Goal: Task Accomplishment & Management: Complete application form

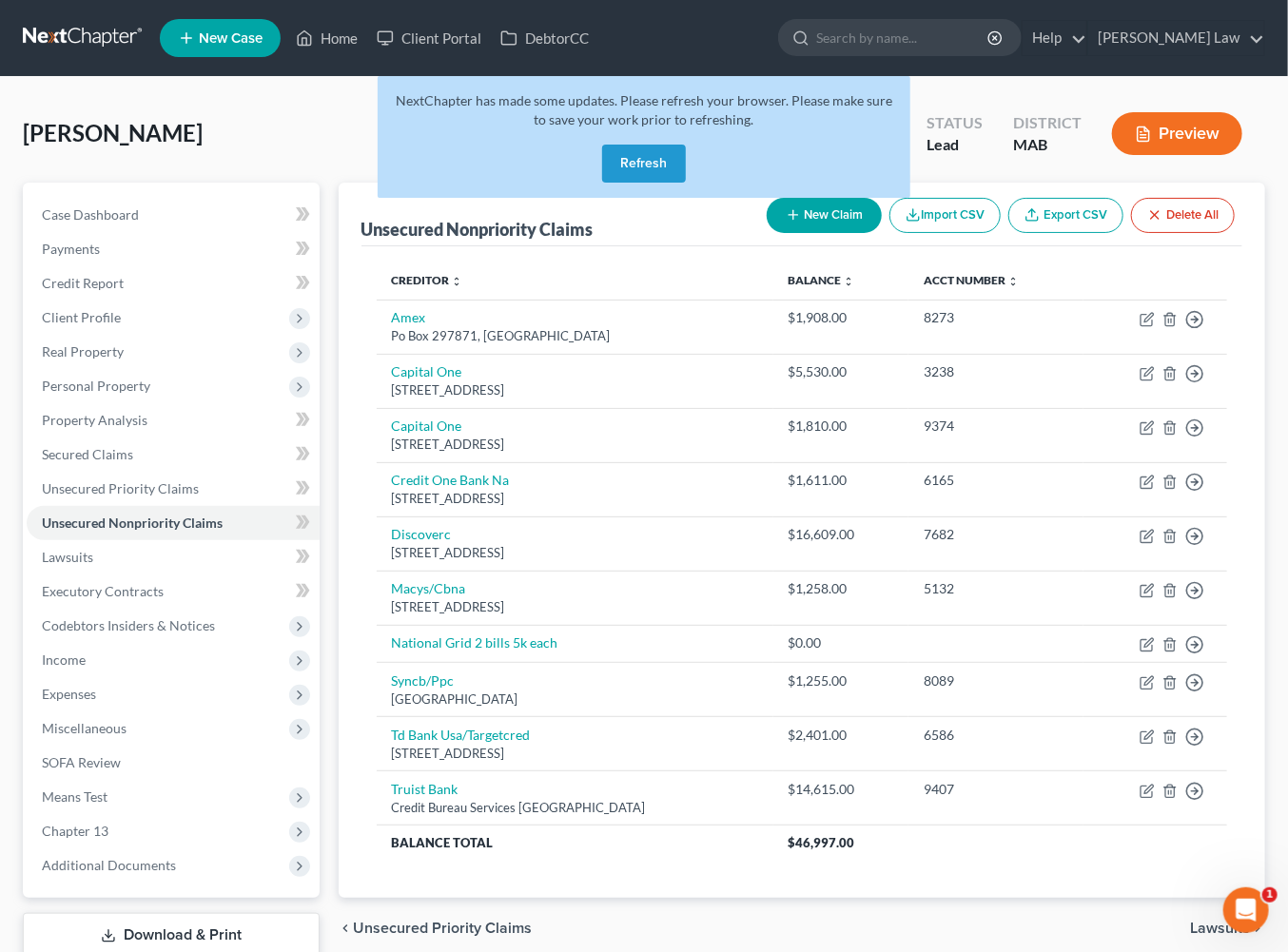
click at [674, 182] on button "Refresh" at bounding box center [644, 163] width 84 height 38
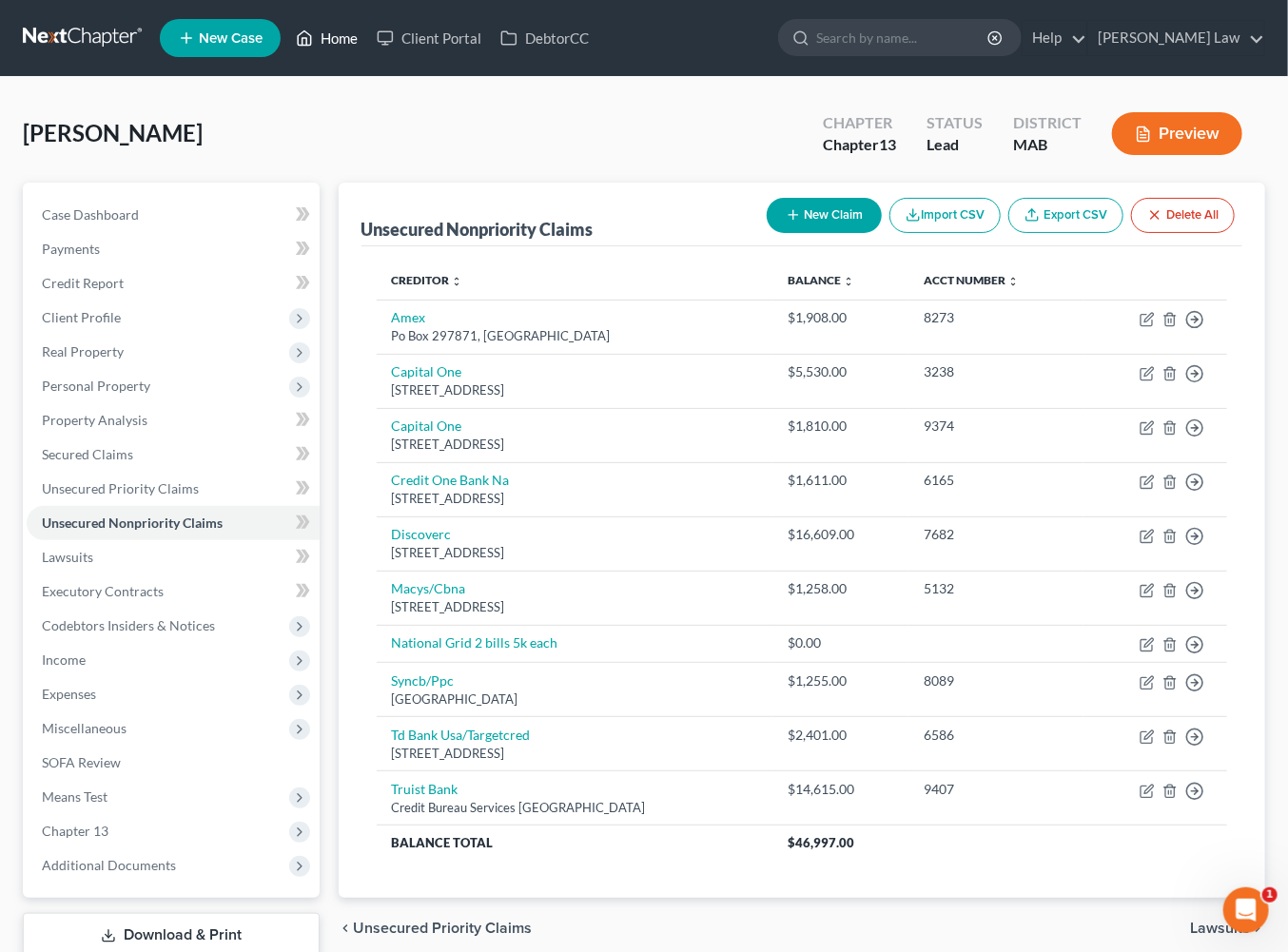
click at [367, 50] on link "Home" at bounding box center [327, 38] width 81 height 34
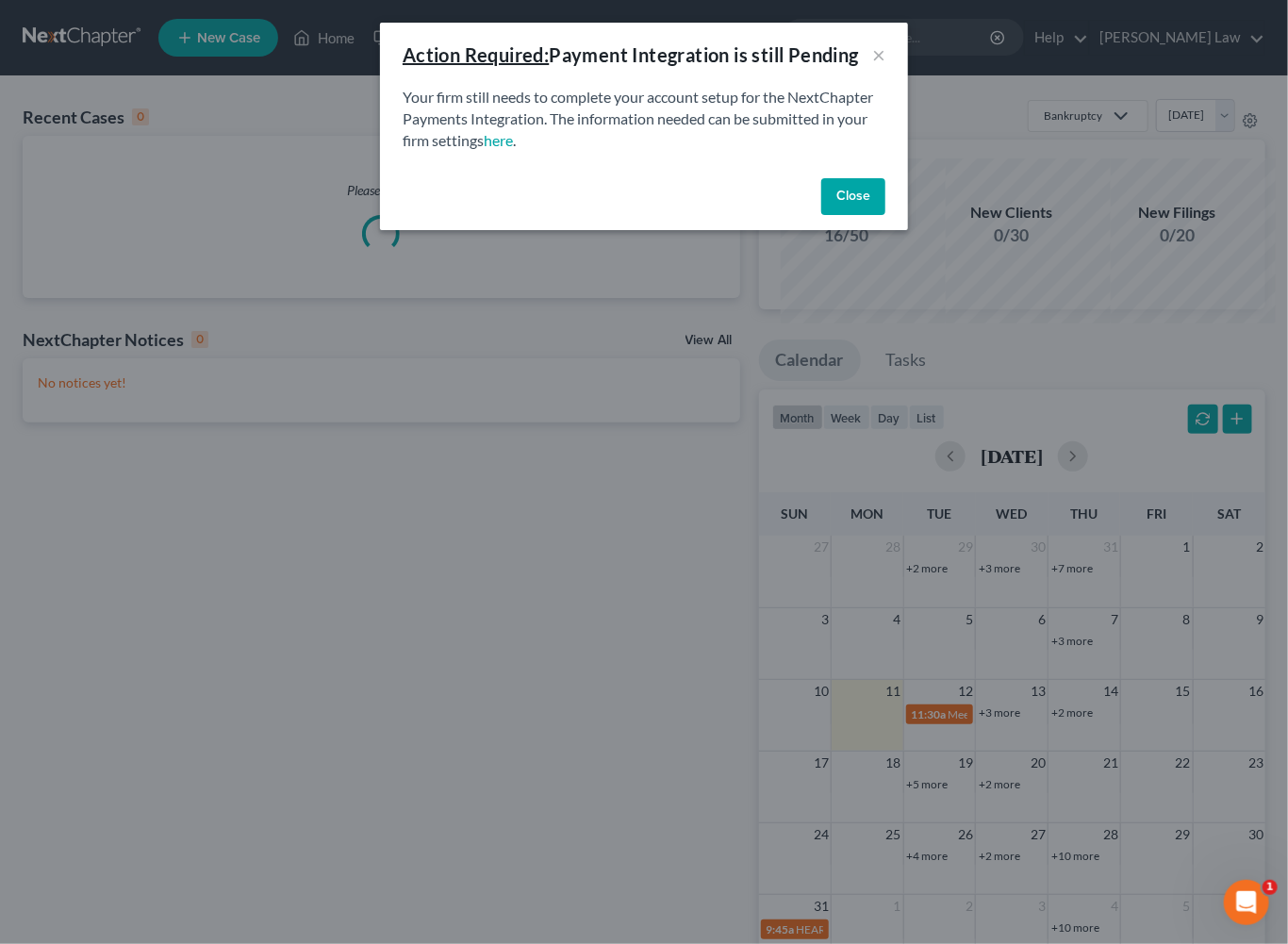
click at [885, 216] on button "Close" at bounding box center [853, 196] width 64 height 37
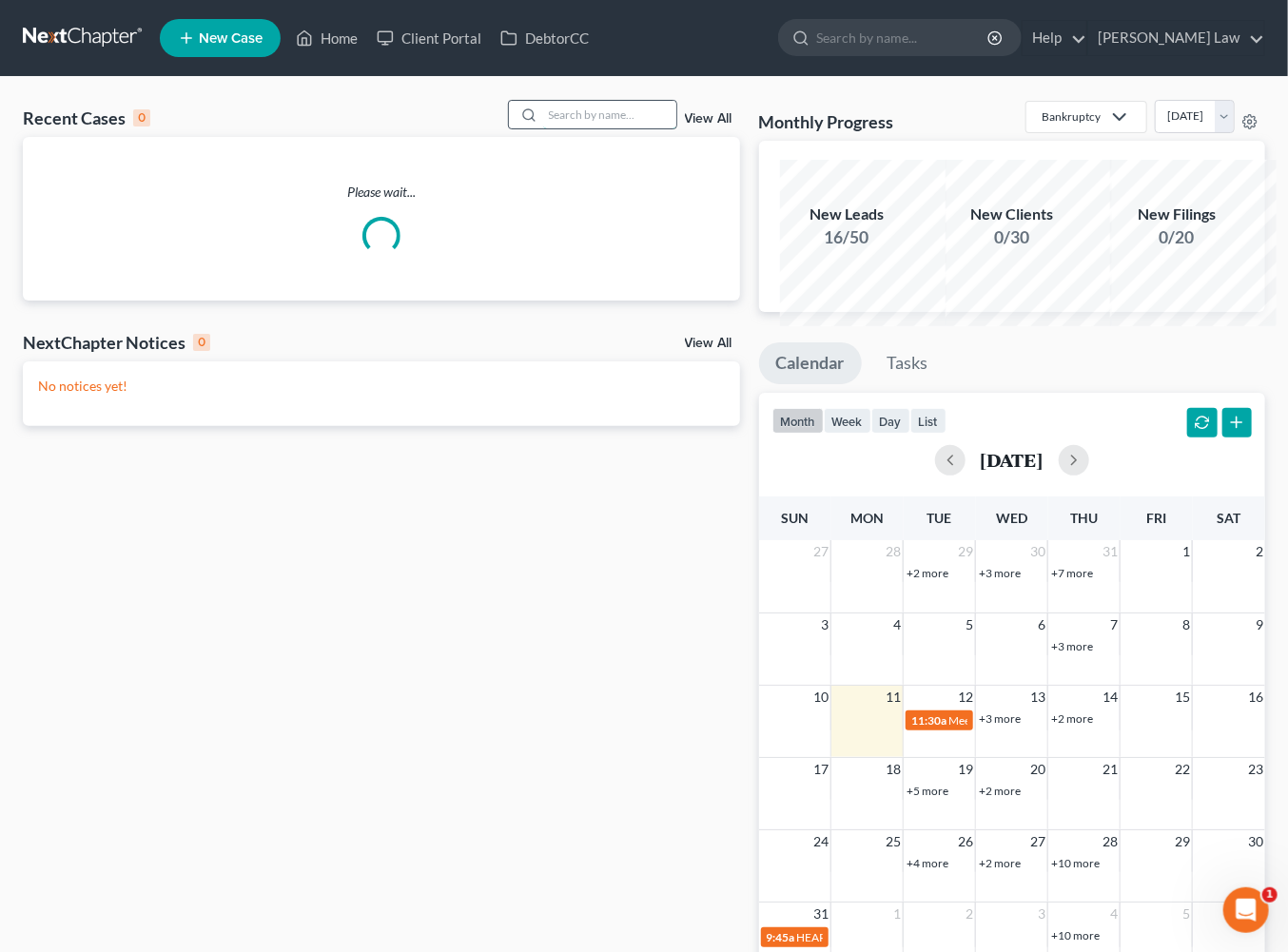
click at [560, 128] on input "search" at bounding box center [610, 114] width 133 height 28
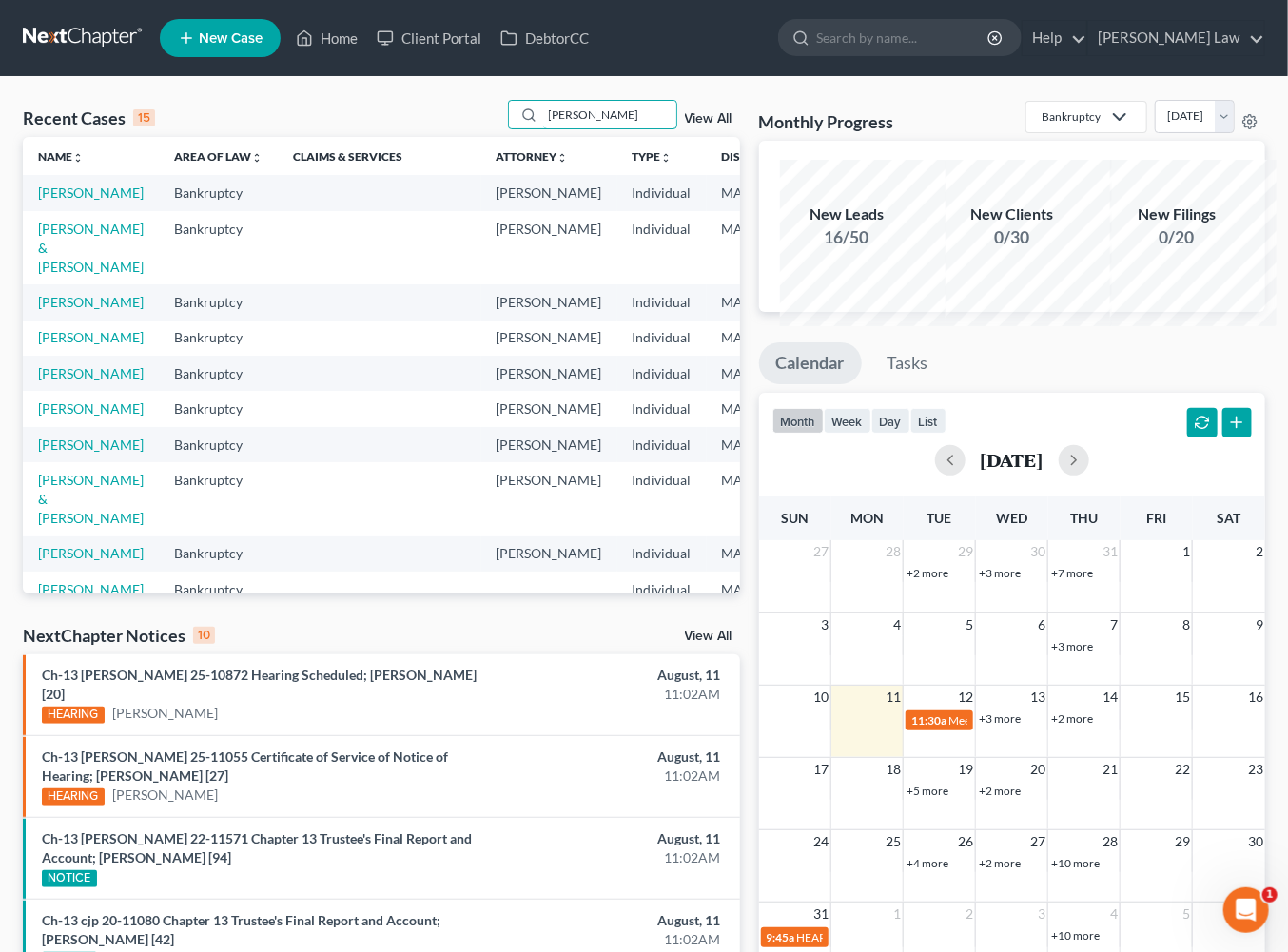
type input "matthew"
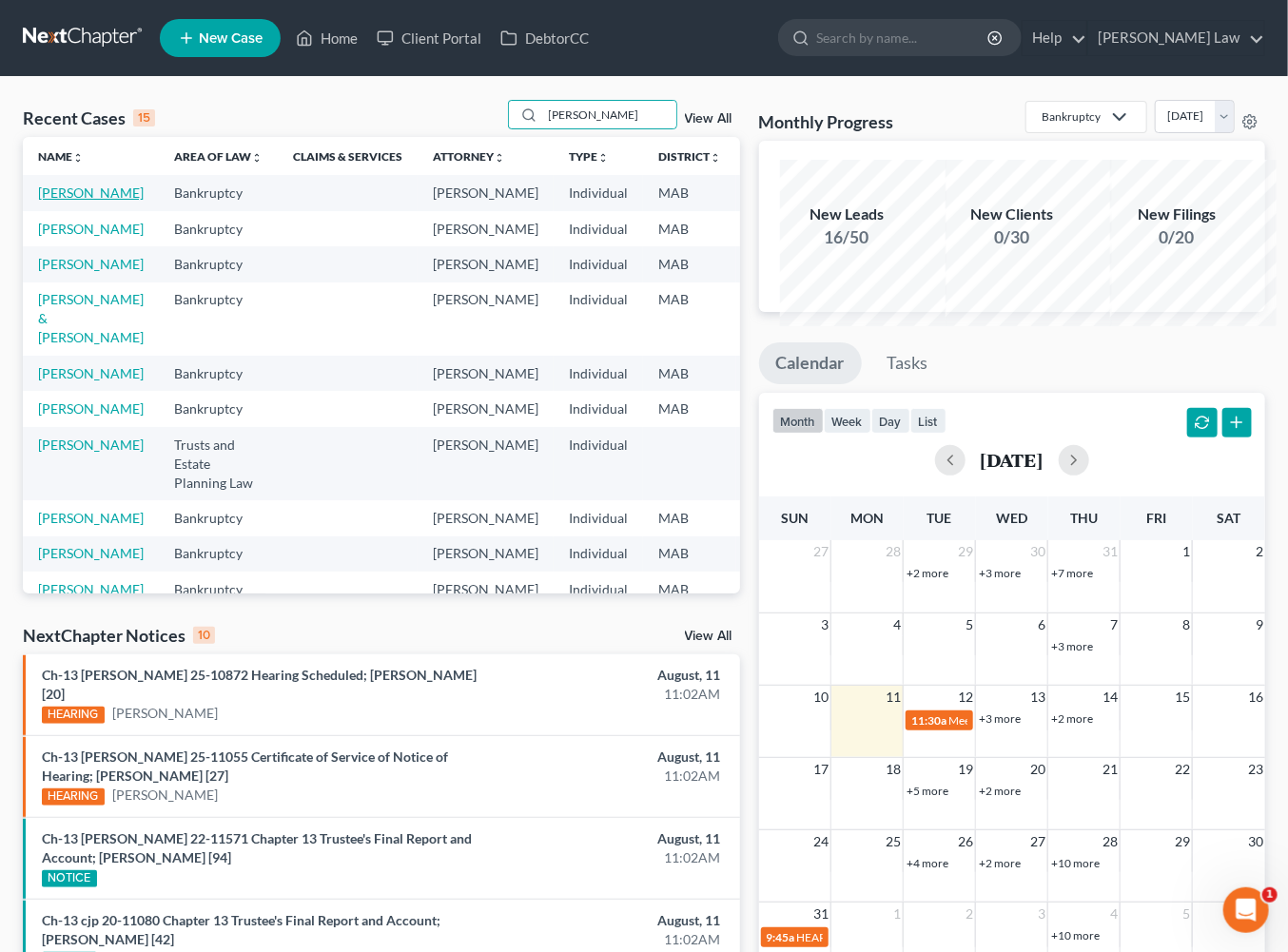
click at [96, 201] on link "O'Brien, Matthew" at bounding box center [90, 192] width 105 height 16
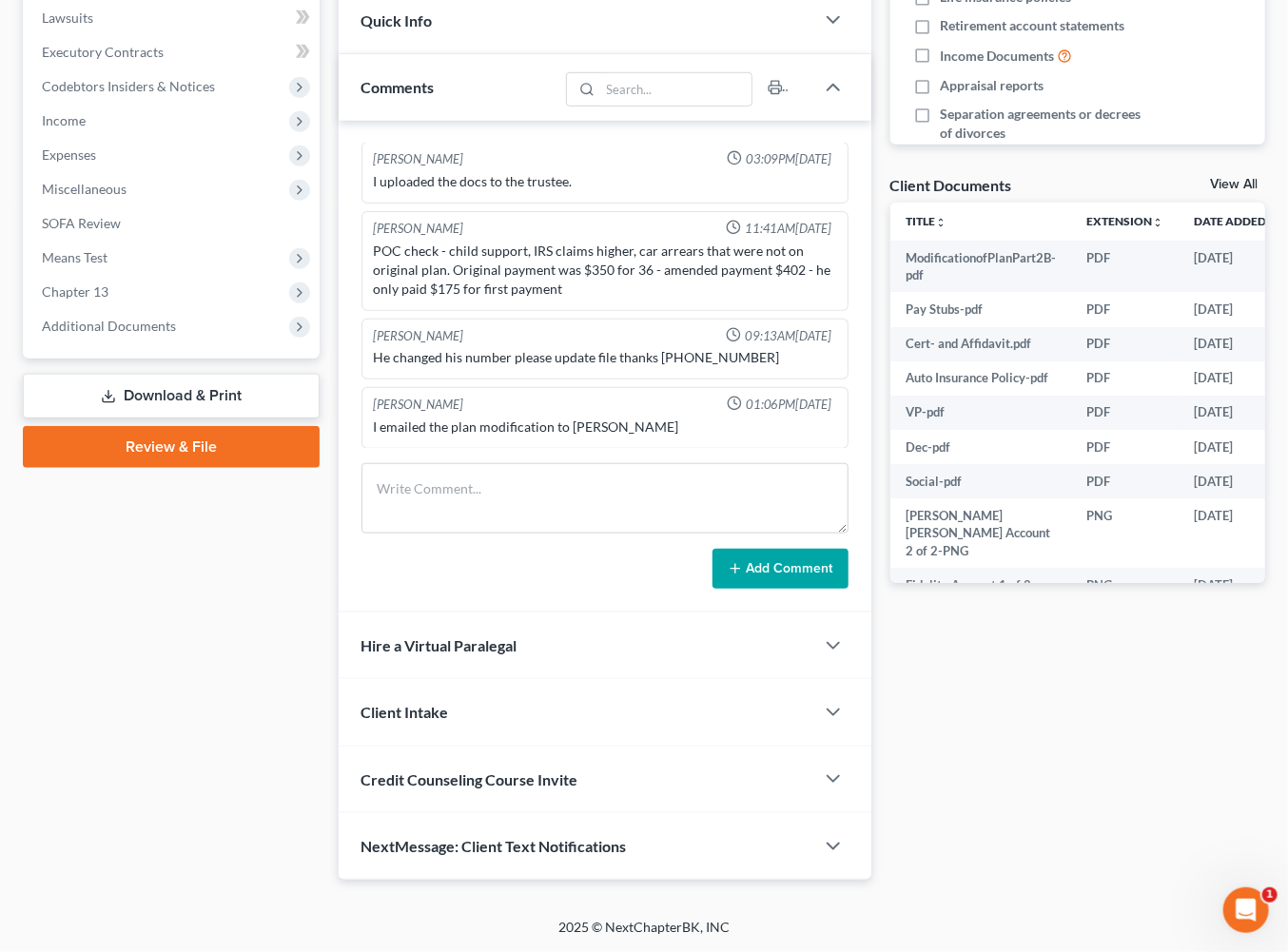
scroll to position [550, 0]
click at [176, 334] on span "Additional Documents" at bounding box center [108, 325] width 134 height 16
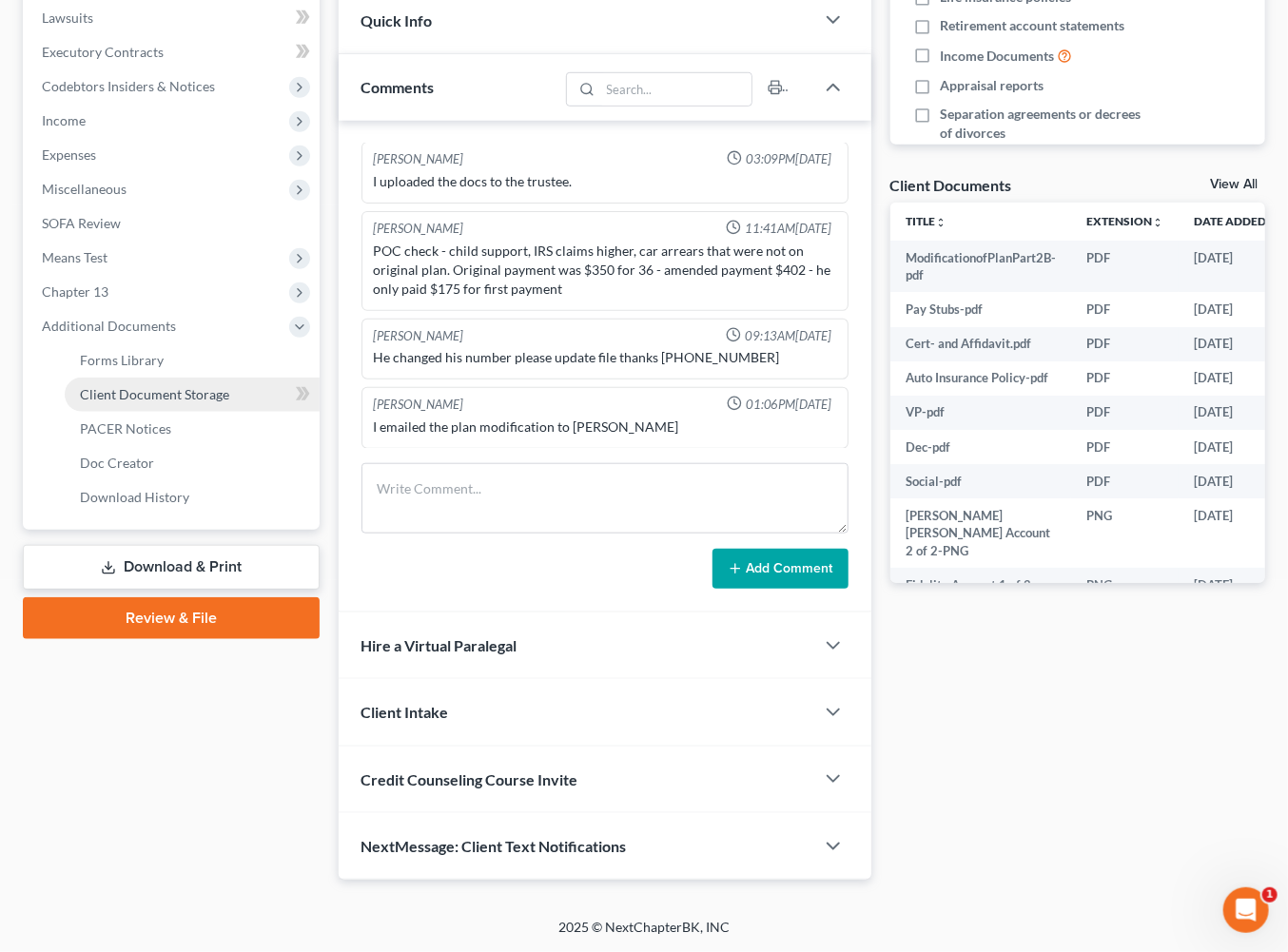
click at [229, 403] on span "Client Document Storage" at bounding box center [154, 394] width 150 height 16
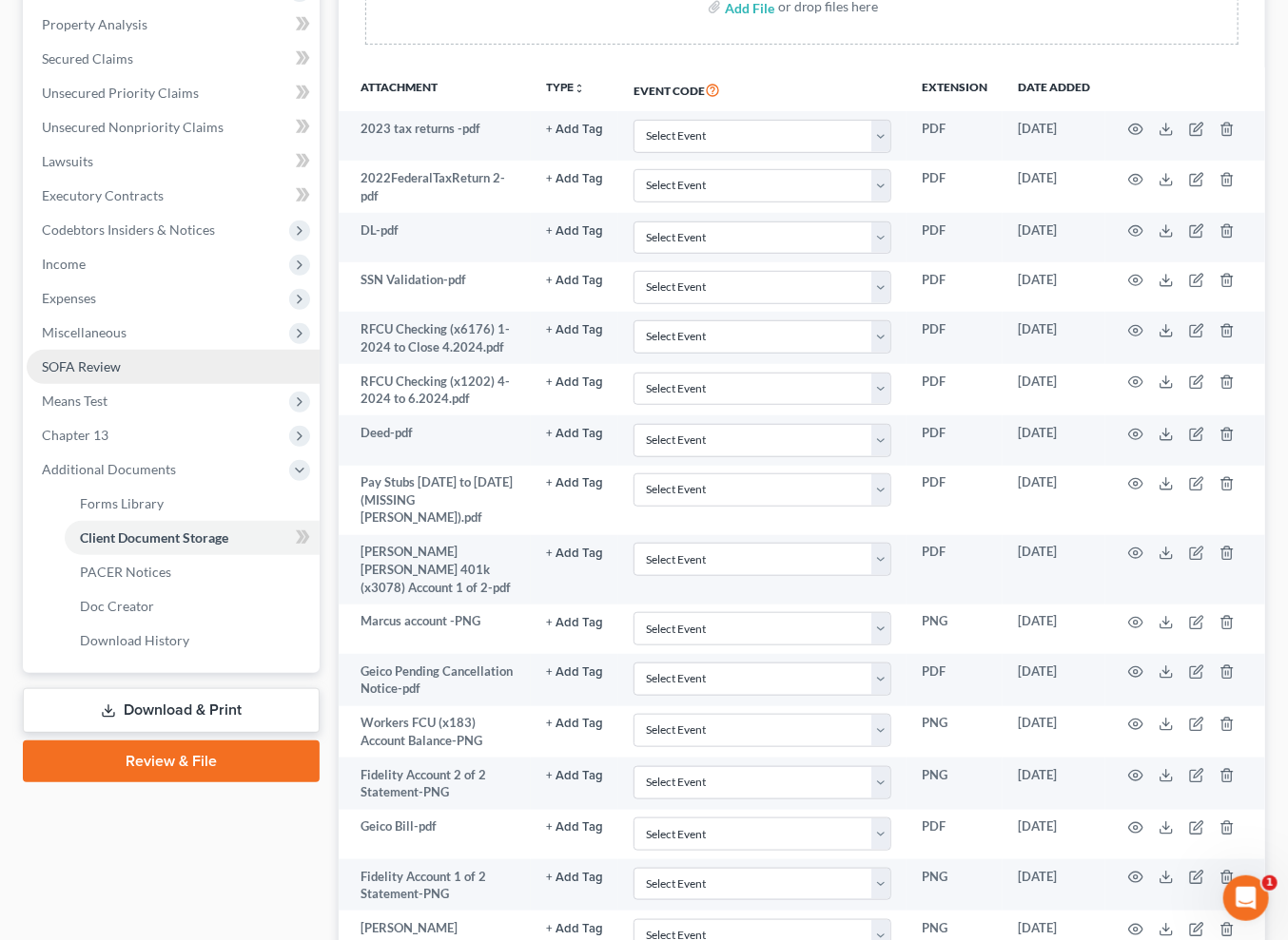
scroll to position [454, 0]
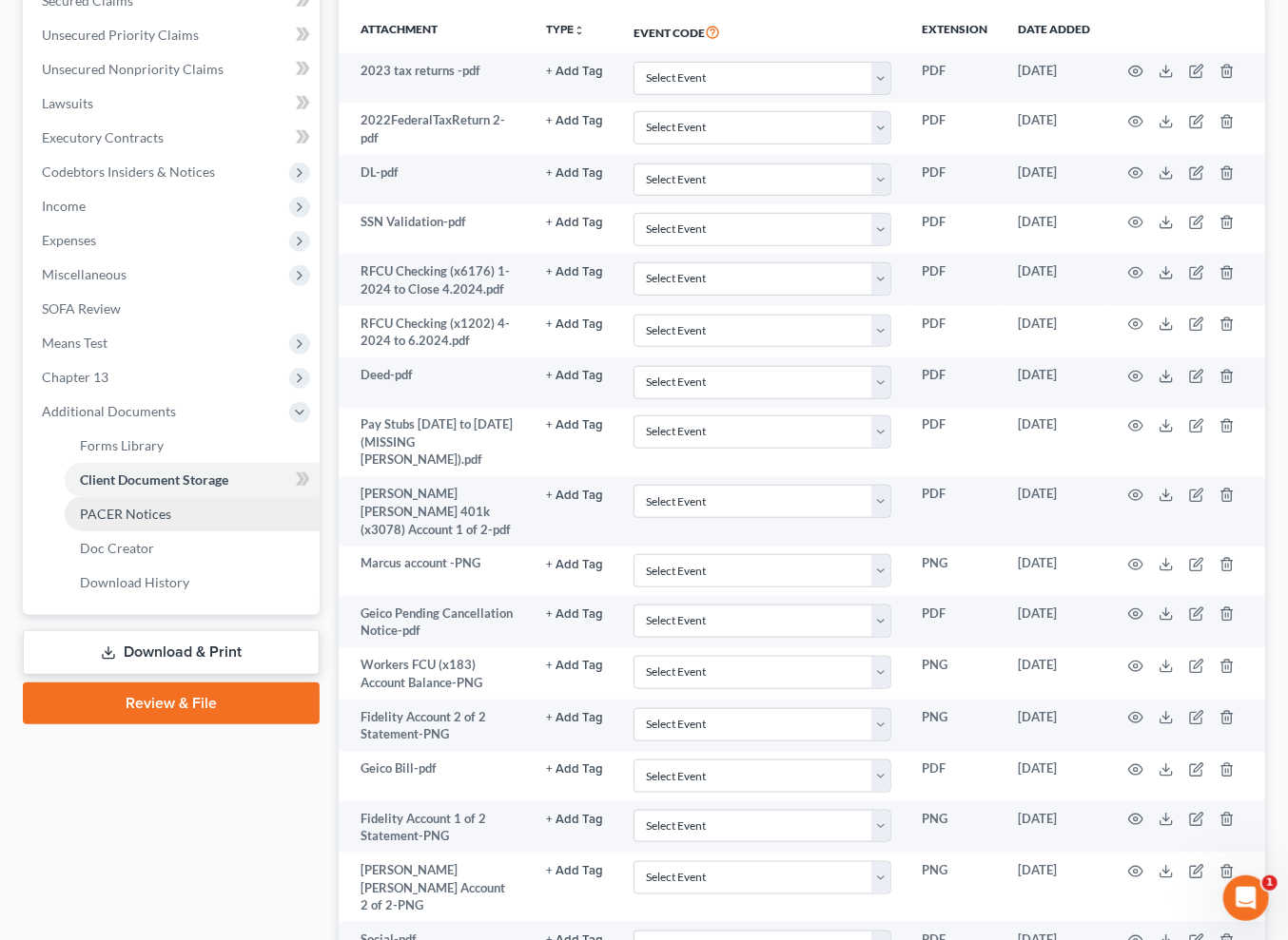
click at [171, 522] on span "PACER Notices" at bounding box center [126, 513] width 92 height 16
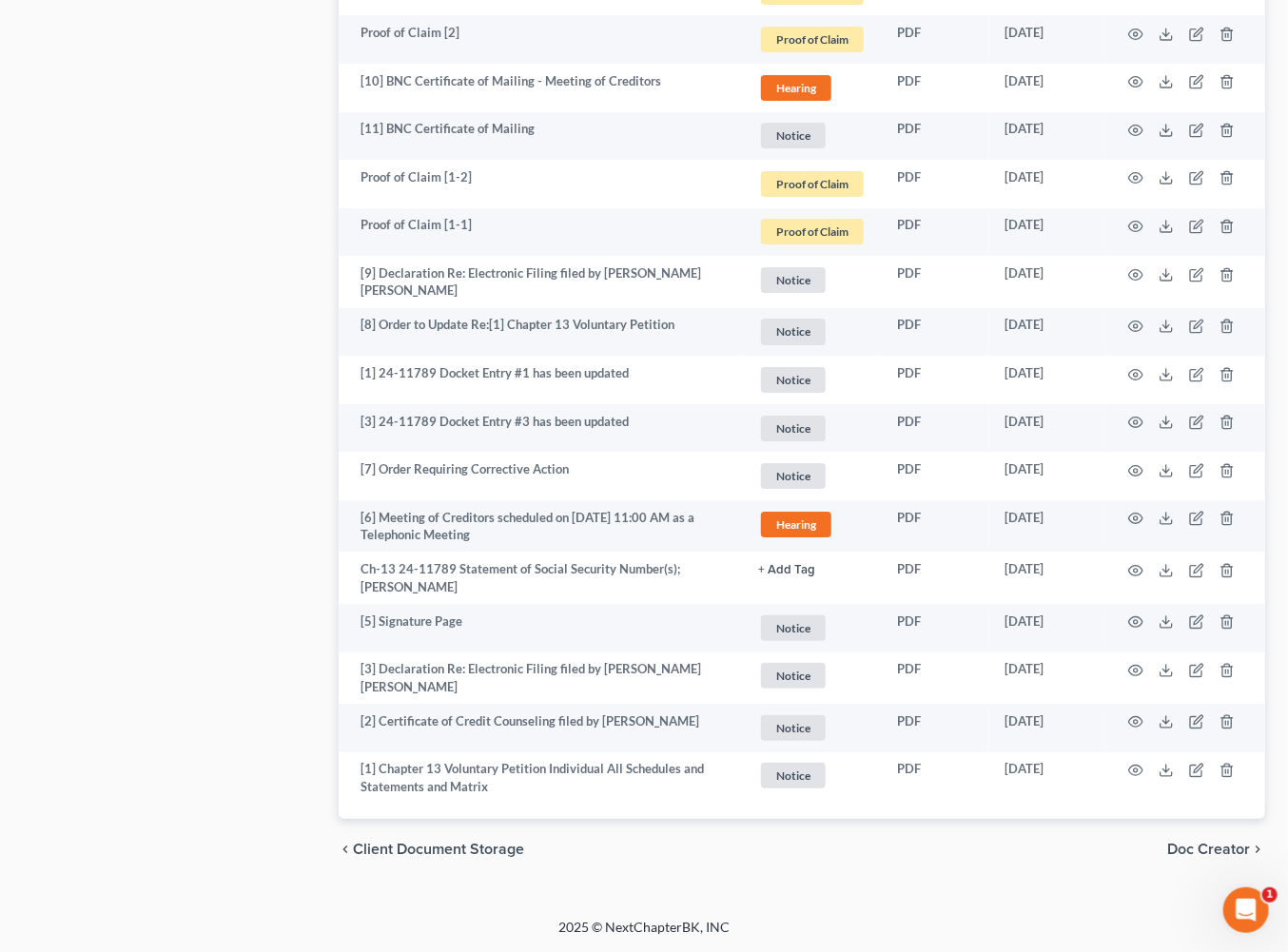
scroll to position [4774, 0]
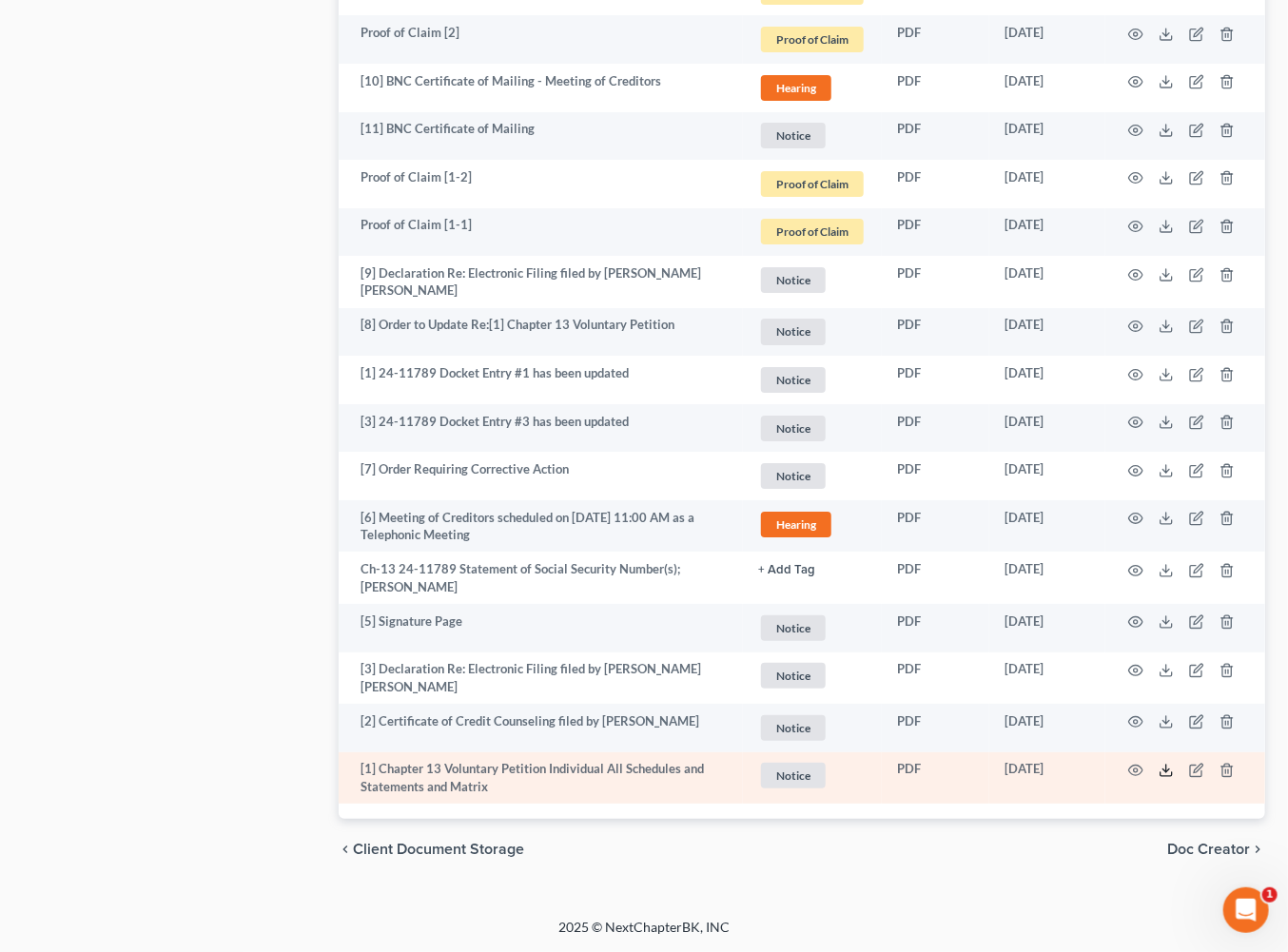
click at [1159, 763] on icon at bounding box center [1166, 770] width 15 height 15
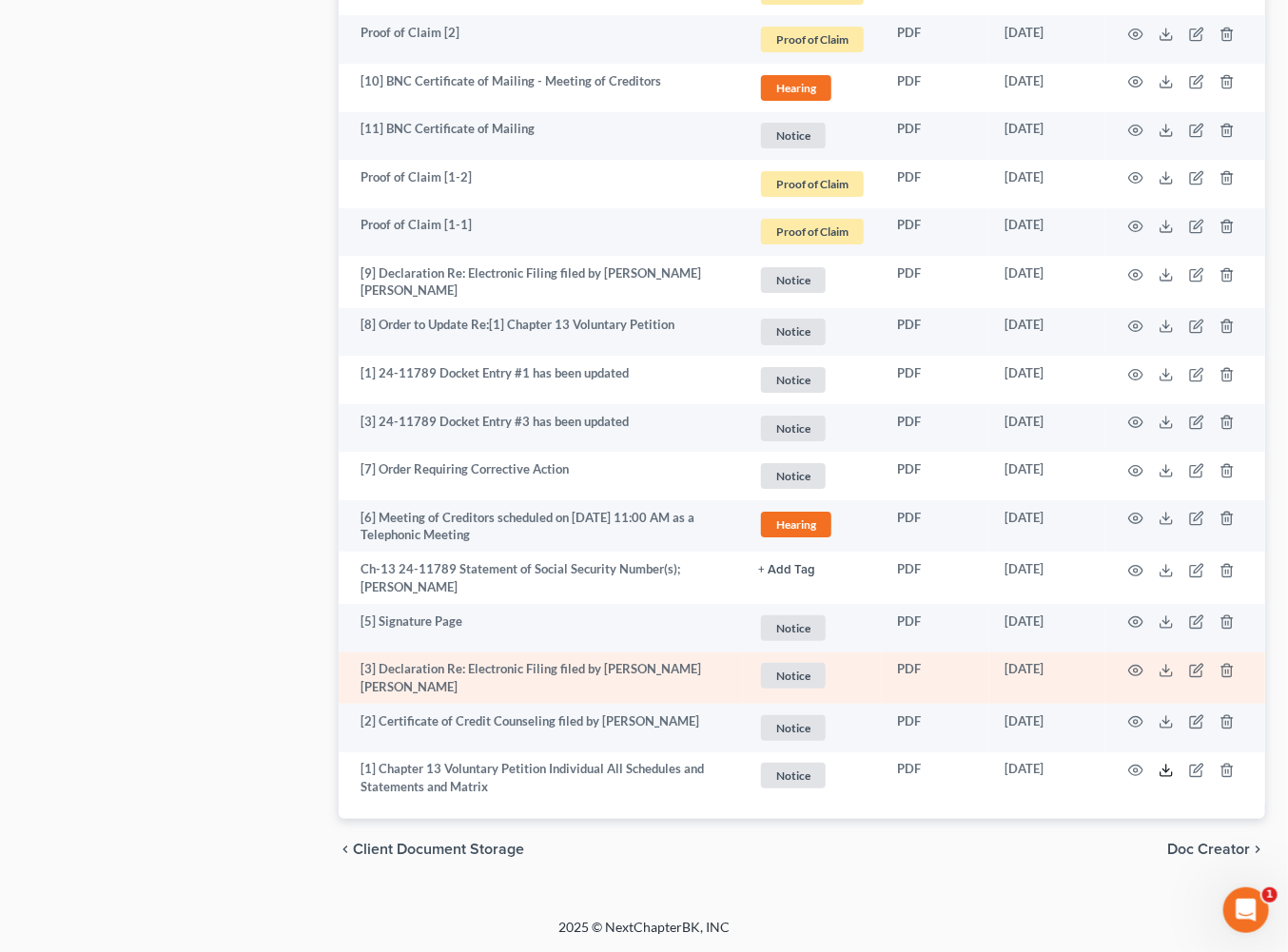
scroll to position [4279, 0]
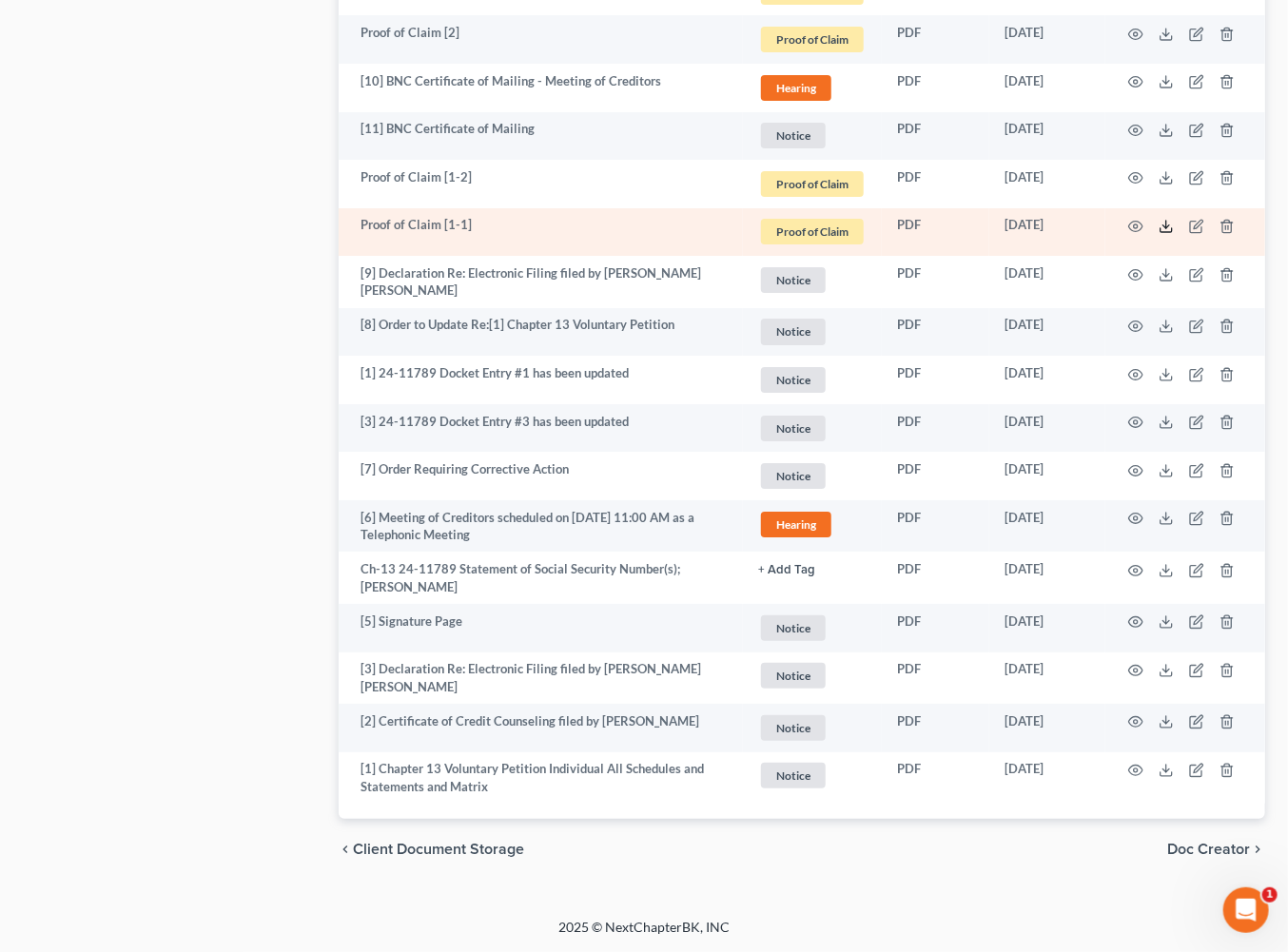
click at [1159, 234] on icon at bounding box center [1166, 227] width 15 height 15
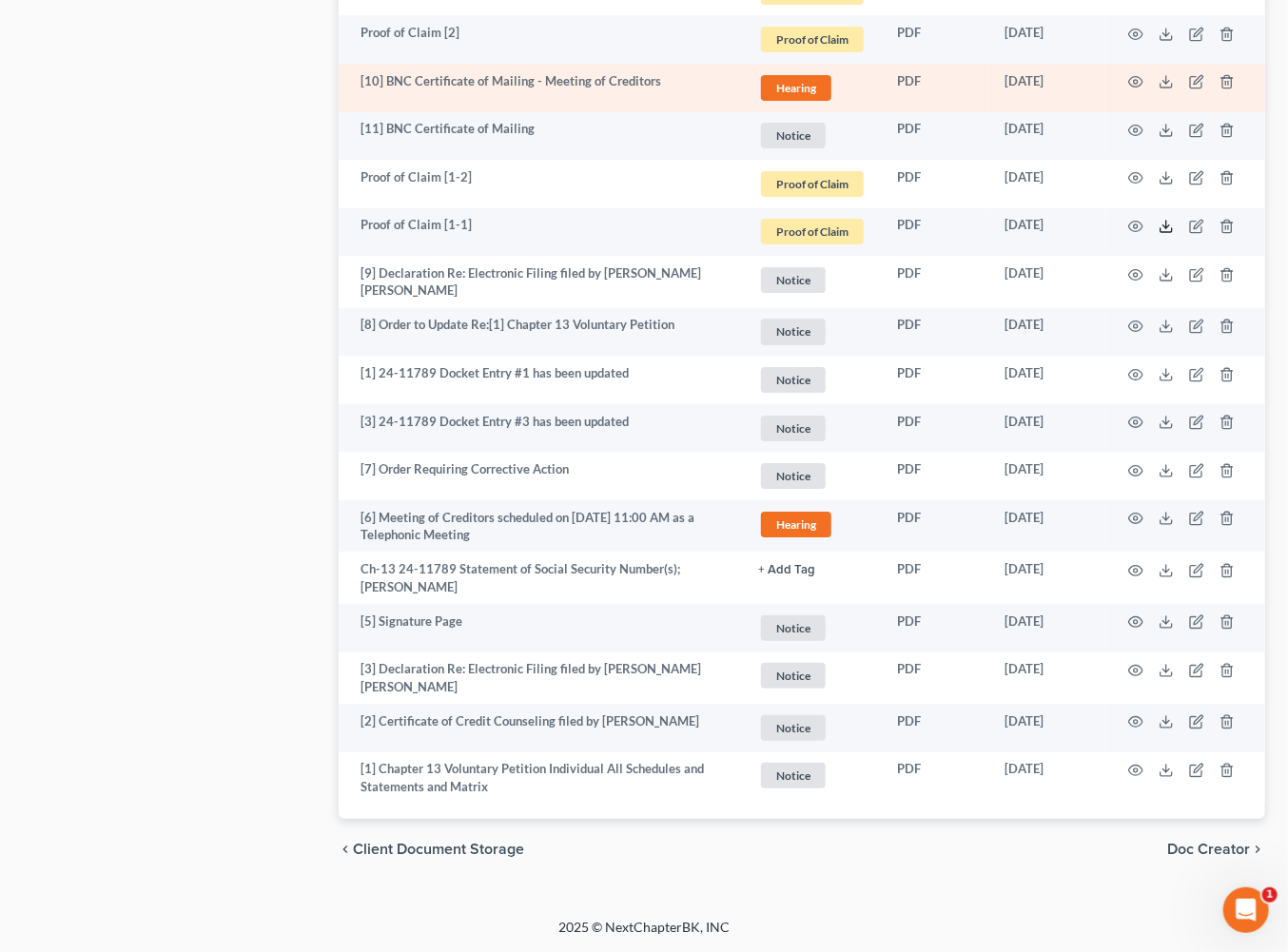
scroll to position [4197, 0]
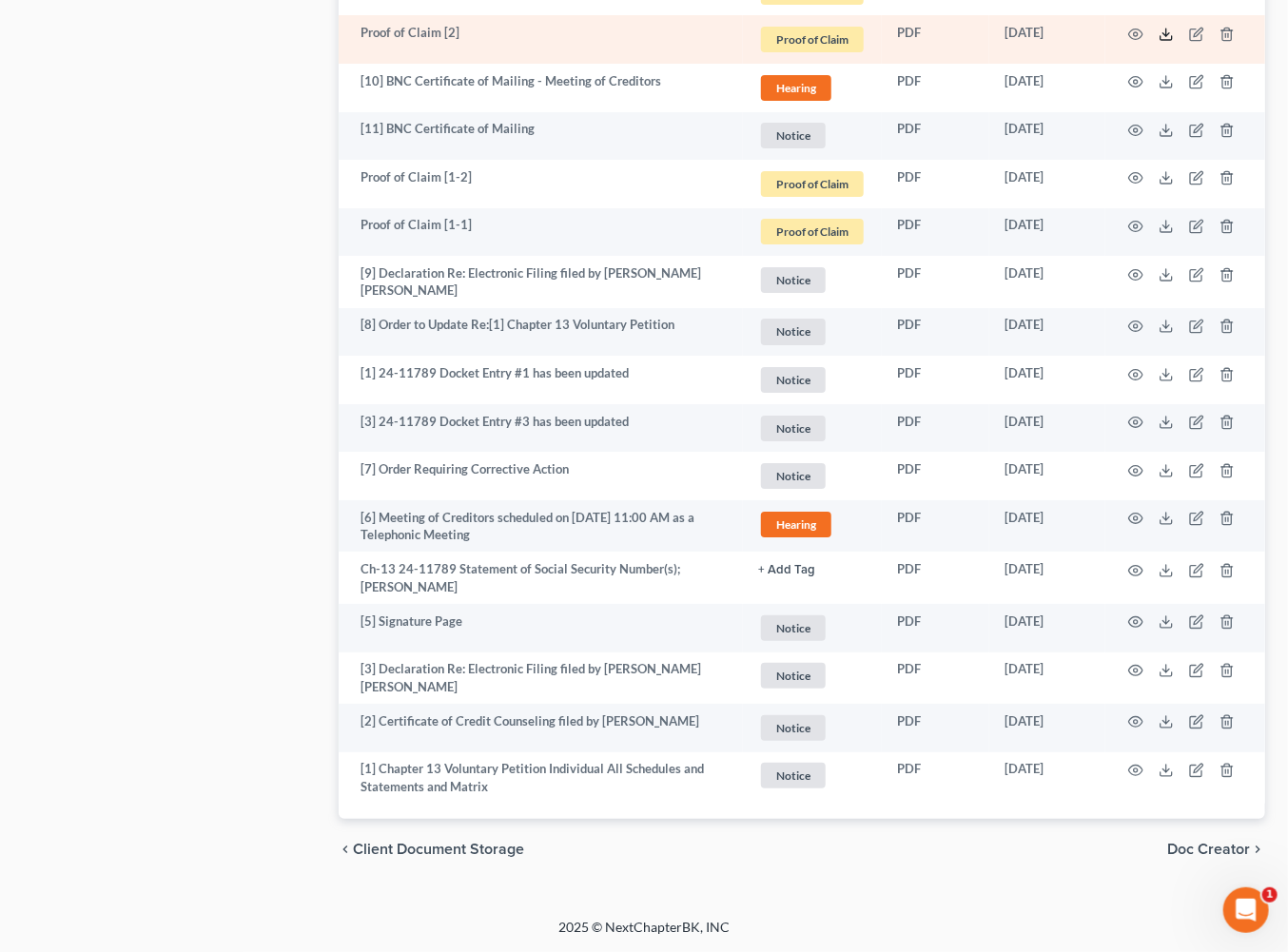
click at [1159, 42] on icon at bounding box center [1166, 35] width 15 height 15
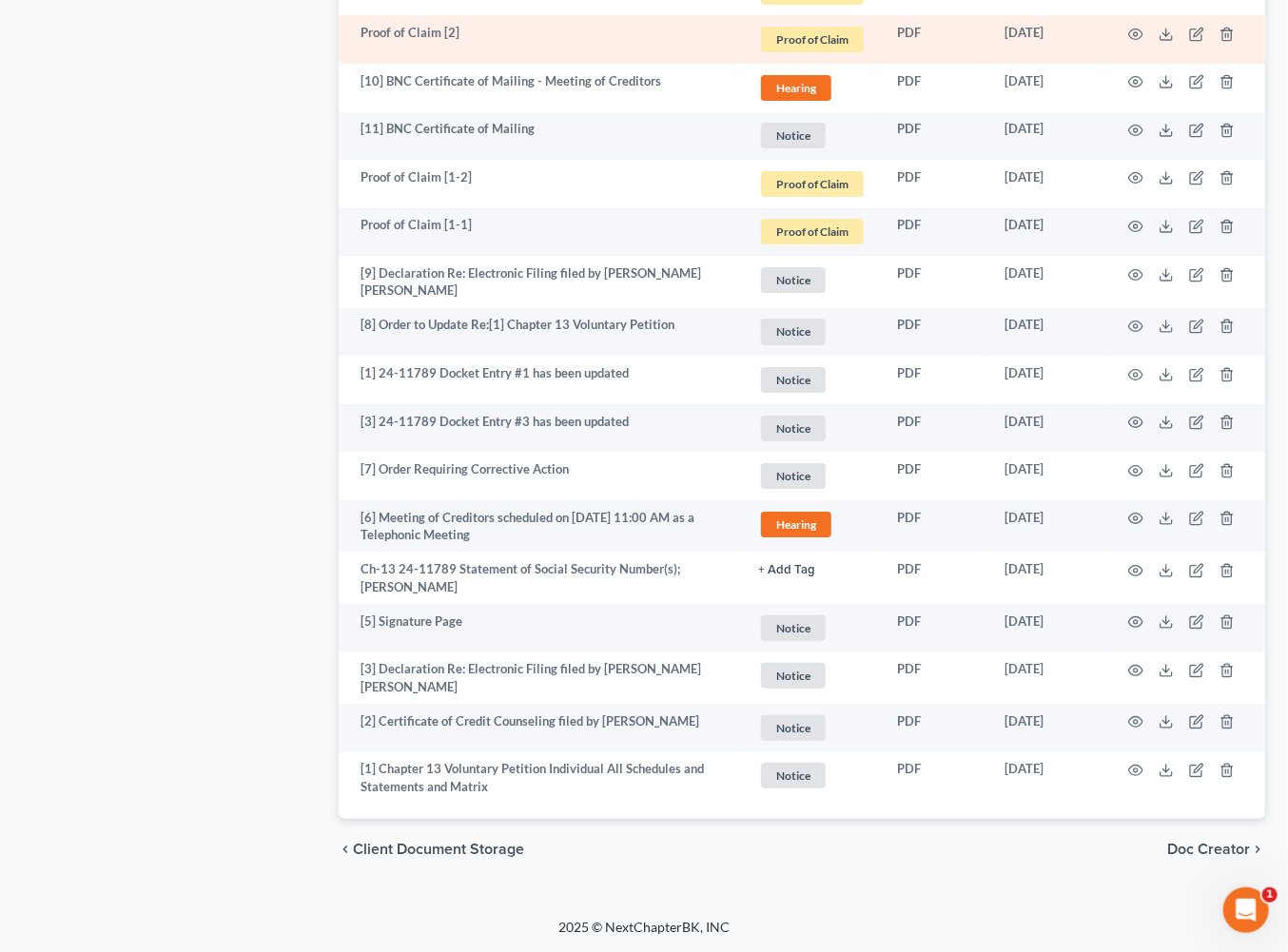
scroll to position [3980, 0]
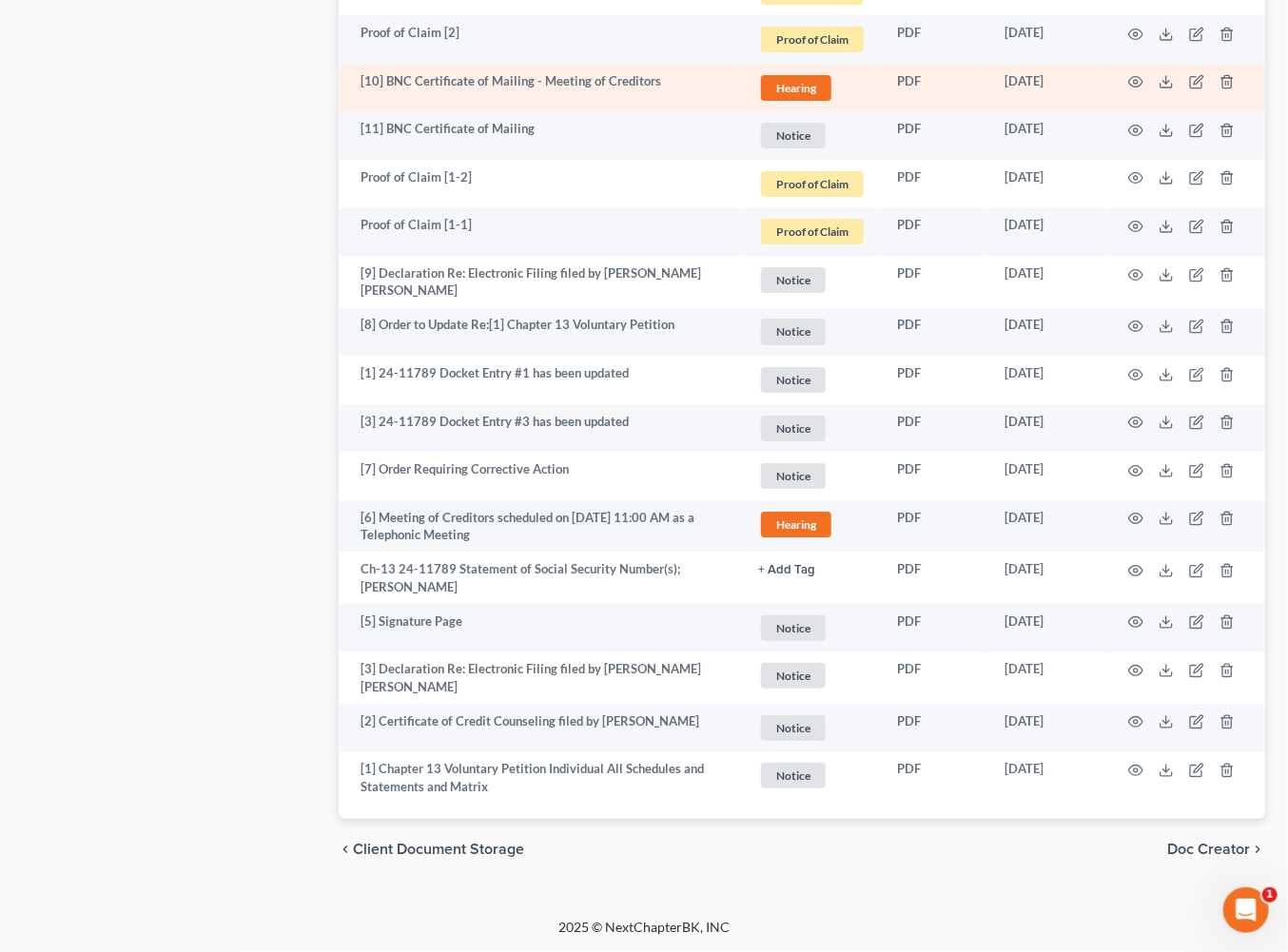
scroll to position [3746, 0]
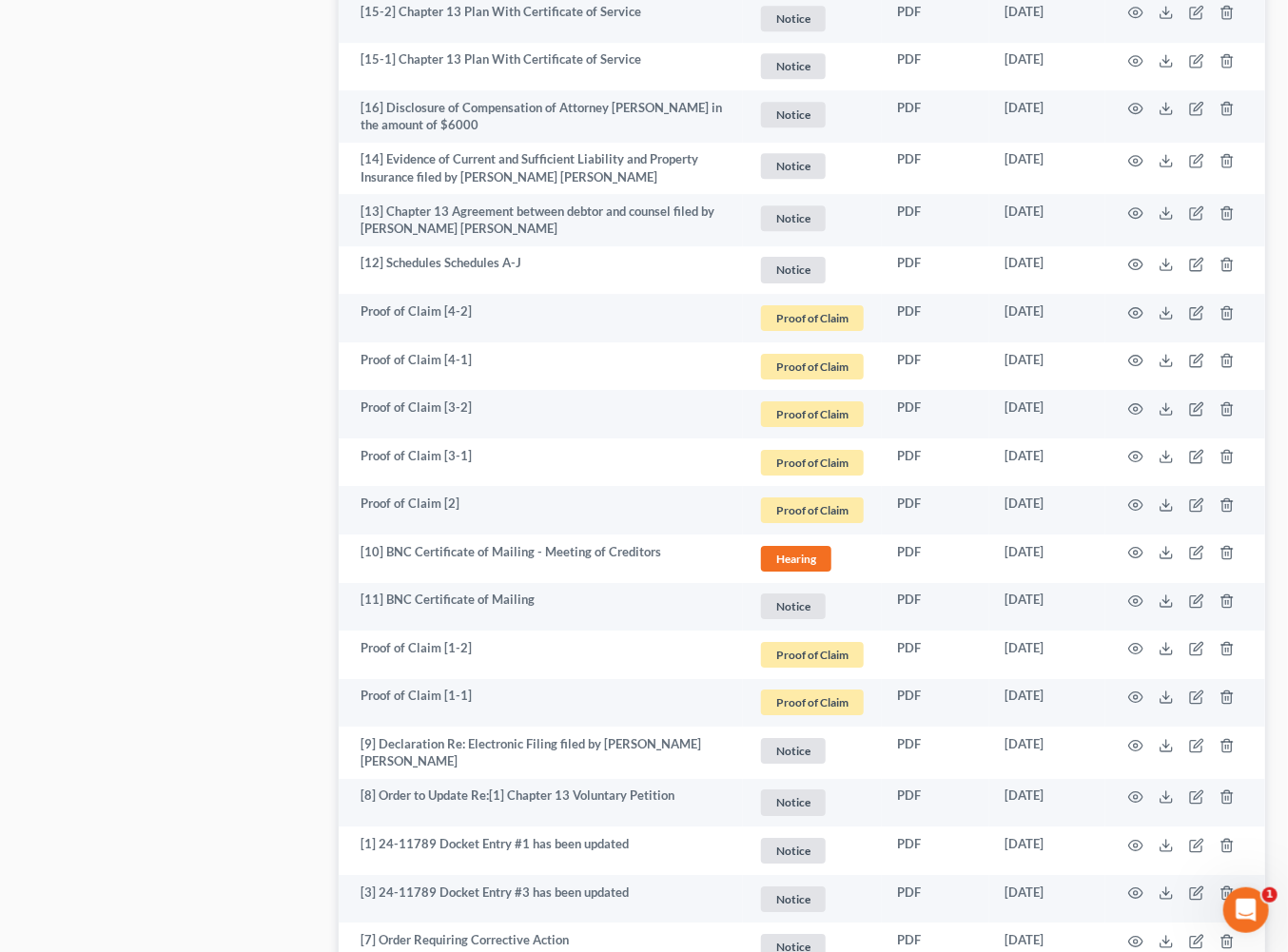
scroll to position [2577, 0]
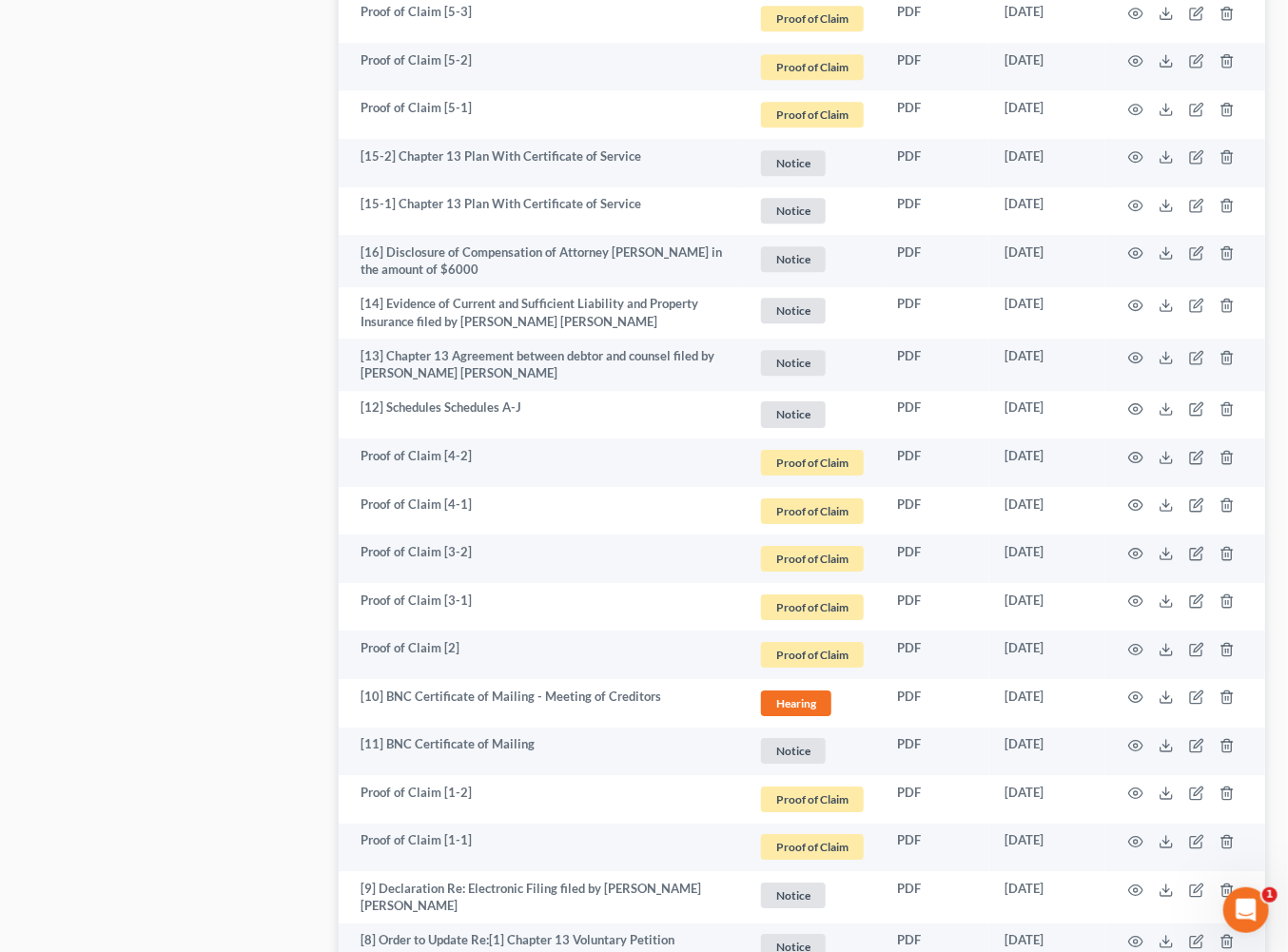
scroll to position [2442, 0]
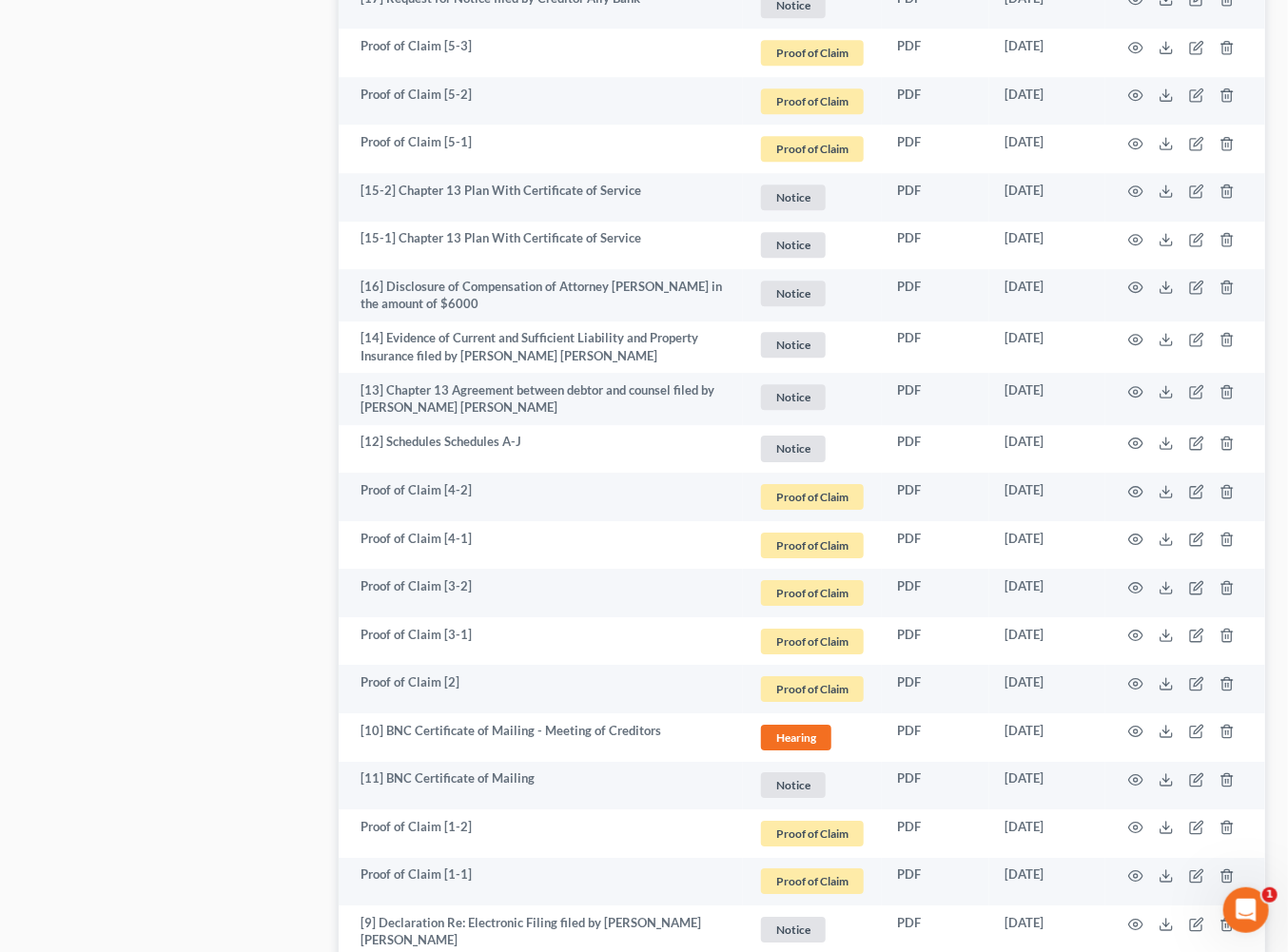
scroll to position [2344, 0]
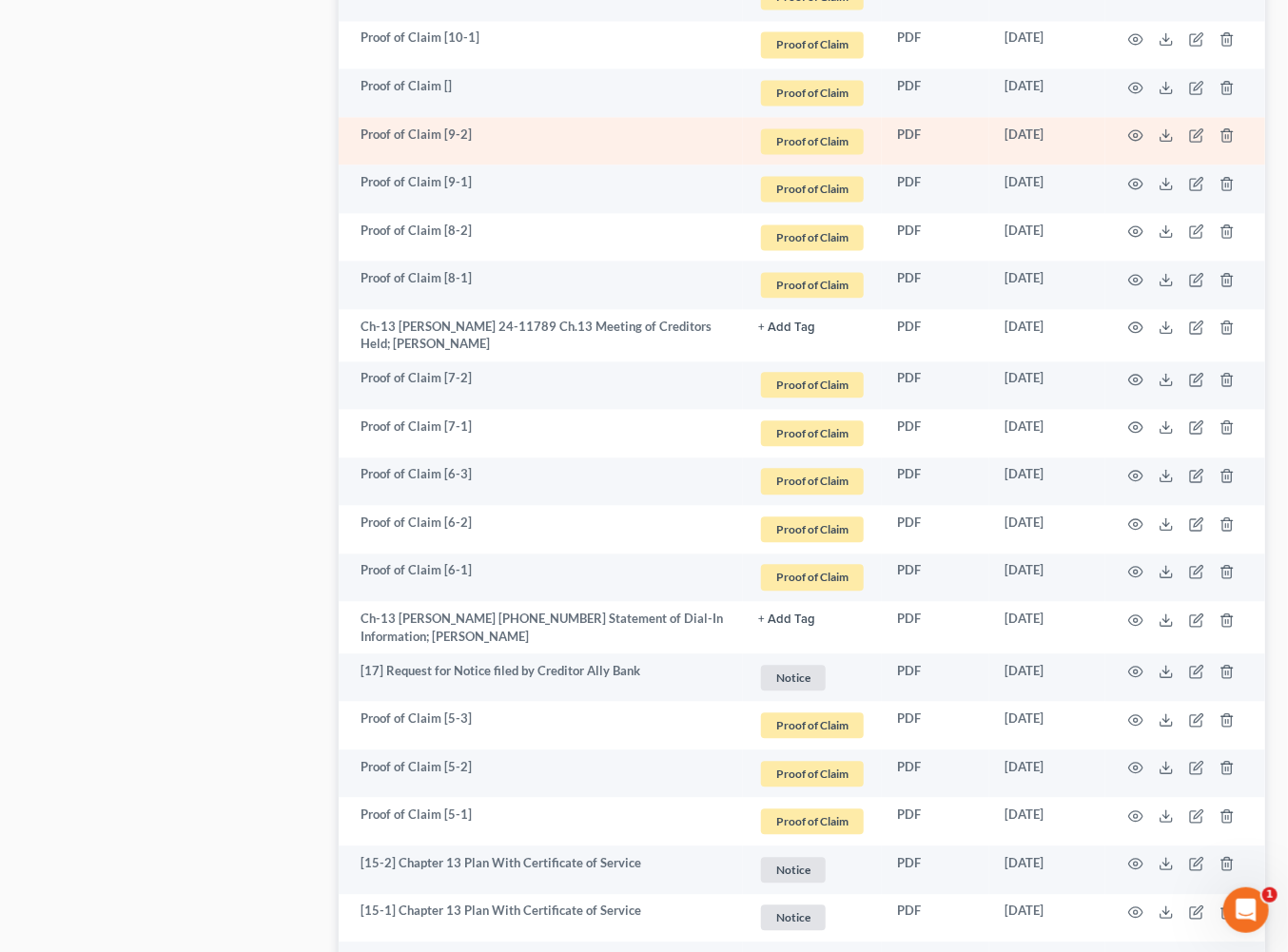
scroll to position [1678, 0]
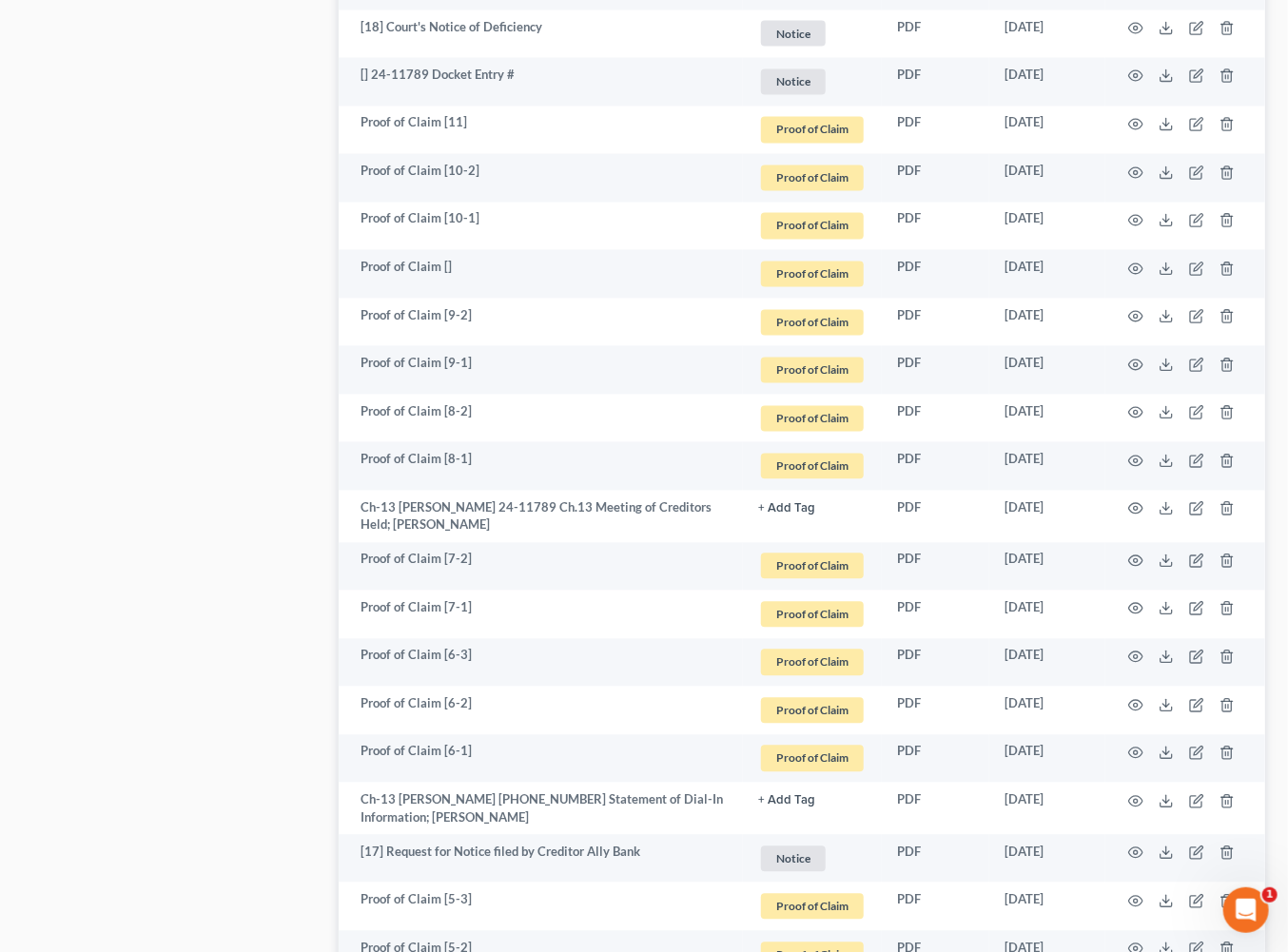
scroll to position [1532, 0]
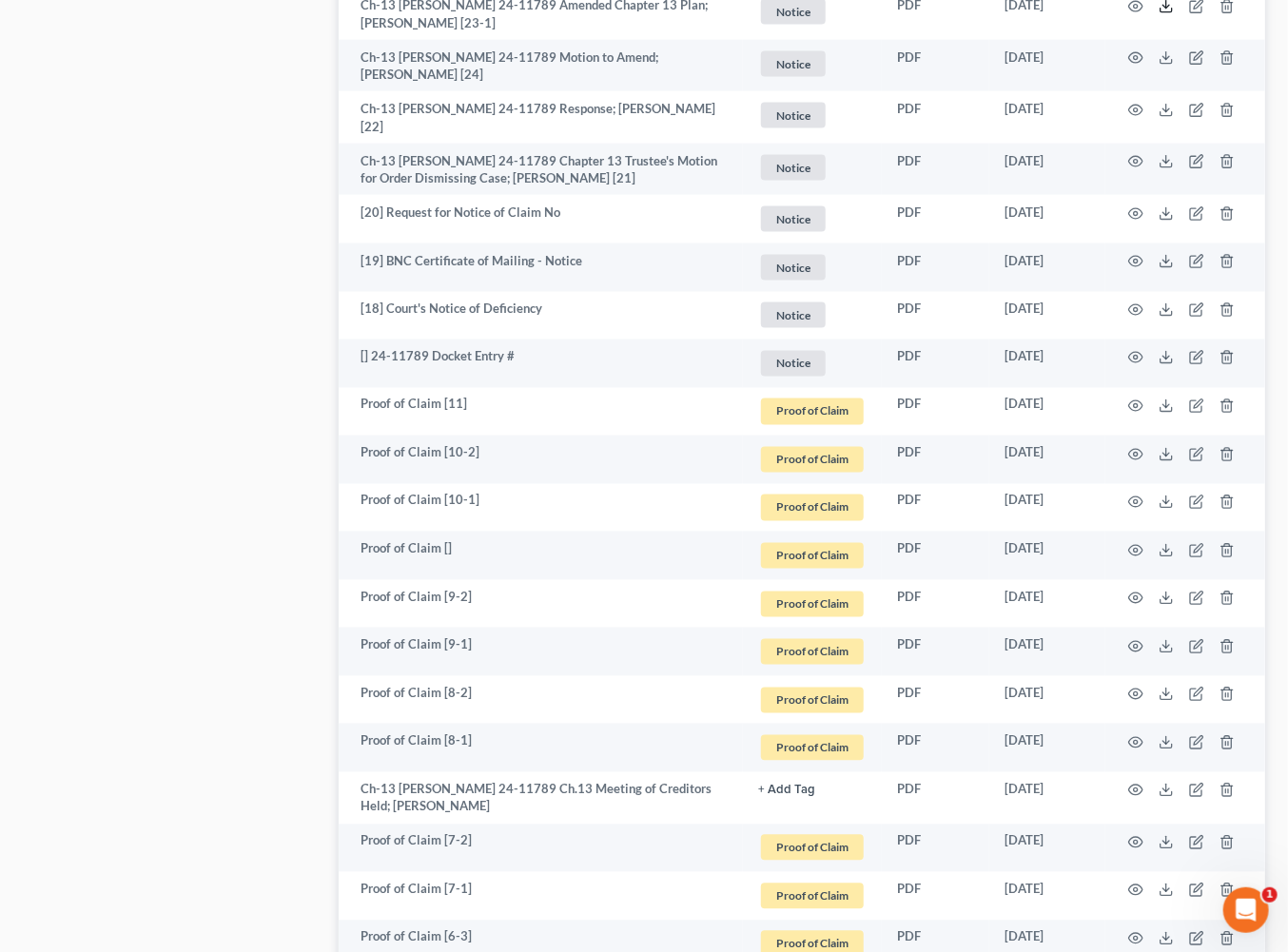
scroll to position [1270, 0]
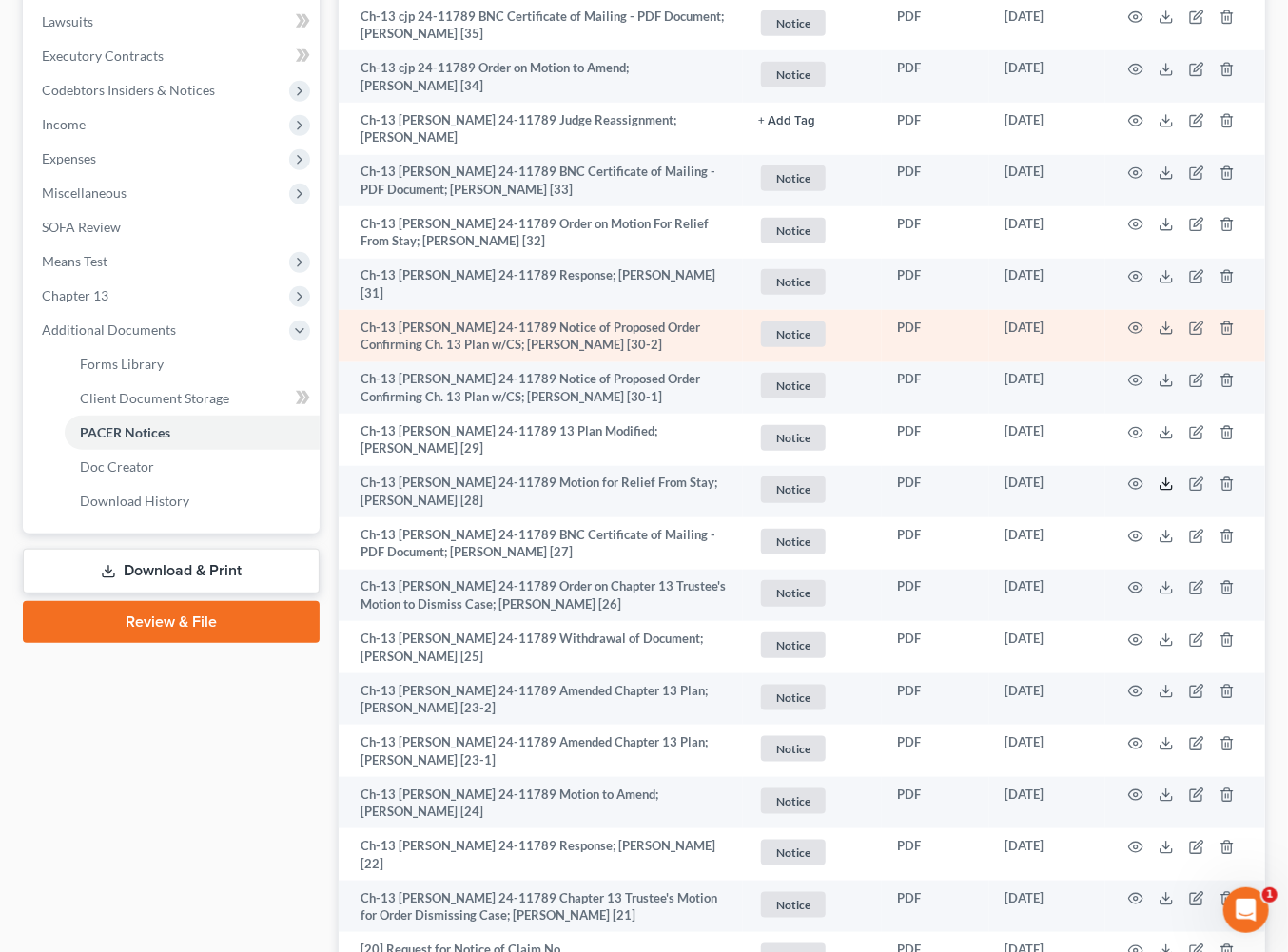
scroll to position [535, 0]
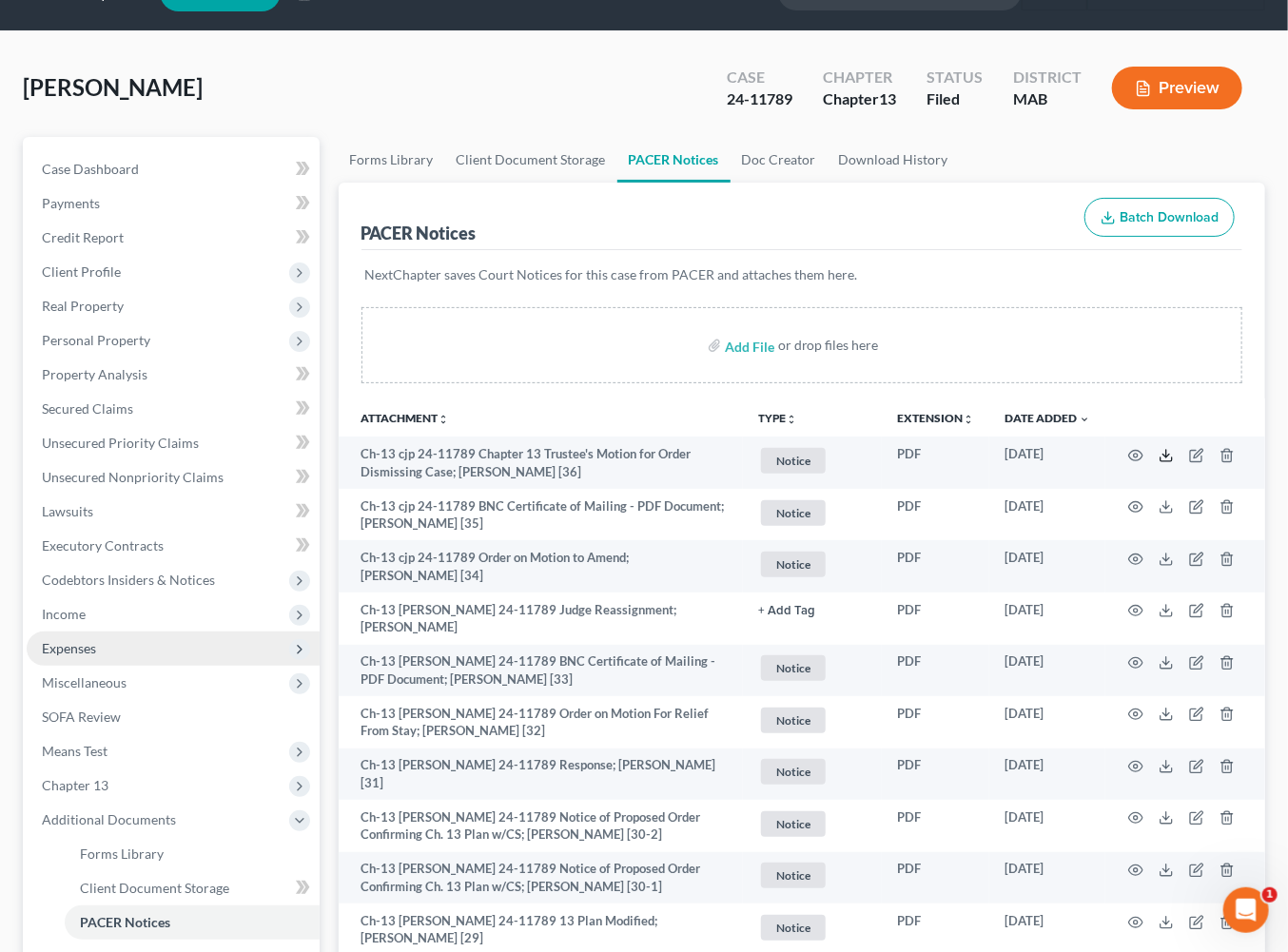
scroll to position [155, 0]
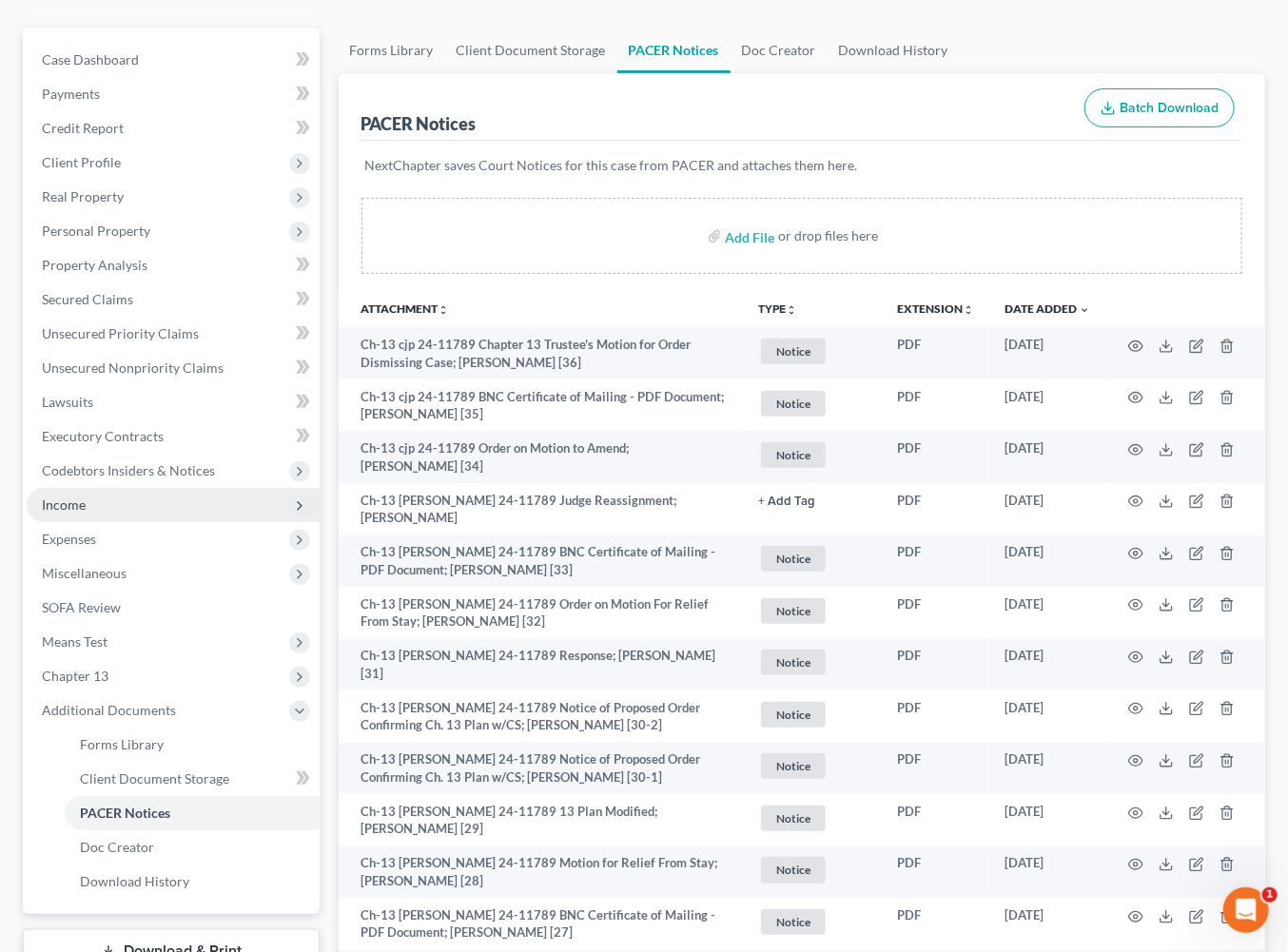
click at [86, 513] on span "Income" at bounding box center [63, 504] width 43 height 16
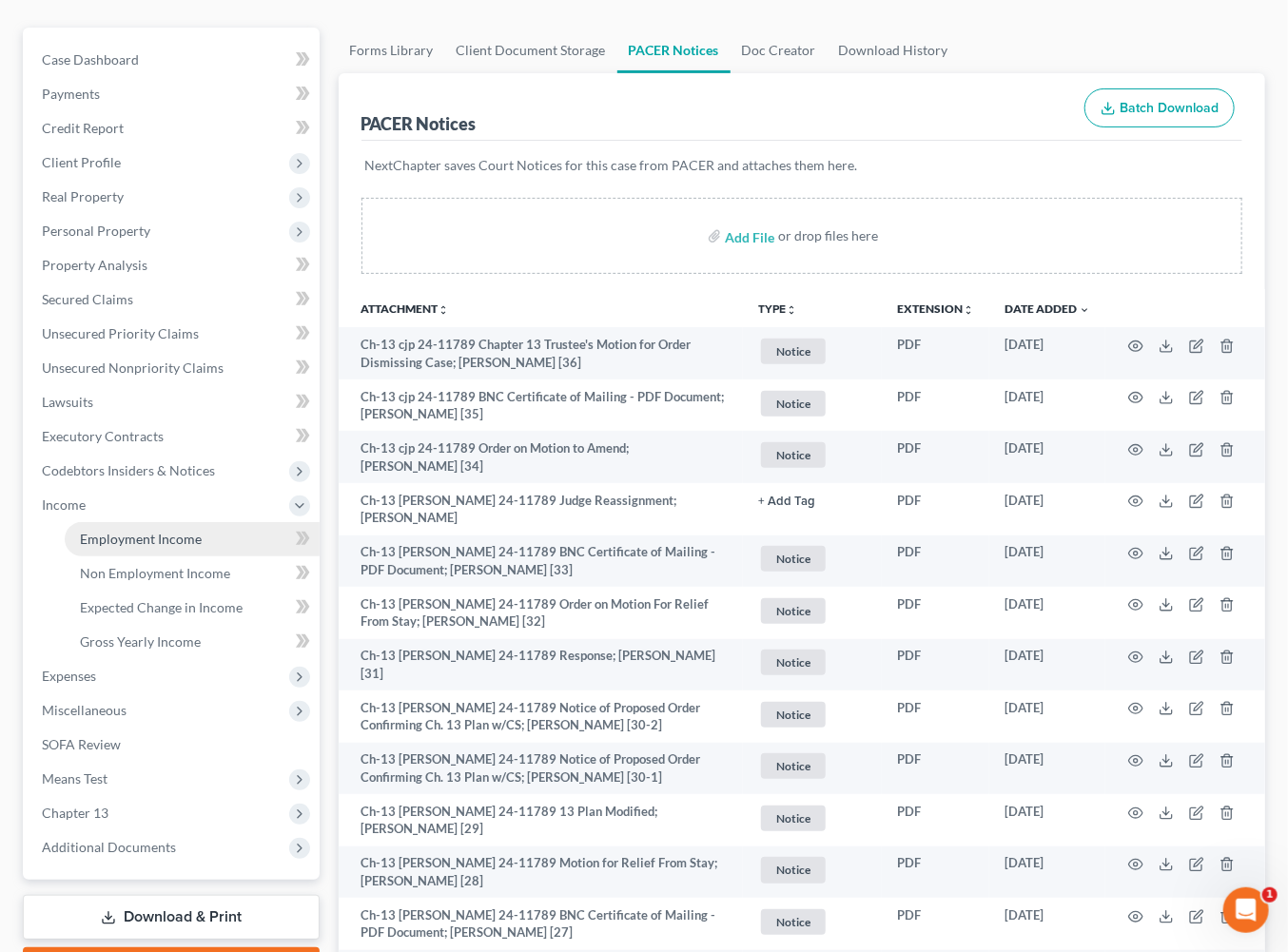
click at [141, 547] on span "Employment Income" at bounding box center [141, 539] width 122 height 16
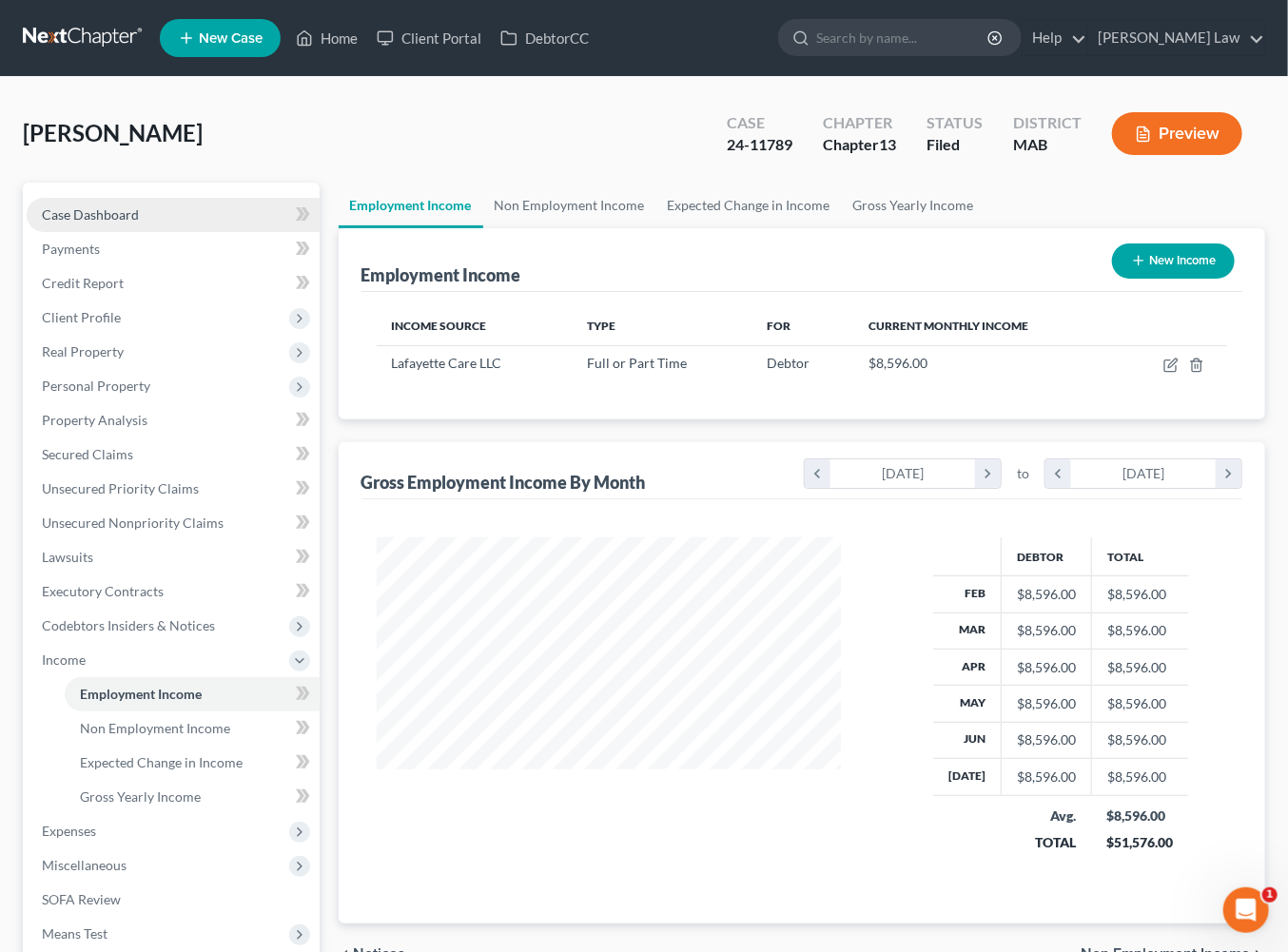
click at [97, 223] on span "Case Dashboard" at bounding box center [90, 214] width 97 height 16
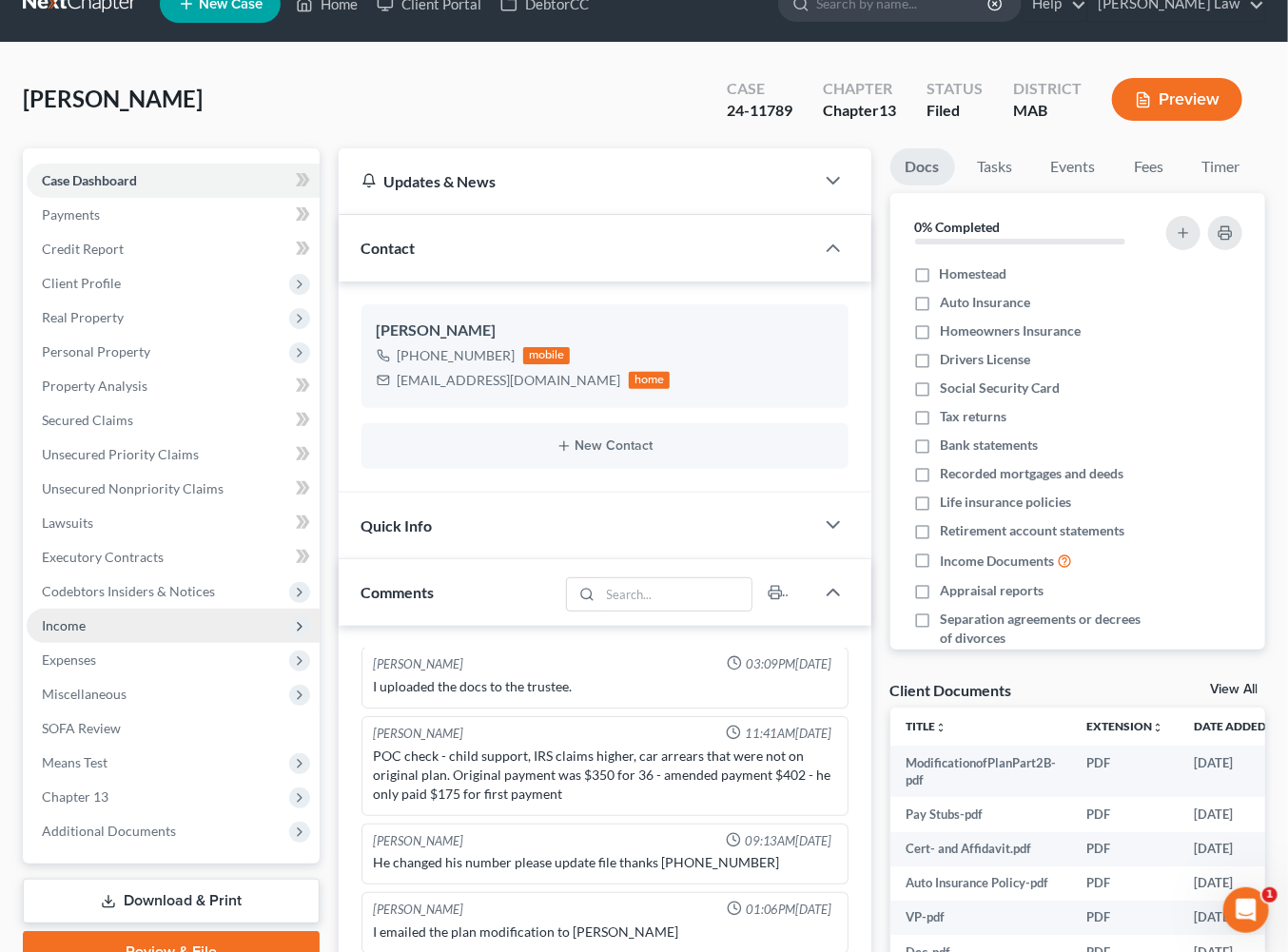
scroll to position [140, 0]
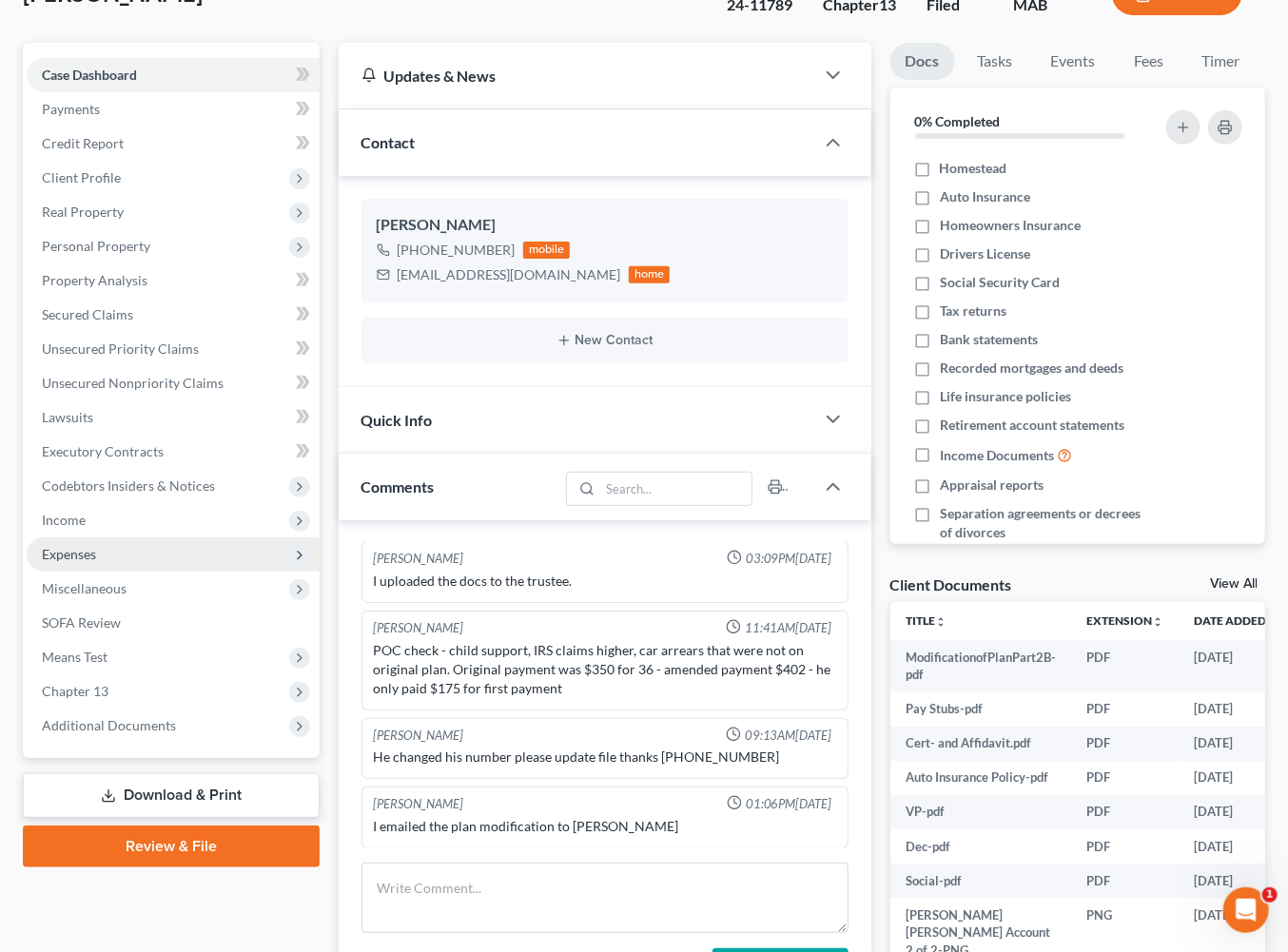
click at [97, 562] on span "Expenses" at bounding box center [69, 554] width 54 height 16
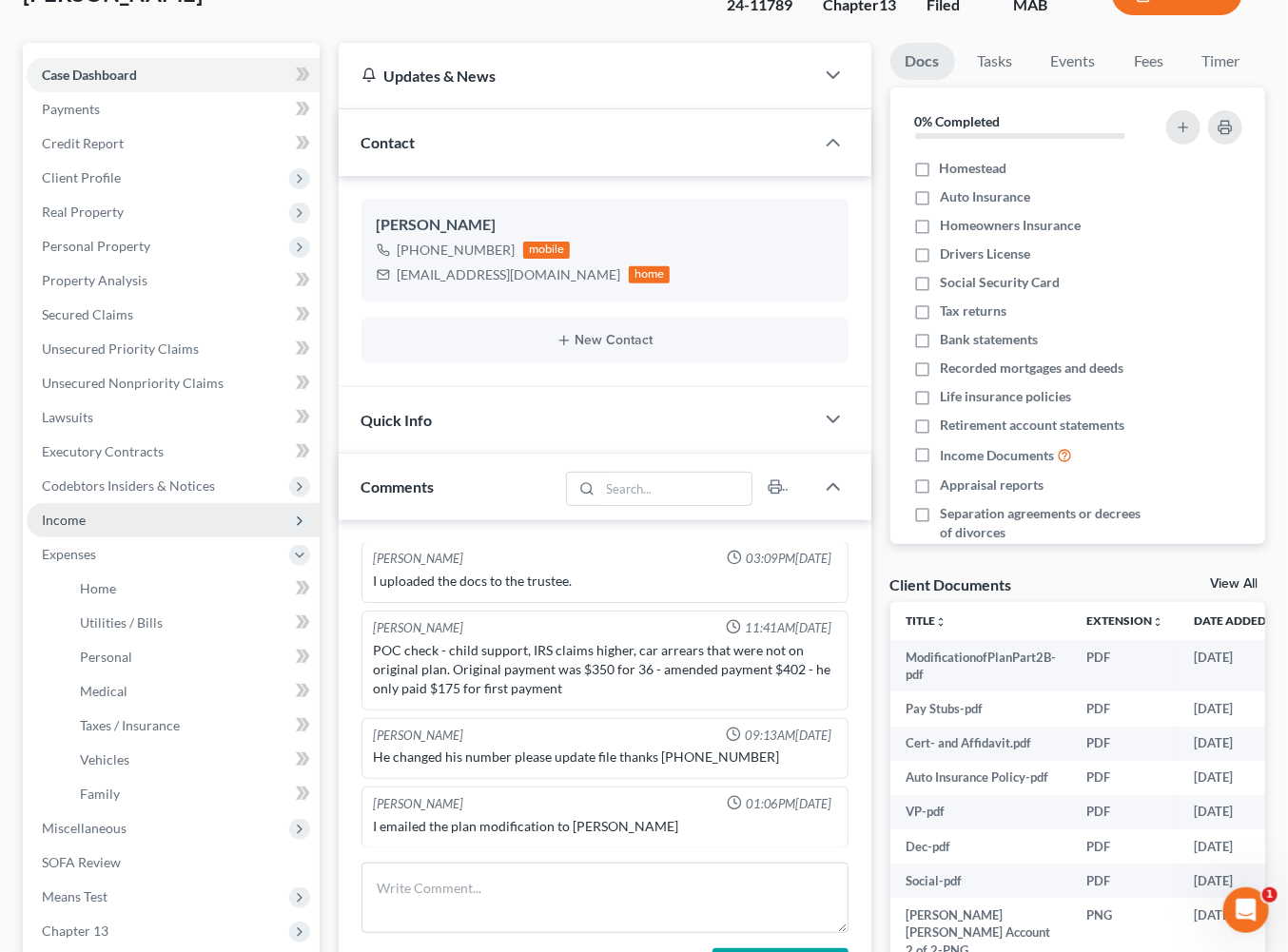
click at [86, 528] on span "Income" at bounding box center [63, 519] width 43 height 16
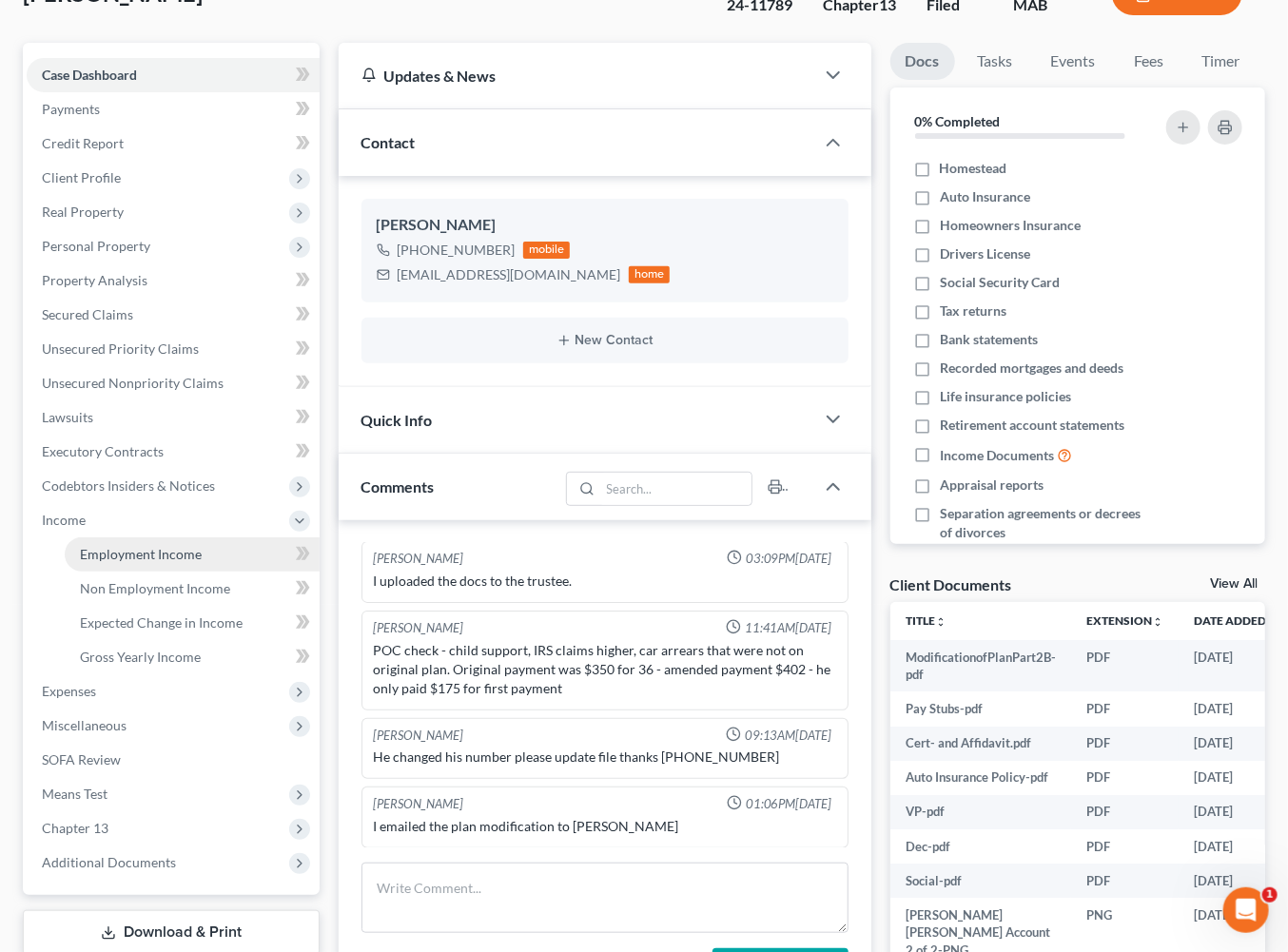
click at [188, 562] on span "Employment Income" at bounding box center [141, 554] width 122 height 16
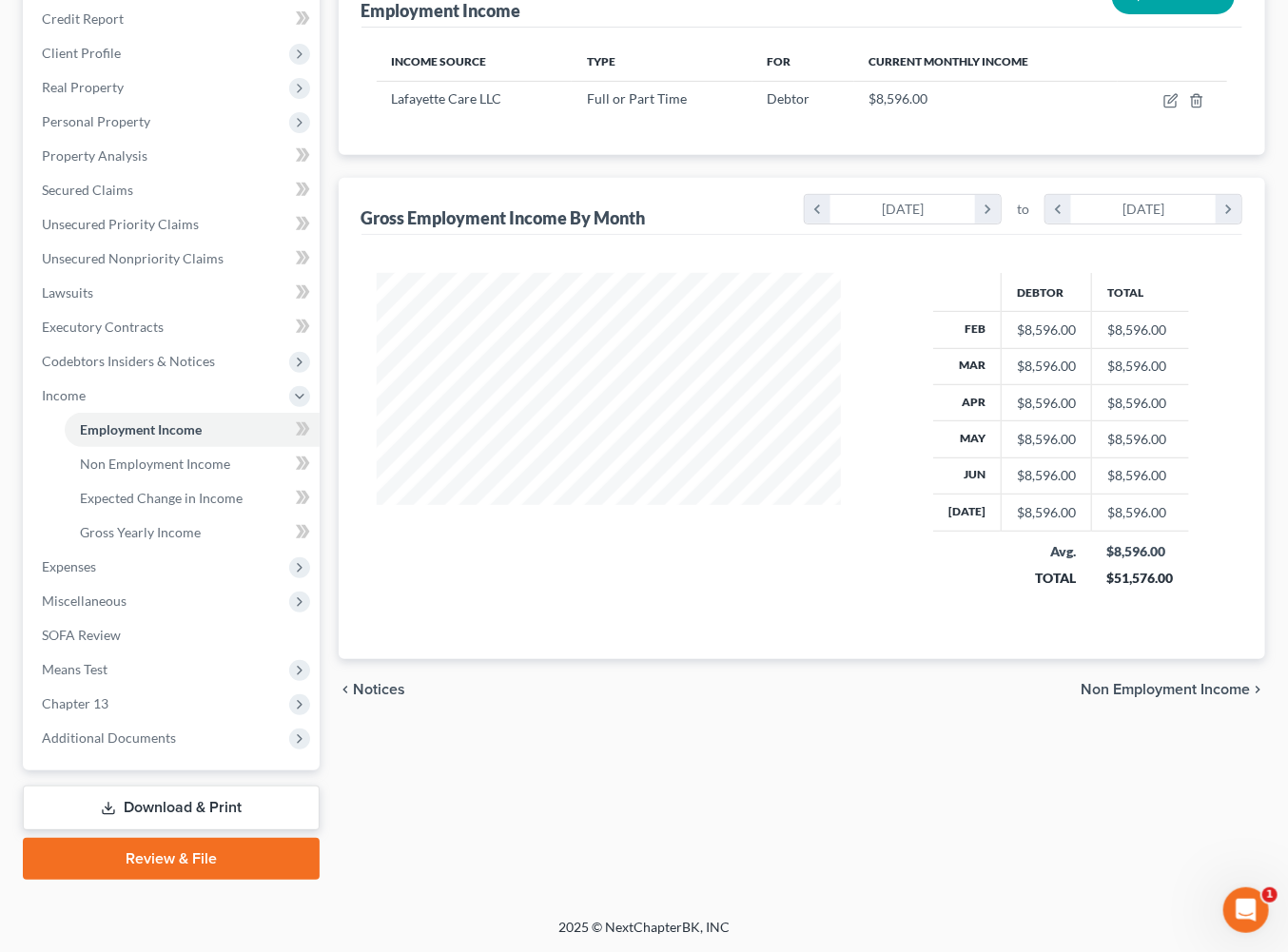
scroll to position [293, 0]
click at [161, 472] on span "Non Employment Income" at bounding box center [155, 463] width 151 height 16
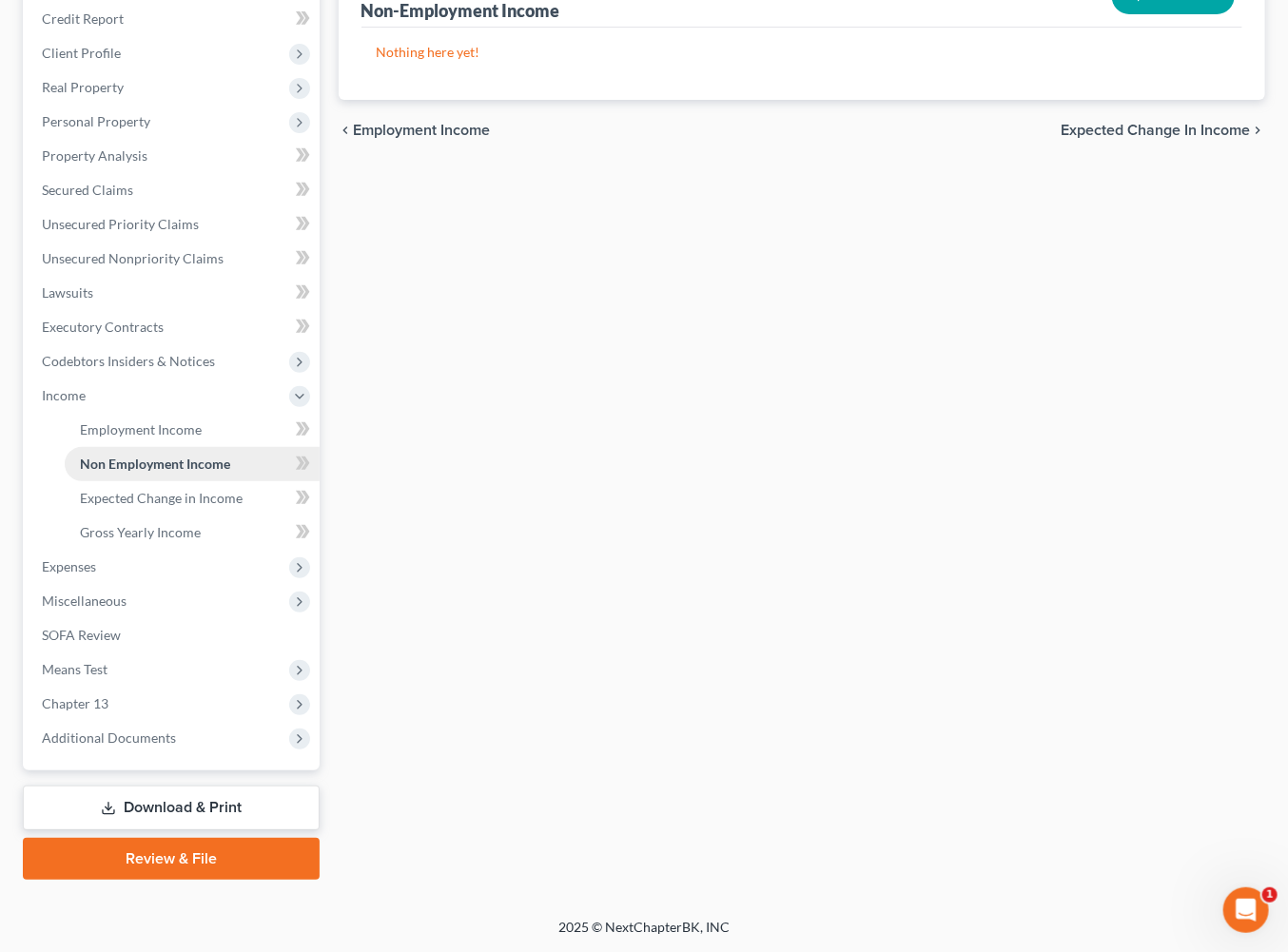
scroll to position [283, 0]
click at [97, 574] on span "Expenses" at bounding box center [69, 566] width 54 height 16
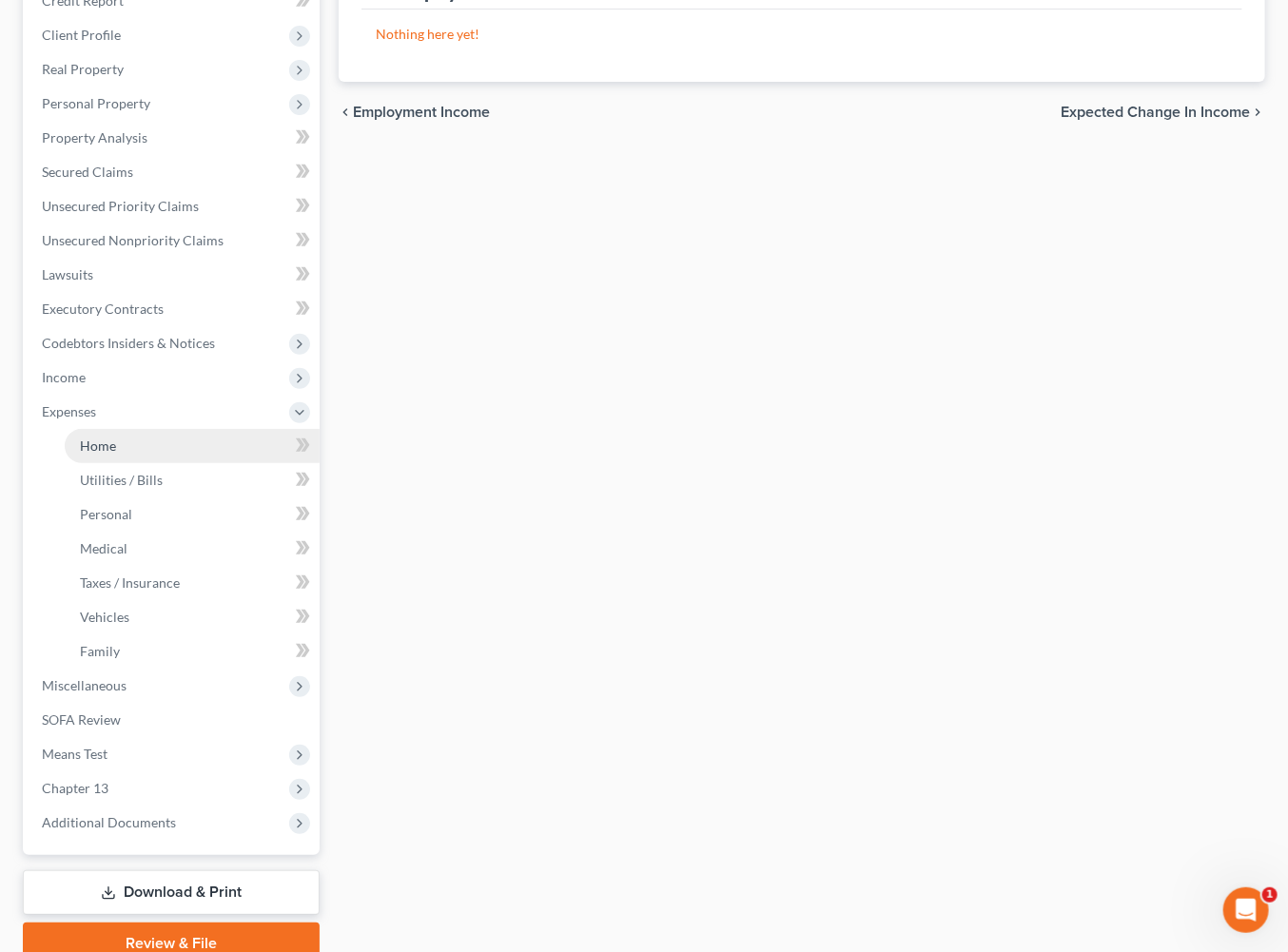
click at [114, 454] on span "Home" at bounding box center [98, 445] width 36 height 16
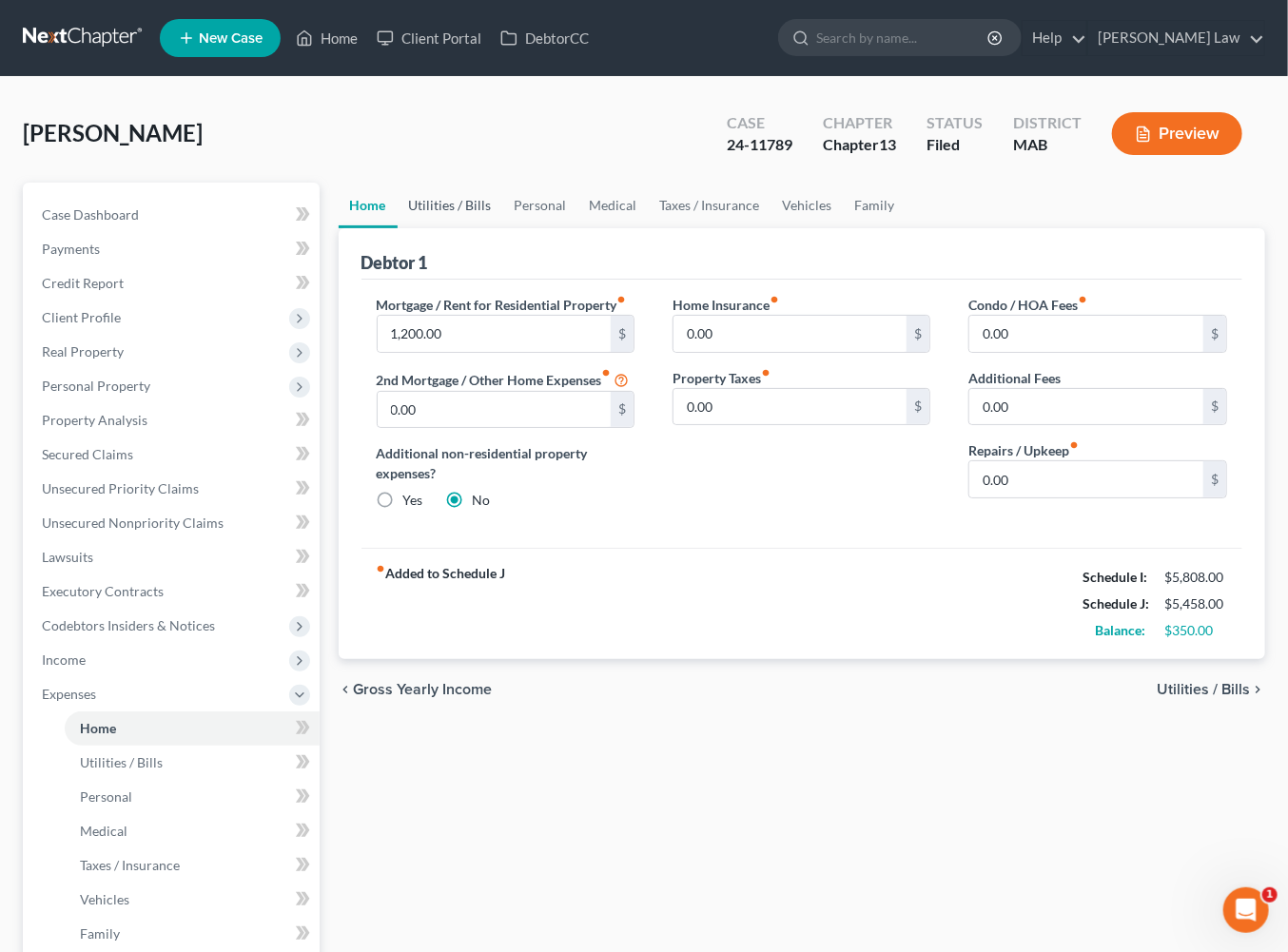
click at [483, 228] on link "Utilities / Bills" at bounding box center [450, 205] width 105 height 45
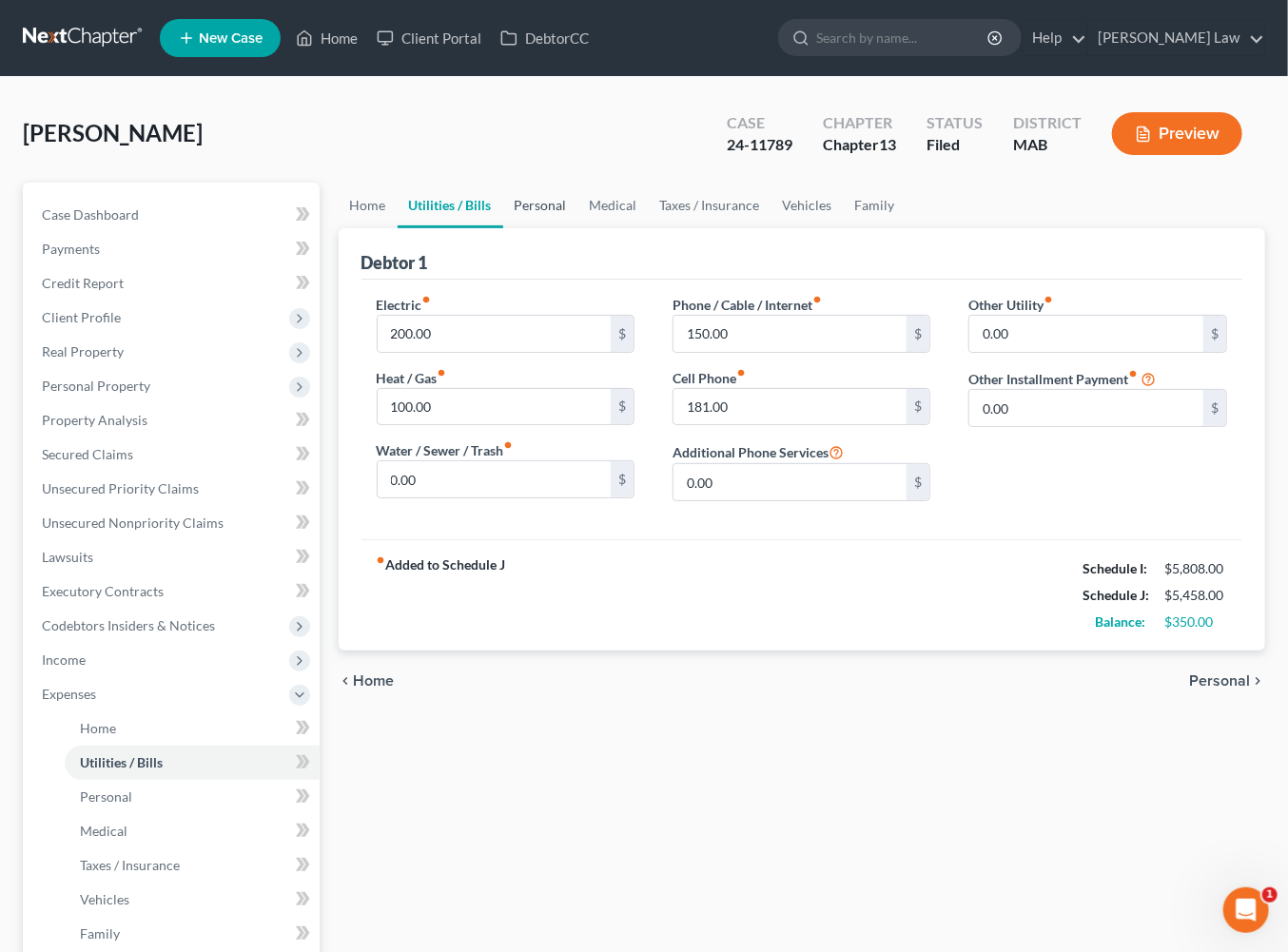
click at [578, 228] on link "Personal" at bounding box center [541, 205] width 75 height 45
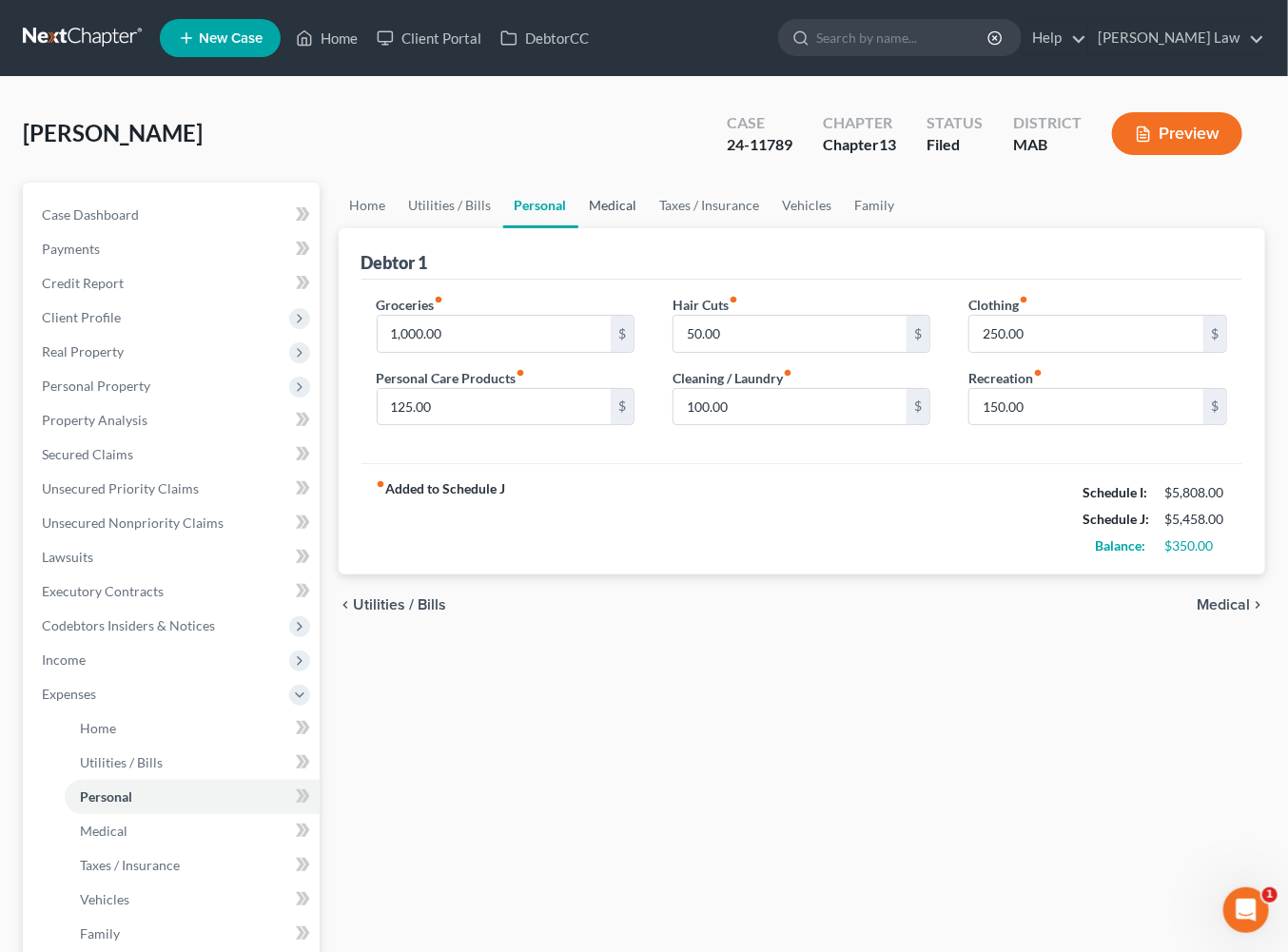
click at [649, 228] on link "Medical" at bounding box center [613, 205] width 70 height 45
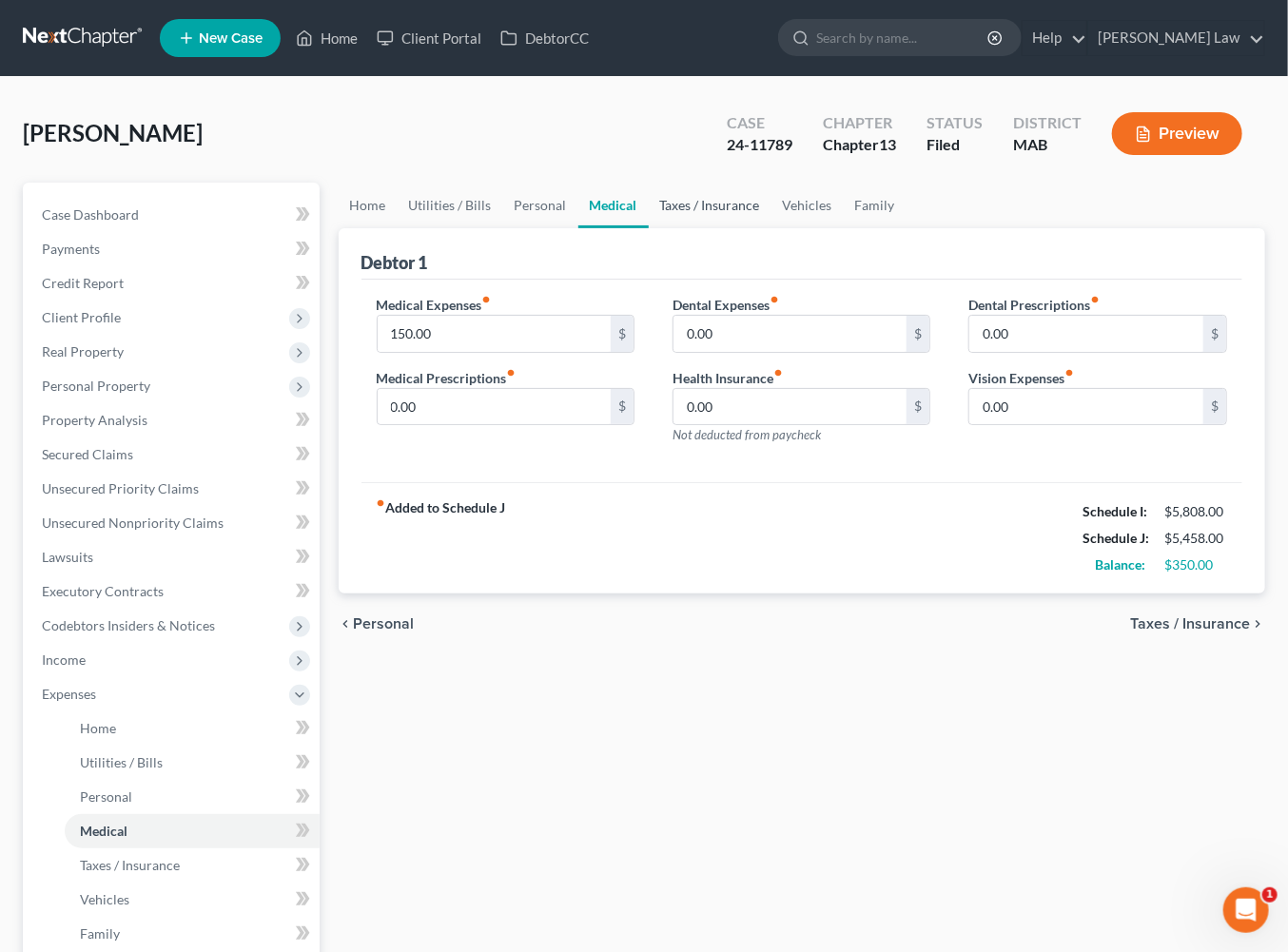
click at [771, 228] on link "Taxes / Insurance" at bounding box center [710, 205] width 123 height 45
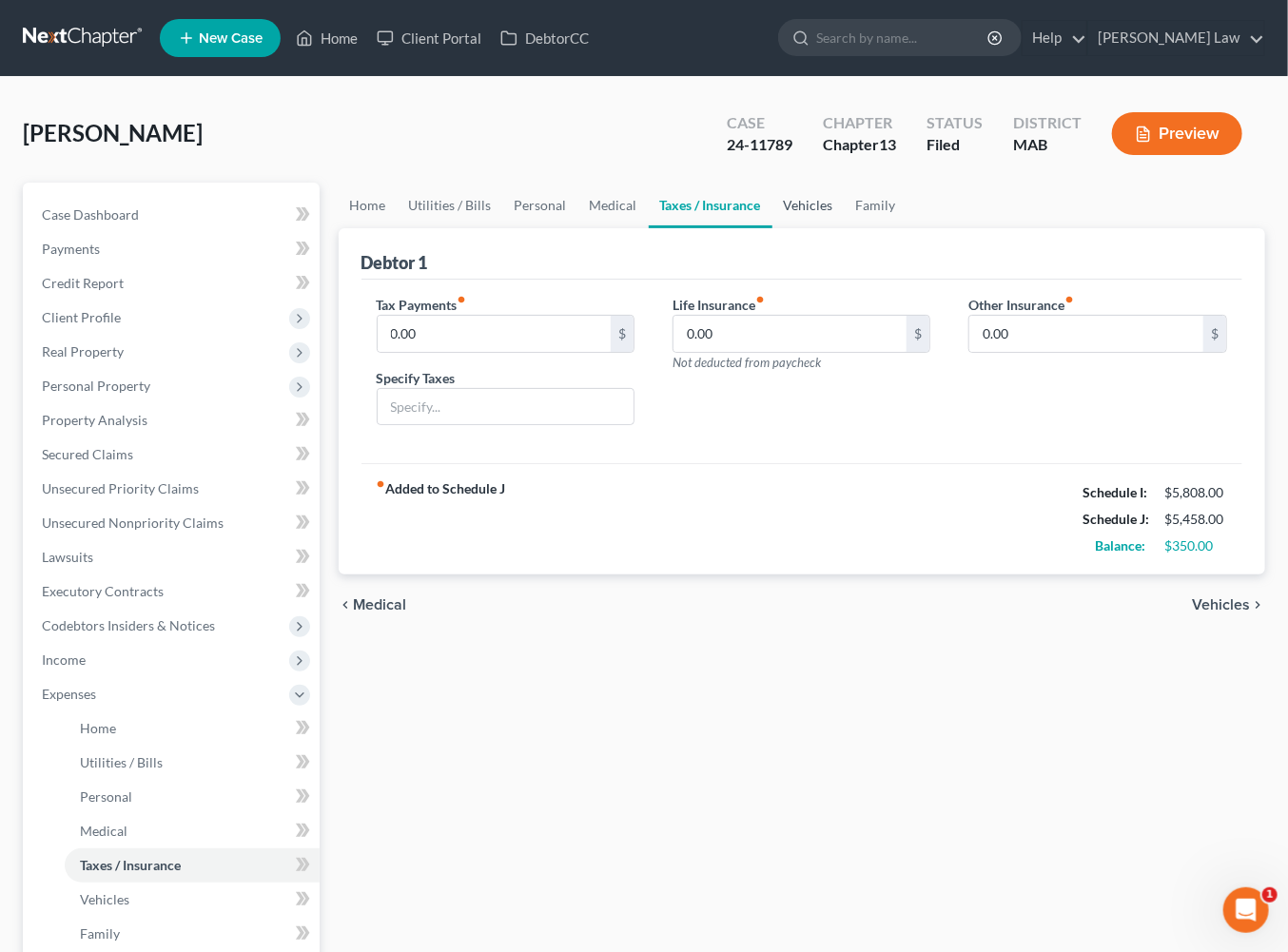
click at [845, 228] on link "Vehicles" at bounding box center [808, 205] width 72 height 45
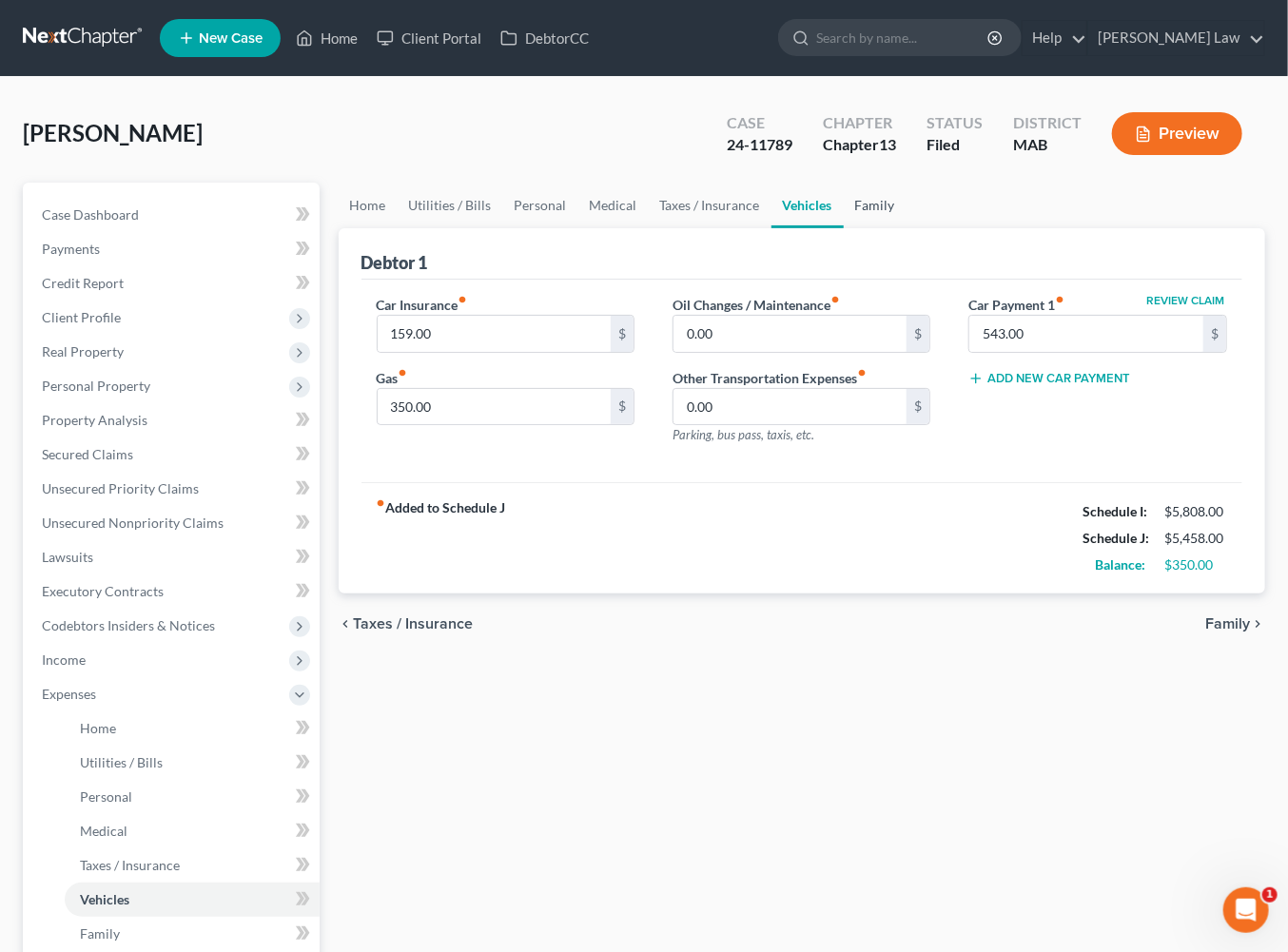
click at [907, 228] on link "Family" at bounding box center [875, 205] width 63 height 45
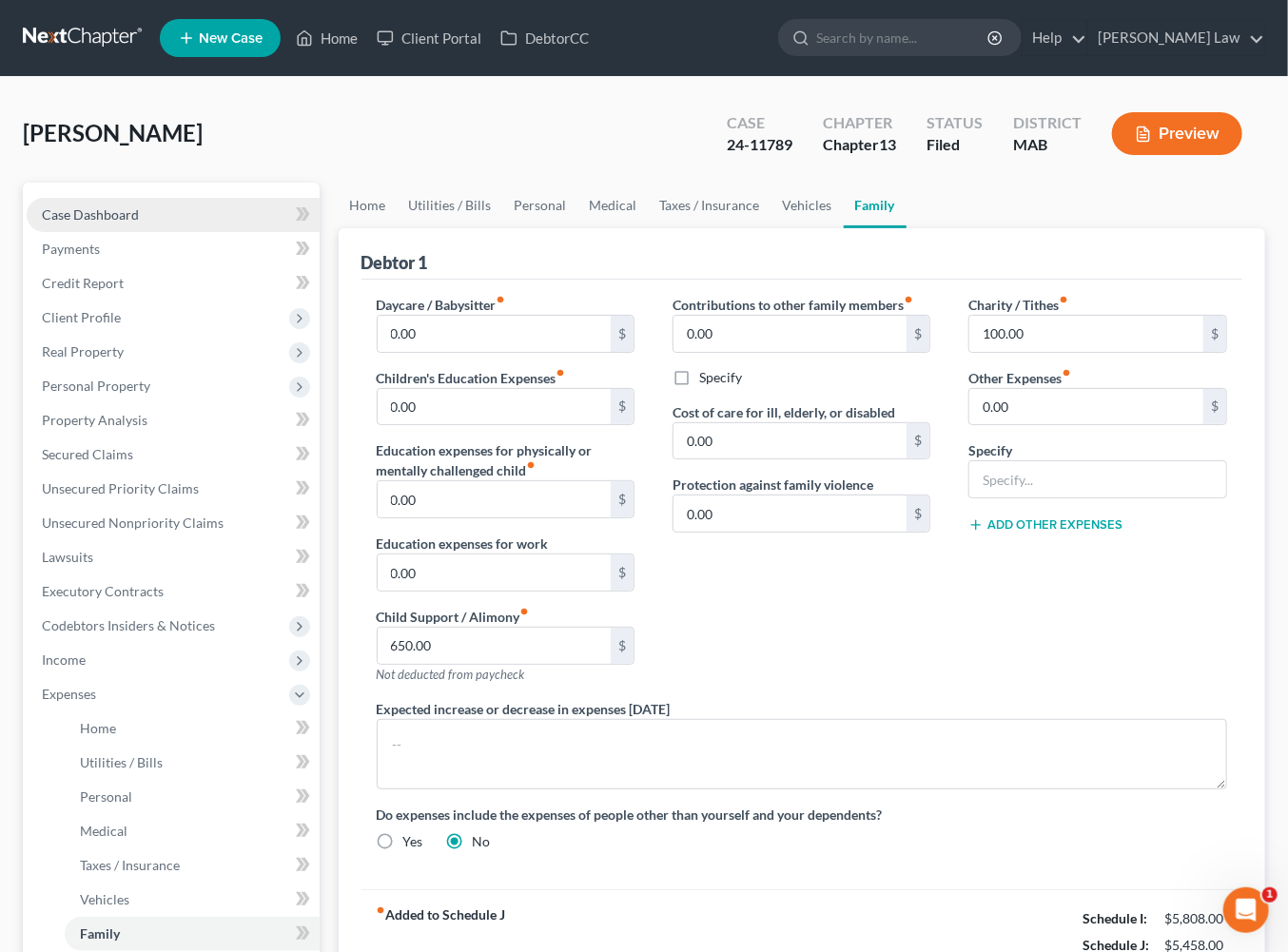
click at [123, 223] on span "Case Dashboard" at bounding box center [90, 214] width 97 height 16
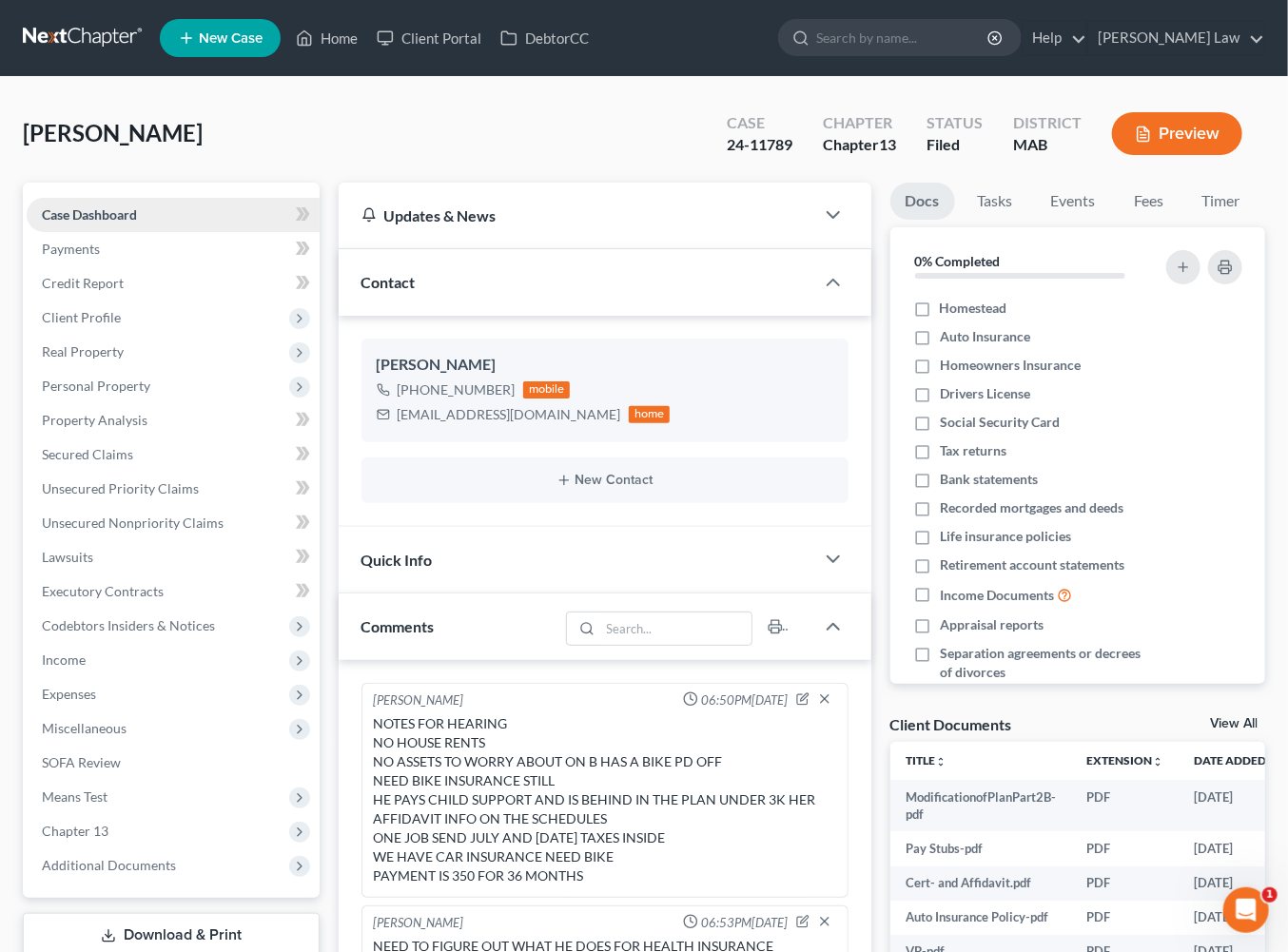
scroll to position [550, 0]
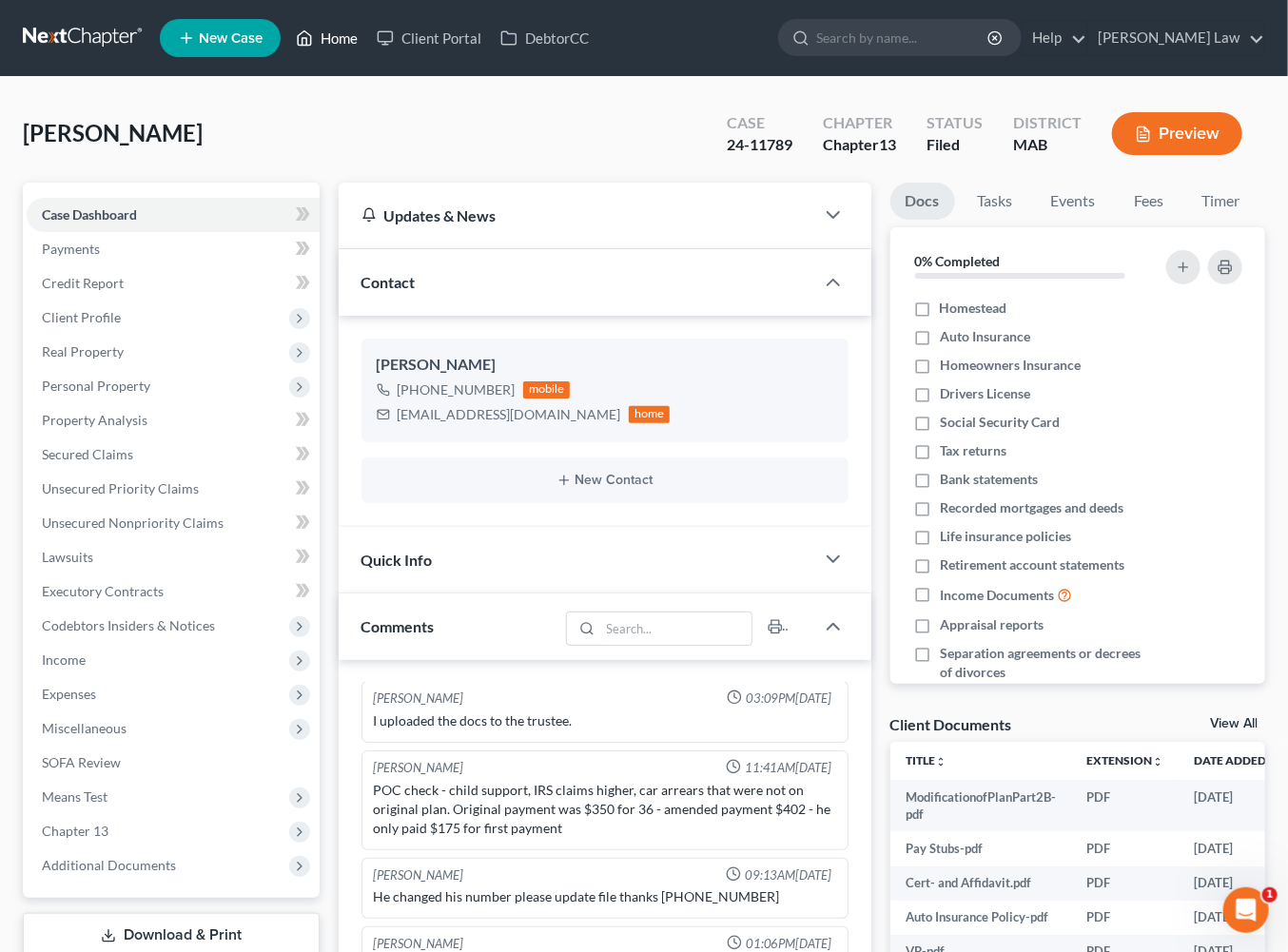
click at [313, 49] on icon at bounding box center [304, 39] width 17 height 23
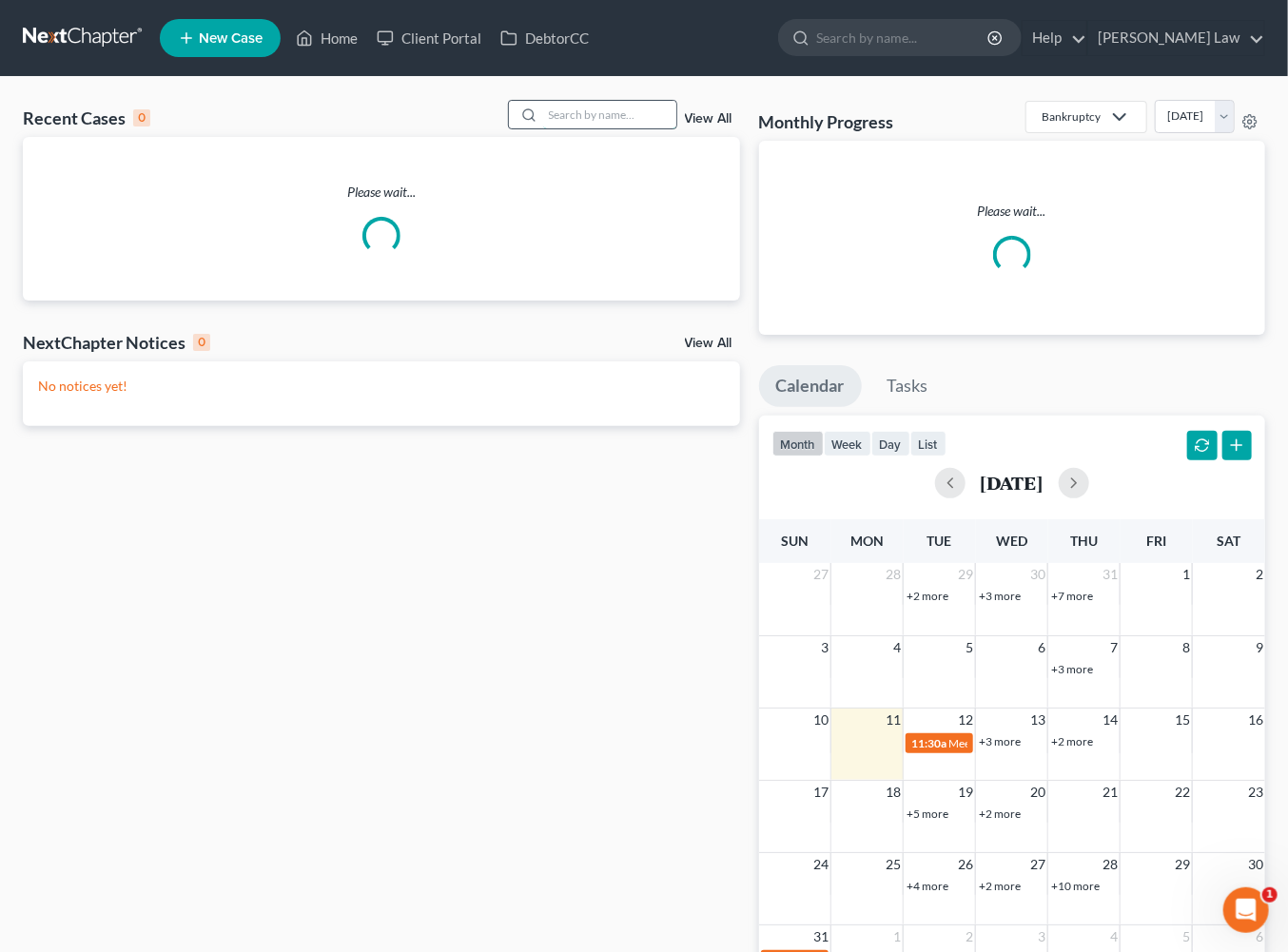
click at [579, 128] on input "search" at bounding box center [610, 114] width 133 height 28
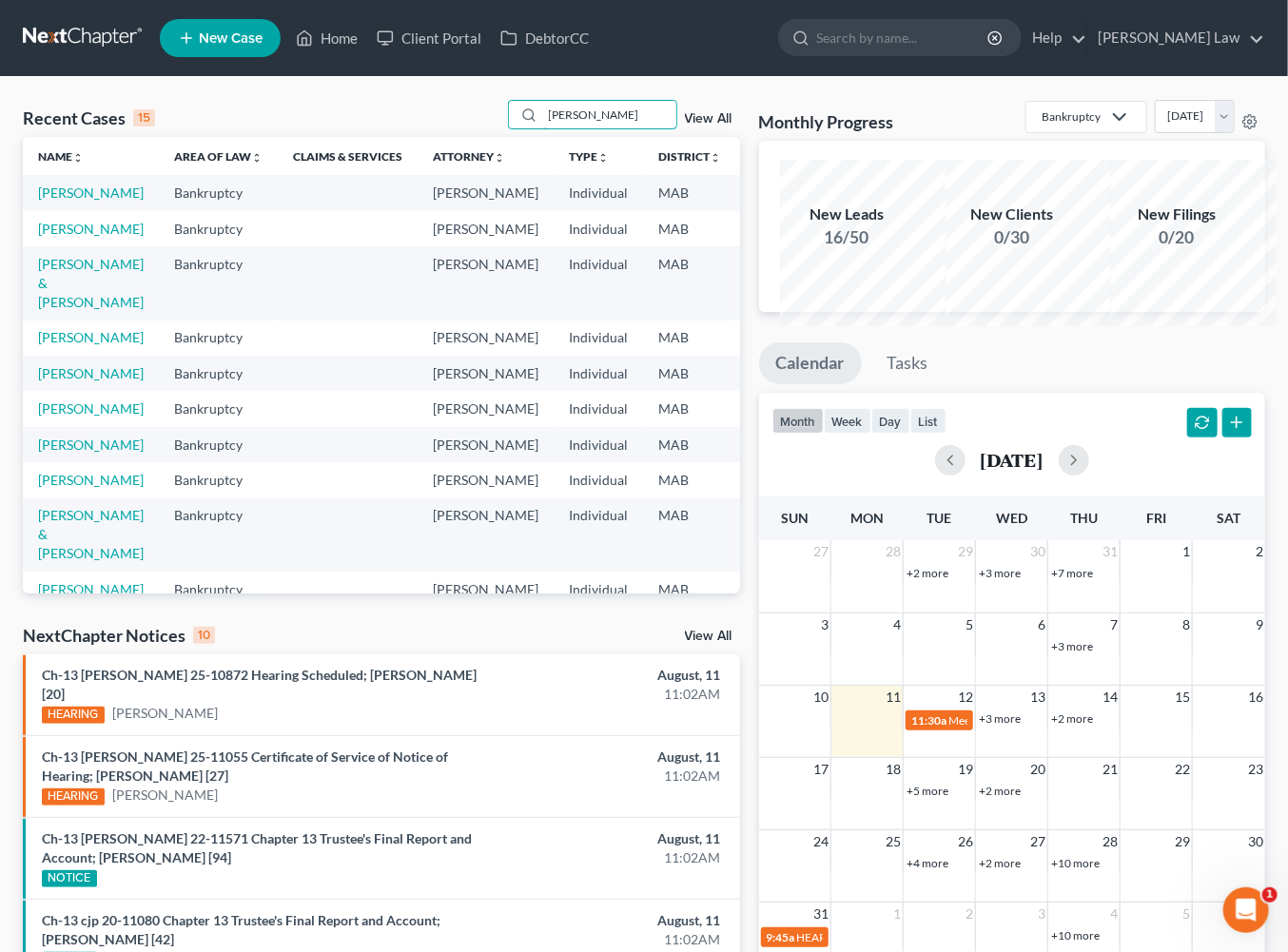
type input "cohen"
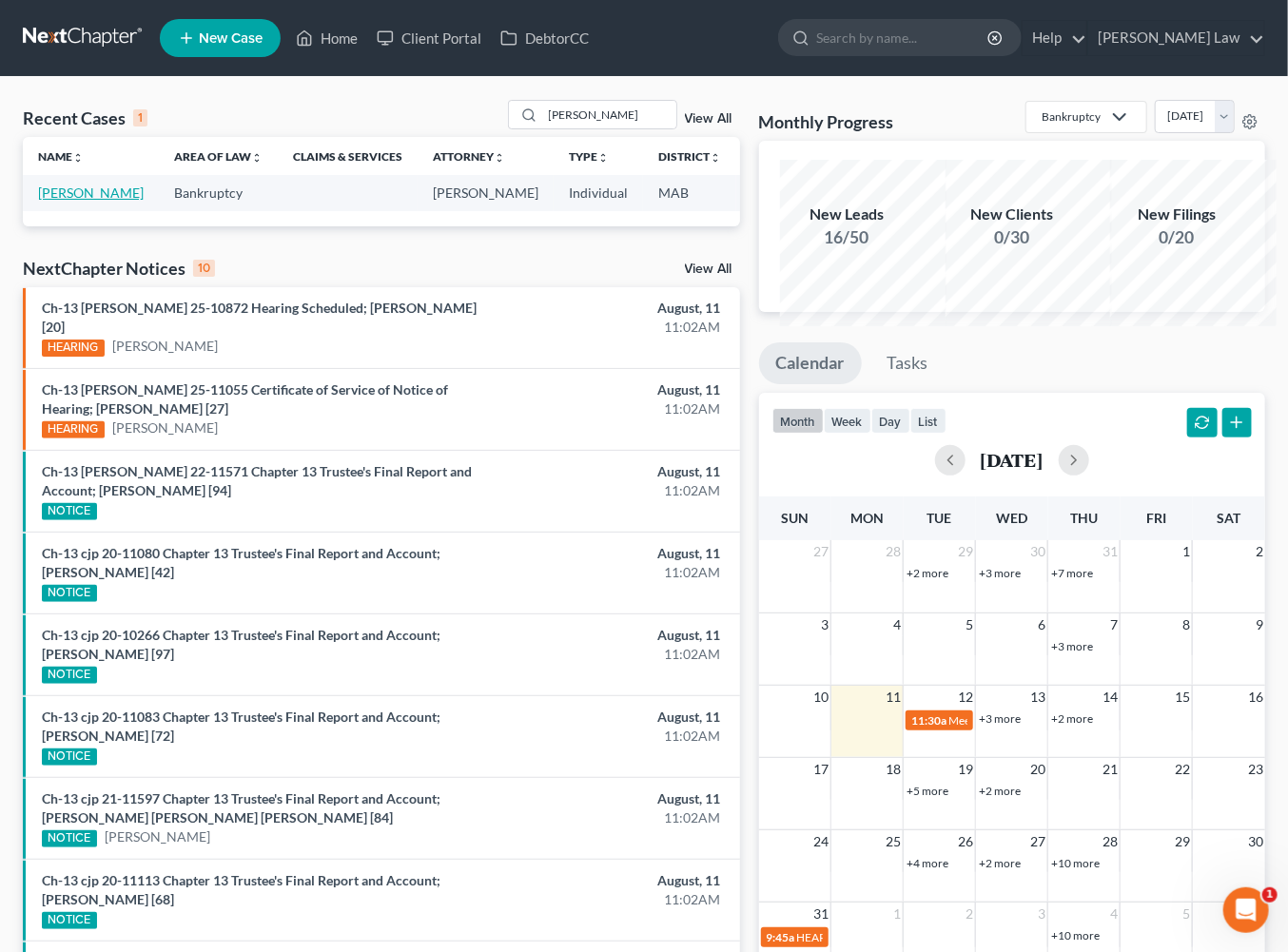
click at [62, 201] on link "Cohen, Bruce" at bounding box center [90, 192] width 105 height 16
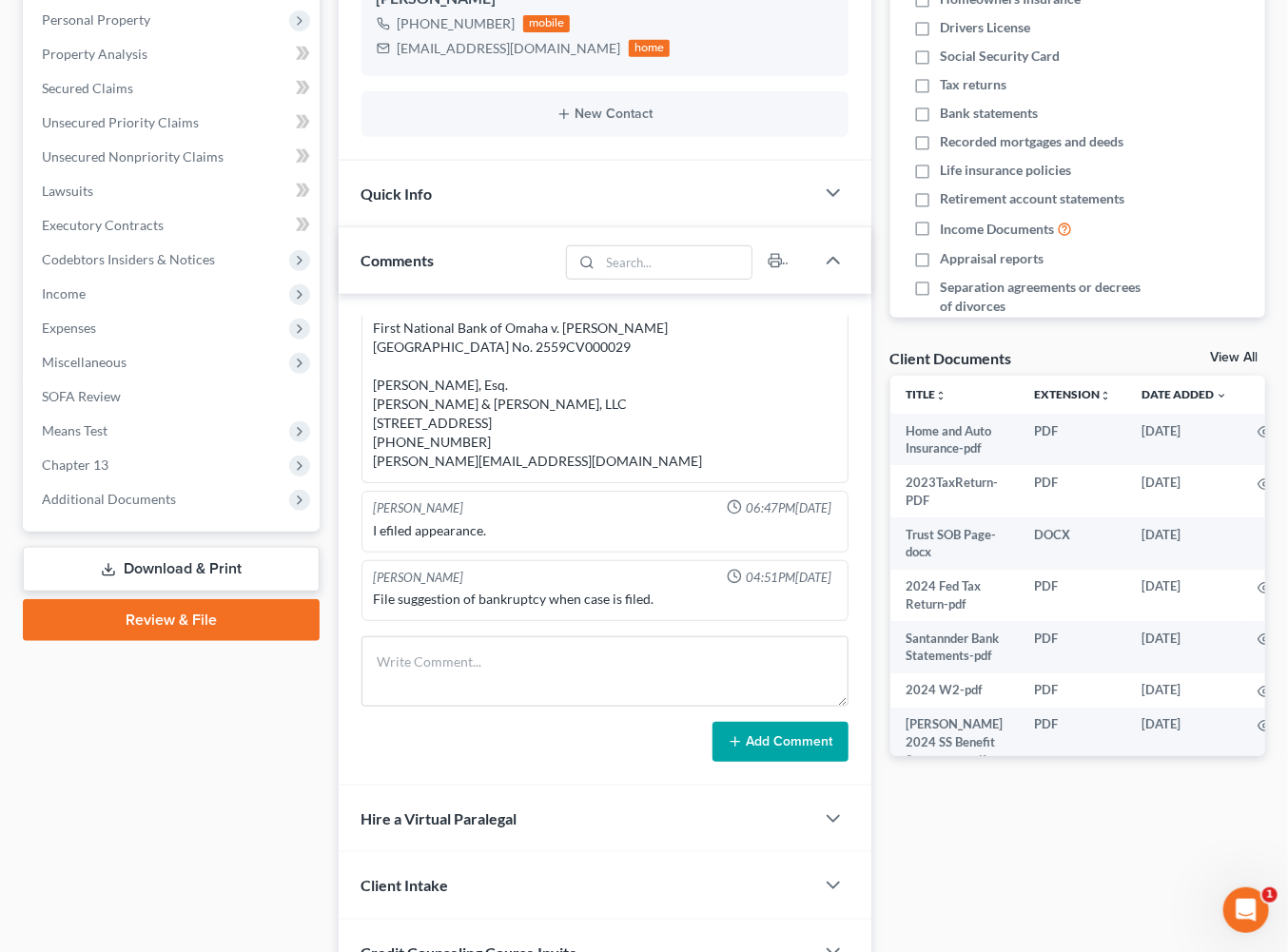
scroll to position [466, 0]
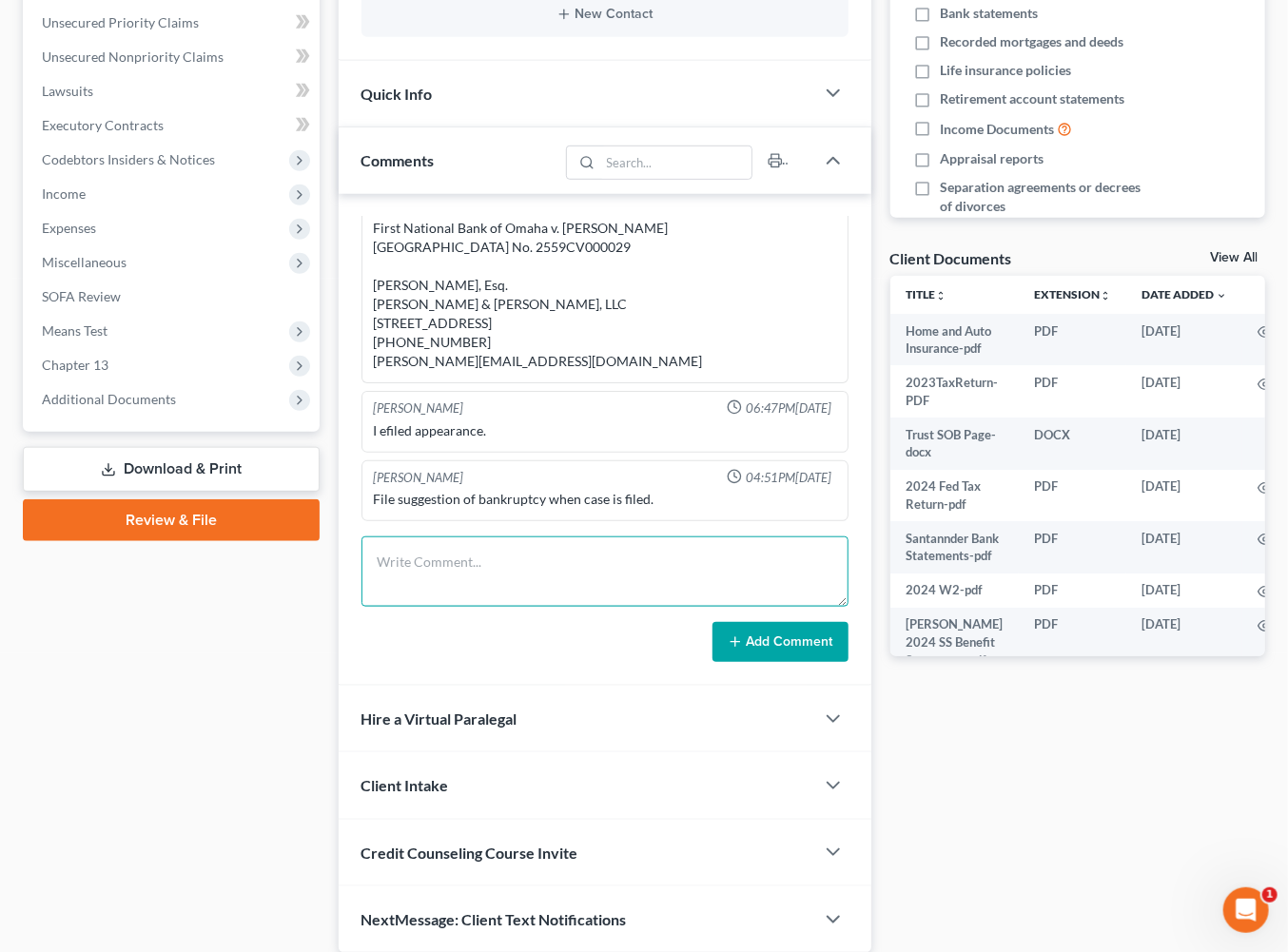
click at [523, 607] on textarea at bounding box center [604, 572] width 487 height 70
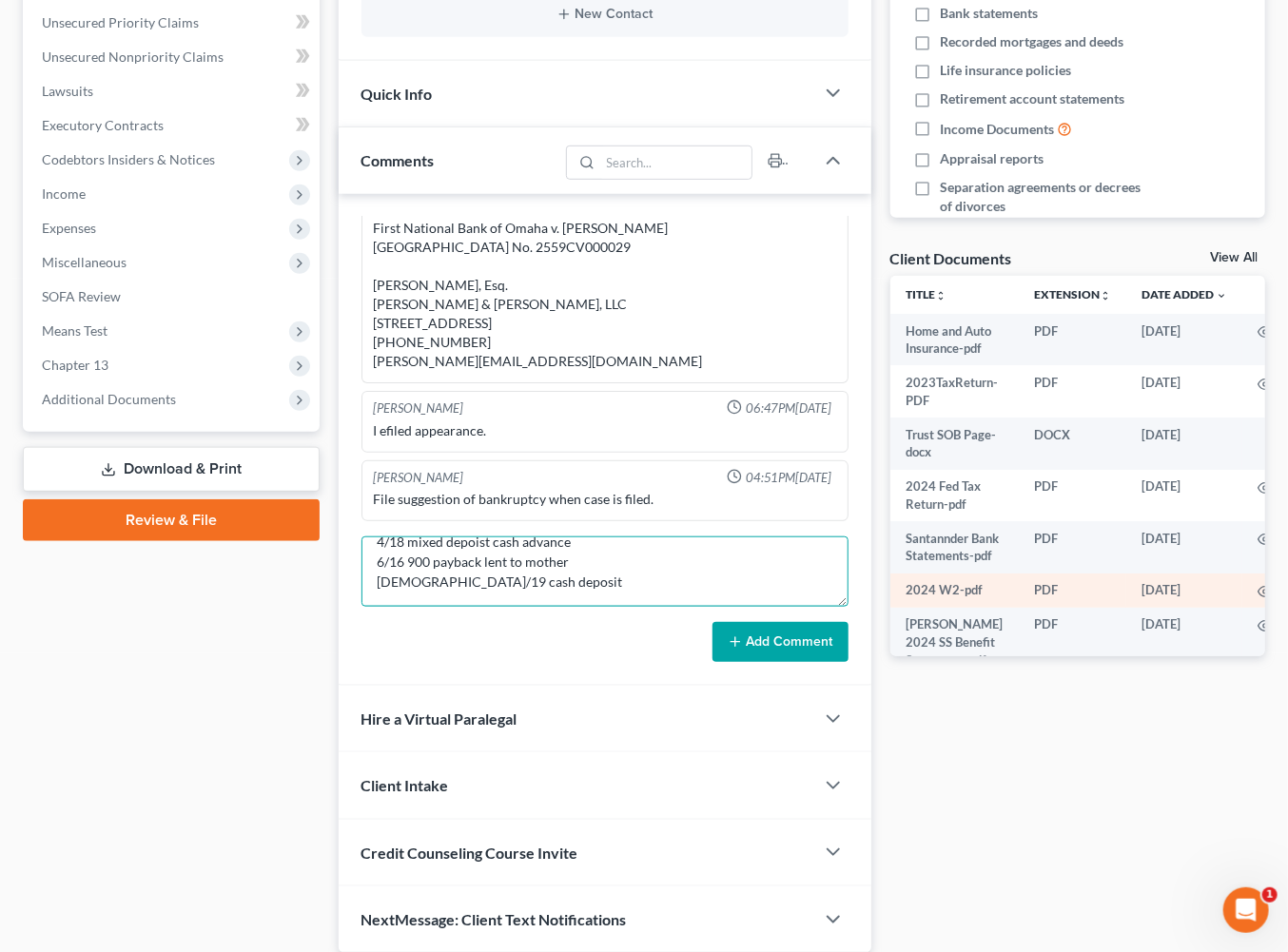
scroll to position [103, 0]
type textarea "Wife called and I told her to just get me back the statements with what it was …"
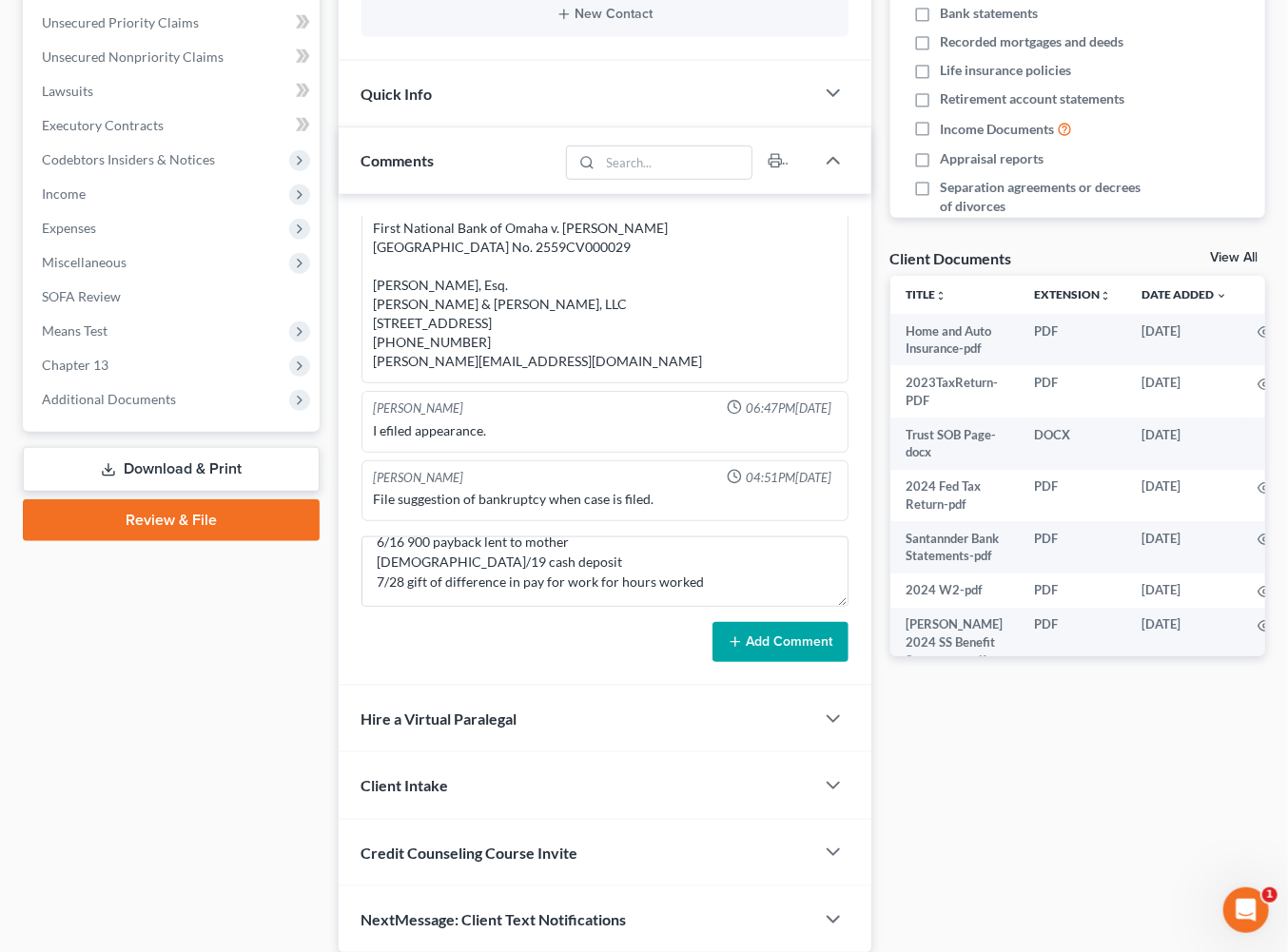
click at [729, 662] on button "Add Comment" at bounding box center [780, 641] width 136 height 40
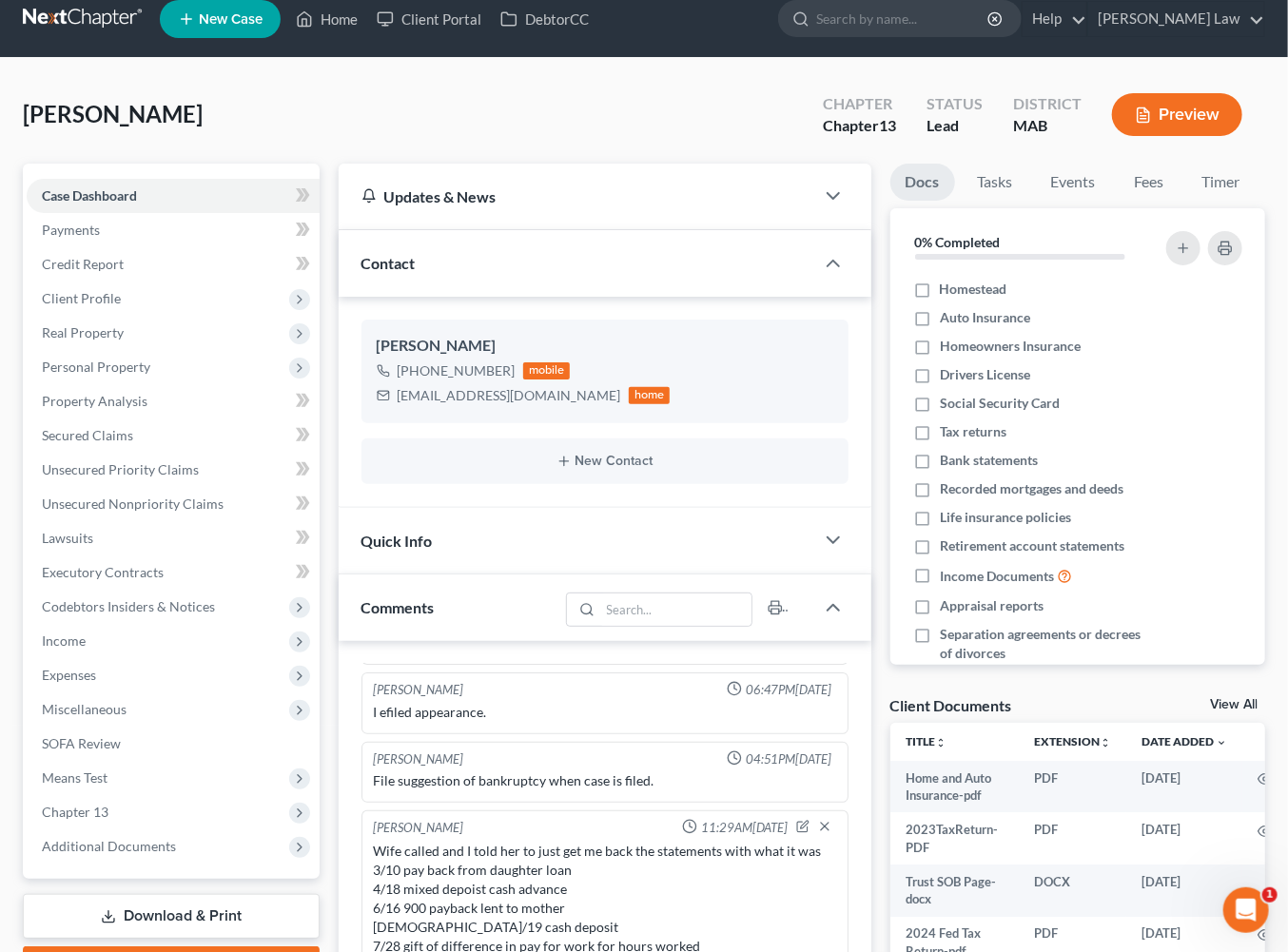
scroll to position [0, 0]
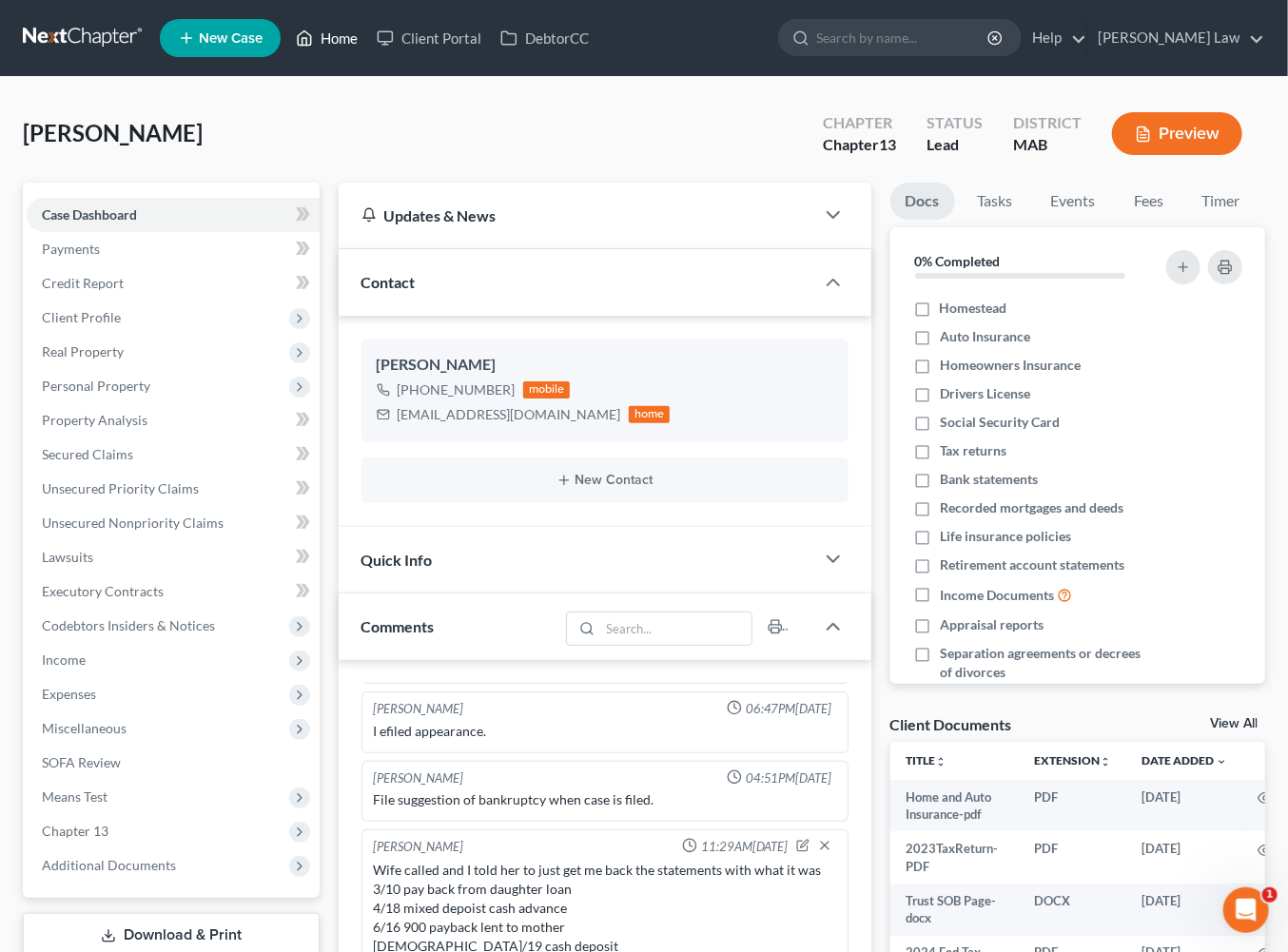
click at [367, 52] on link "Home" at bounding box center [327, 38] width 81 height 34
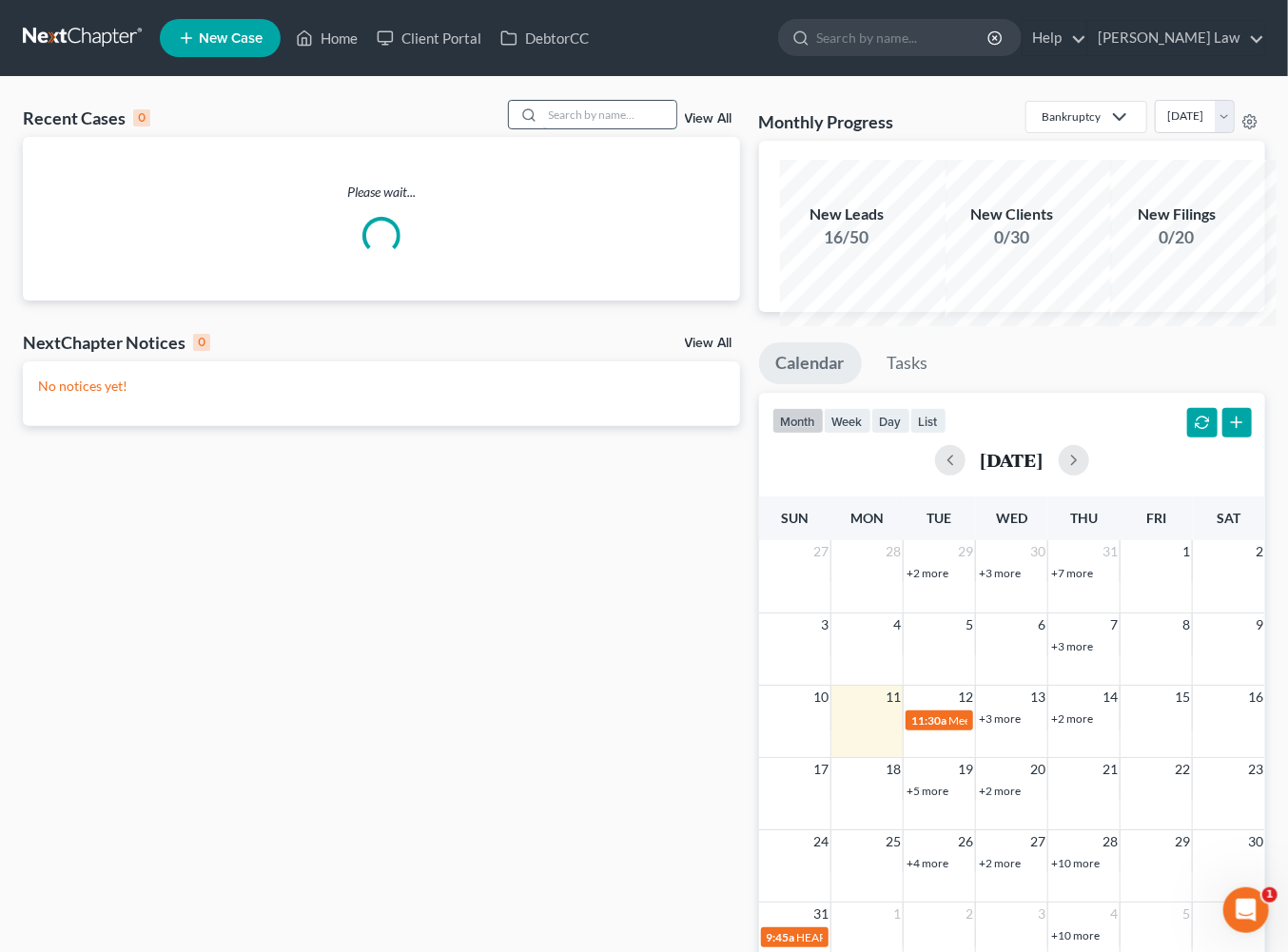
drag, startPoint x: 580, startPoint y: 127, endPoint x: 606, endPoint y: 143, distance: 30.5
click at [579, 128] on input "search" at bounding box center [610, 114] width 133 height 28
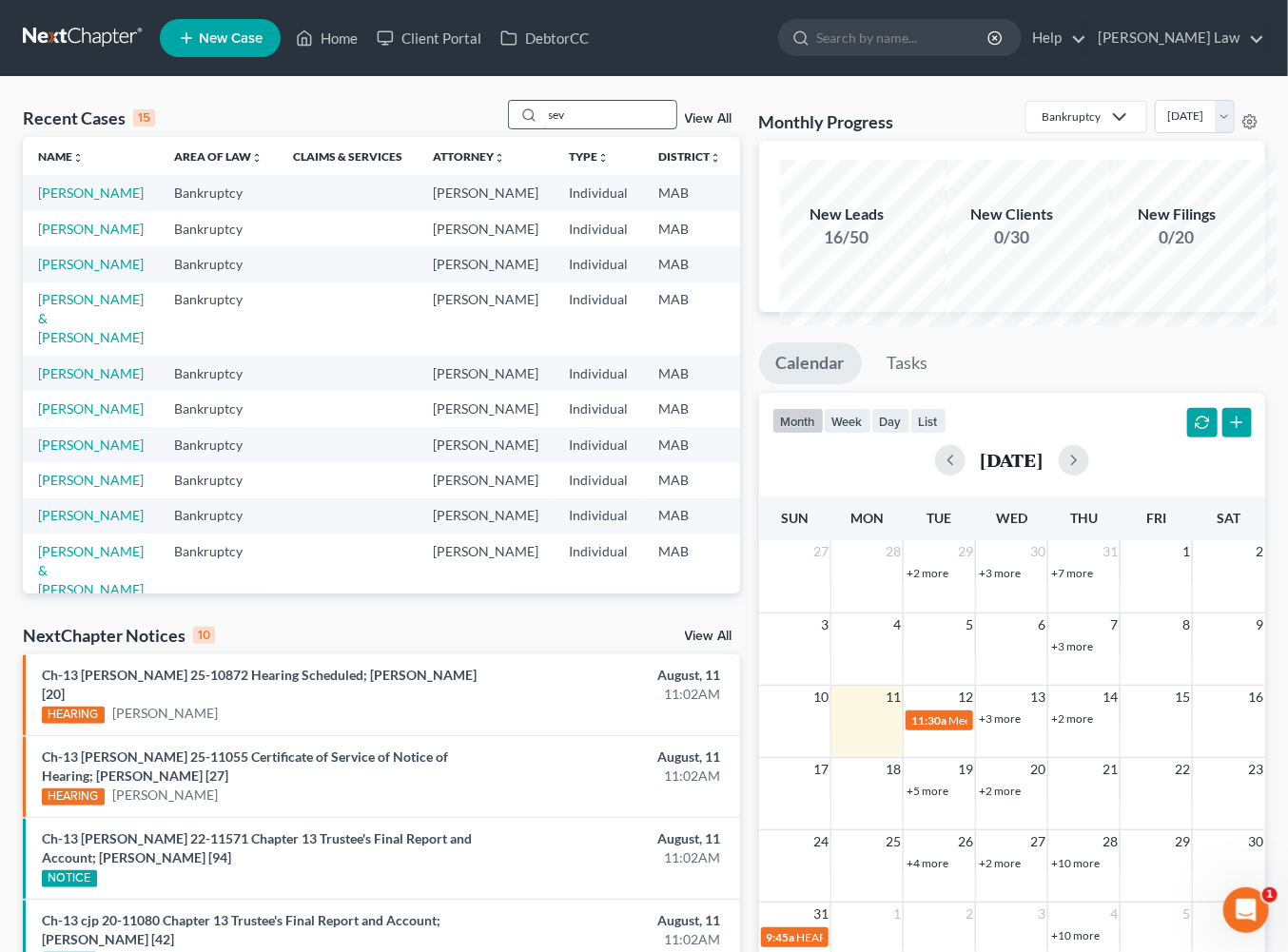
type input "sev"
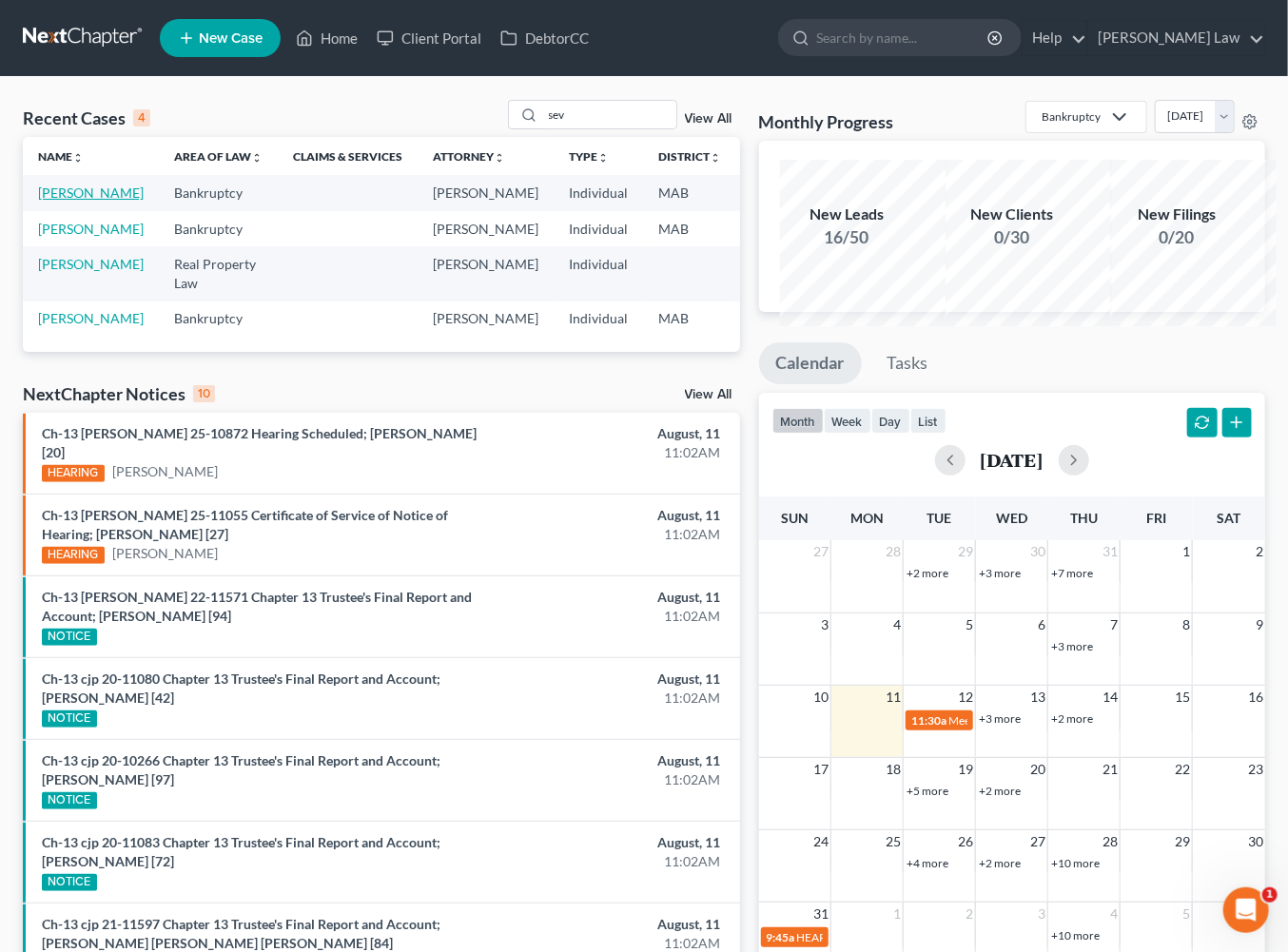
click at [68, 201] on link "Sevieri, Sarah" at bounding box center [90, 192] width 105 height 16
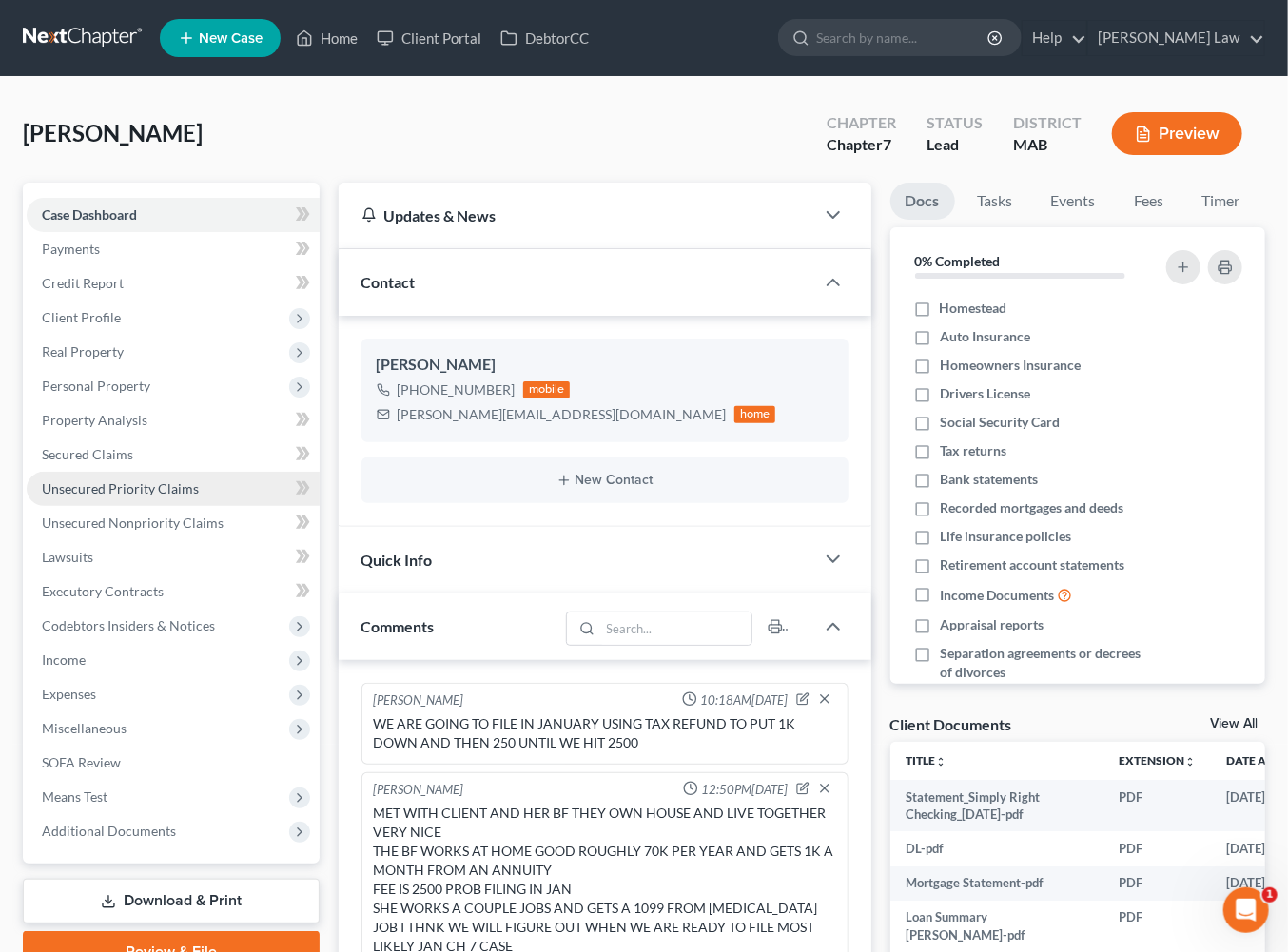
scroll to position [189, 0]
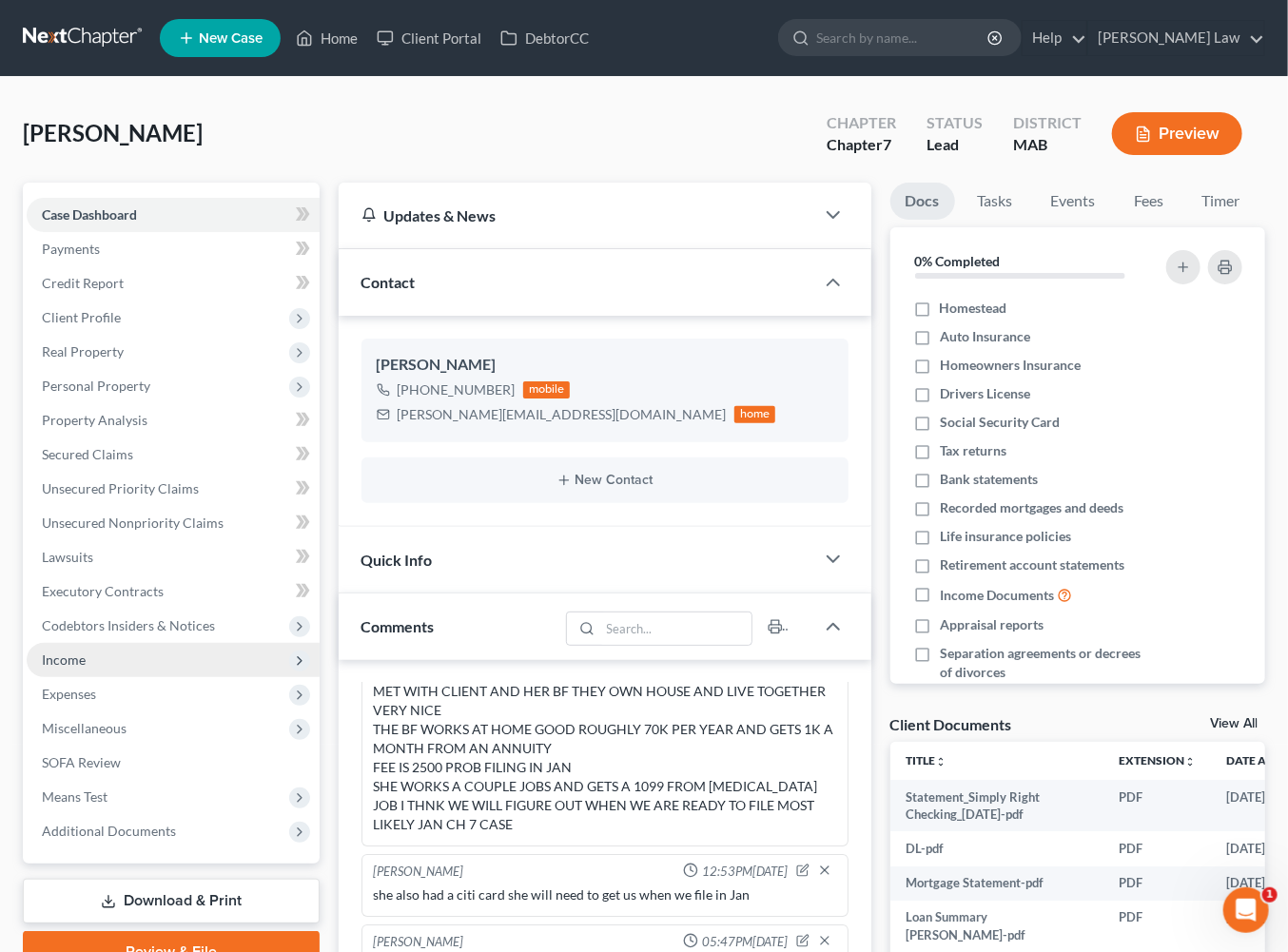
drag, startPoint x: 86, startPoint y: 822, endPoint x: 138, endPoint y: 818, distance: 52.2
click at [85, 668] on span "Income" at bounding box center [63, 659] width 43 height 16
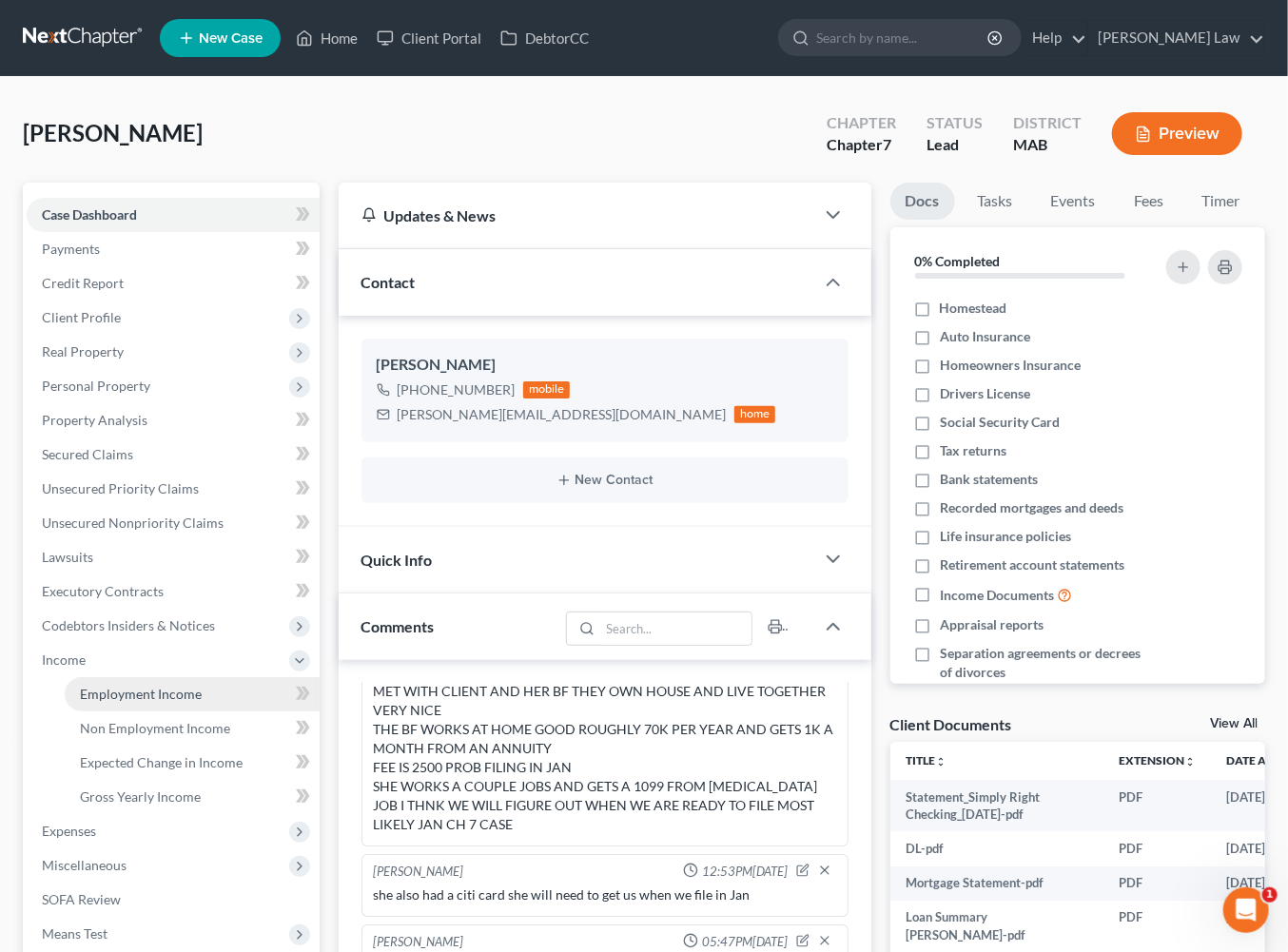
click at [184, 702] on span "Employment Income" at bounding box center [141, 693] width 122 height 16
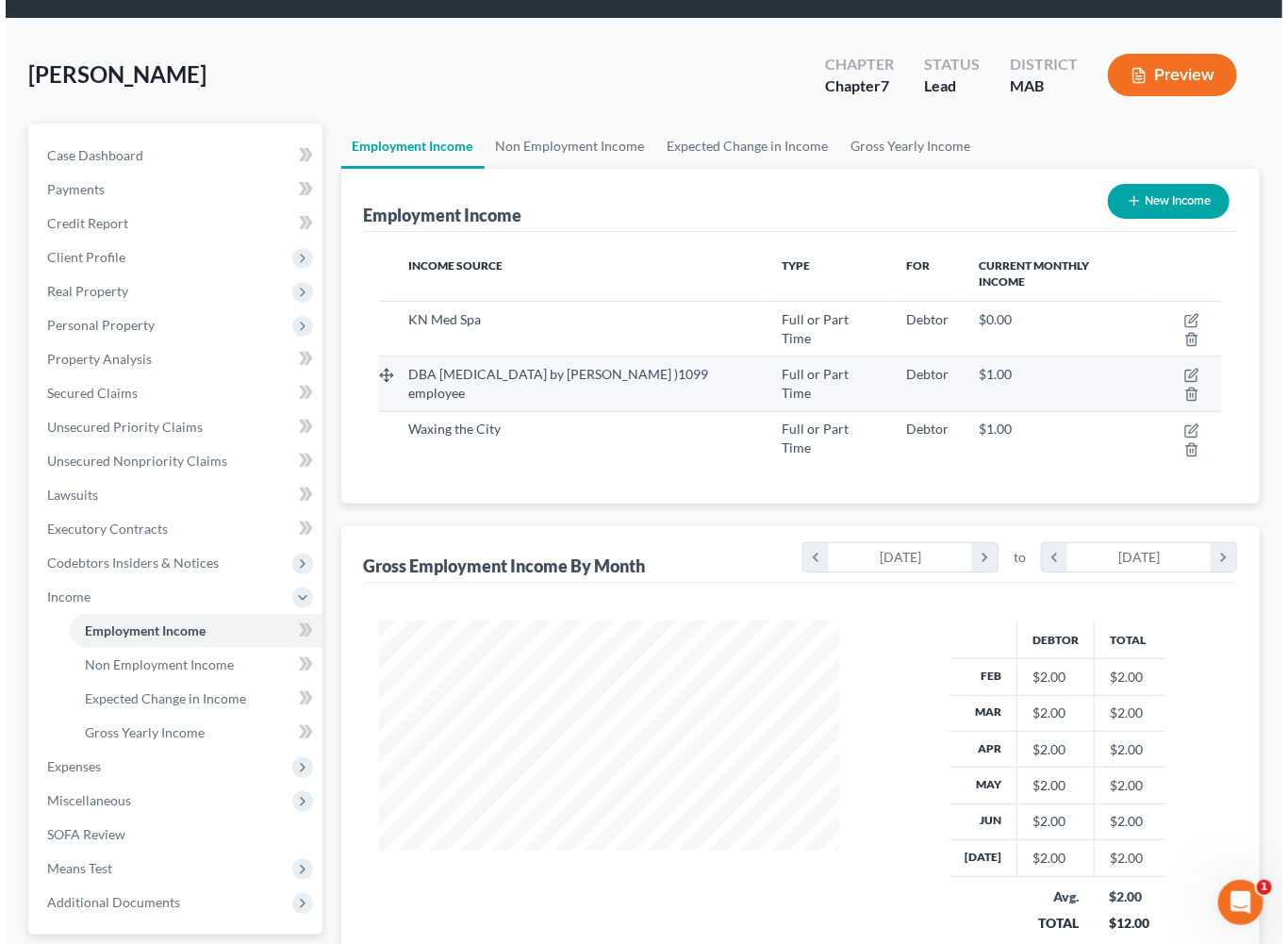
scroll to position [103, 0]
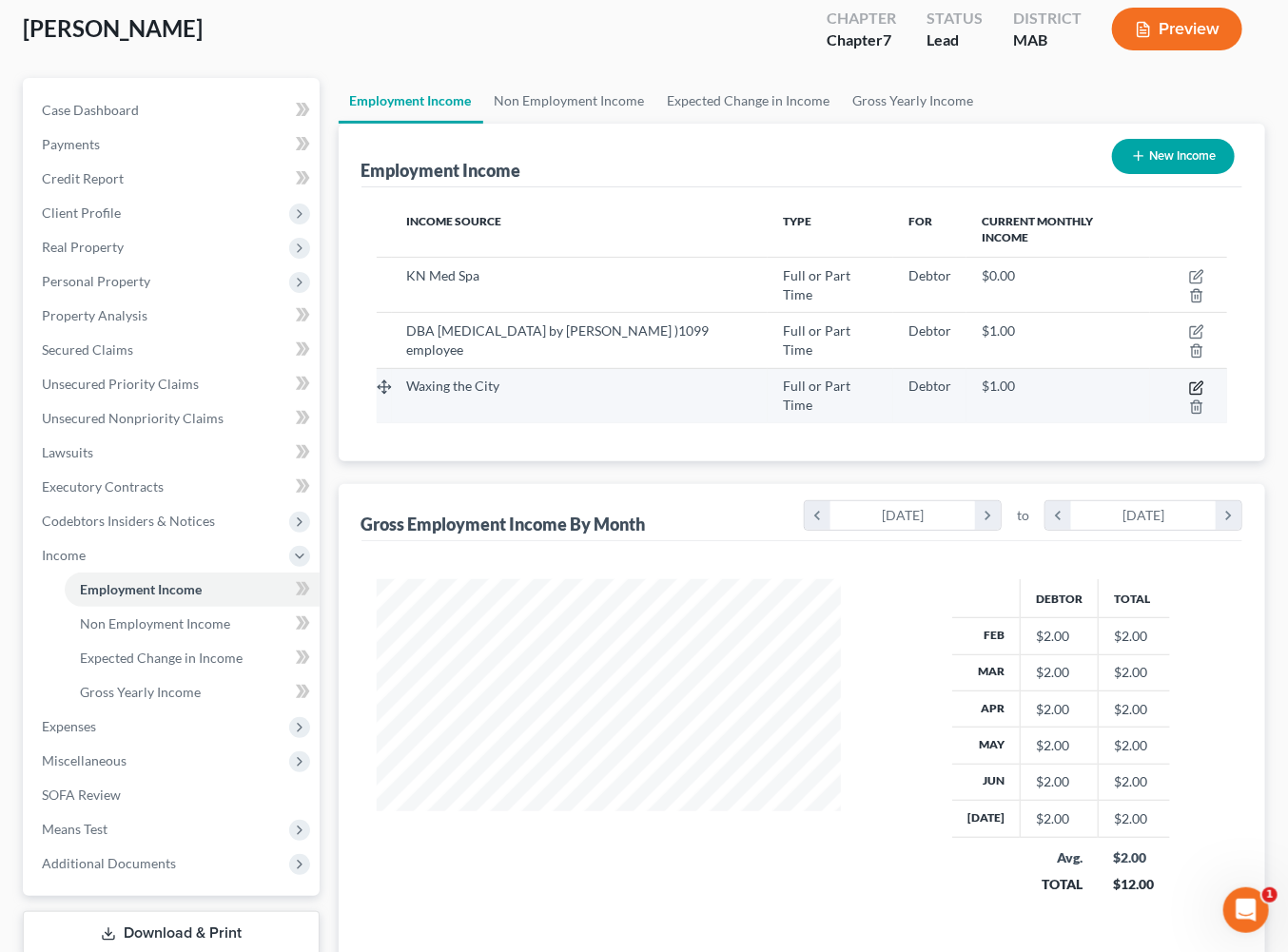
click at [1194, 390] on icon "button" at bounding box center [1198, 385] width 9 height 9
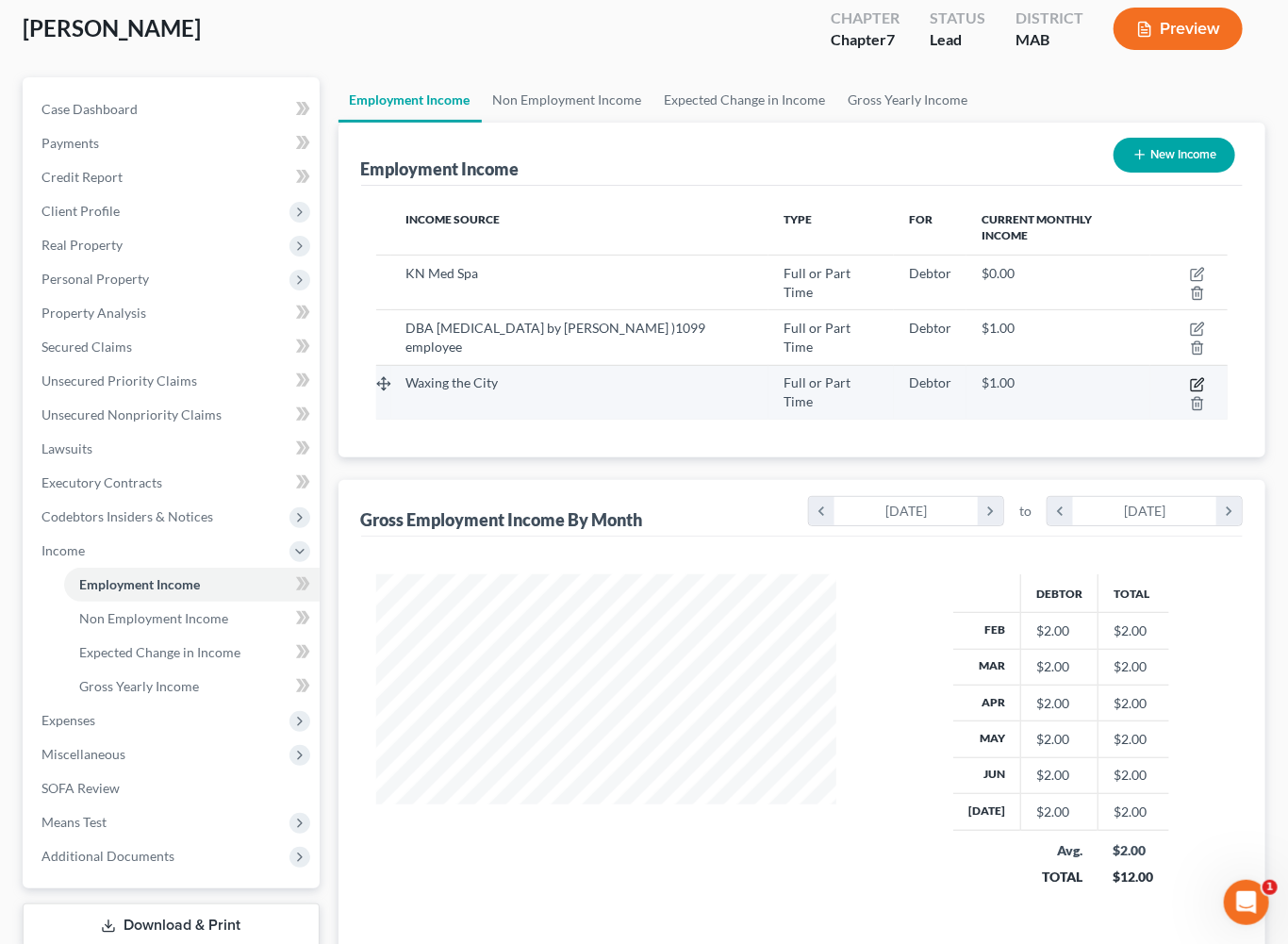
select select "0"
select select "22"
select select "0"
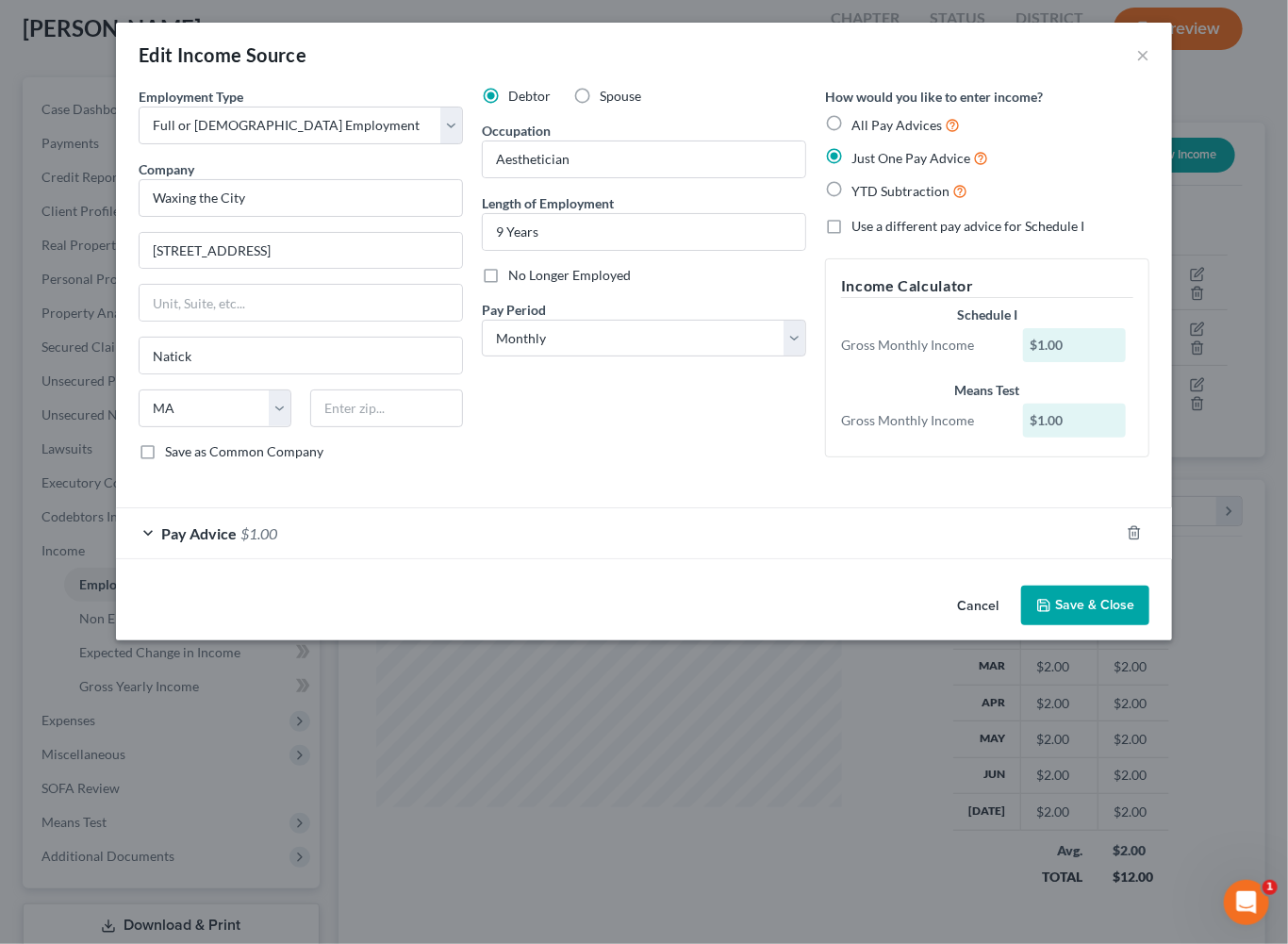
click at [1149, 625] on button "Save & Close" at bounding box center [1085, 605] width 128 height 39
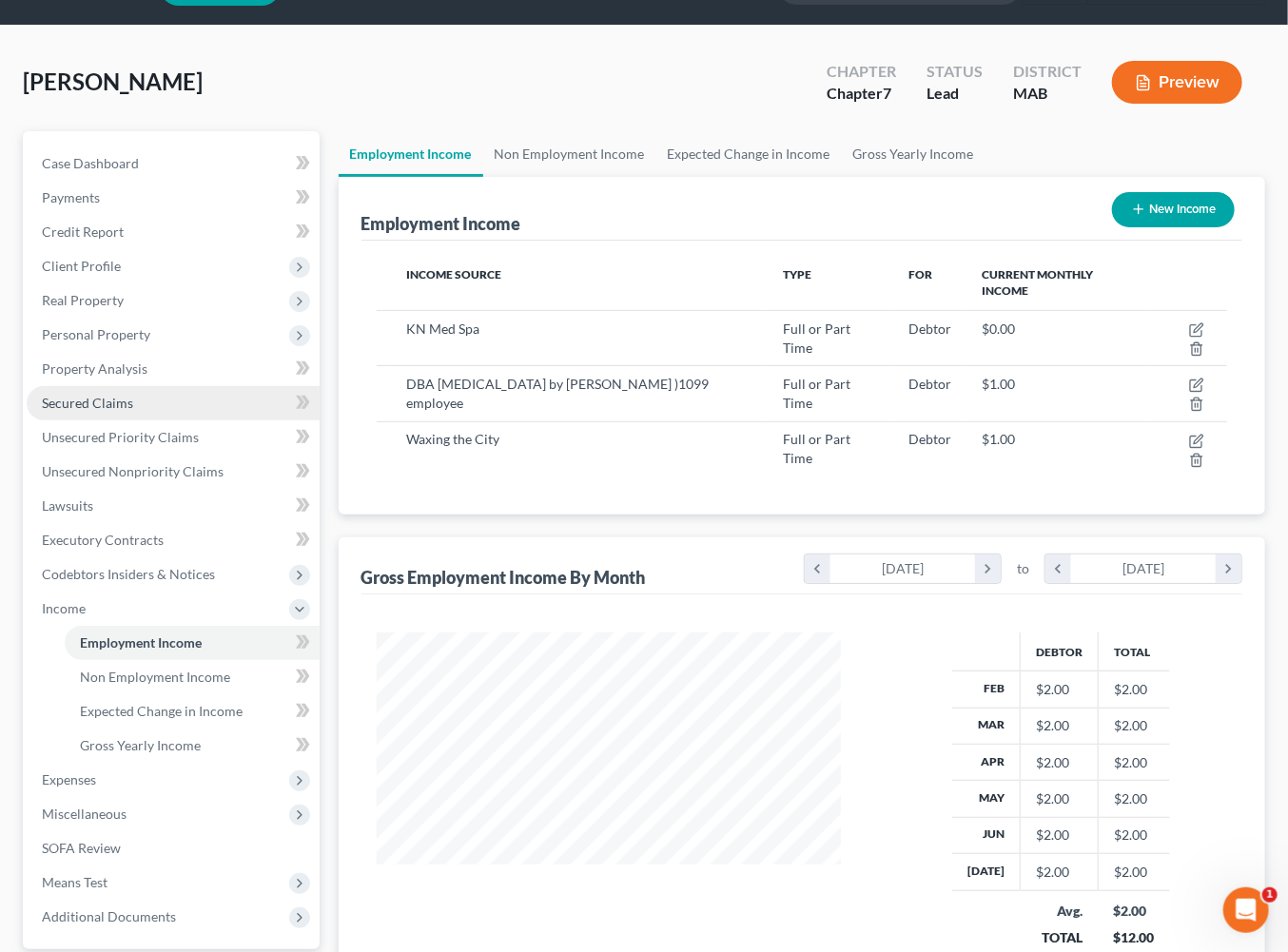
scroll to position [0, 0]
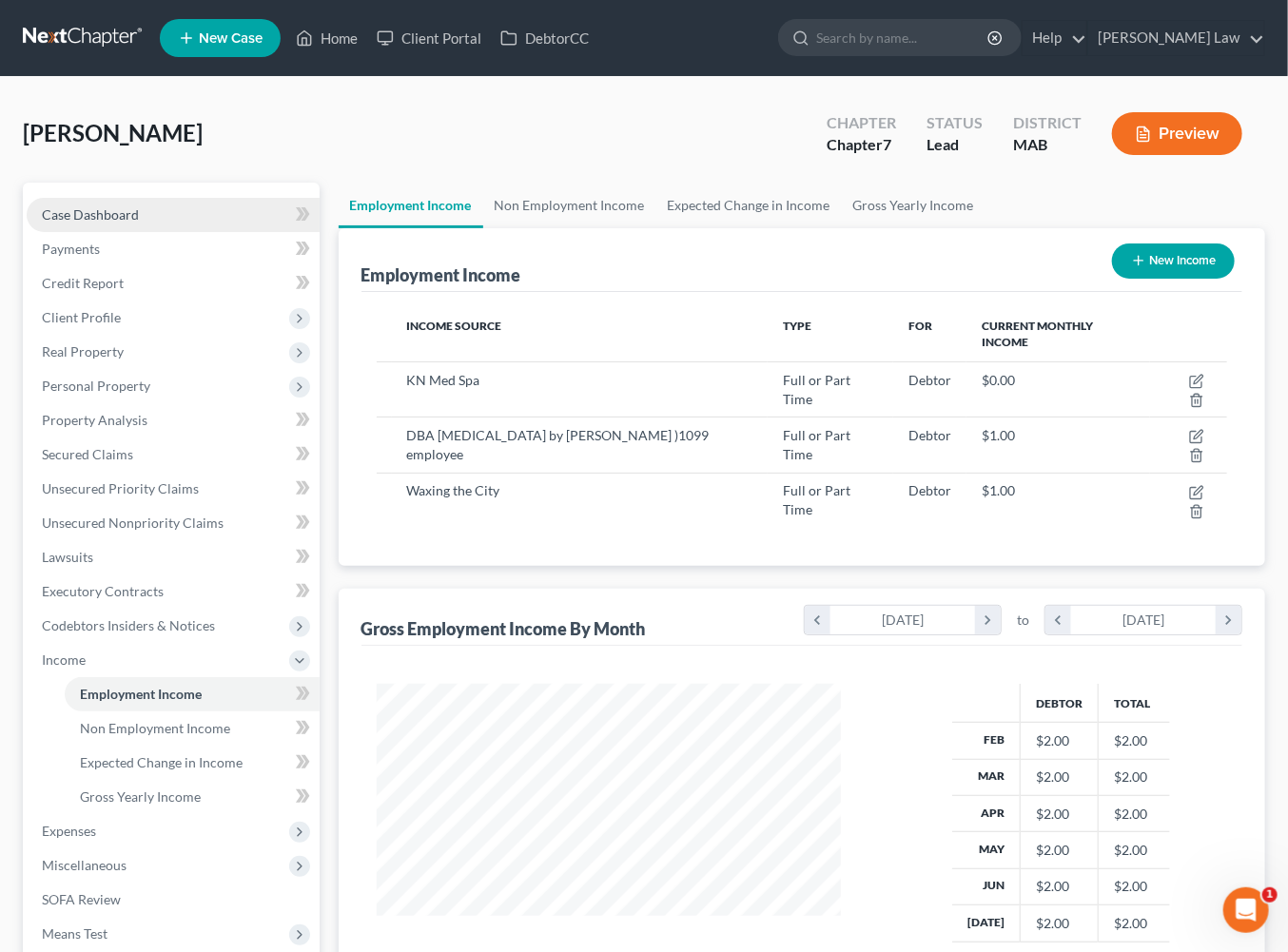
click at [127, 223] on span "Case Dashboard" at bounding box center [90, 214] width 97 height 16
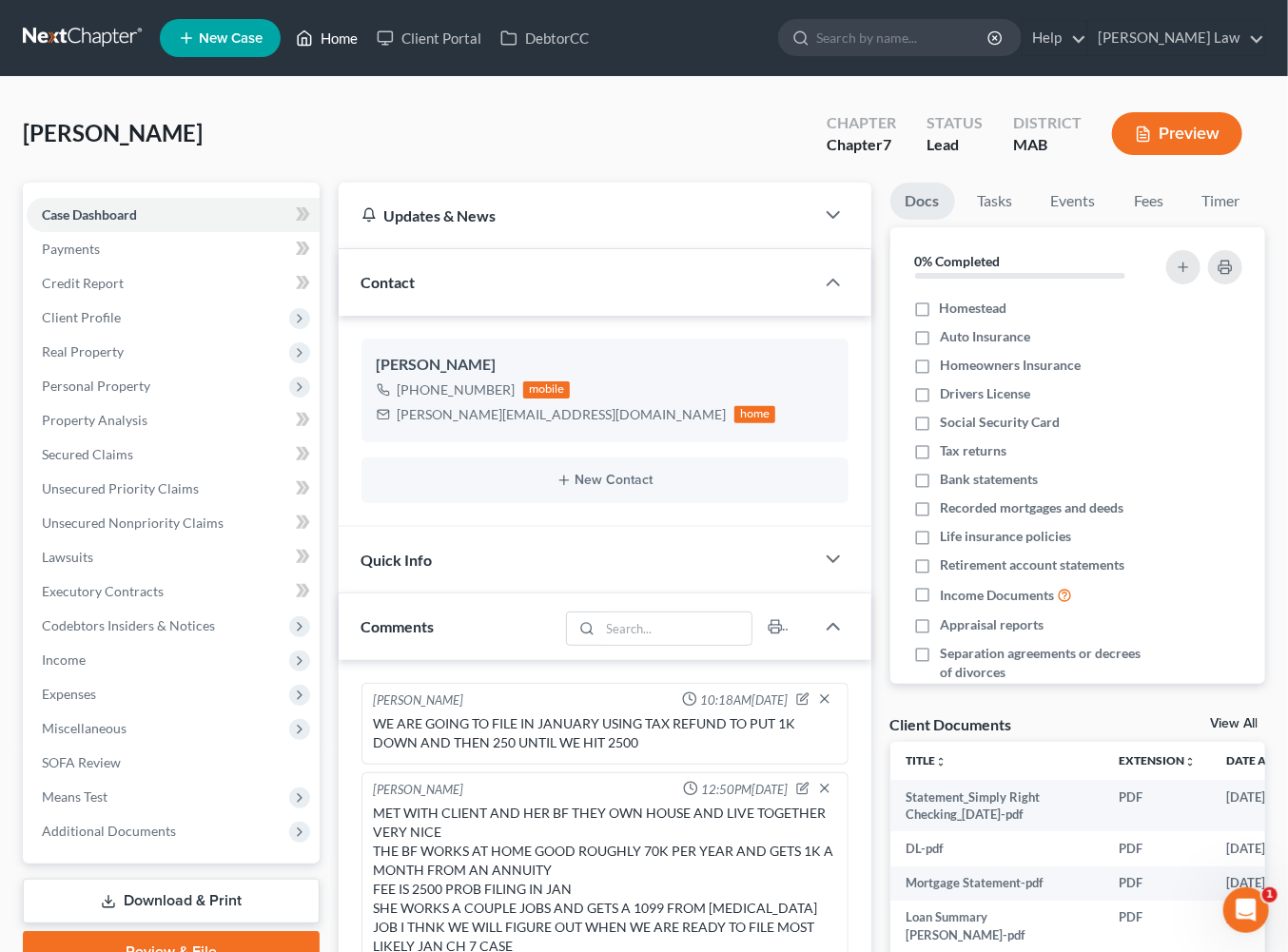
click at [367, 49] on link "Home" at bounding box center [327, 38] width 81 height 34
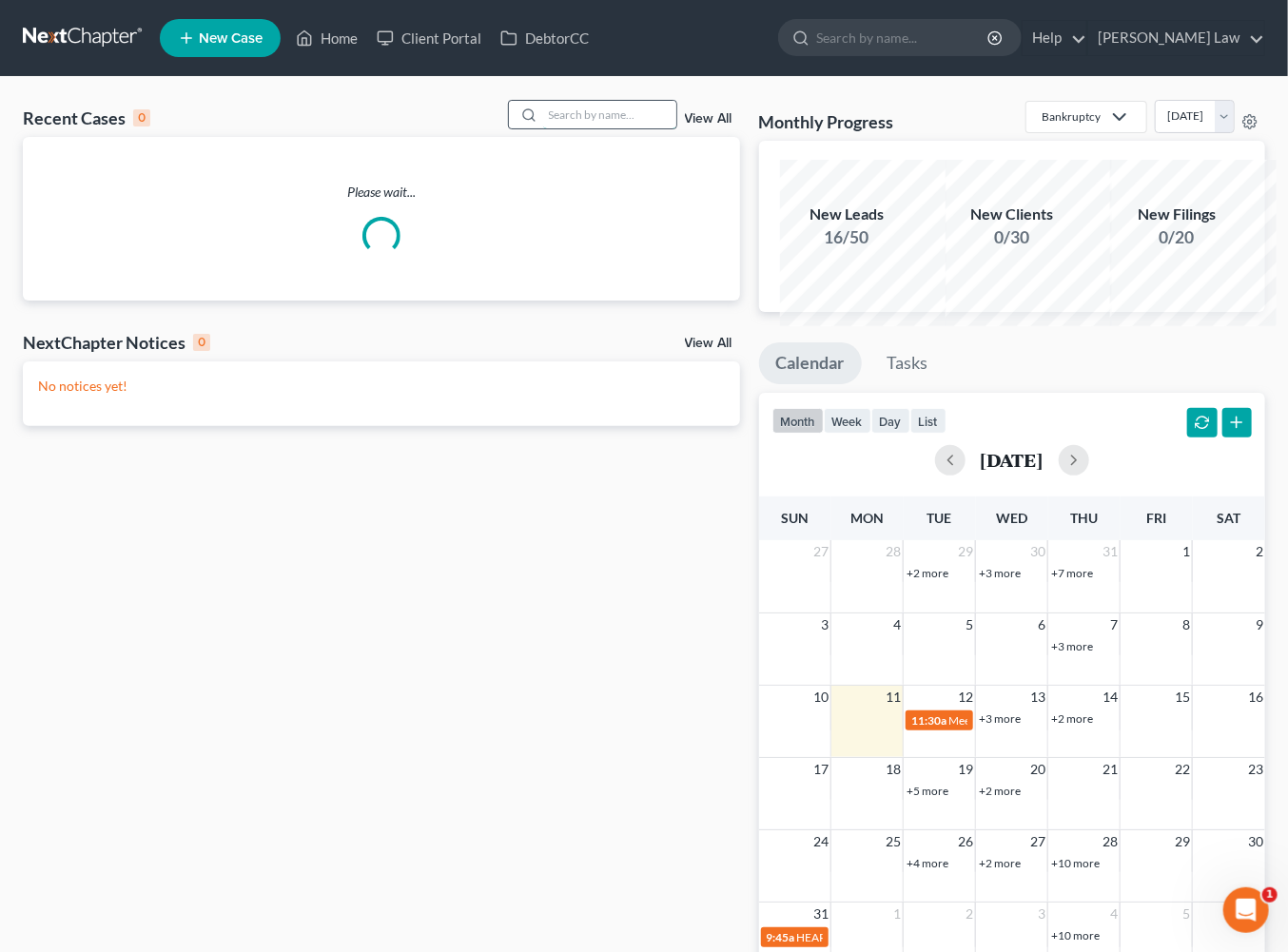
click at [579, 128] on input "search" at bounding box center [610, 114] width 133 height 28
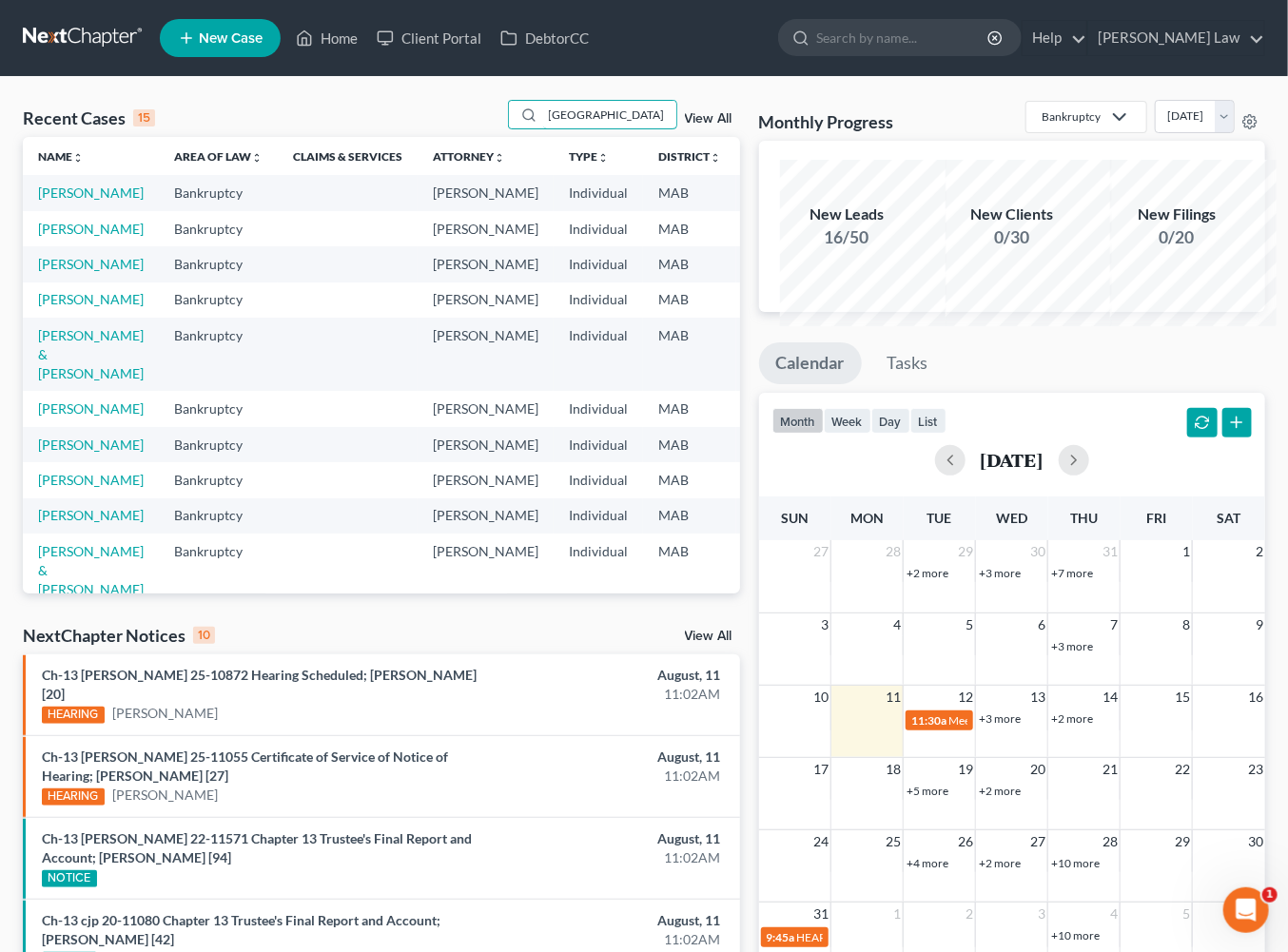
type input "cornwall"
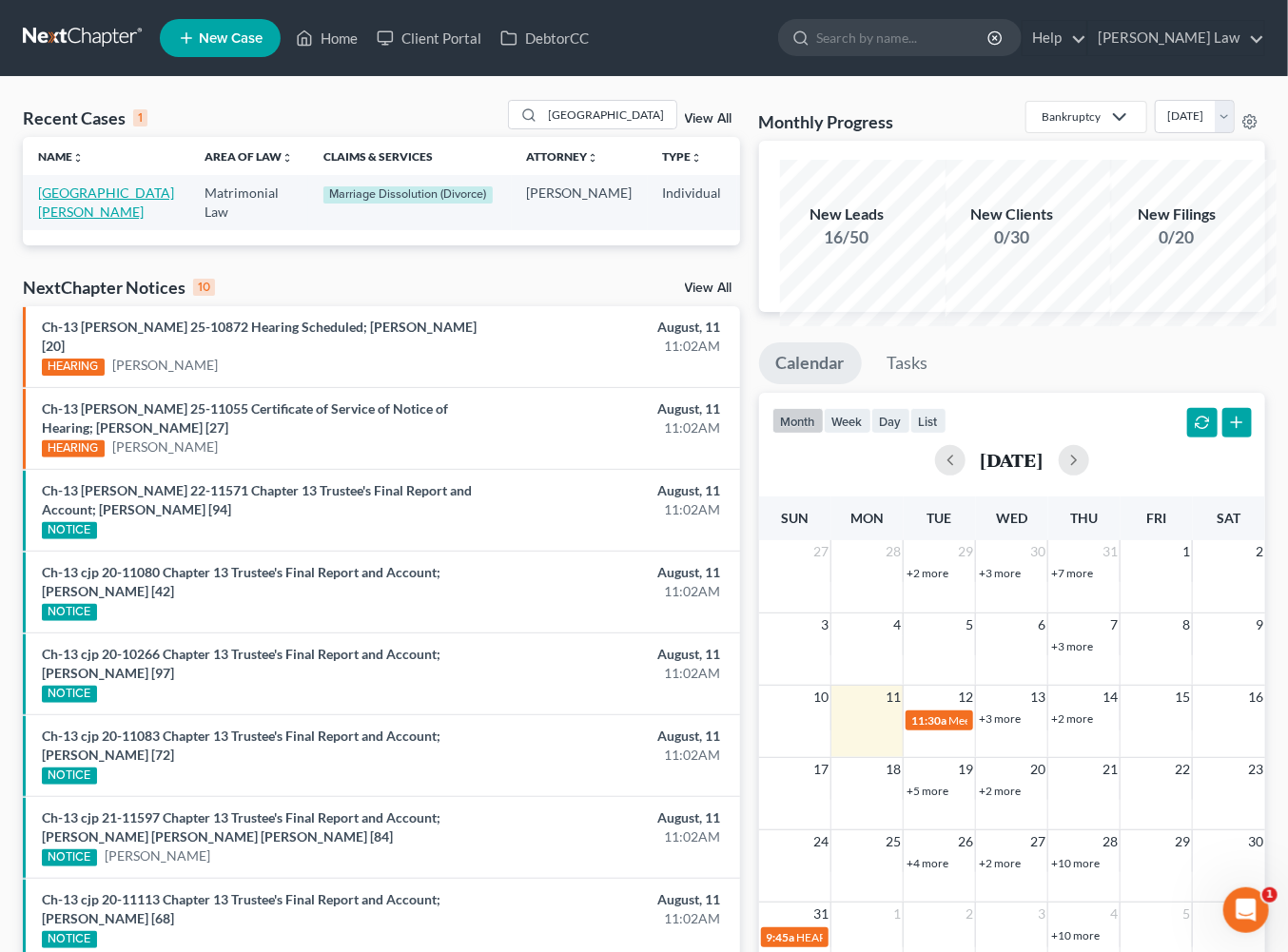
click at [79, 220] on link "Cornwall, James" at bounding box center [105, 202] width 136 height 35
select select "0"
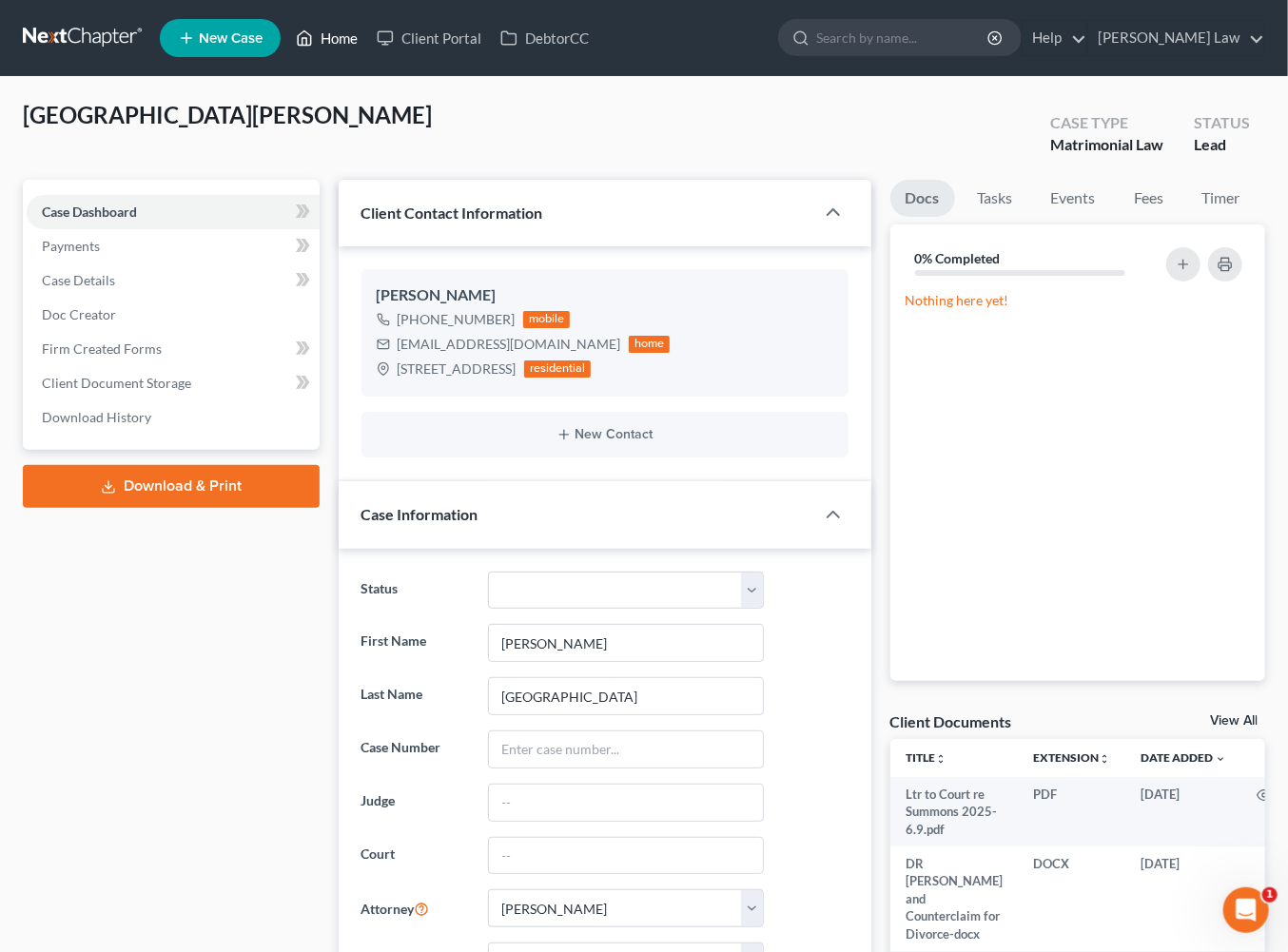
click at [367, 48] on link "Home" at bounding box center [327, 38] width 81 height 34
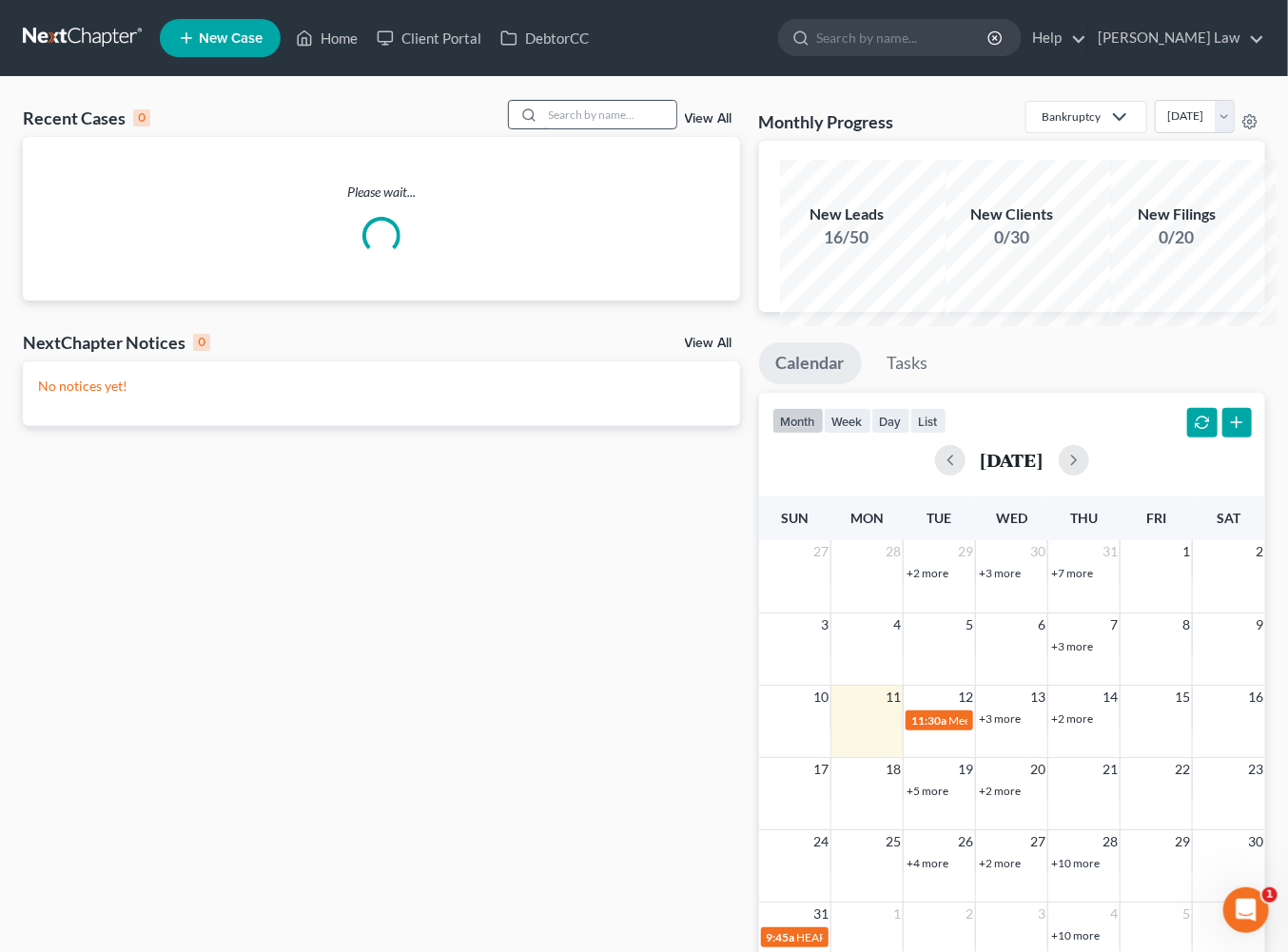
click at [544, 128] on input "search" at bounding box center [610, 114] width 133 height 28
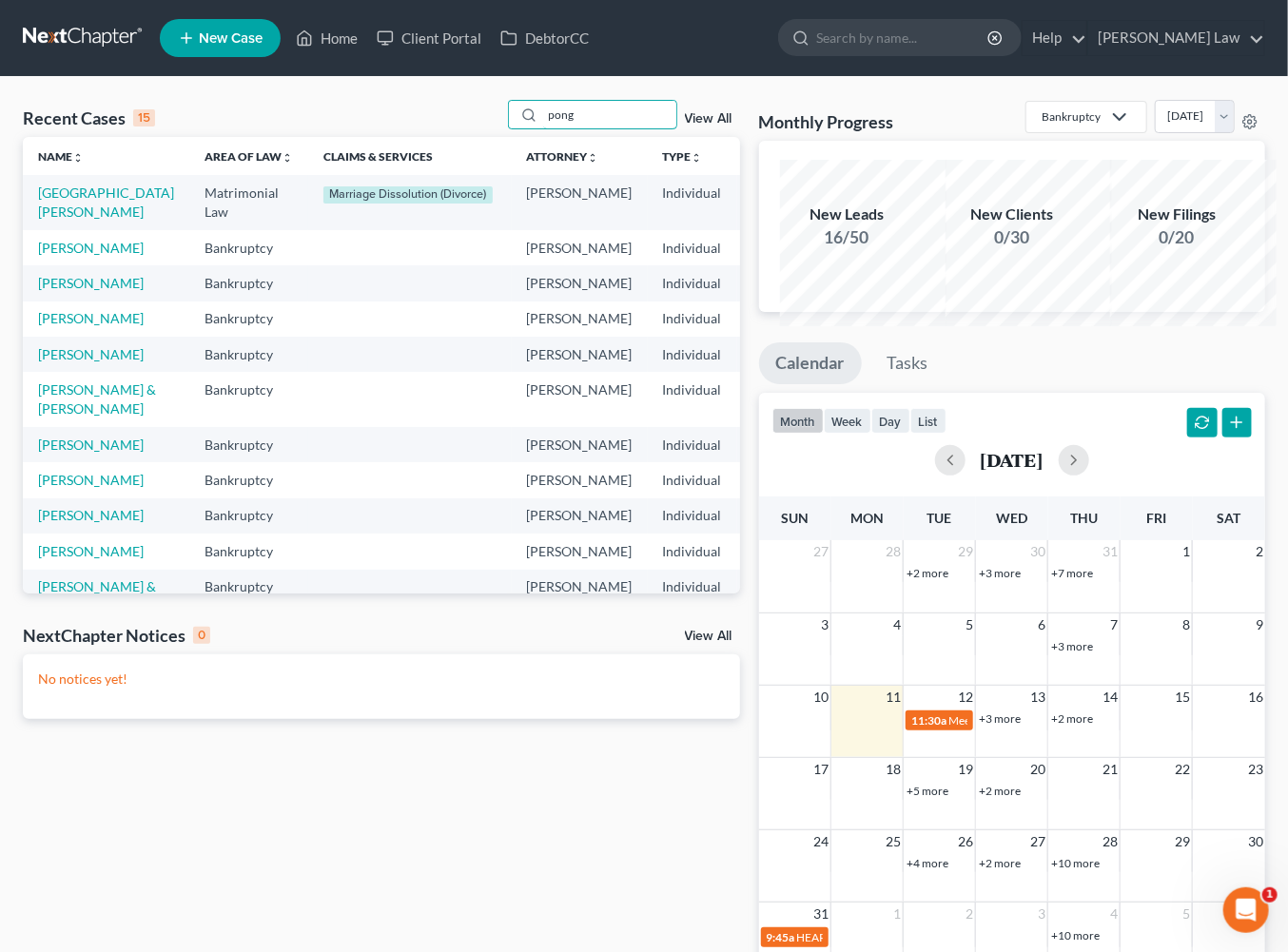
type input "pong"
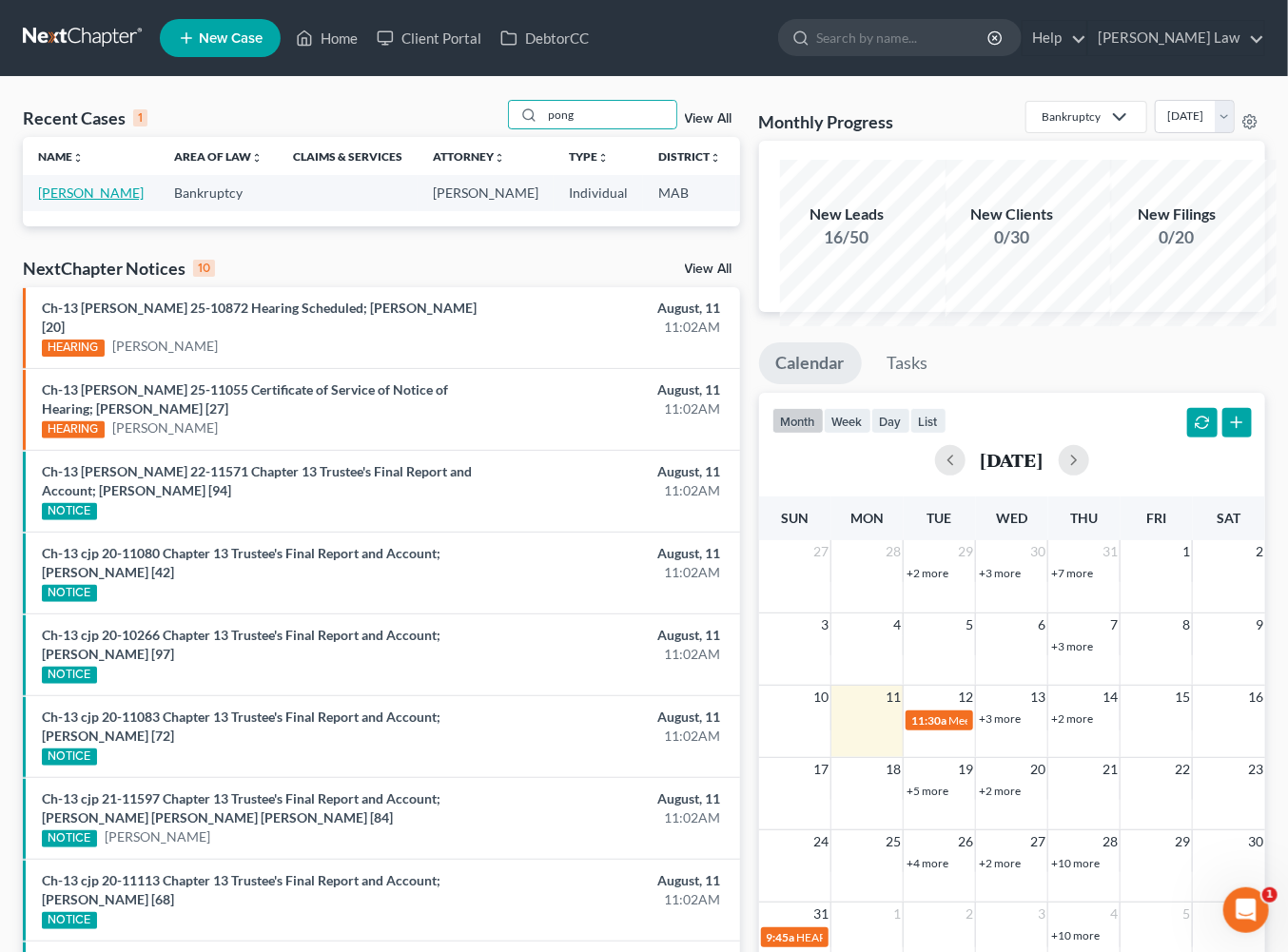
click at [60, 201] on link "Pong, Benjamin" at bounding box center [90, 192] width 105 height 16
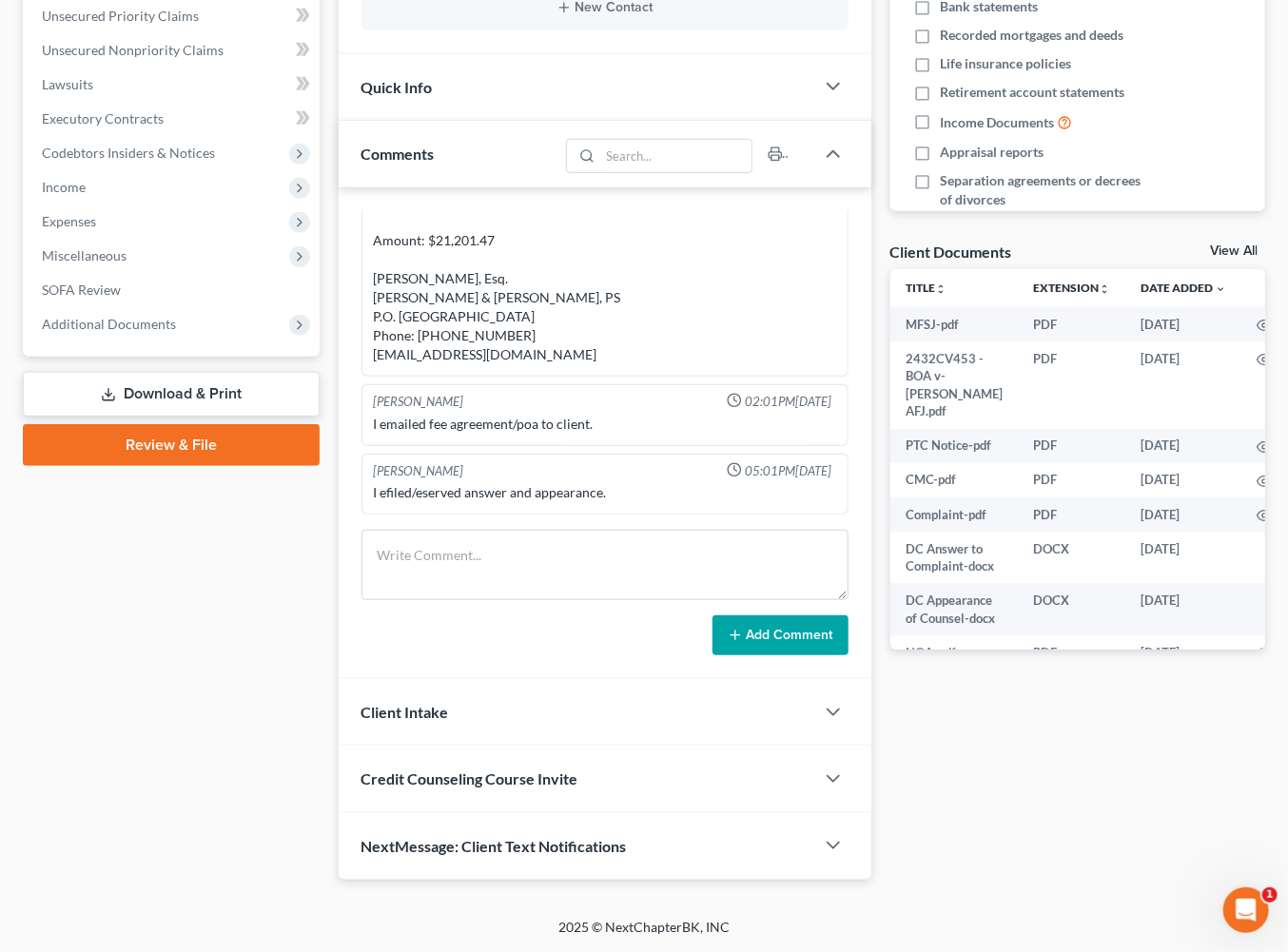
click at [1223, 258] on link "View All" at bounding box center [1233, 251] width 47 height 14
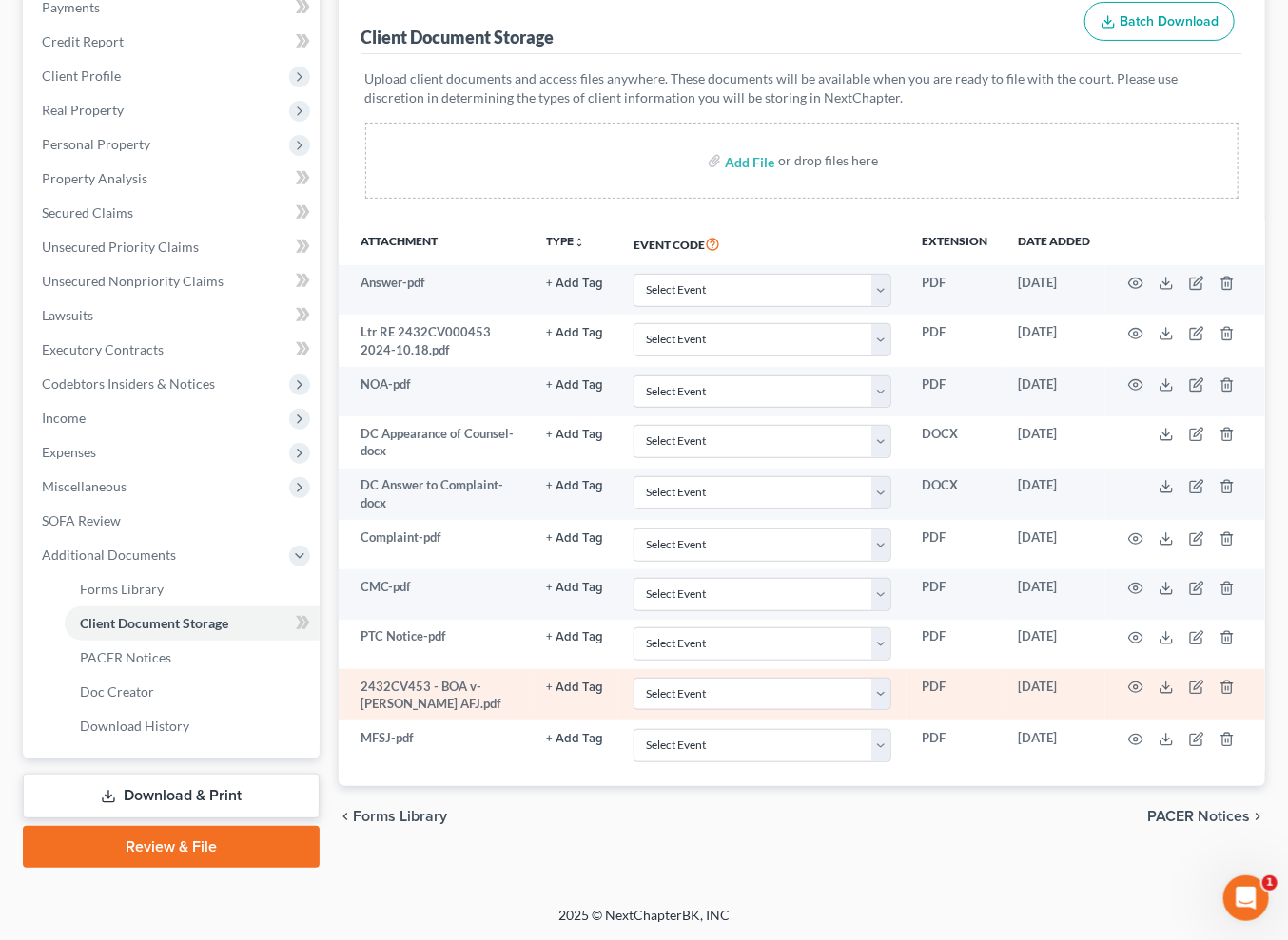
scroll to position [609, 0]
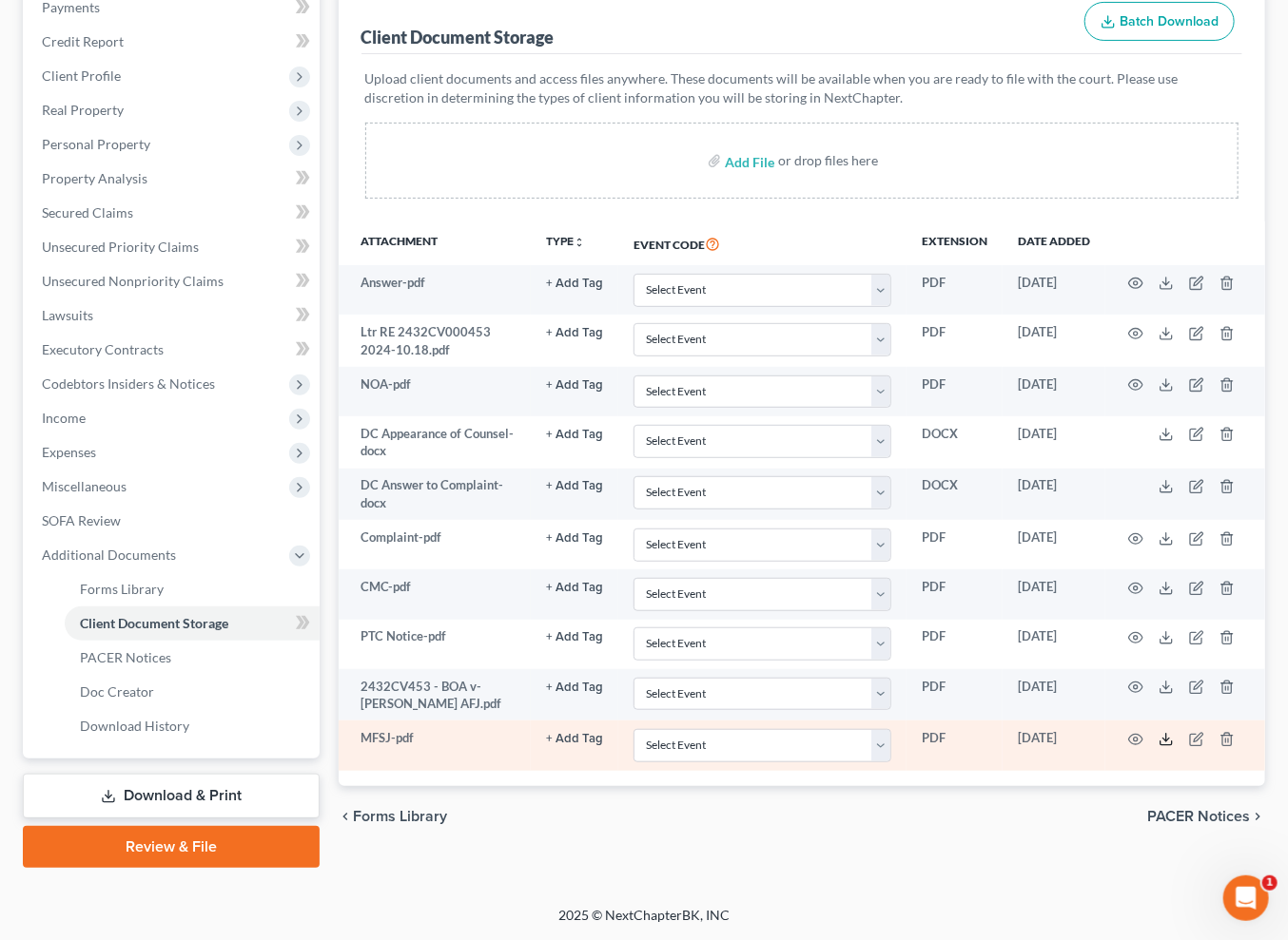
click at [1174, 733] on icon at bounding box center [1166, 740] width 15 height 15
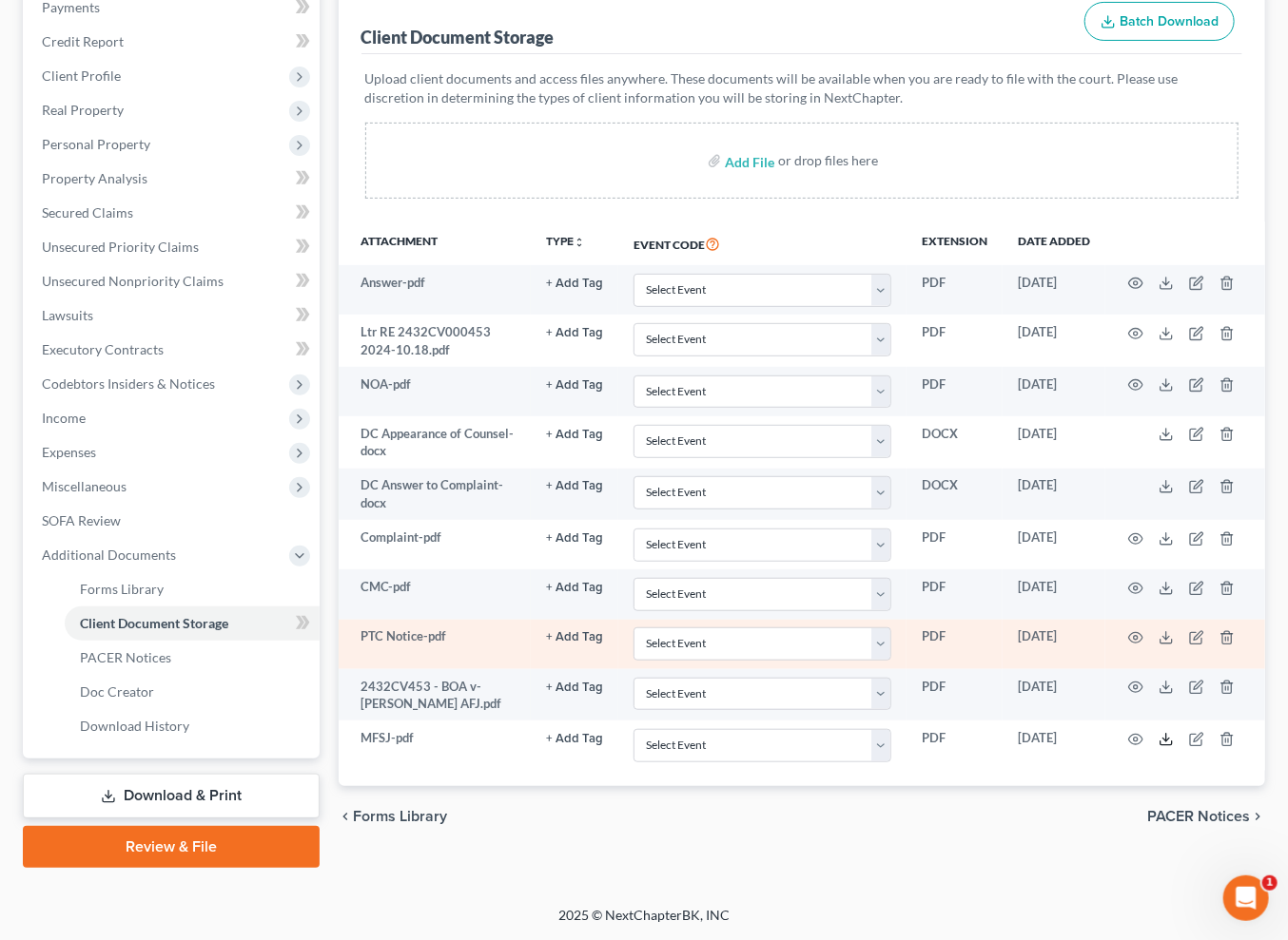
scroll to position [506, 0]
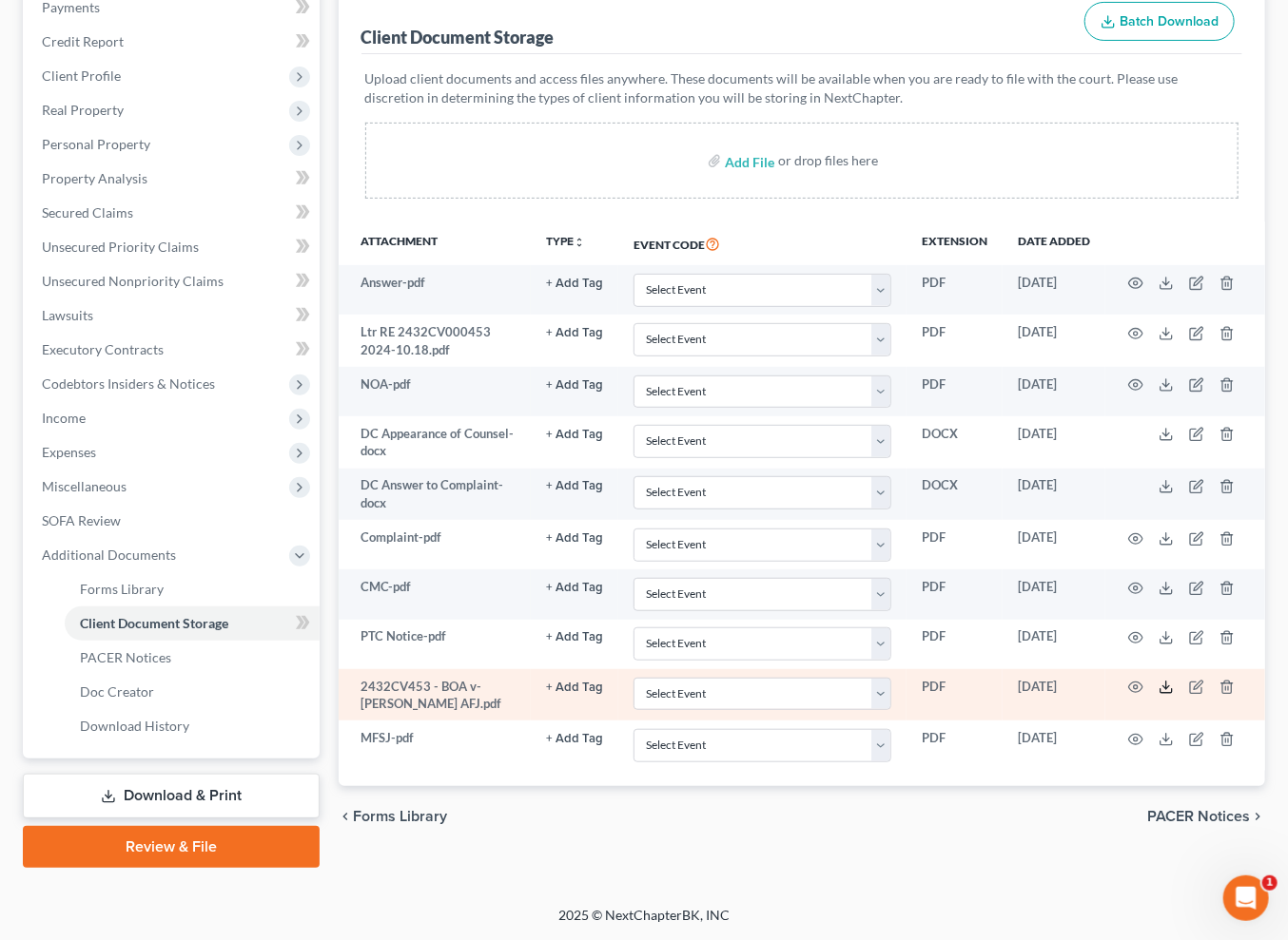
click at [1174, 695] on icon at bounding box center [1166, 687] width 15 height 15
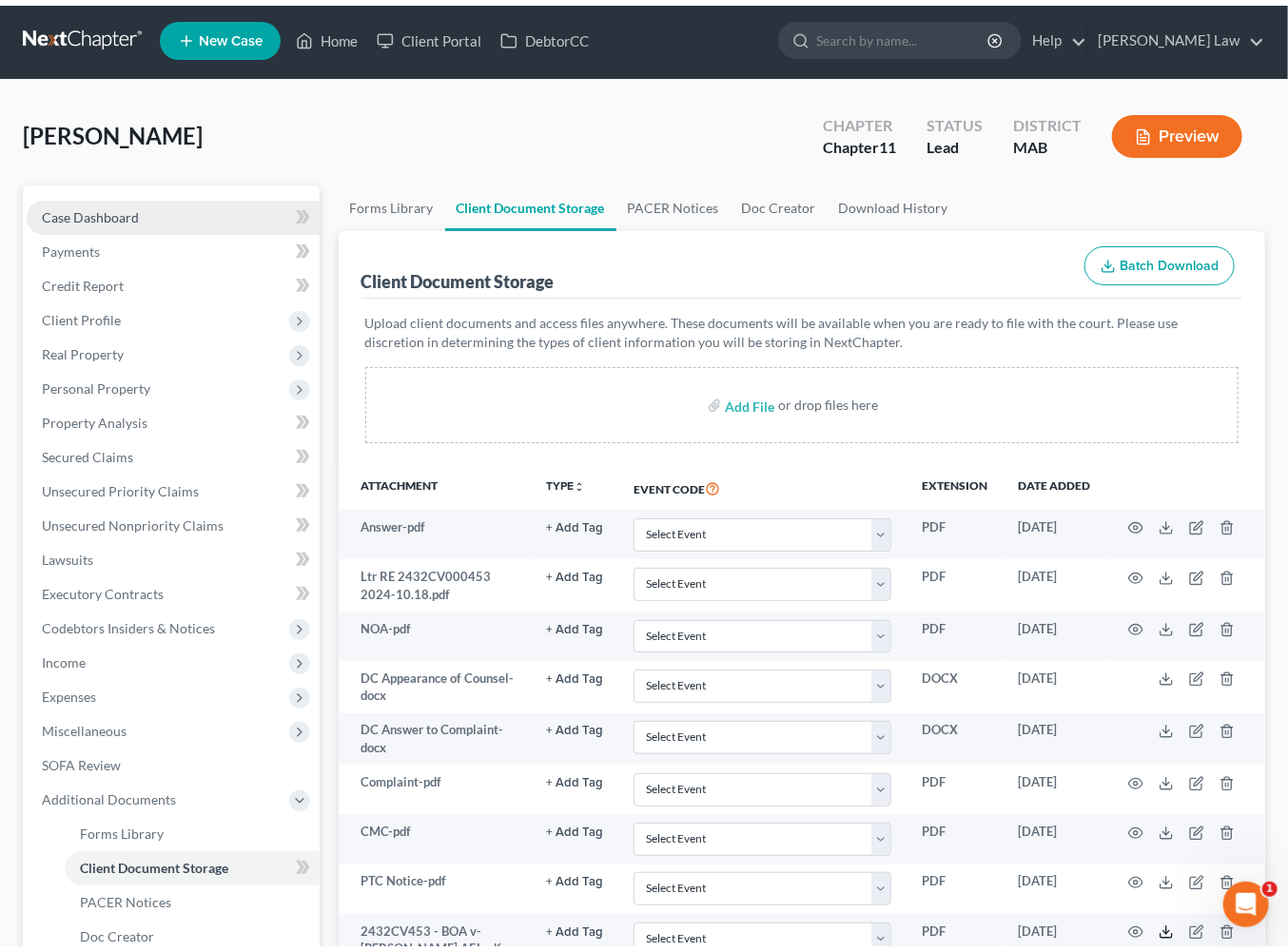
scroll to position [0, 0]
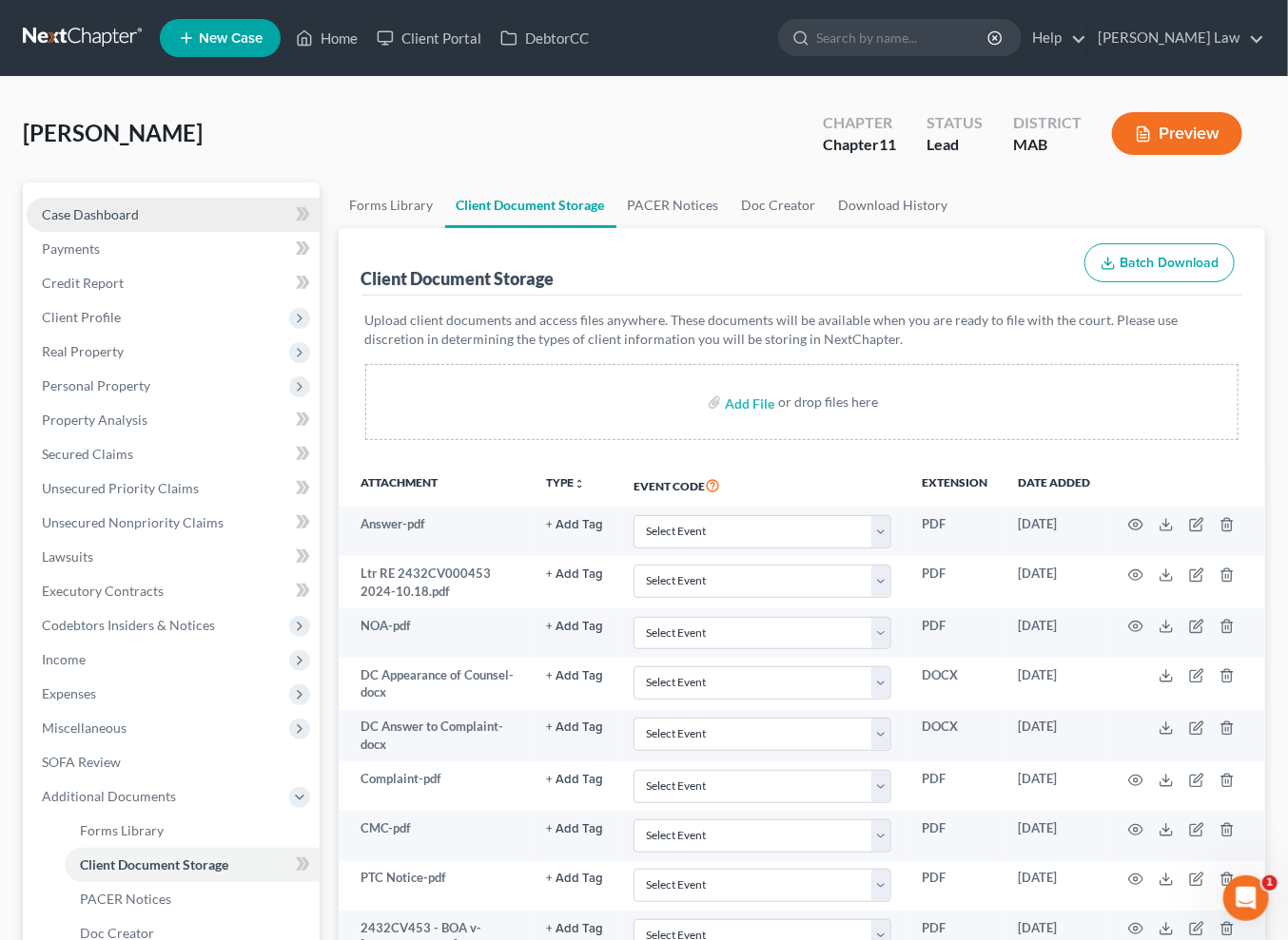
click at [119, 223] on span "Case Dashboard" at bounding box center [90, 214] width 97 height 16
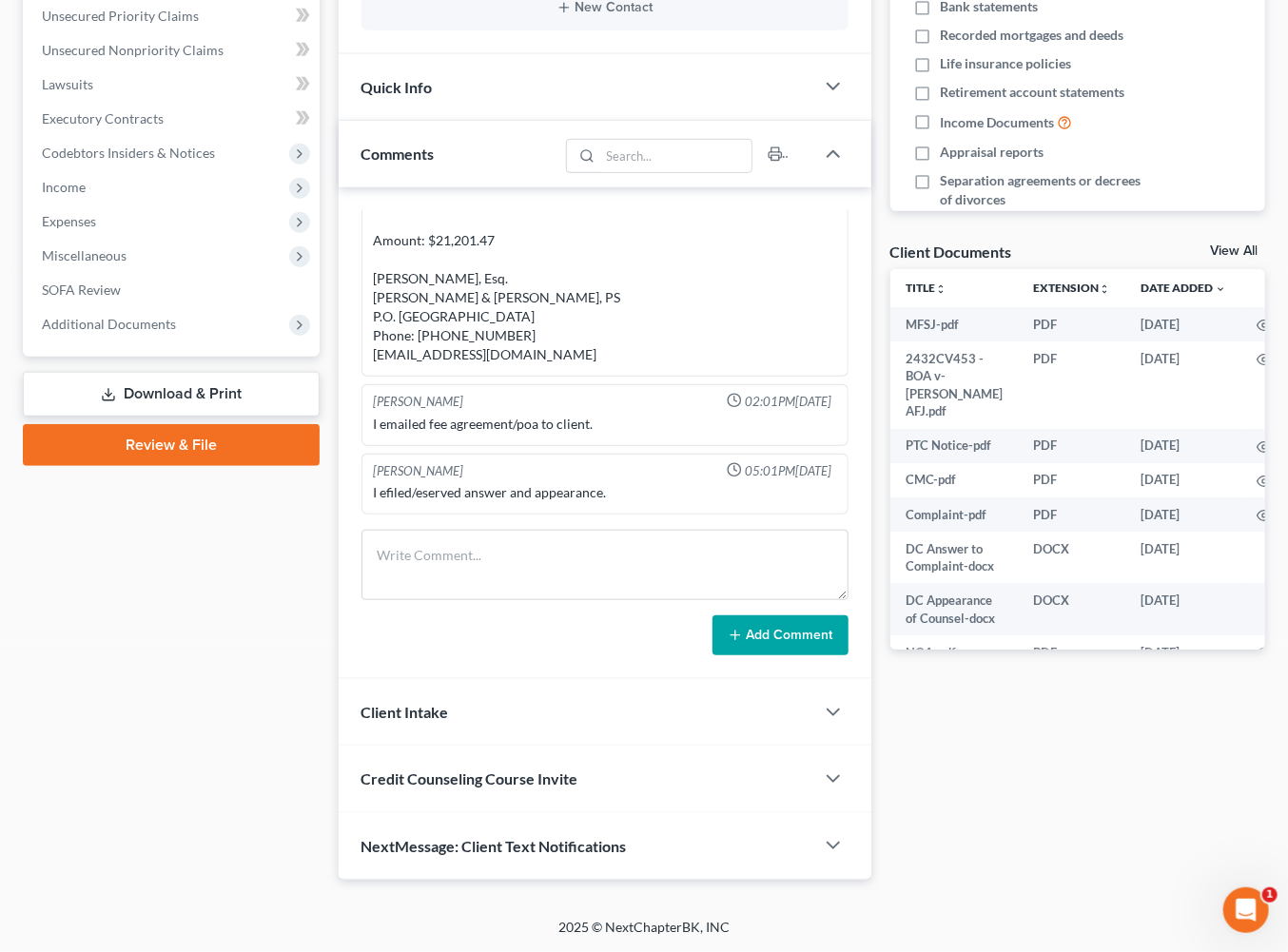
scroll to position [614, 0]
click at [1229, 258] on link "View All" at bounding box center [1233, 251] width 47 height 14
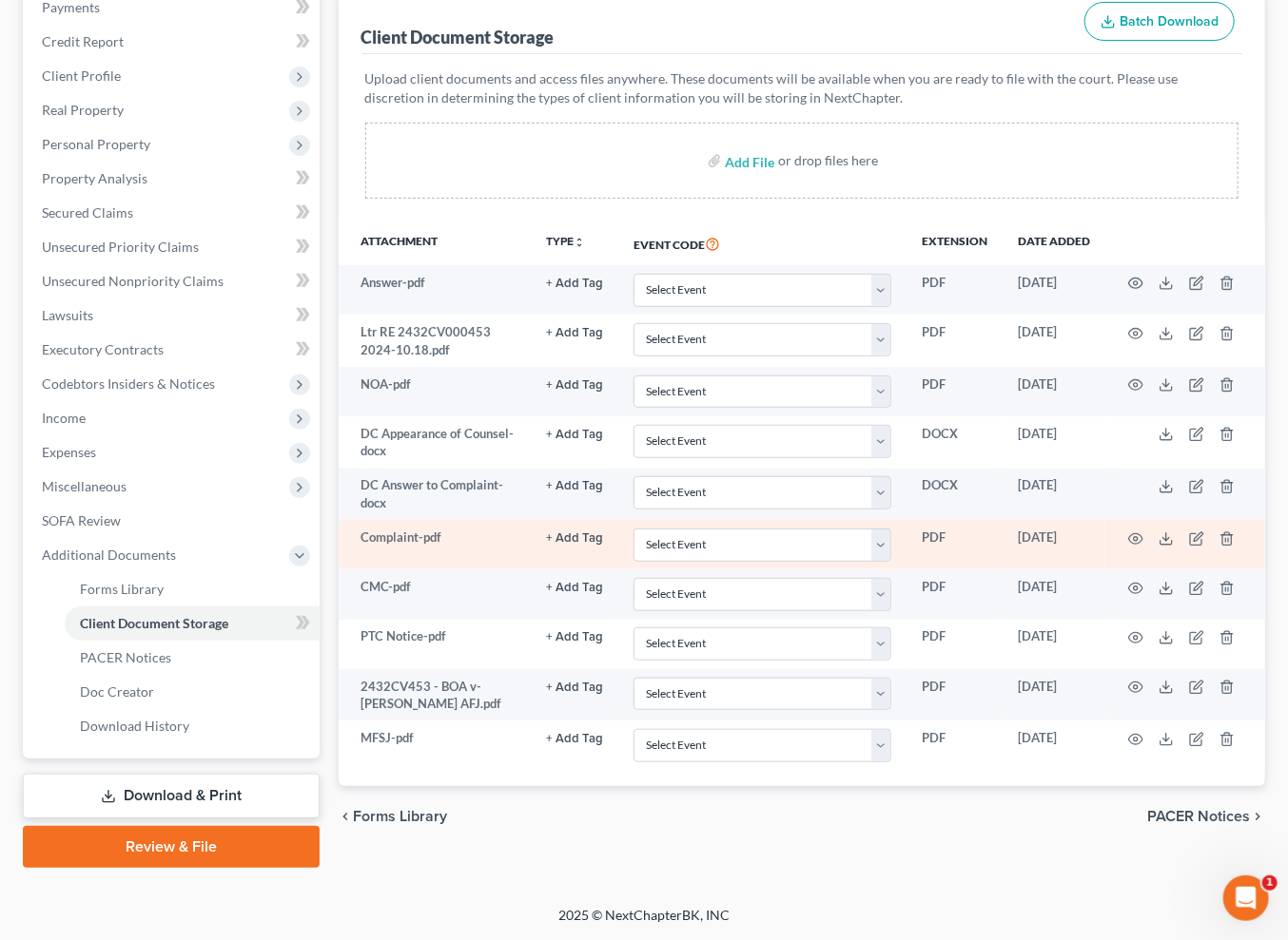
scroll to position [609, 0]
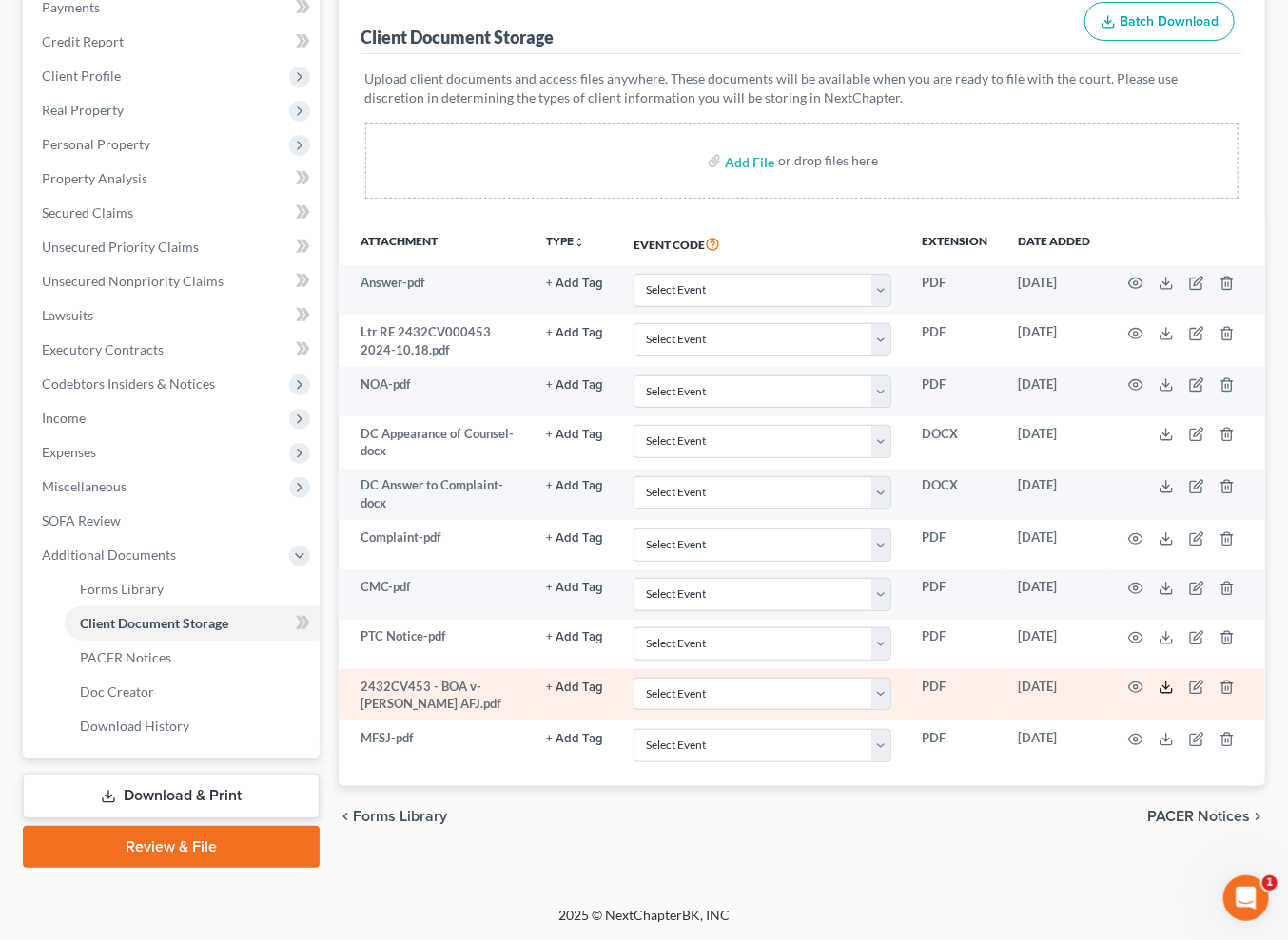
click at [1174, 679] on icon at bounding box center [1166, 687] width 15 height 15
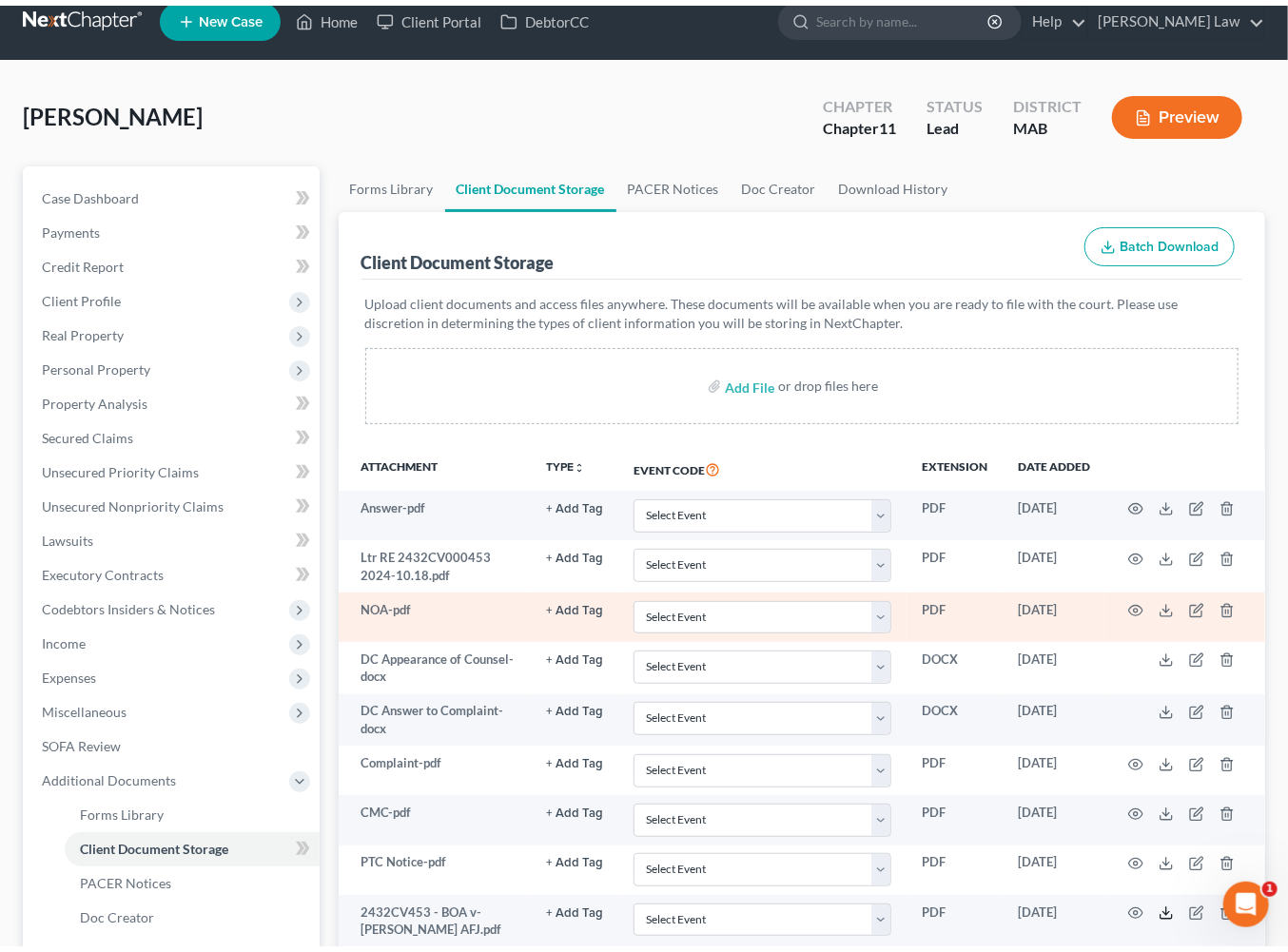
scroll to position [0, 0]
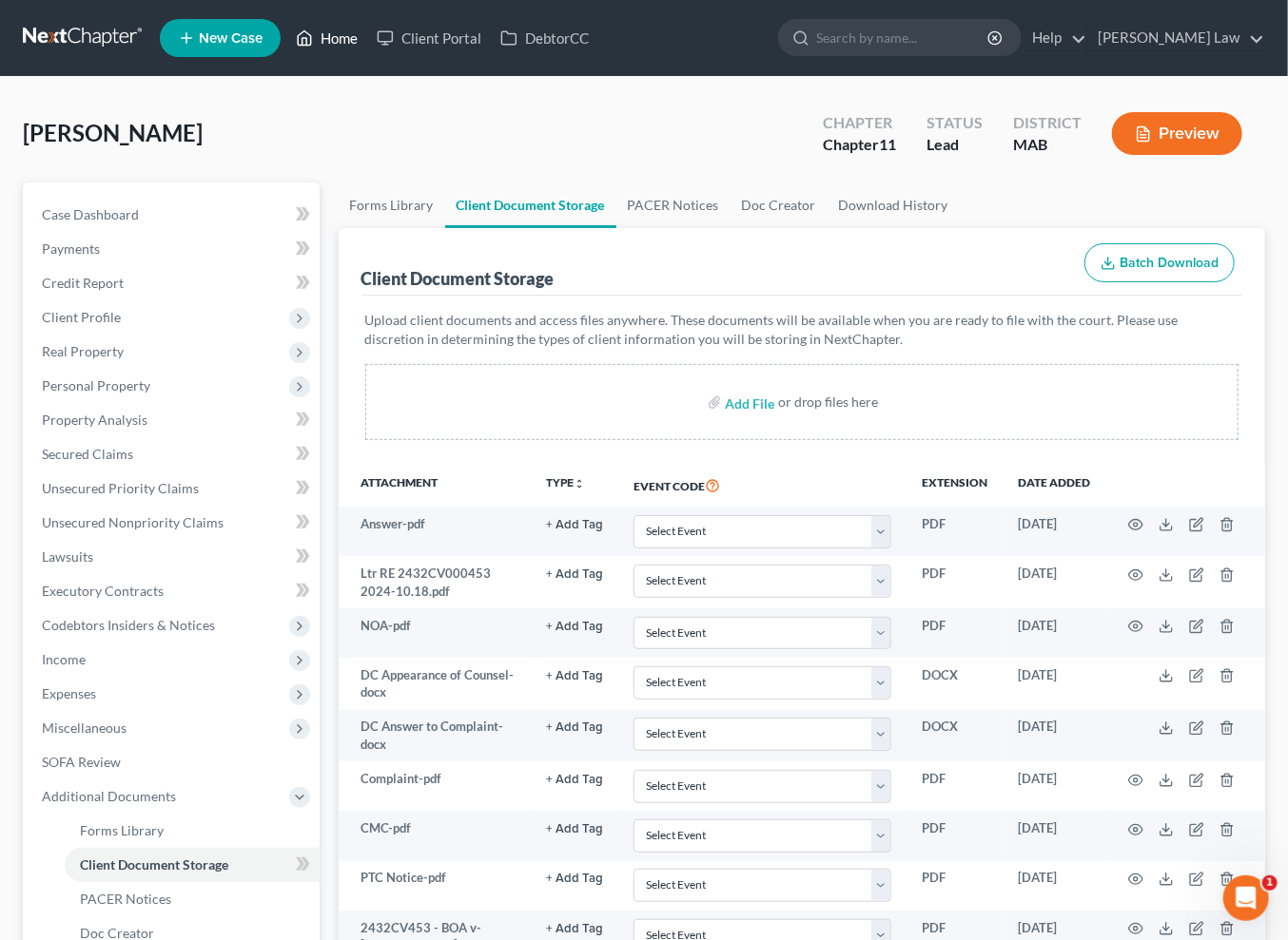
click at [367, 40] on link "Home" at bounding box center [327, 38] width 81 height 34
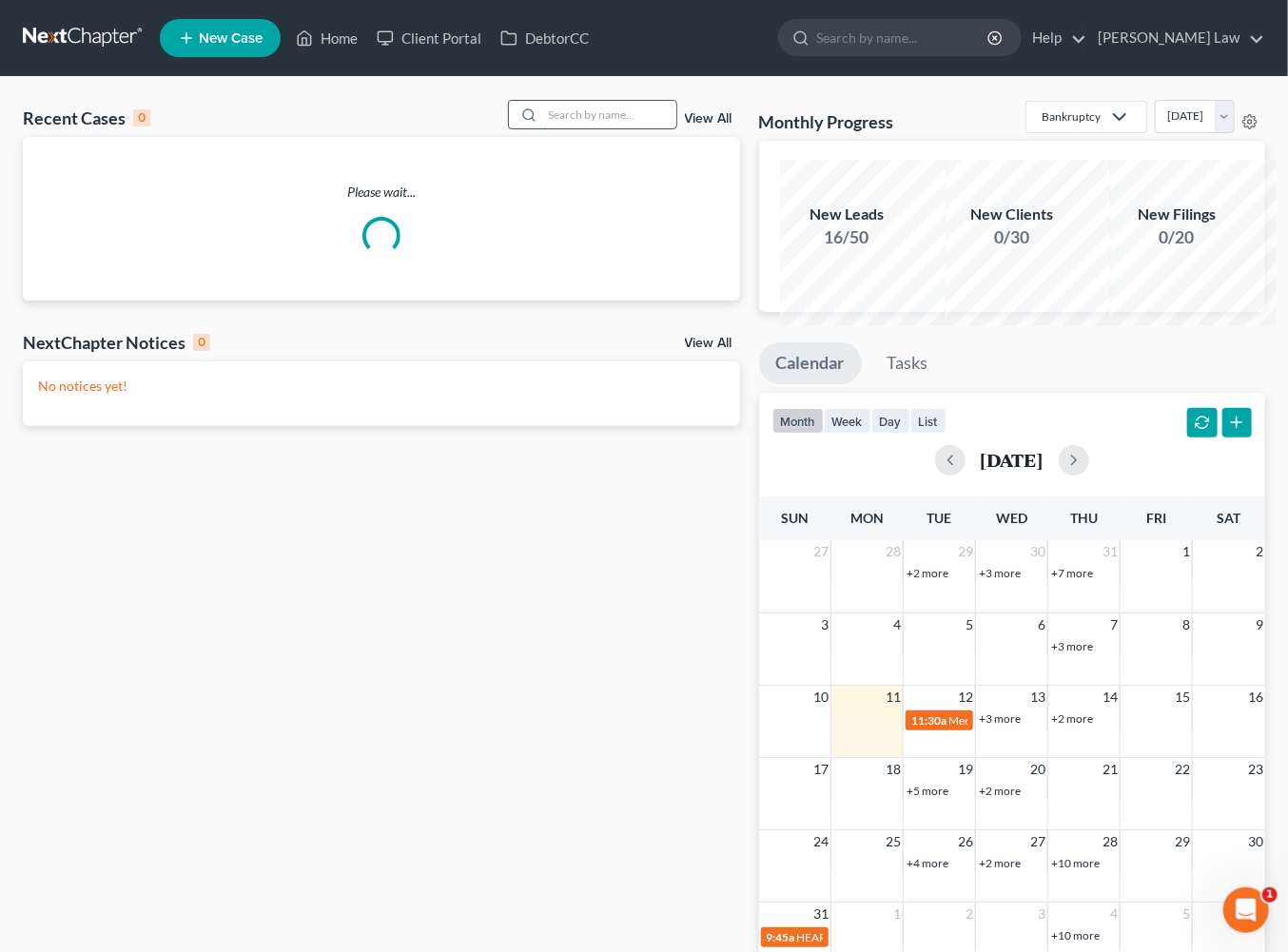
drag, startPoint x: 581, startPoint y: 155, endPoint x: 601, endPoint y: 147, distance: 21.5
click at [601, 128] on input "search" at bounding box center [610, 114] width 133 height 28
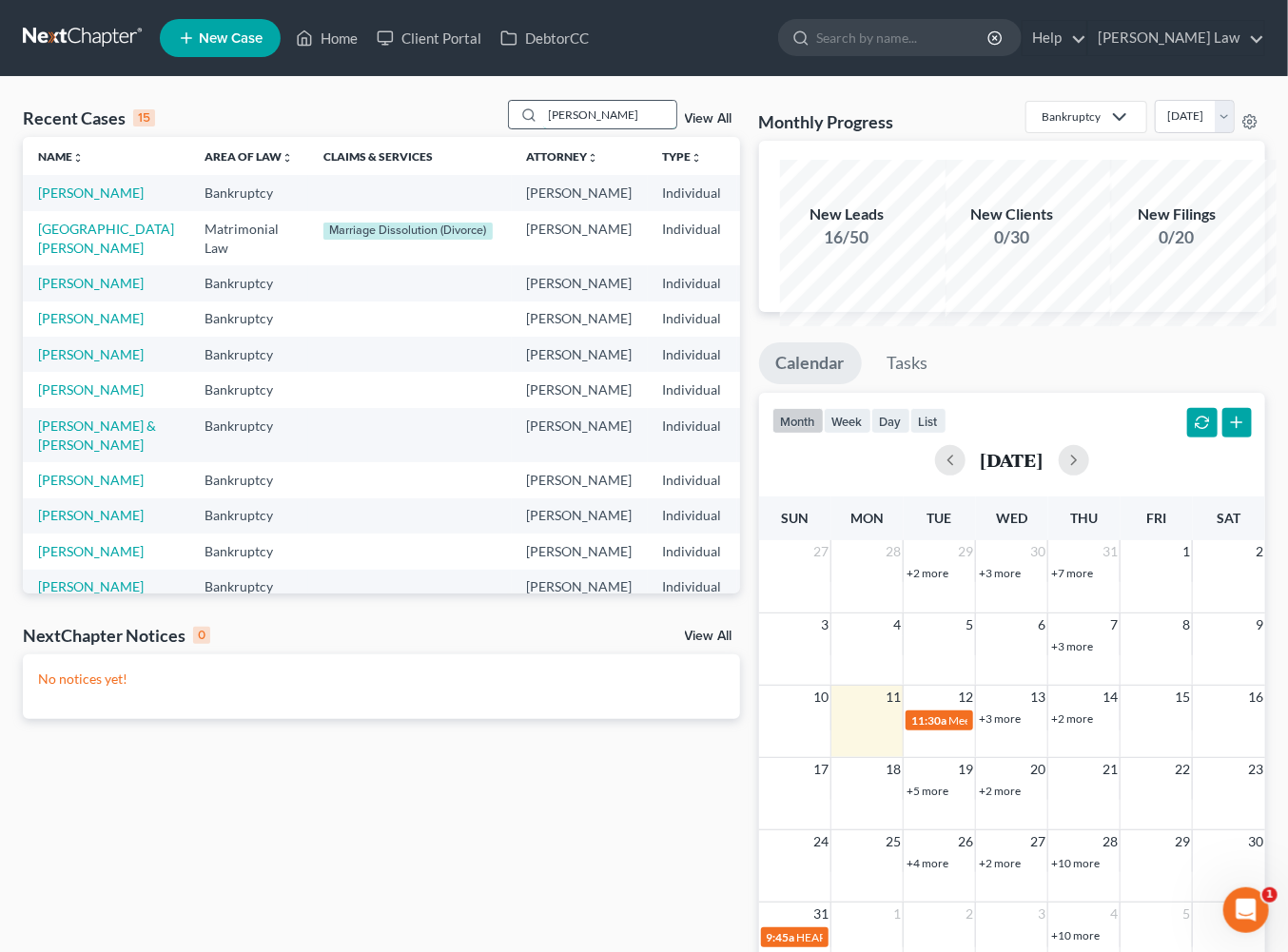
type input "gary"
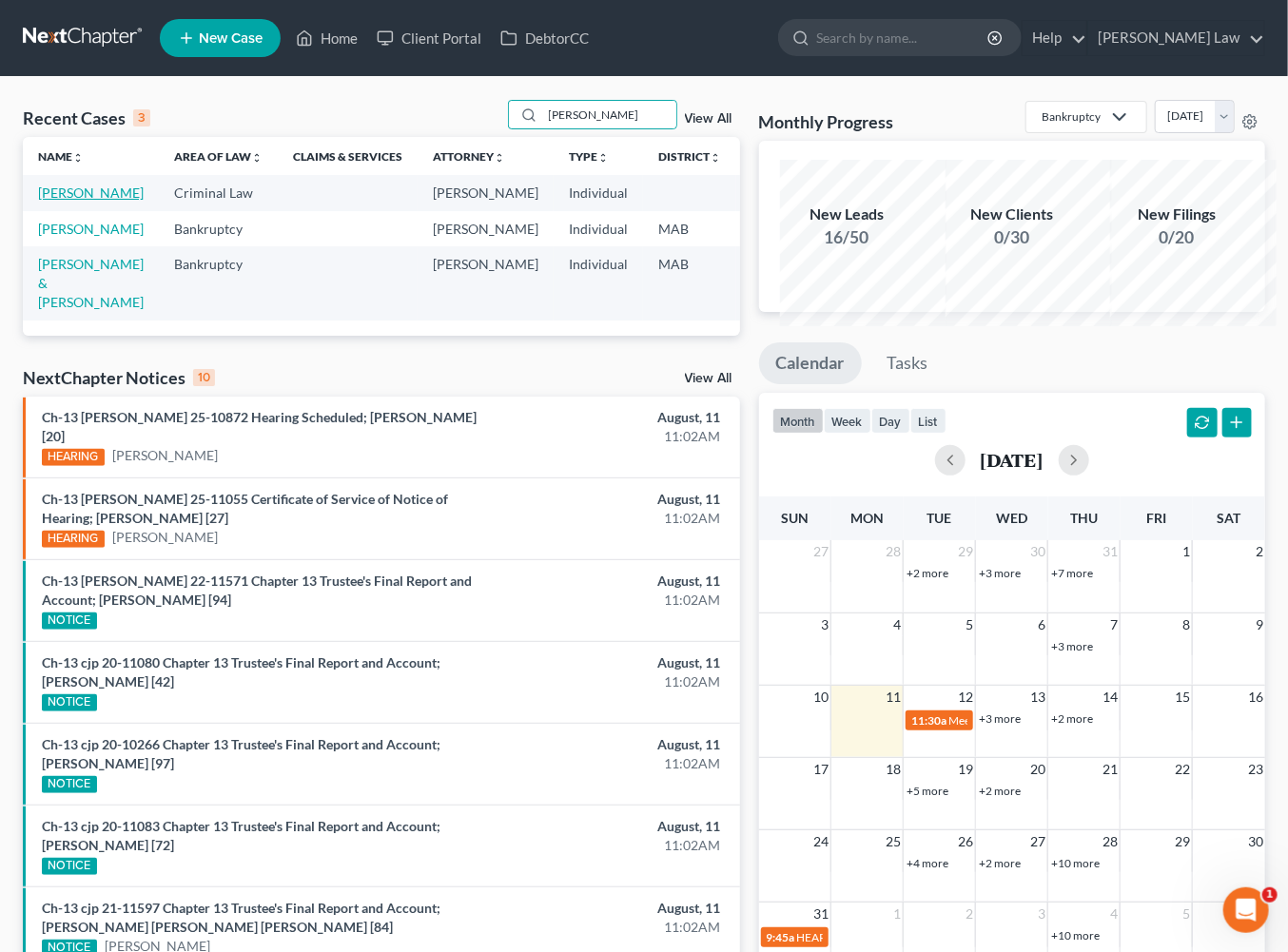
click at [80, 201] on link "Carreiro, Gary" at bounding box center [90, 192] width 105 height 16
select select "0"
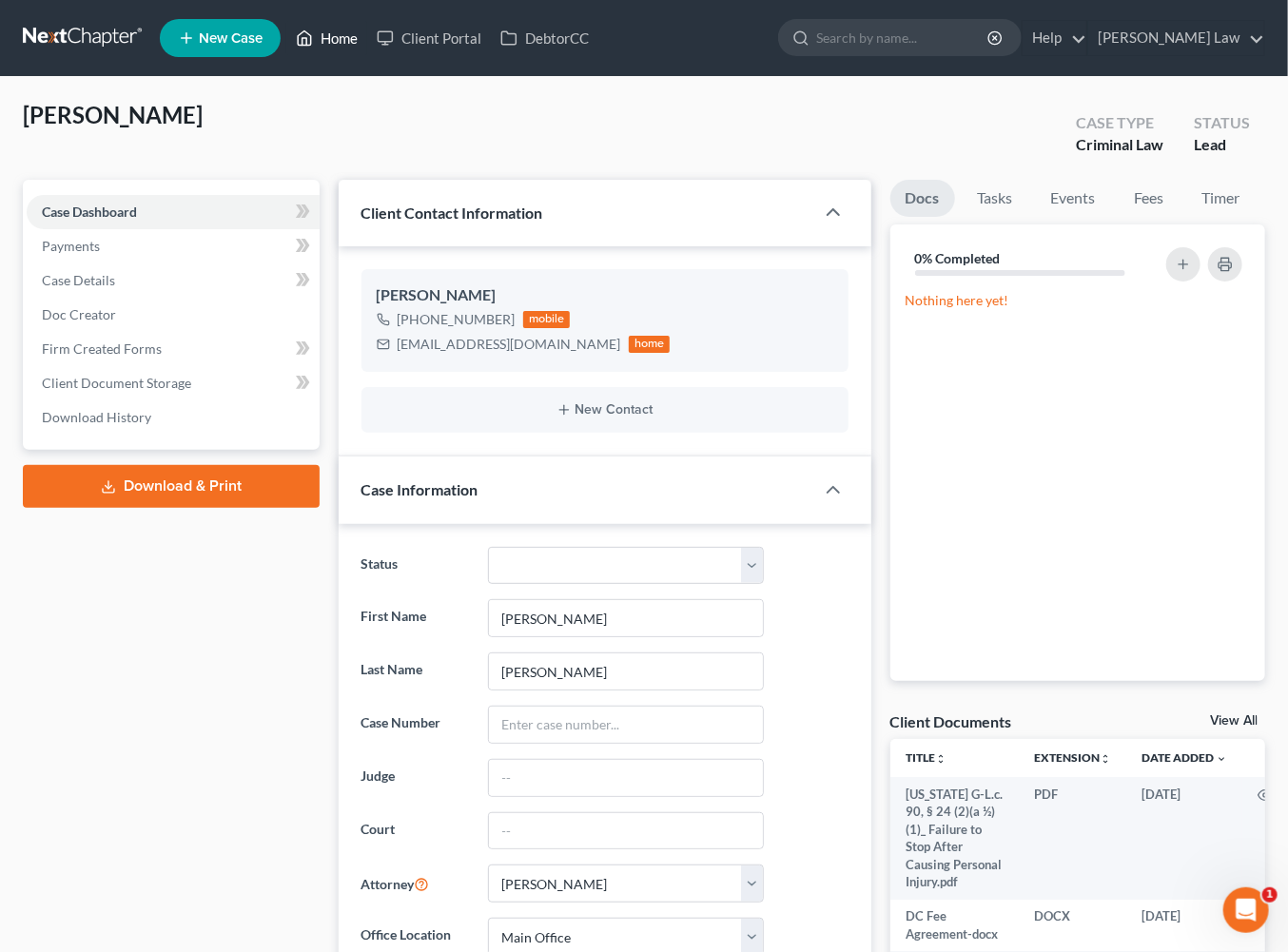
click at [367, 48] on link "Home" at bounding box center [327, 38] width 81 height 34
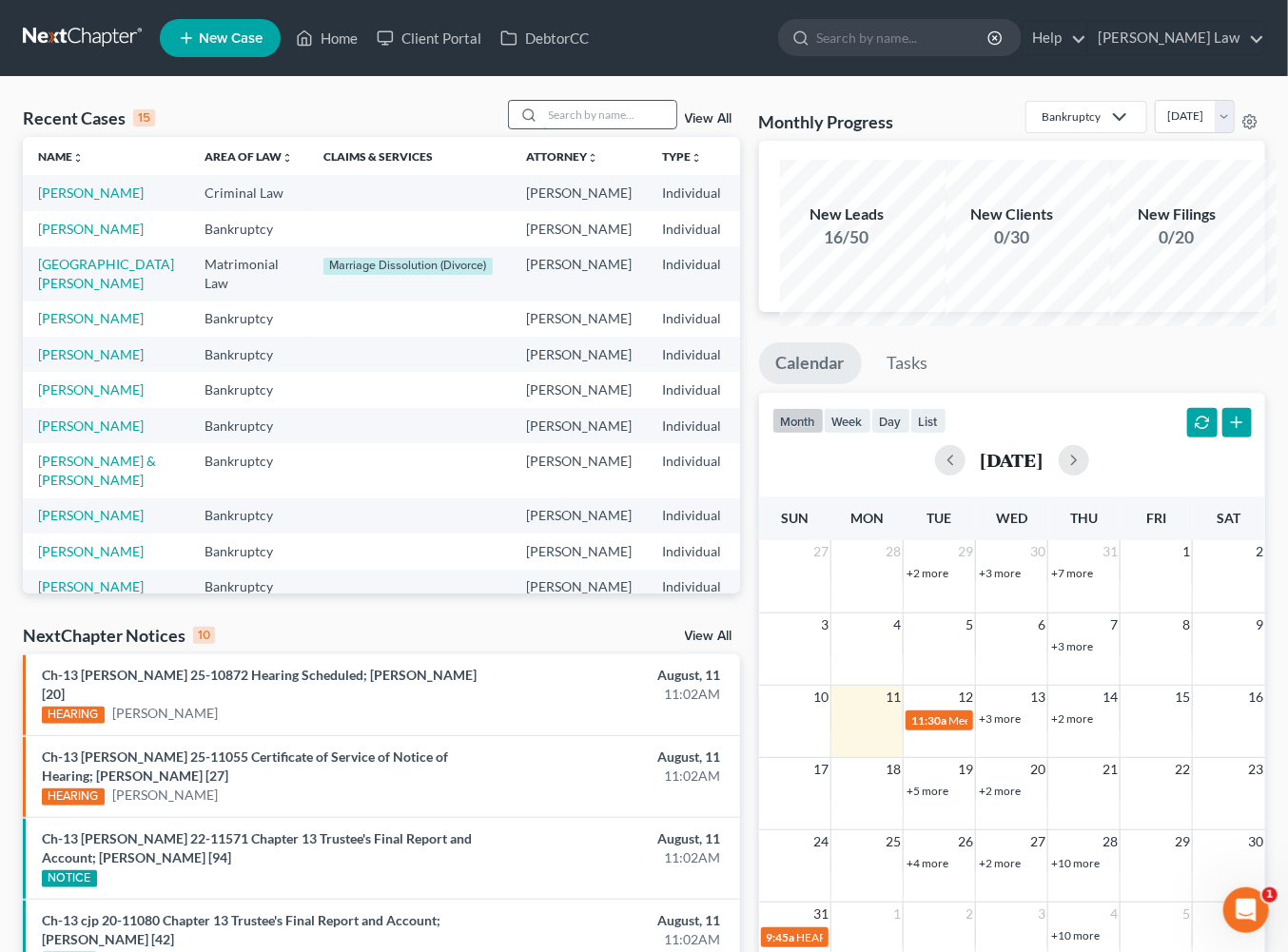
click at [558, 128] on input "search" at bounding box center [610, 114] width 133 height 28
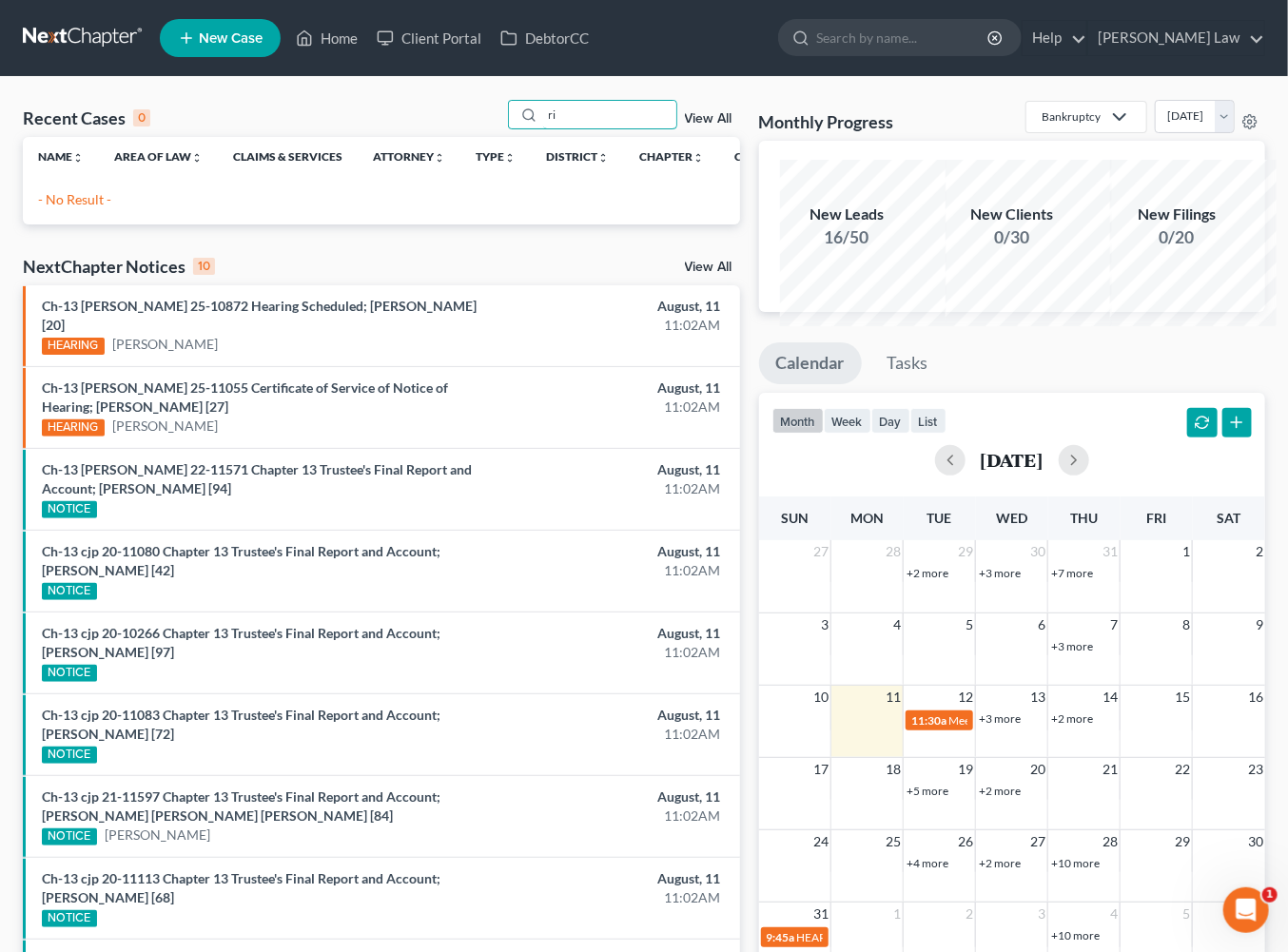
type input "r"
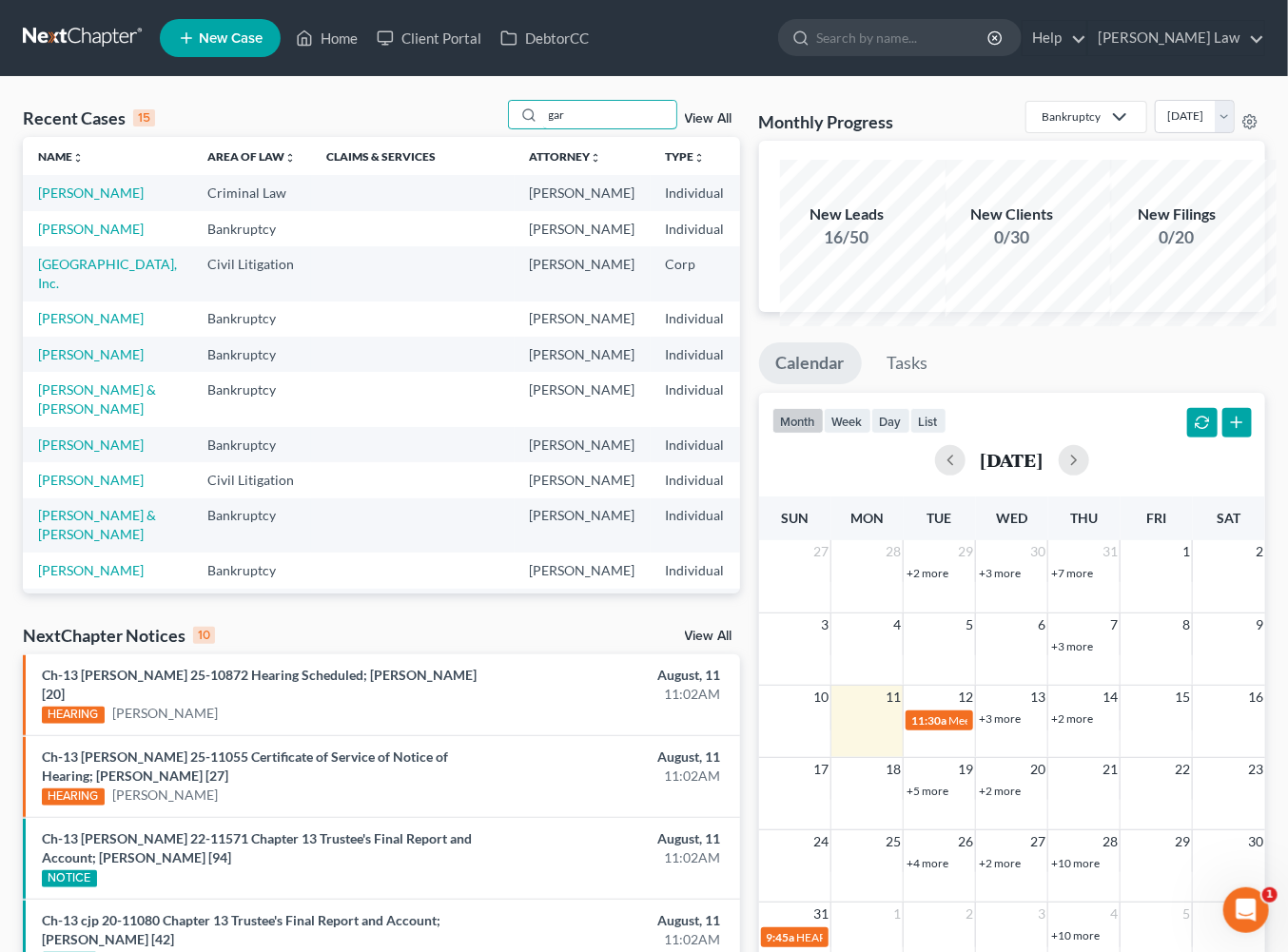
drag, startPoint x: 532, startPoint y: 138, endPoint x: 447, endPoint y: 140, distance: 85.0
click at [443, 137] on div "Recent Cases 15 gar View All" at bounding box center [381, 118] width 717 height 37
type input "garr"
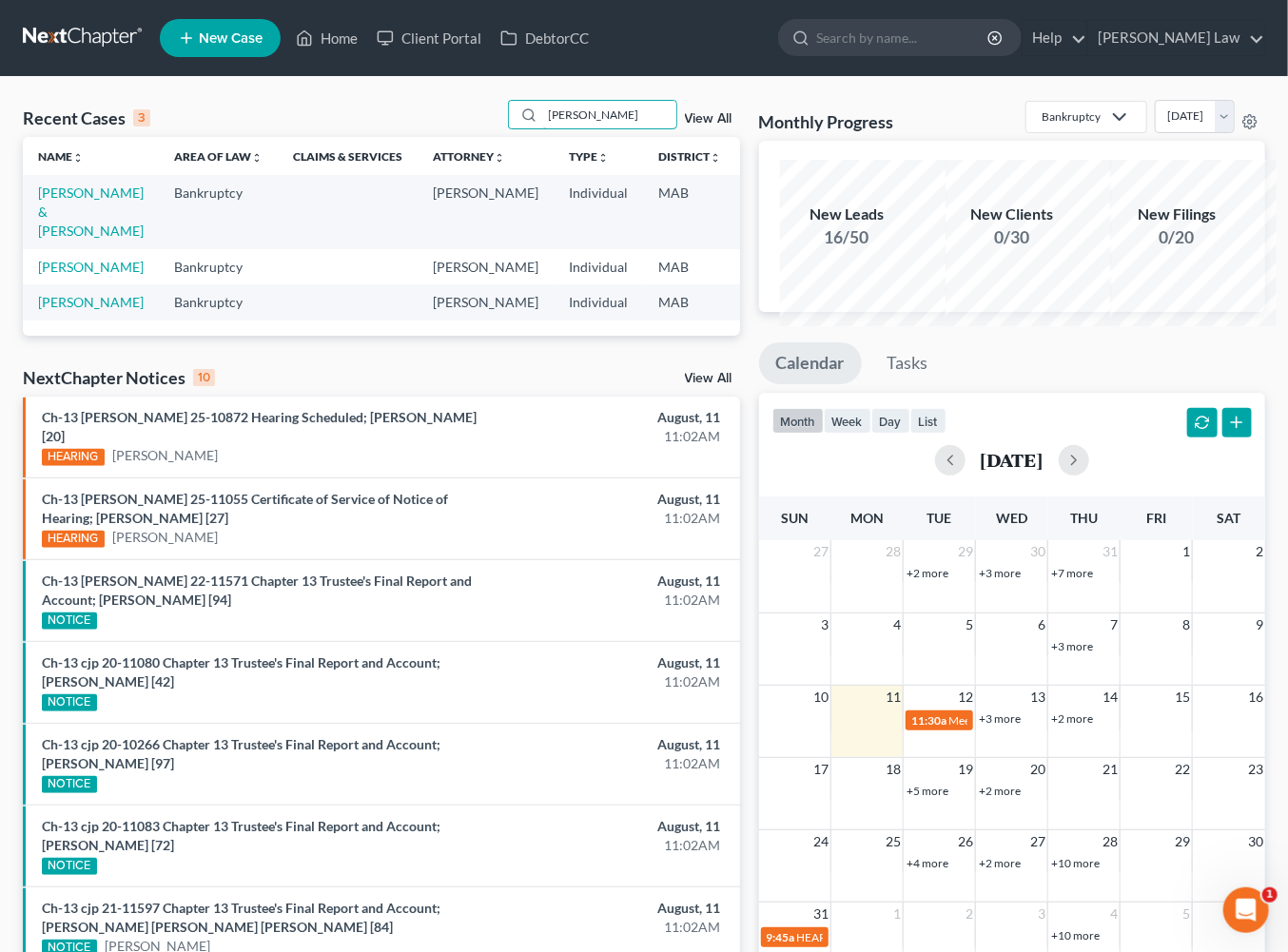
drag, startPoint x: 447, startPoint y: 148, endPoint x: 430, endPoint y: 147, distance: 17.0
click at [431, 137] on div "Recent Cases 3 garr View All" at bounding box center [381, 118] width 717 height 37
type input "sev"
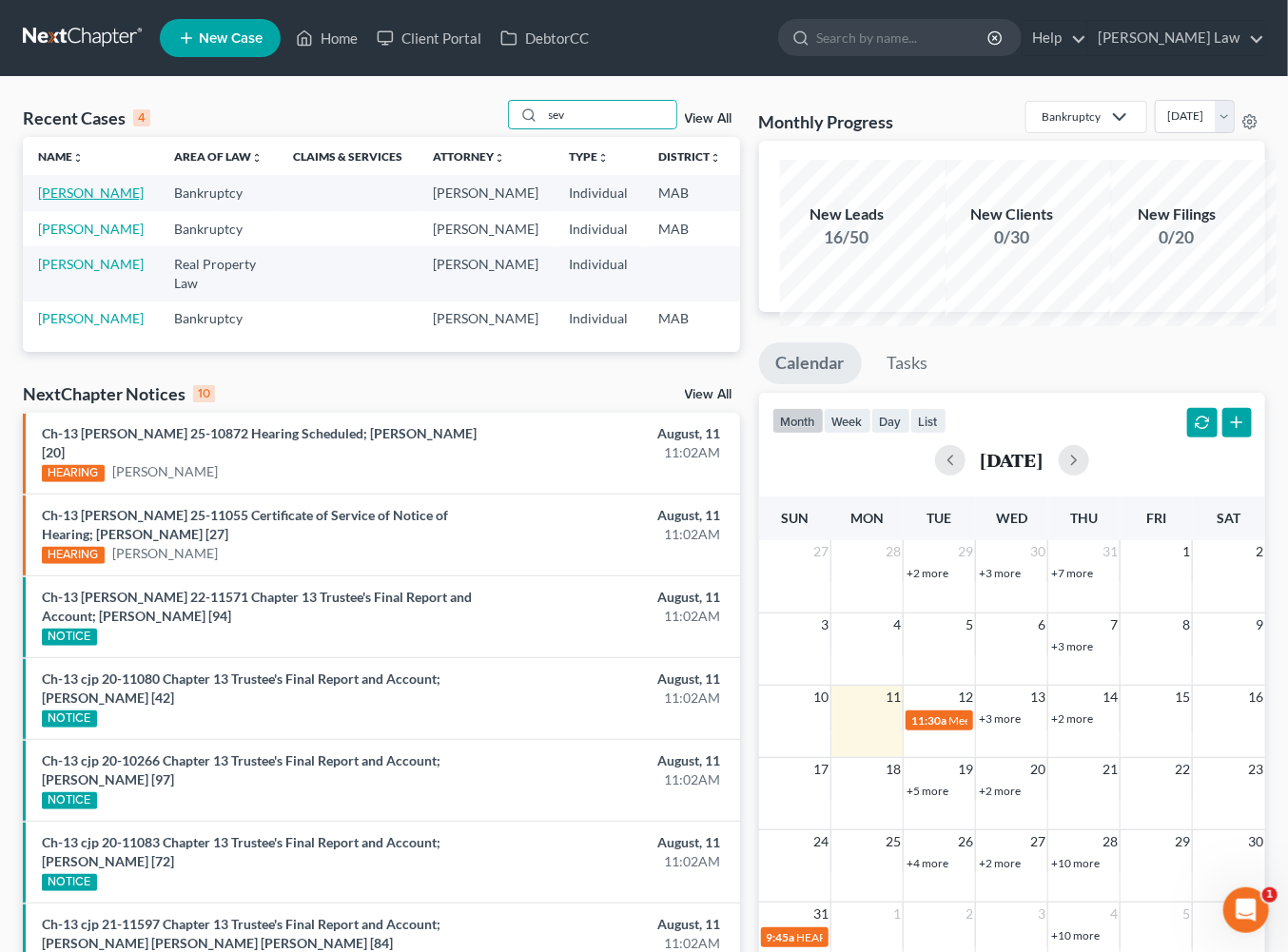
click at [56, 201] on link "Sevieri, Sarah" at bounding box center [90, 192] width 105 height 16
click at [57, 201] on link "Sevieri, Sarah" at bounding box center [90, 192] width 105 height 16
click at [64, 201] on link "Sevieri, Sarah" at bounding box center [90, 192] width 105 height 16
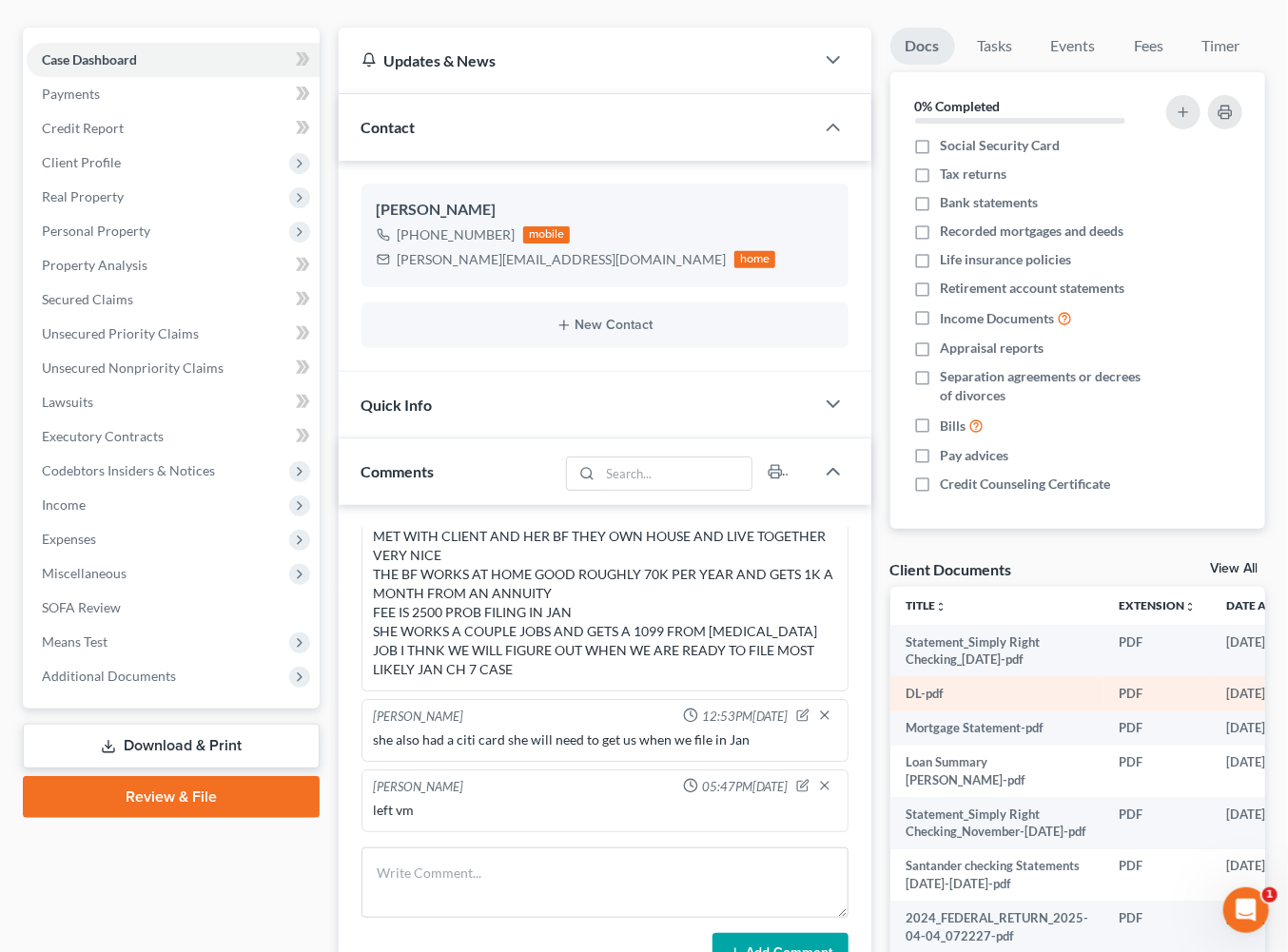
scroll to position [519, 0]
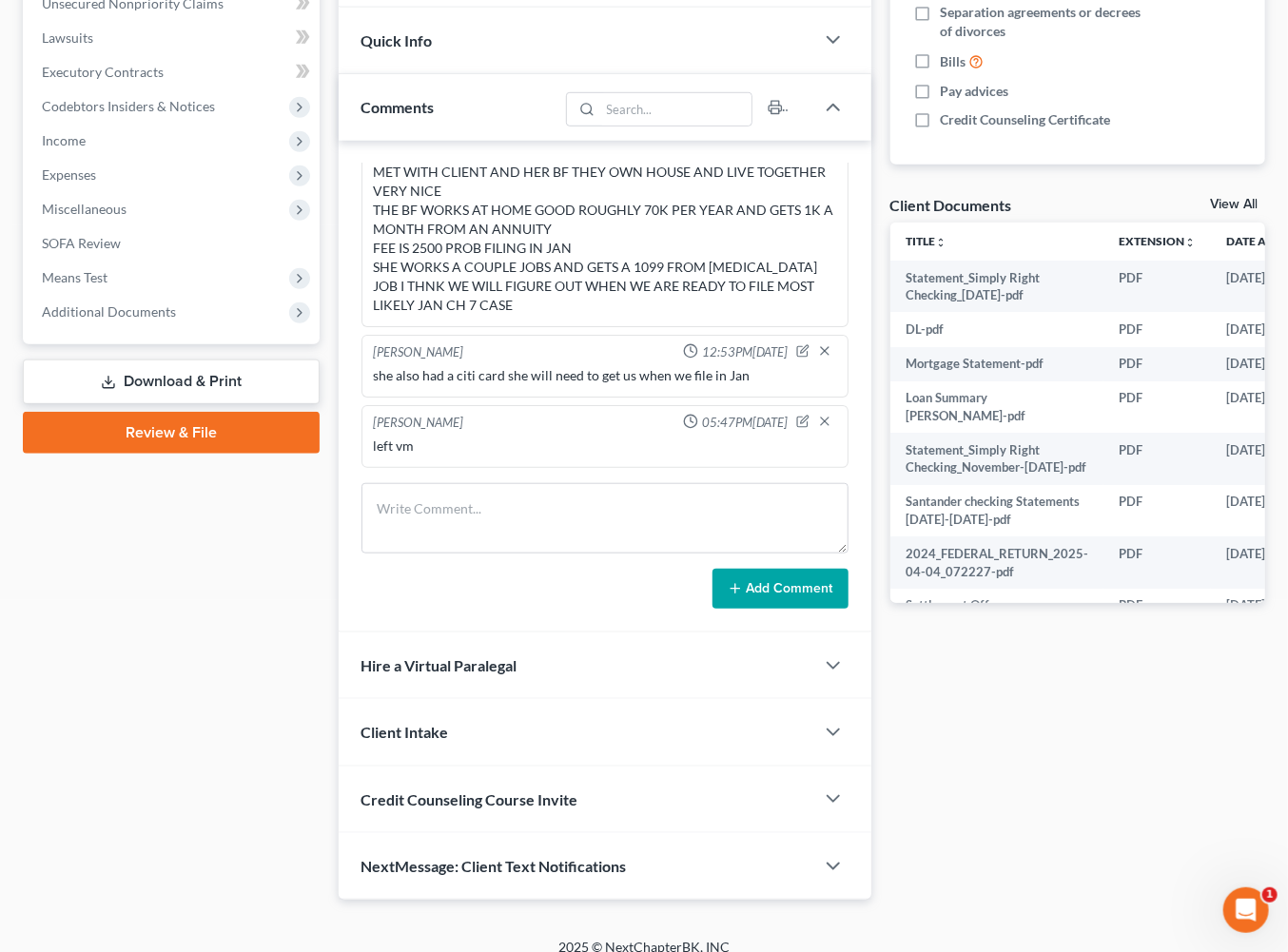
click at [1210, 211] on link "View All" at bounding box center [1233, 205] width 47 height 14
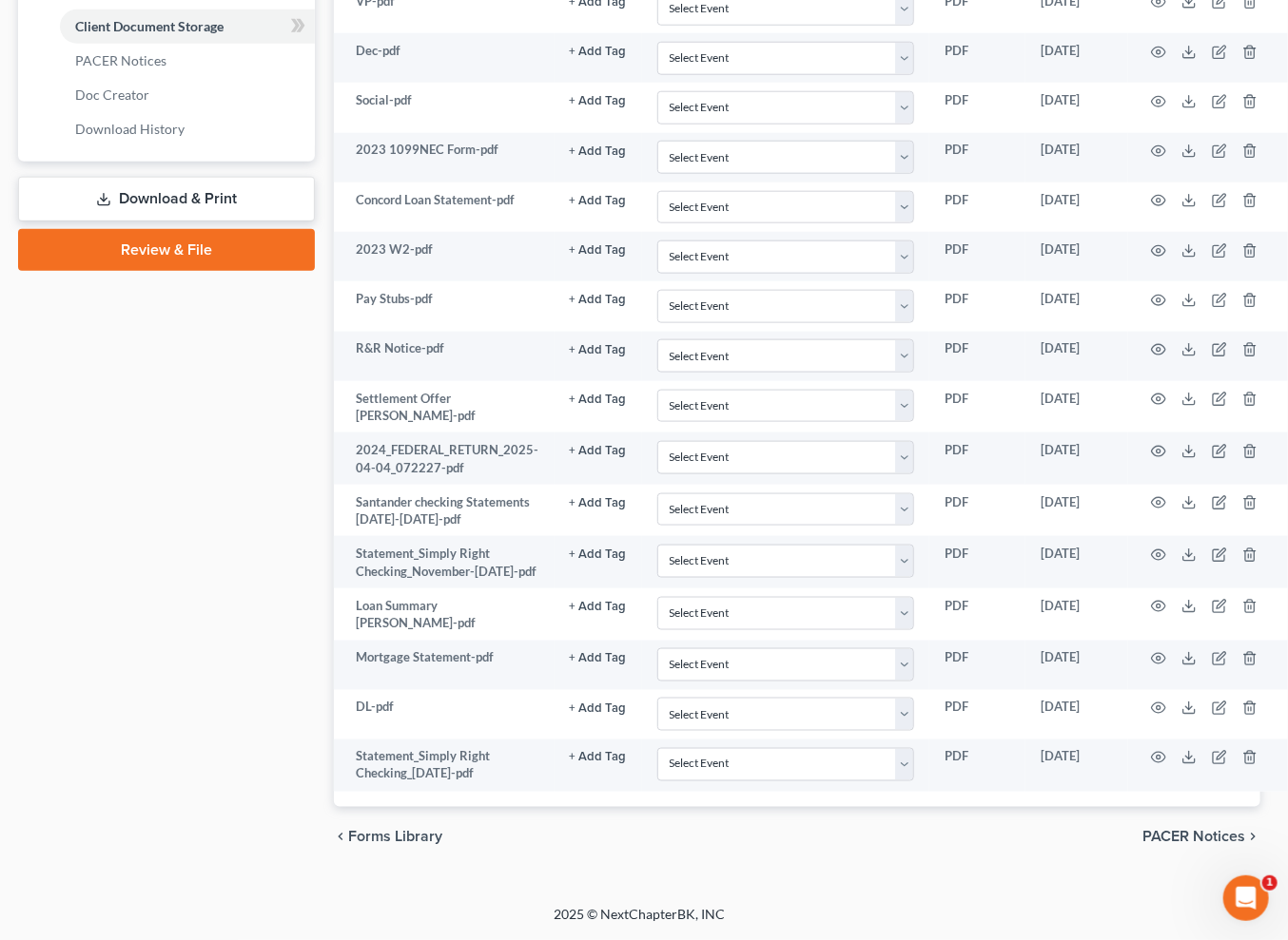
scroll to position [1313, 161]
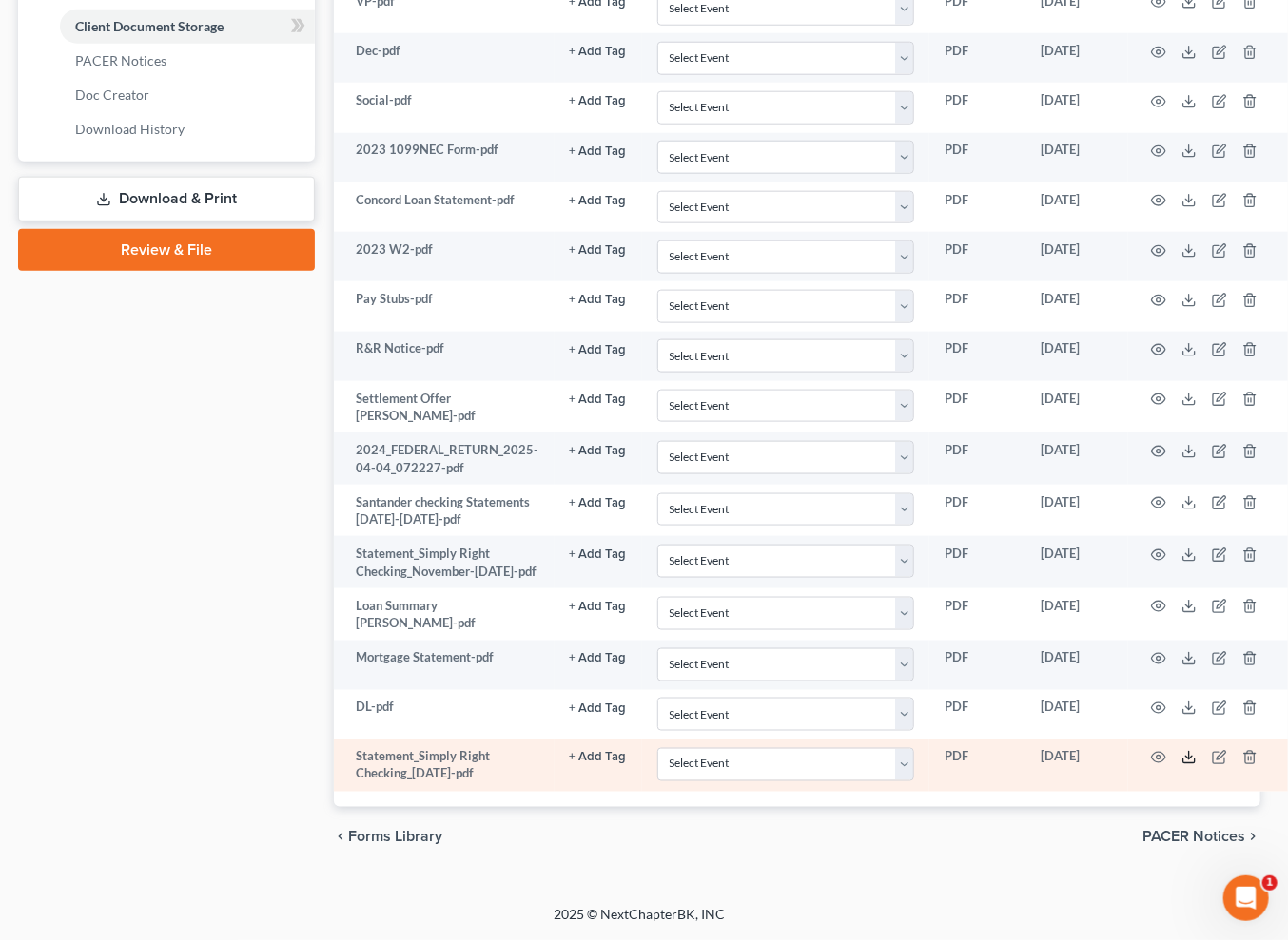
click at [1182, 750] on icon at bounding box center [1190, 758] width 15 height 15
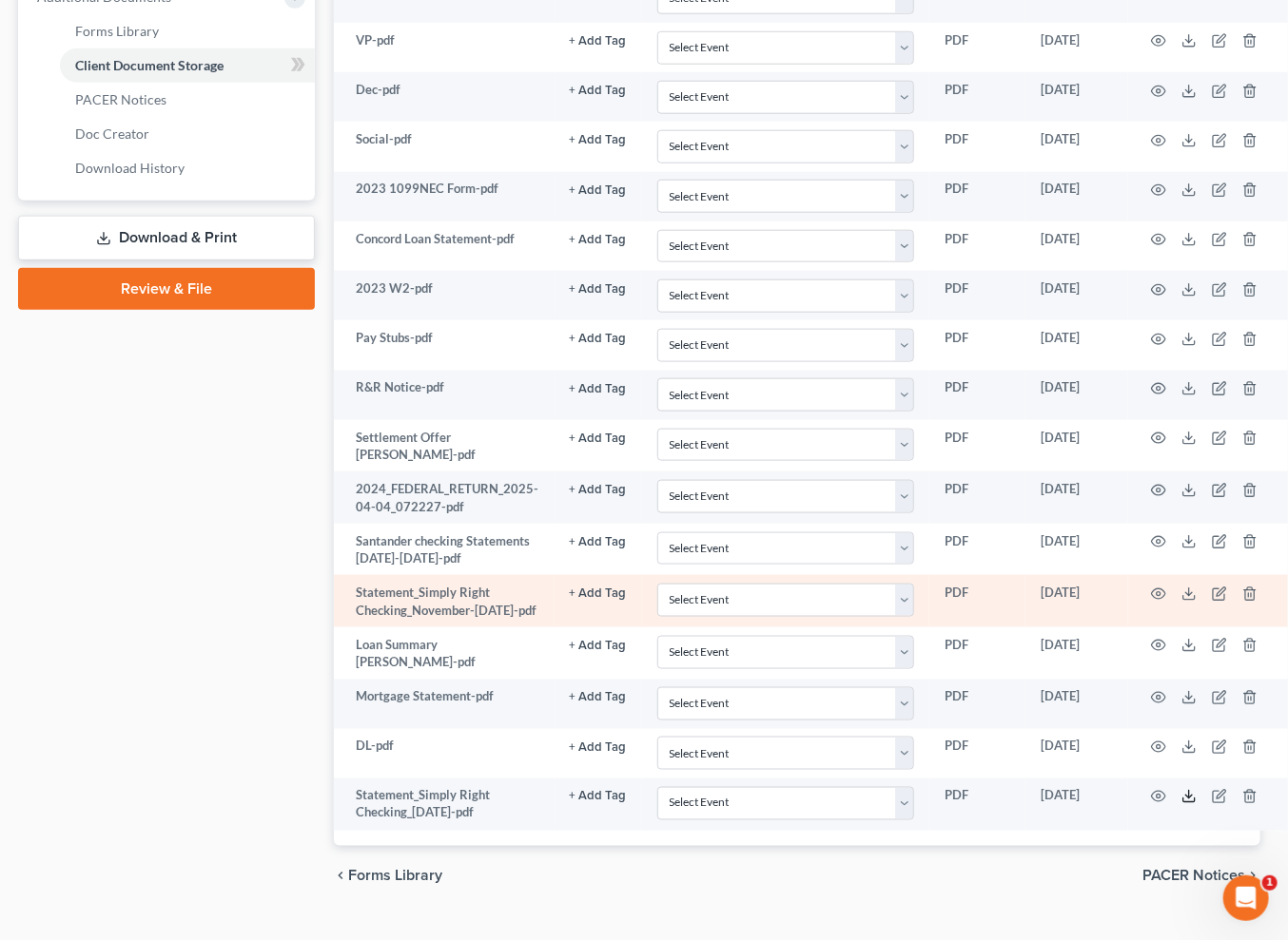
scroll to position [831, 161]
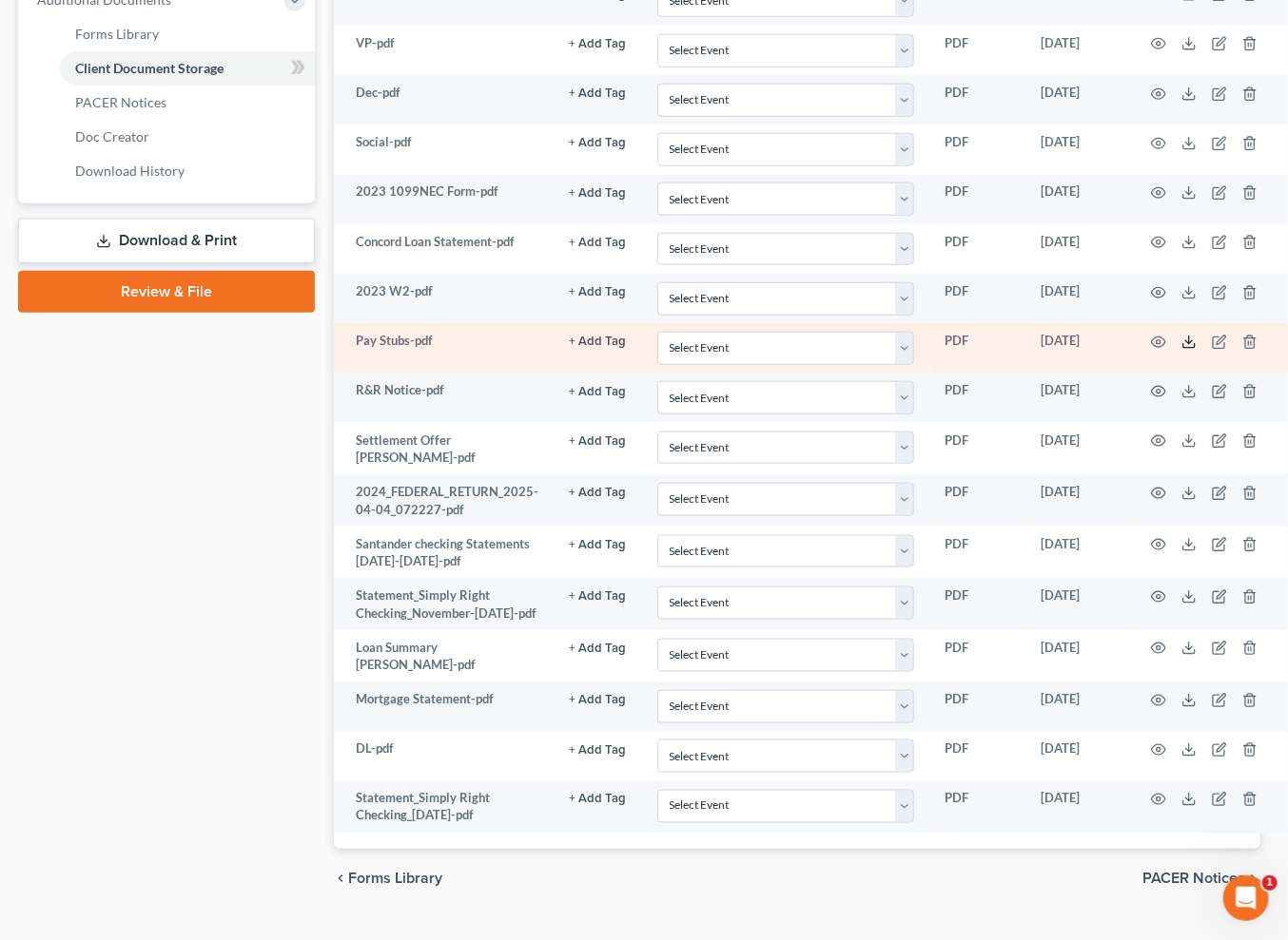
click at [1182, 350] on icon at bounding box center [1190, 343] width 15 height 15
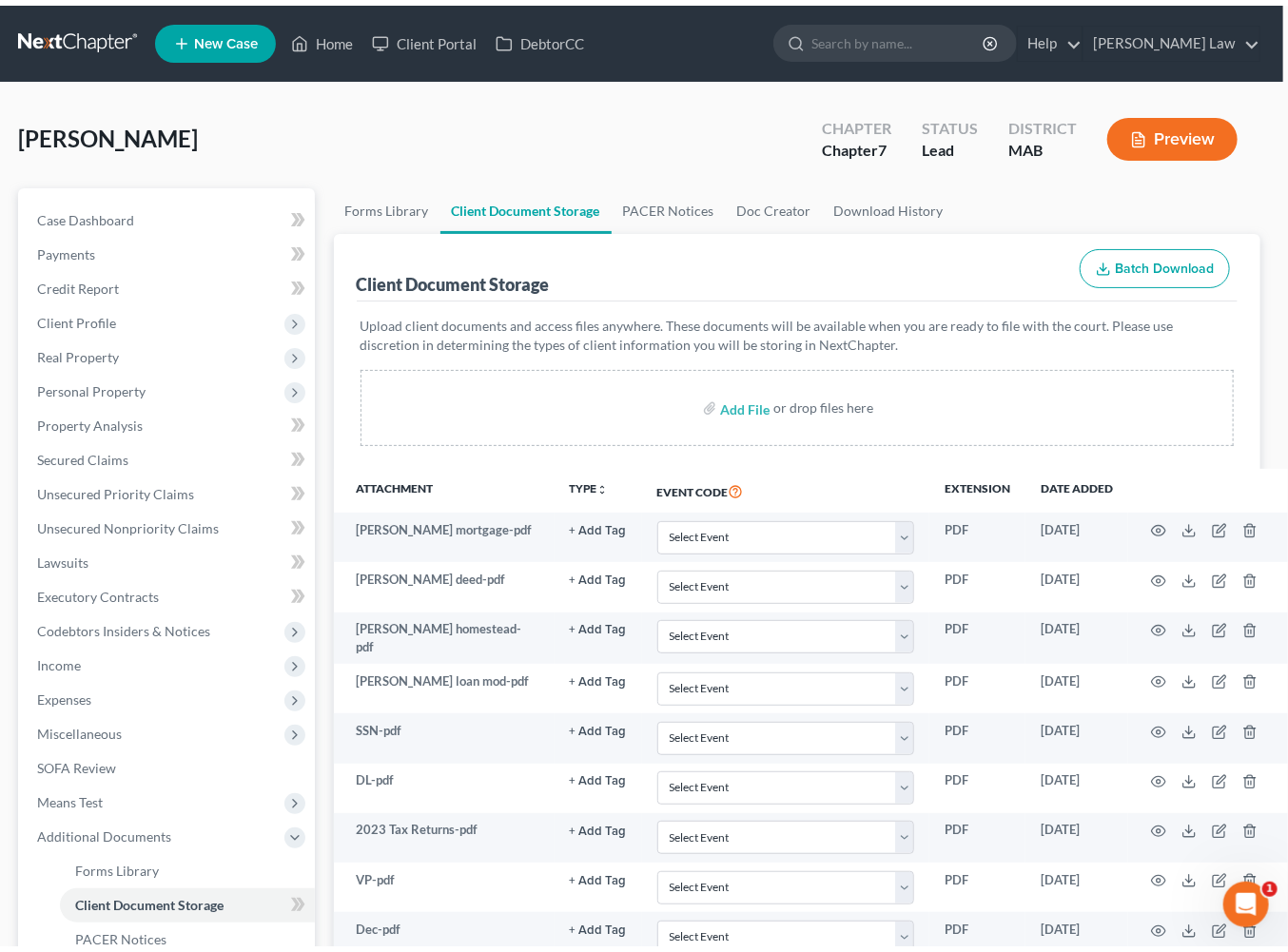
scroll to position [0, 0]
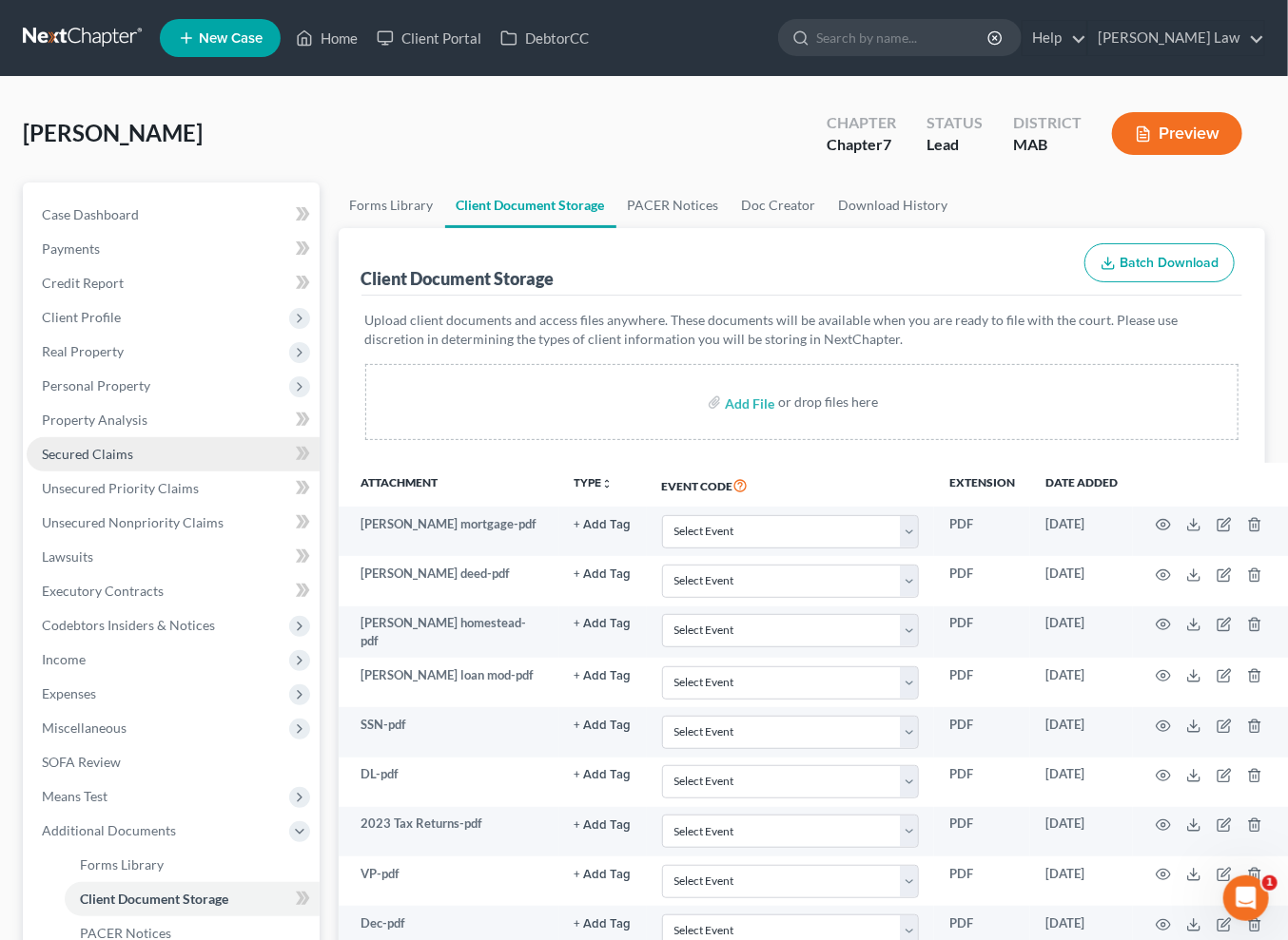
click at [132, 462] on span "Secured Claims" at bounding box center [87, 454] width 92 height 16
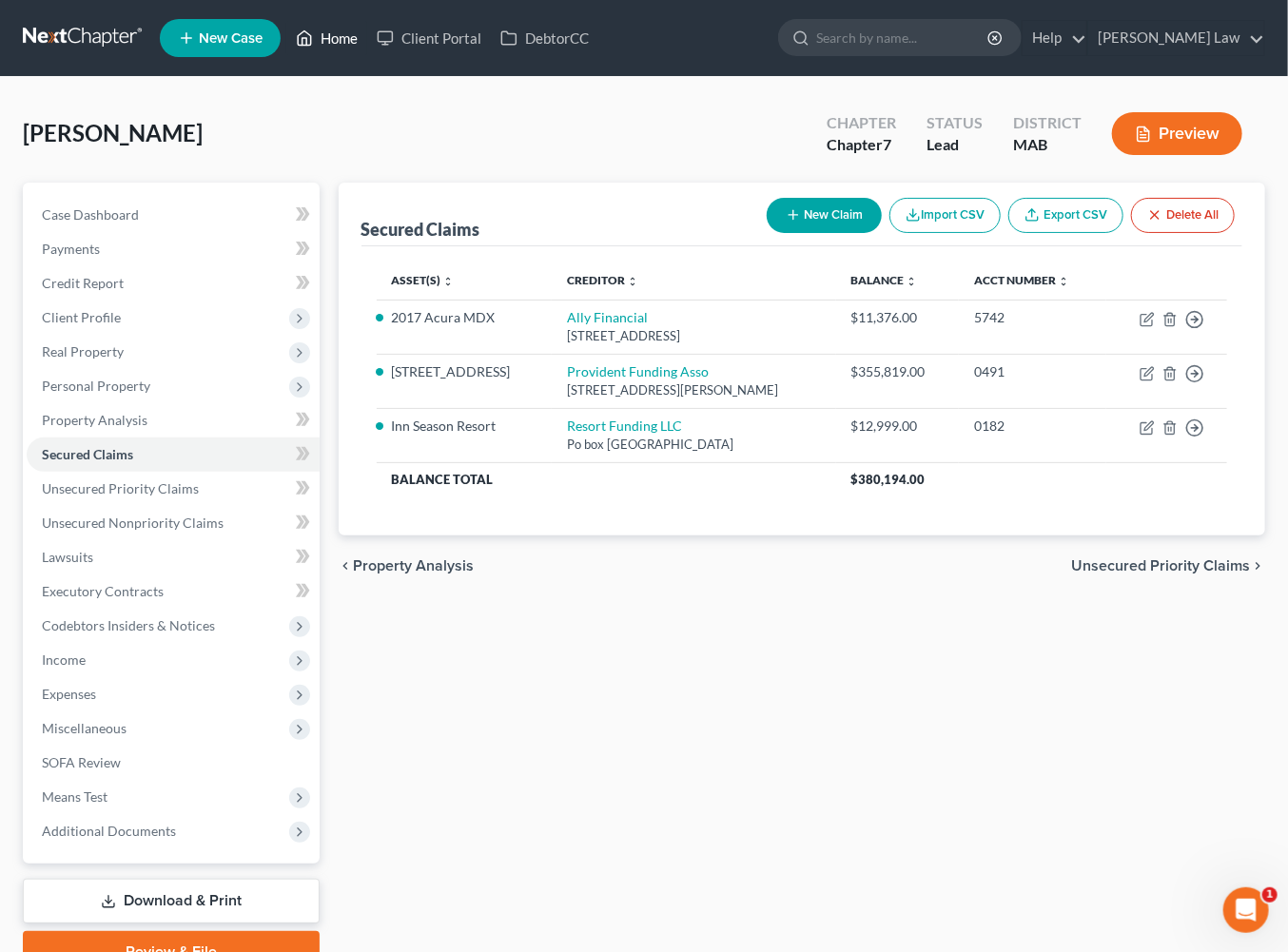
click at [367, 44] on link "Home" at bounding box center [327, 38] width 81 height 34
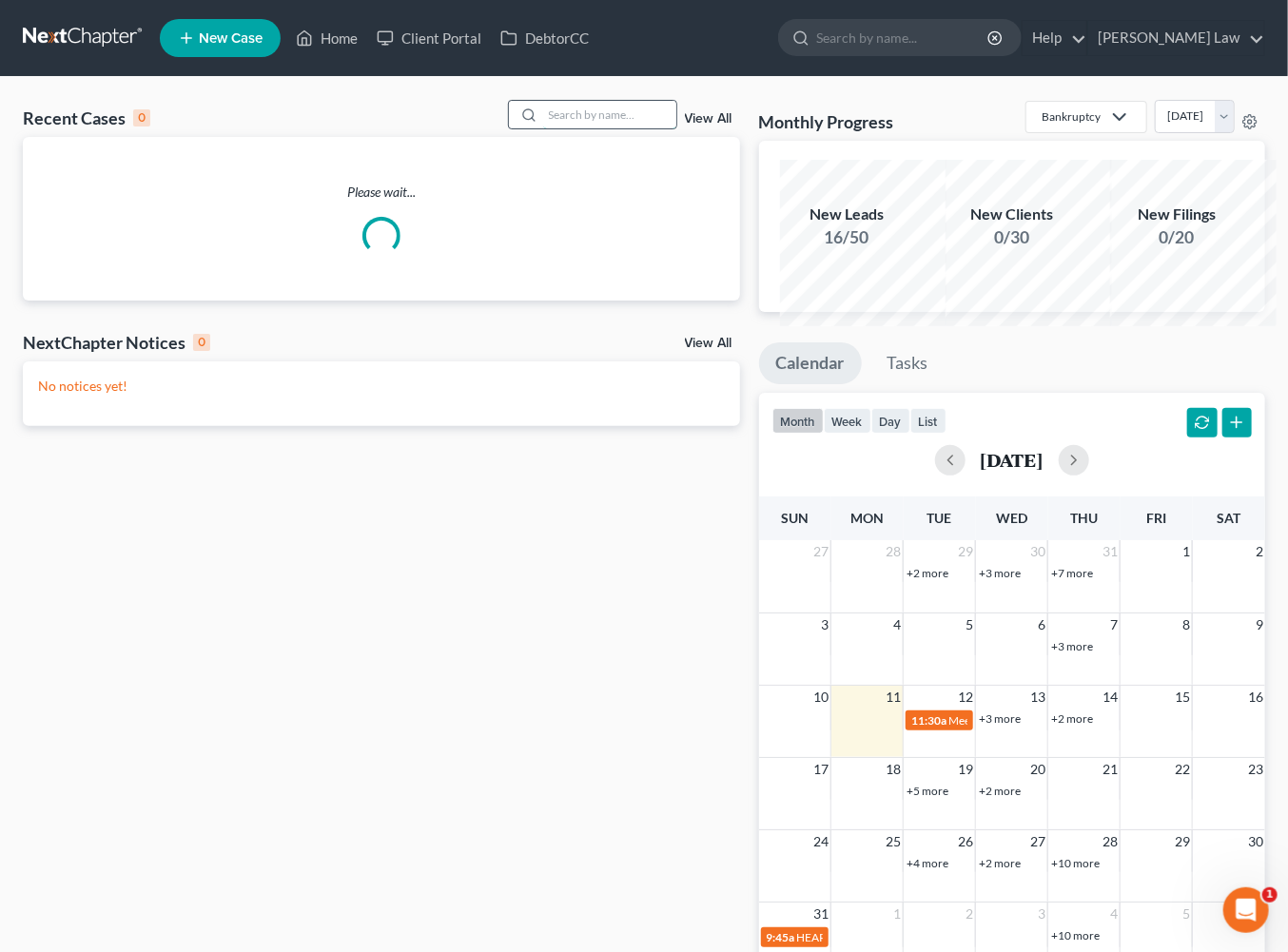
click at [624, 128] on input "search" at bounding box center [610, 114] width 133 height 28
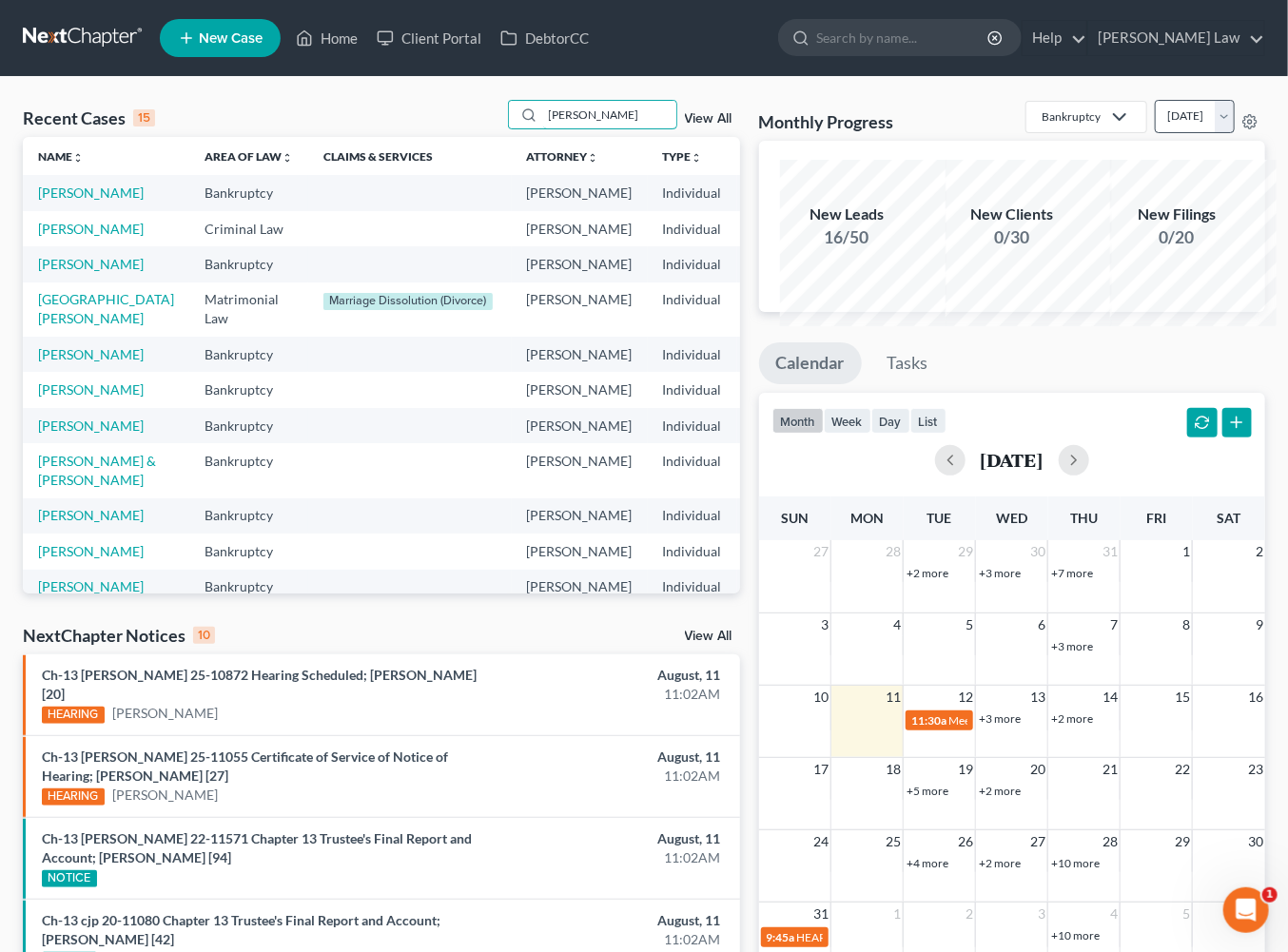
type input "cruz"
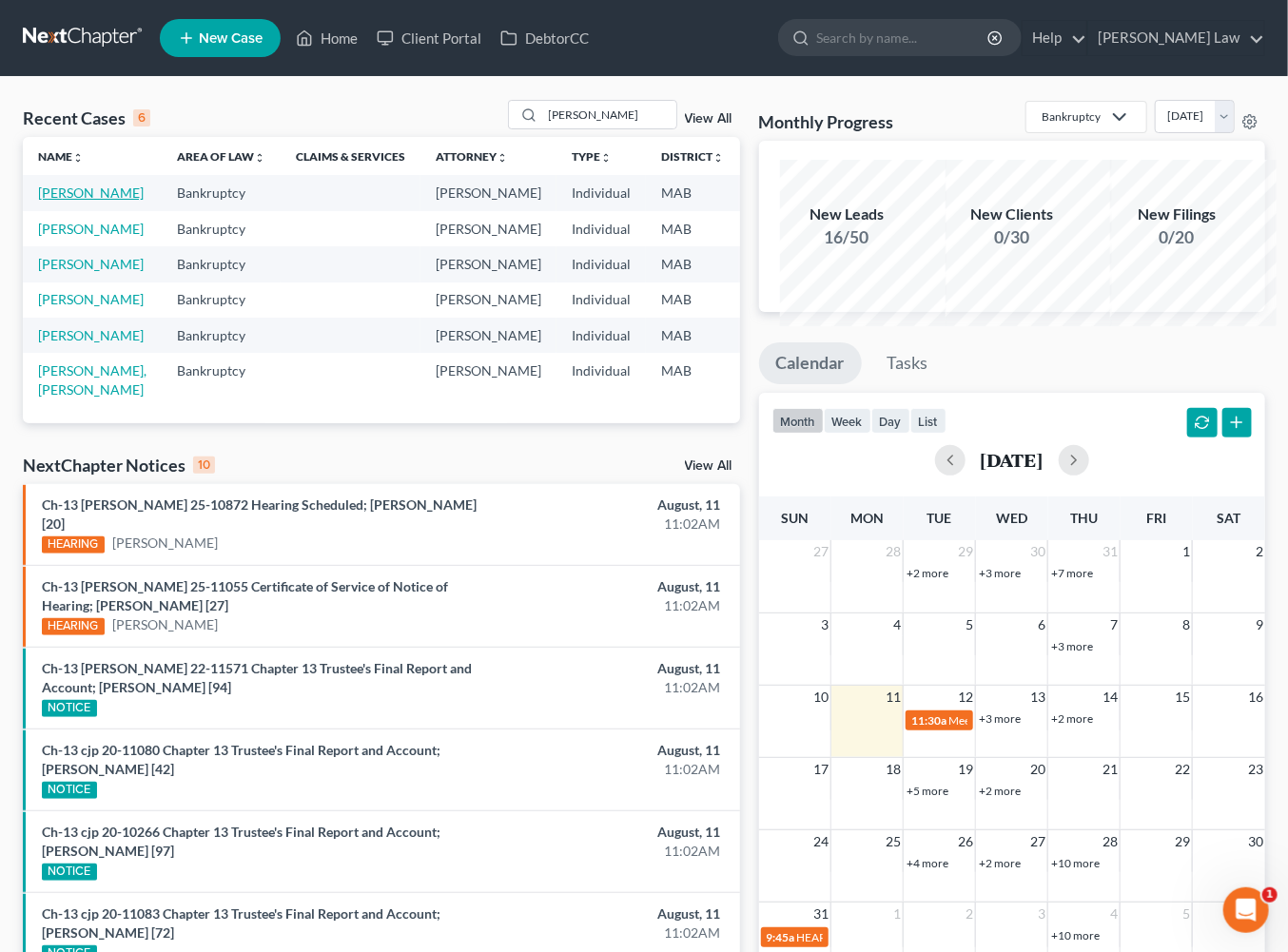
click at [70, 201] on link "Cruz, Joshua" at bounding box center [90, 192] width 105 height 16
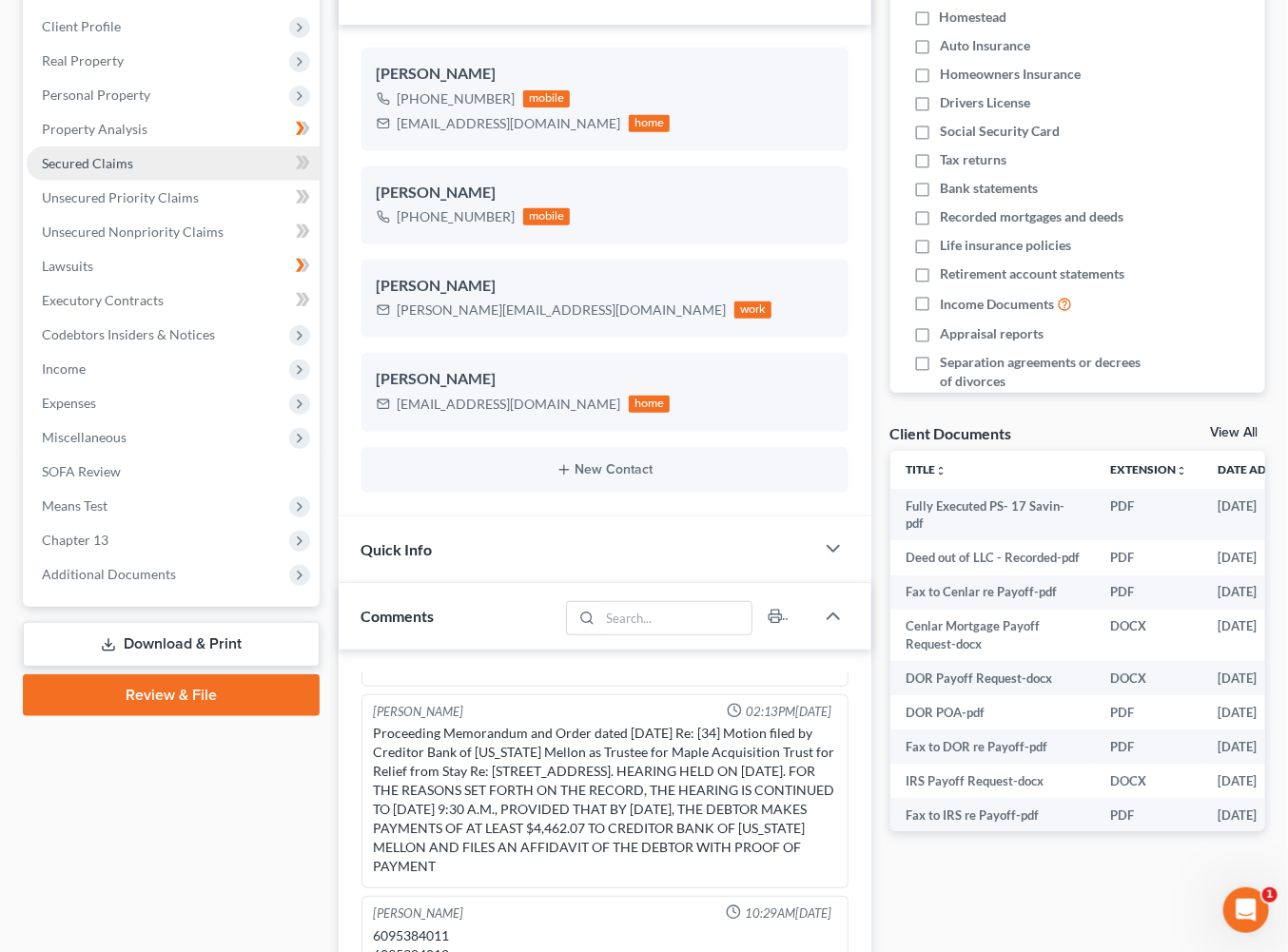
scroll to position [589, 0]
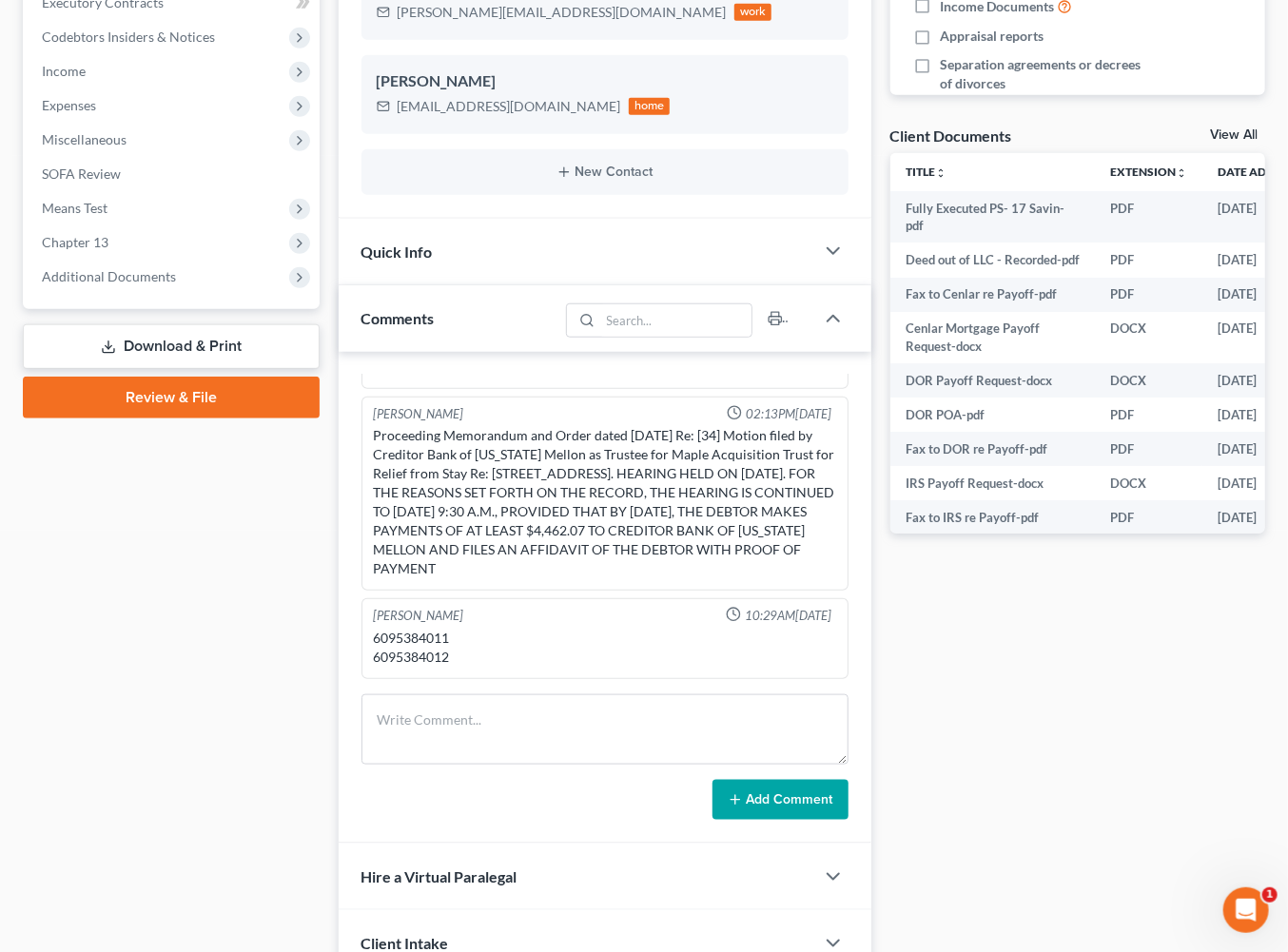
click at [1214, 142] on link "View All" at bounding box center [1233, 135] width 47 height 14
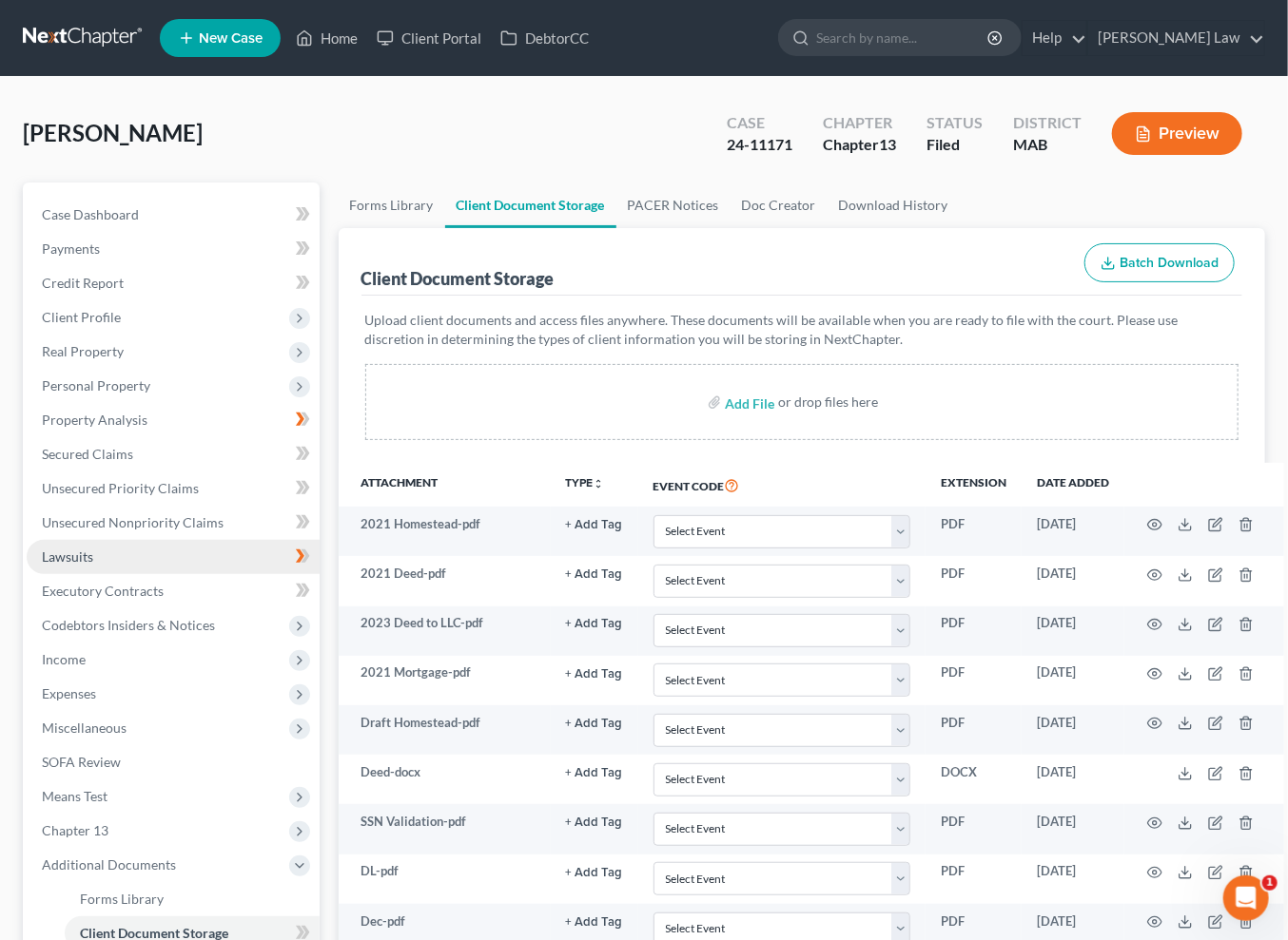
scroll to position [999, 0]
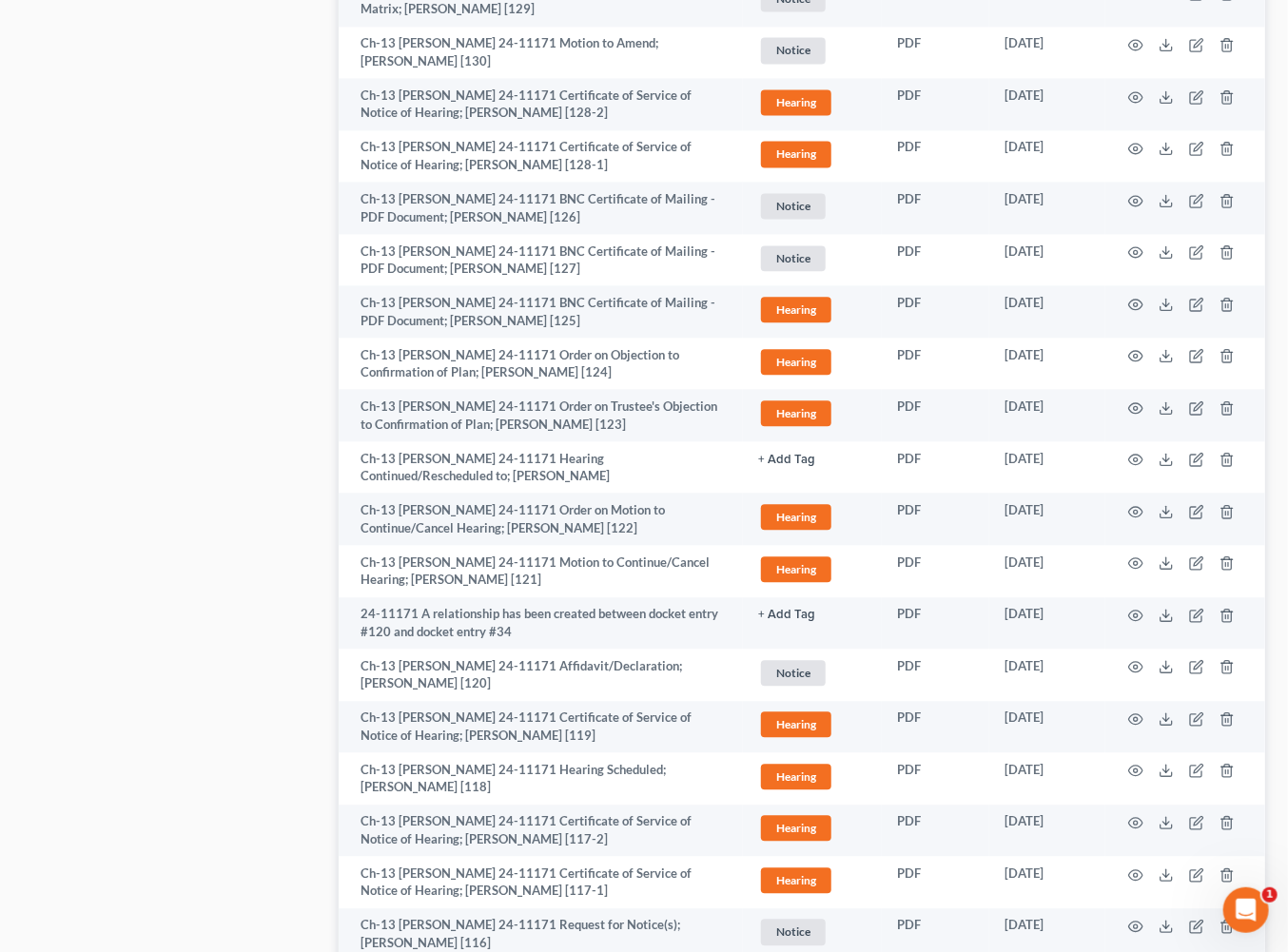
scroll to position [1775, 0]
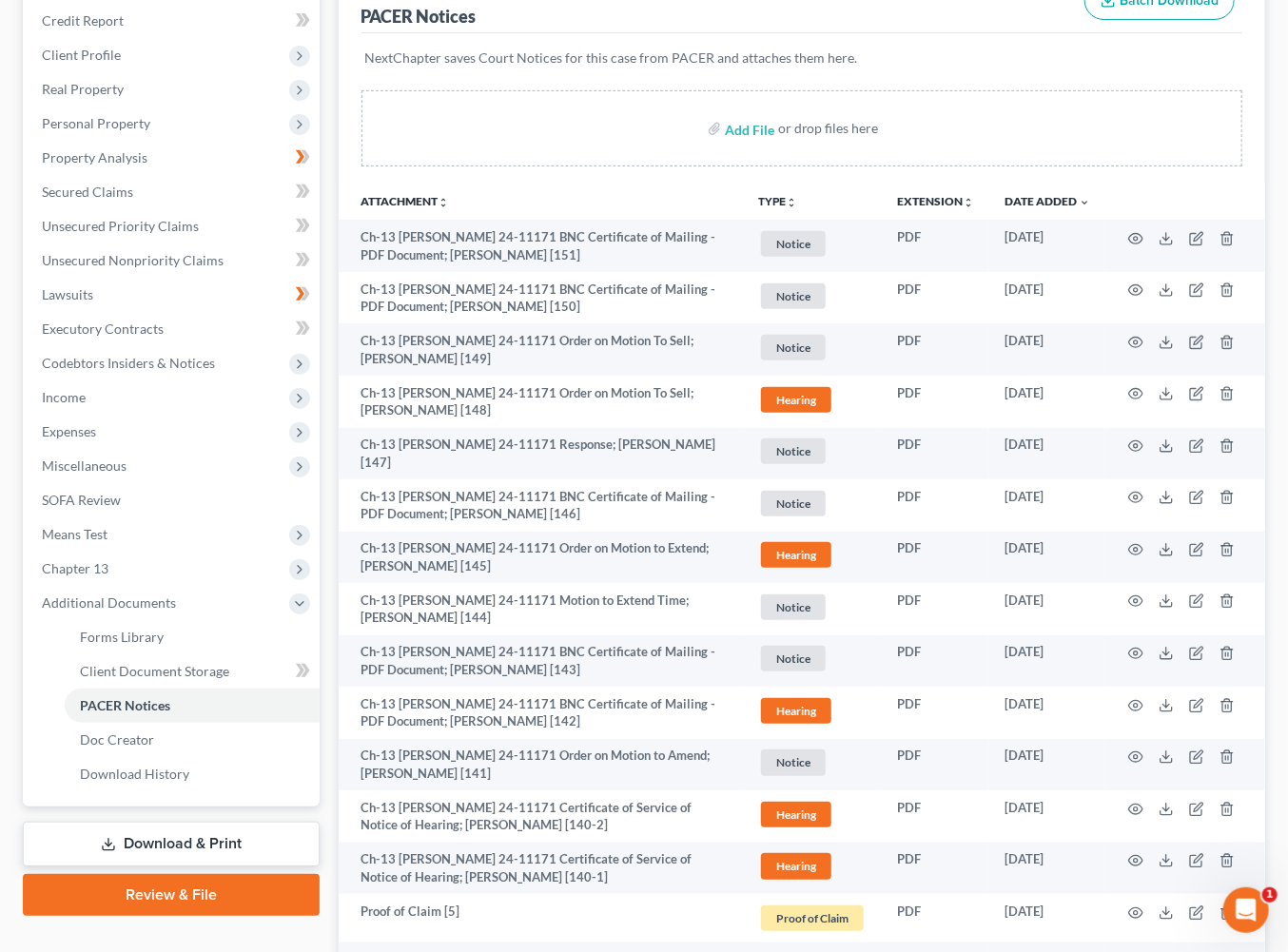
scroll to position [0, 0]
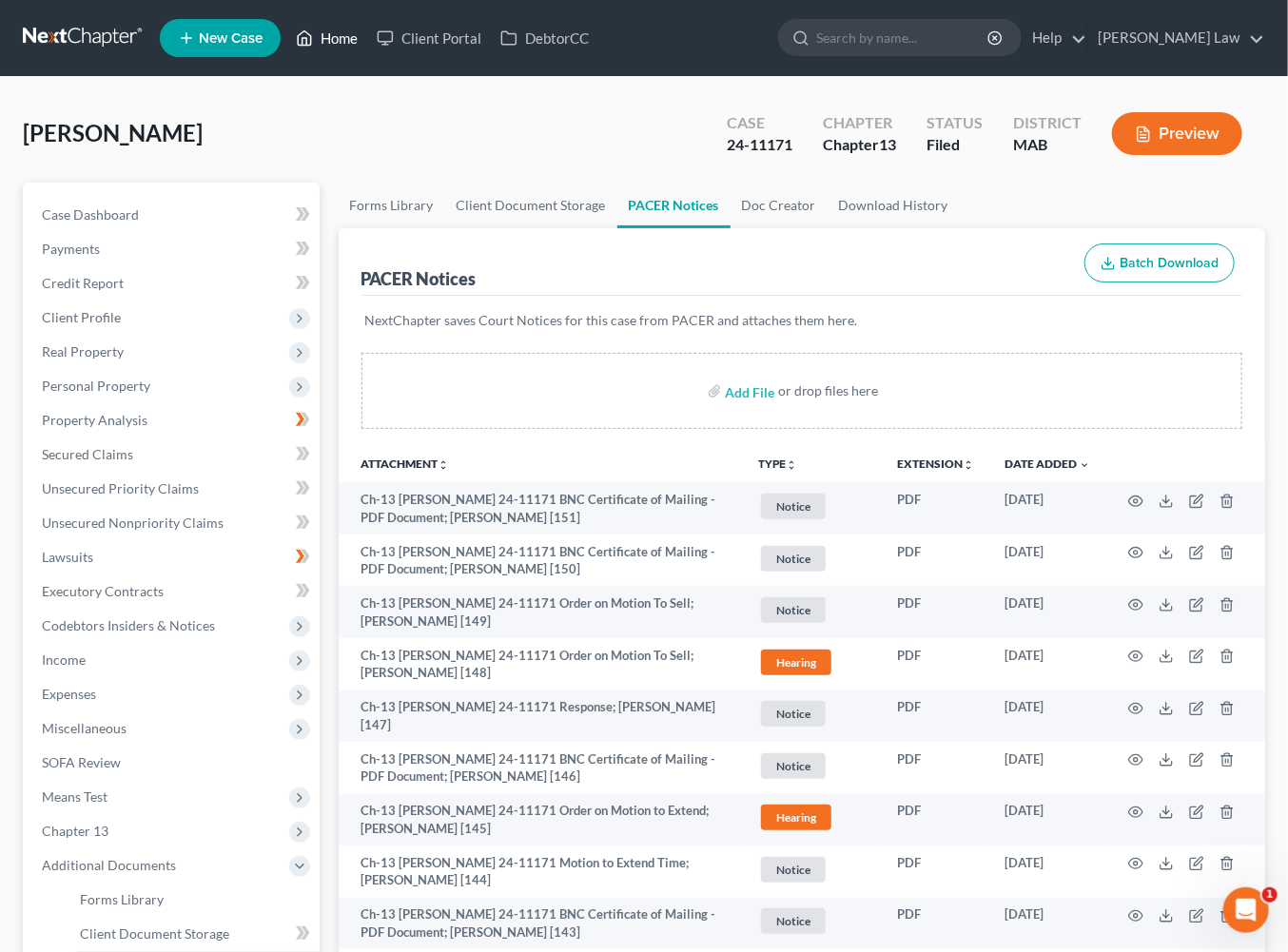
click at [367, 42] on link "Home" at bounding box center [327, 38] width 81 height 34
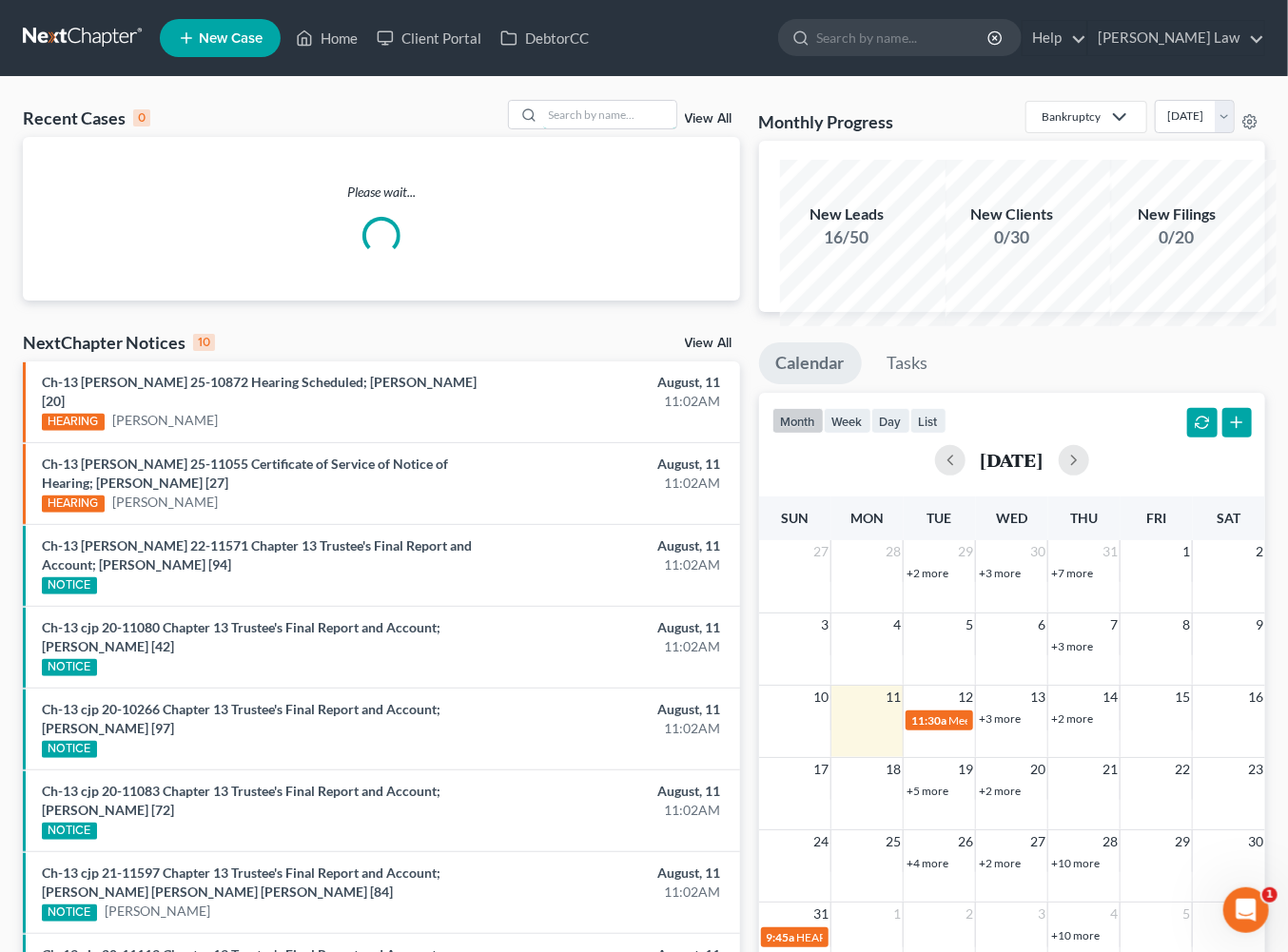
drag, startPoint x: 594, startPoint y: 155, endPoint x: 1187, endPoint y: 407, distance: 644.3
click at [595, 128] on input "search" at bounding box center [610, 114] width 133 height 28
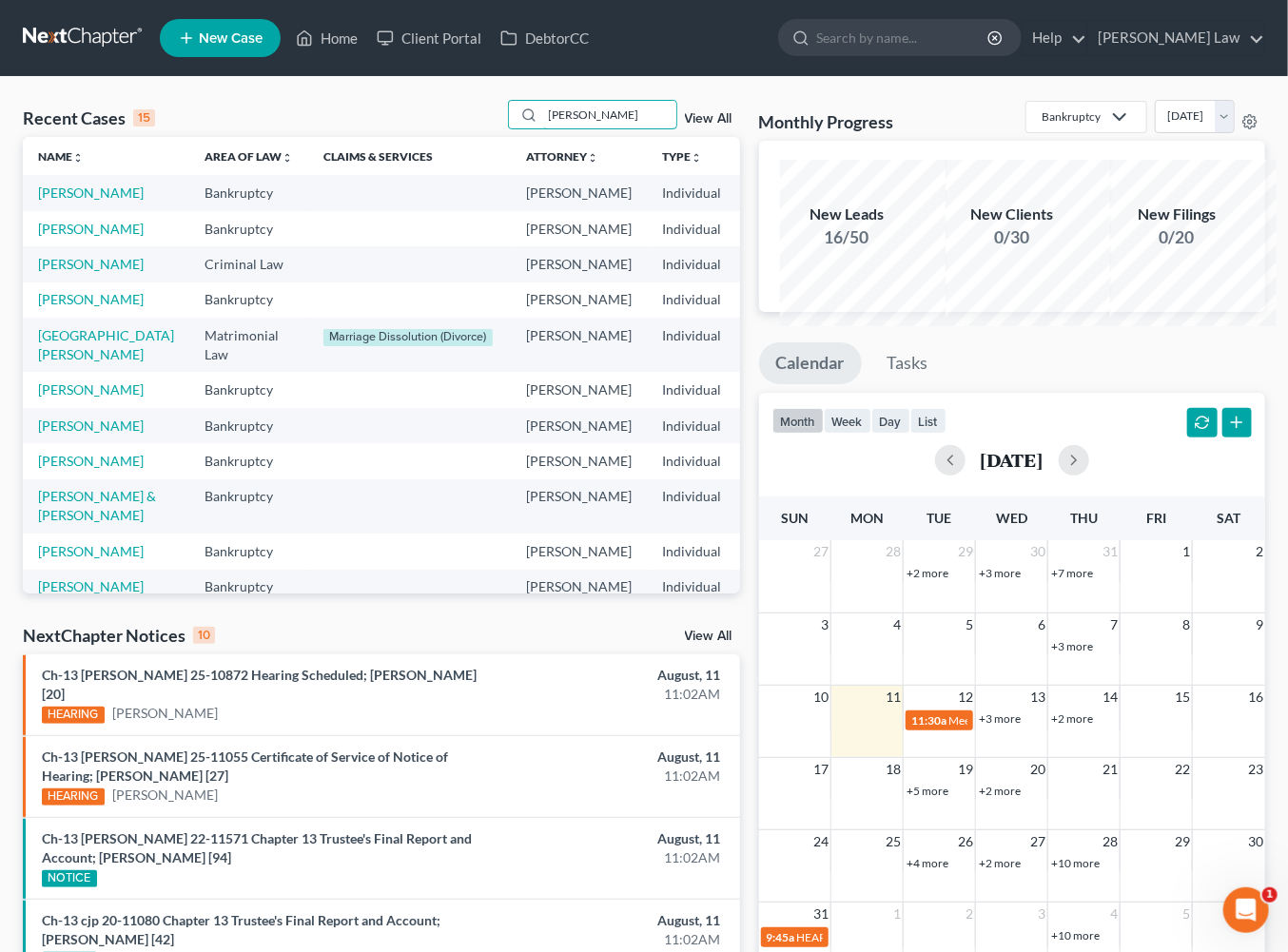
type input "valentin"
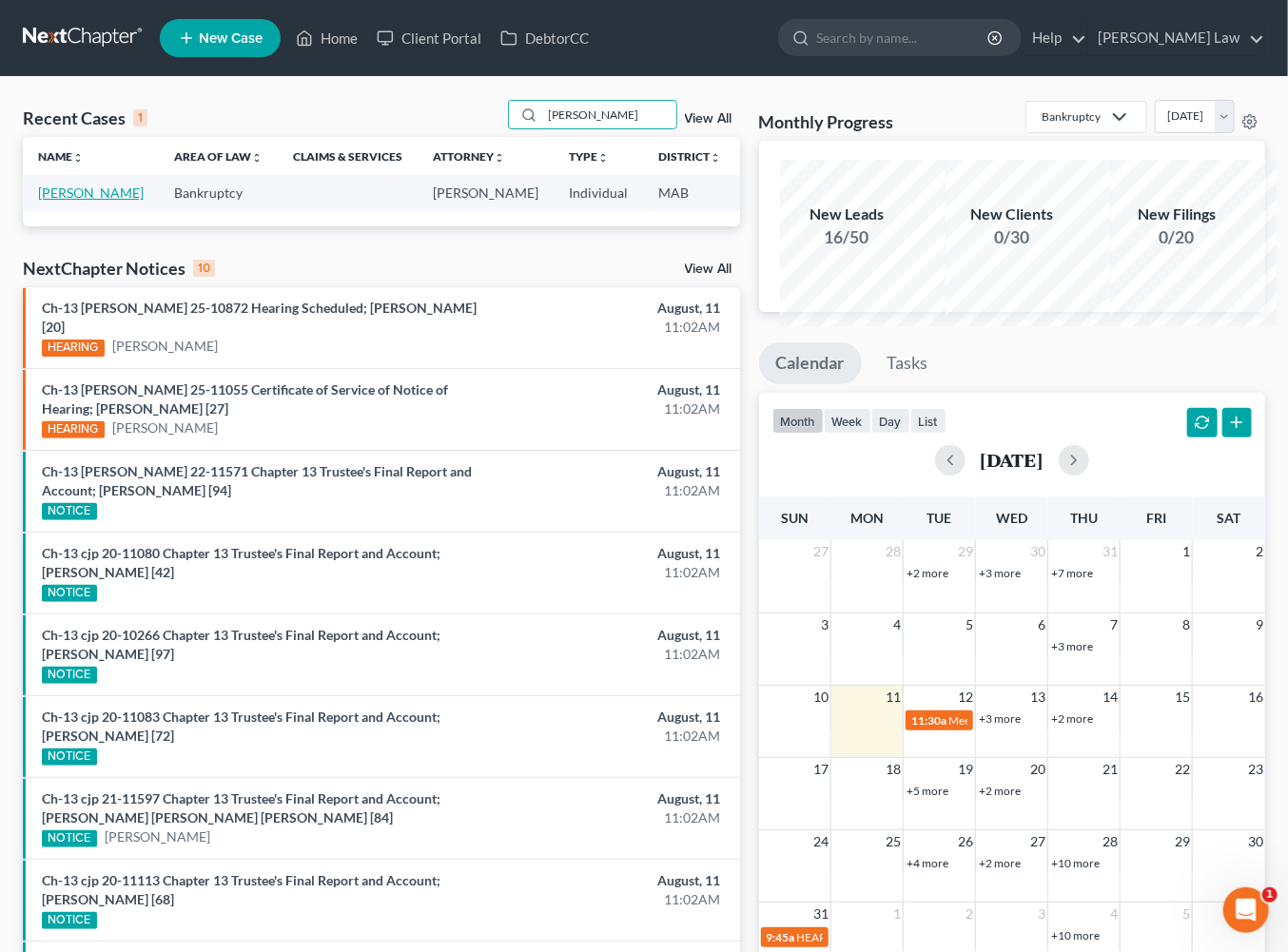
click at [97, 201] on link "Valentino, Christopher" at bounding box center [90, 192] width 105 height 16
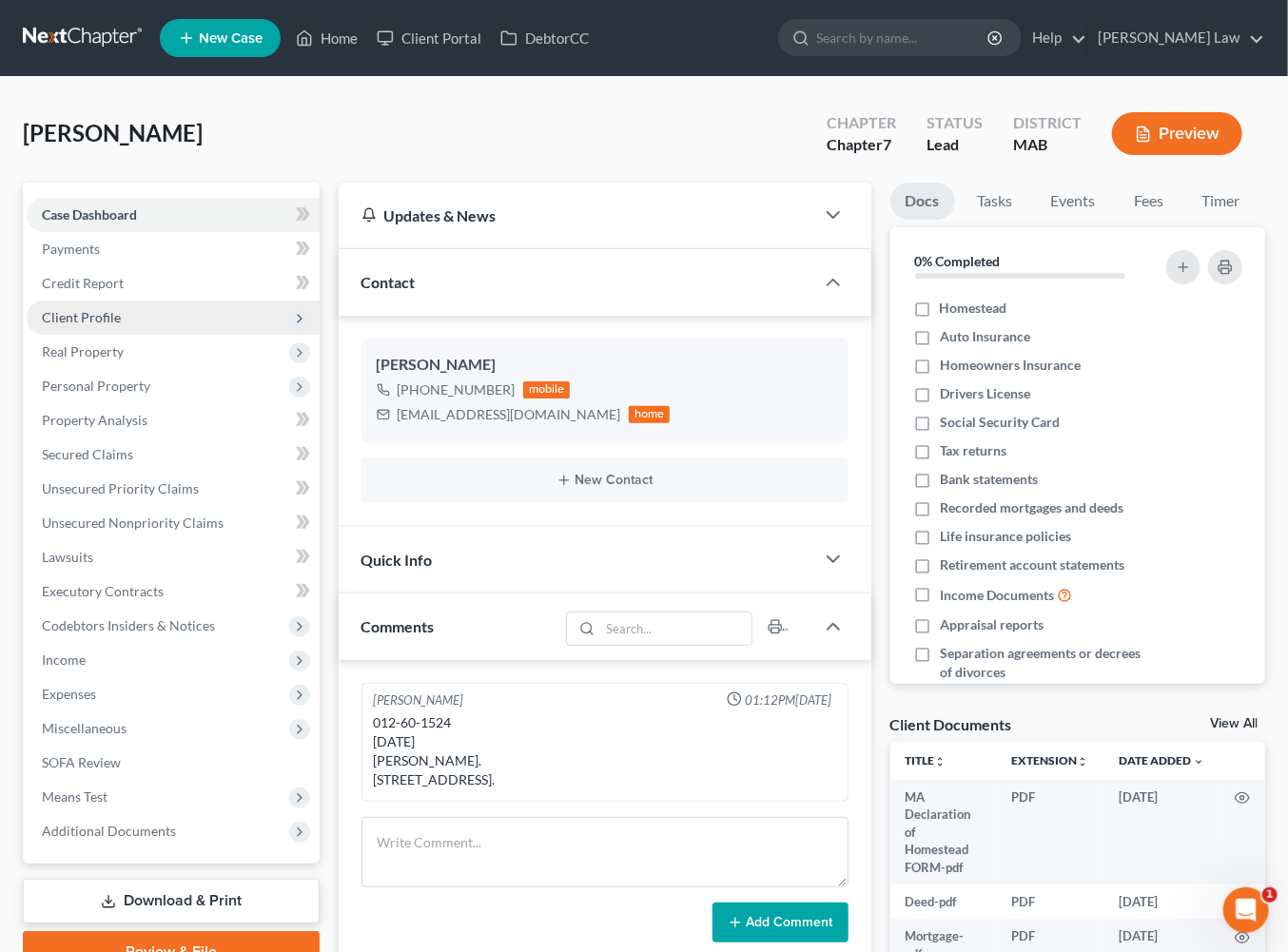
click at [112, 325] on span "Client Profile" at bounding box center [81, 317] width 79 height 16
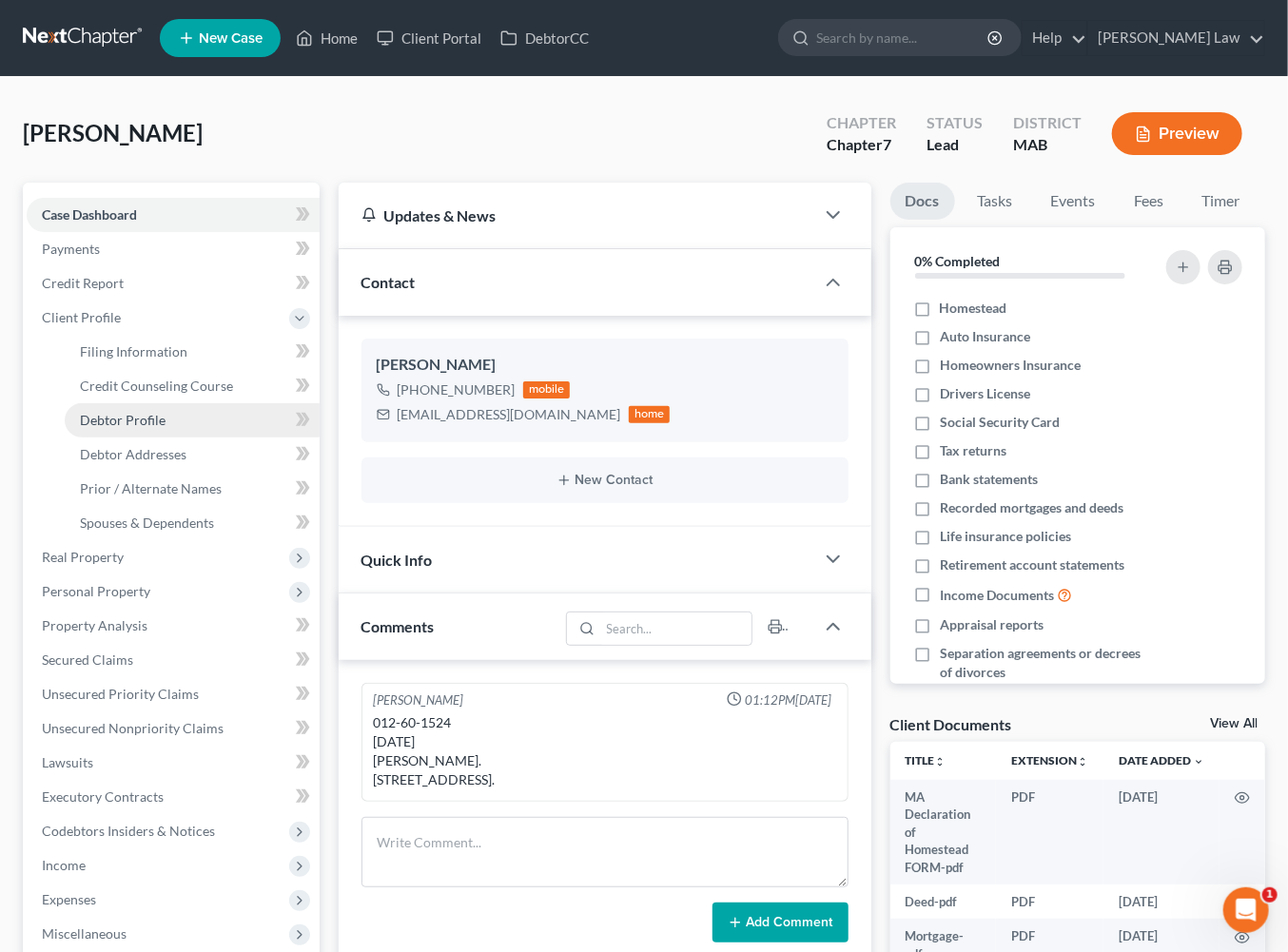
click at [154, 428] on span "Debtor Profile" at bounding box center [123, 420] width 86 height 16
select select "0"
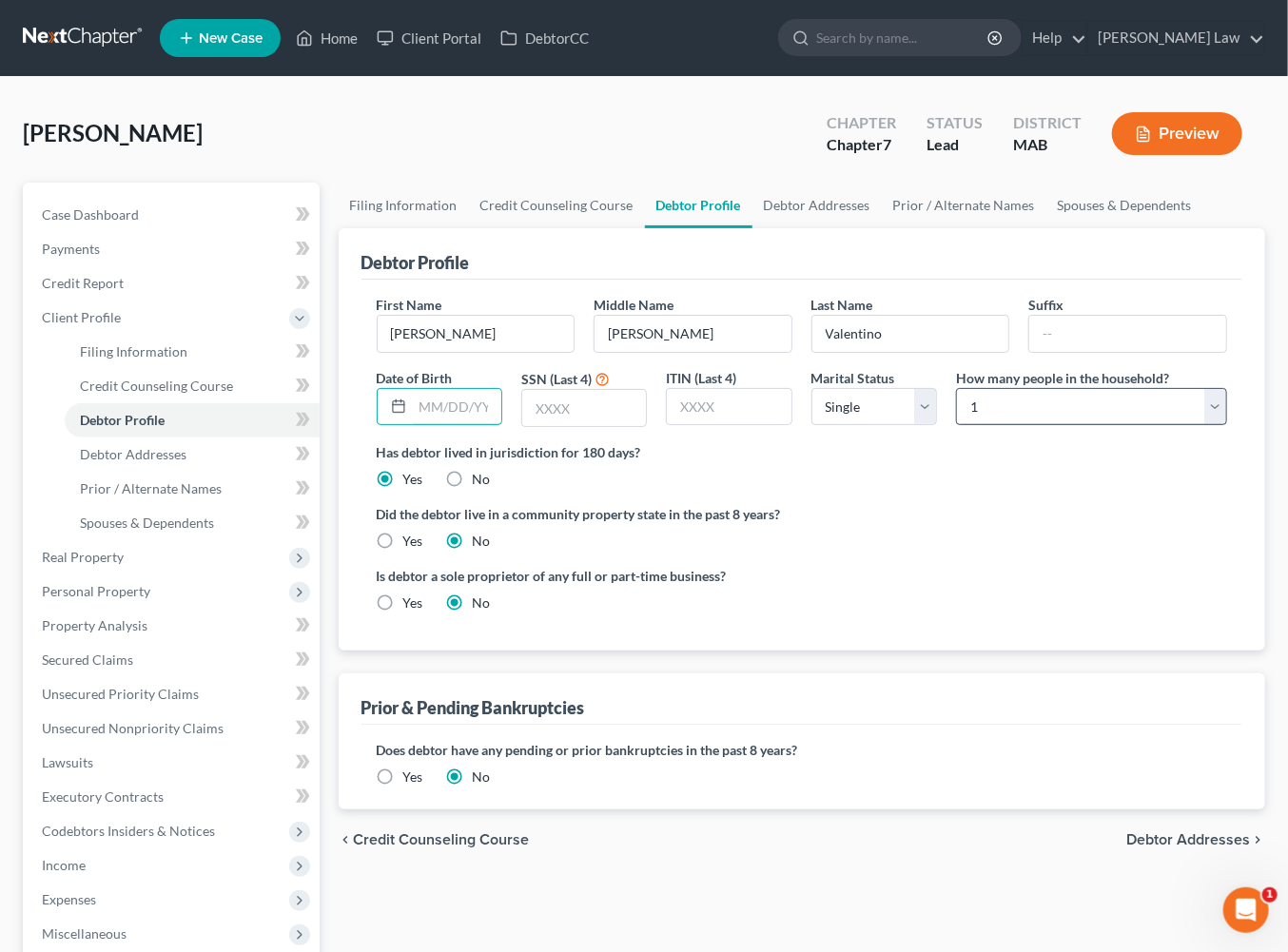
drag, startPoint x: 462, startPoint y: 555, endPoint x: 1202, endPoint y: 572, distance: 740.2
click at [467, 425] on input "text" at bounding box center [458, 406] width 89 height 36
type input "04/27/1968"
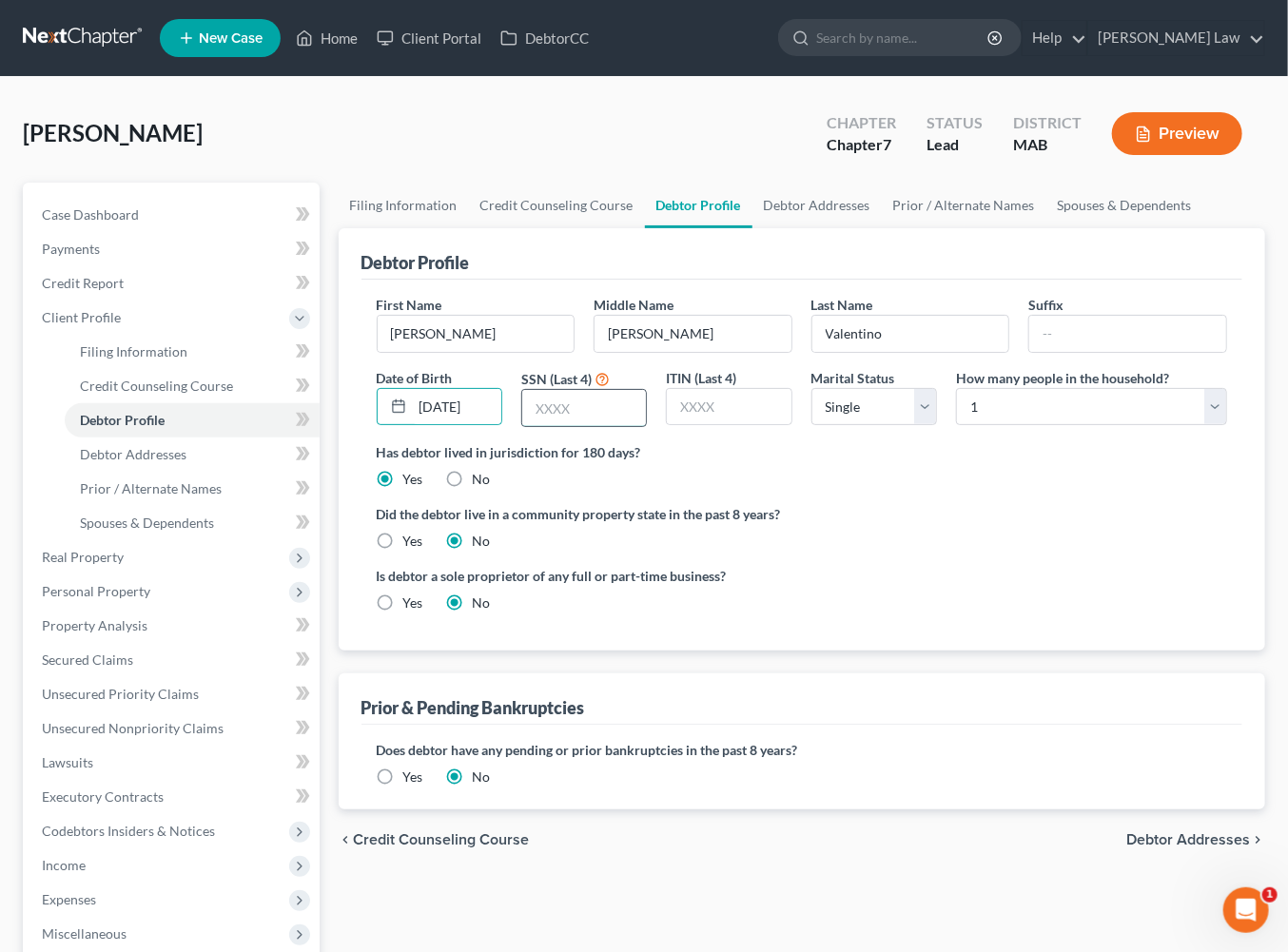
click at [609, 426] on input "text" at bounding box center [584, 407] width 124 height 36
type input "1524"
click at [925, 426] on select "Select Single Married Separated Divorced Widowed" at bounding box center [874, 406] width 126 height 38
select select "3"
click at [882, 228] on link "Debtor Addresses" at bounding box center [817, 205] width 129 height 45
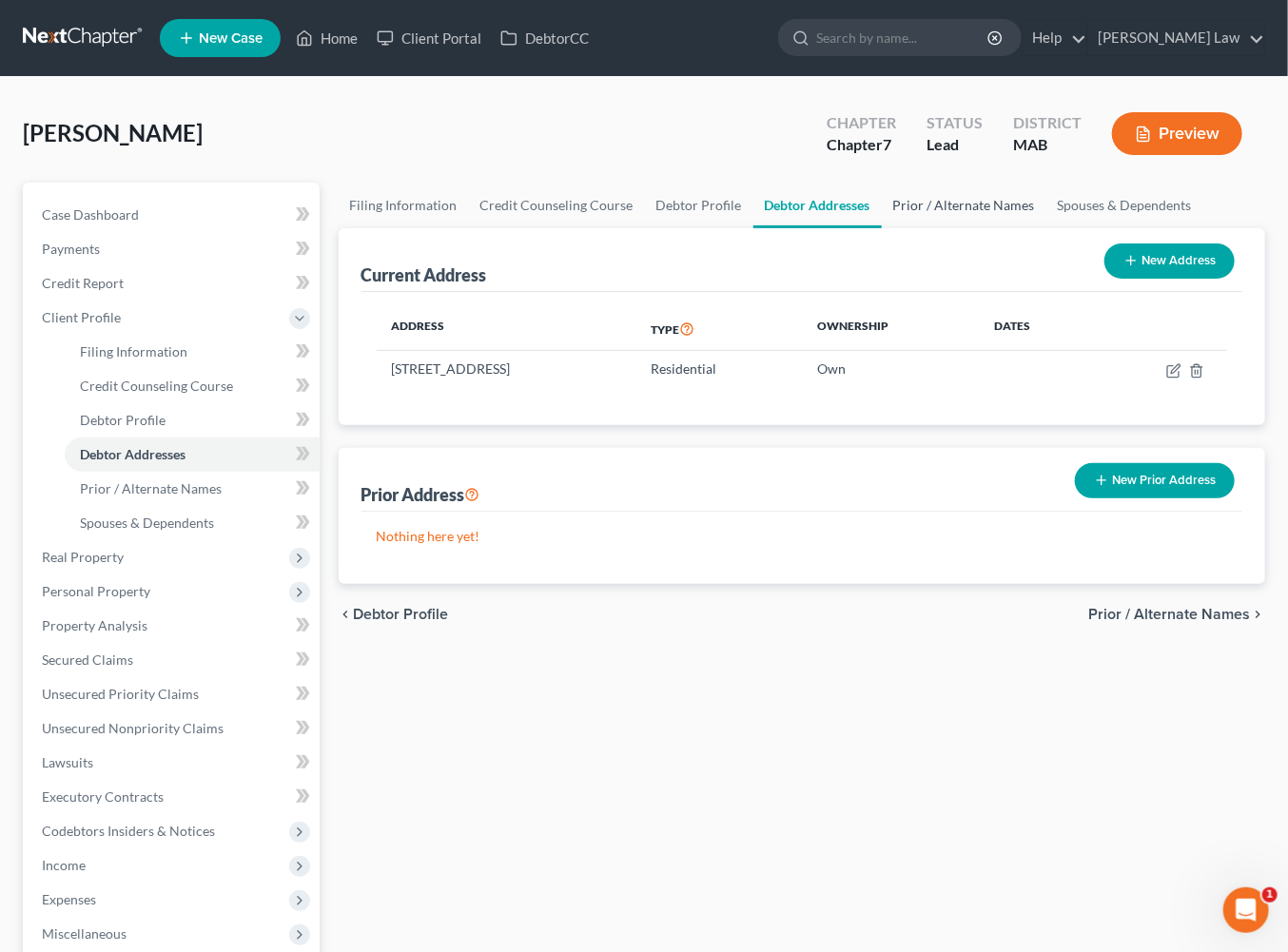
click at [1047, 228] on link "Prior / Alternate Names" at bounding box center [964, 205] width 164 height 45
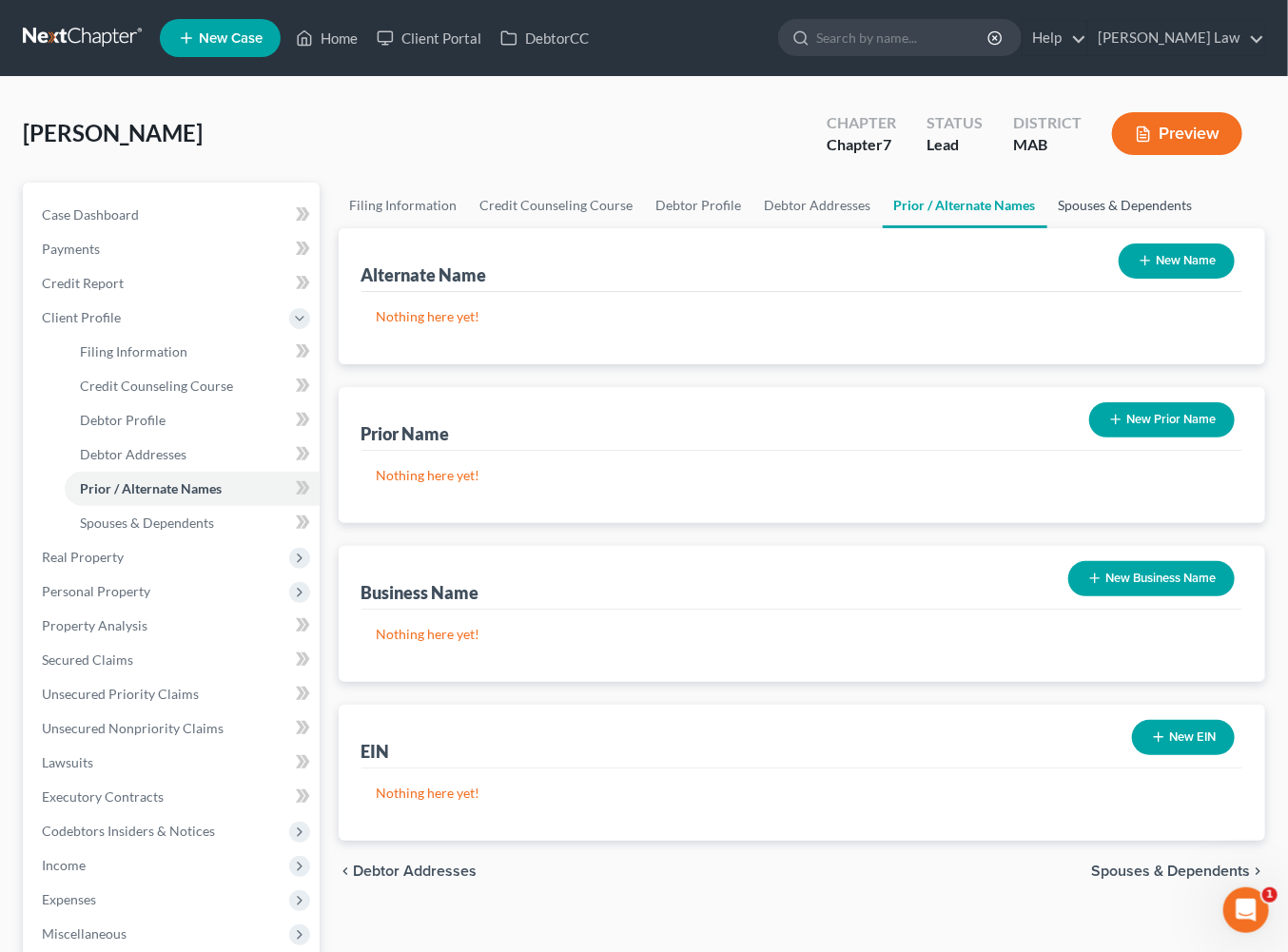
click at [1048, 228] on link "Spouses & Dependents" at bounding box center [1126, 205] width 157 height 45
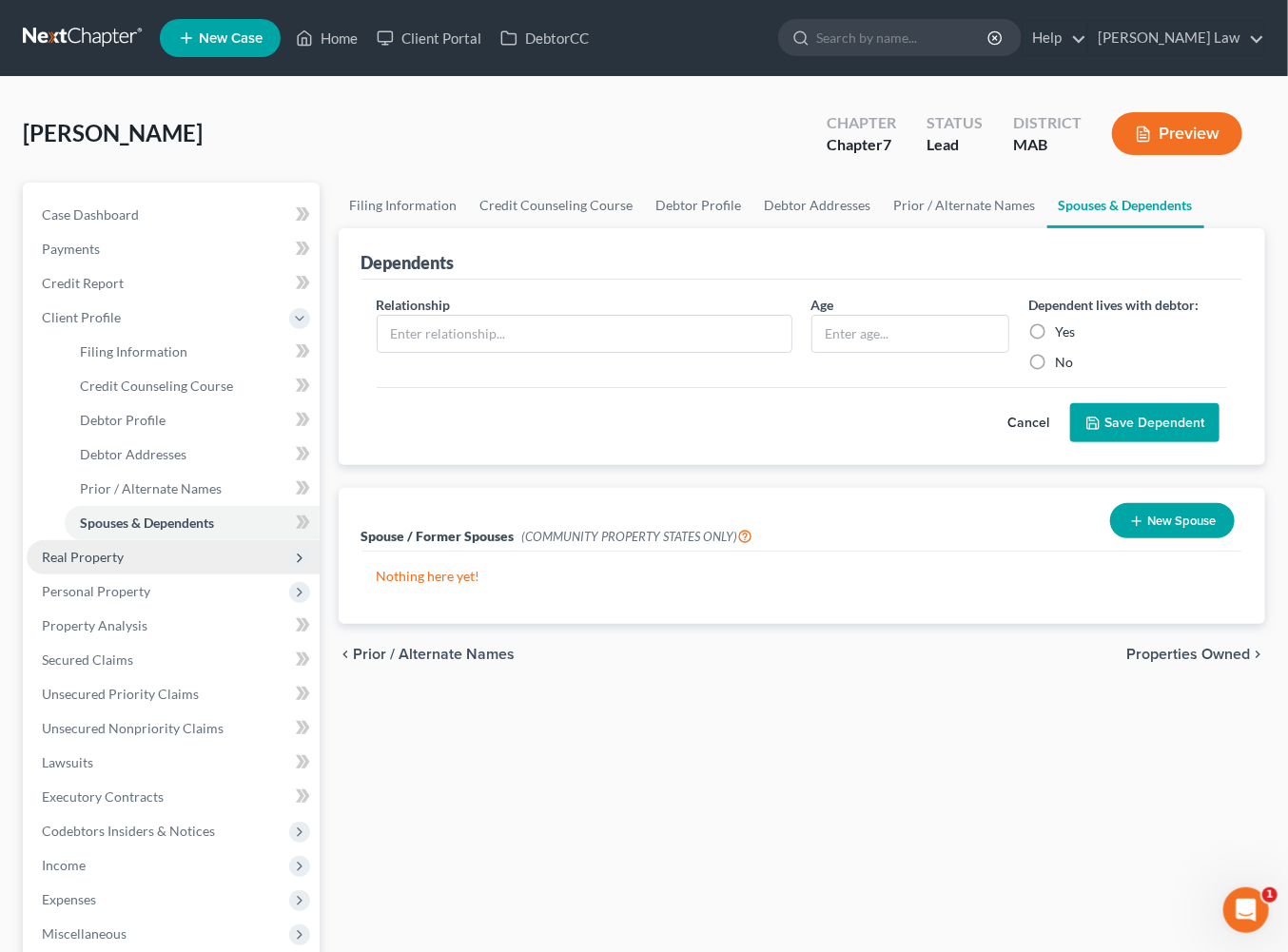
click at [124, 565] on span "Real Property" at bounding box center [82, 557] width 82 height 16
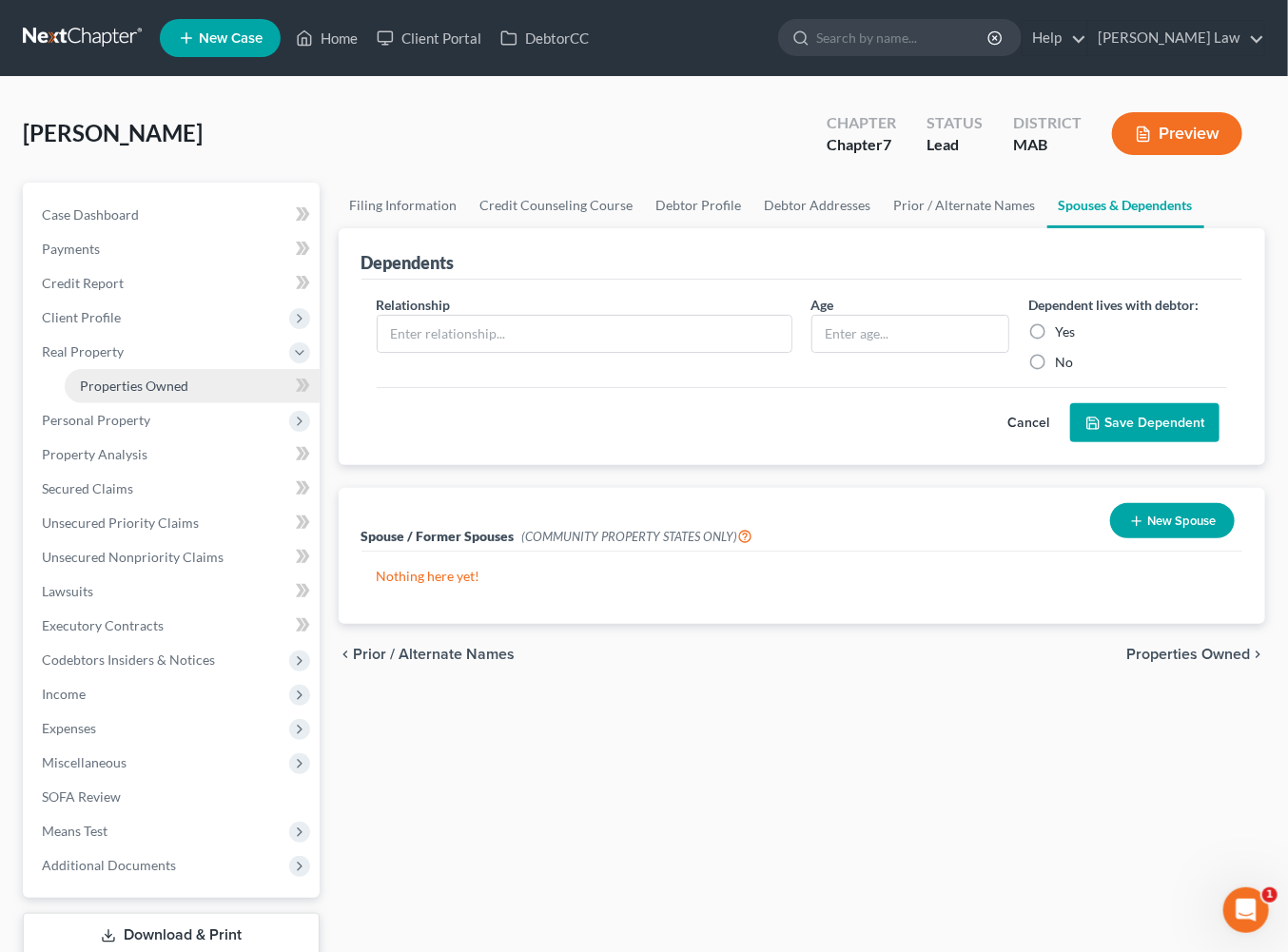
click at [125, 394] on span "Properties Owned" at bounding box center [134, 385] width 108 height 16
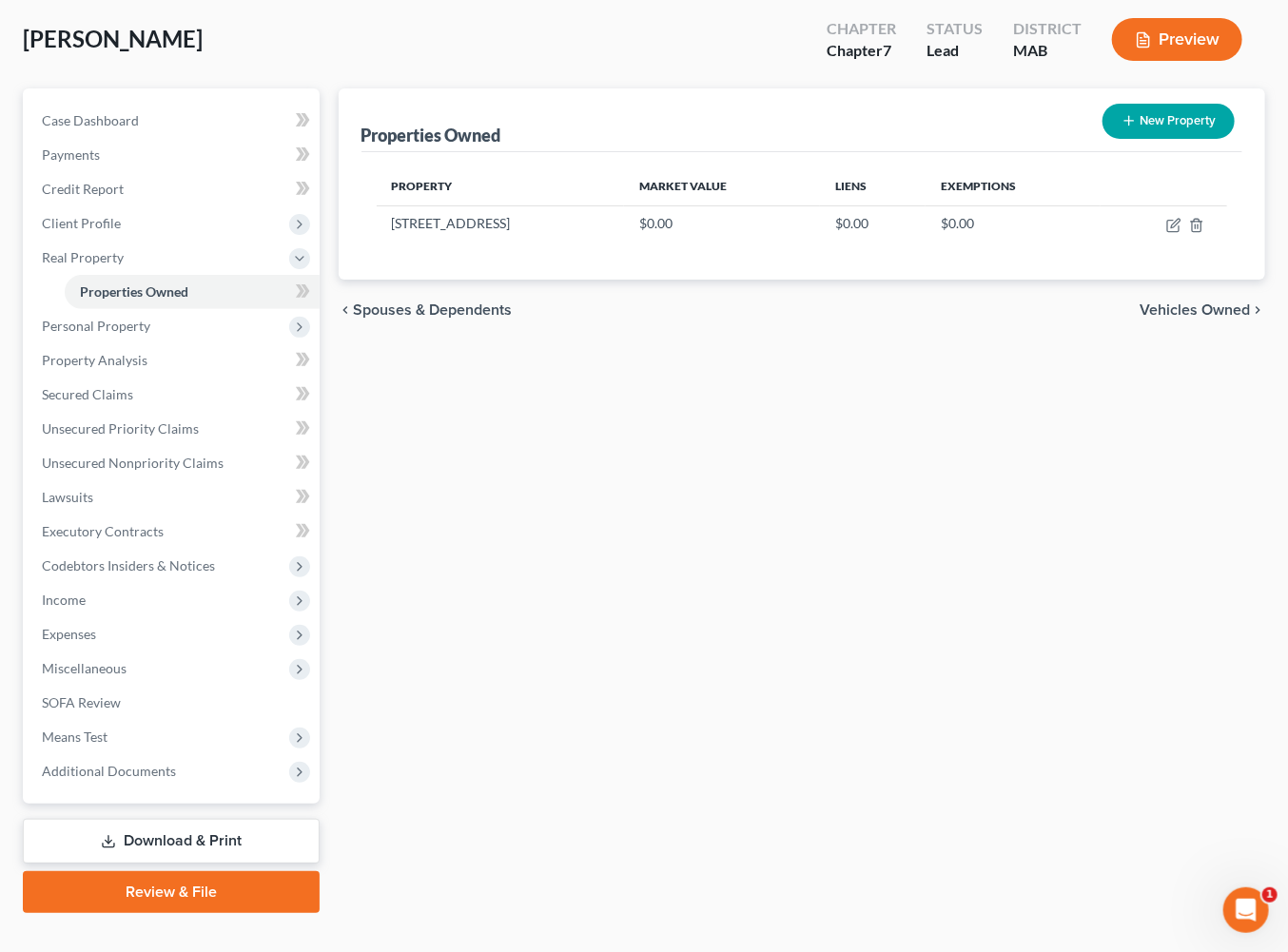
scroll to position [392, 0]
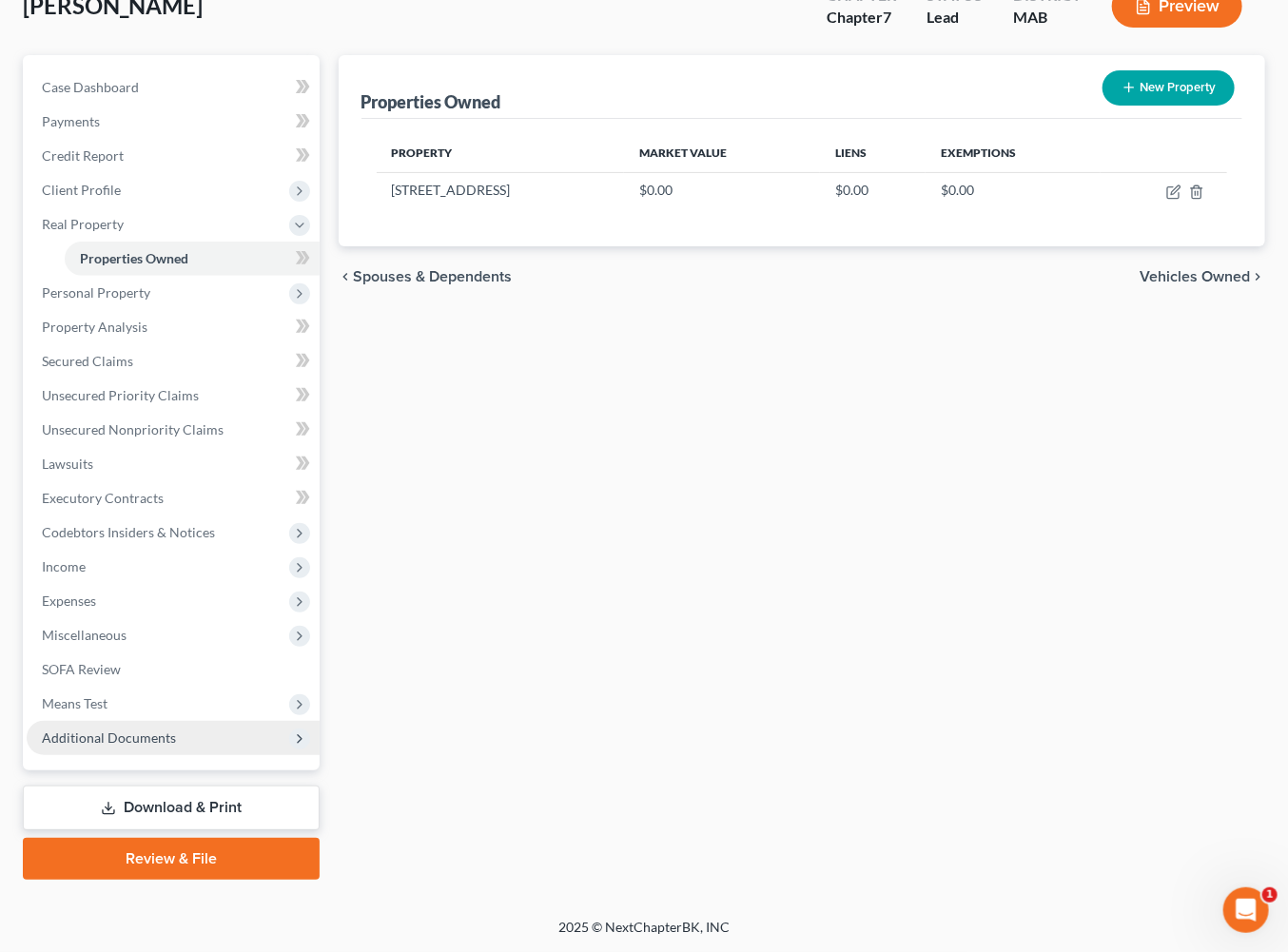
click at [176, 730] on span "Additional Documents" at bounding box center [108, 738] width 134 height 16
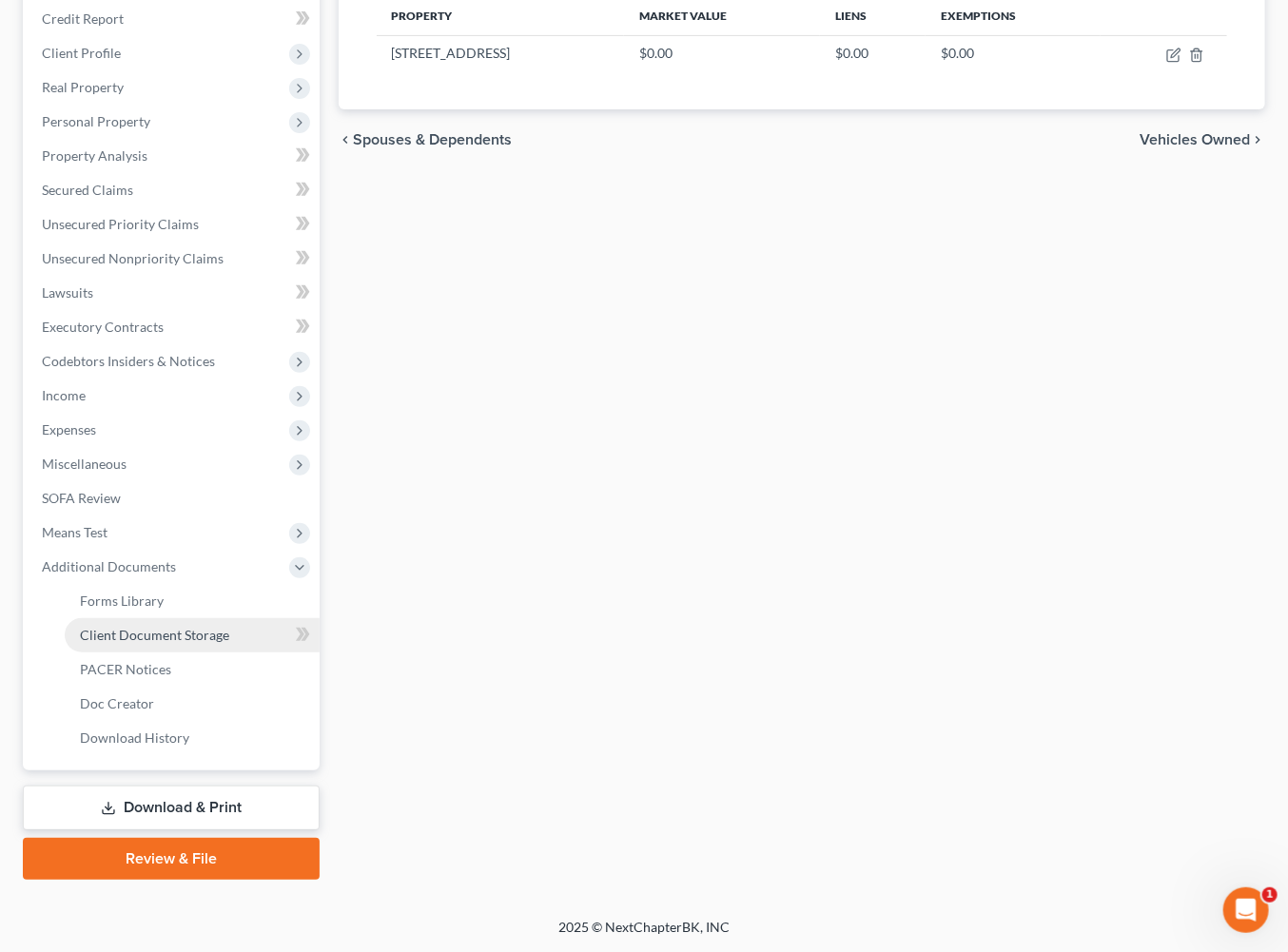
click at [191, 643] on span "Client Document Storage" at bounding box center [154, 634] width 150 height 16
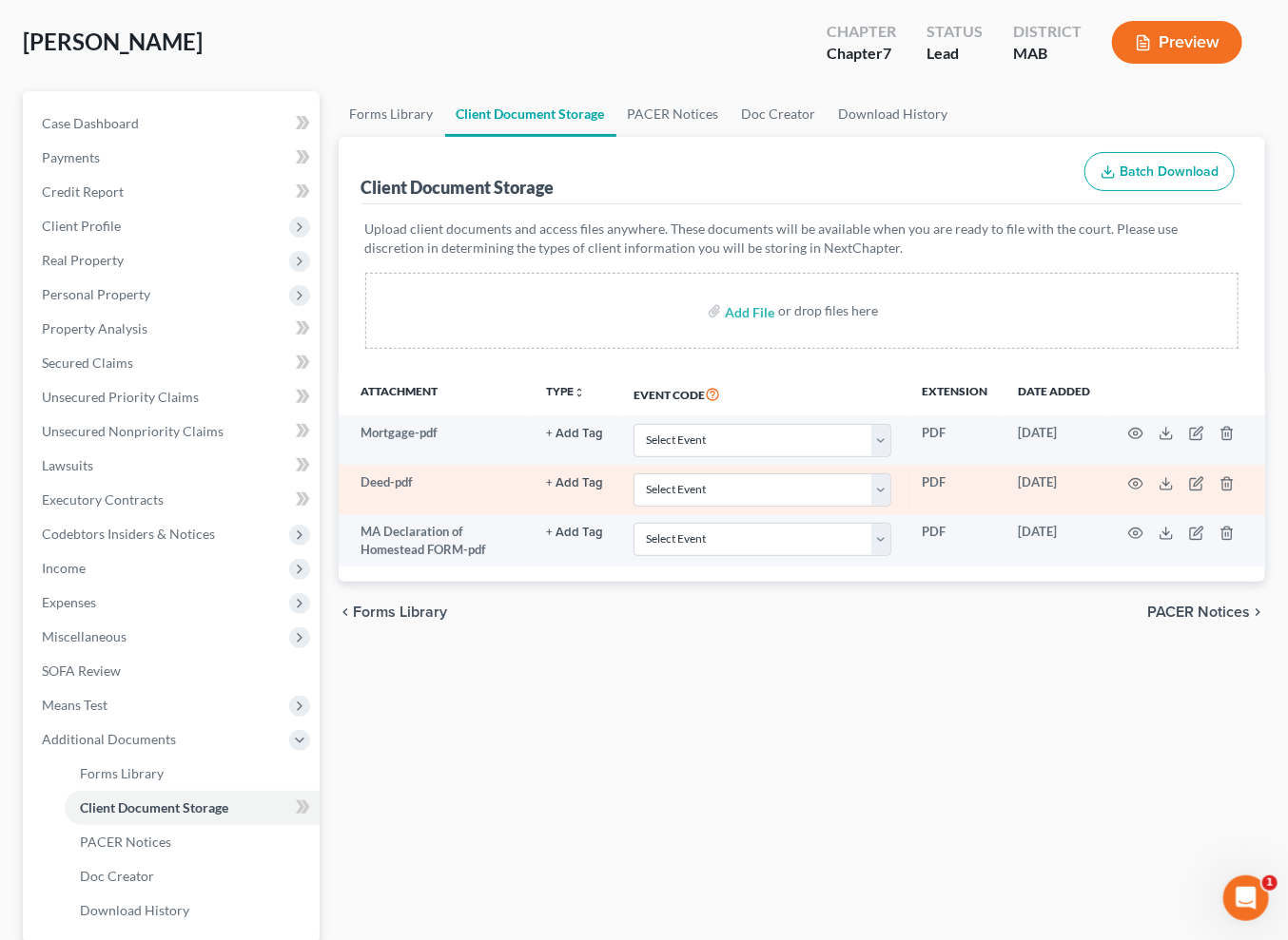
scroll to position [122, 0]
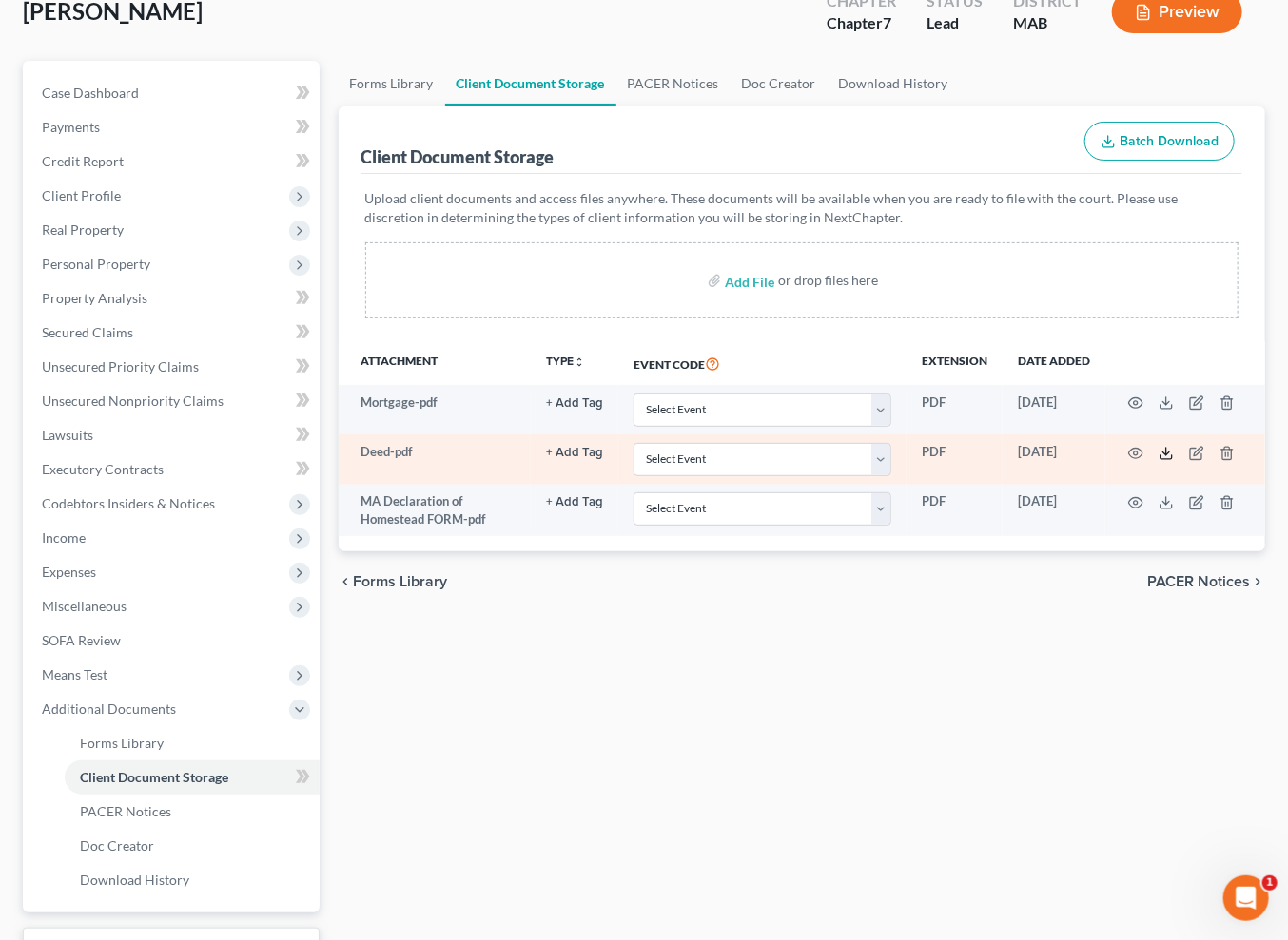
click at [1174, 461] on icon at bounding box center [1166, 454] width 15 height 15
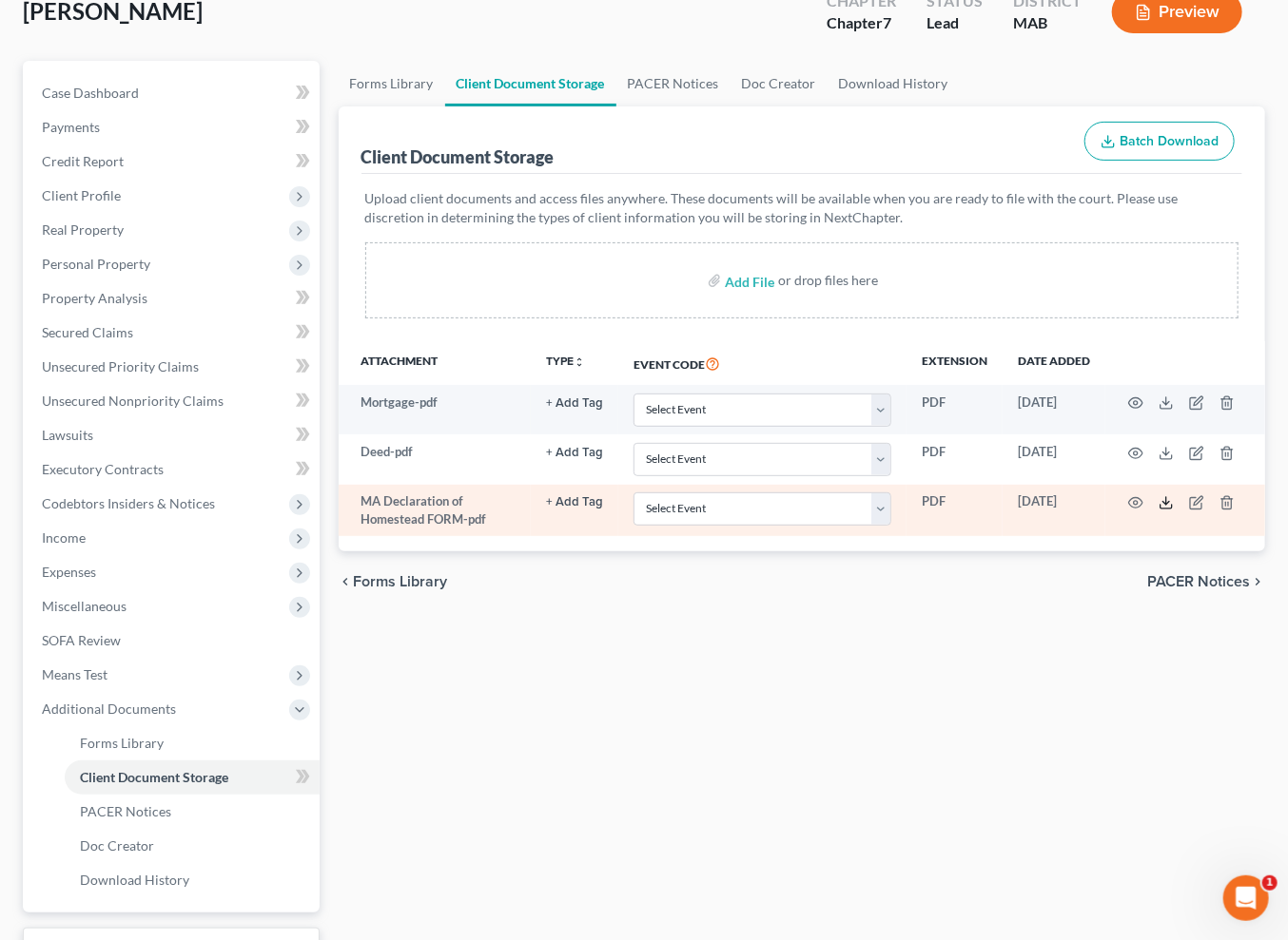
click at [1174, 511] on icon at bounding box center [1166, 503] width 15 height 15
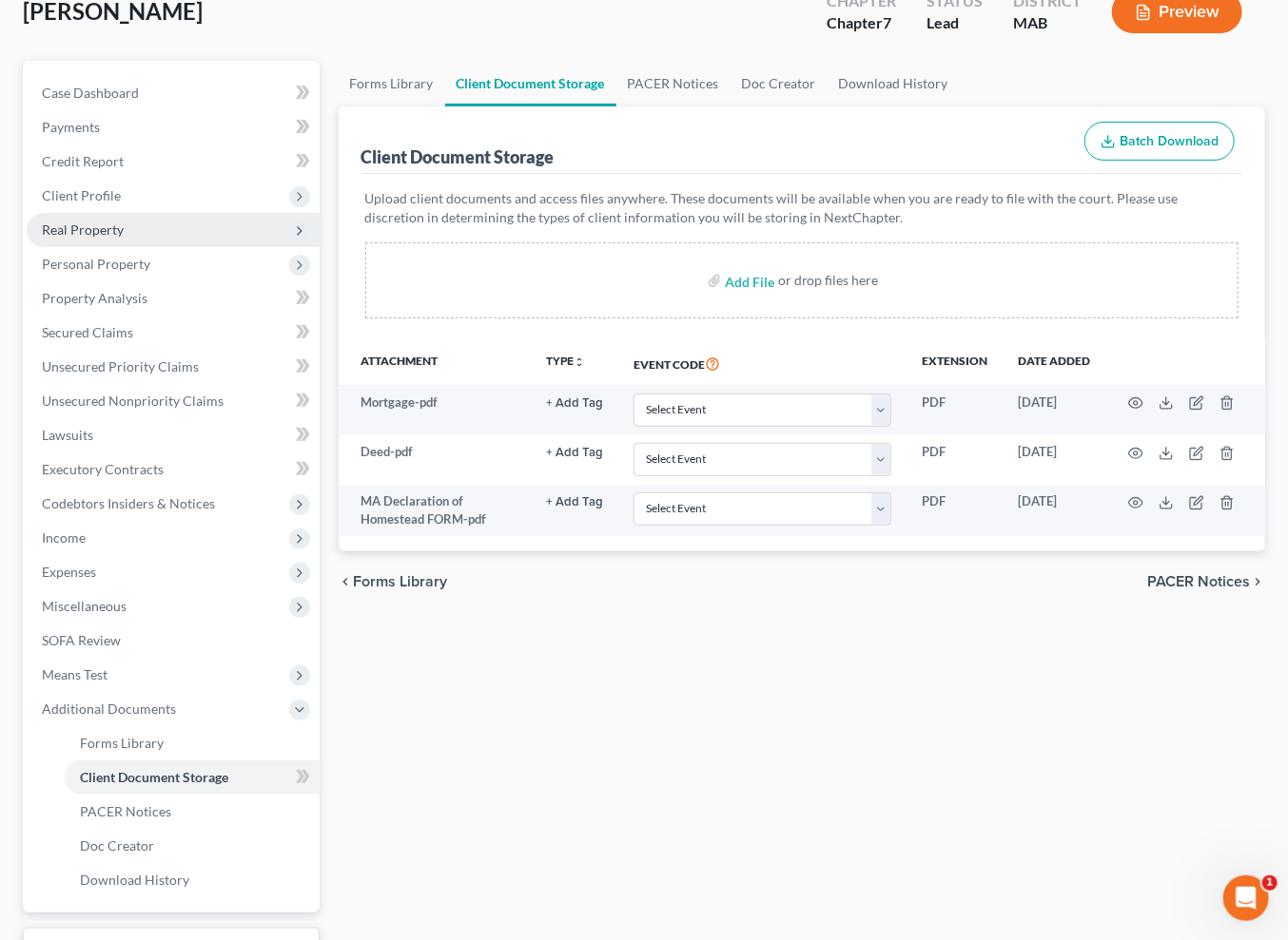
click at [100, 237] on span "Real Property" at bounding box center [82, 230] width 82 height 16
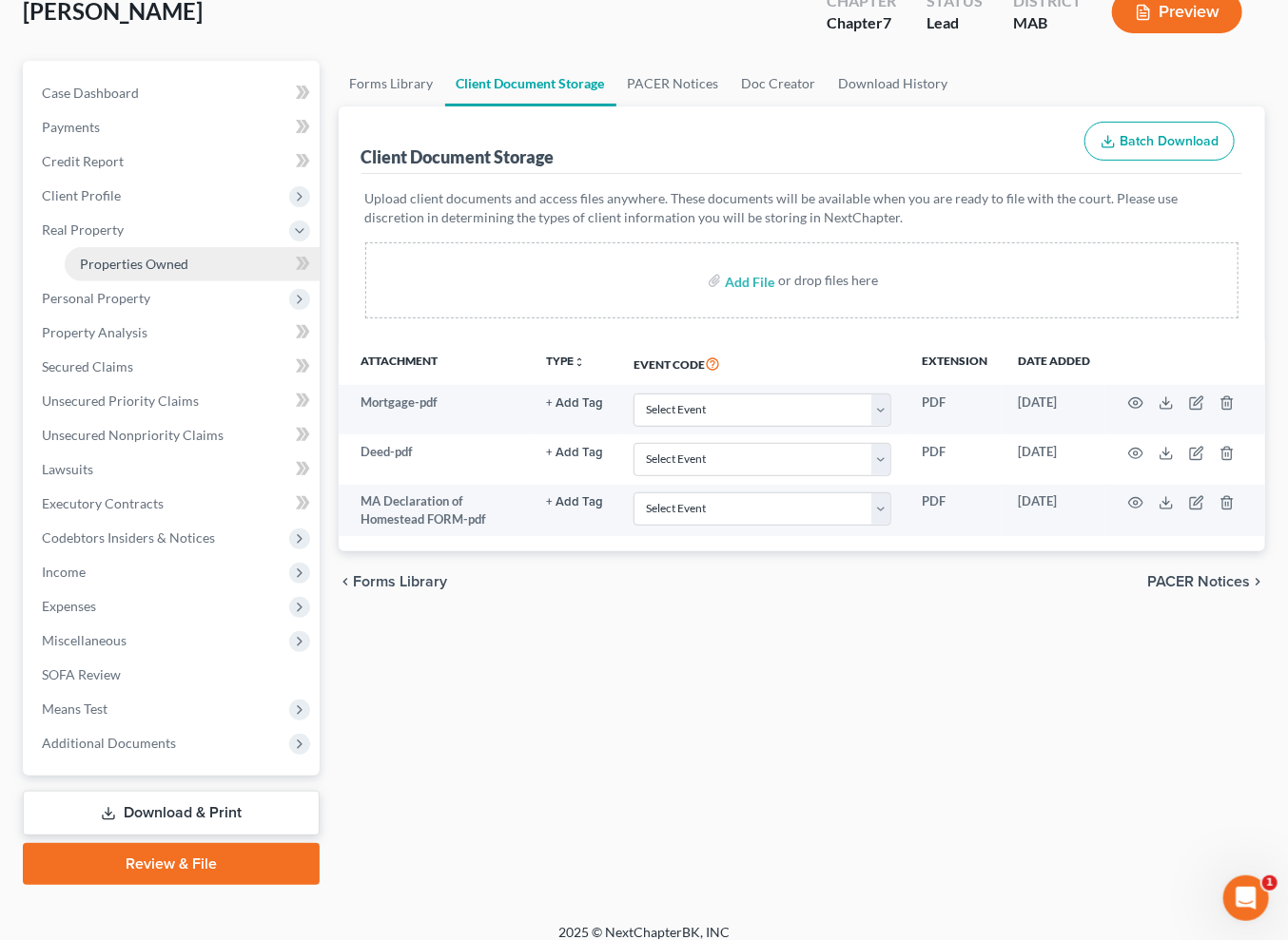
click at [167, 272] on span "Properties Owned" at bounding box center [134, 263] width 108 height 16
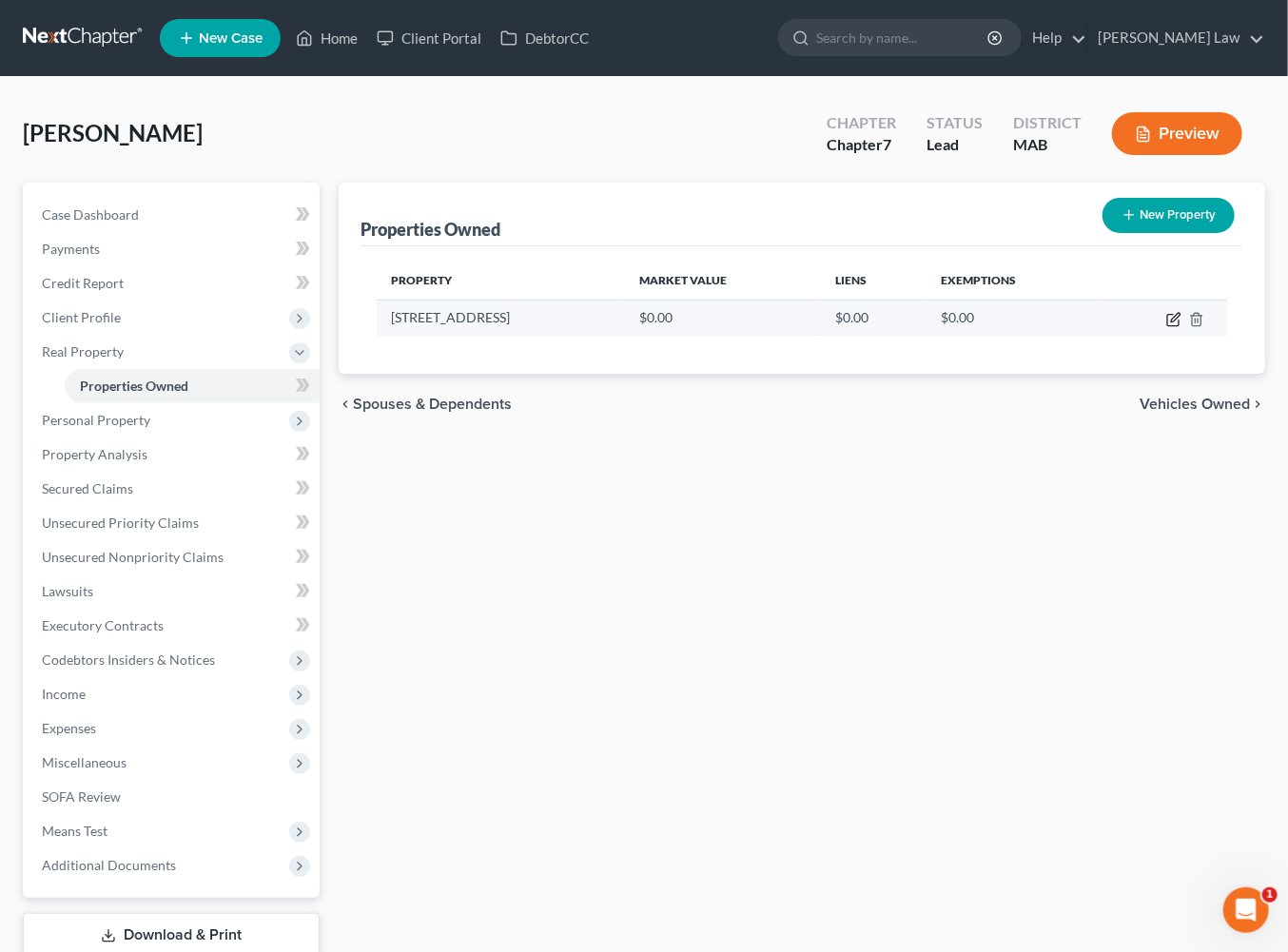
click at [1171, 322] on icon "button" at bounding box center [1175, 317] width 9 height 9
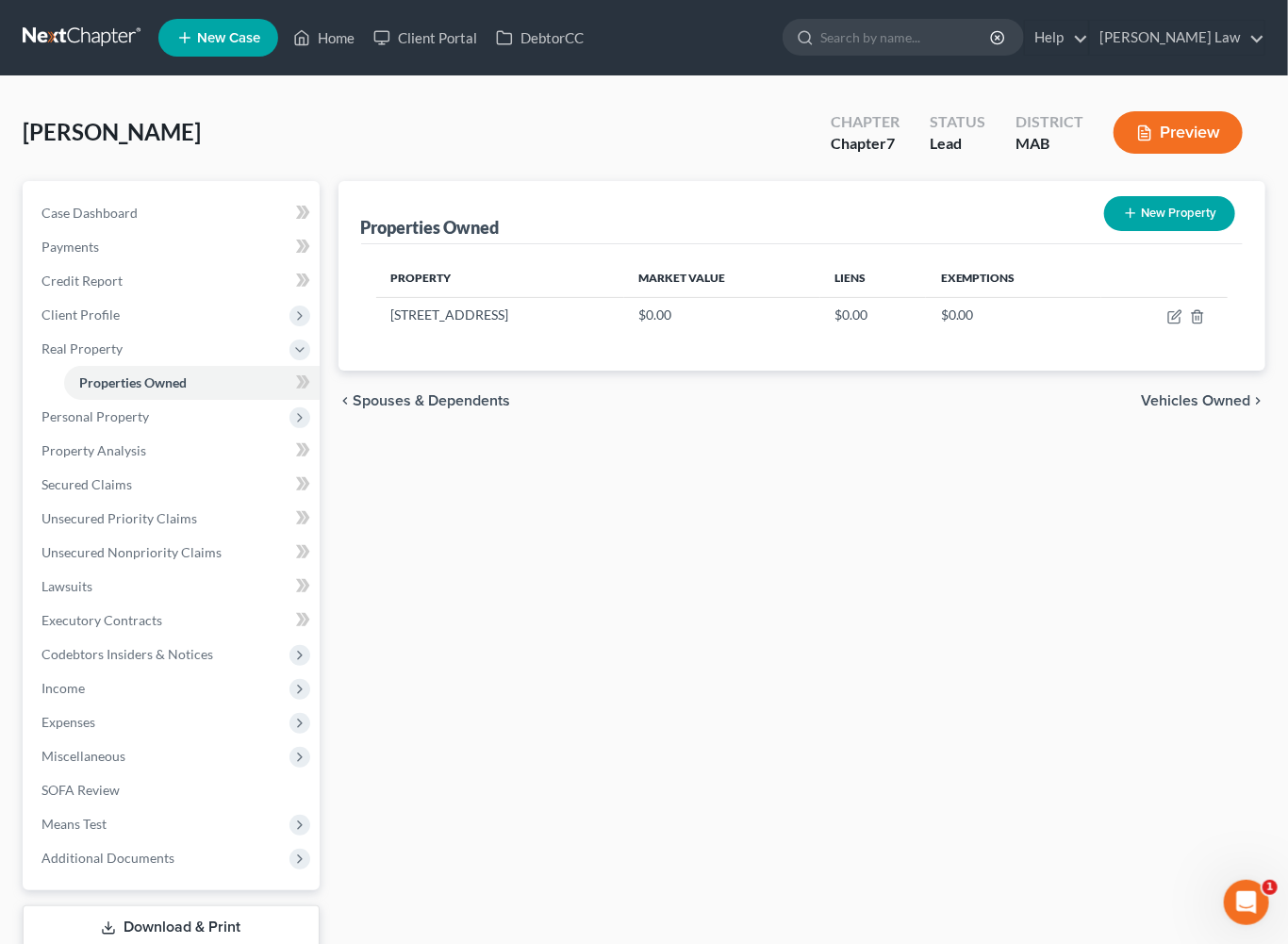
select select "22"
select select "11"
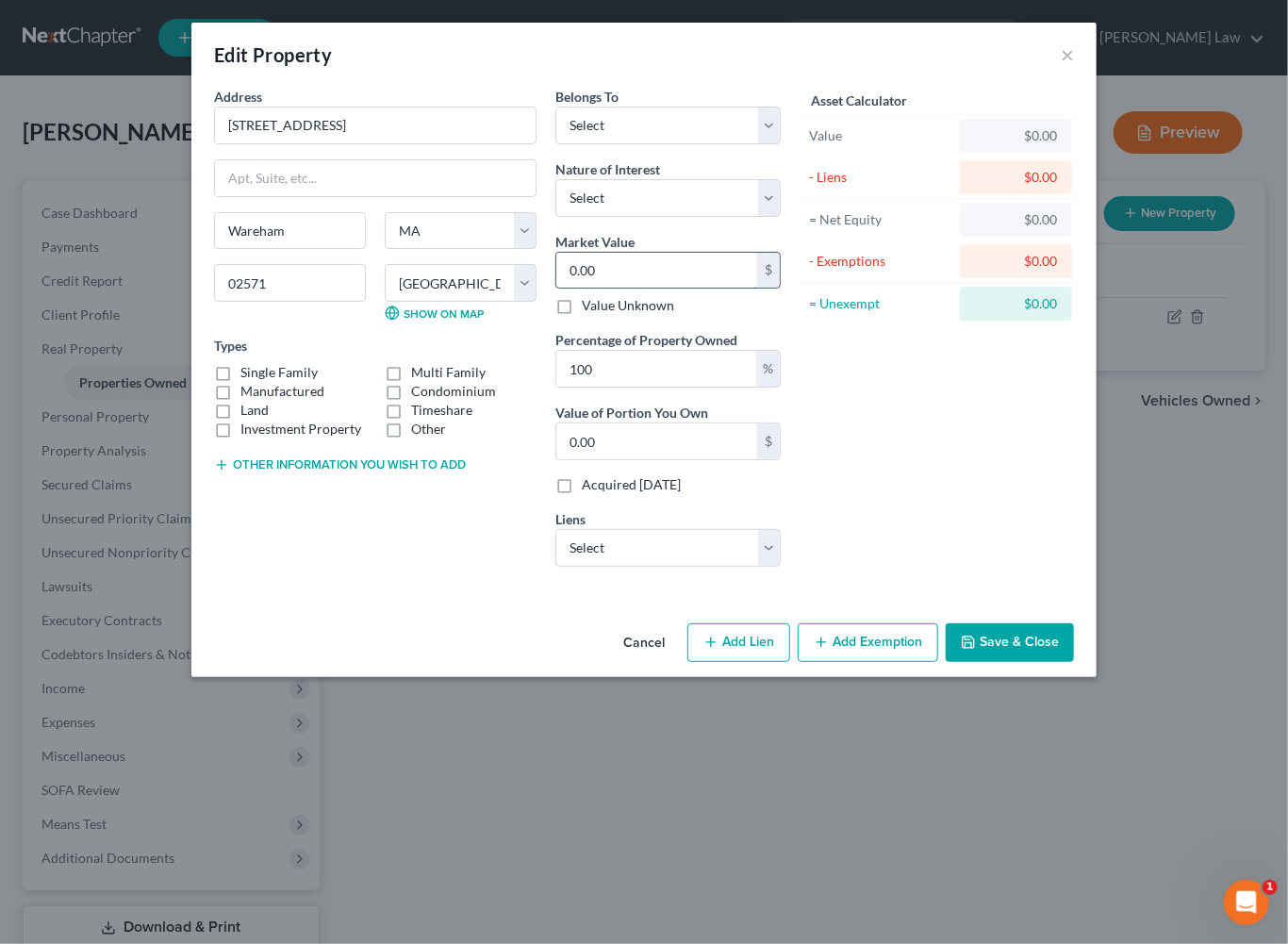
click at [610, 288] on input "0.00" at bounding box center [656, 270] width 201 height 35
type input "3"
type input "3.00"
type input "32"
type input "32.00"
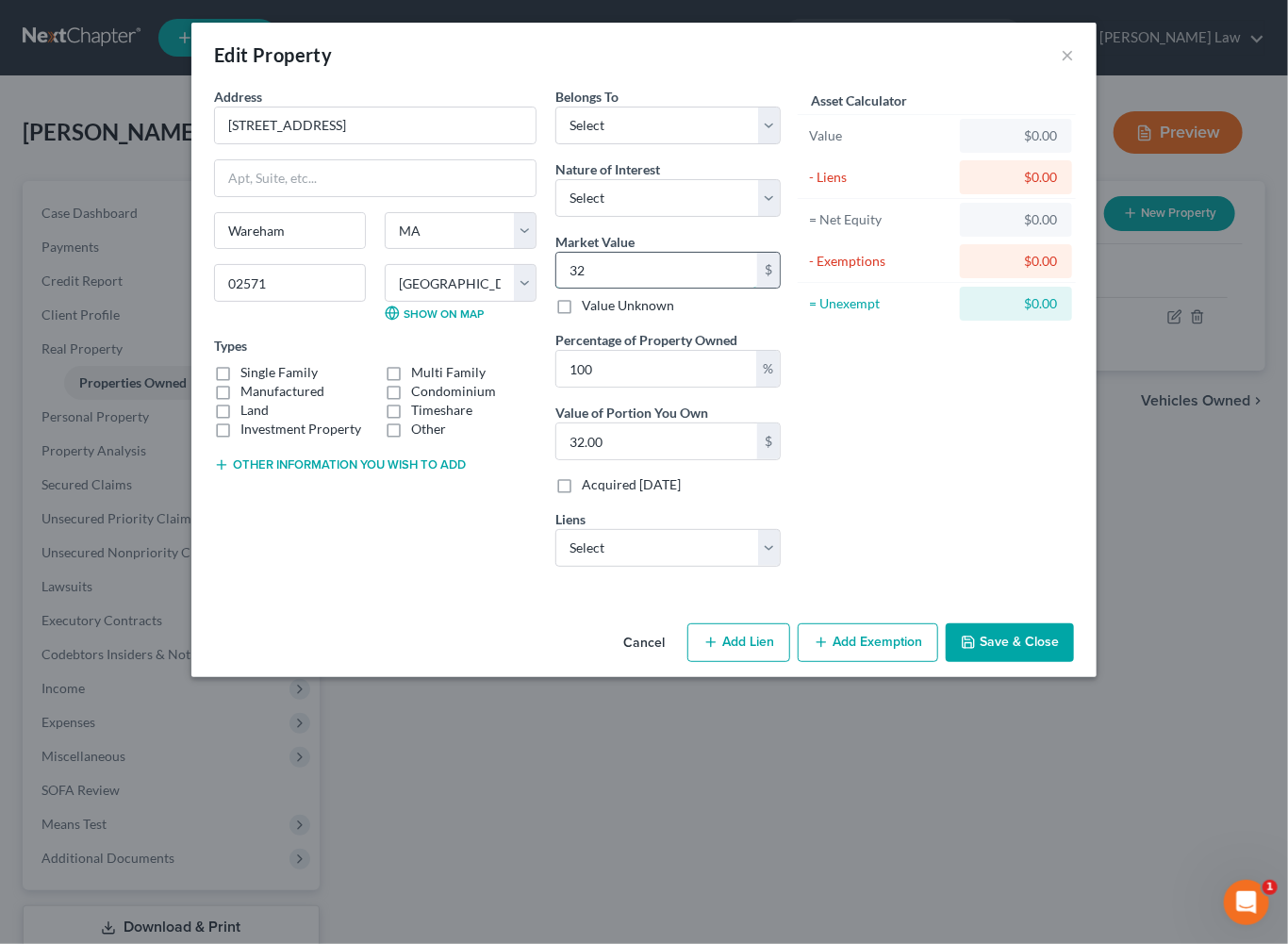
type input "325"
type input "325.00"
type input "3250"
type input "3,250.00"
type input "3,2500"
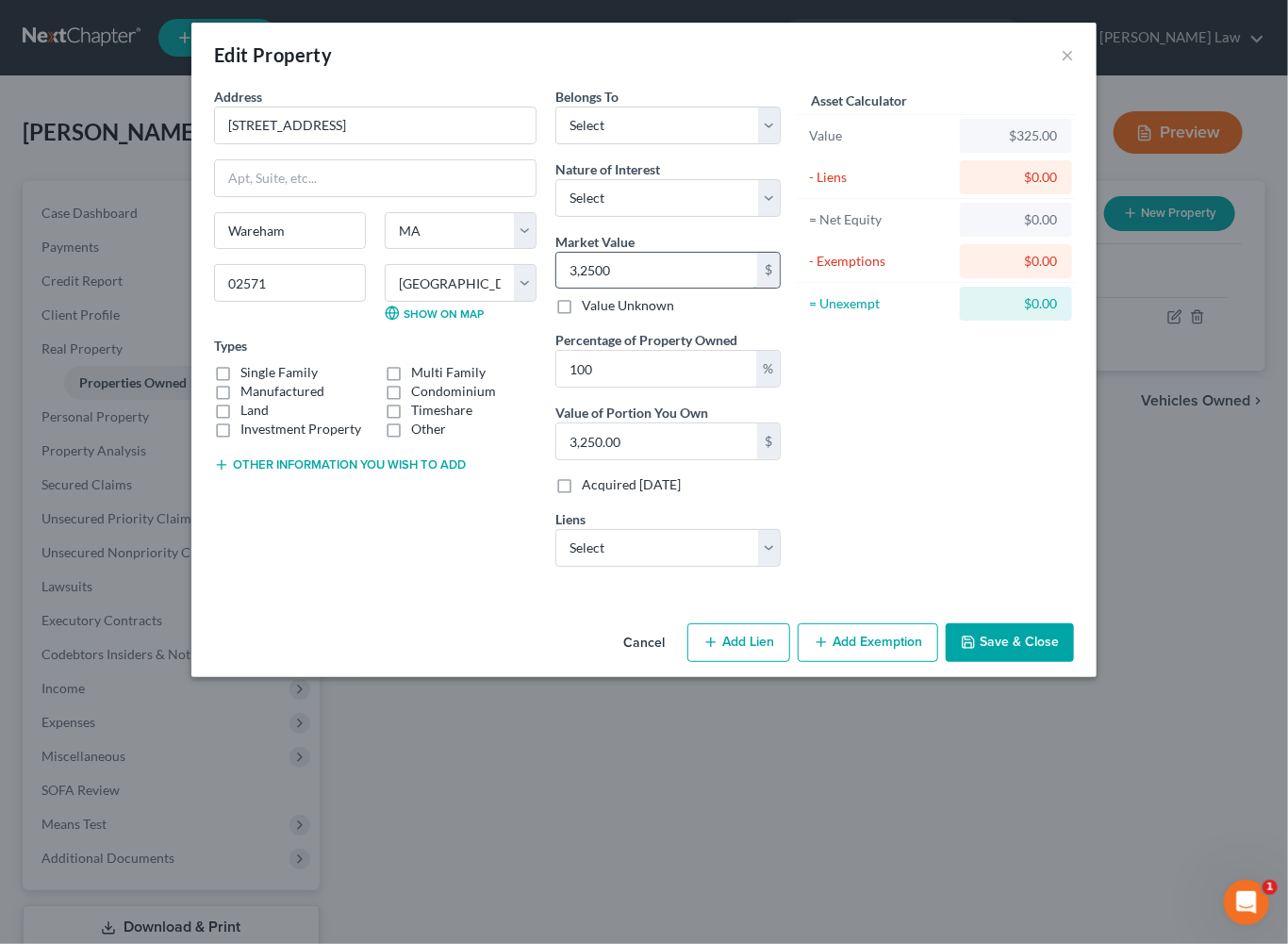
type input "32,500.00"
type input "32,5000"
type input "325,000.00"
type input "325,000"
click at [781, 145] on select "Select Debtor 1 Only Debtor 2 Only Debtor 1 And Debtor 2 Only At Least One Of T…" at bounding box center [667, 124] width 225 height 37
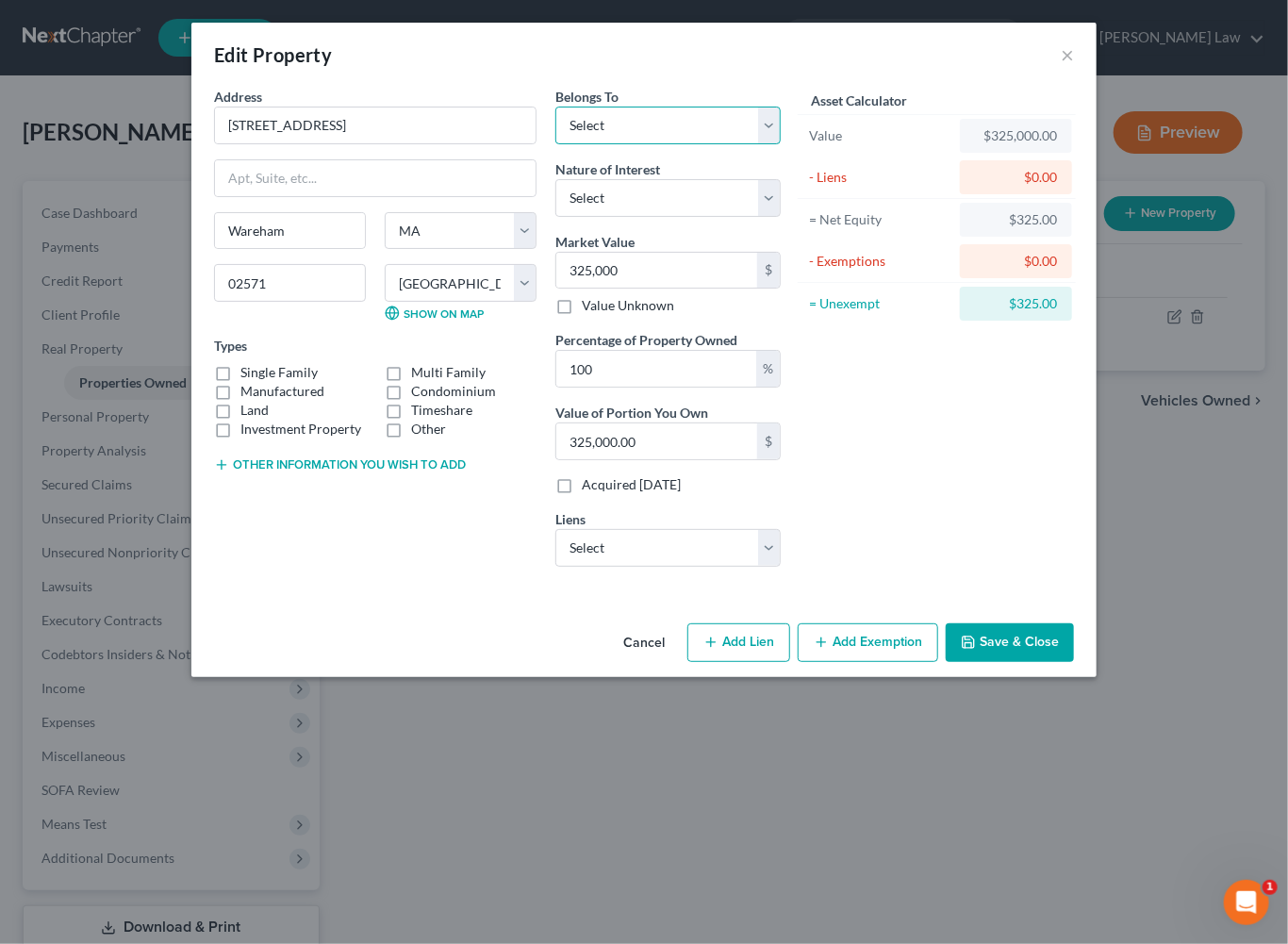
select select "0"
click at [781, 217] on select "Select Fee Simple Joint Tenant Life Estate Equitable Interest Future Interest T…" at bounding box center [667, 197] width 225 height 37
select select "0"
click at [240, 382] on label "Single Family" at bounding box center [278, 372] width 78 height 19
click at [248, 375] on input "Single Family" at bounding box center [254, 369] width 12 height 12
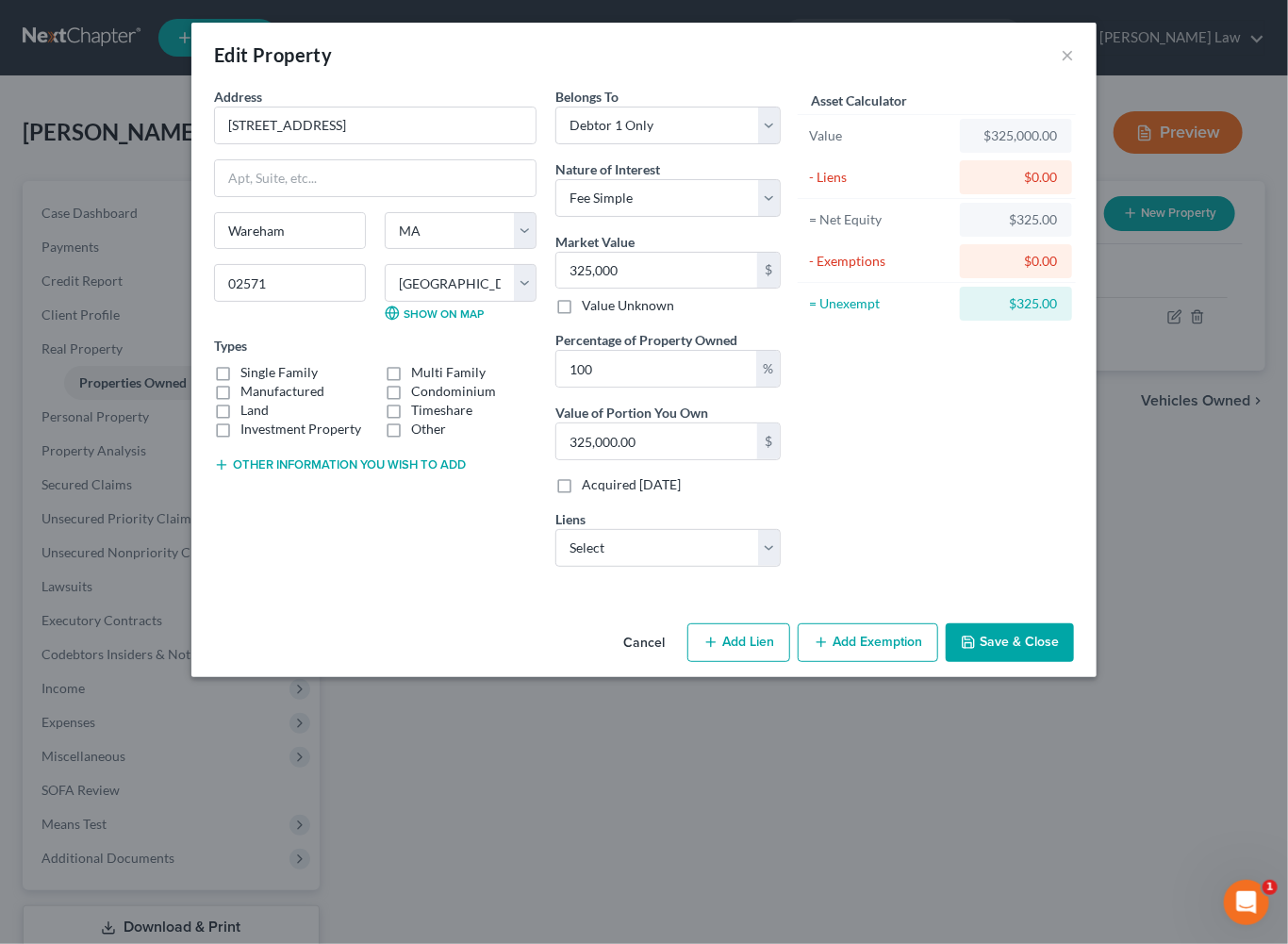
checkbox input "true"
click at [917, 663] on button "Add Exemption" at bounding box center [868, 642] width 141 height 39
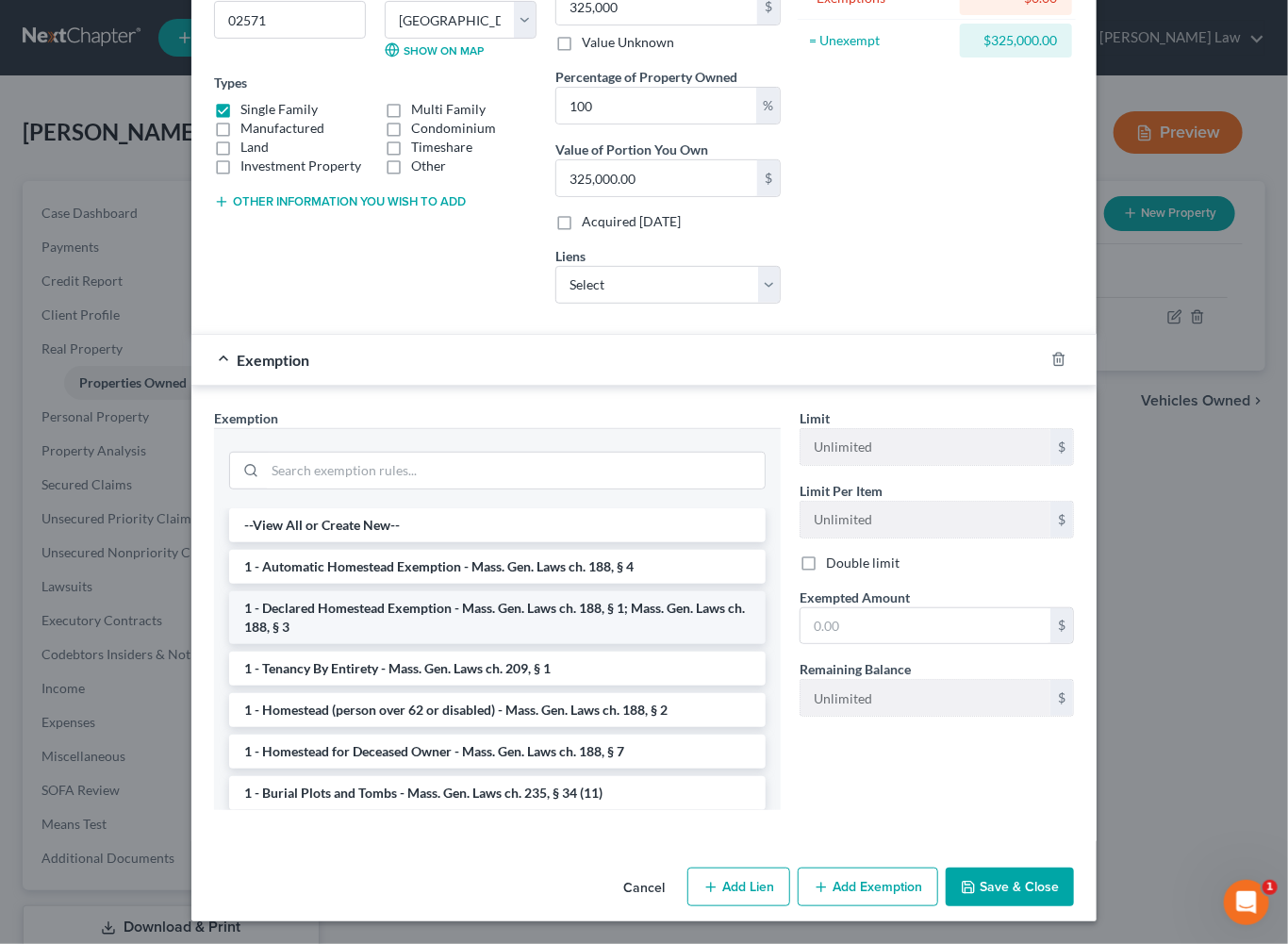
scroll to position [316, 0]
click at [478, 644] on li "1 - Declared Homestead Exemption - Mass. Gen. Laws ch. 188, § 1; Mass. Gen. Law…" at bounding box center [497, 618] width 537 height 53
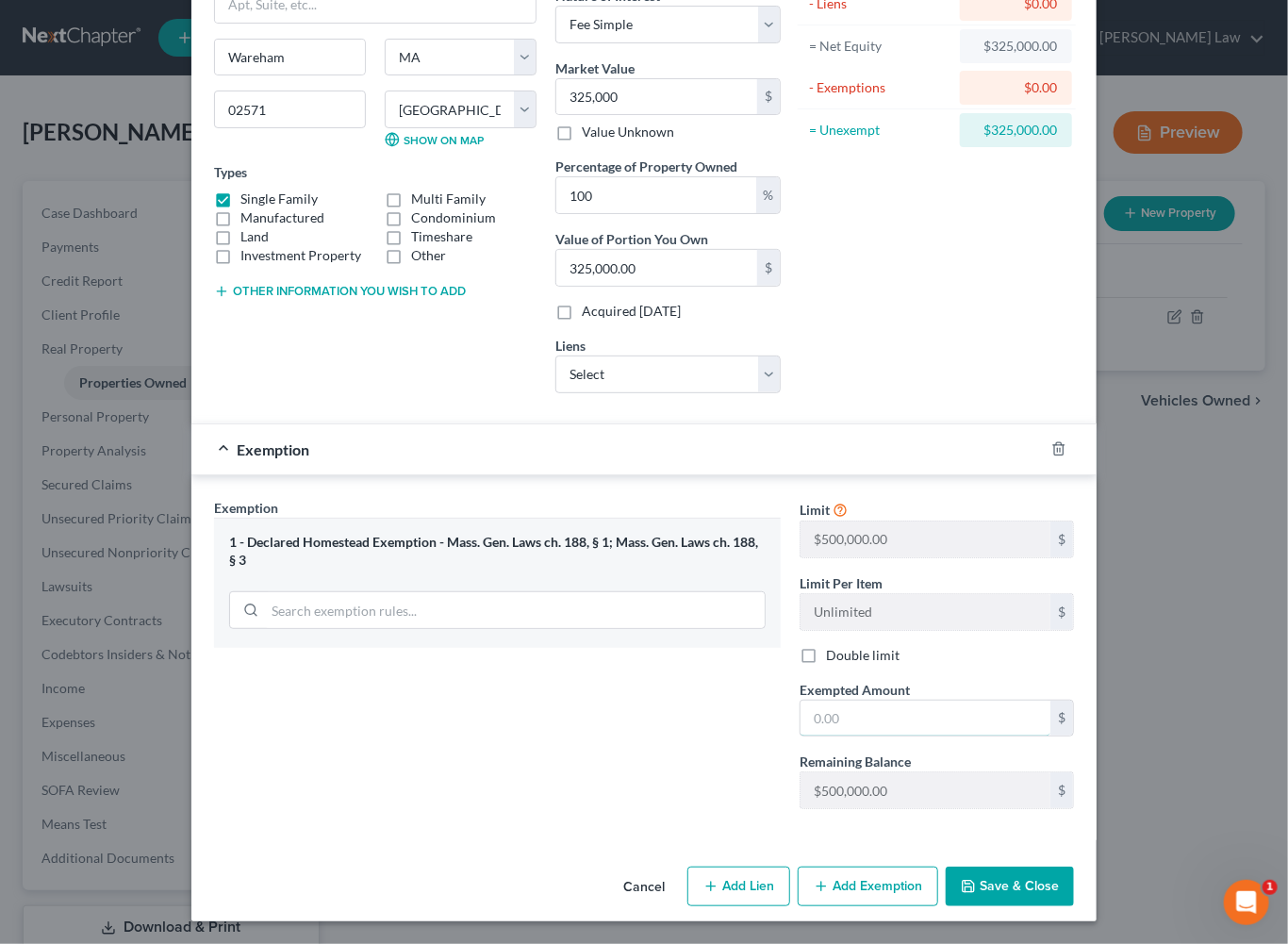
drag, startPoint x: 889, startPoint y: 789, endPoint x: 1254, endPoint y: 774, distance: 365.3
click at [889, 737] on input "text" at bounding box center [925, 718] width 250 height 35
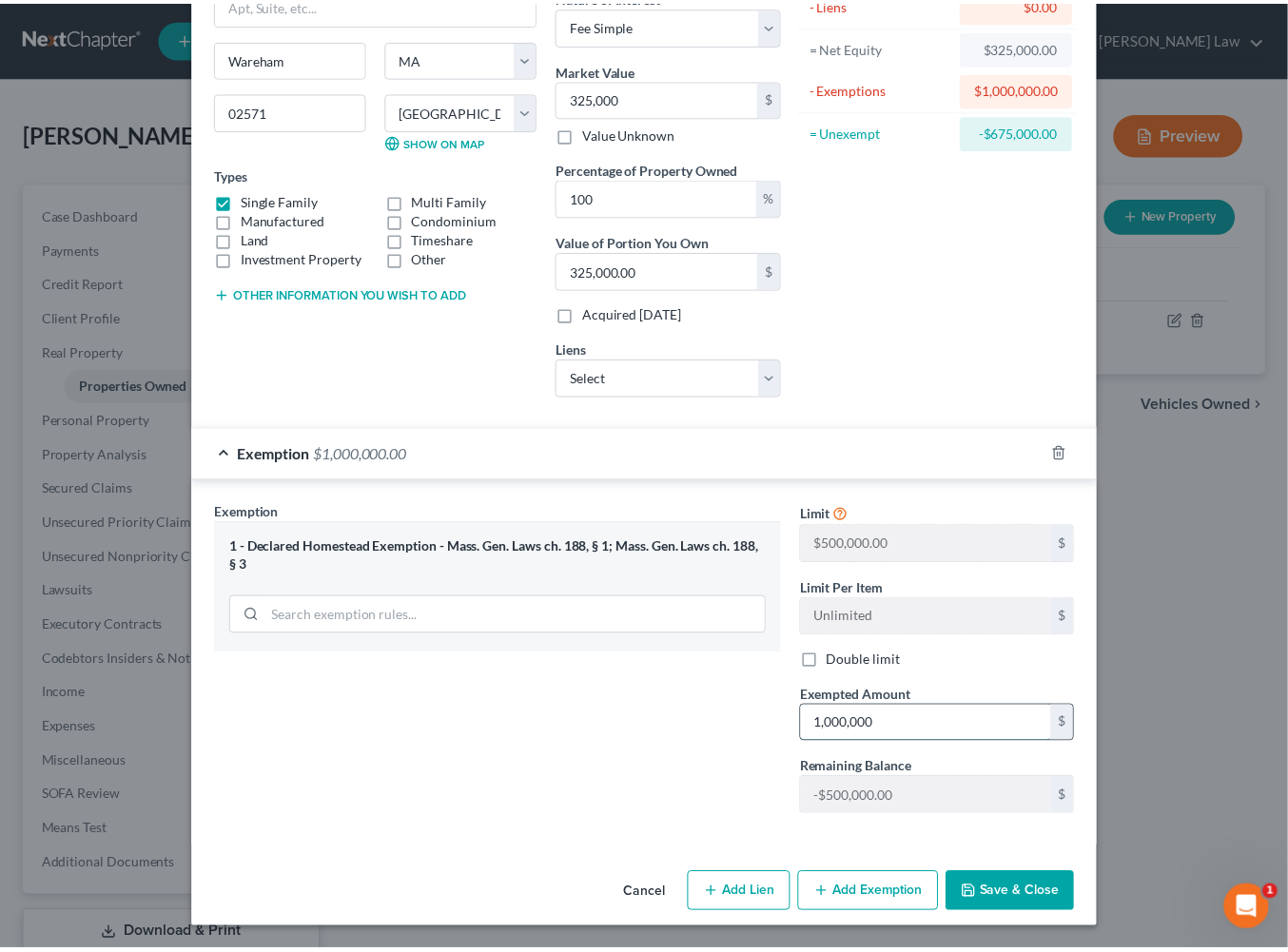
scroll to position [445, 0]
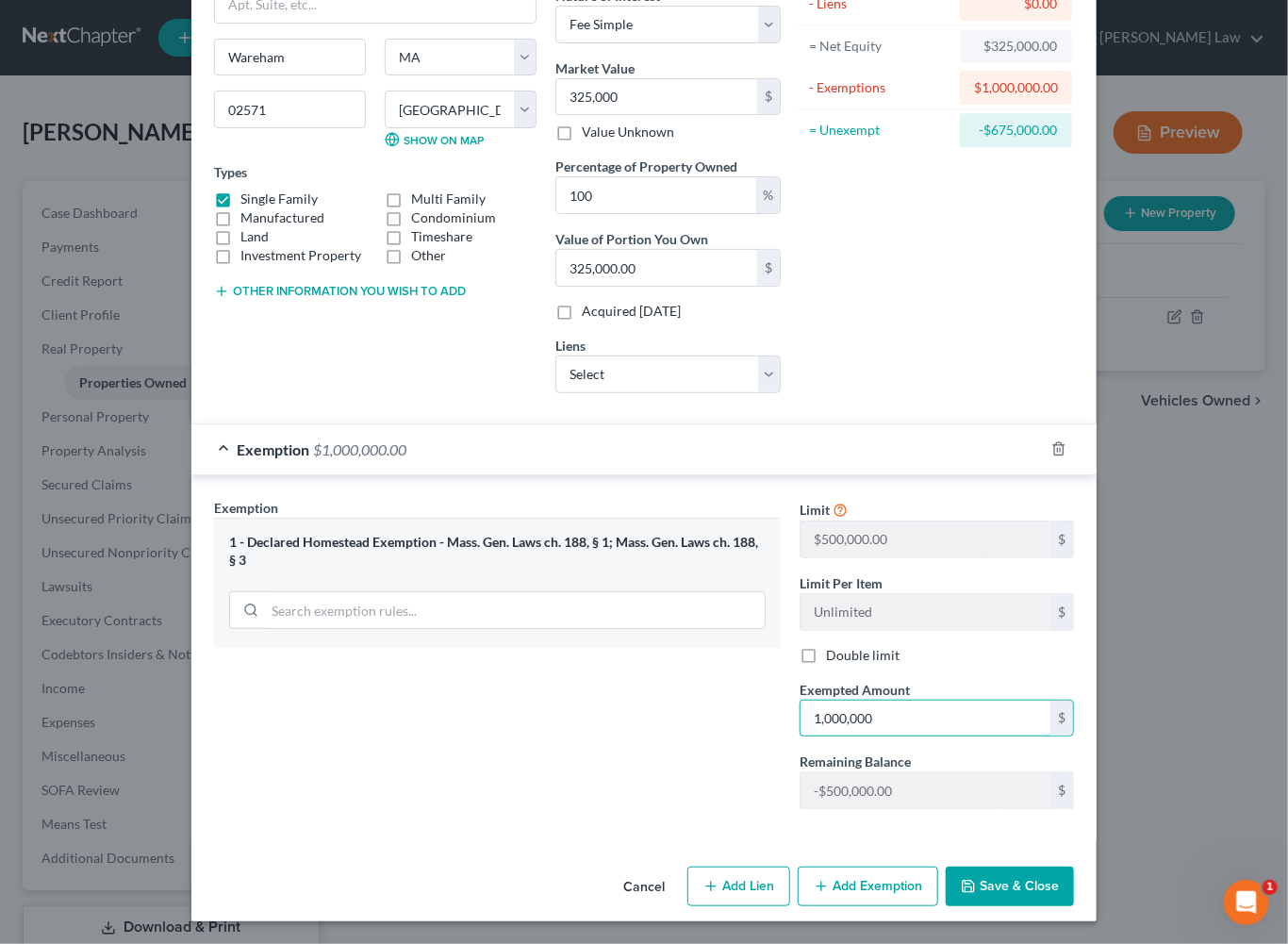
type input "1,000,000"
click at [1074, 885] on button "Save & Close" at bounding box center [1010, 886] width 128 height 39
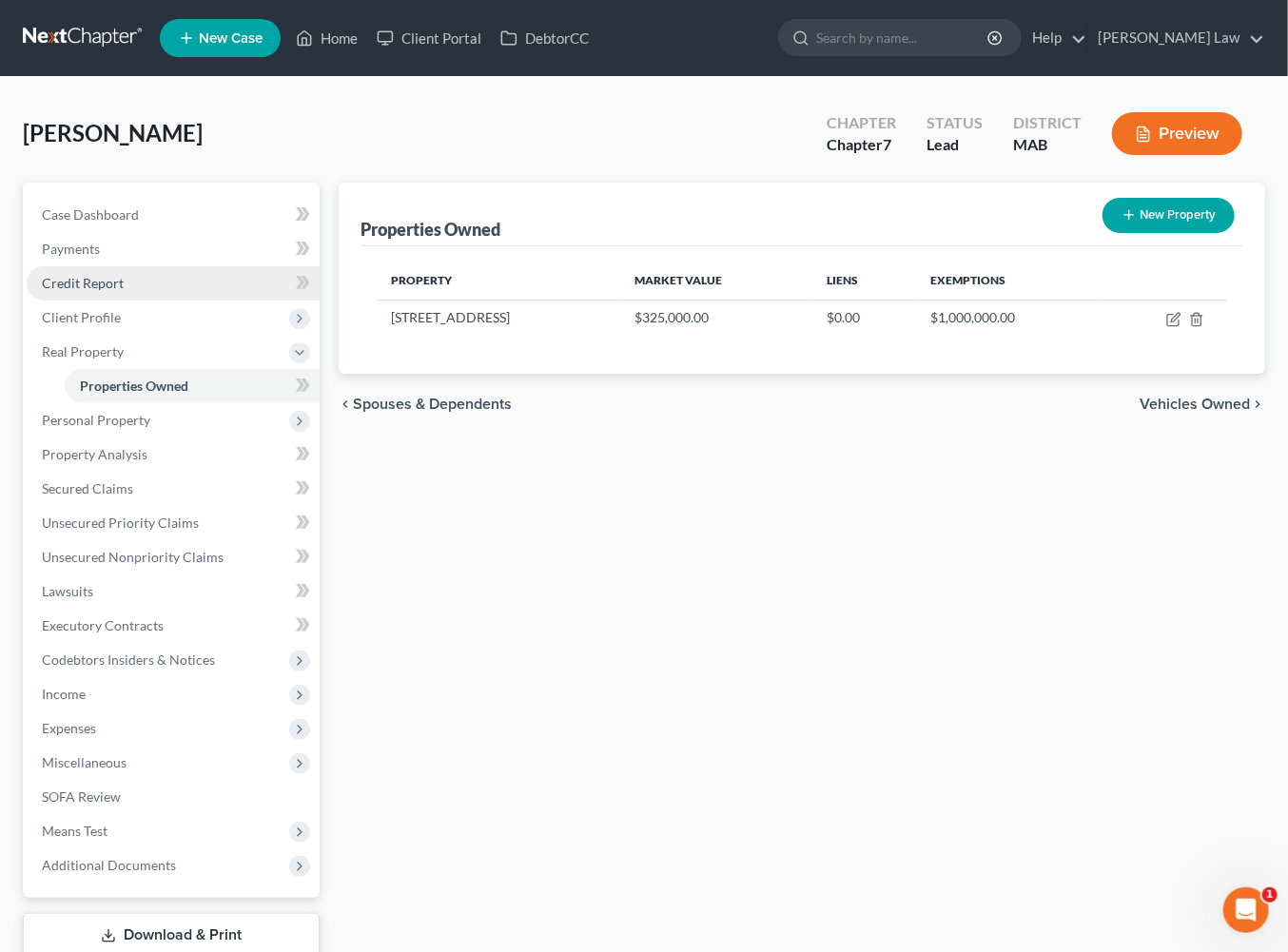
click at [111, 291] on span "Credit Report" at bounding box center [82, 283] width 82 height 16
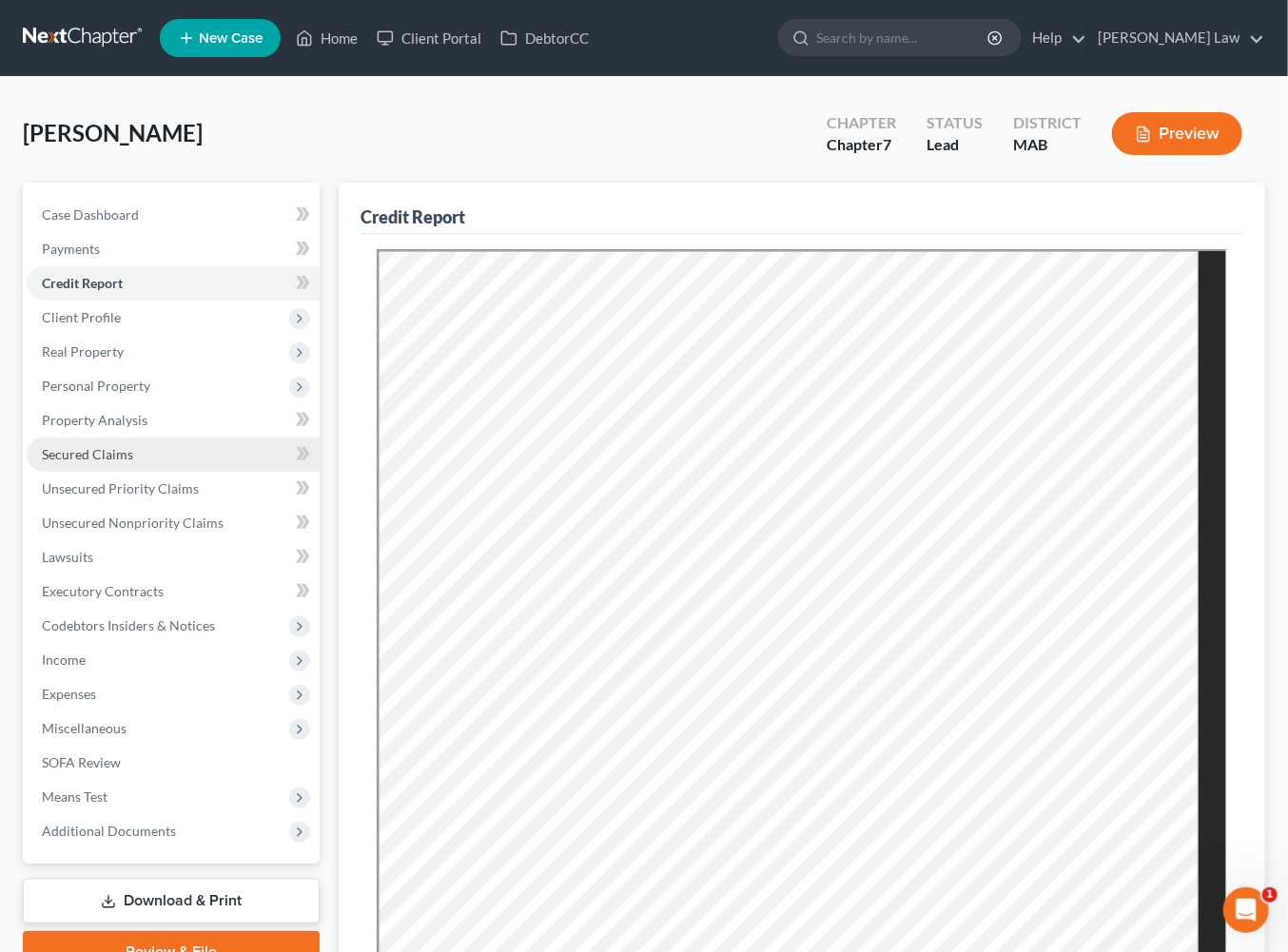
click at [100, 462] on span "Secured Claims" at bounding box center [87, 454] width 92 height 16
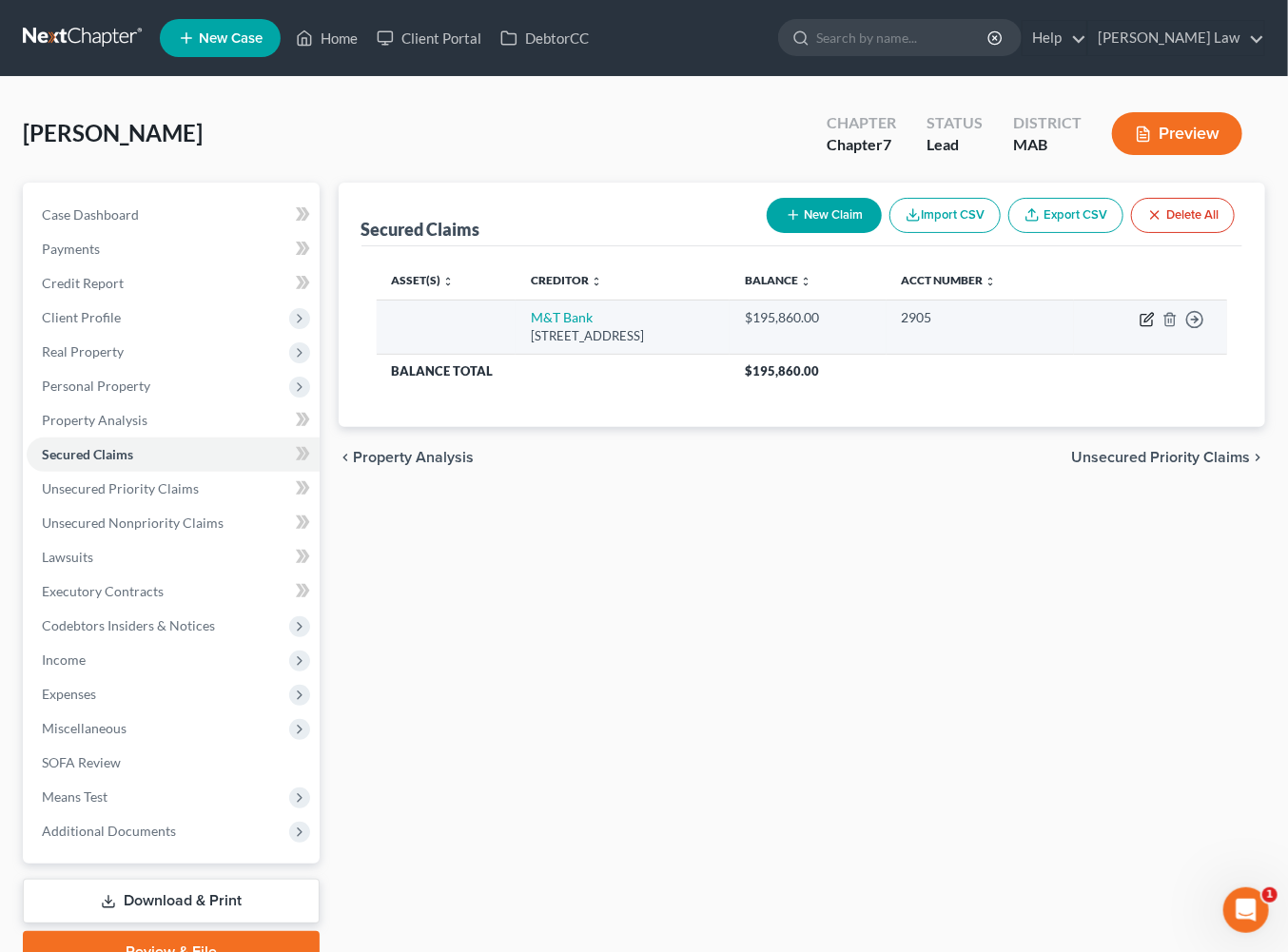
click at [1144, 322] on icon "button" at bounding box center [1148, 317] width 9 height 9
select select "35"
select select "0"
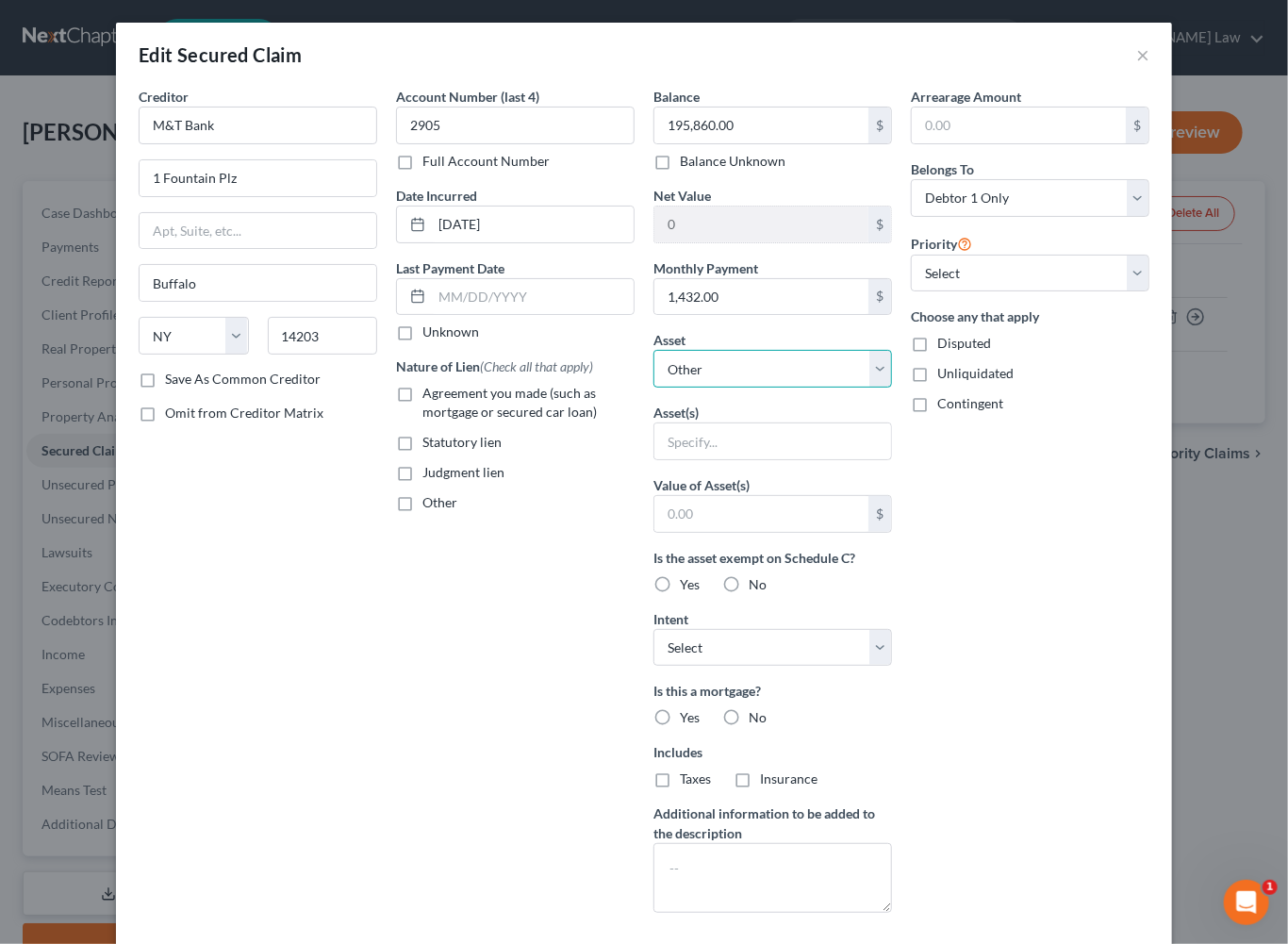
click at [892, 388] on select "Select Other Multiple Assets 20 Crooked River Road - $325000.0" at bounding box center [772, 369] width 238 height 37
select select "2"
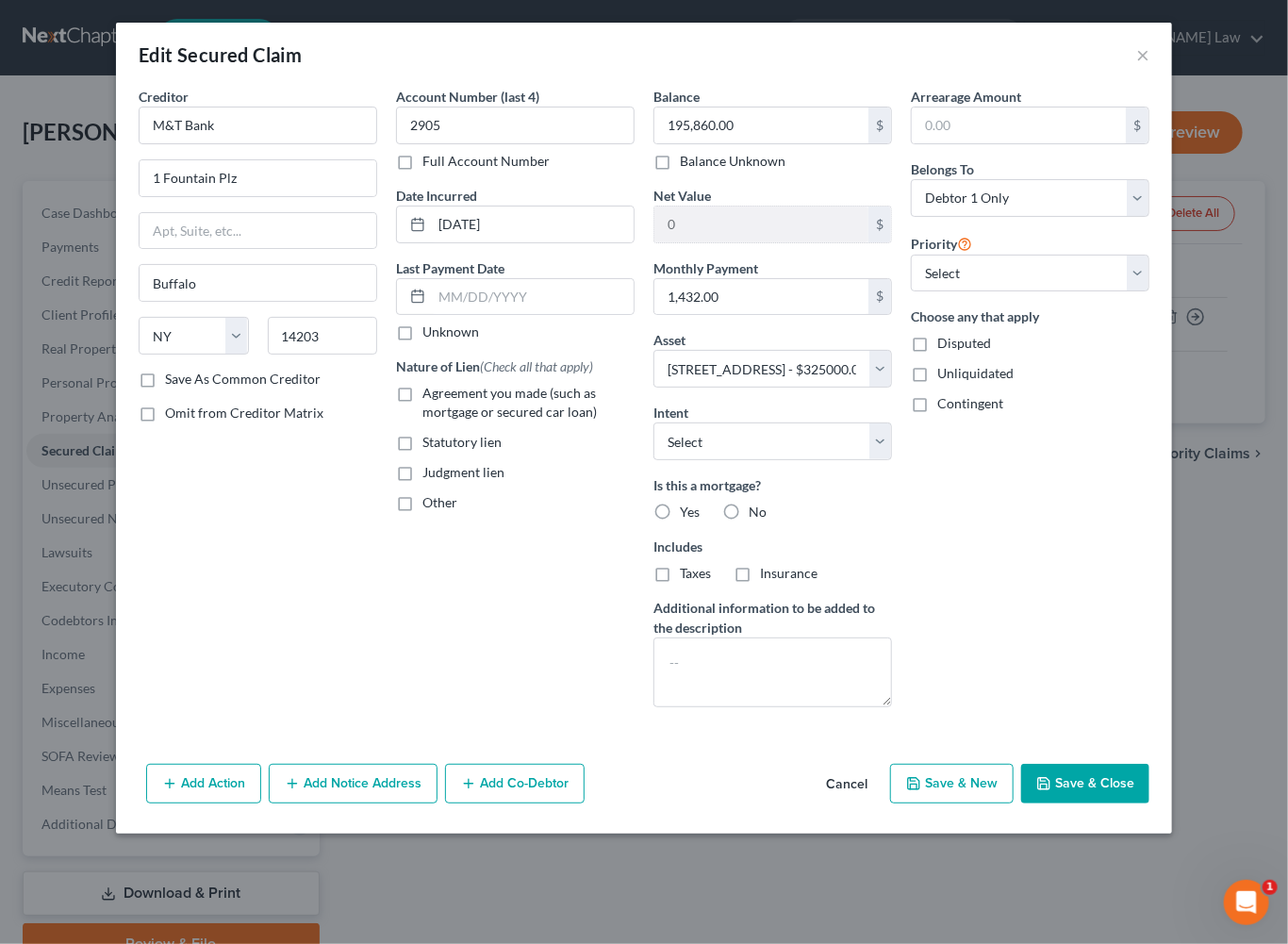
click at [422, 421] on label "Agreement you made (such as mortgage or secured car loan)" at bounding box center [528, 402] width 212 height 37
click at [430, 396] on input "Agreement you made (such as mortgage or secured car loan)" at bounding box center [435, 390] width 12 height 12
checkbox input "true"
click at [892, 461] on select "Select Surrender Redeem Reaffirm Avoid Other" at bounding box center [772, 440] width 238 height 37
select select "2"
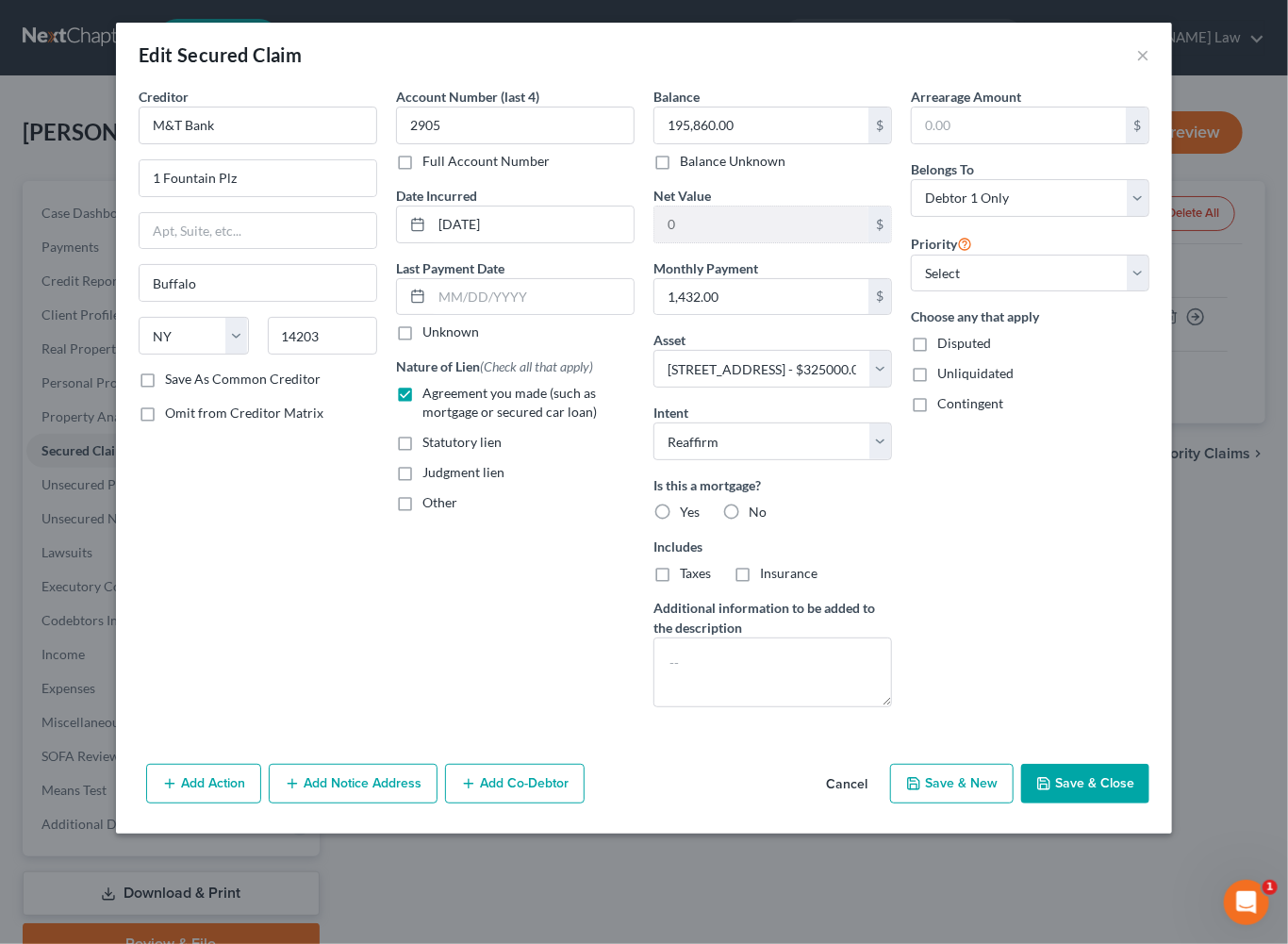
click at [679, 522] on label "Yes" at bounding box center [689, 512] width 20 height 19
click at [687, 515] on input "Yes" at bounding box center [693, 508] width 12 height 12
radio input "true"
drag, startPoint x: 664, startPoint y: 708, endPoint x: 744, endPoint y: 718, distance: 80.6
click at [679, 583] on label "Taxes" at bounding box center [695, 573] width 32 height 19
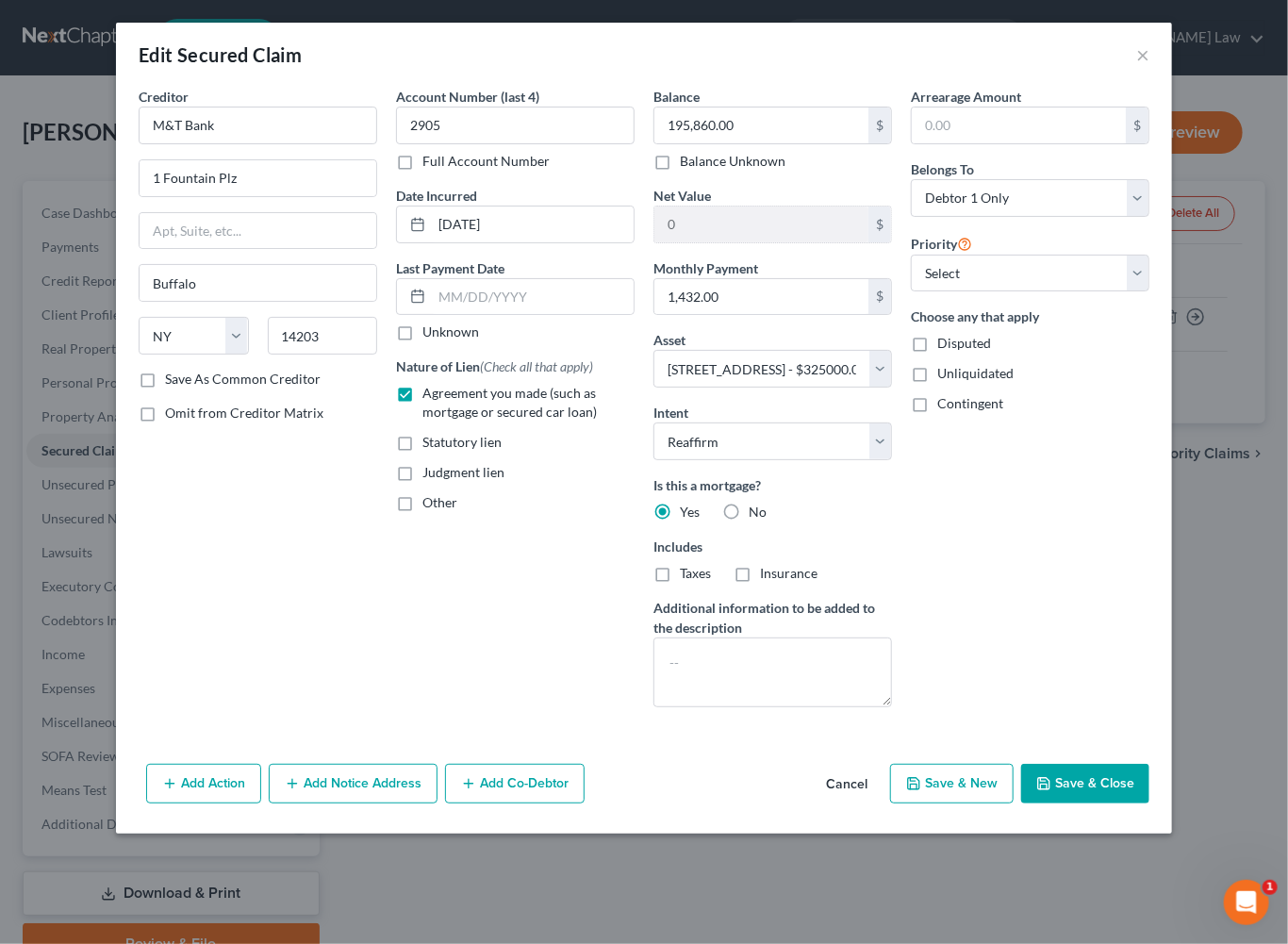
click at [687, 576] on input "Taxes" at bounding box center [693, 570] width 12 height 12
checkbox input "true"
click at [760, 583] on label "Insurance" at bounding box center [788, 573] width 57 height 19
click at [767, 576] on input "Insurance" at bounding box center [773, 570] width 12 height 12
checkbox input "true"
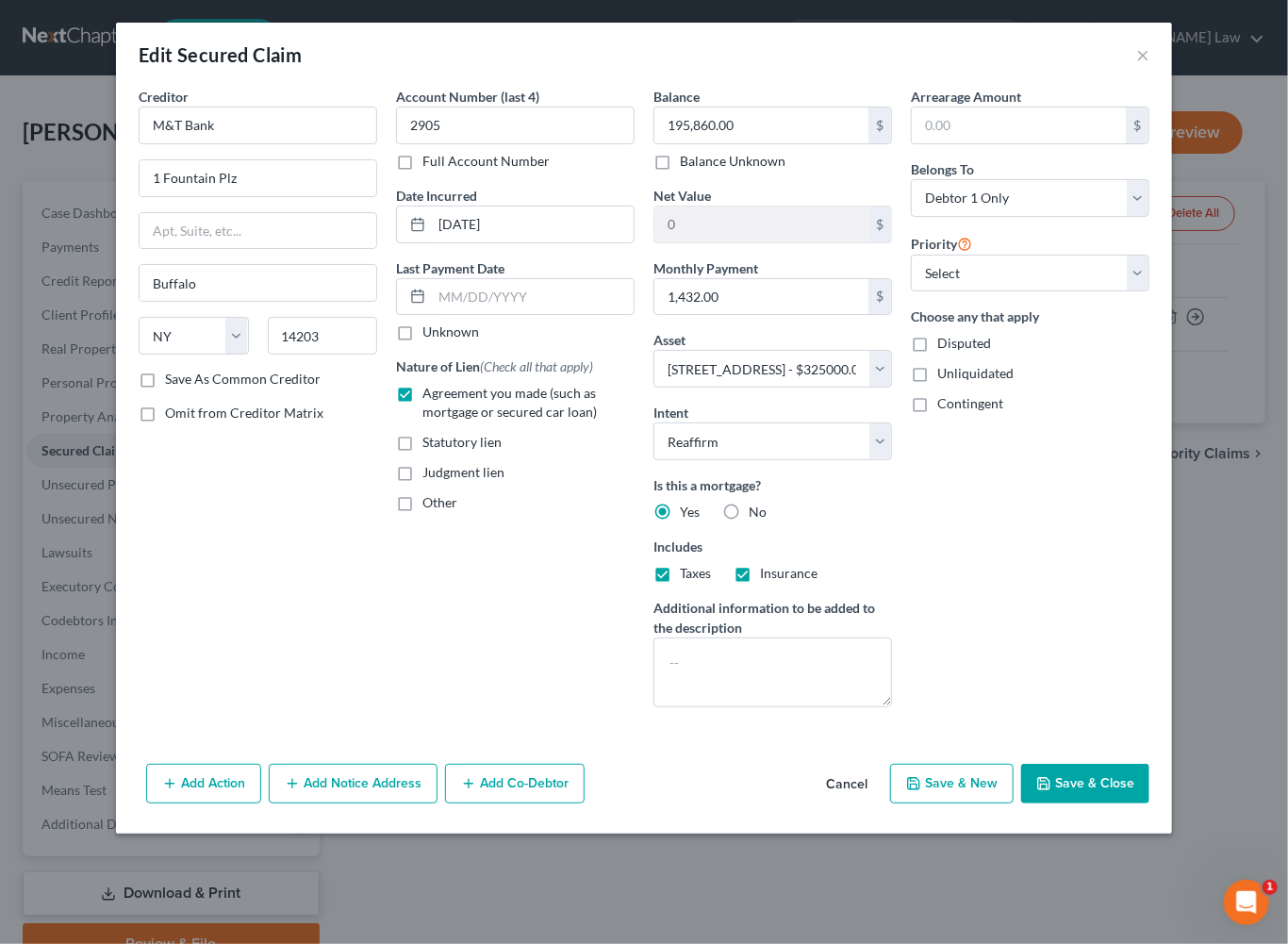
scroll to position [119, 0]
click at [1140, 803] on button "Save & Close" at bounding box center [1085, 783] width 128 height 39
select select
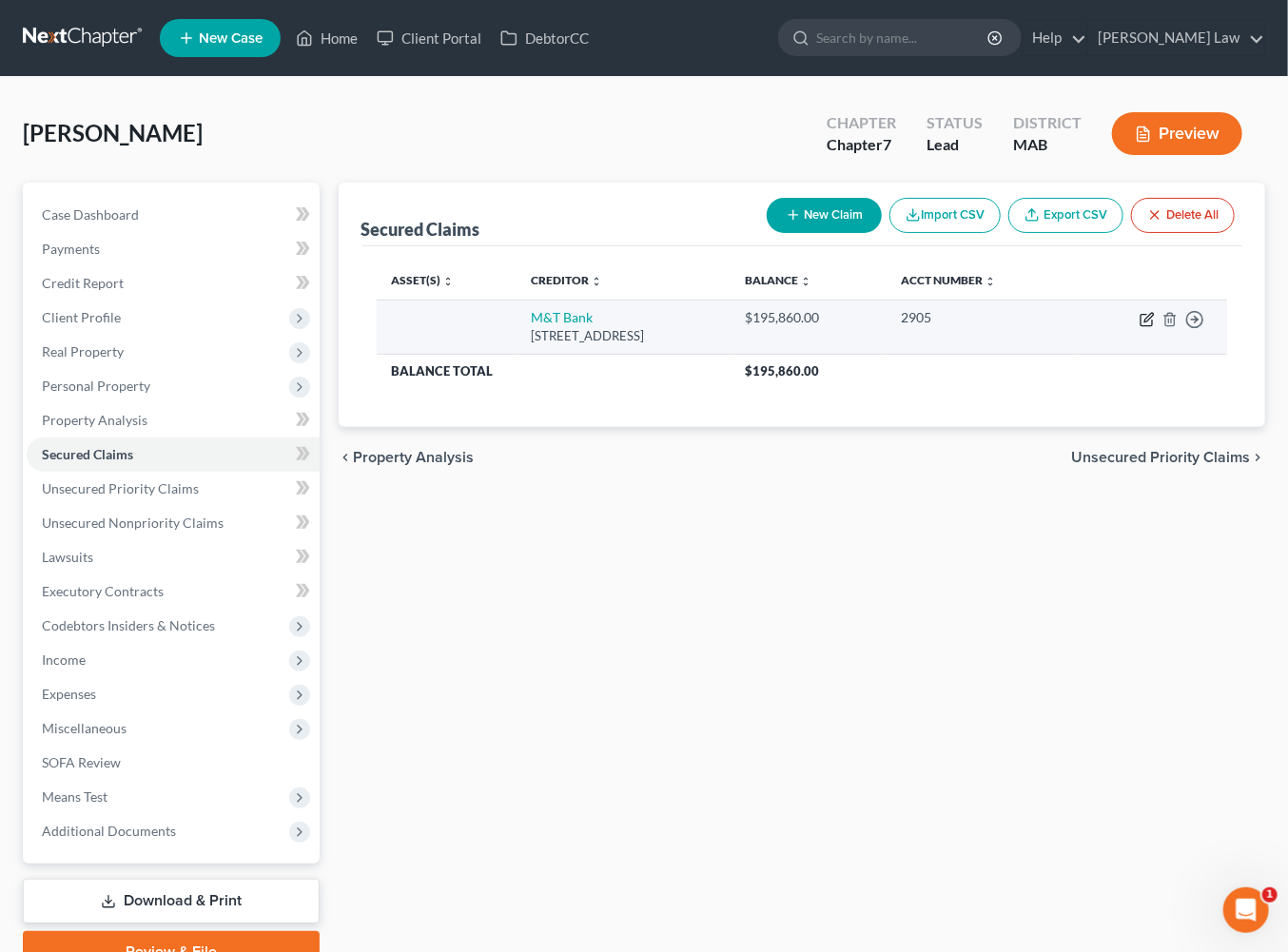
click at [1144, 322] on icon "button" at bounding box center [1148, 317] width 9 height 9
select select "35"
select select "0"
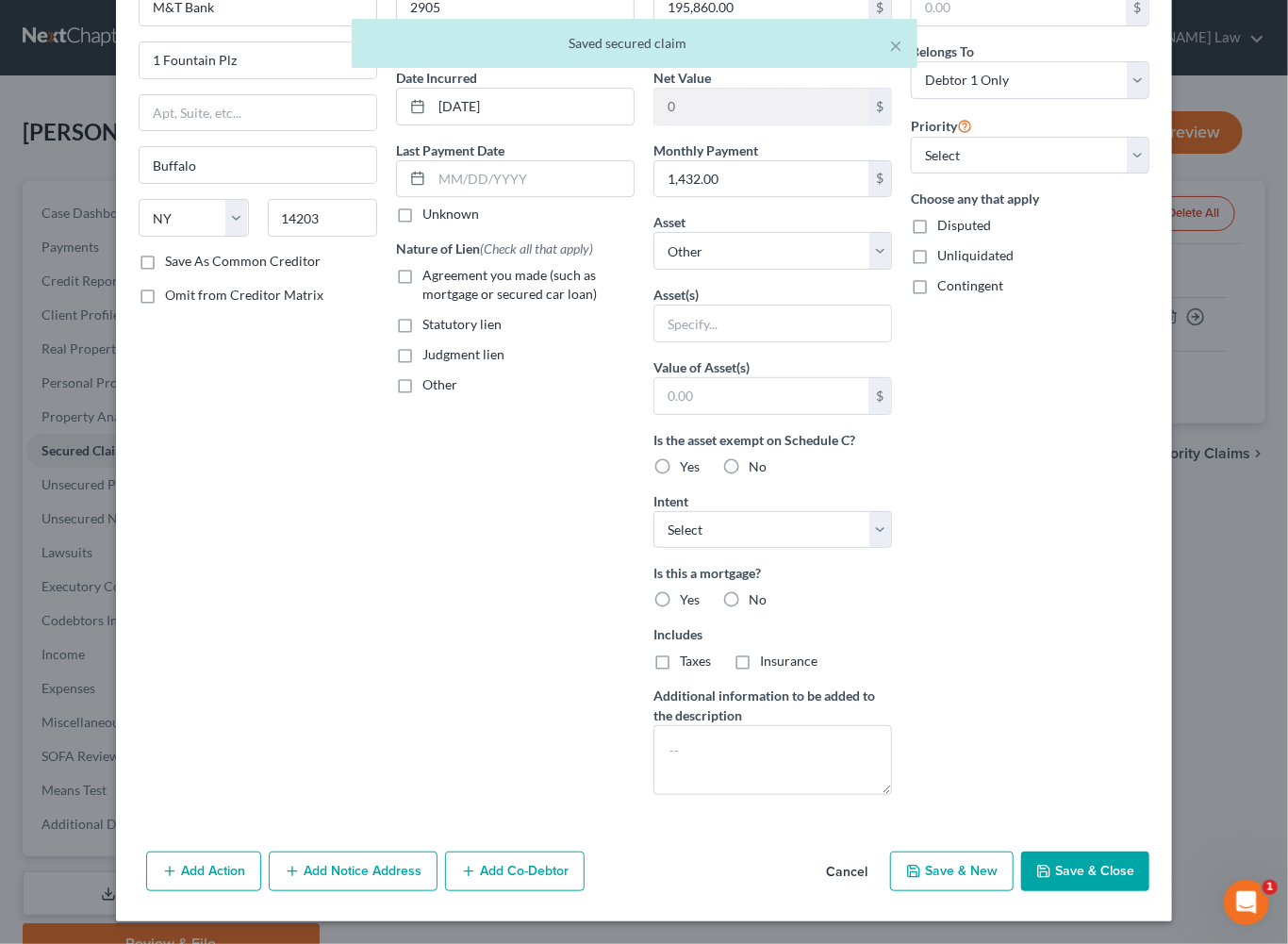
scroll to position [259, 0]
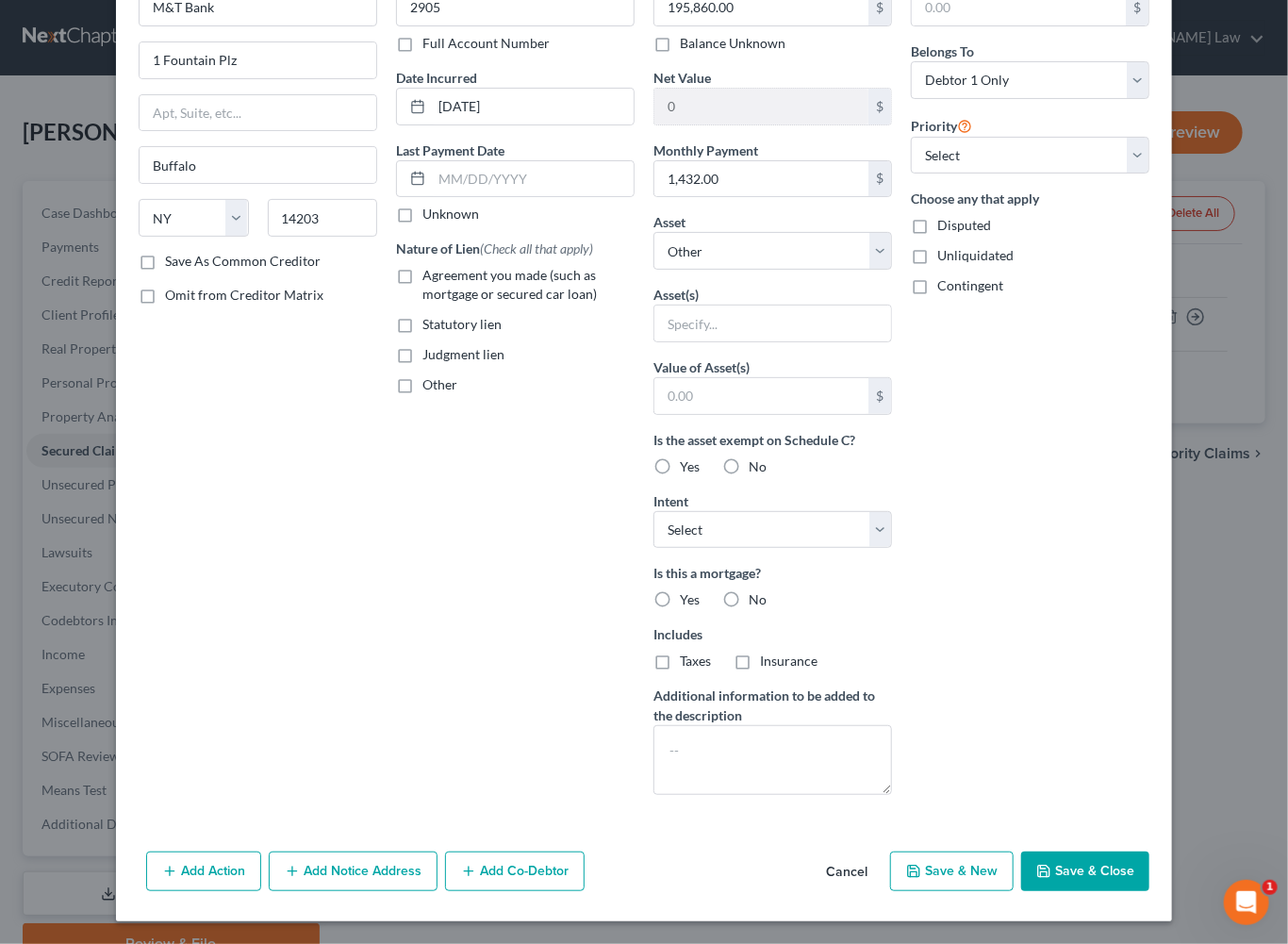
click at [422, 266] on label "Agreement you made (such as mortgage or secured car loan)" at bounding box center [528, 284] width 212 height 37
click at [430, 266] on input "Agreement you made (such as mortgage or secured car loan)" at bounding box center [435, 272] width 12 height 12
checkbox input "true"
click at [1136, 852] on button "Save & Close" at bounding box center [1085, 871] width 128 height 39
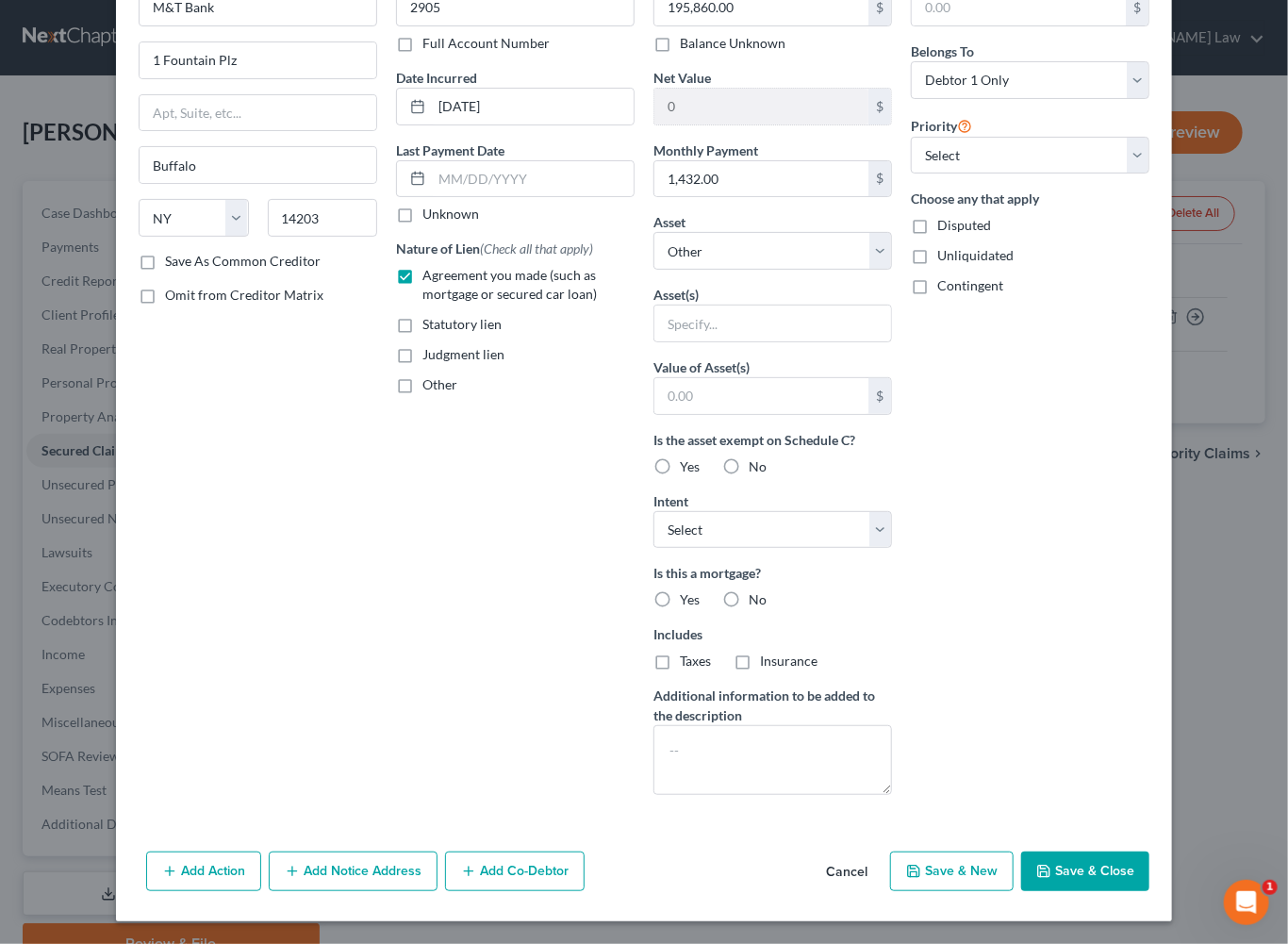
select select
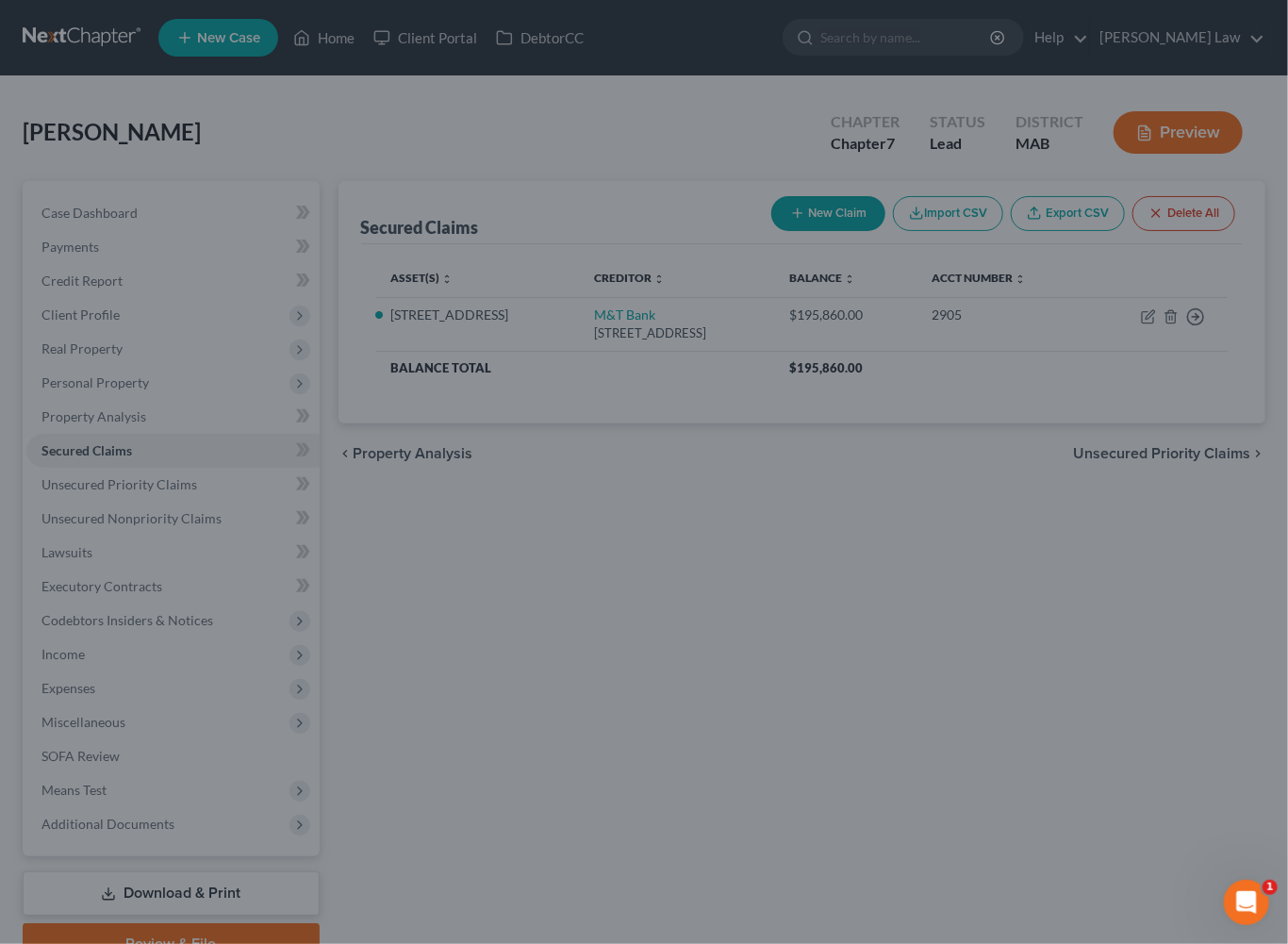
scroll to position [119, 0]
type input "0"
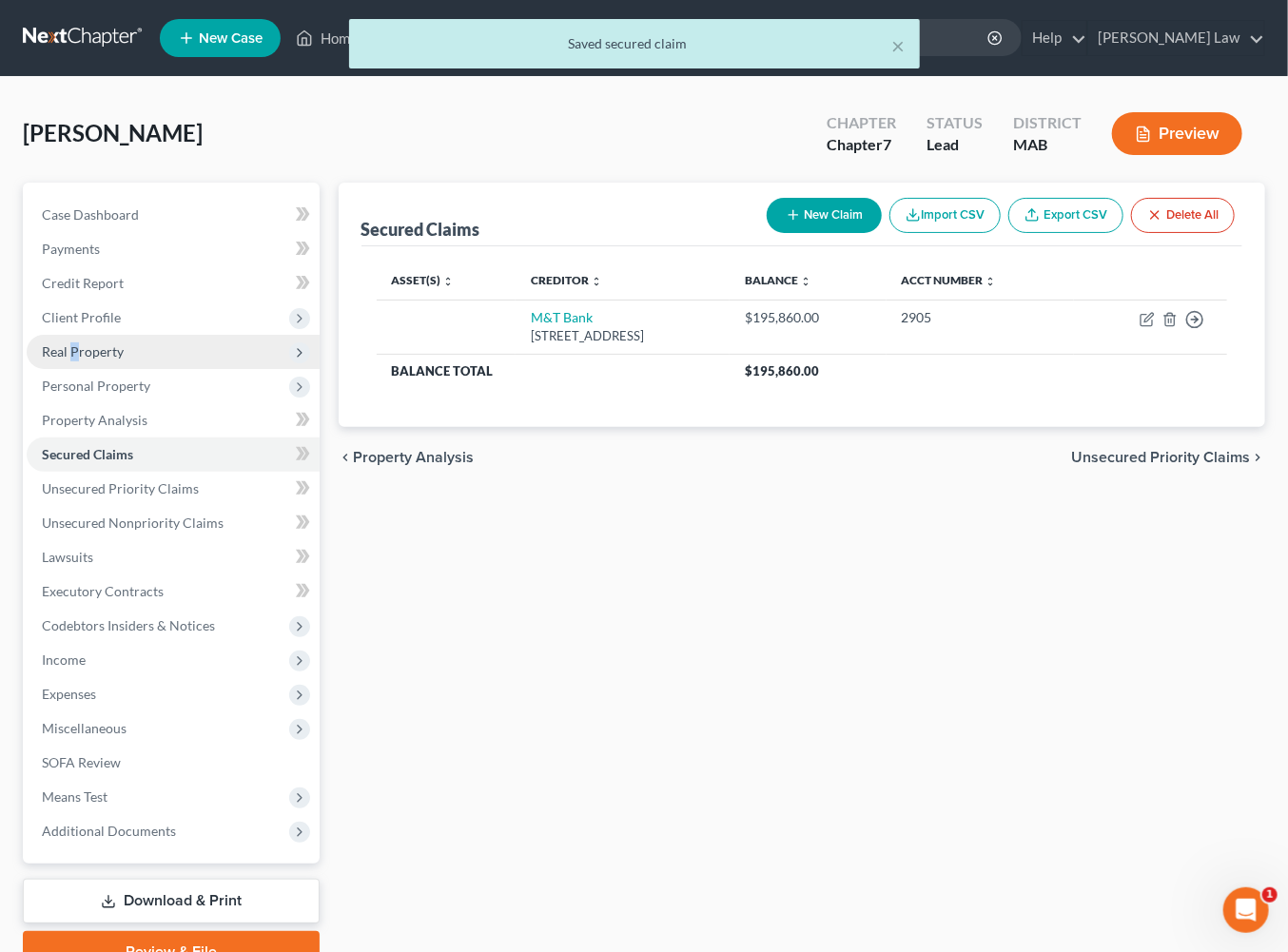
click at [93, 359] on span "Real Property" at bounding box center [82, 351] width 82 height 16
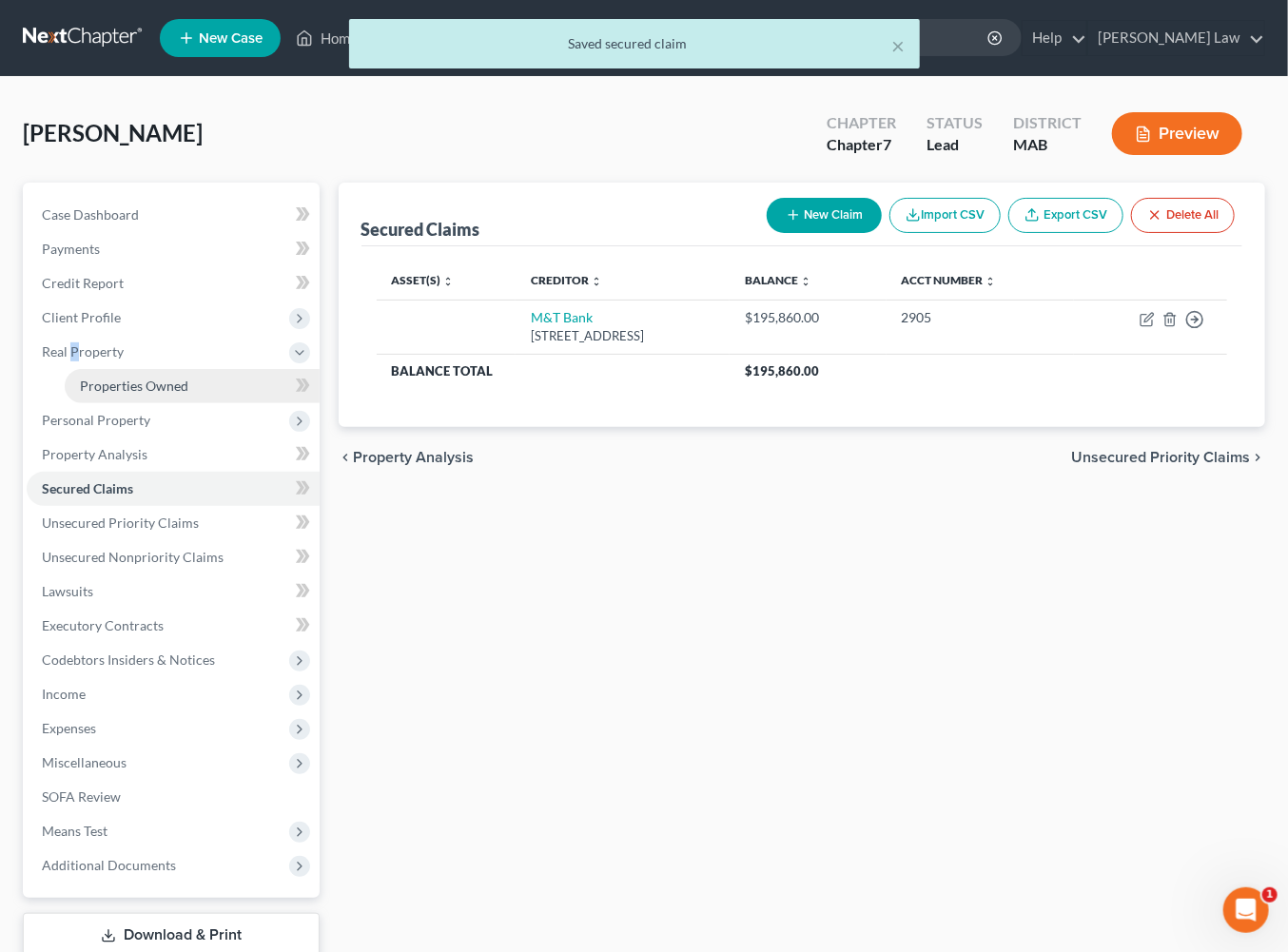
click at [169, 394] on span "Properties Owned" at bounding box center [134, 385] width 108 height 16
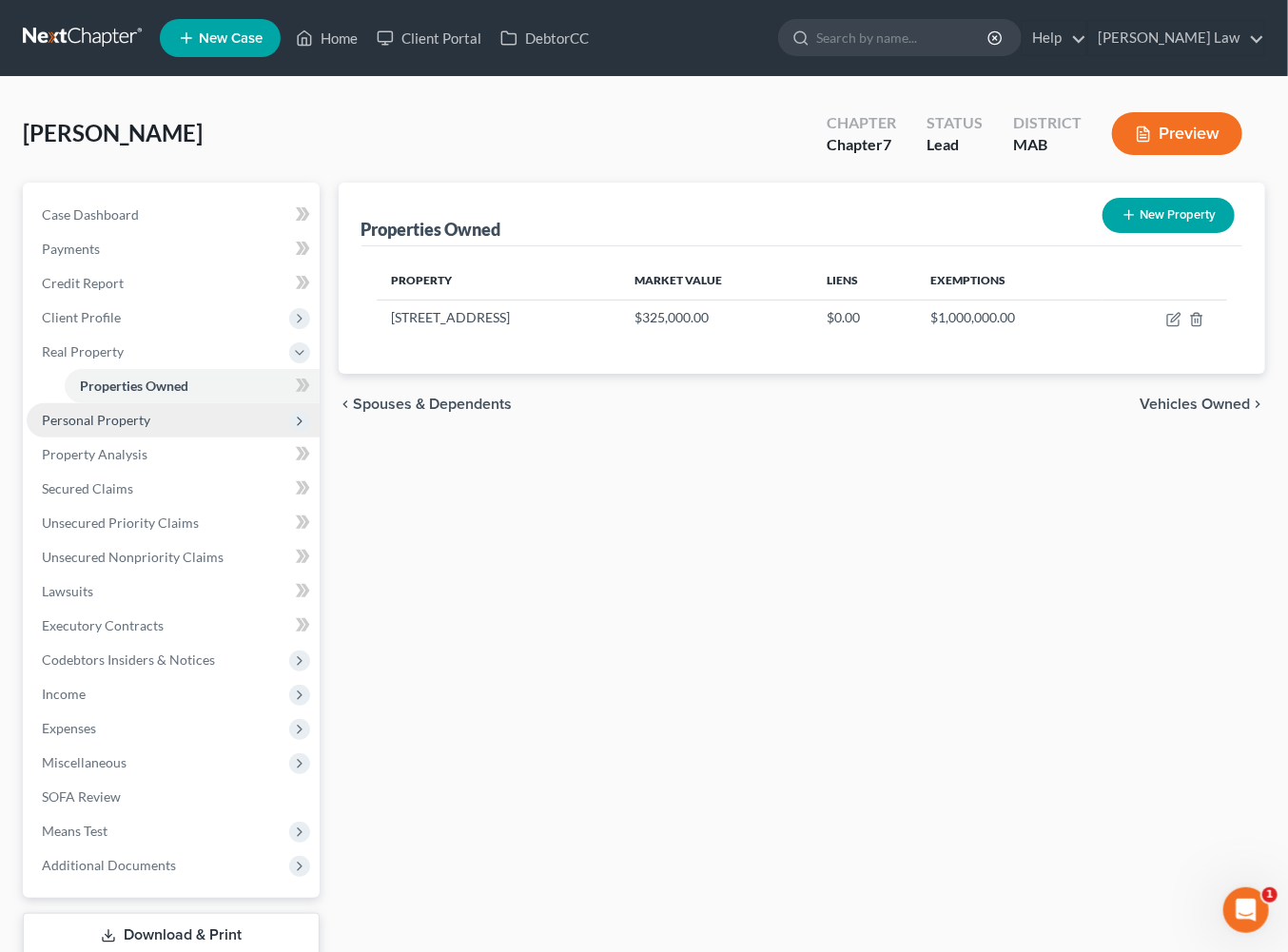
click at [148, 428] on span "Personal Property" at bounding box center [96, 420] width 108 height 16
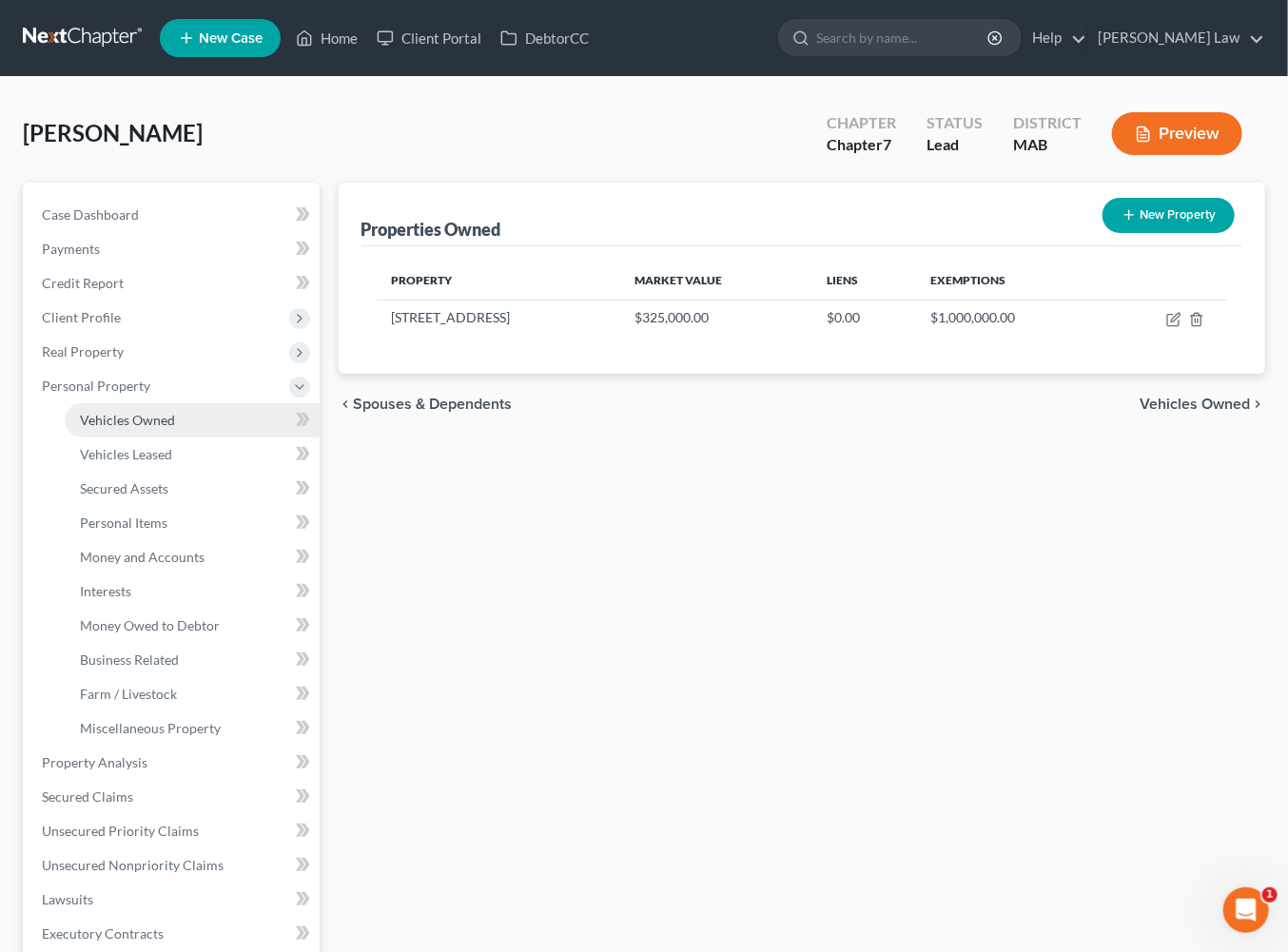
click at [172, 428] on span "Vehicles Owned" at bounding box center [127, 420] width 96 height 16
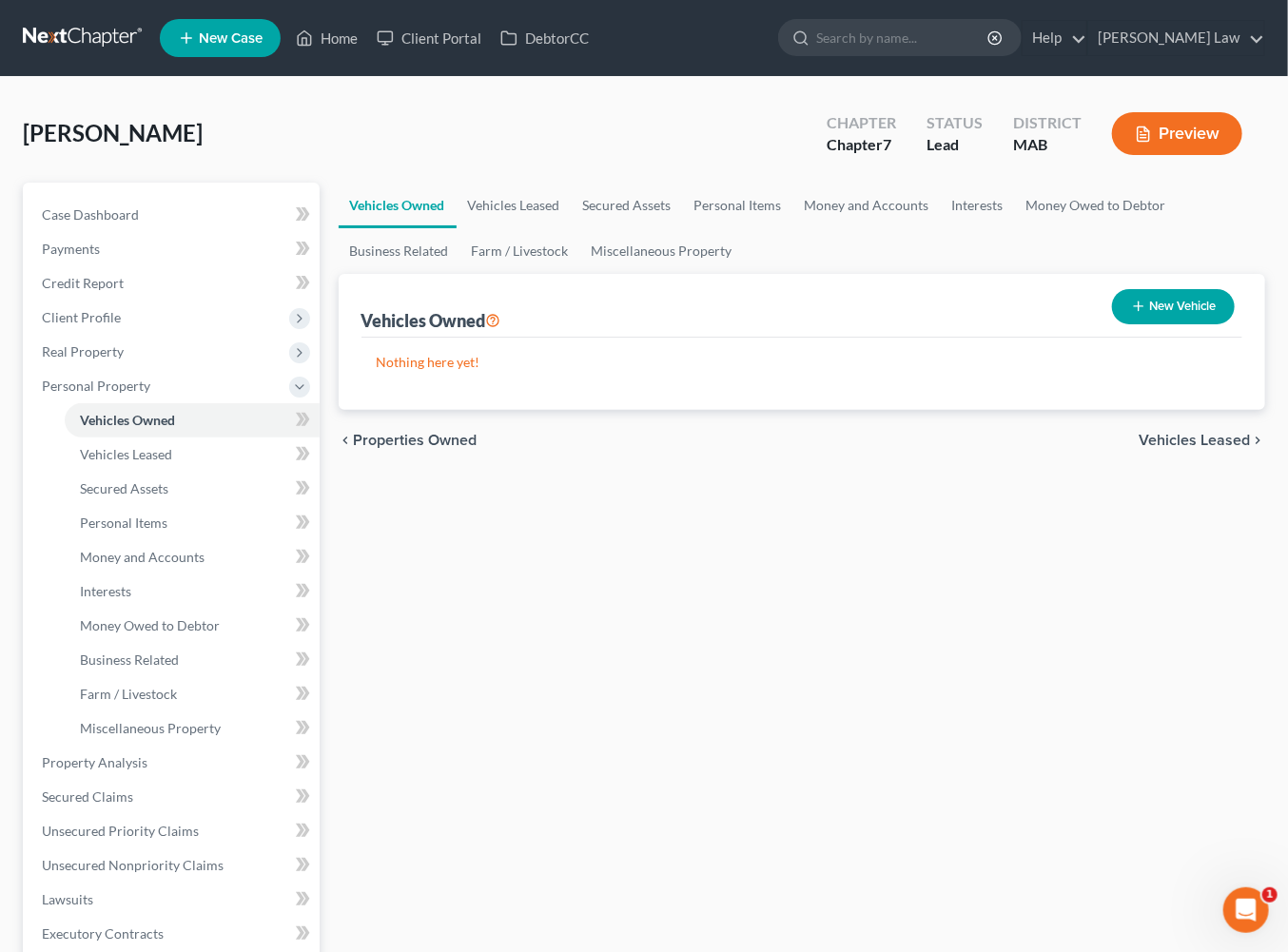
click at [1158, 324] on button "New Vehicle" at bounding box center [1173, 307] width 123 height 35
select select "0"
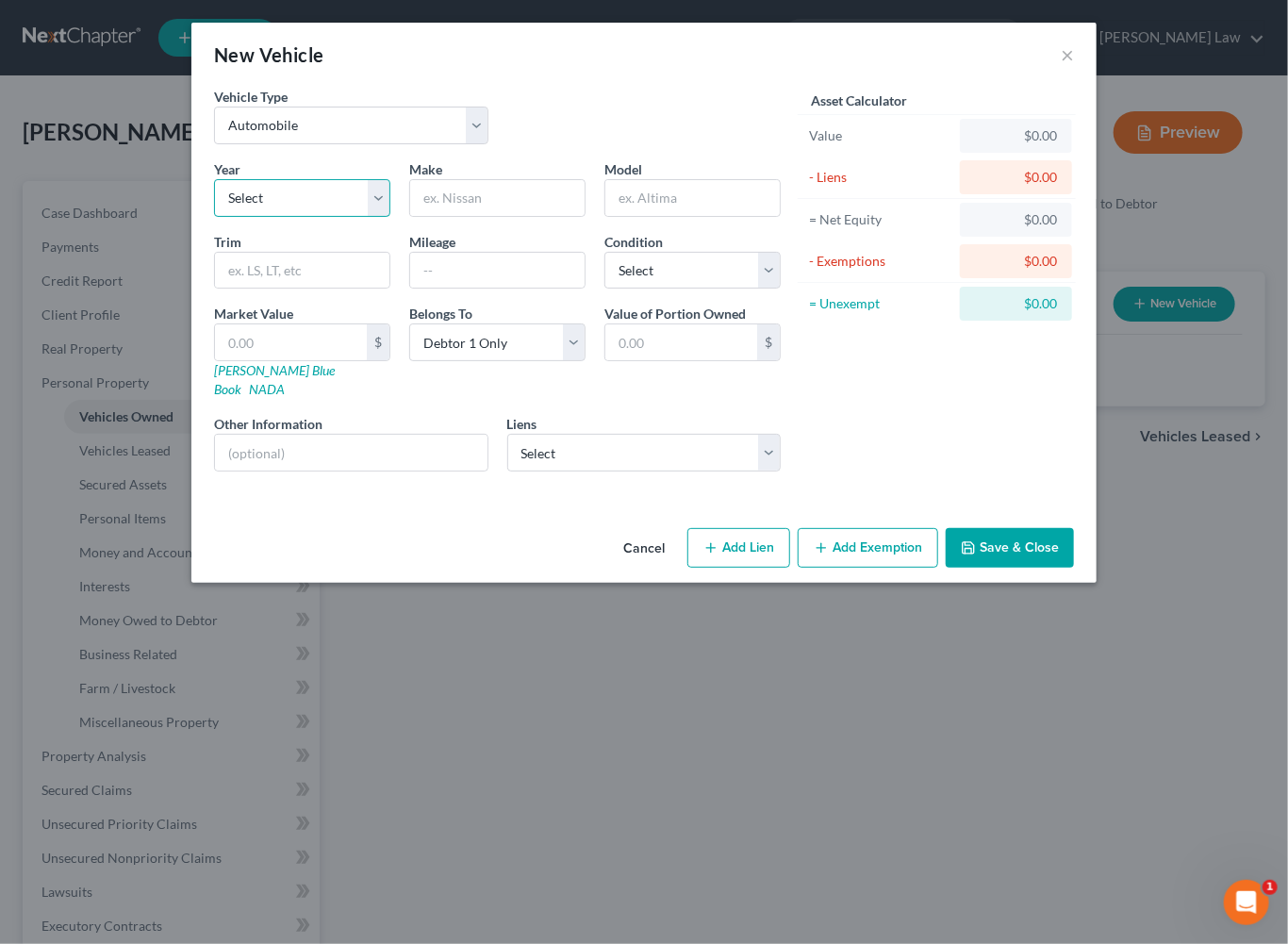
click at [317, 217] on select "Select 2026 2025 2024 2023 2022 2021 2020 2019 2018 2017 2016 2015 2014 2013 20…" at bounding box center [302, 197] width 176 height 37
select select "23"
click at [470, 216] on input "text" at bounding box center [498, 197] width 174 height 35
type input "GMC"
type input "Envoy"
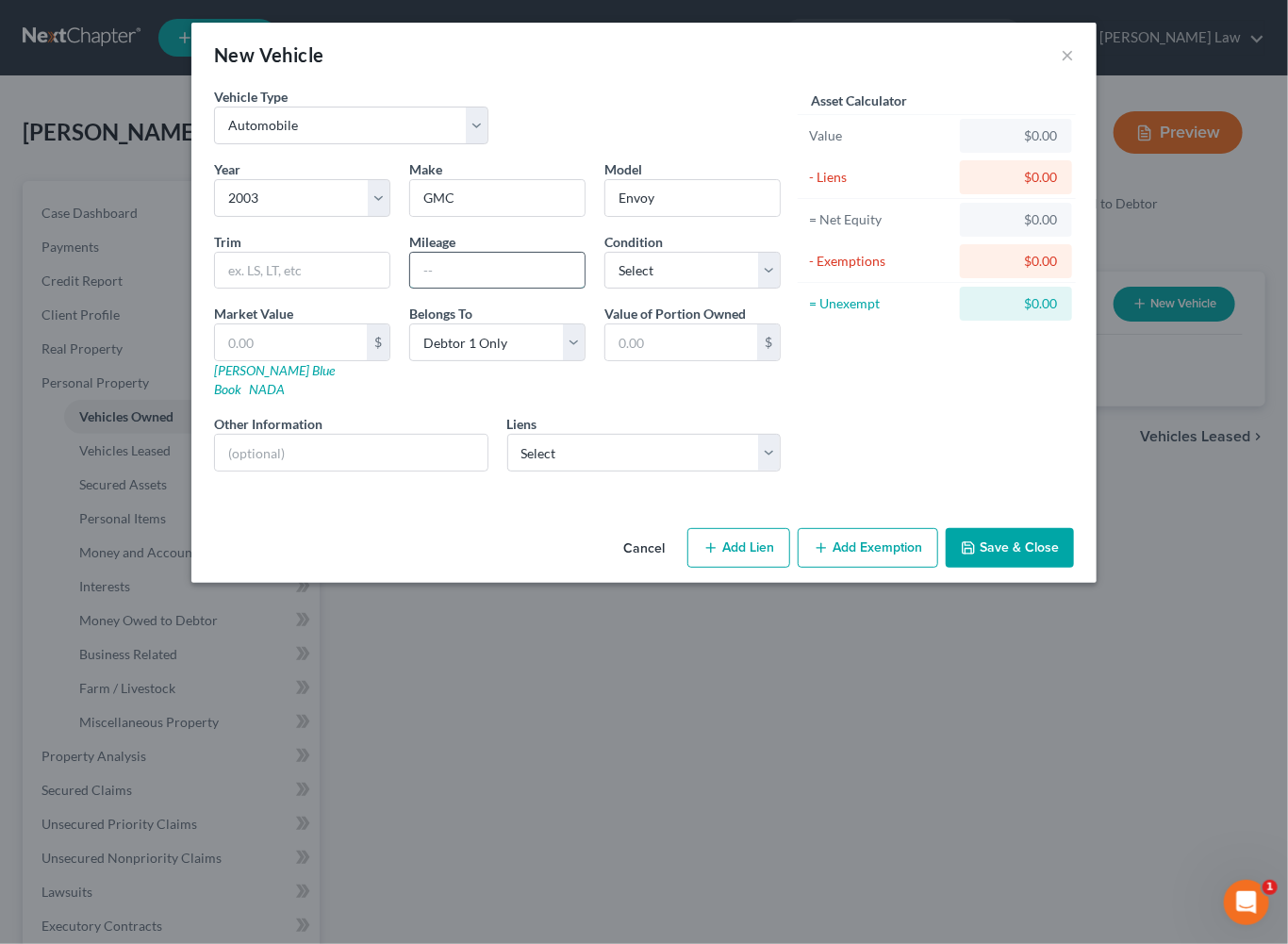
click at [411, 288] on input "text" at bounding box center [498, 270] width 174 height 35
type input "150002"
drag, startPoint x: 175, startPoint y: 472, endPoint x: 136, endPoint y: 442, distance: 49.2
click at [205, 399] on div "Market Value $ Kelly Blue Book NADA" at bounding box center [302, 351] width 195 height 96
click at [214, 397] on link "Kelly Blue Book" at bounding box center [275, 379] width 121 height 34
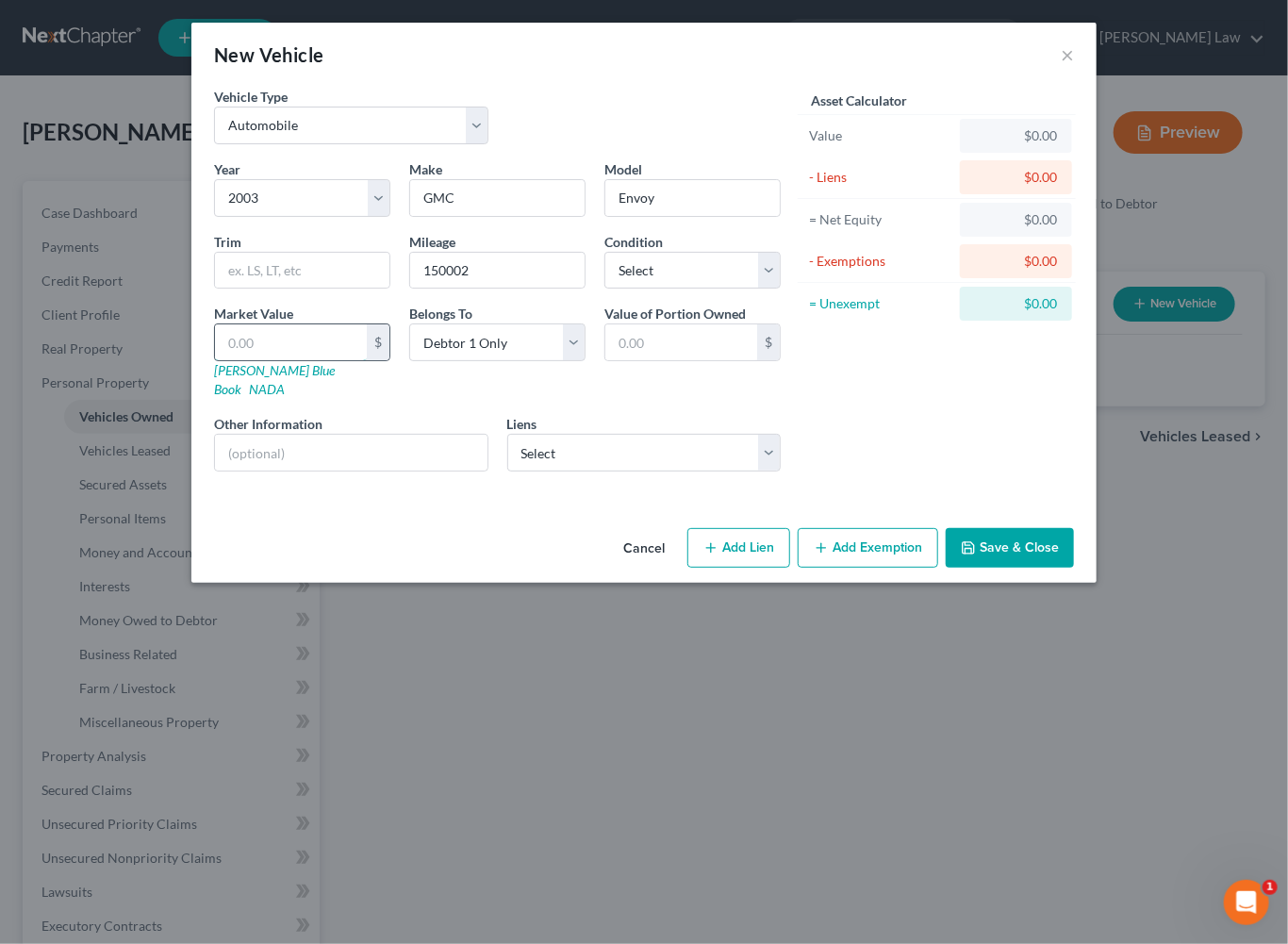
click at [215, 360] on input "text" at bounding box center [291, 342] width 152 height 35
type input "2"
type input "2.00"
type input "25"
type input "25.00"
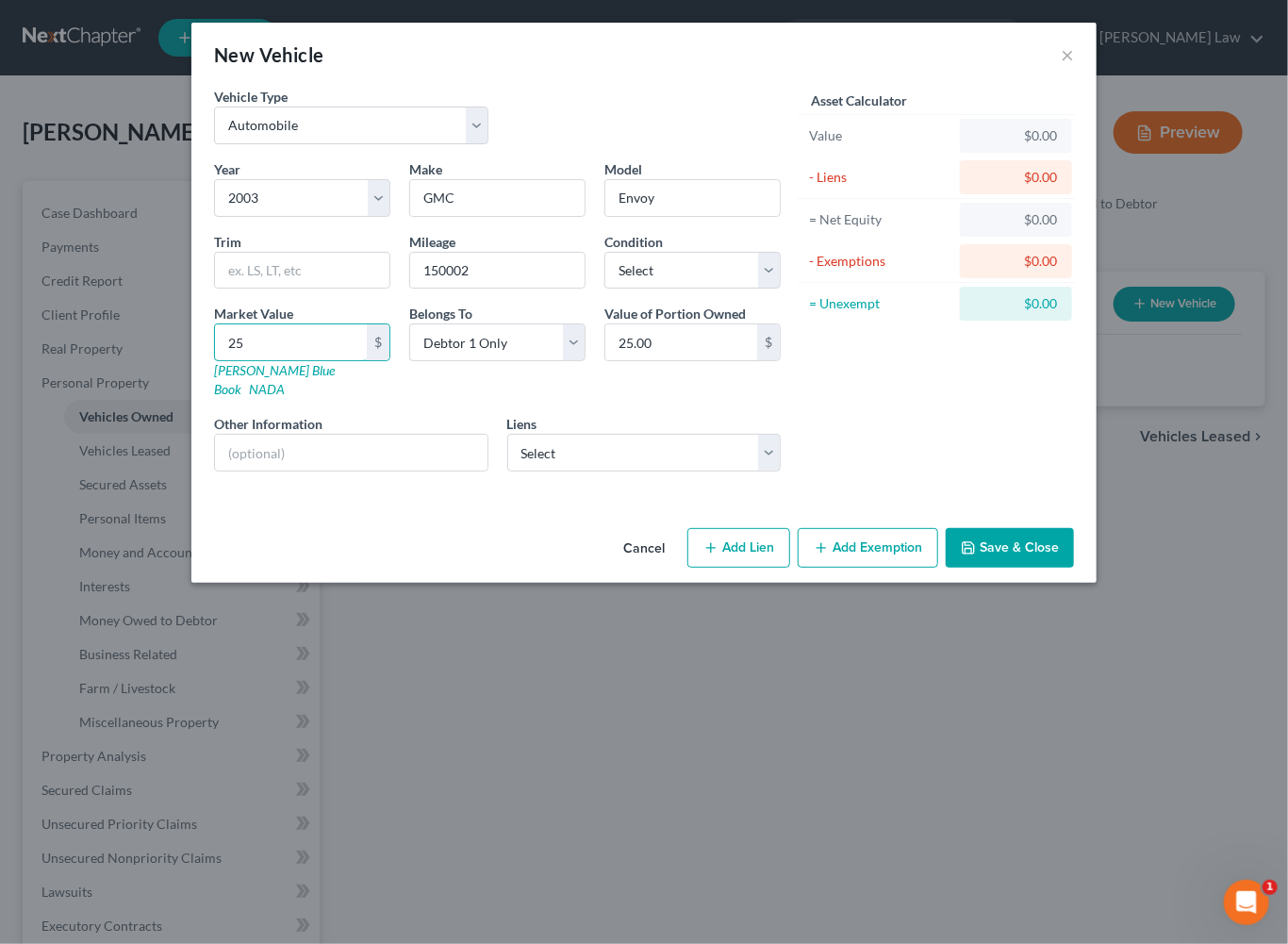
type input "253"
type input "253.00"
type input "2538"
type input "2,538.00"
type input "2,538"
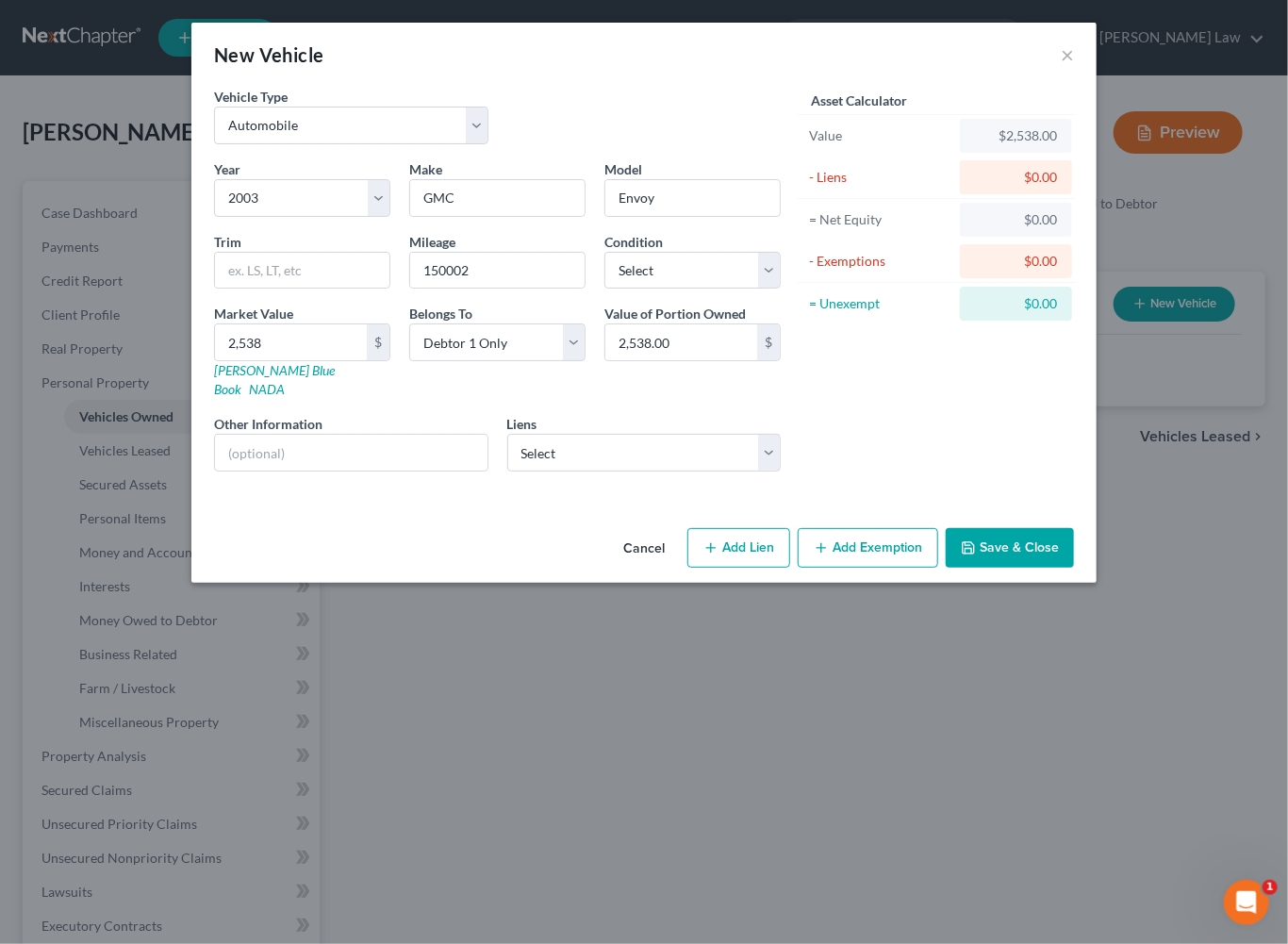
click at [930, 568] on button "Add Exemption" at bounding box center [868, 548] width 141 height 39
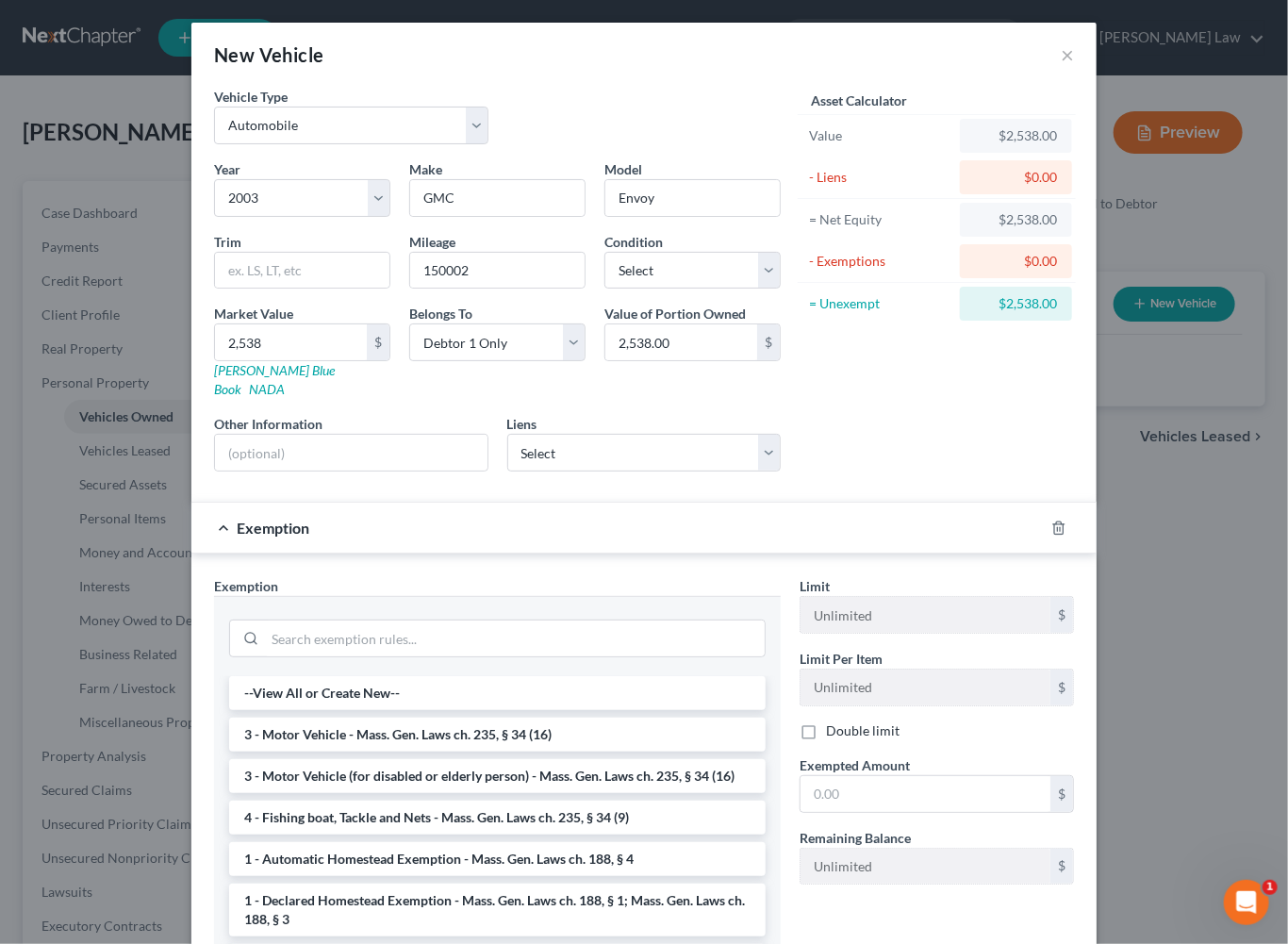
scroll to position [134, 0]
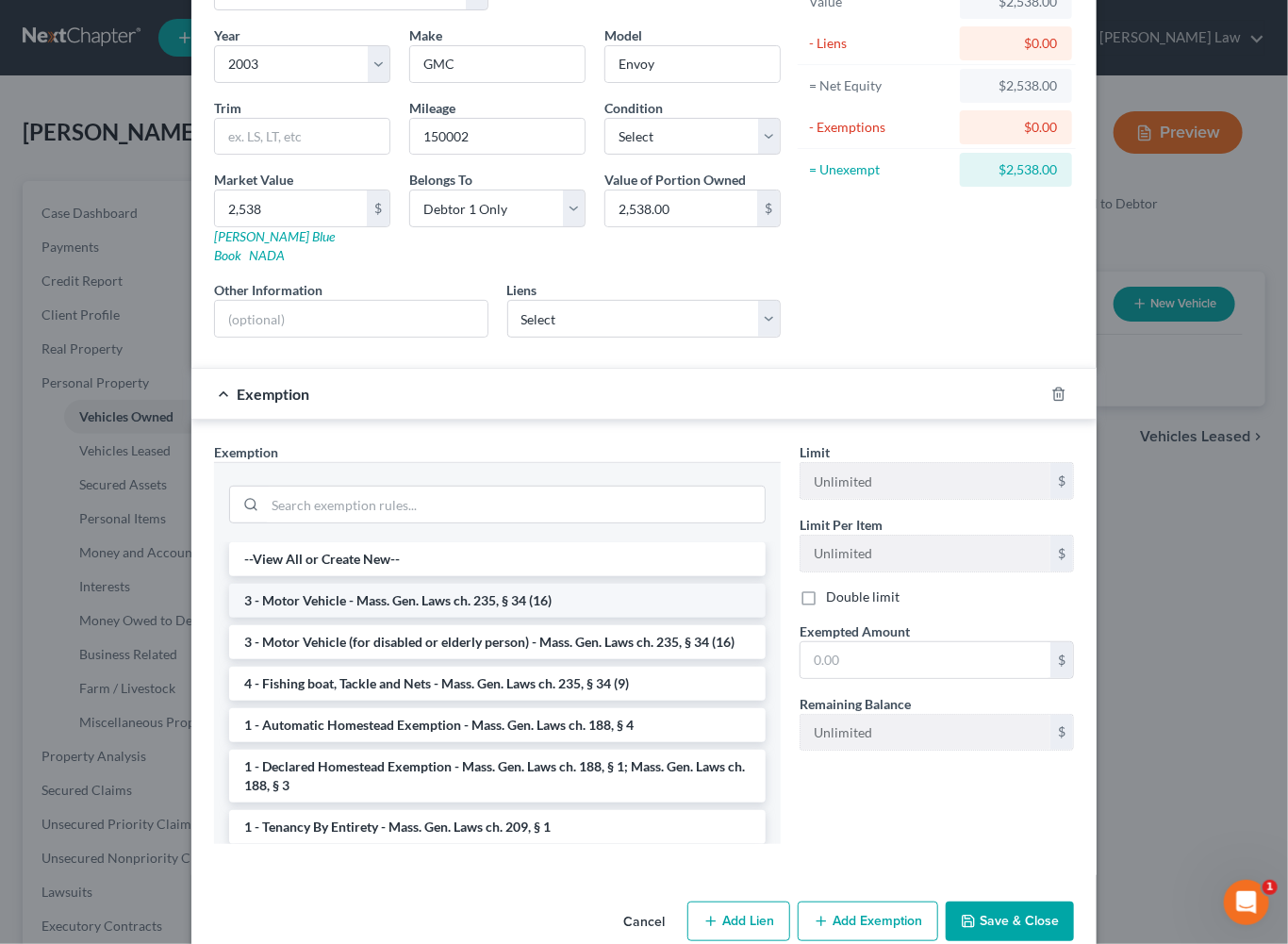
click at [229, 618] on li "3 - Motor Vehicle - Mass. Gen. Laws ch. 235, § 34 (16)" at bounding box center [497, 600] width 537 height 34
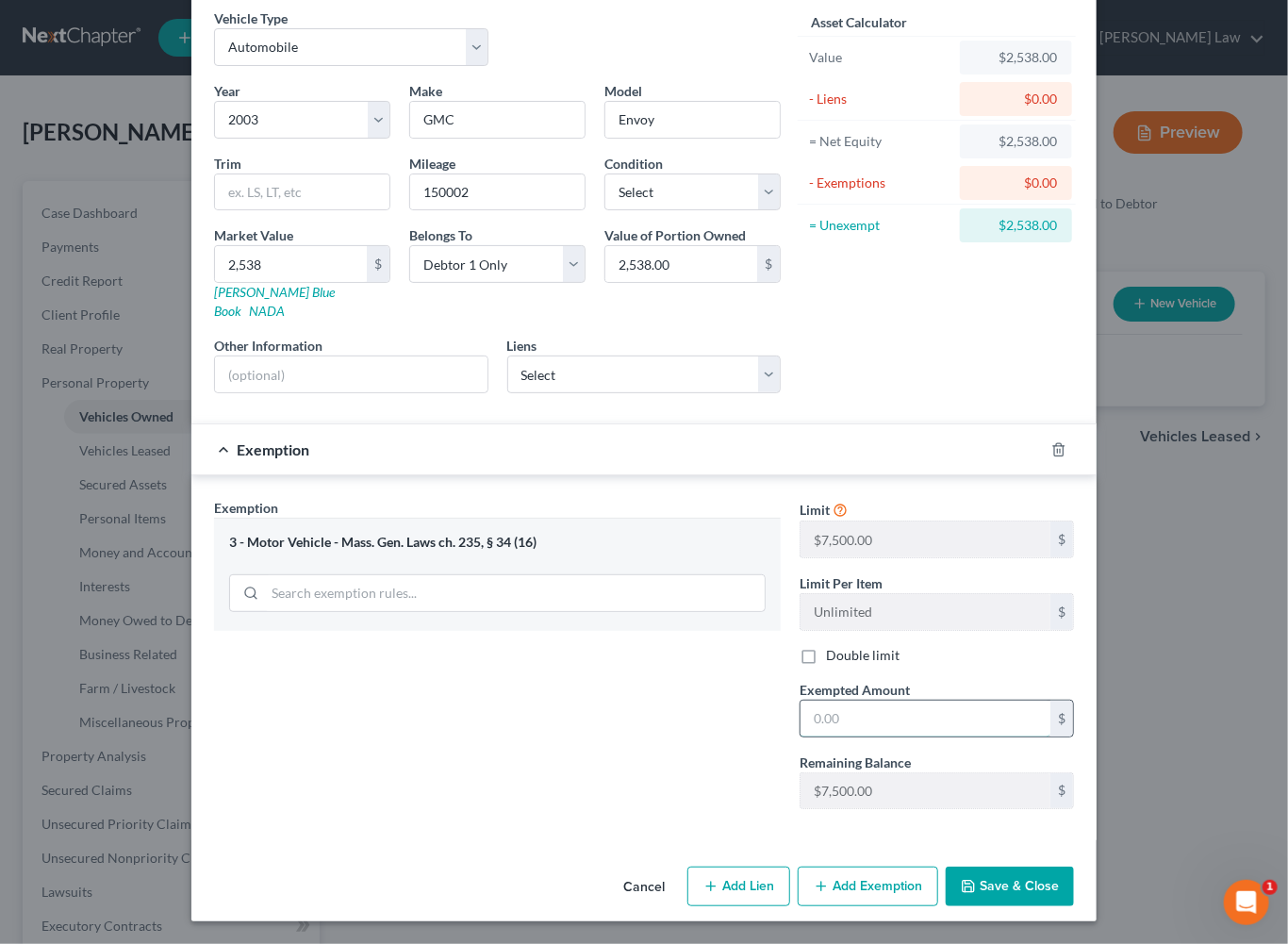
click at [922, 737] on input "text" at bounding box center [925, 718] width 250 height 35
type input "7,500"
click at [1074, 879] on button "Save & Close" at bounding box center [1010, 886] width 128 height 39
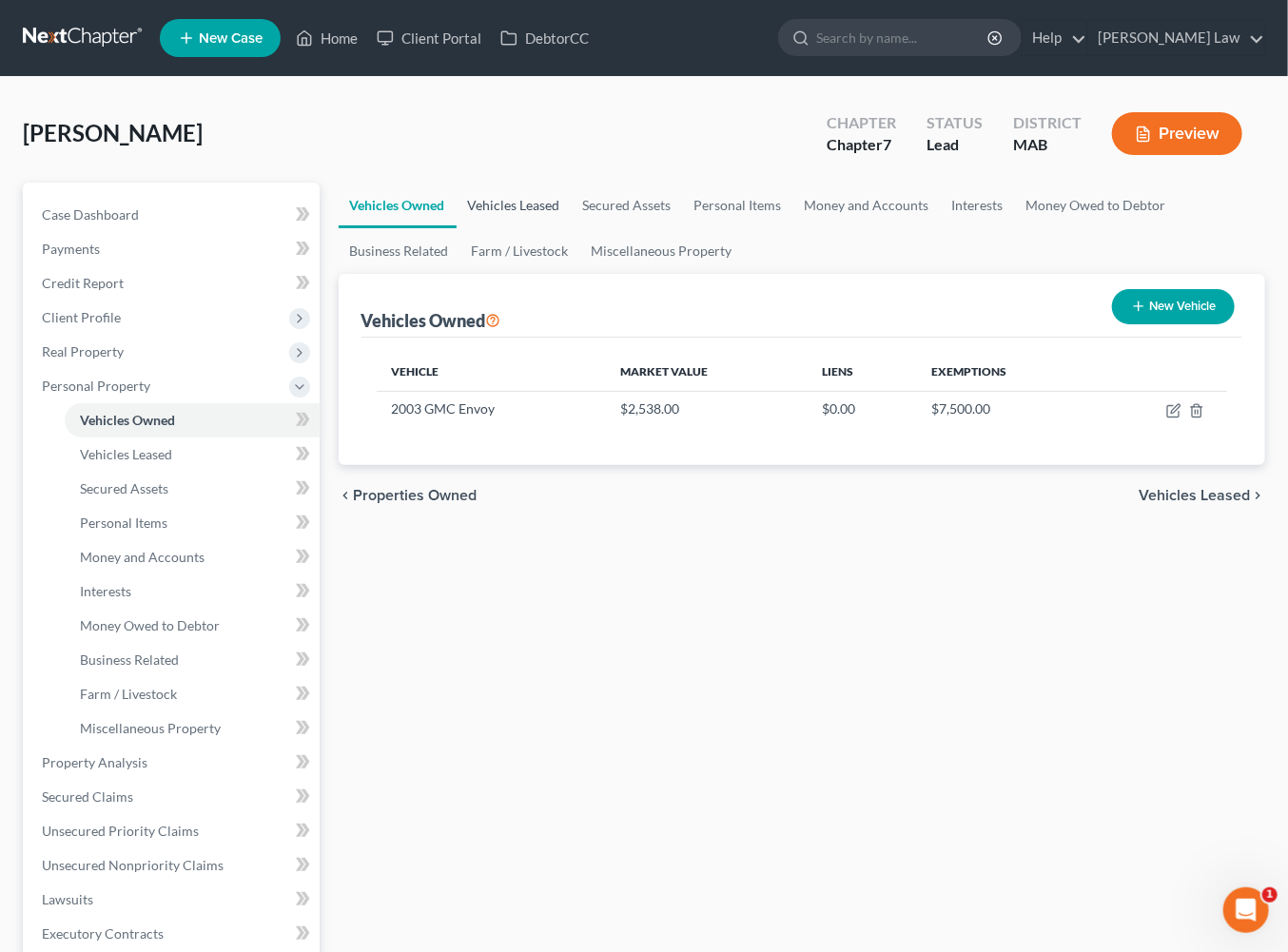
click at [535, 228] on link "Vehicles Leased" at bounding box center [514, 205] width 115 height 45
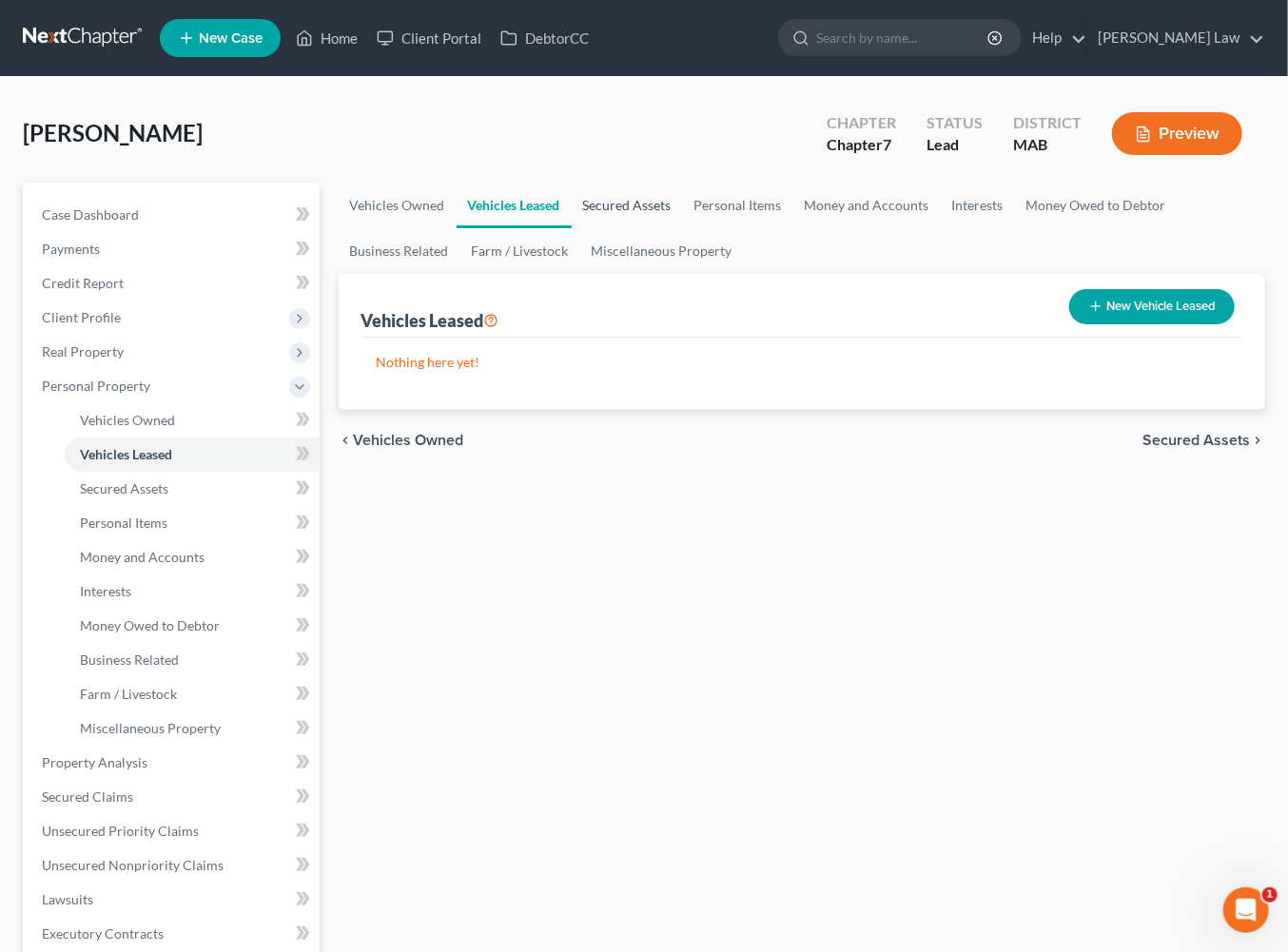
click at [683, 228] on link "Secured Assets" at bounding box center [627, 205] width 111 height 45
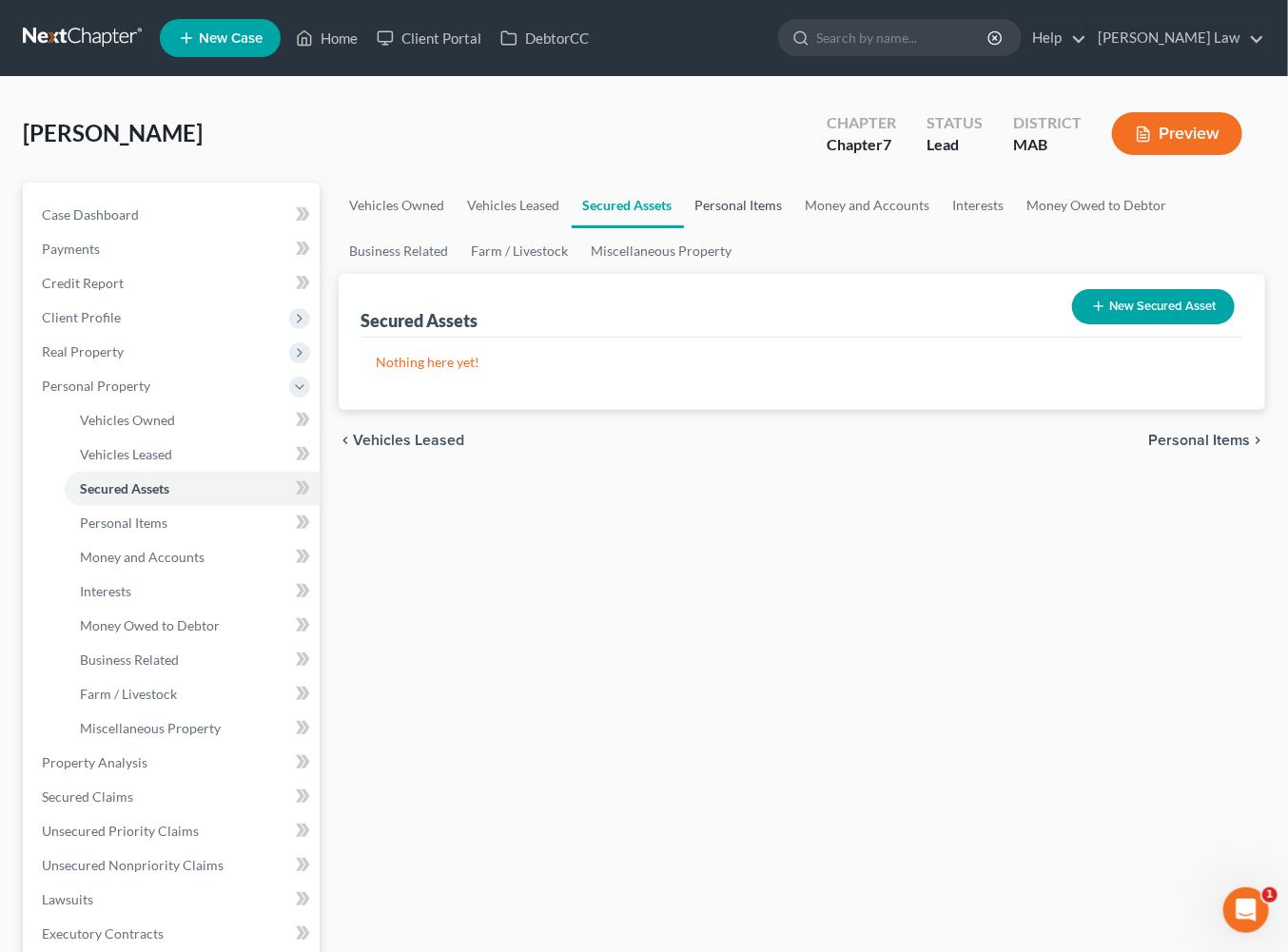
click at [795, 228] on link "Personal Items" at bounding box center [739, 205] width 110 height 45
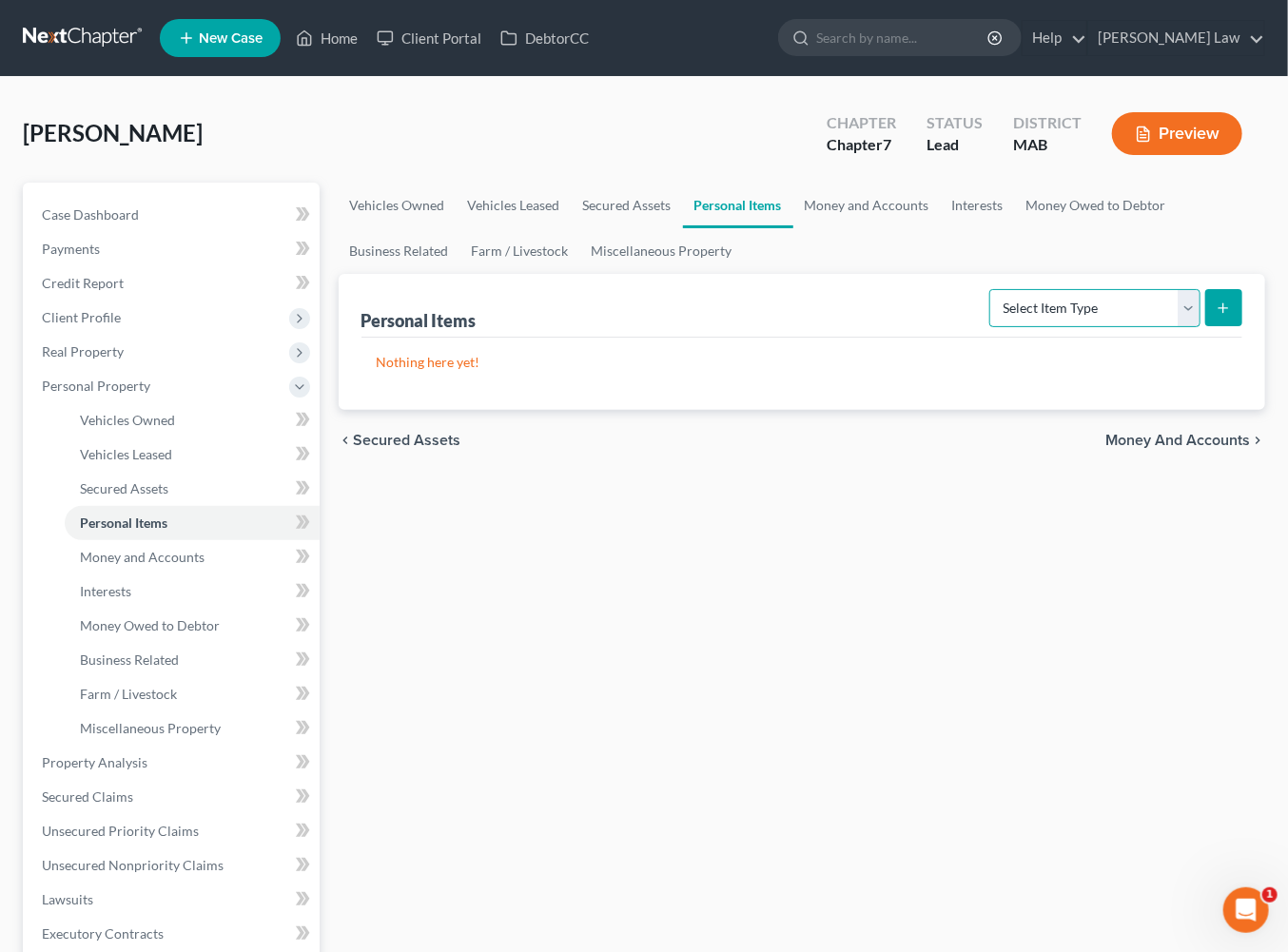
click at [1167, 327] on select "Select Item Type Clothing Collectibles Of Value Electronics Firearms Household …" at bounding box center [1095, 308] width 211 height 38
select select "clothing"
click at [1216, 316] on icon "submit" at bounding box center [1223, 308] width 15 height 15
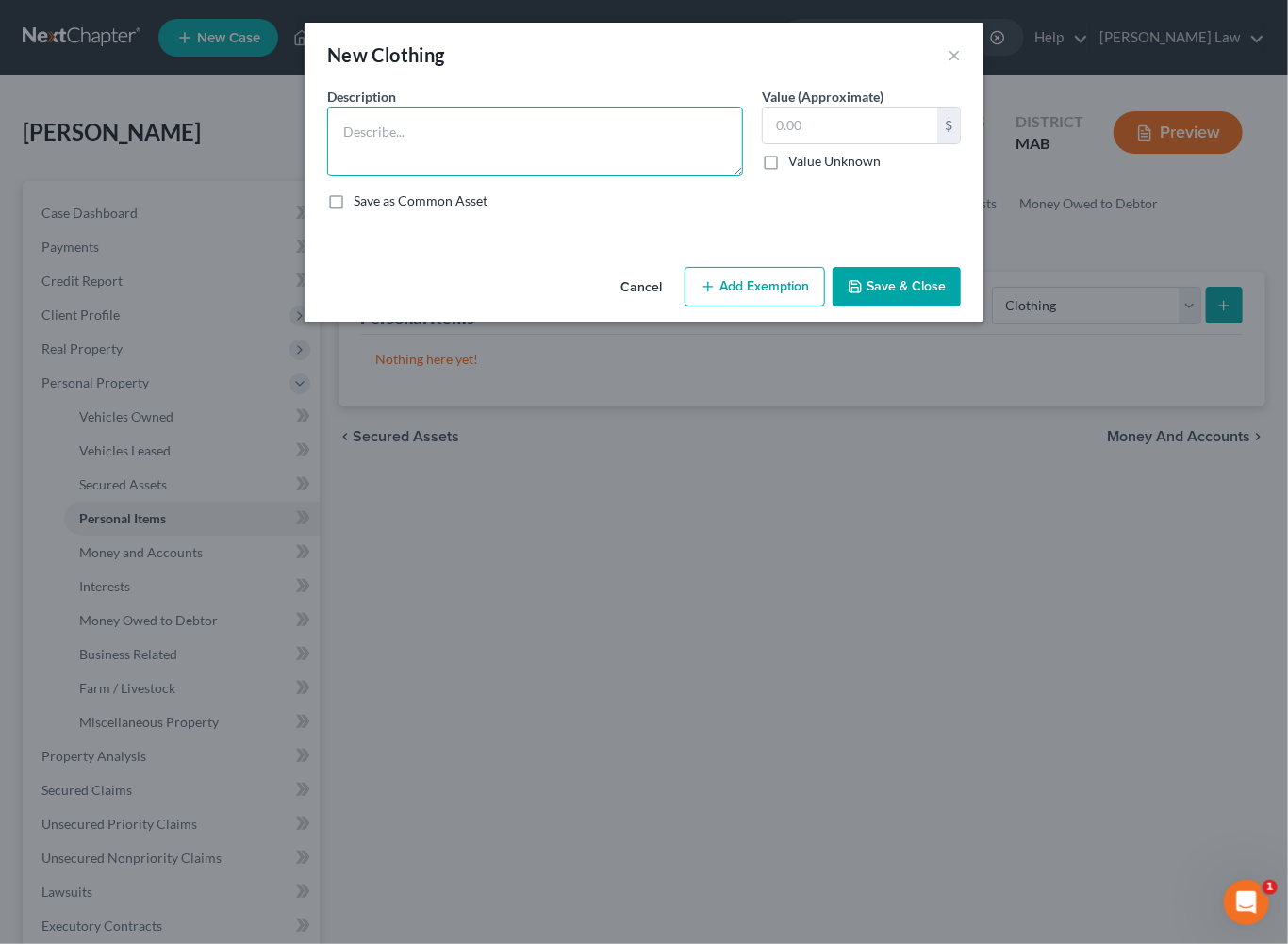
click at [367, 176] on textarea at bounding box center [535, 141] width 416 height 70
type textarea "Ordinary clothing"
type input "500"
click at [788, 306] on button "Add Exemption" at bounding box center [754, 286] width 141 height 39
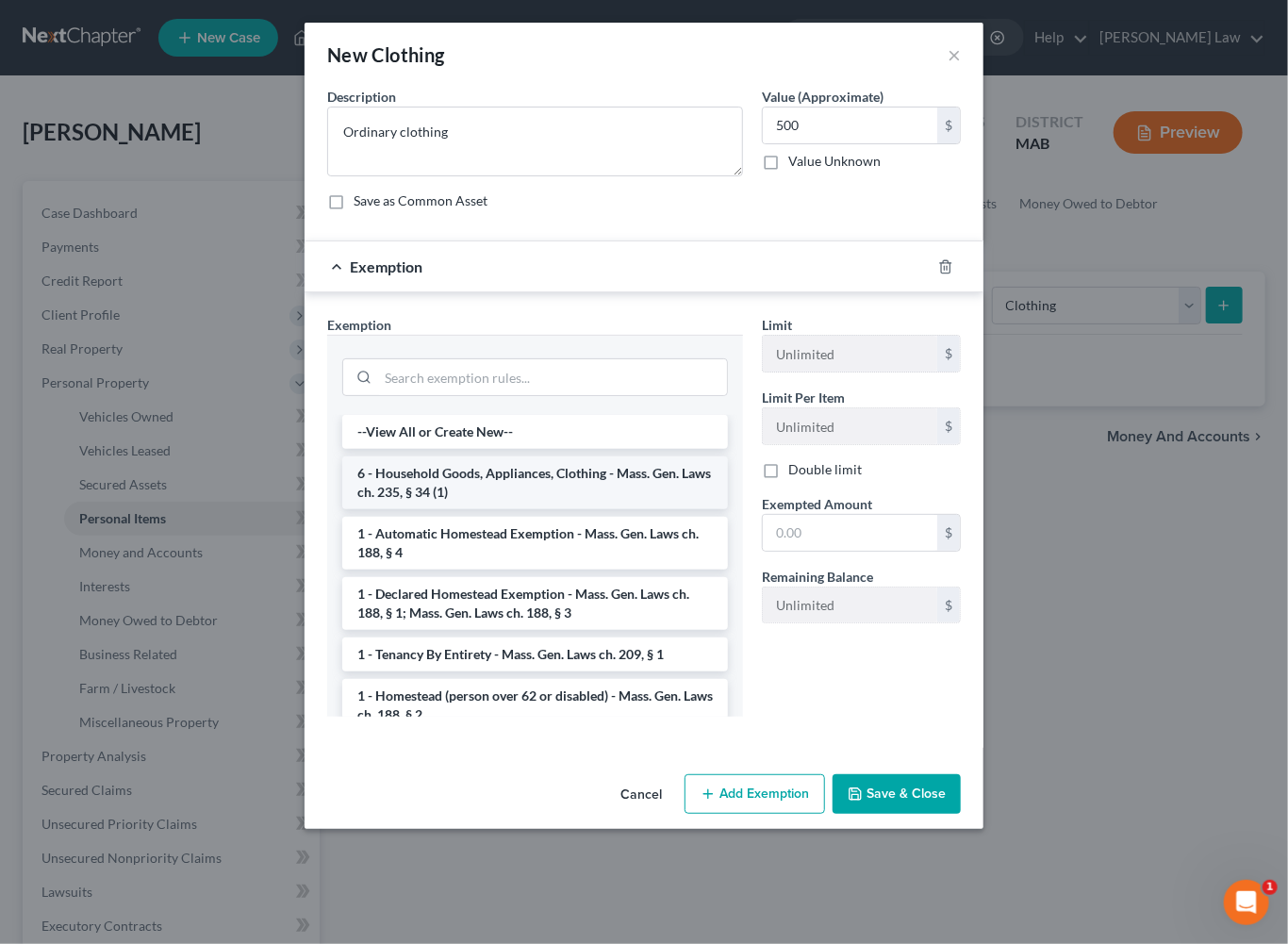
click at [469, 509] on li "6 - Household Goods, Appliances, Clothing - Mass. Gen. Laws ch. 235, § 34 (1)" at bounding box center [535, 483] width 386 height 53
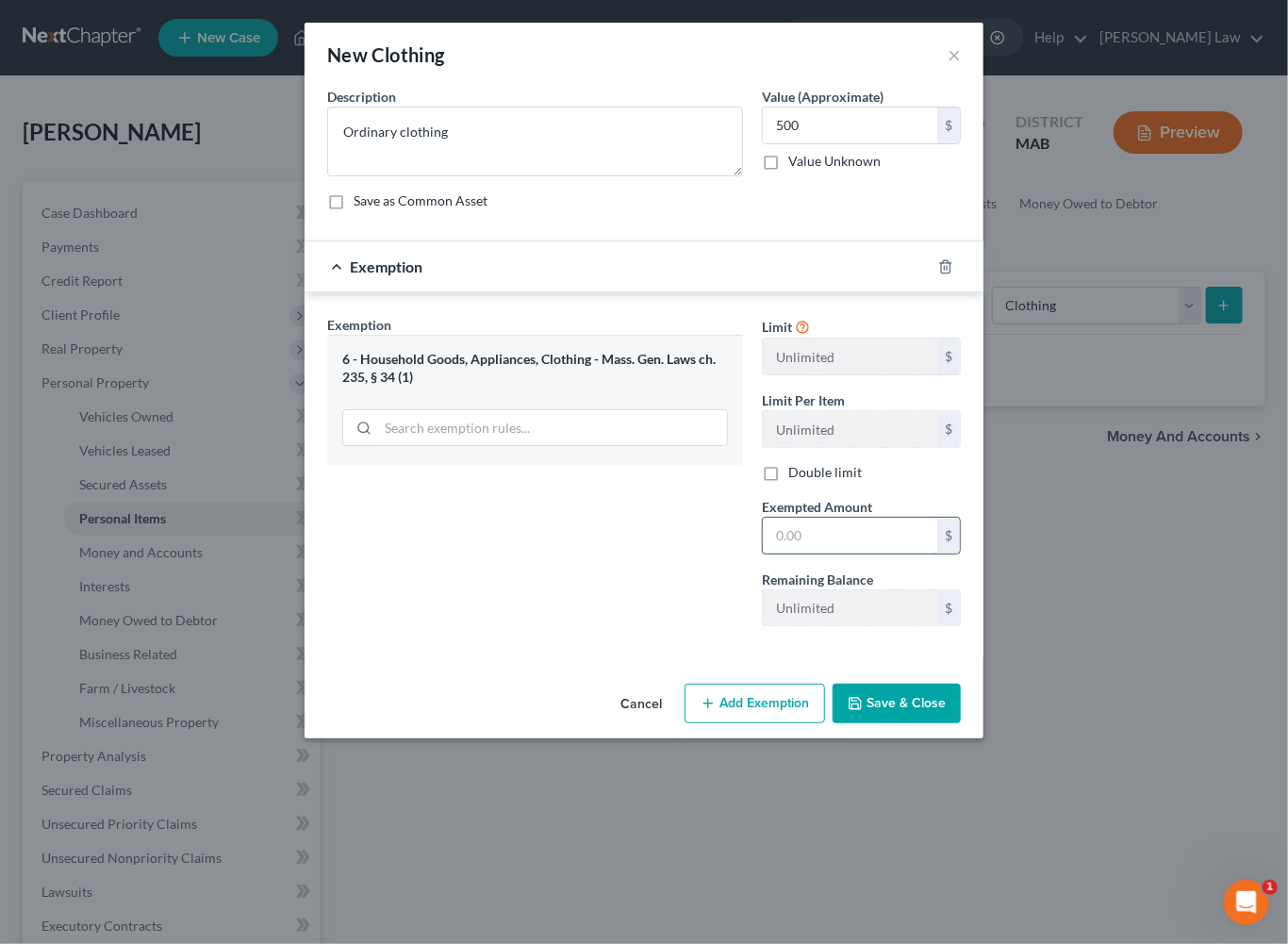
click at [937, 553] on input "text" at bounding box center [850, 535] width 174 height 35
type input "500.00"
click at [959, 724] on button "Save & Close" at bounding box center [897, 703] width 128 height 39
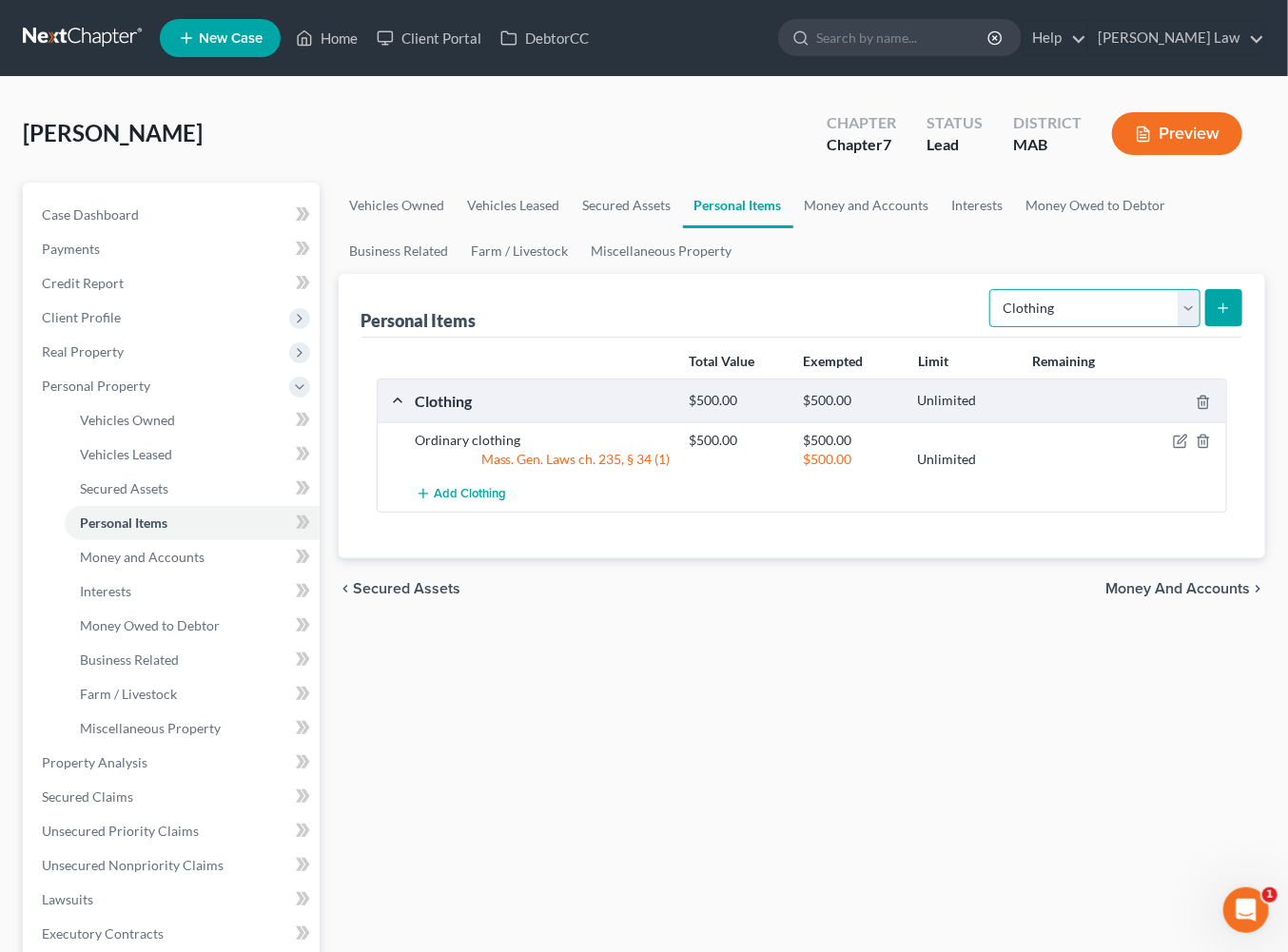
click at [1168, 327] on select "Select Item Type Clothing Collectibles Of Value Electronics Firearms Household …" at bounding box center [1095, 308] width 211 height 38
select select "firearms"
click at [1219, 308] on line "submit" at bounding box center [1223, 308] width 9 height 0
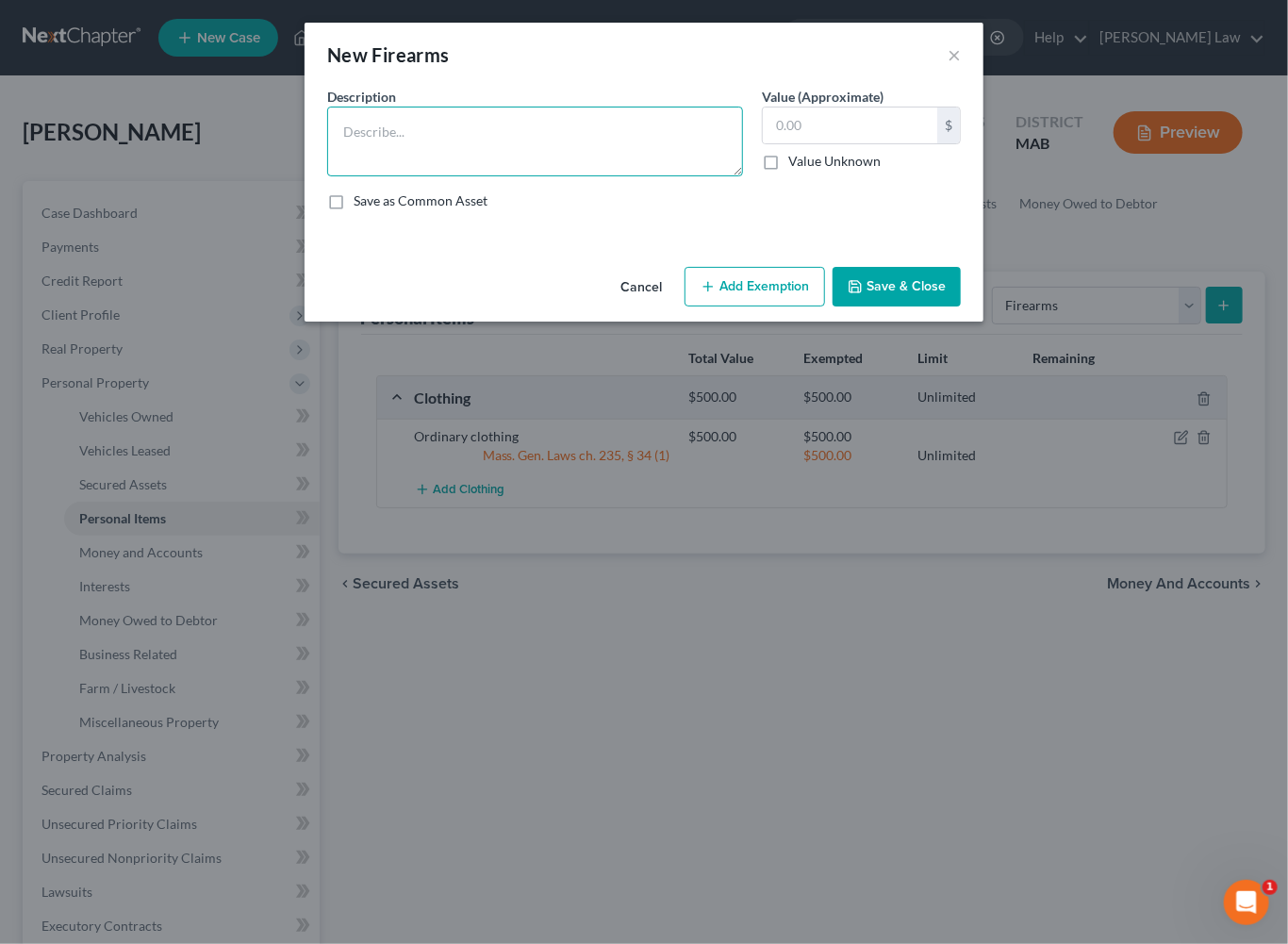
click at [397, 175] on textarea at bounding box center [535, 141] width 416 height 70
type textarea "2 Guns"
type input "1,000"
click at [763, 306] on button "Add Exemption" at bounding box center [754, 286] width 141 height 39
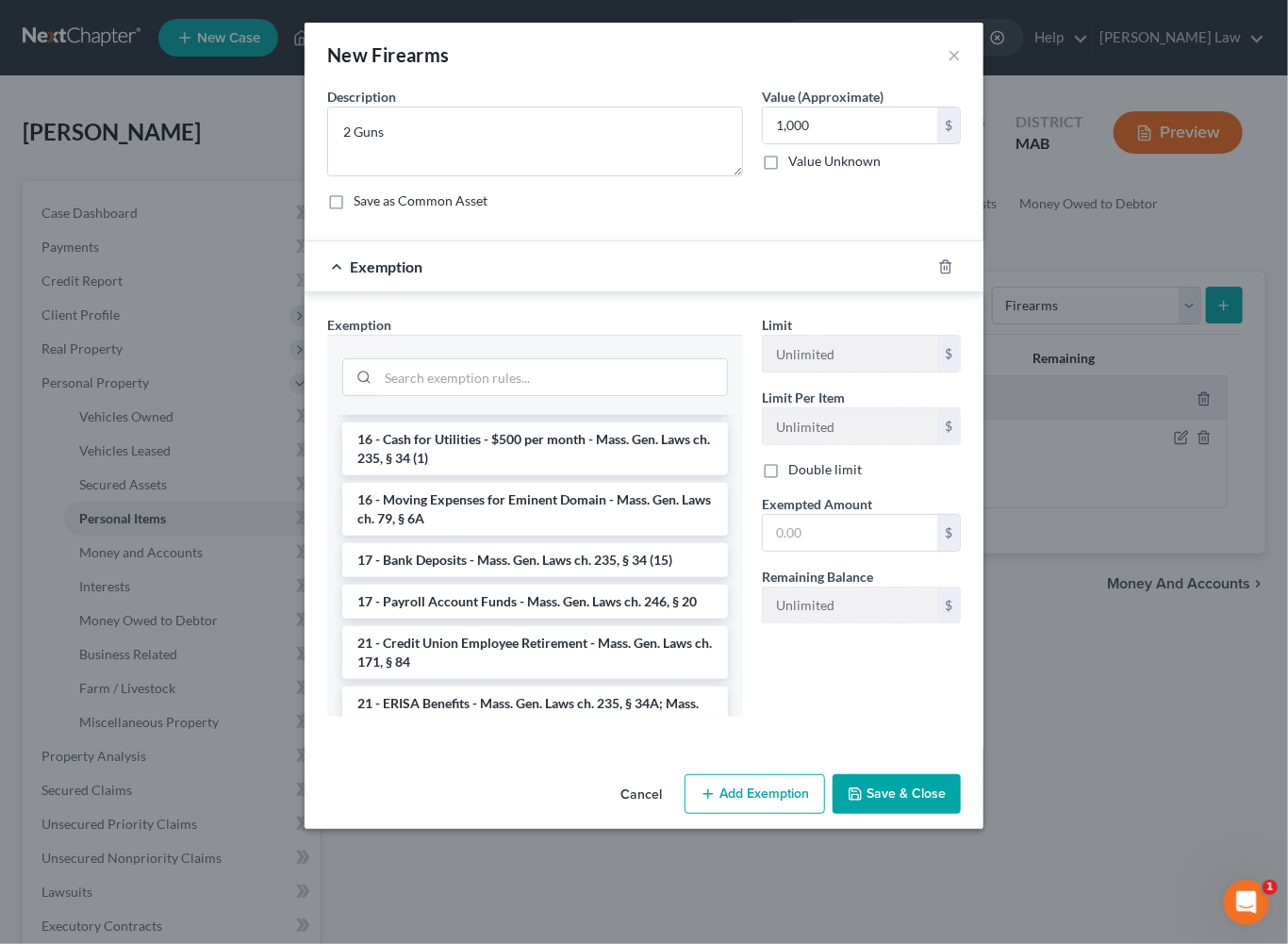
scroll to position [666, 0]
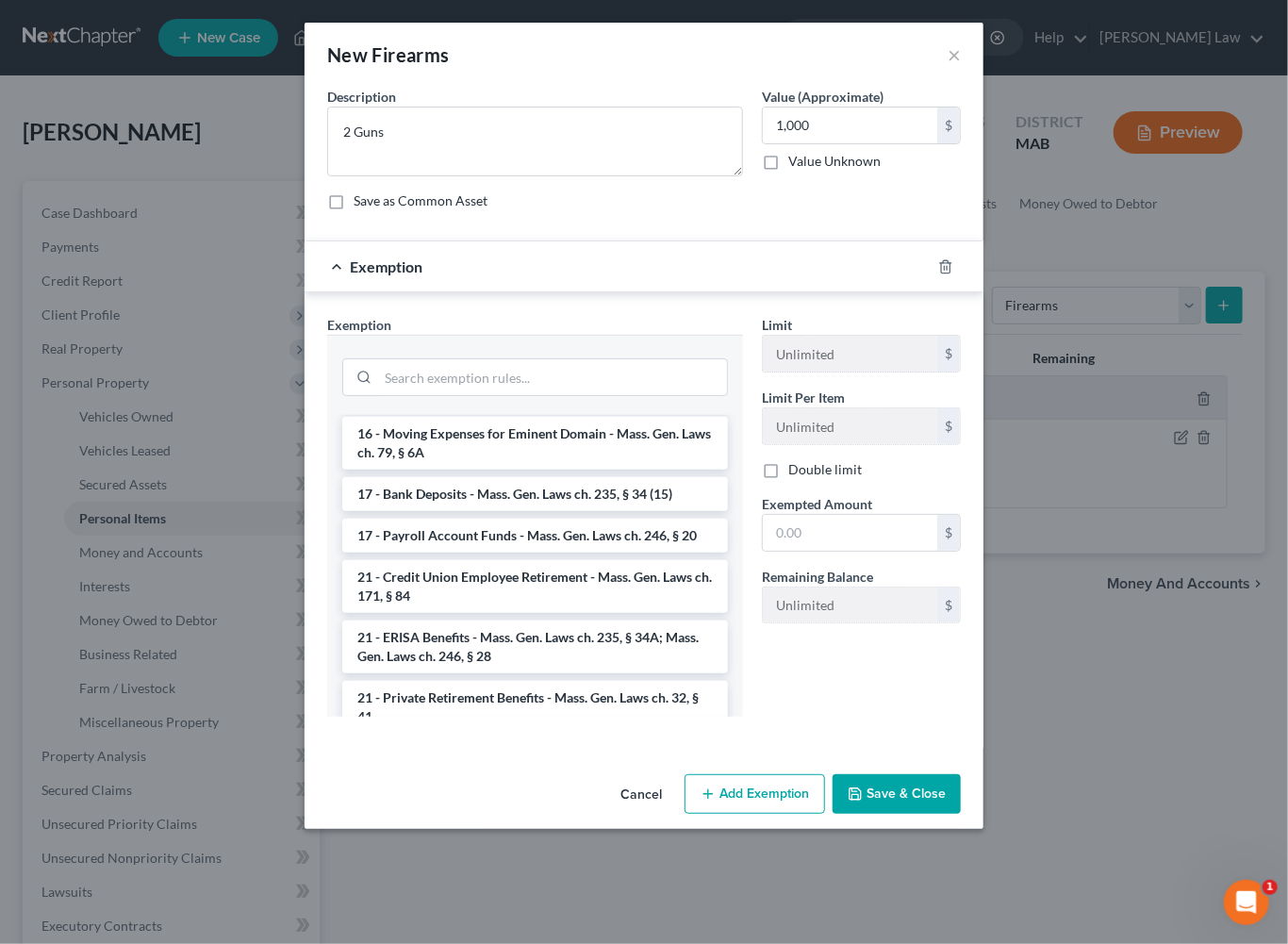
click at [449, 349] on li "14 - Wildcard - $1,000 plus up to $5,000 unused car, furniture, trade tools exe…" at bounding box center [535, 313] width 386 height 72
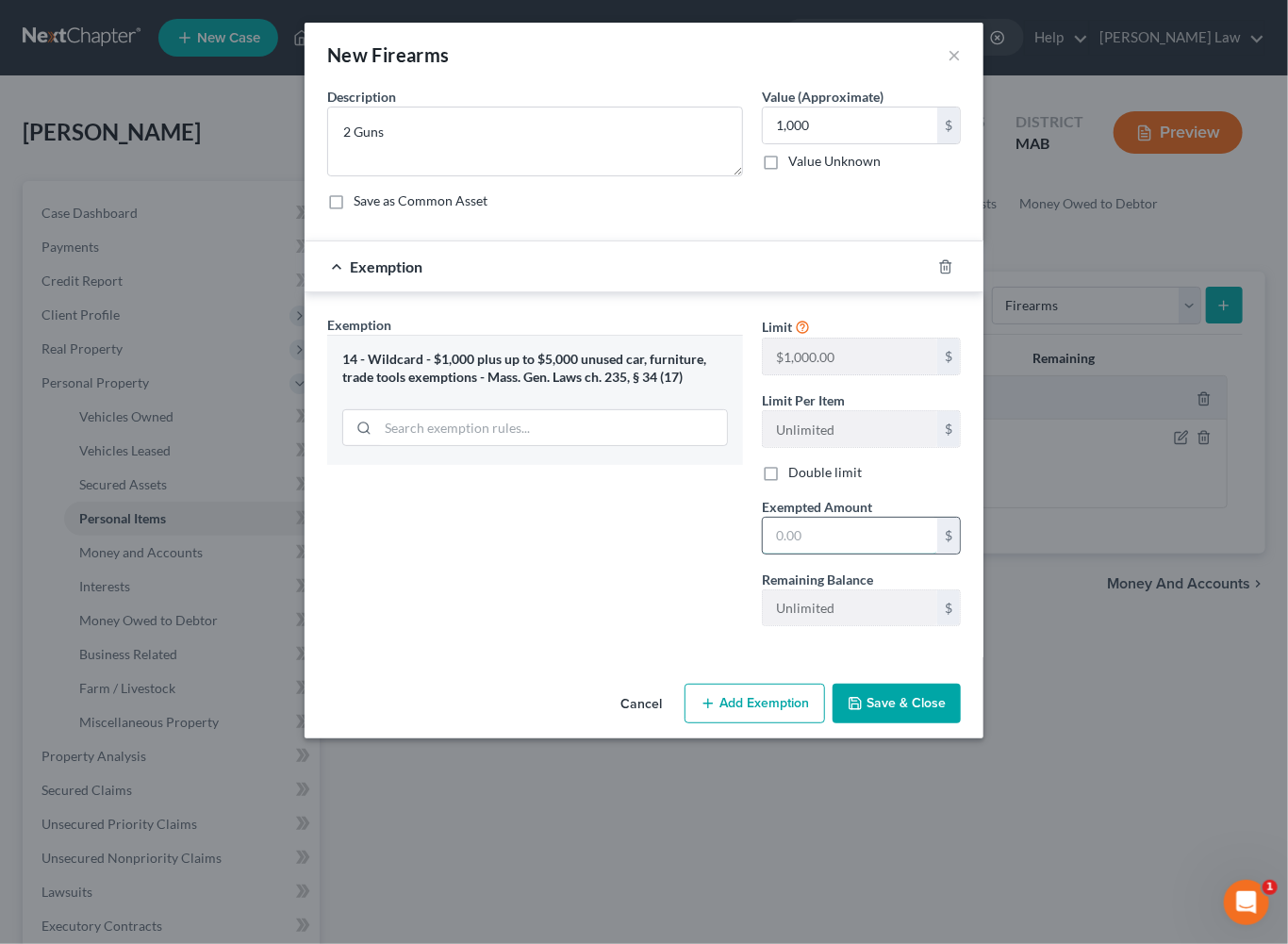
click at [928, 553] on input "text" at bounding box center [850, 535] width 174 height 35
type input "1,000"
click at [935, 724] on button "Save & Close" at bounding box center [897, 703] width 128 height 39
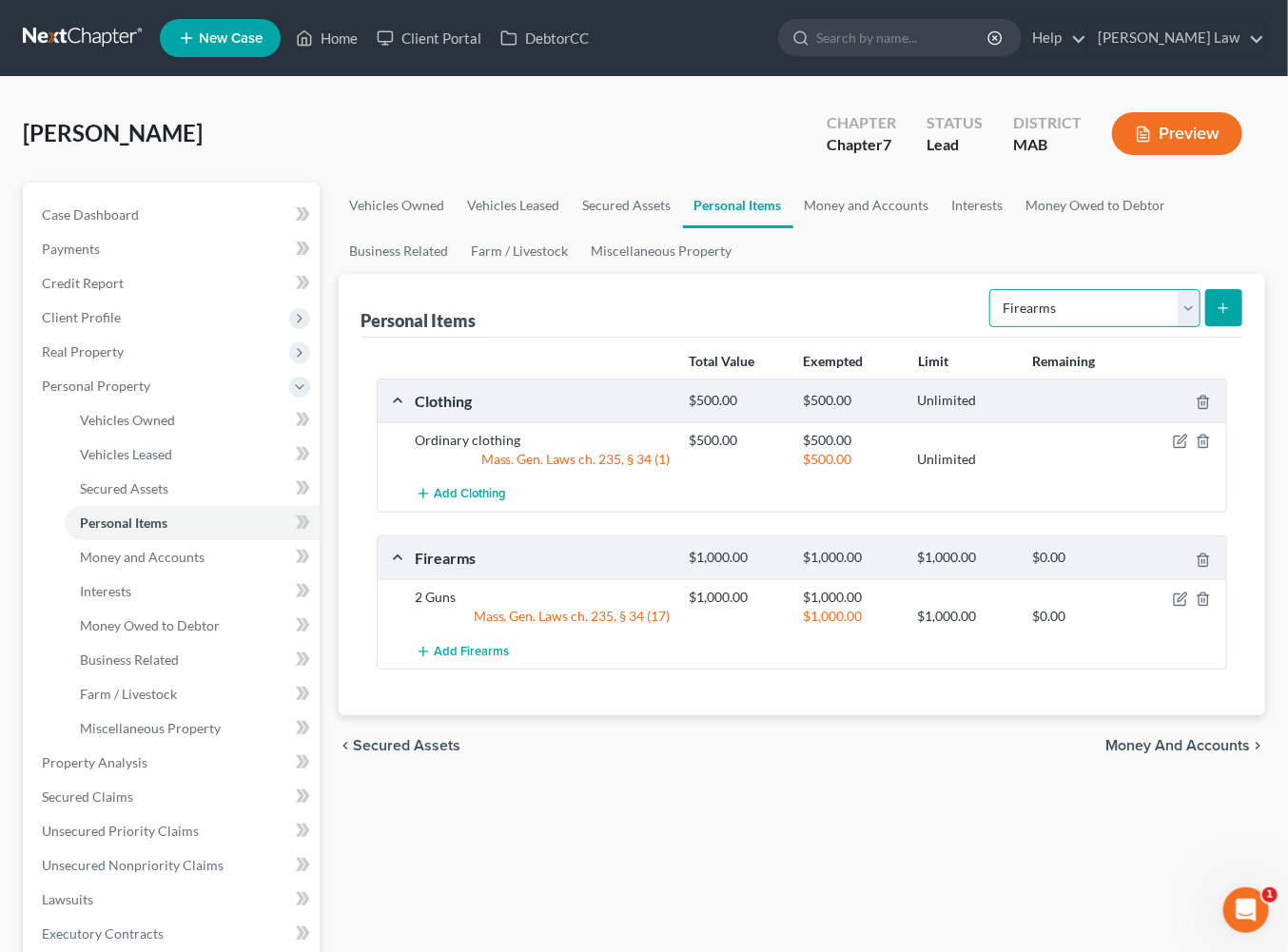
click at [1163, 327] on select "Select Item Type Clothing Collectibles Of Value Electronics Firearms Household …" at bounding box center [1095, 308] width 211 height 38
select select "electronics"
click at [1216, 316] on icon "submit" at bounding box center [1223, 308] width 15 height 15
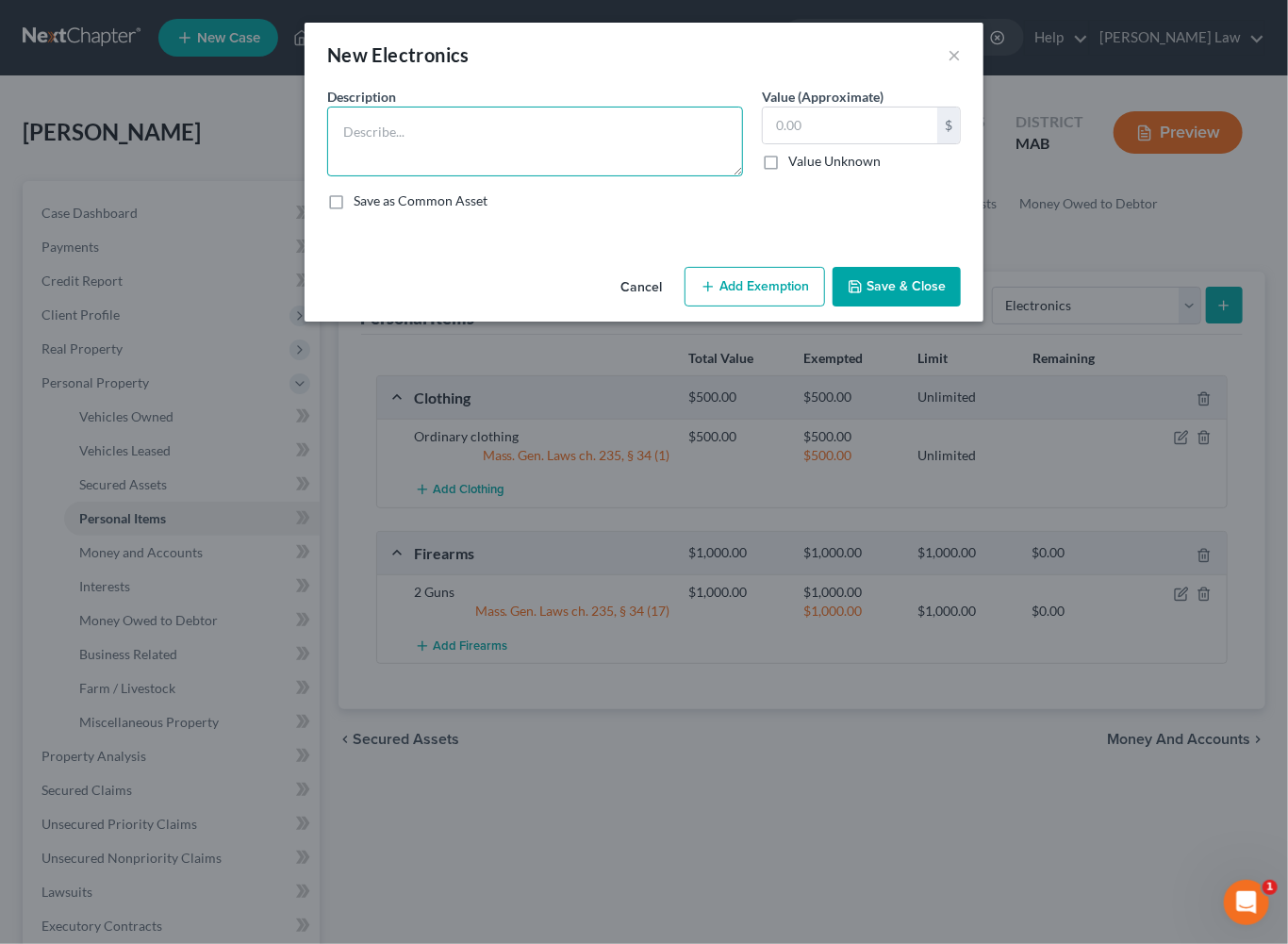
click at [385, 176] on textarea at bounding box center [535, 141] width 416 height 70
type textarea "Misc. Electronics"
type input "1,500"
click at [774, 306] on button "Add Exemption" at bounding box center [754, 286] width 141 height 39
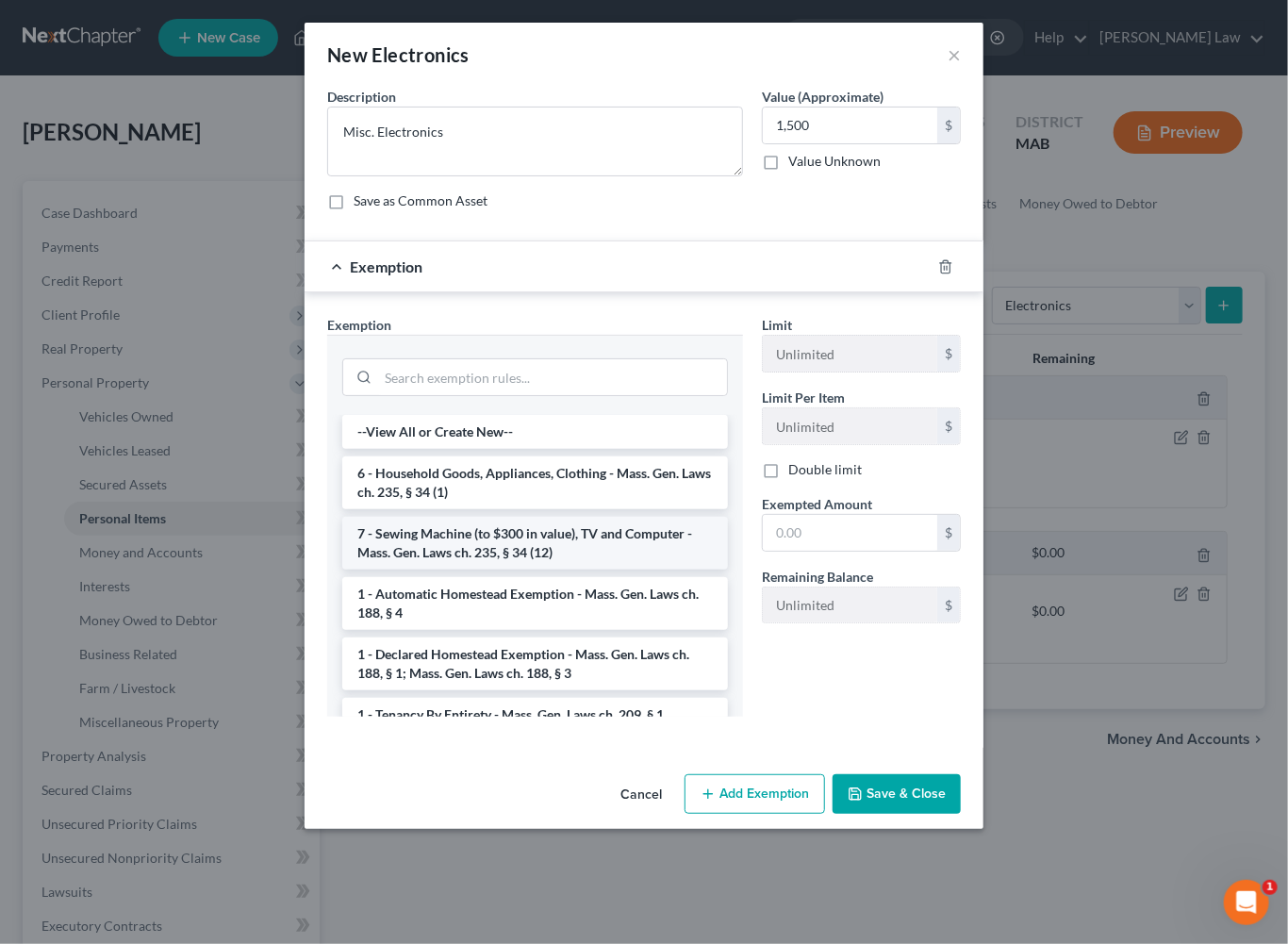
click at [396, 570] on li "7 - Sewing Machine (to $300 in value), TV and Computer - Mass. Gen. Laws ch. 23…" at bounding box center [535, 543] width 386 height 53
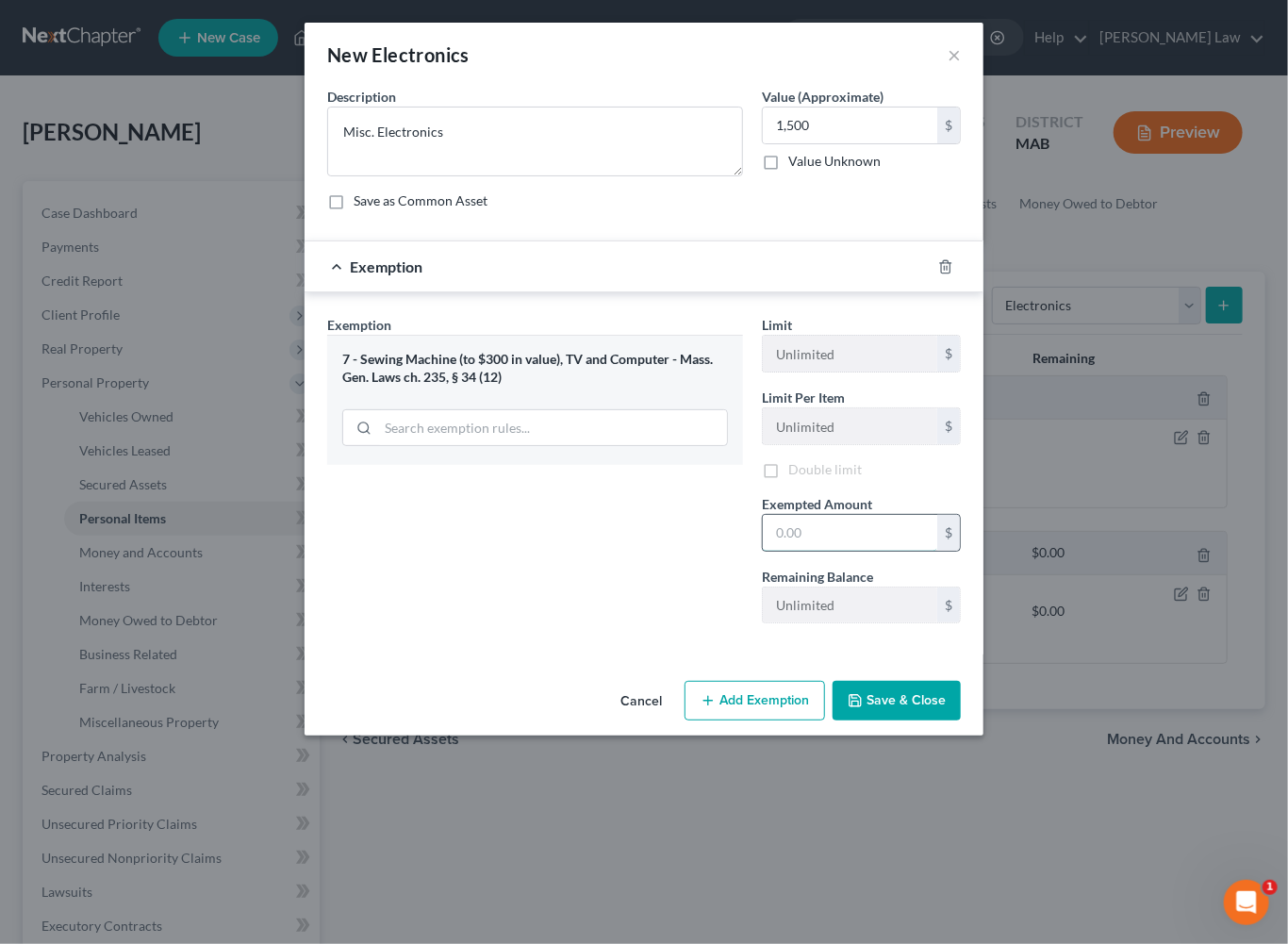
drag, startPoint x: 899, startPoint y: 642, endPoint x: 895, endPoint y: 654, distance: 12.6
click at [896, 551] on div "$" at bounding box center [861, 532] width 199 height 37
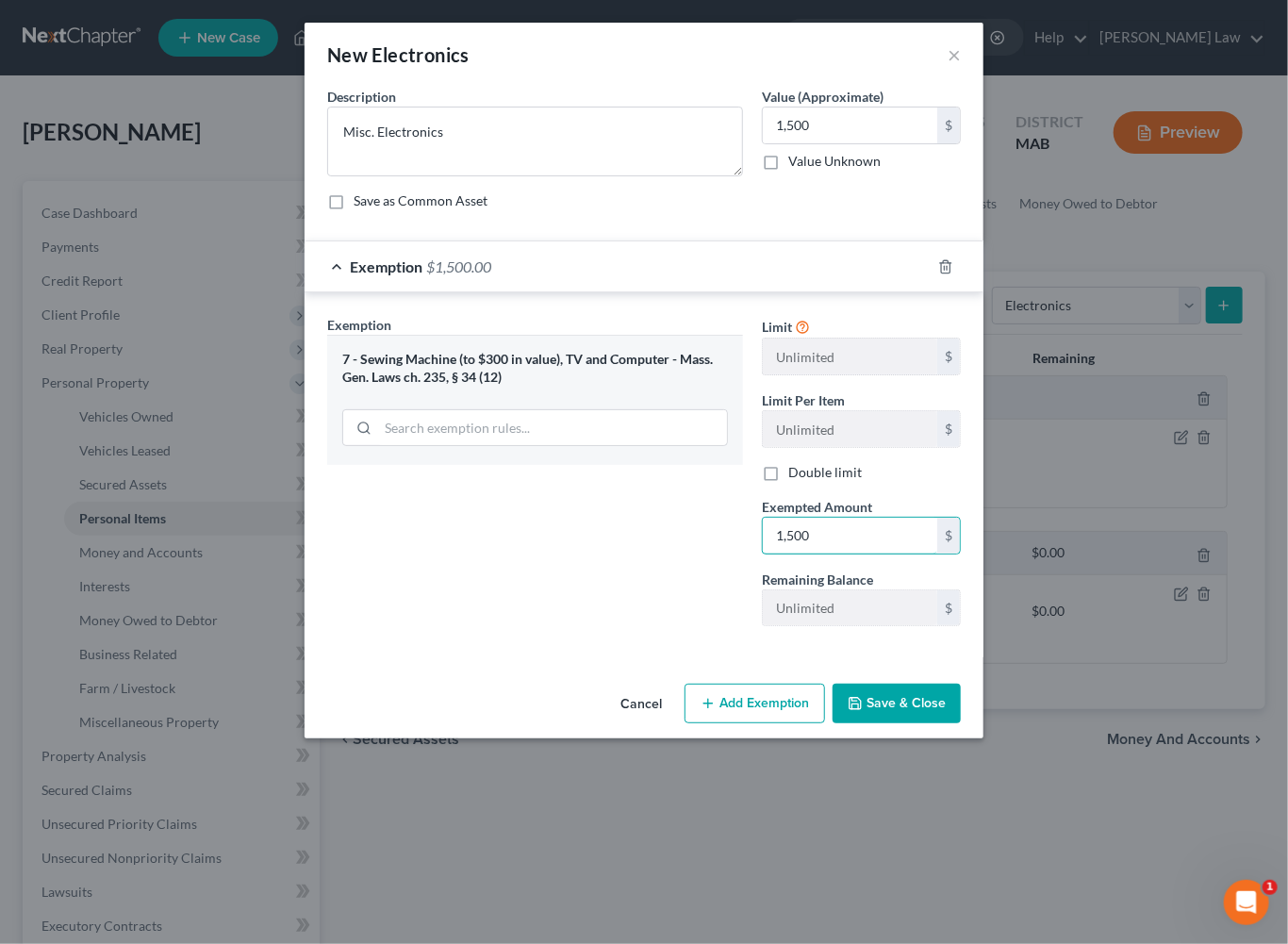
type input "1,500"
click at [961, 724] on button "Save & Close" at bounding box center [897, 703] width 128 height 39
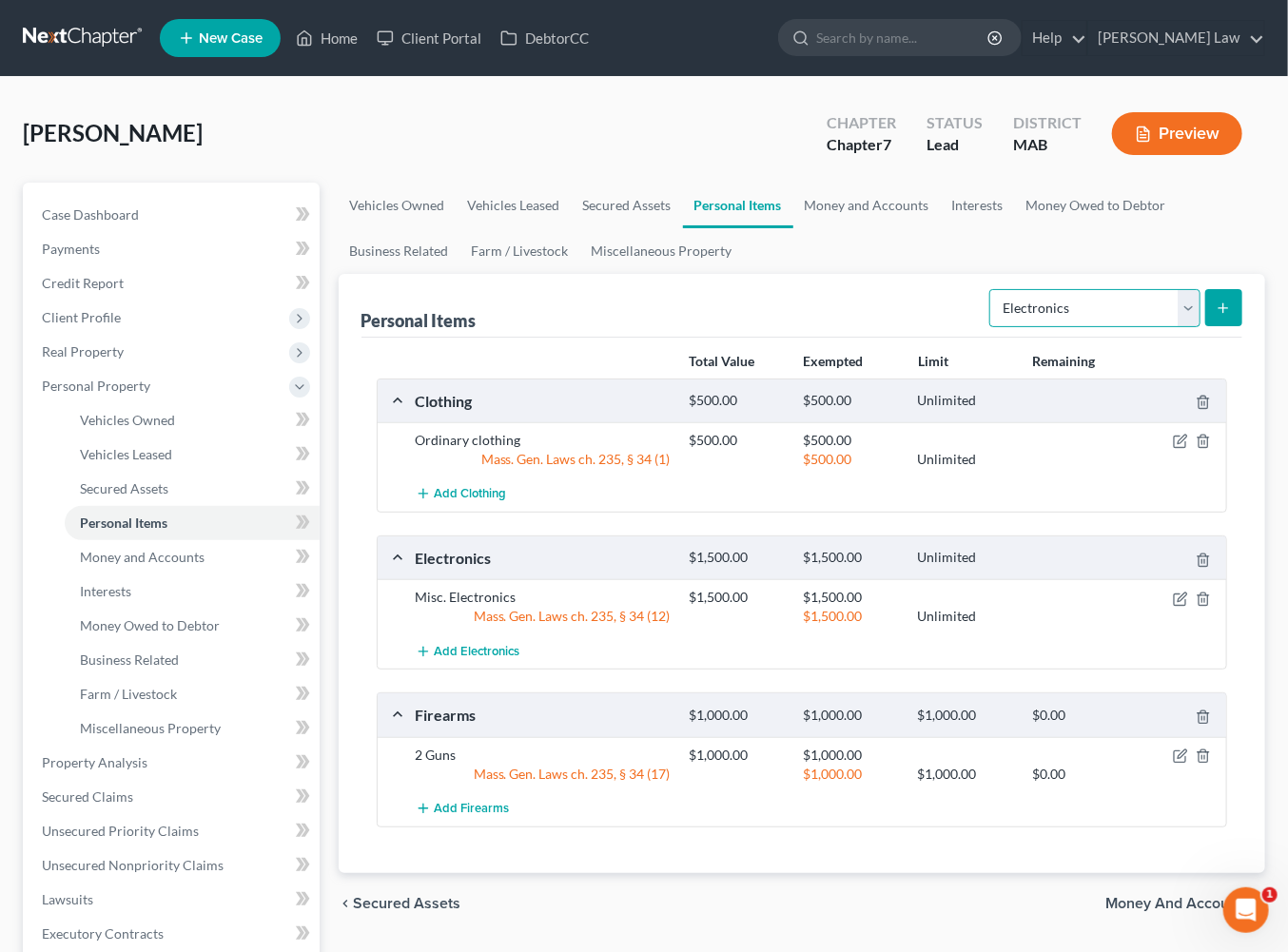
click at [1167, 327] on select "Select Item Type Clothing Collectibles Of Value Electronics Firearms Household …" at bounding box center [1095, 308] width 211 height 38
select select "household_goods"
click at [1216, 316] on icon "submit" at bounding box center [1223, 308] width 15 height 15
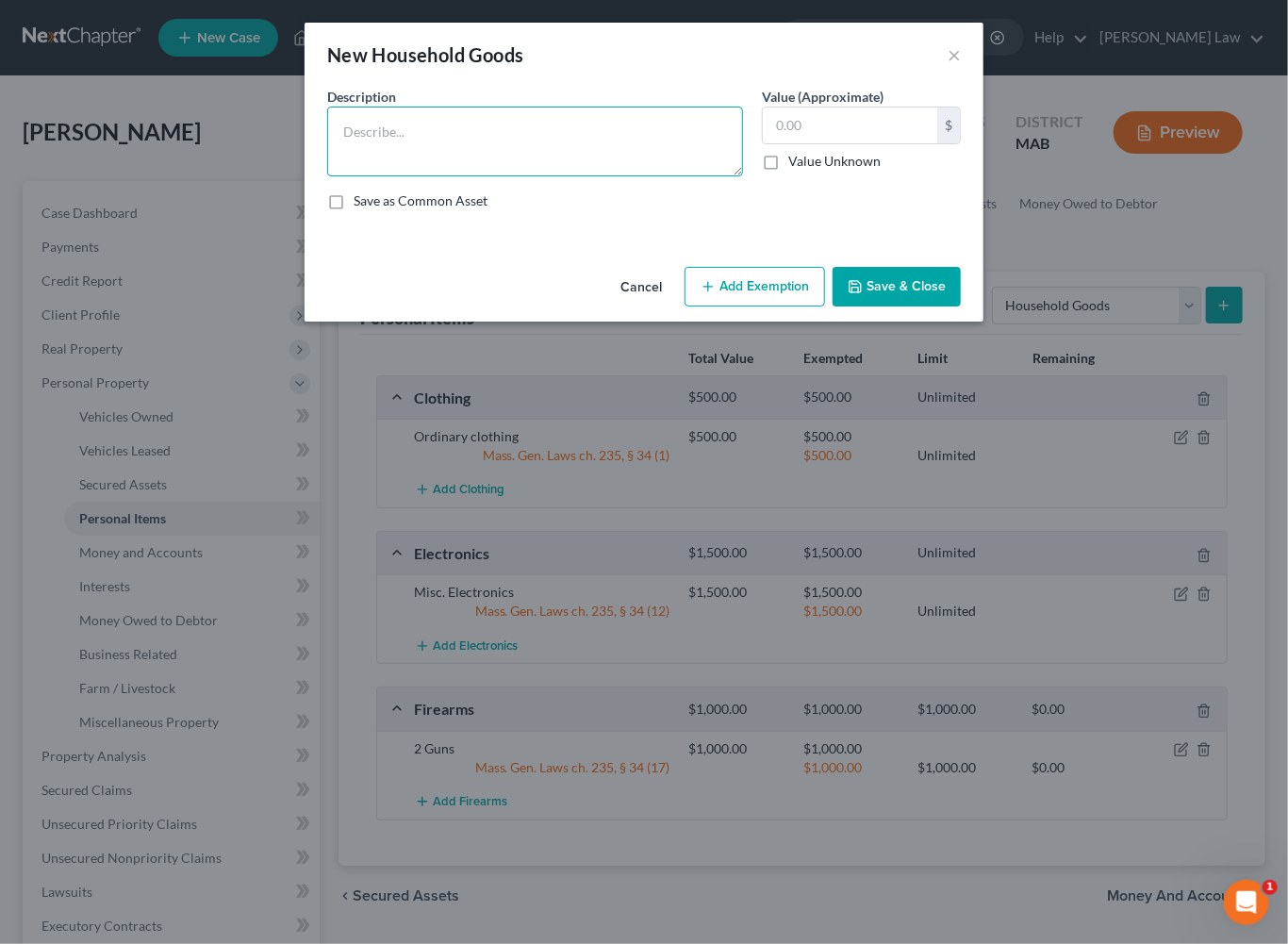
click at [367, 159] on textarea at bounding box center [535, 141] width 416 height 70
type textarea "Ordinary and usual household contents"
type input "2,500"
click at [708, 290] on line "button" at bounding box center [708, 286] width 0 height 9
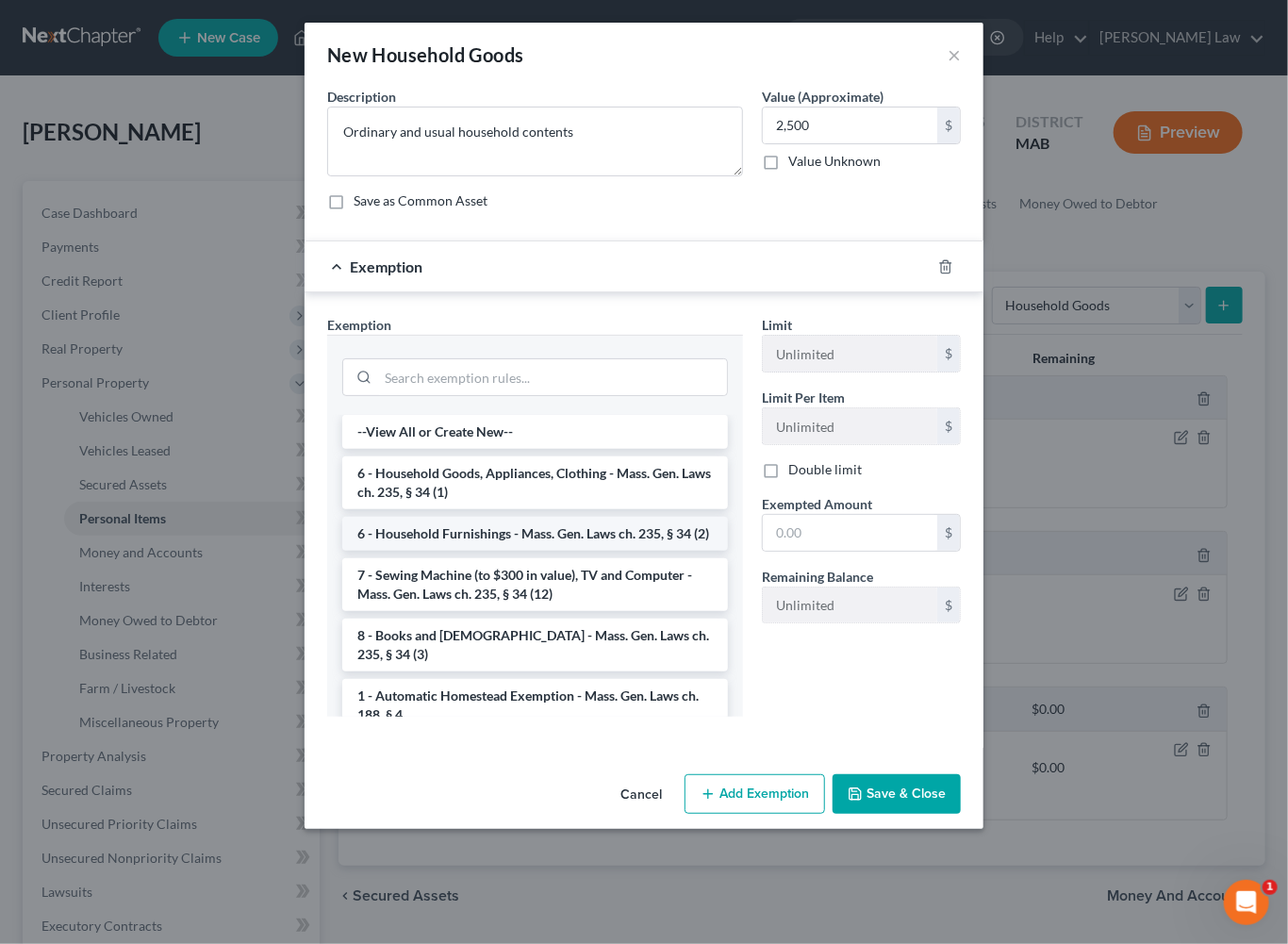
click at [414, 551] on li "6 - Household Furnishings - Mass. Gen. Laws ch. 235, § 34 (2)" at bounding box center [535, 533] width 386 height 34
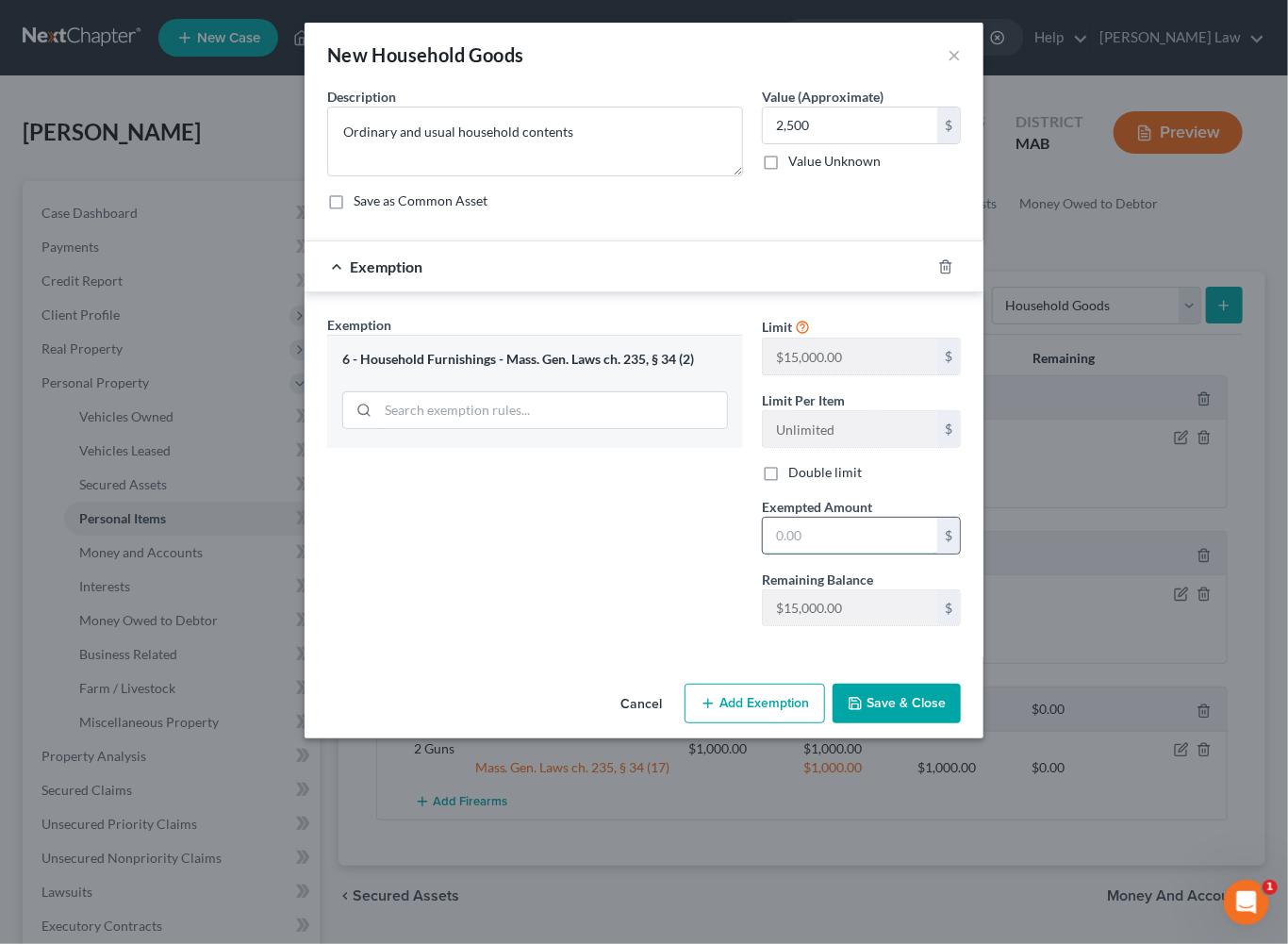
click at [925, 553] on input "text" at bounding box center [850, 535] width 174 height 35
type input "2,500"
click at [943, 724] on button "Save & Close" at bounding box center [897, 703] width 128 height 39
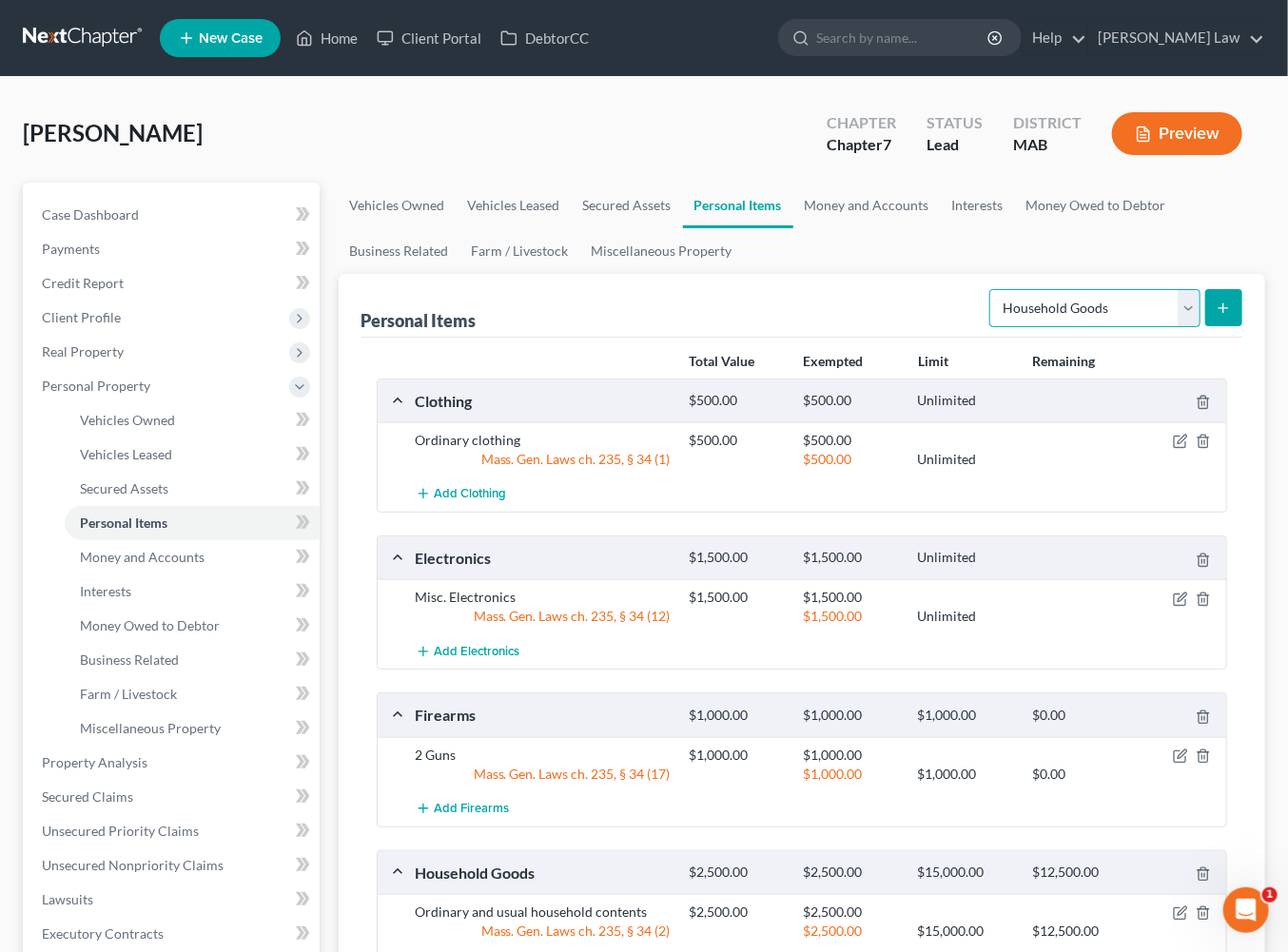
click at [1165, 327] on select "Select Item Type Clothing Collectibles Of Value Electronics Firearms Household …" at bounding box center [1095, 308] width 211 height 38
click at [1217, 326] on button "submit" at bounding box center [1223, 308] width 37 height 37
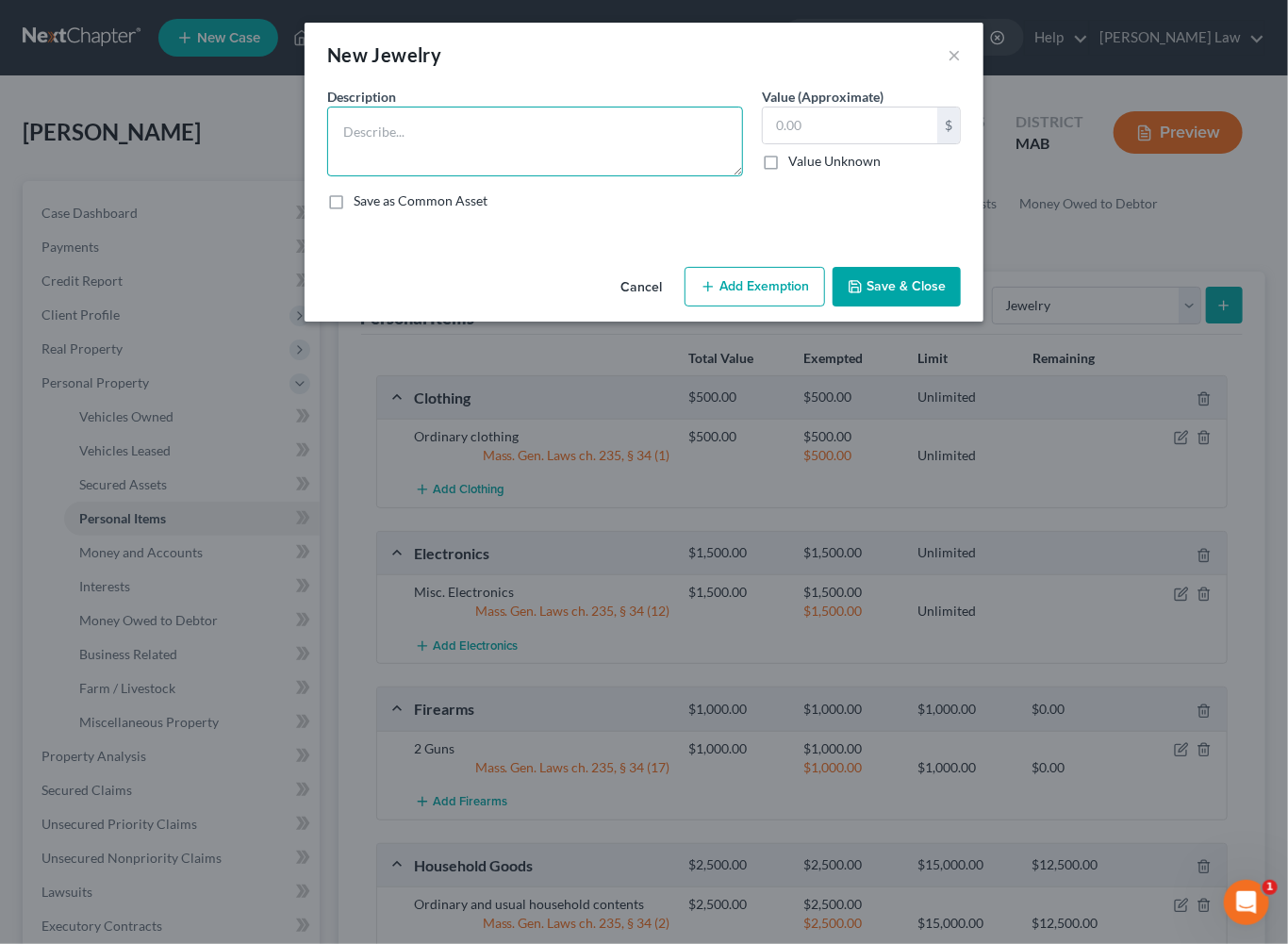
click at [411, 157] on textarea at bounding box center [535, 141] width 416 height 70
click at [961, 66] on button "×" at bounding box center [954, 55] width 13 height 23
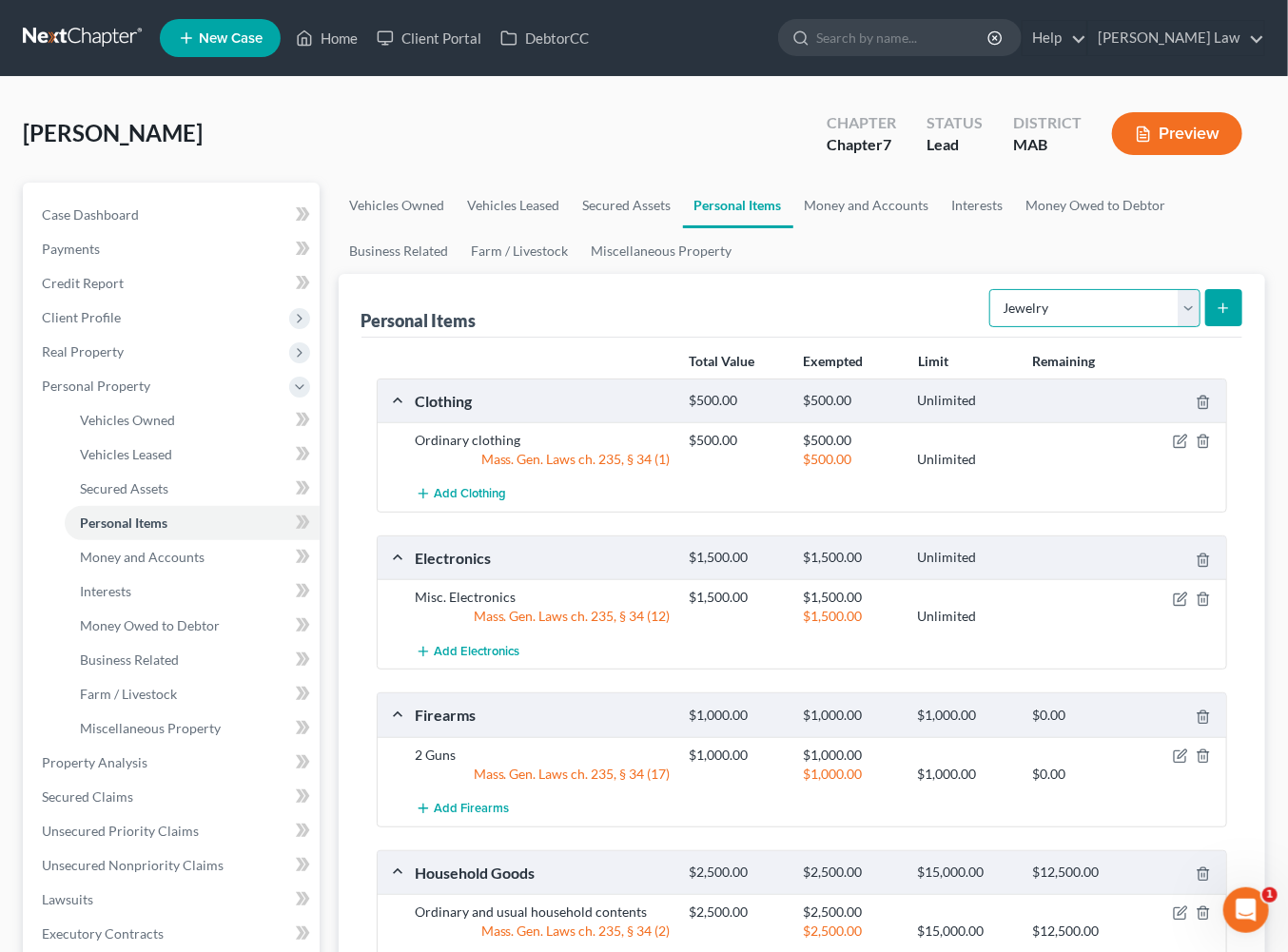
click at [1170, 327] on select "Select Item Type Clothing Collectibles Of Value Electronics Firearms Household …" at bounding box center [1095, 308] width 211 height 38
select select "pets"
click at [1216, 316] on icon "submit" at bounding box center [1223, 308] width 15 height 15
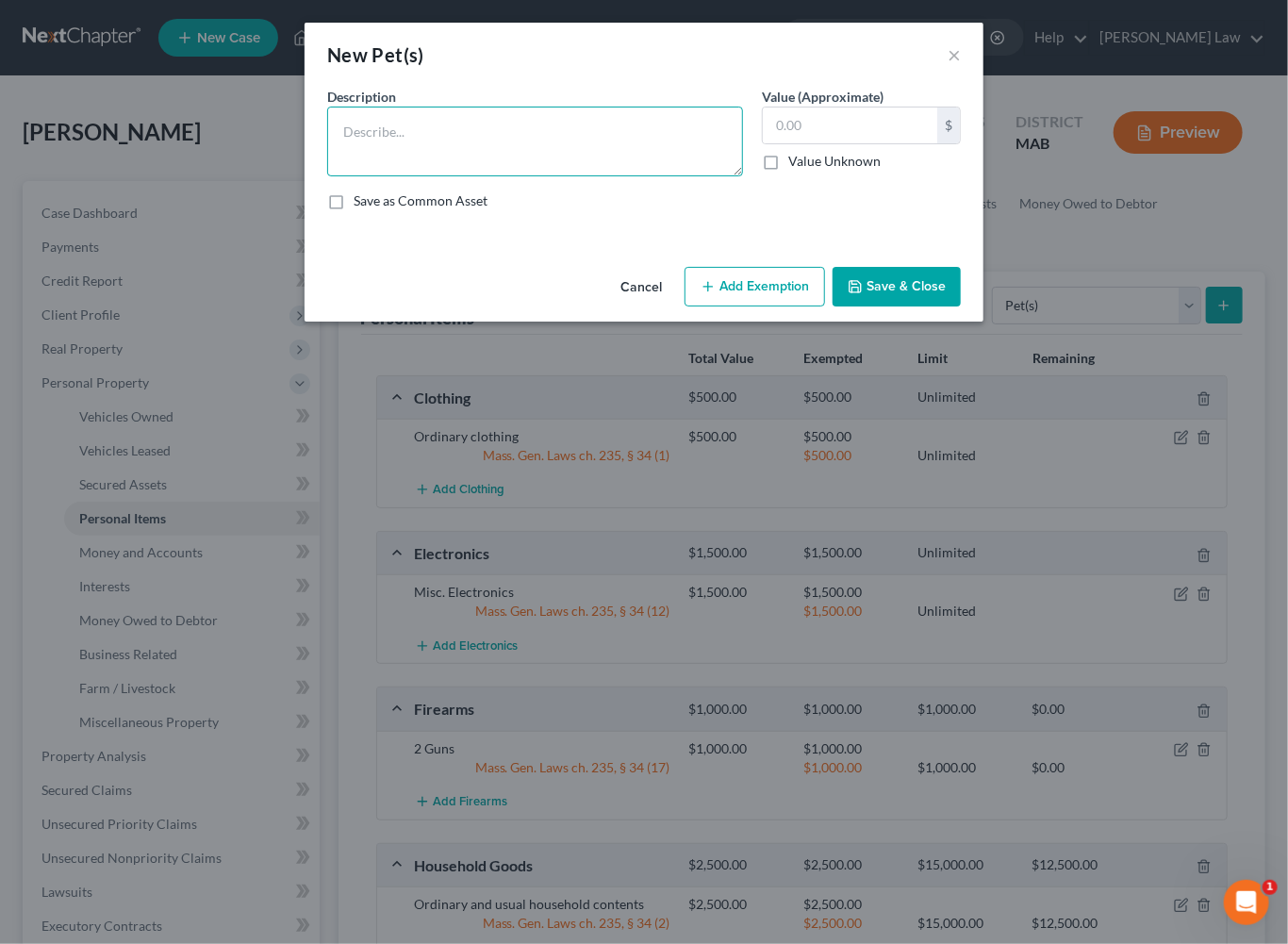
click at [352, 169] on textarea at bounding box center [535, 141] width 416 height 70
type textarea "1 dog (pet)"
type input "1.00"
click at [733, 306] on button "Add Exemption" at bounding box center [754, 286] width 141 height 39
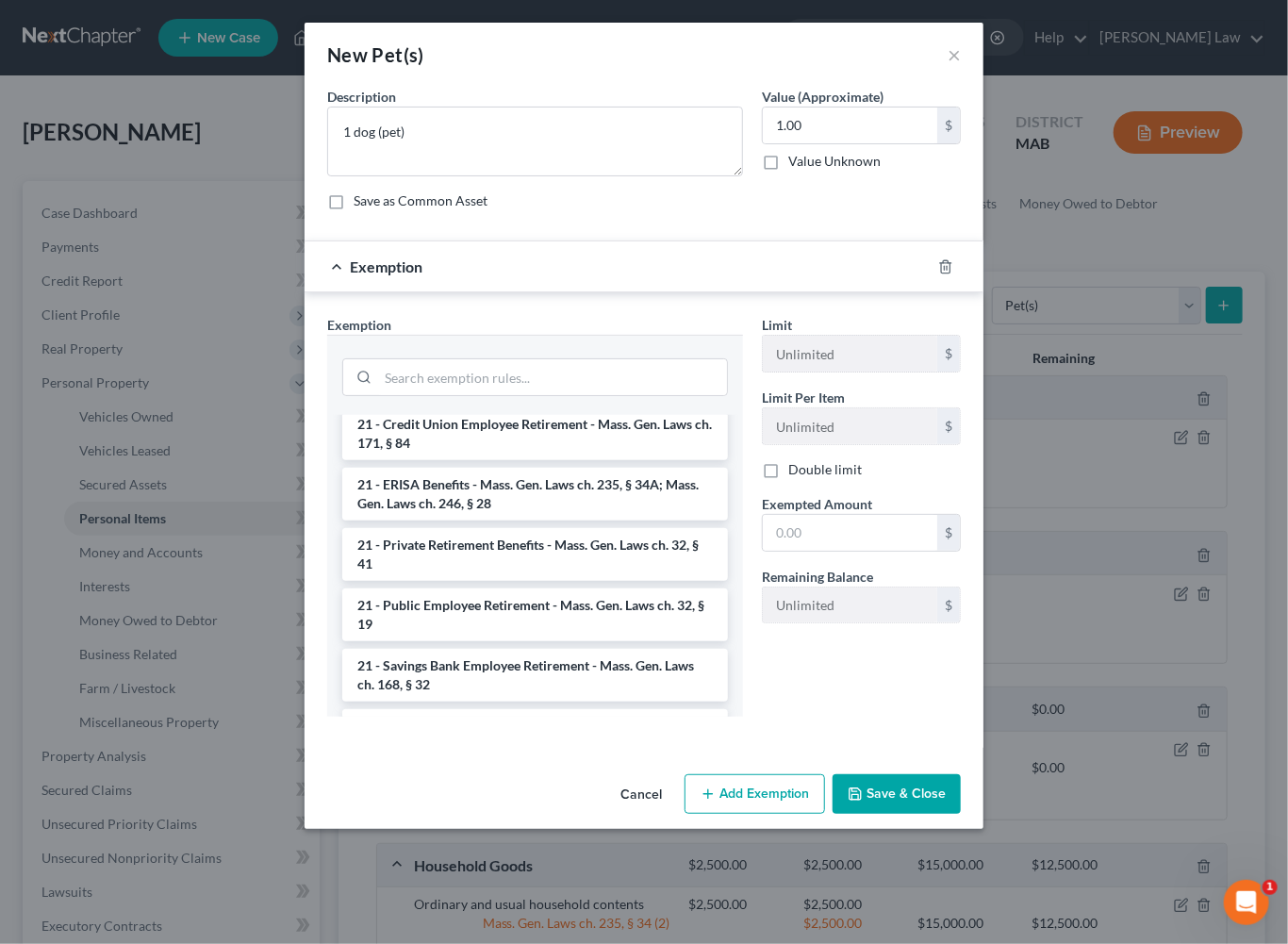
scroll to position [804, 0]
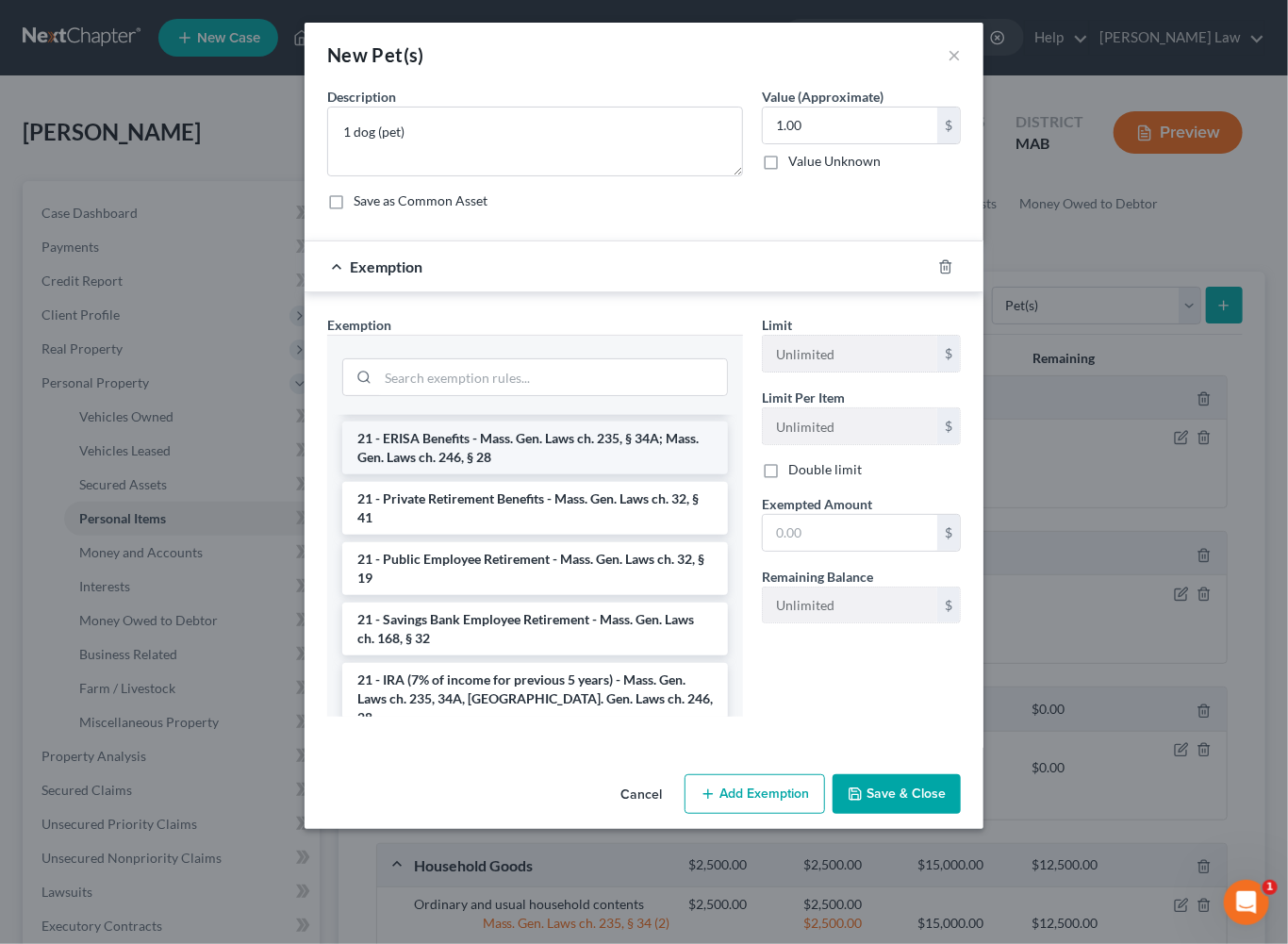
click at [428, 475] on li "21 - ERISA Benefits - Mass. Gen. Laws ch. 235, § 34A; Mass. Gen. Laws ch. 246, …" at bounding box center [535, 447] width 386 height 53
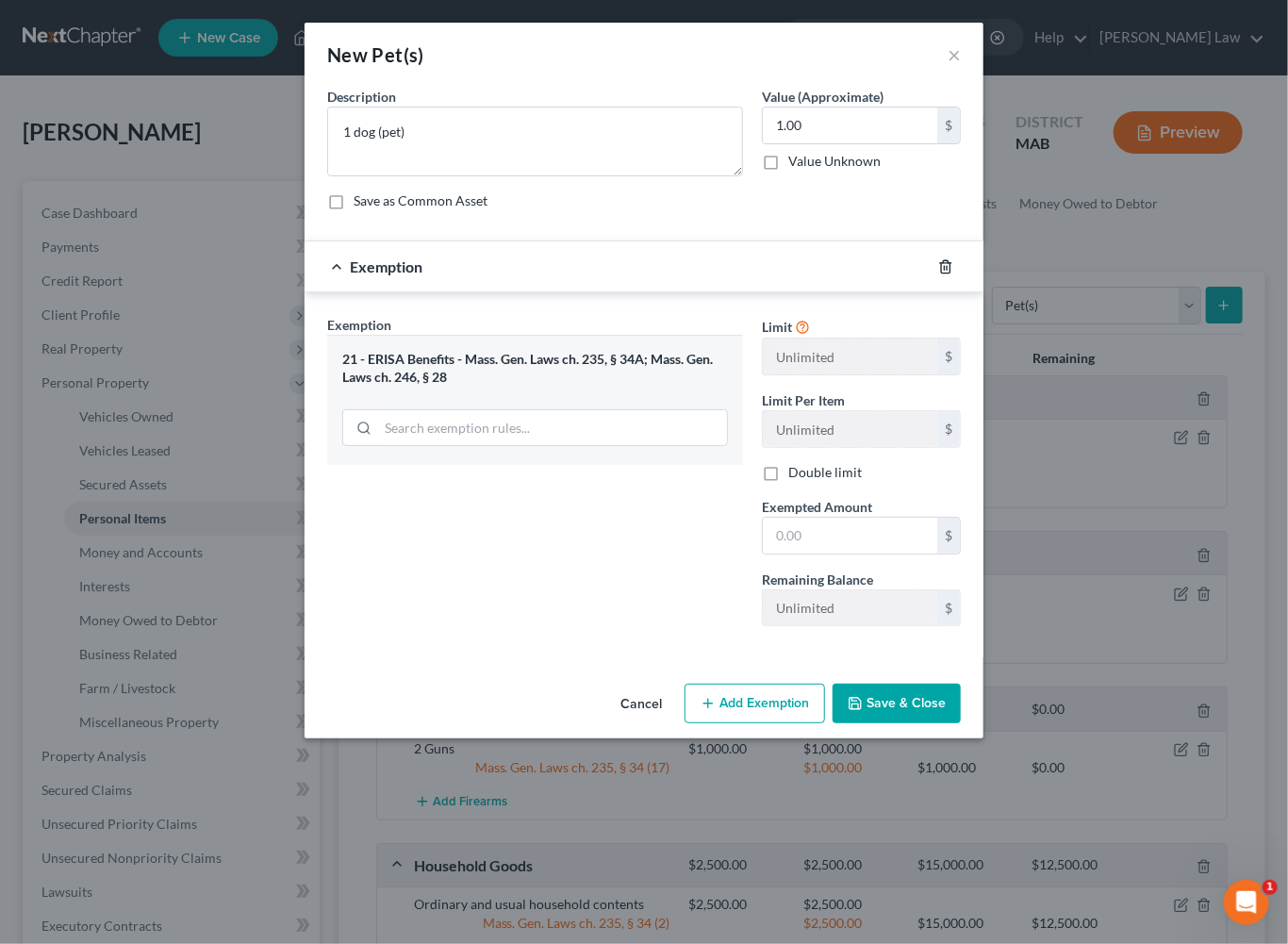
click at [953, 275] on icon "button" at bounding box center [945, 267] width 15 height 15
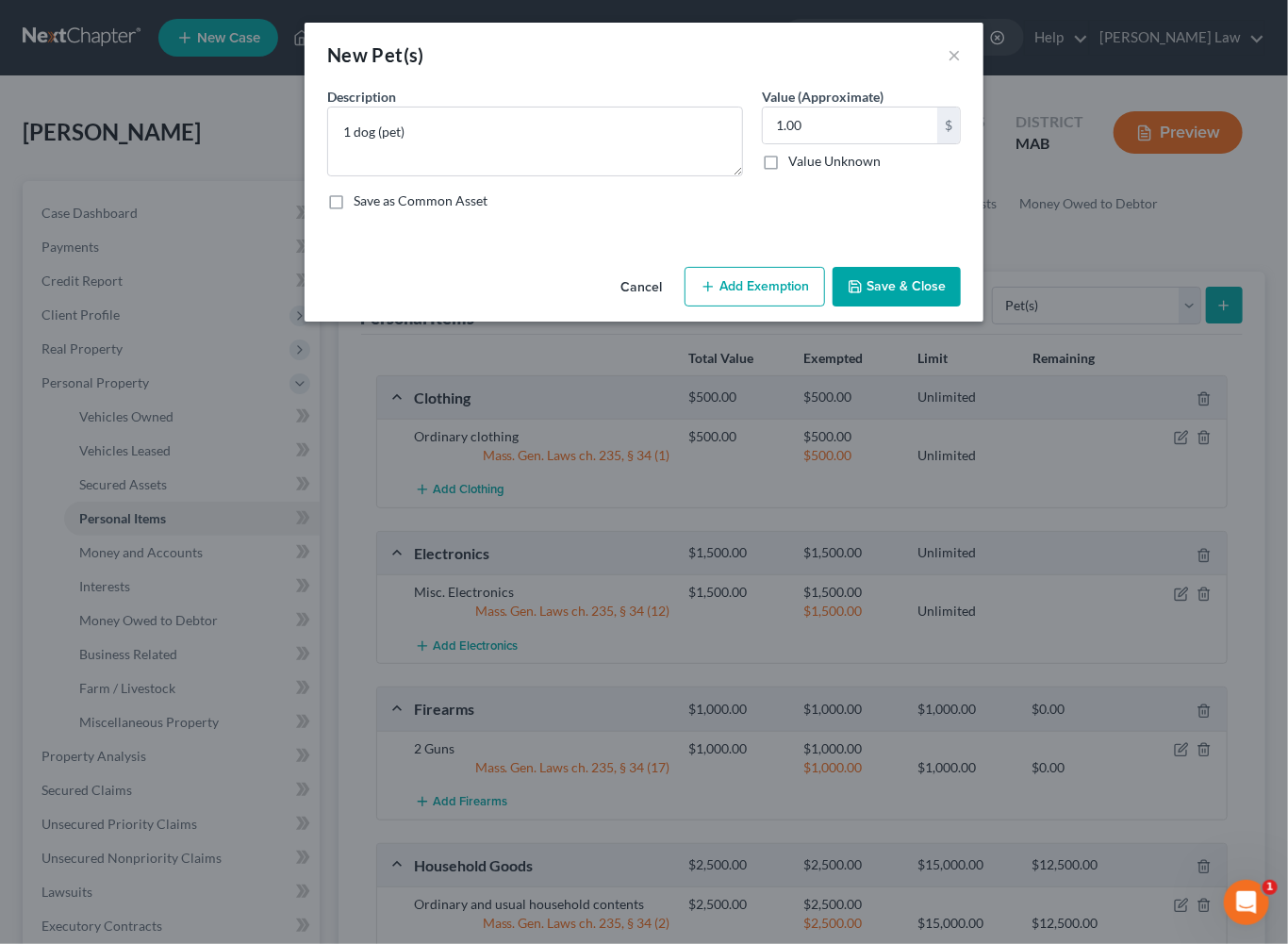
click at [773, 306] on button "Add Exemption" at bounding box center [754, 286] width 141 height 39
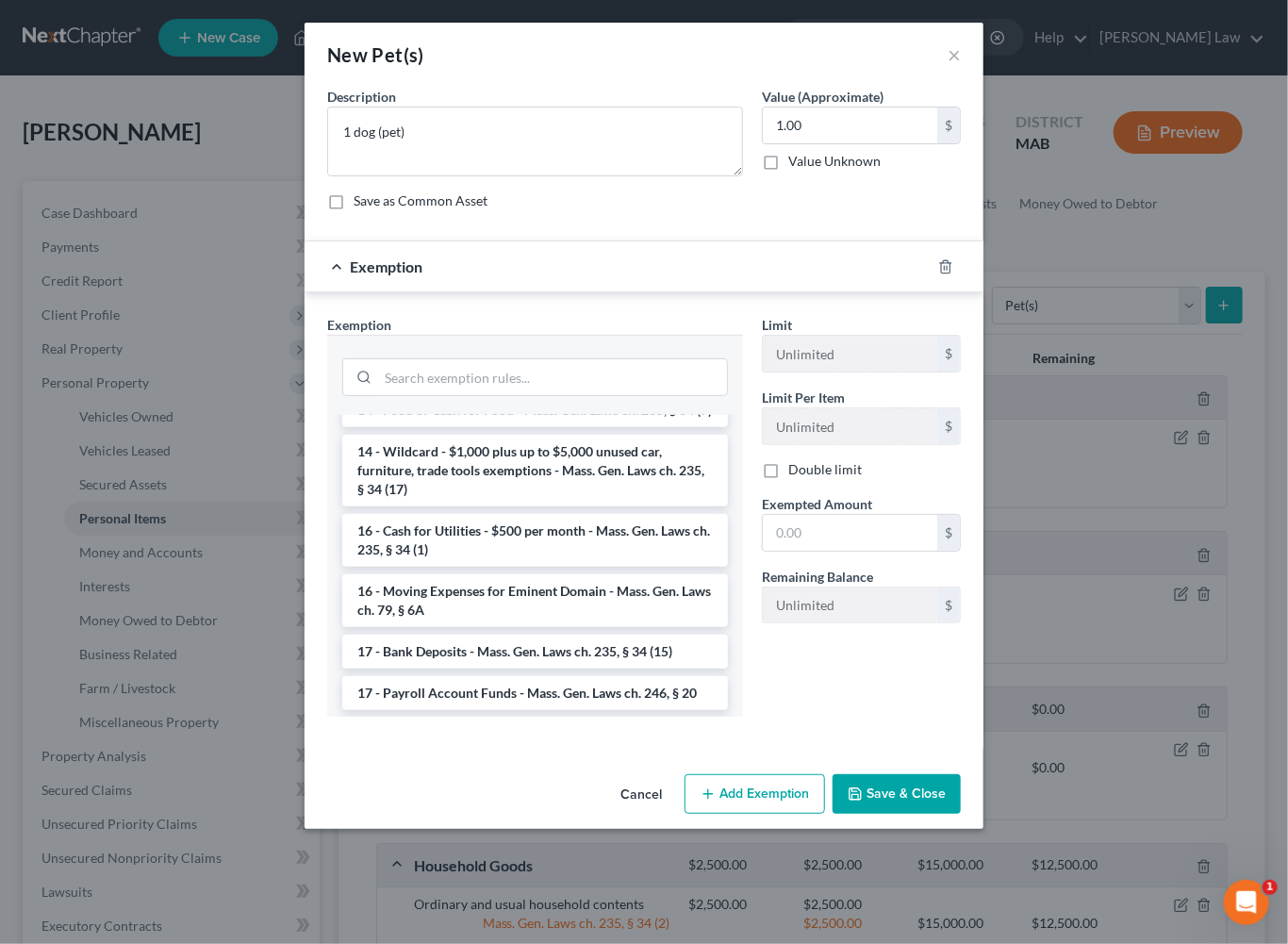
scroll to position [464, 0]
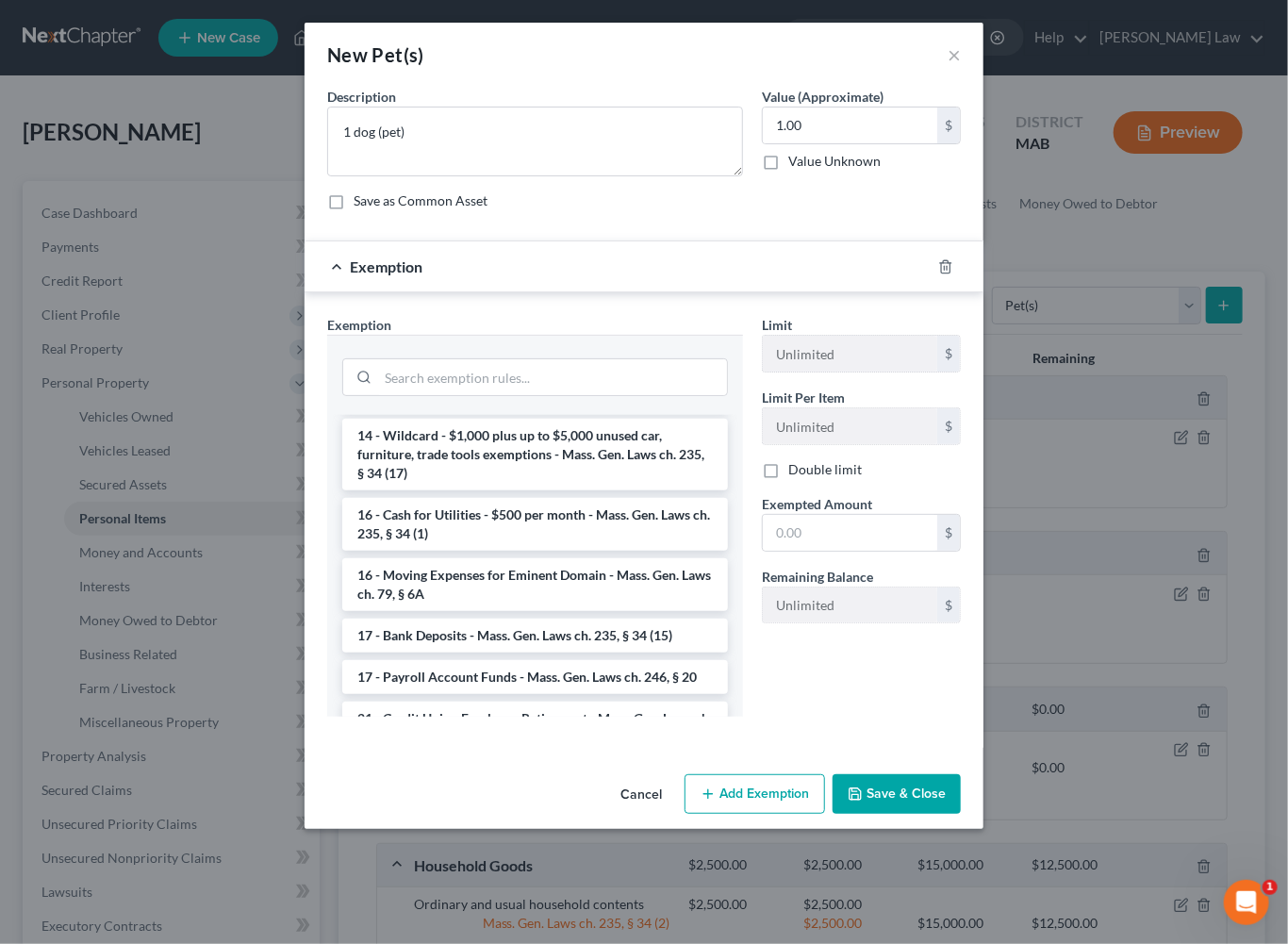
drag, startPoint x: 491, startPoint y: 708, endPoint x: 732, endPoint y: 685, distance: 242.1
click at [492, 490] on li "14 - Wildcard - $1,000 plus up to $5,000 unused car, furniture, trade tools exe…" at bounding box center [535, 454] width 386 height 72
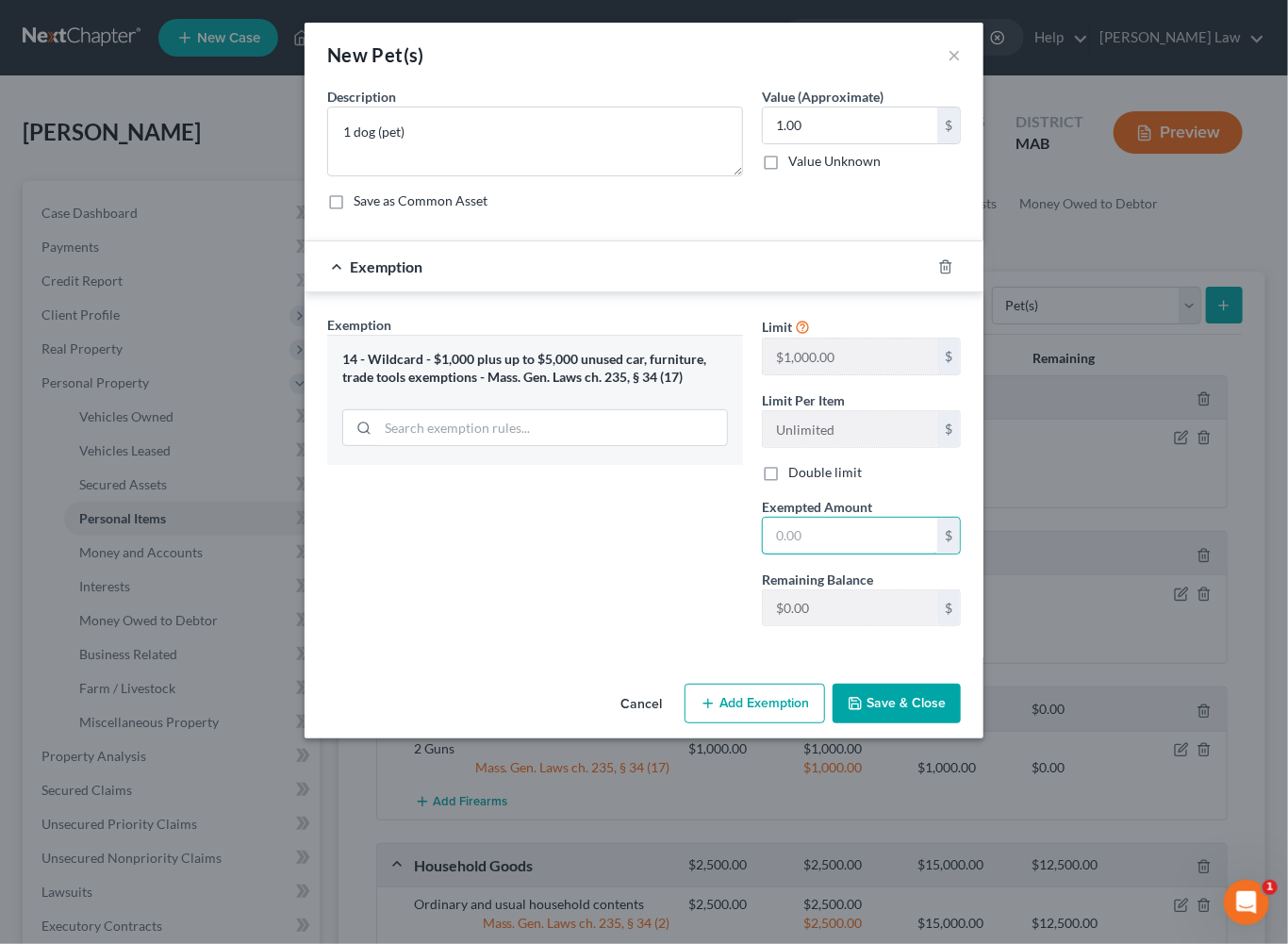
drag, startPoint x: 807, startPoint y: 666, endPoint x: 1283, endPoint y: 731, distance: 480.4
click at [822, 553] on input "text" at bounding box center [850, 535] width 174 height 35
type input "1.00"
click at [952, 724] on button "Save & Close" at bounding box center [897, 703] width 128 height 39
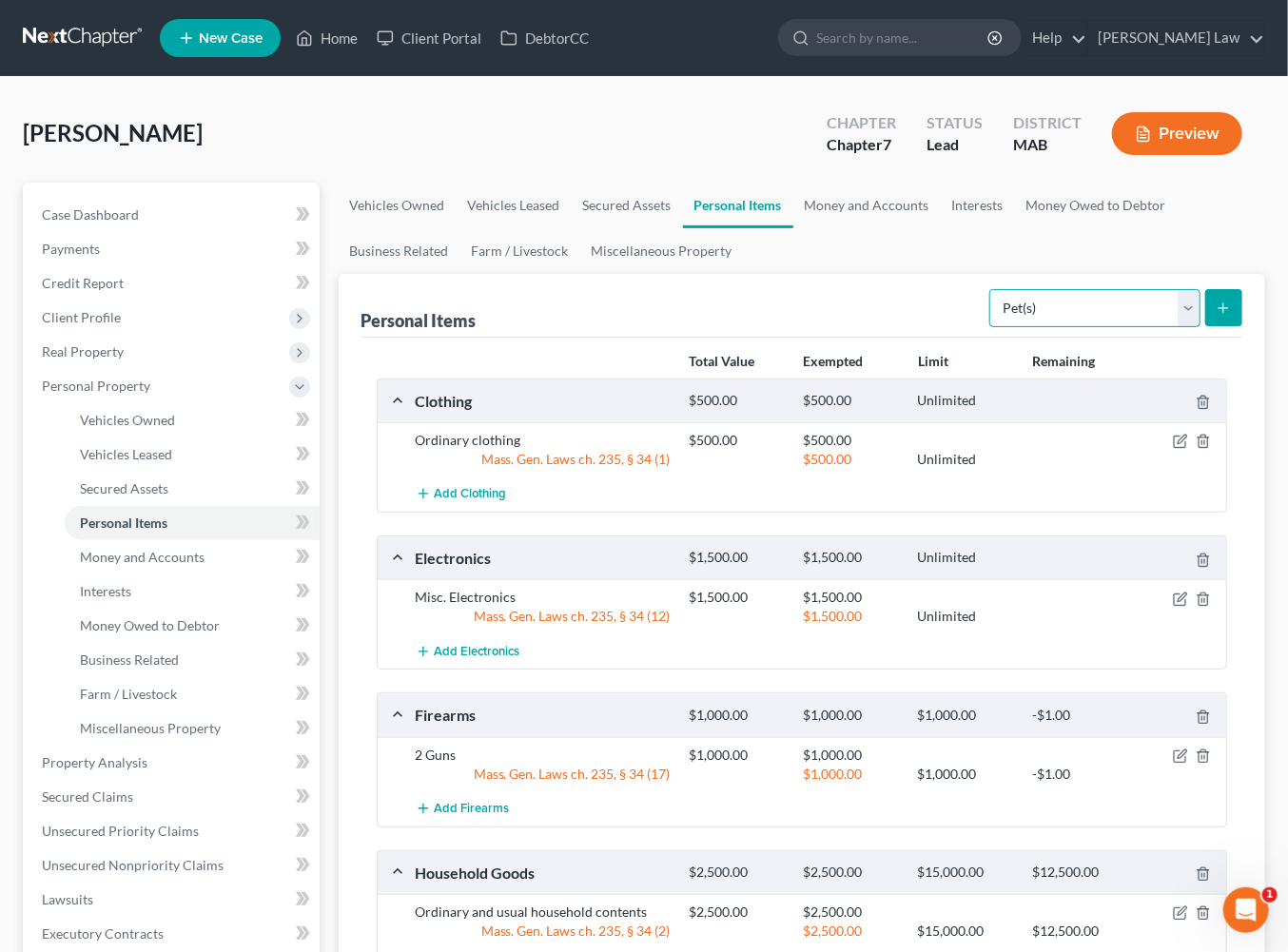
click at [1167, 327] on select "Select Item Type Clothing Collectibles Of Value Electronics Firearms Household …" at bounding box center [1095, 308] width 211 height 38
click at [940, 228] on link "Money and Accounts" at bounding box center [867, 205] width 148 height 45
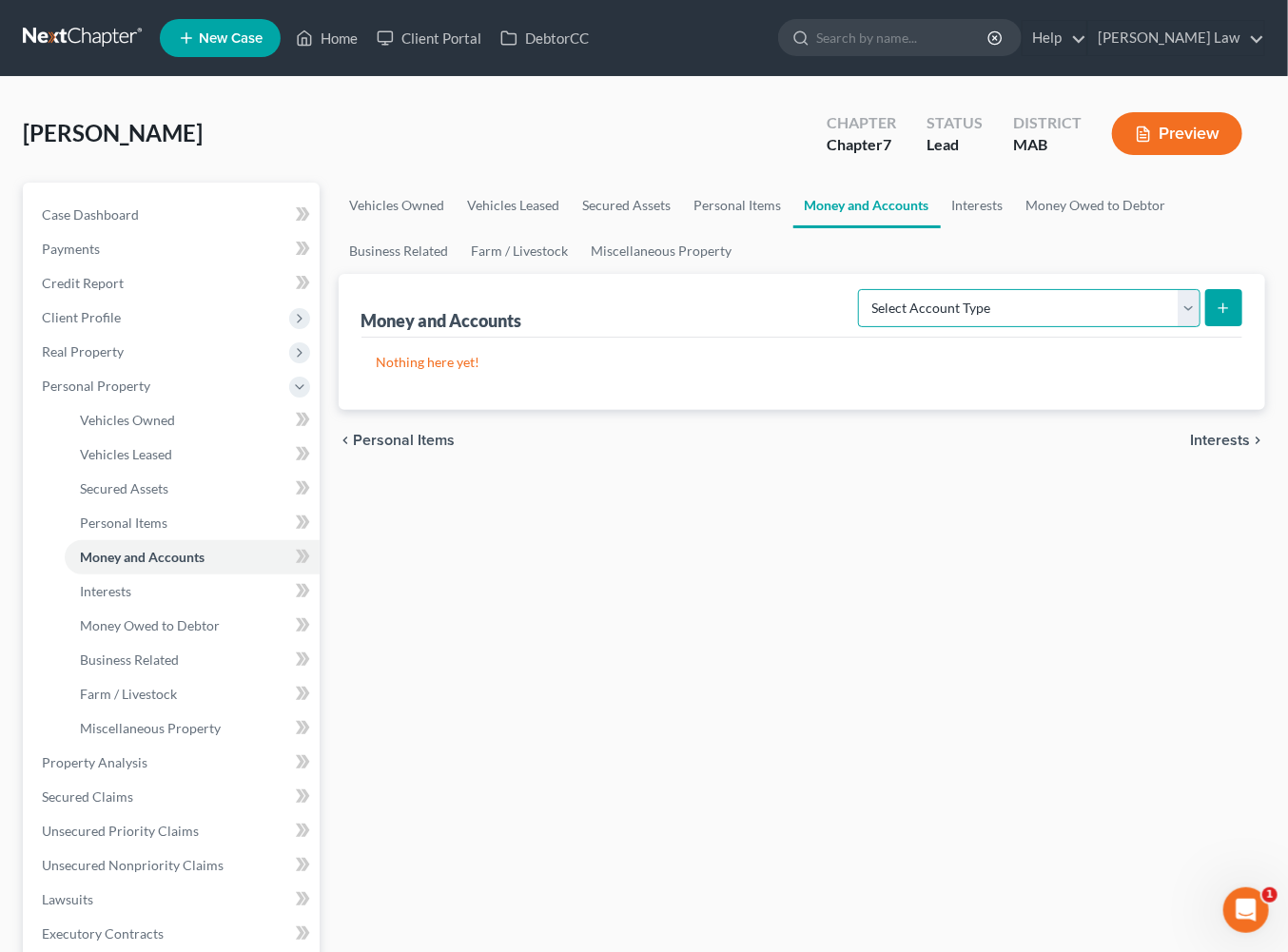
click at [1162, 327] on select "Select Account Type Brokerage Cash on Hand Certificates of Deposit Checking Acc…" at bounding box center [1029, 308] width 343 height 38
select select "checking"
click at [1219, 308] on line "submit" at bounding box center [1223, 308] width 9 height 0
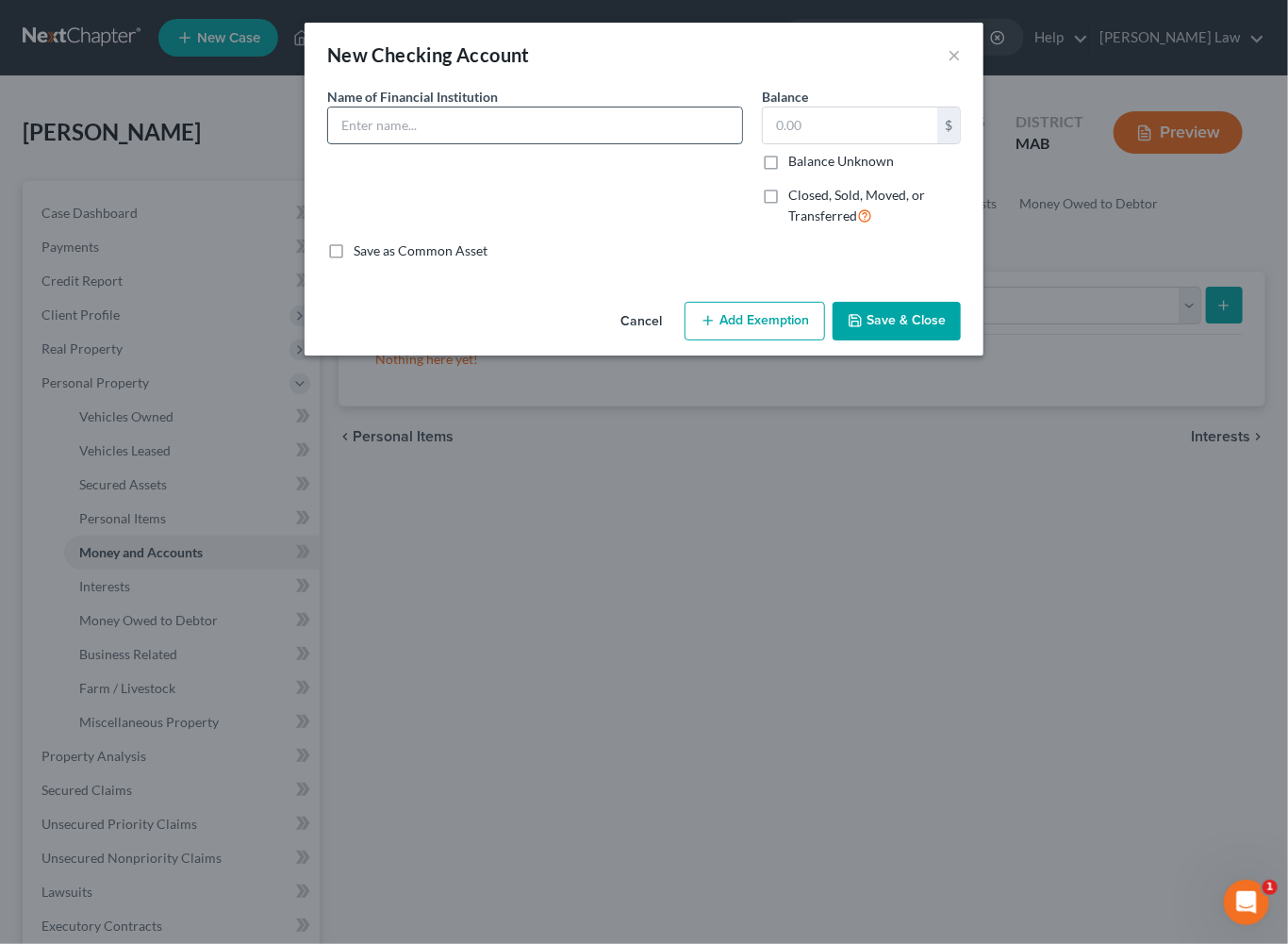
click at [328, 144] on input "text" at bounding box center [535, 124] width 414 height 35
type input "TD Bank"
type input "1,805.00"
click at [781, 342] on button "Add Exemption" at bounding box center [754, 321] width 141 height 39
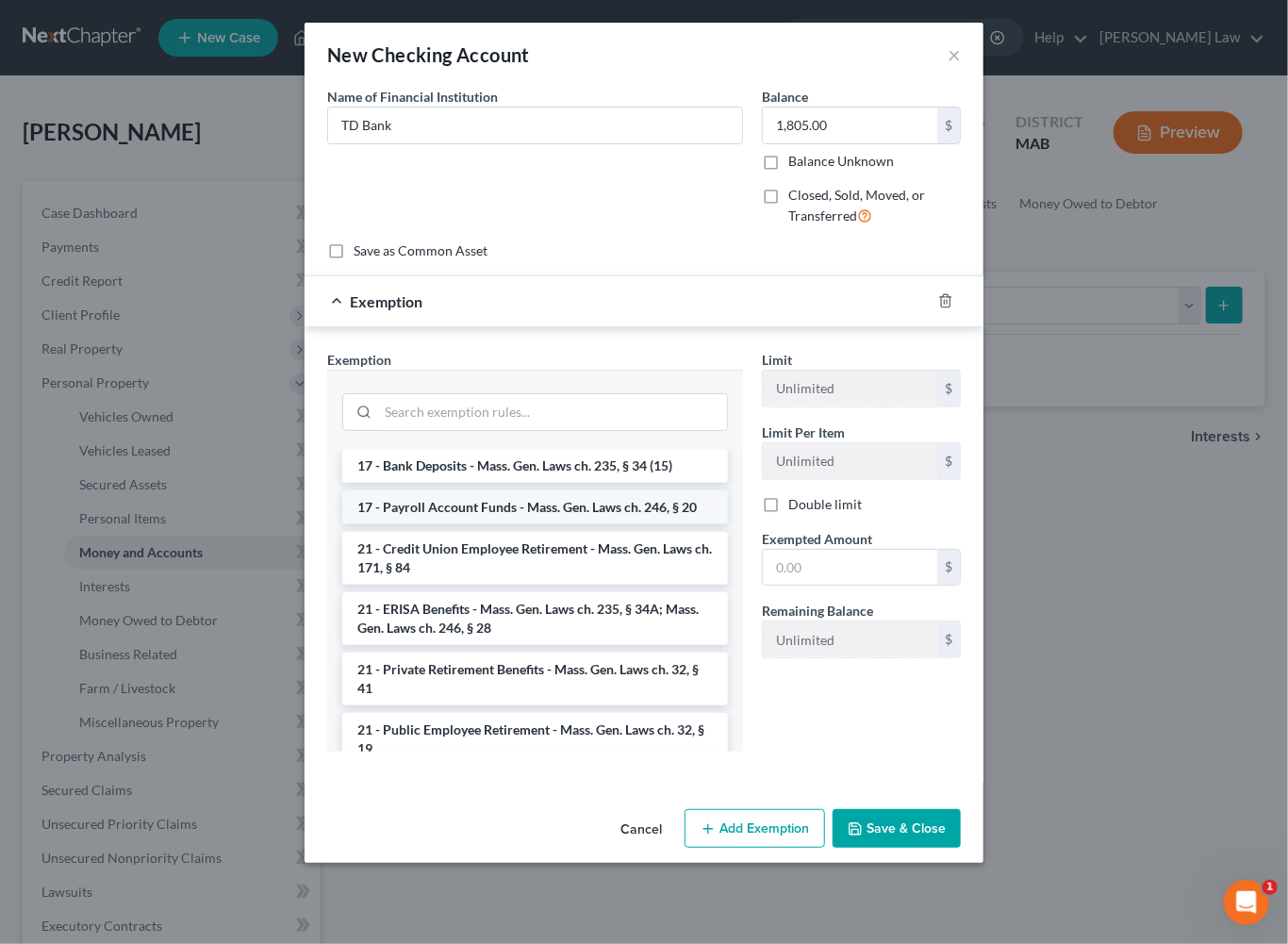
scroll to position [672, 0]
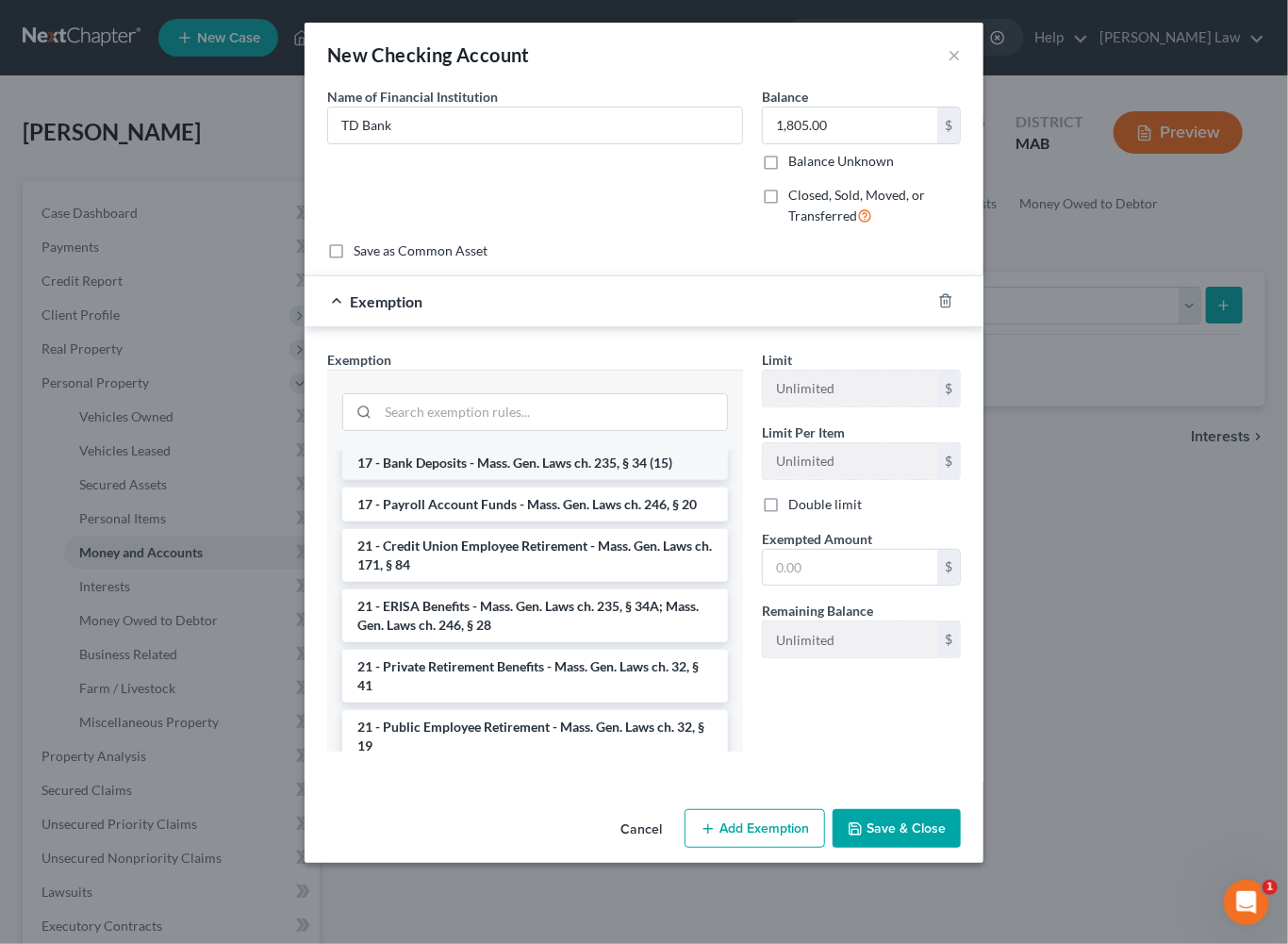
click at [436, 481] on li "17 - Bank Deposits - Mass. Gen. Laws ch. 235, § 34 (15)" at bounding box center [535, 462] width 386 height 34
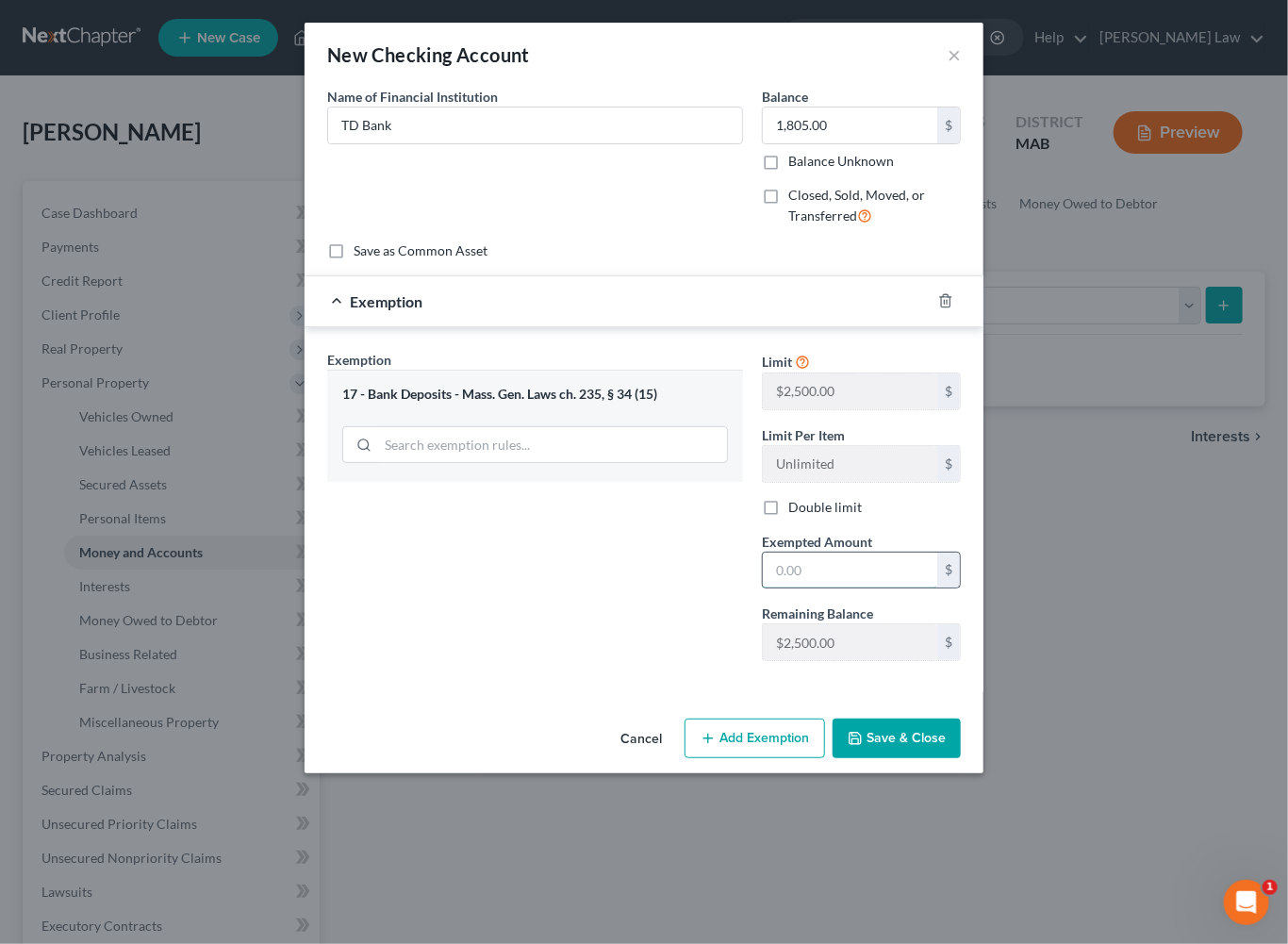
click at [869, 589] on input "text" at bounding box center [850, 570] width 174 height 35
type input "1,805"
drag, startPoint x: 969, startPoint y: 922, endPoint x: 959, endPoint y: 891, distance: 32.6
click at [961, 758] on button "Save & Close" at bounding box center [897, 738] width 128 height 39
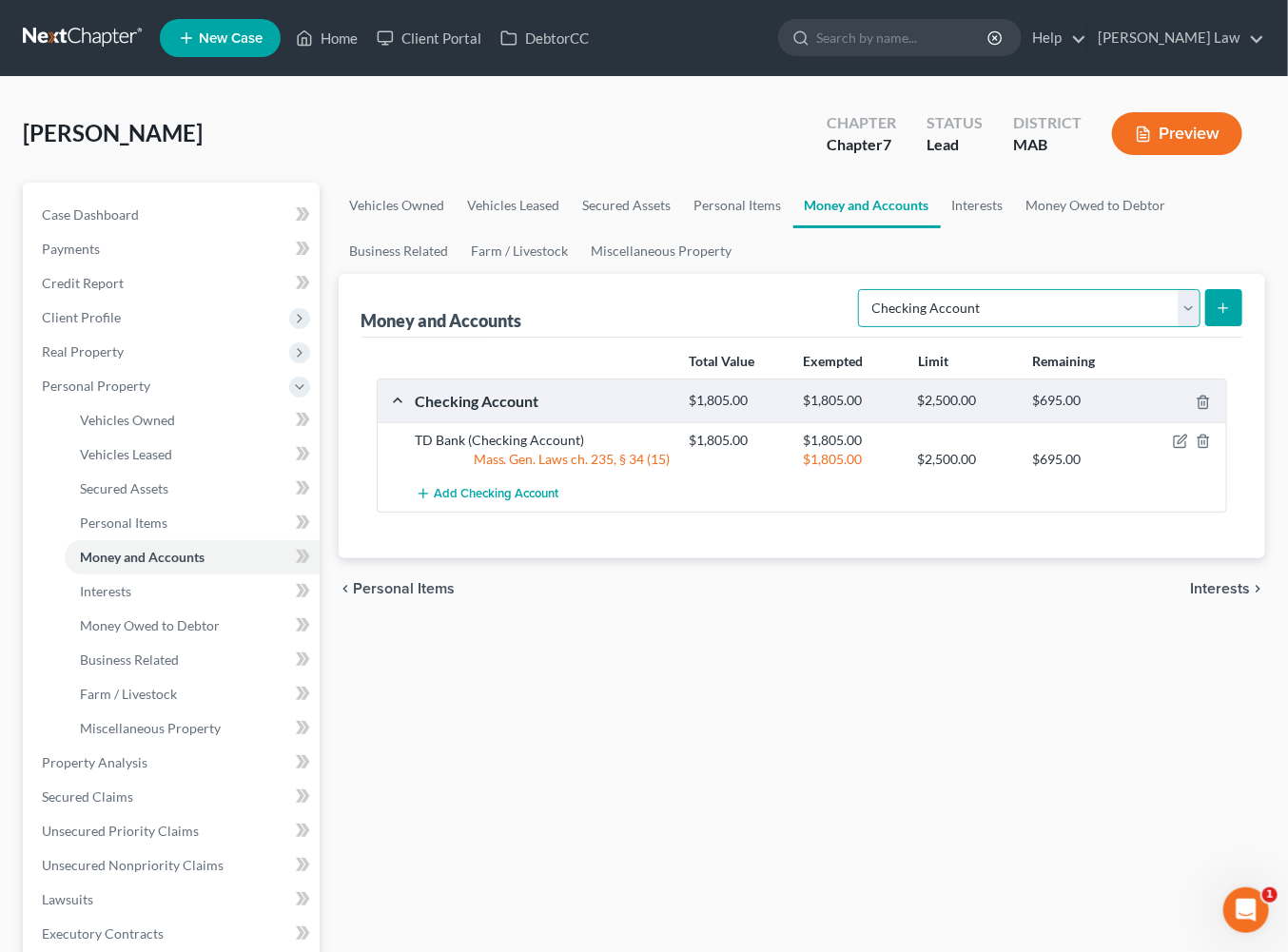
click at [1162, 327] on select "Select Account Type Brokerage Cash on Hand Certificates of Deposit Checking Acc…" at bounding box center [1029, 308] width 343 height 38
select select "savings"
click at [1215, 326] on button "submit" at bounding box center [1223, 308] width 37 height 37
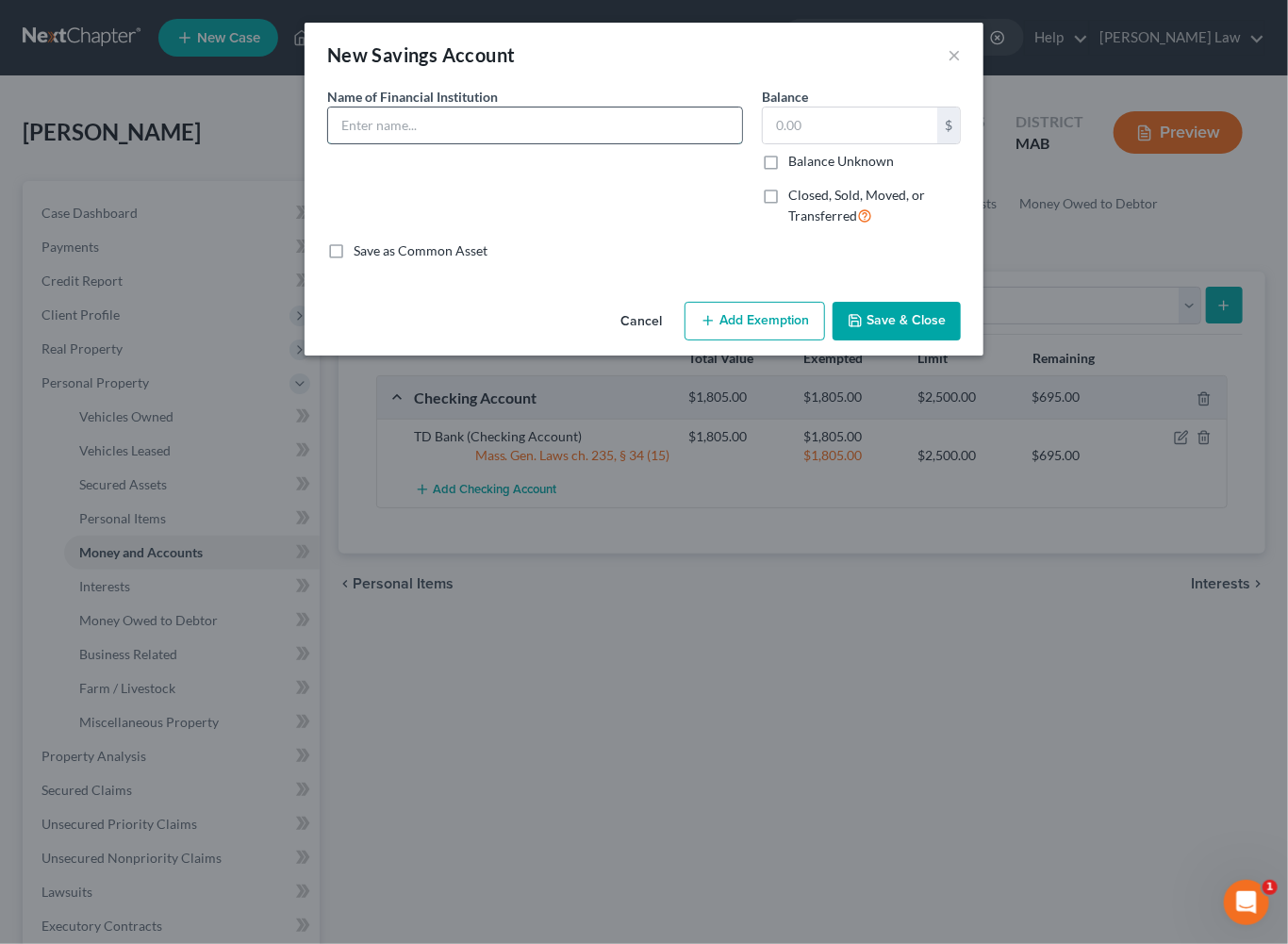
click at [411, 144] on input "text" at bounding box center [535, 124] width 414 height 35
type input "TD Bank"
type input "1.00"
click at [780, 342] on button "Add Exemption" at bounding box center [754, 321] width 141 height 39
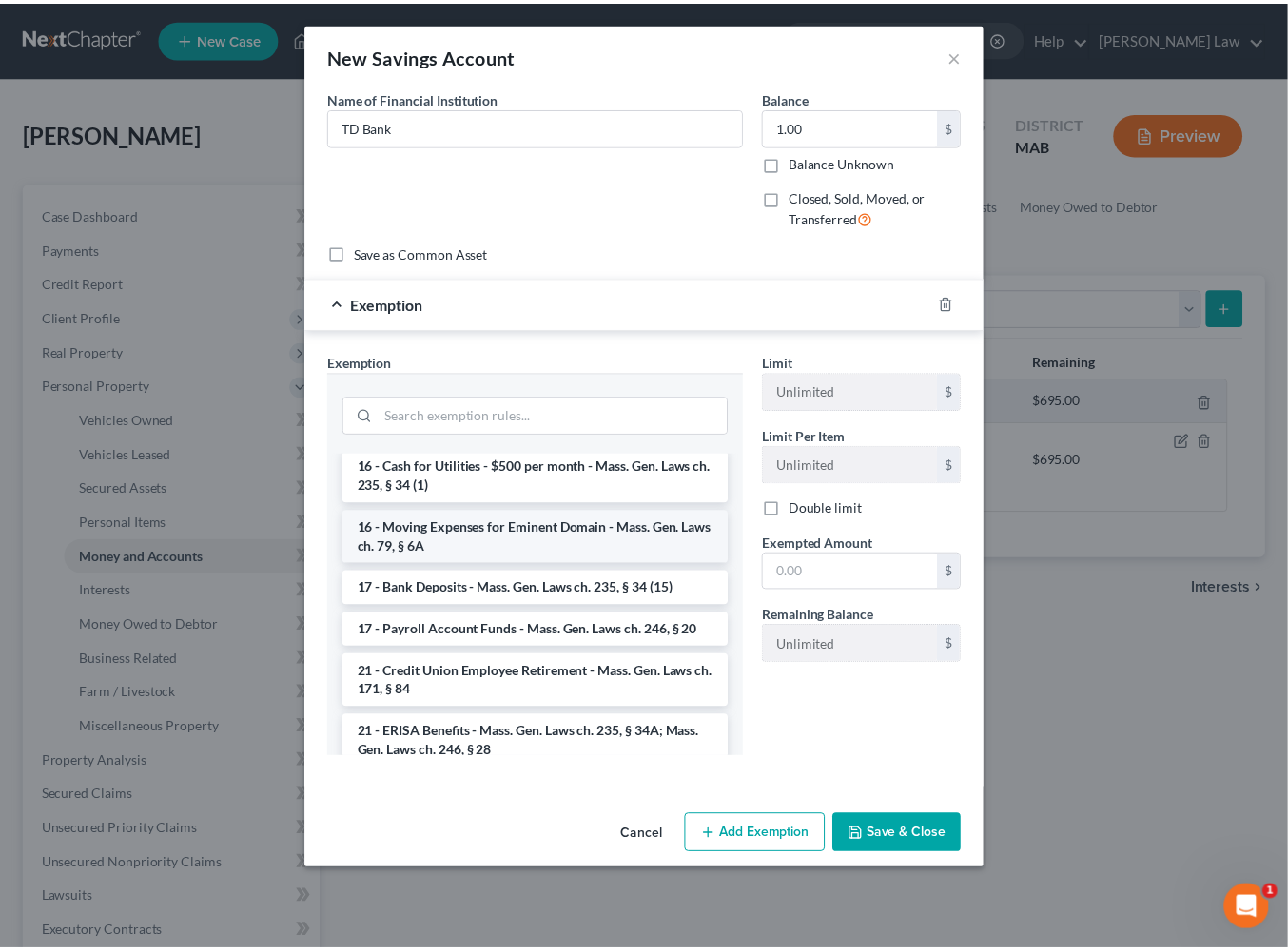
scroll to position [573, 0]
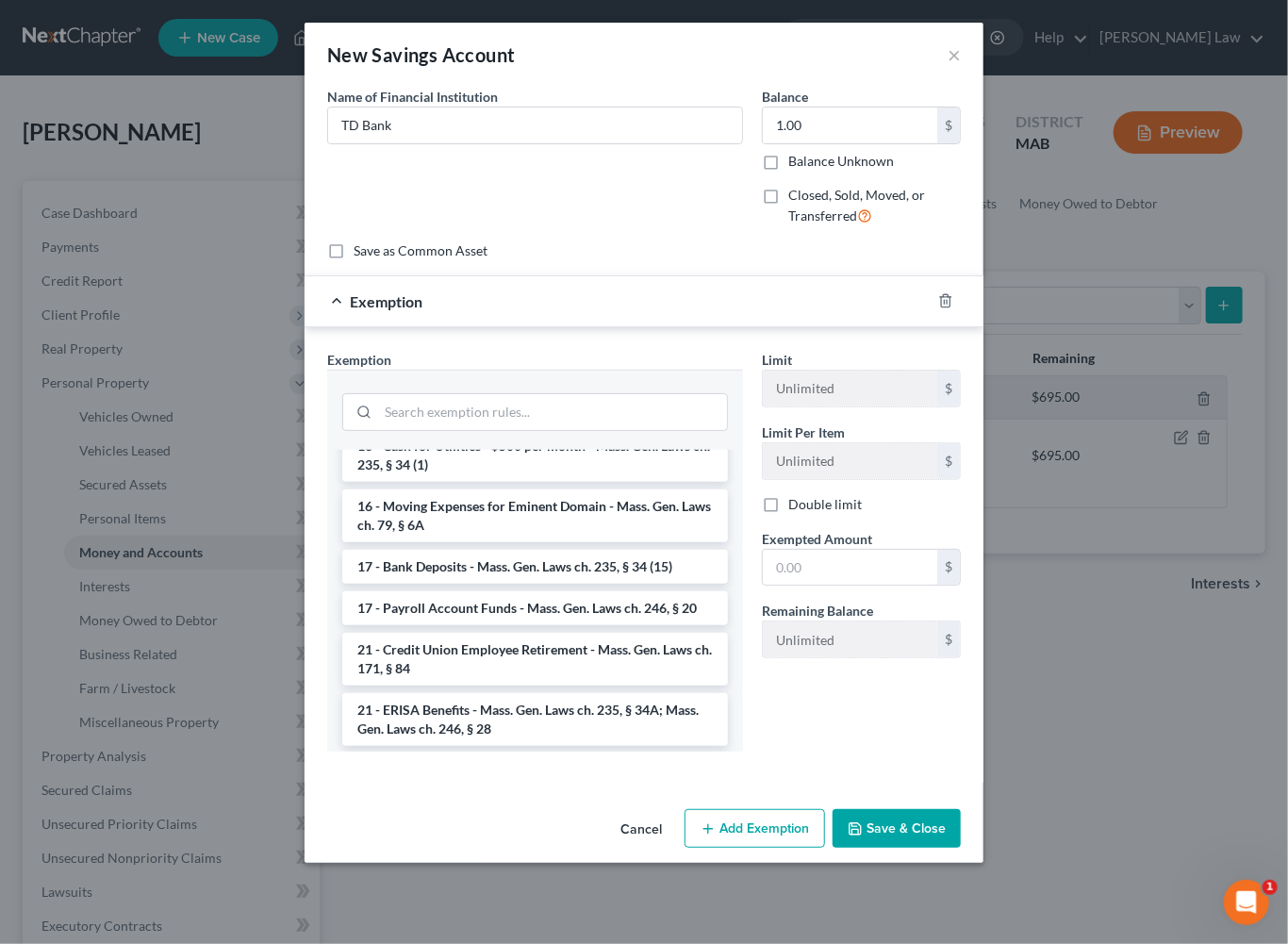
drag, startPoint x: 493, startPoint y: 870, endPoint x: 618, endPoint y: 817, distance: 135.8
click at [493, 584] on li "17 - Bank Deposits - Mass. Gen. Laws ch. 235, § 34 (15)" at bounding box center [535, 566] width 386 height 34
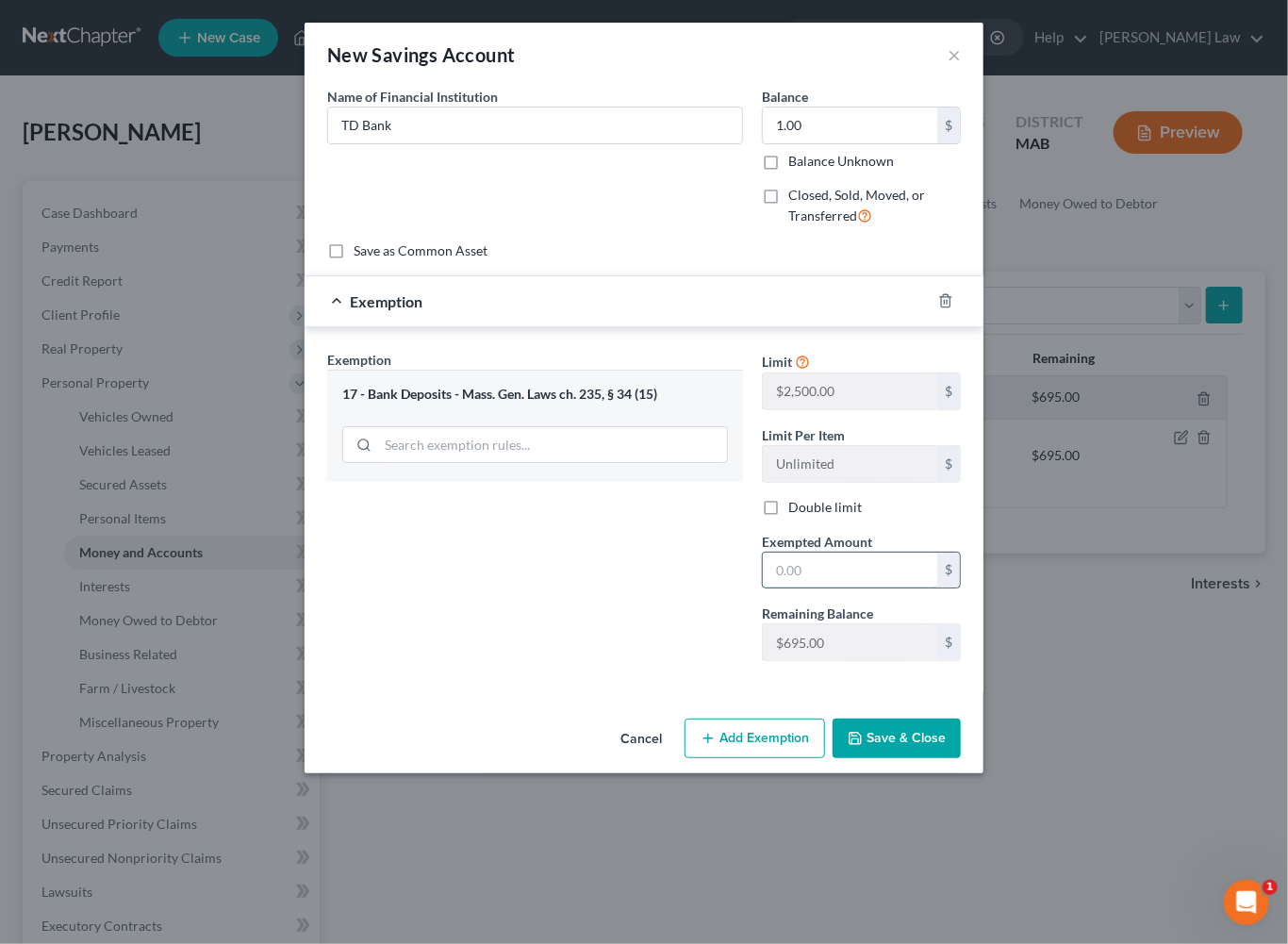
drag, startPoint x: 907, startPoint y: 705, endPoint x: 992, endPoint y: 727, distance: 87.8
click at [908, 589] on input "text" at bounding box center [850, 570] width 174 height 35
type input "1.00"
click at [961, 758] on button "Save & Close" at bounding box center [897, 738] width 128 height 39
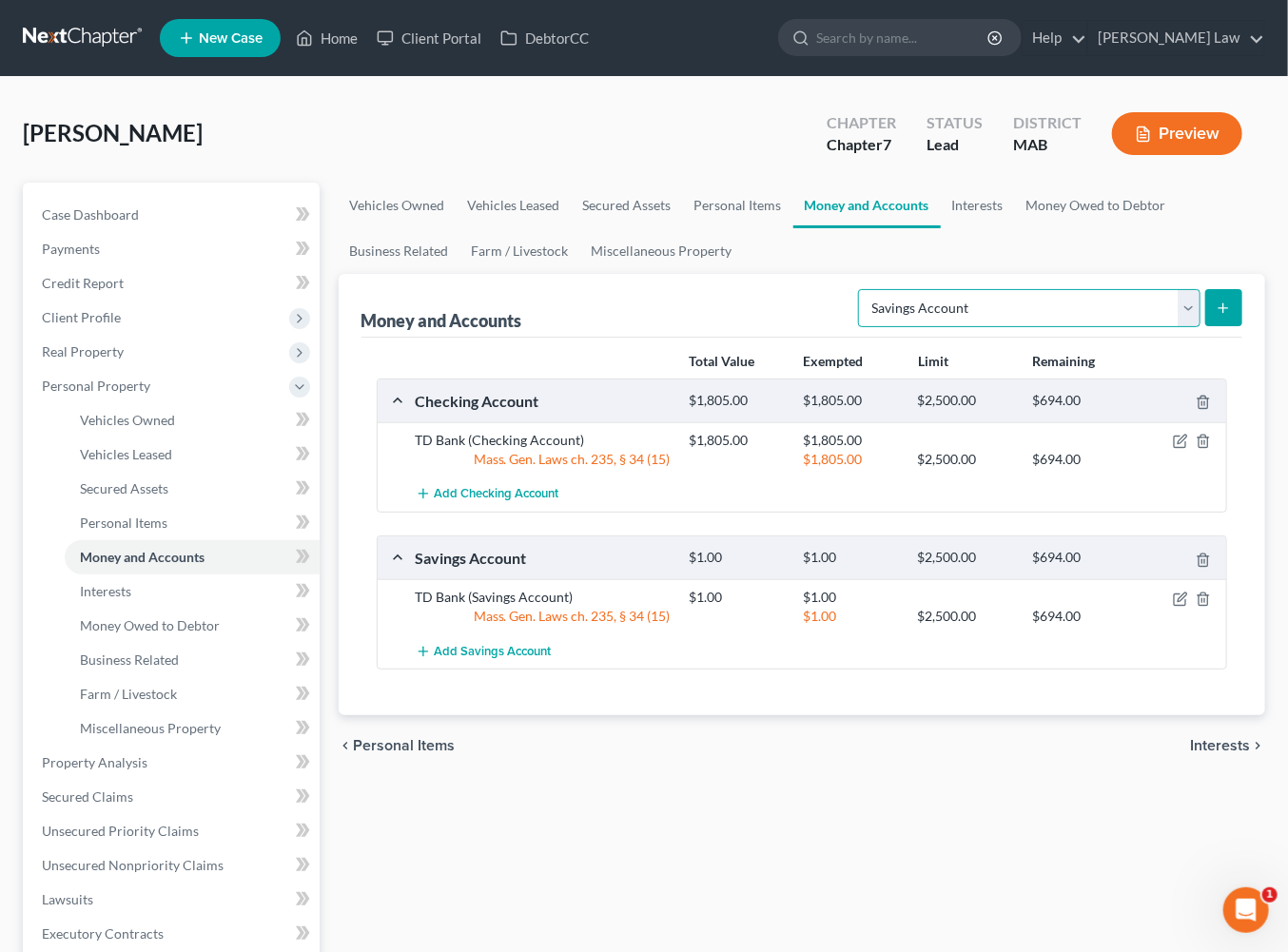
click at [1153, 327] on select "Select Account Type Brokerage Cash on Hand Certificates of Deposit Checking Acc…" at bounding box center [1029, 308] width 343 height 38
click at [1015, 228] on link "Interests" at bounding box center [977, 205] width 74 height 45
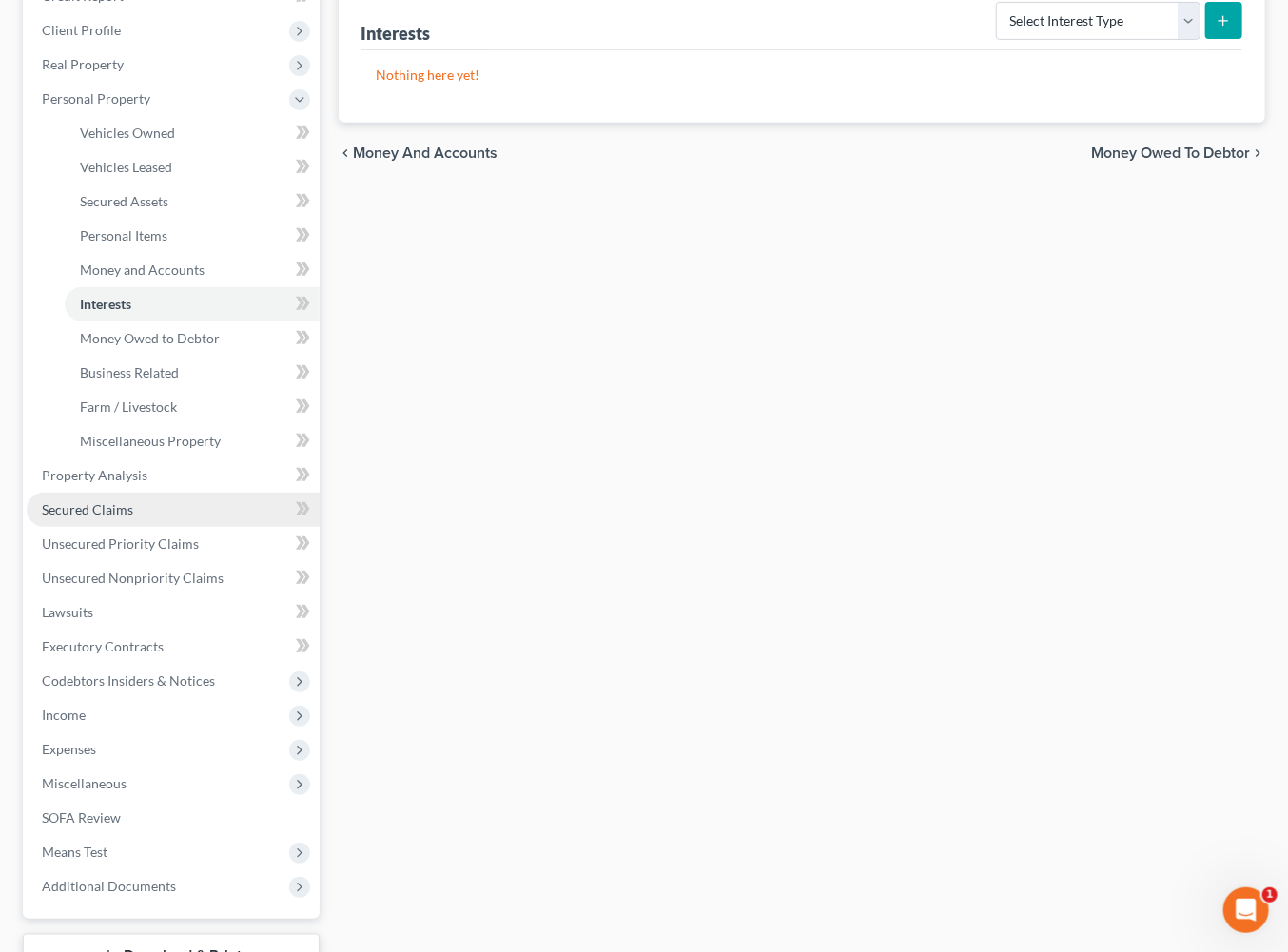
click at [110, 518] on span "Secured Claims" at bounding box center [87, 509] width 92 height 16
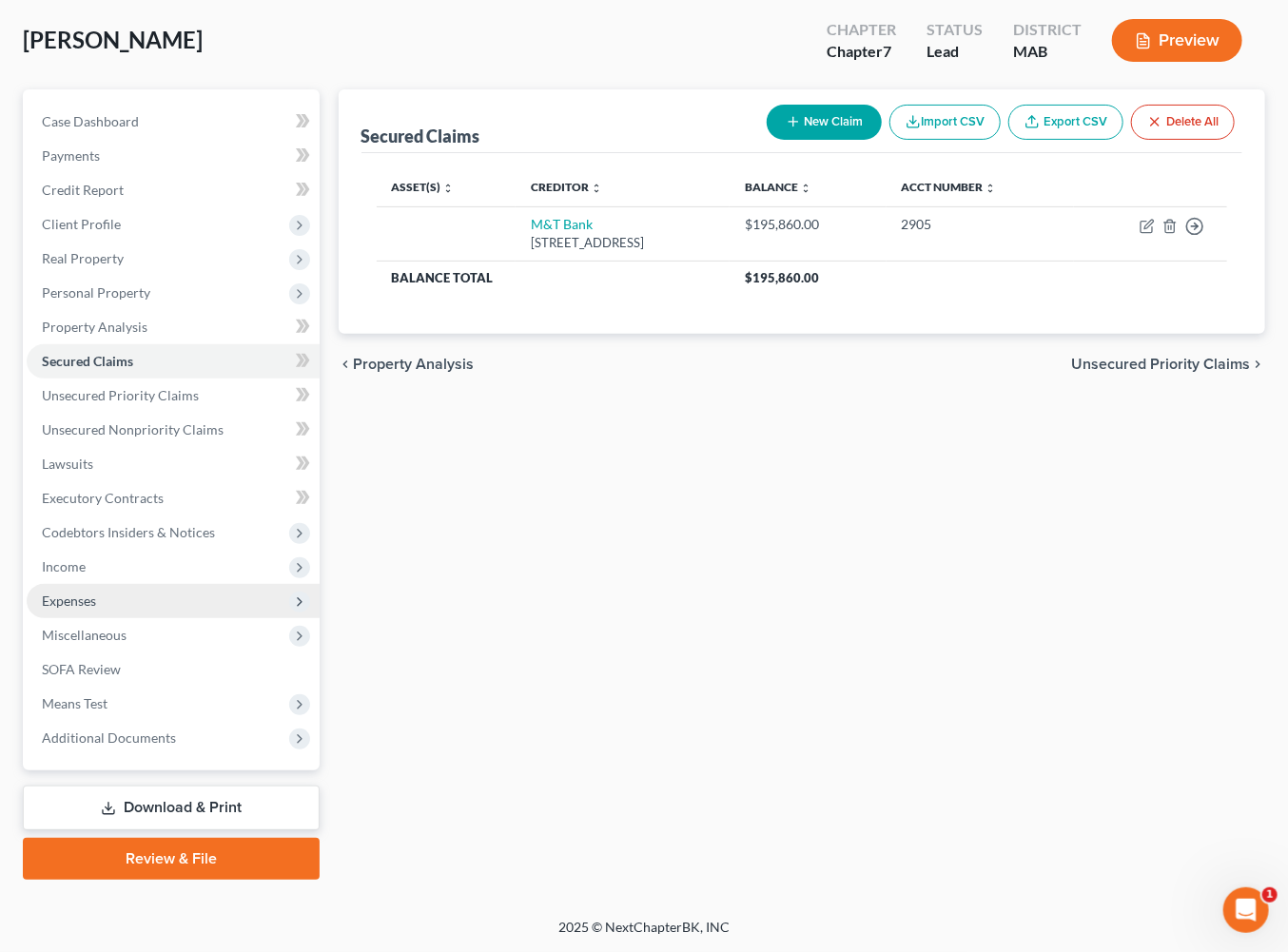
scroll to position [143, 0]
drag, startPoint x: 84, startPoint y: 676, endPoint x: 119, endPoint y: 705, distance: 45.5
click at [85, 574] on span "Income" at bounding box center [63, 566] width 43 height 16
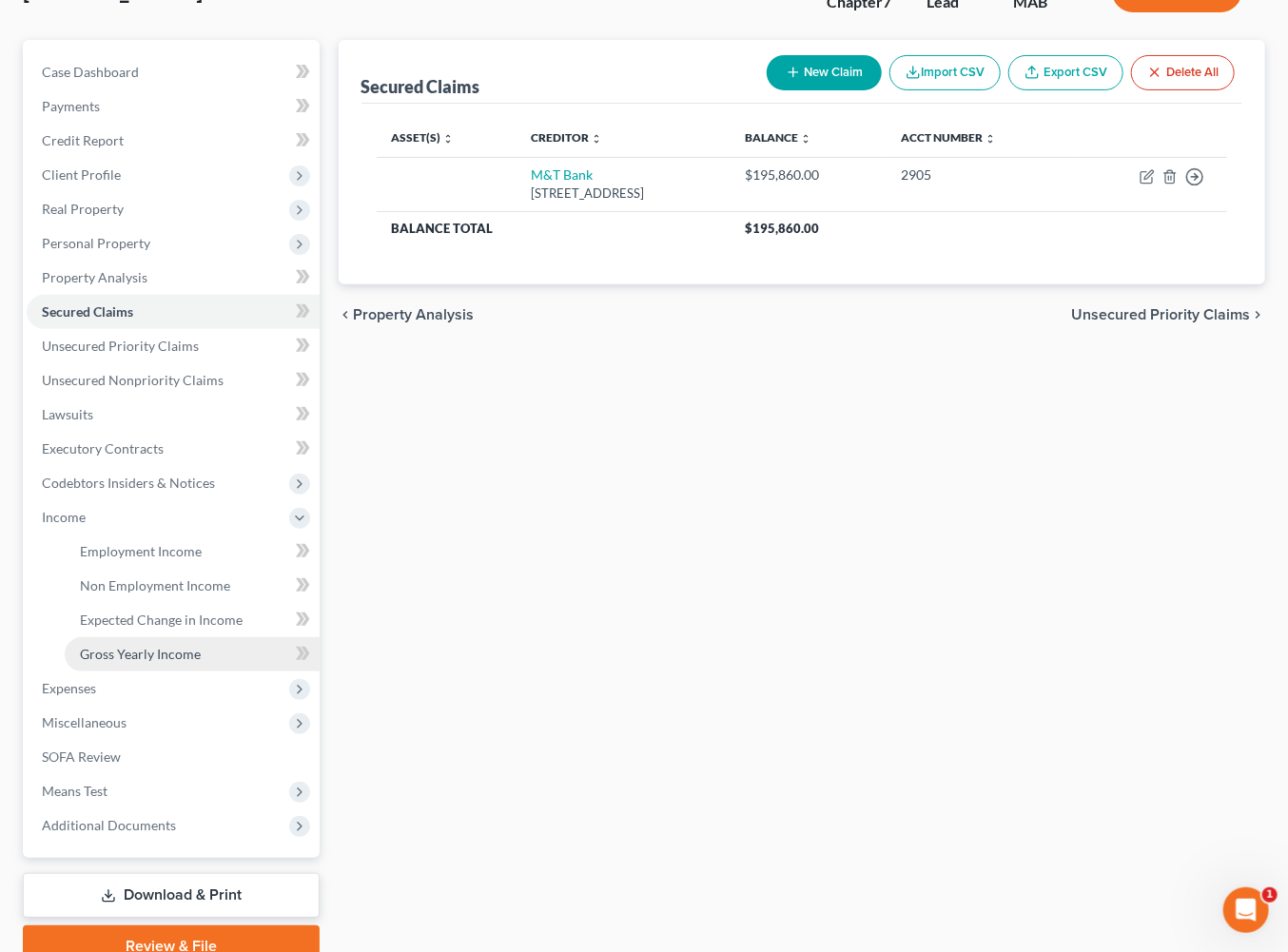
click at [182, 662] on span "Gross Yearly Income" at bounding box center [140, 654] width 121 height 16
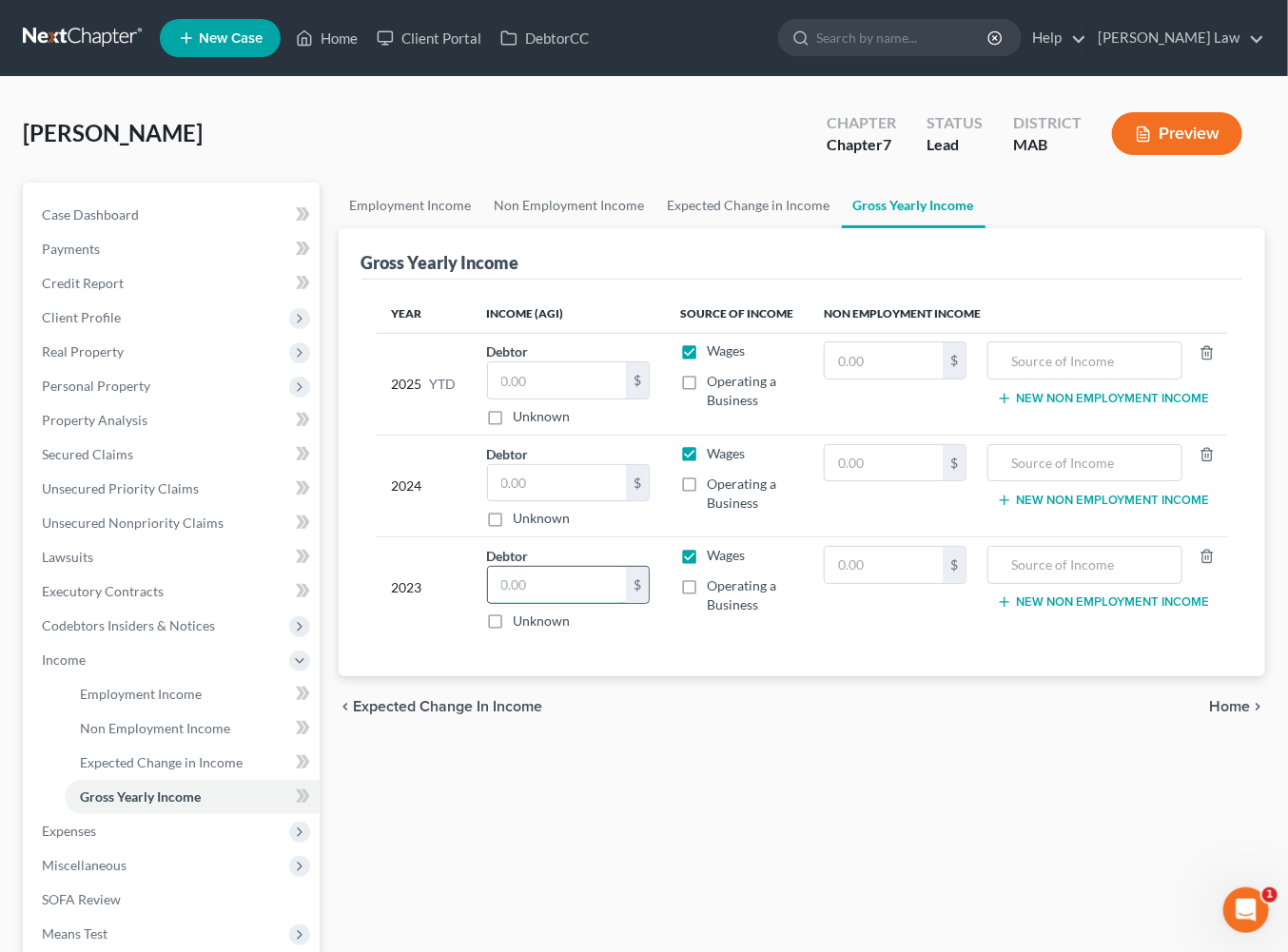
click at [611, 603] on input "text" at bounding box center [557, 584] width 139 height 36
type input "68,802"
click at [887, 583] on input "text" at bounding box center [883, 565] width 118 height 36
drag, startPoint x: 583, startPoint y: 624, endPoint x: 583, endPoint y: 602, distance: 22.0
click at [583, 501] on input "text" at bounding box center [557, 483] width 139 height 36
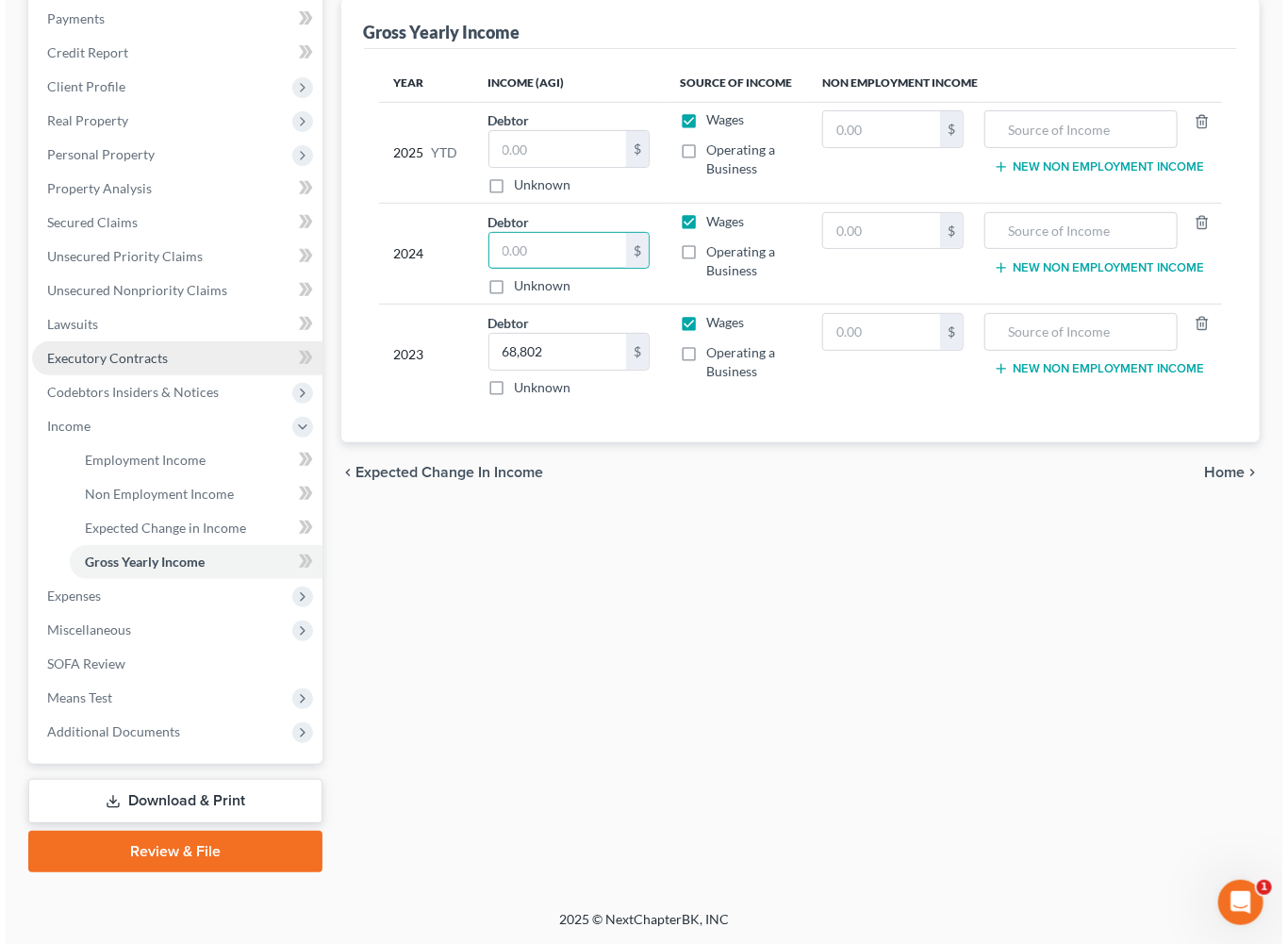
scroll to position [344, 0]
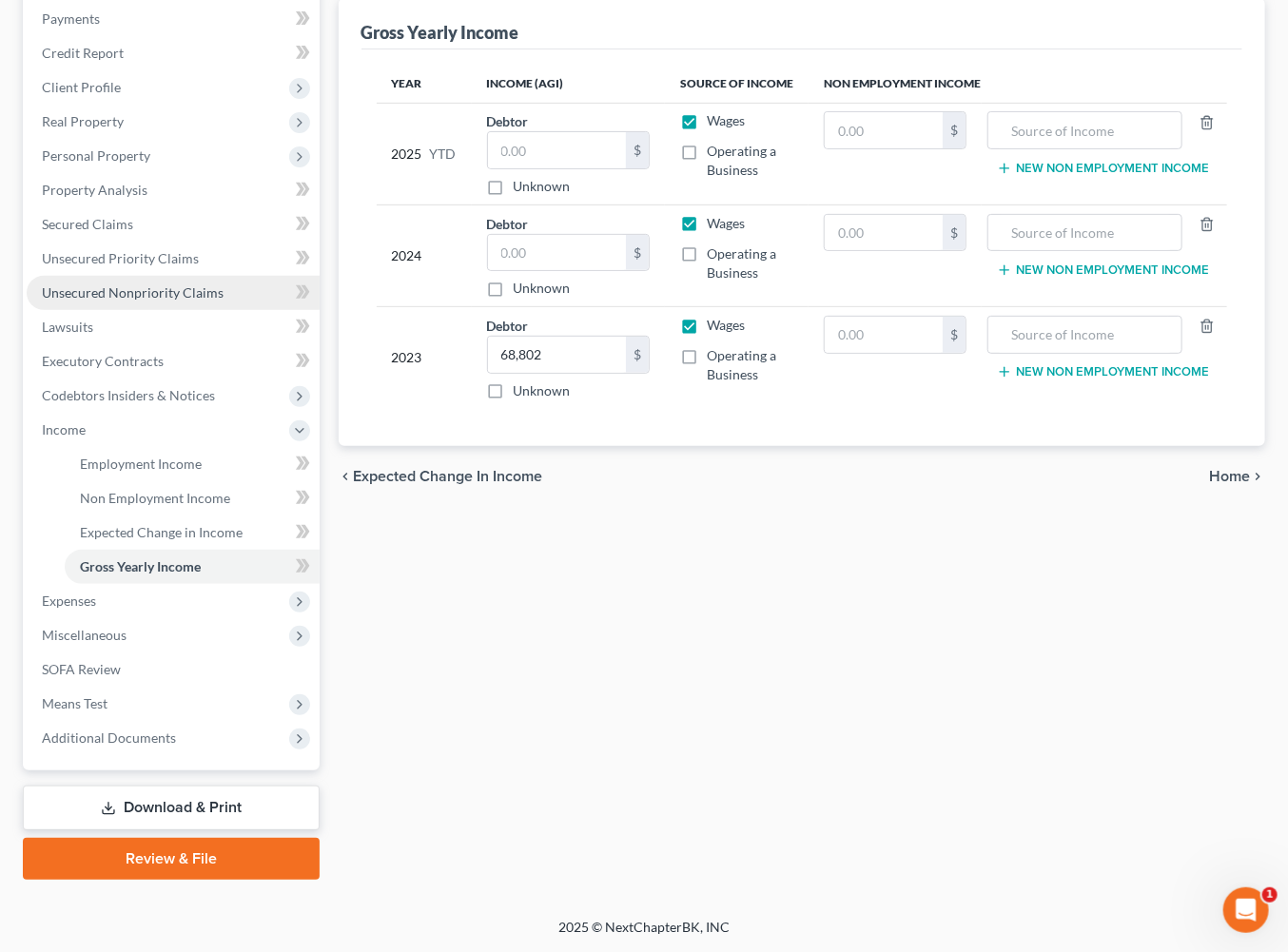
click at [159, 296] on span "Unsecured Nonpriority Claims" at bounding box center [132, 293] width 182 height 16
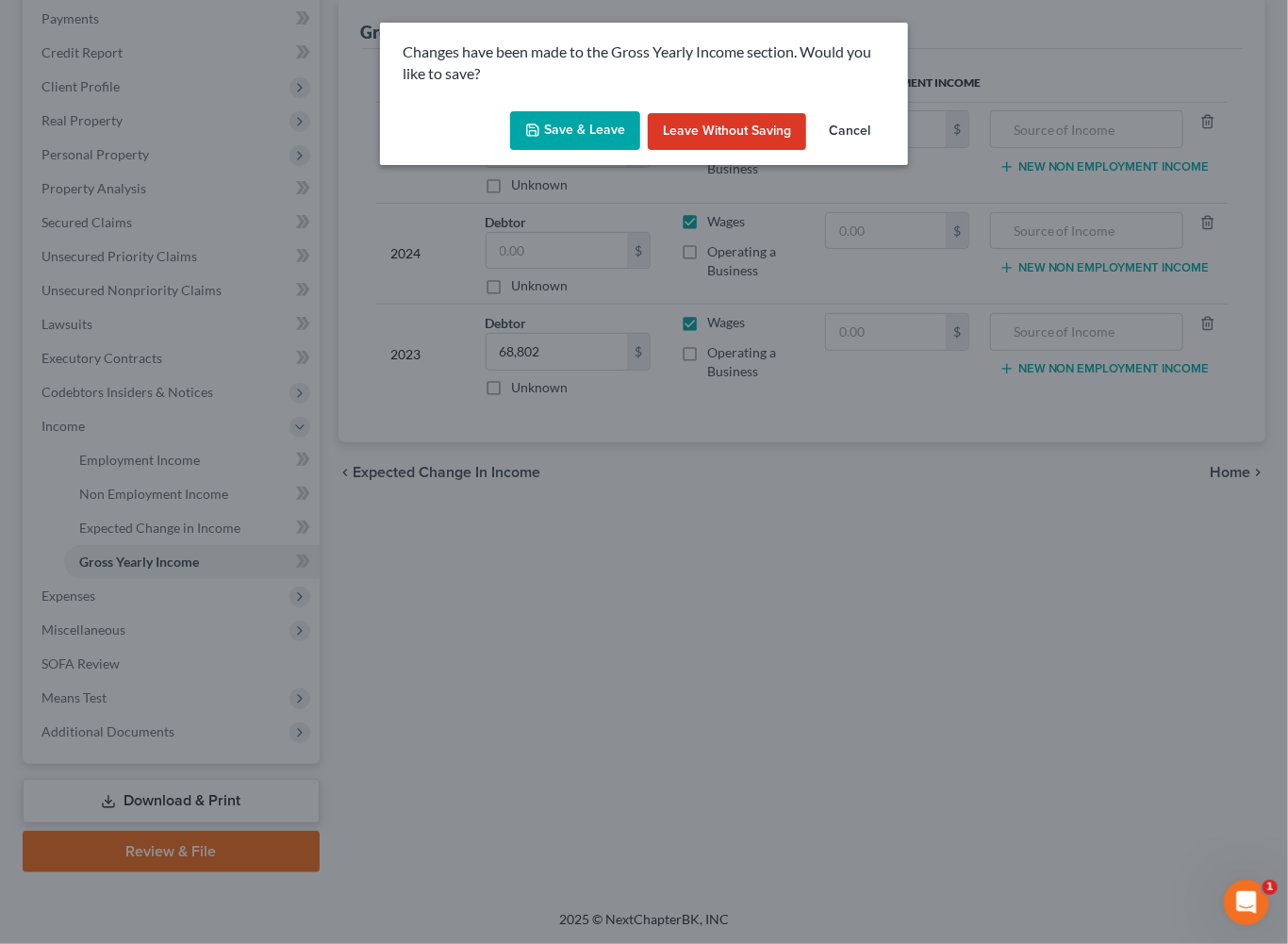
click at [563, 151] on button "Save & Leave" at bounding box center [575, 130] width 130 height 39
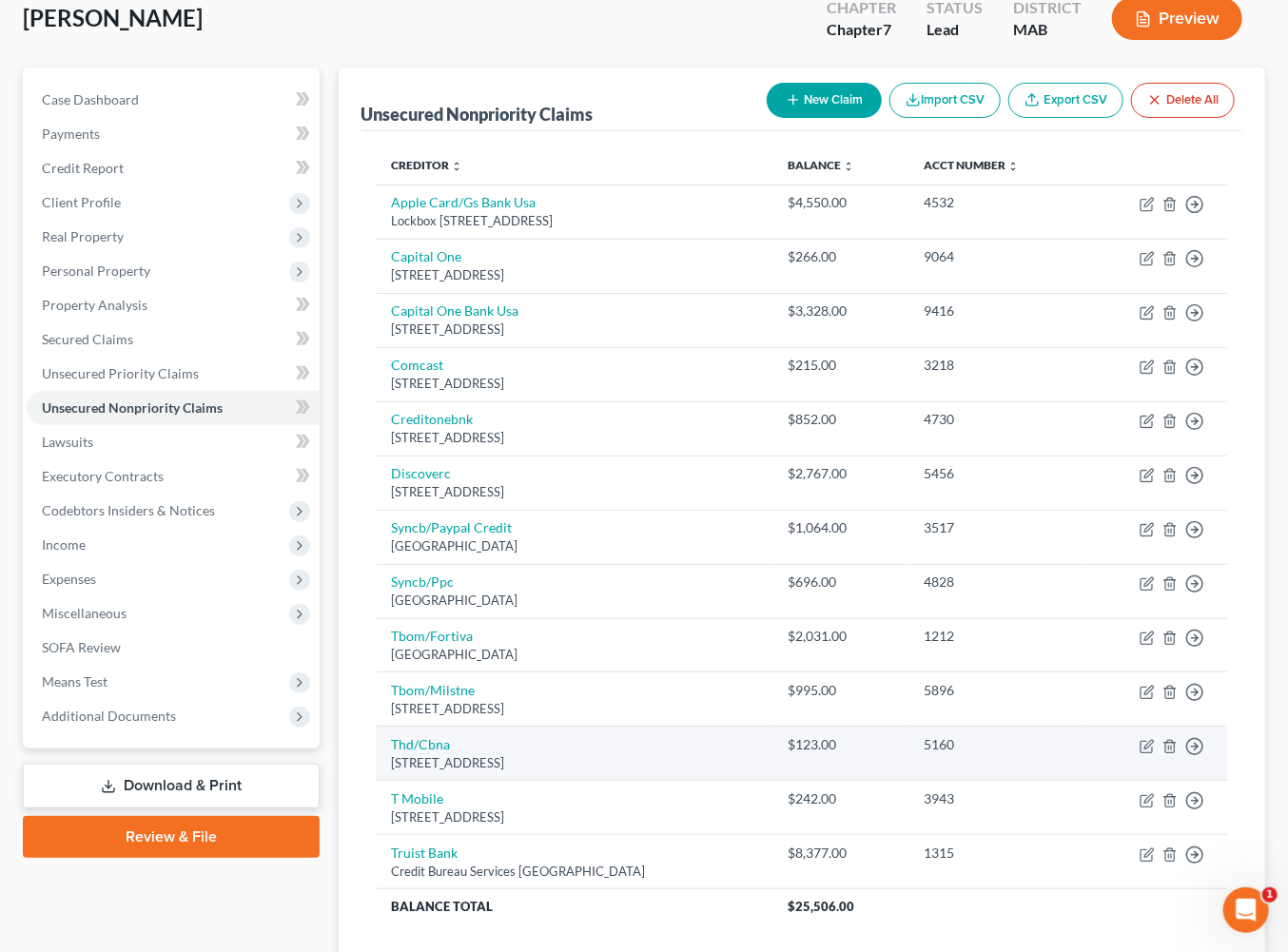
scroll to position [102, 0]
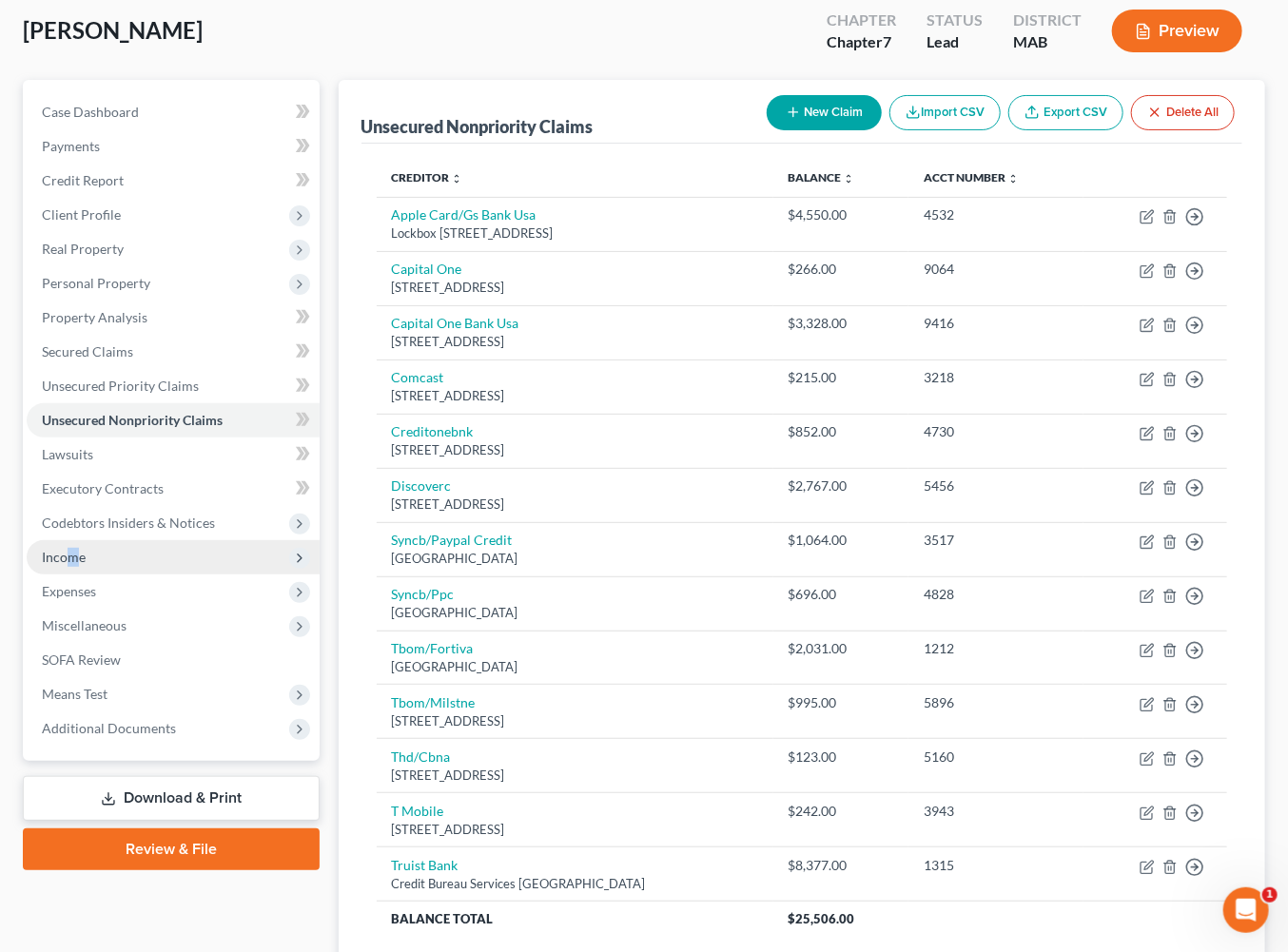
click at [86, 565] on span "Income" at bounding box center [63, 557] width 43 height 16
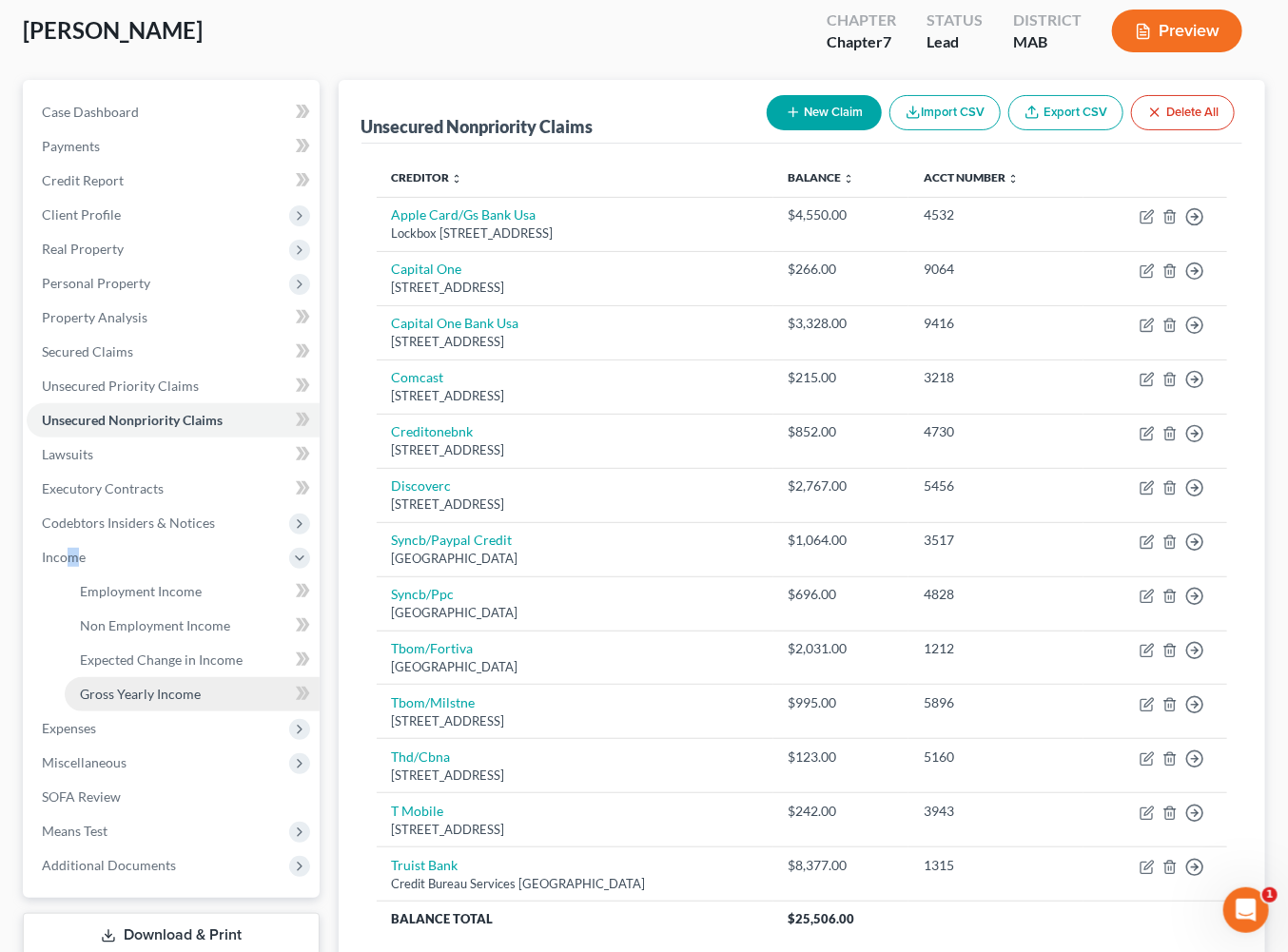
click at [177, 702] on span "Gross Yearly Income" at bounding box center [140, 693] width 121 height 16
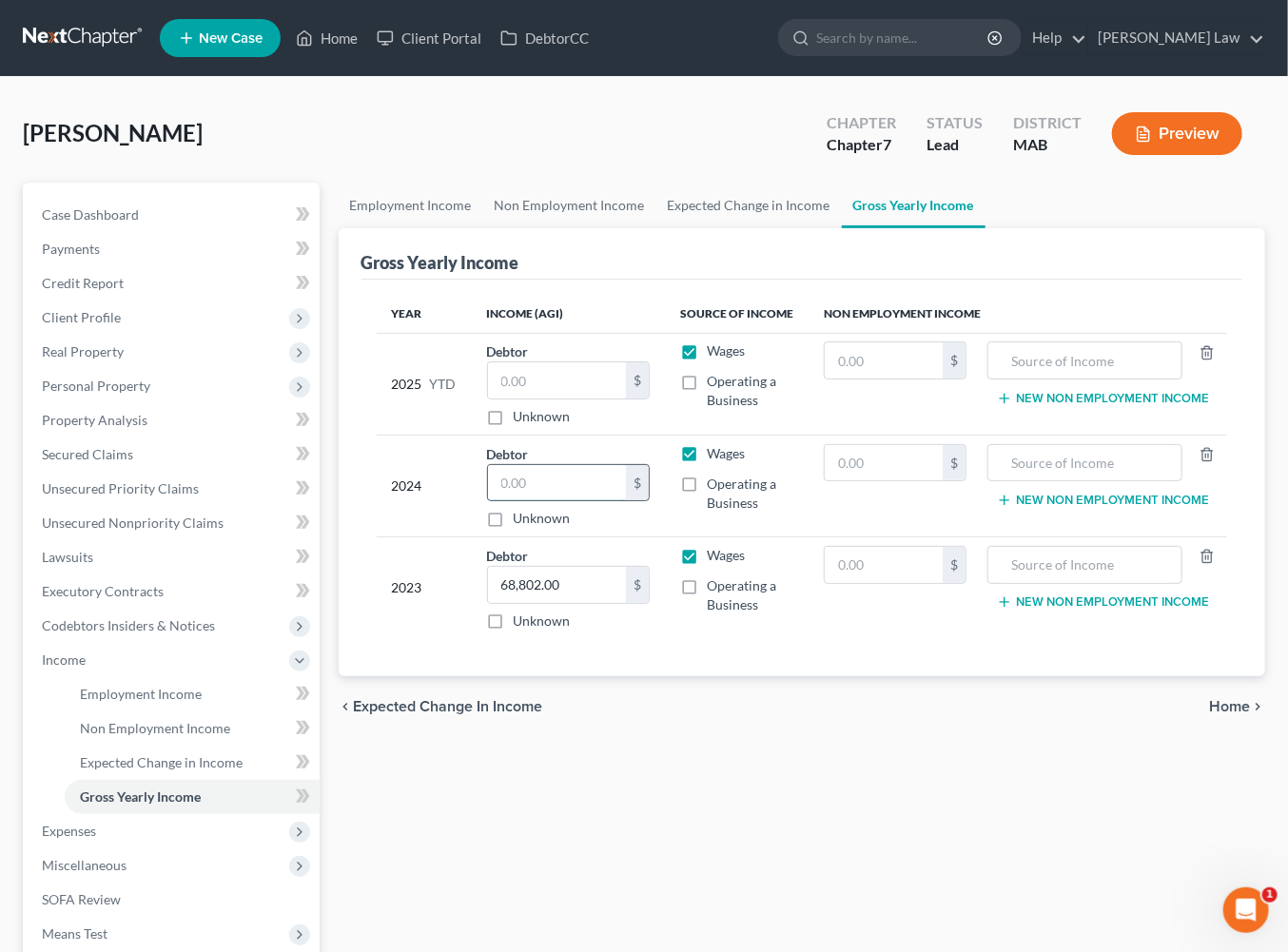
click at [577, 501] on input "text" at bounding box center [557, 483] width 139 height 36
type input "38,614"
drag, startPoint x: 882, startPoint y: 596, endPoint x: 1252, endPoint y: 591, distance: 370.0
click at [883, 482] on input "text" at bounding box center [883, 462] width 118 height 36
type input "10,712"
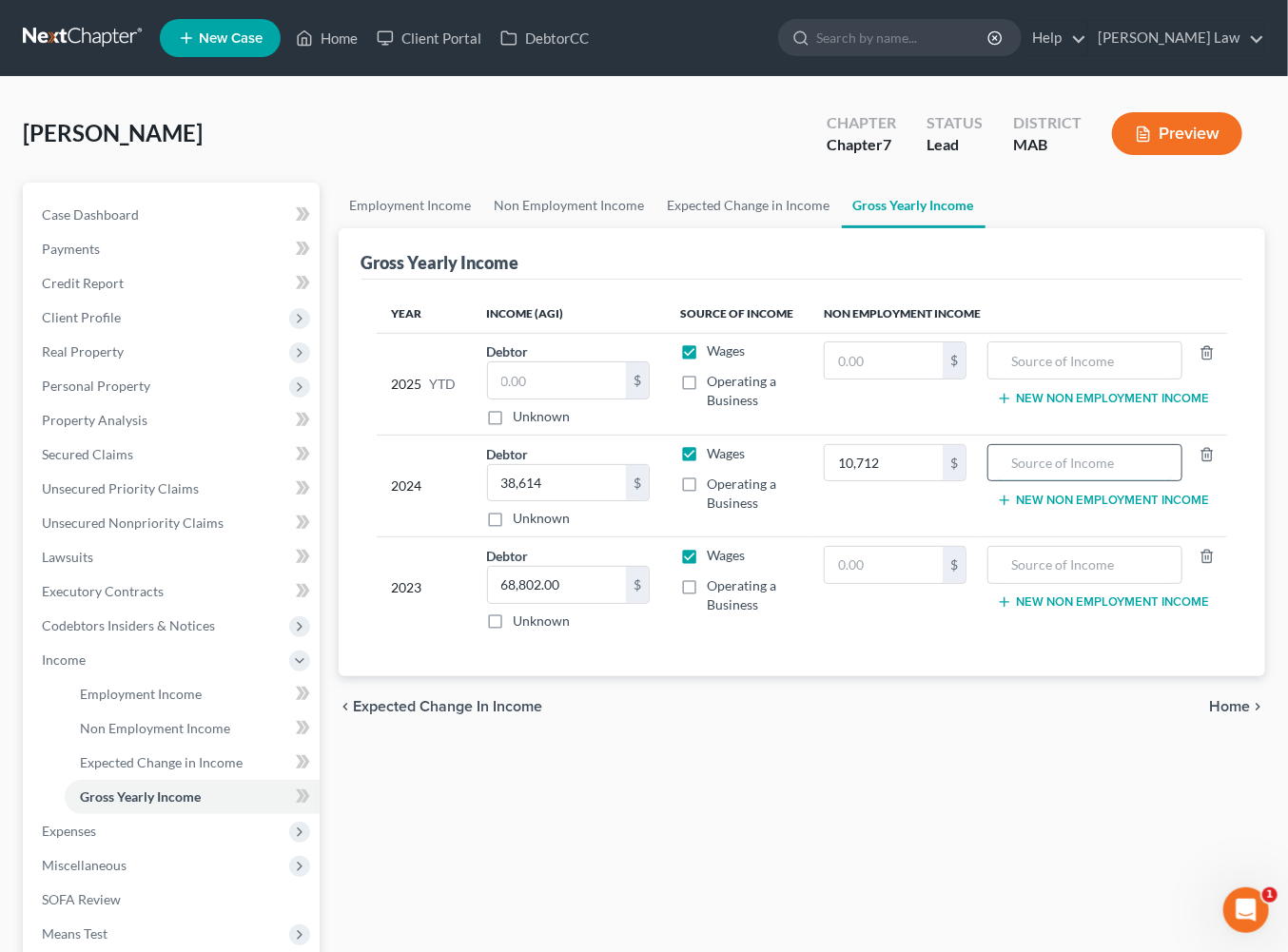
click at [1096, 482] on input "text" at bounding box center [1085, 462] width 174 height 36
type input "Social Security"
click at [126, 496] on span "Unsecured Priority Claims" at bounding box center [120, 489] width 157 height 16
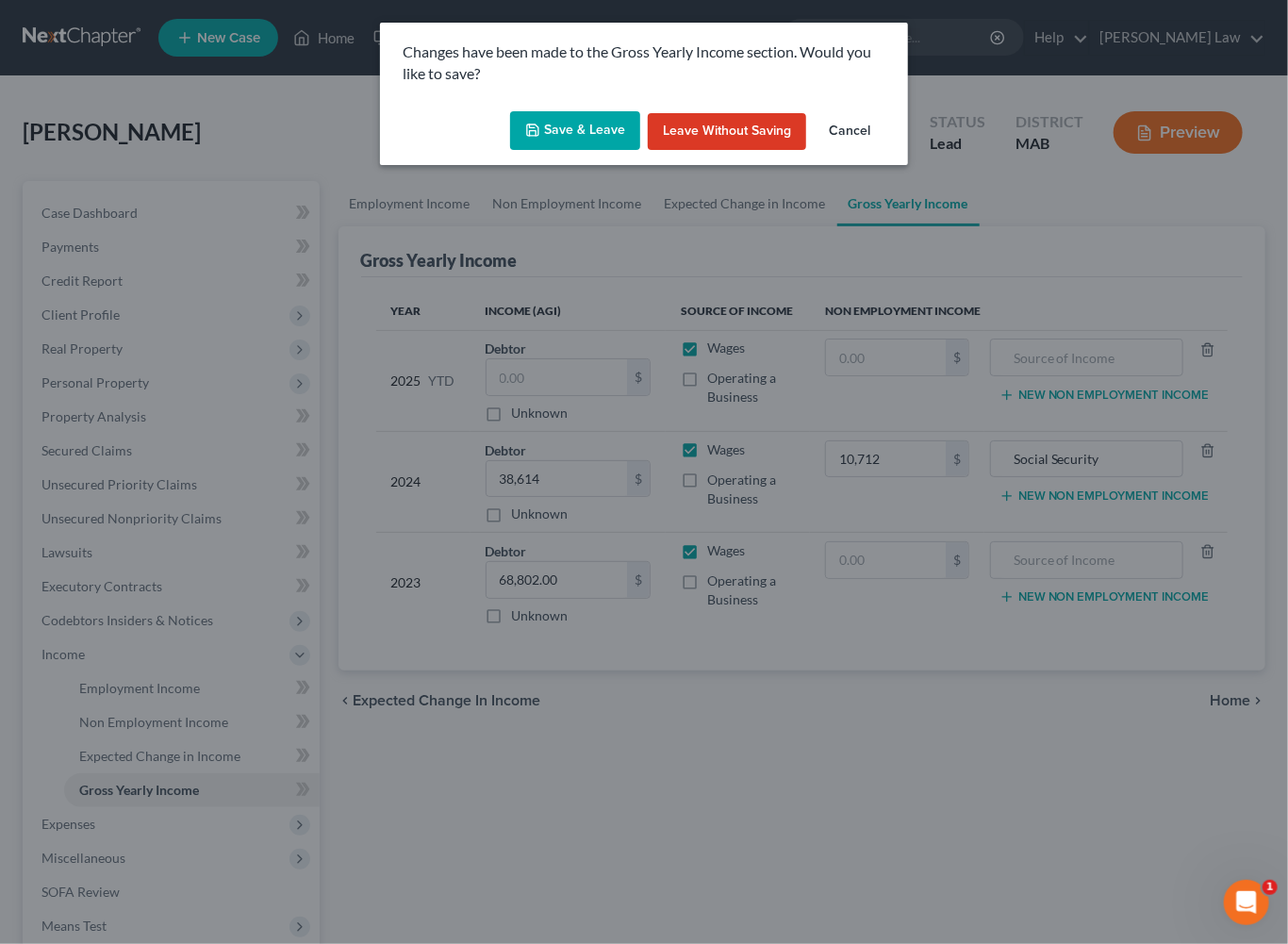
click at [545, 151] on button "Save & Leave" at bounding box center [575, 130] width 130 height 39
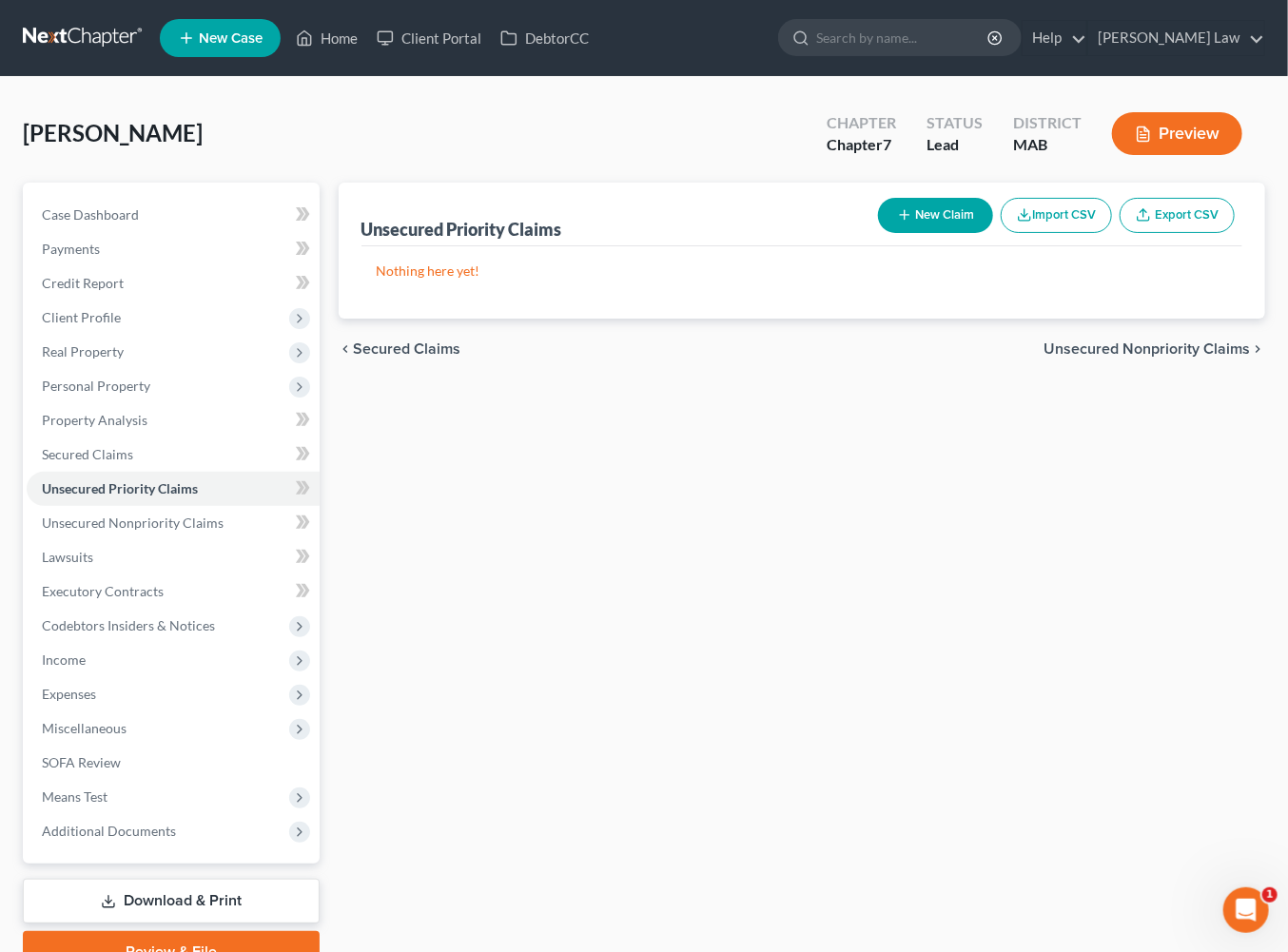
click at [878, 233] on button "New Claim" at bounding box center [935, 215] width 115 height 35
select select "0"
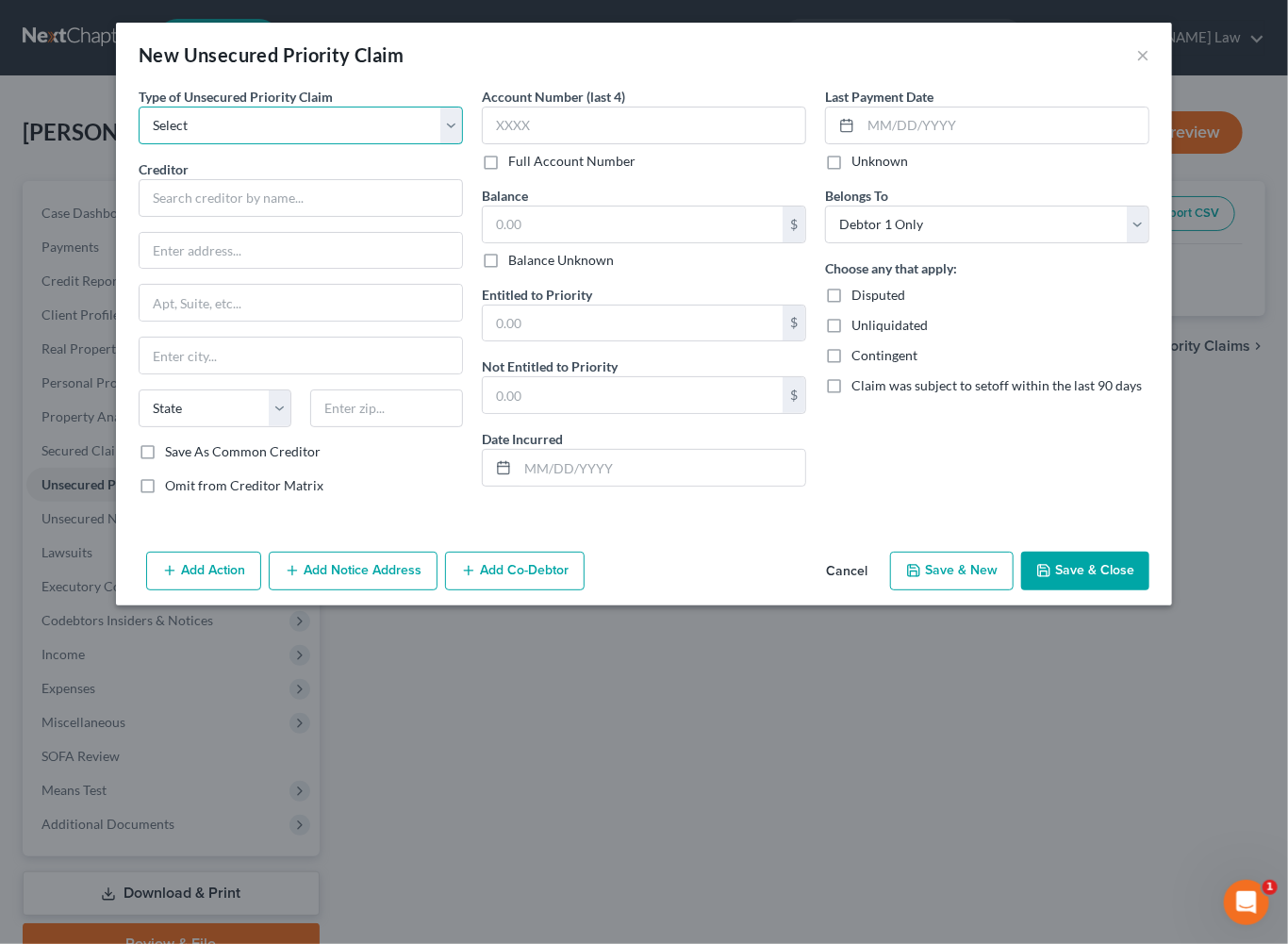
click at [427, 145] on select "Select Taxes & Other Government Units Domestic Support Obligations Extensions o…" at bounding box center [300, 124] width 324 height 37
select select "0"
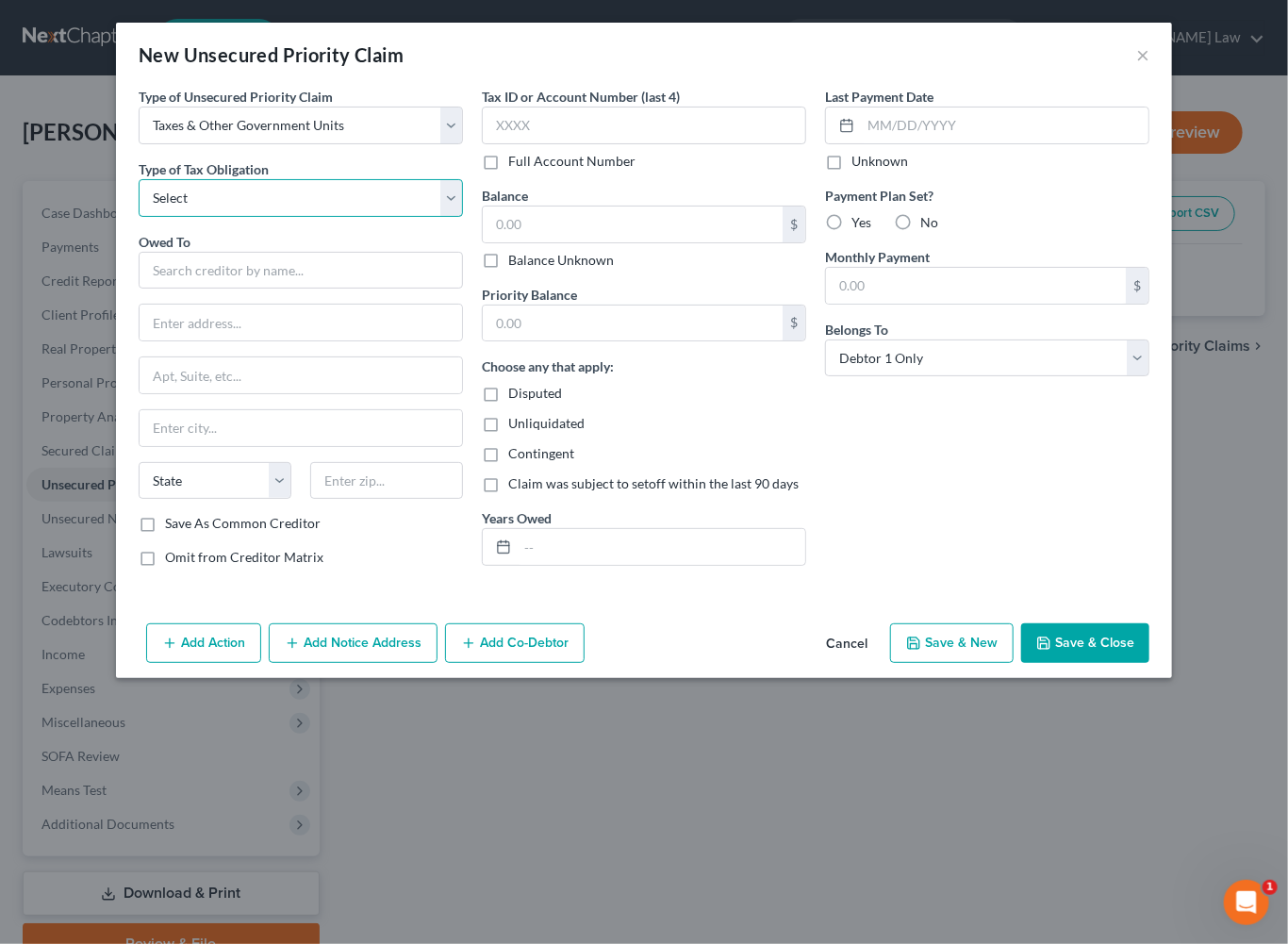
click at [419, 217] on select "Select Federal City State Franchise Tax Board Other" at bounding box center [300, 197] width 324 height 37
select select "0"
click at [154, 289] on input "text" at bounding box center [300, 270] width 324 height 37
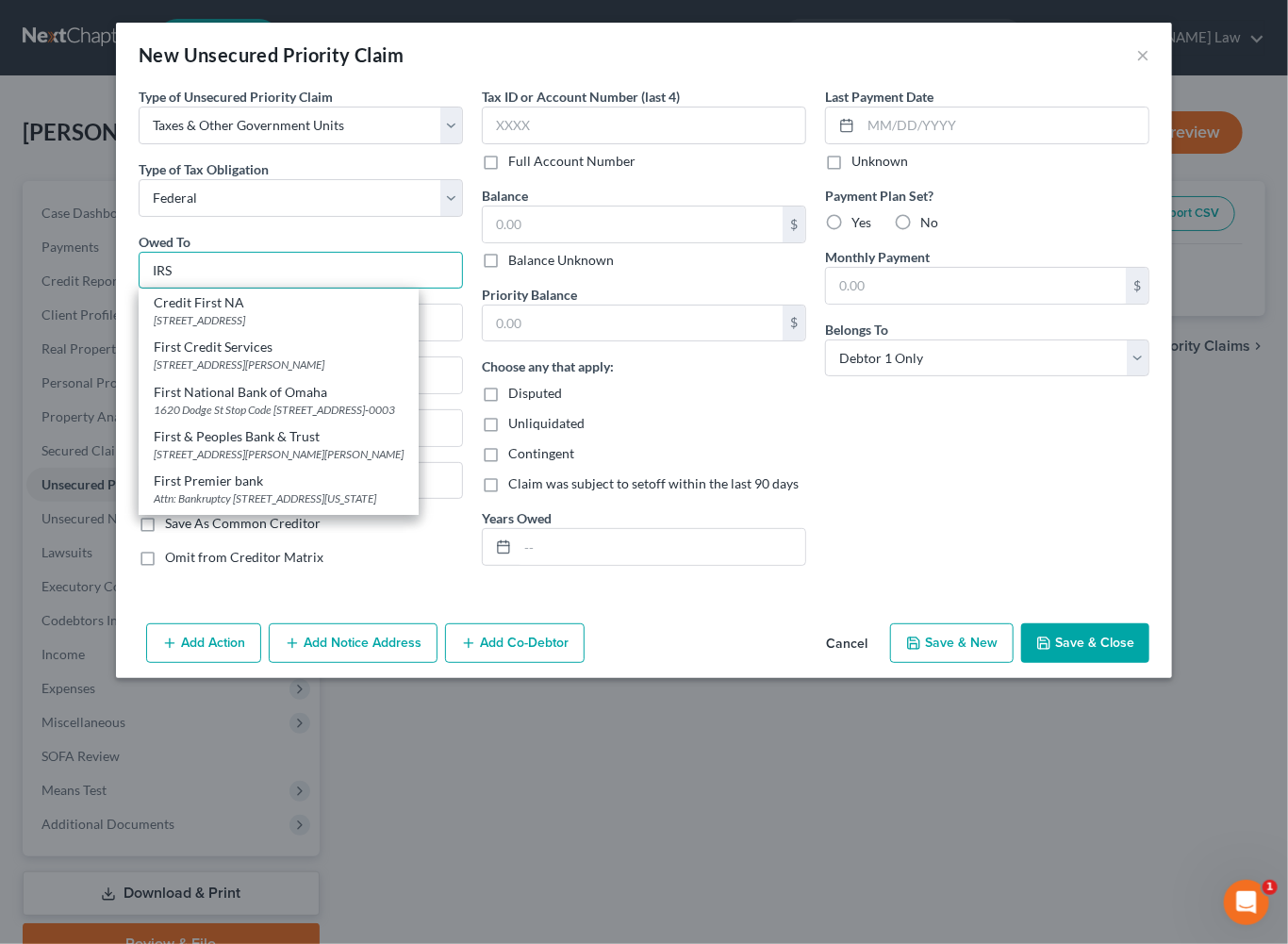
type input "IRS"
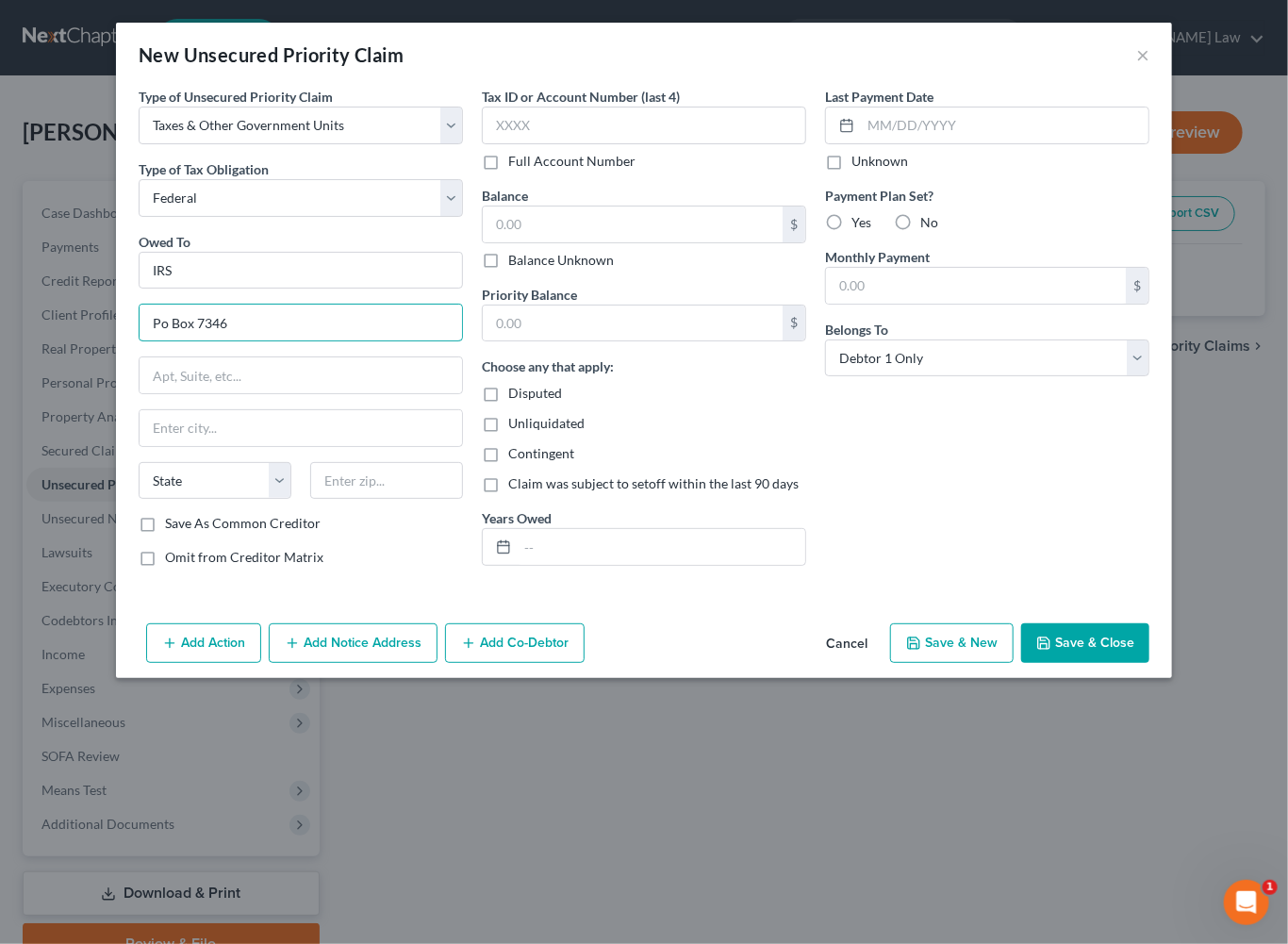
type input "Po Box 7346"
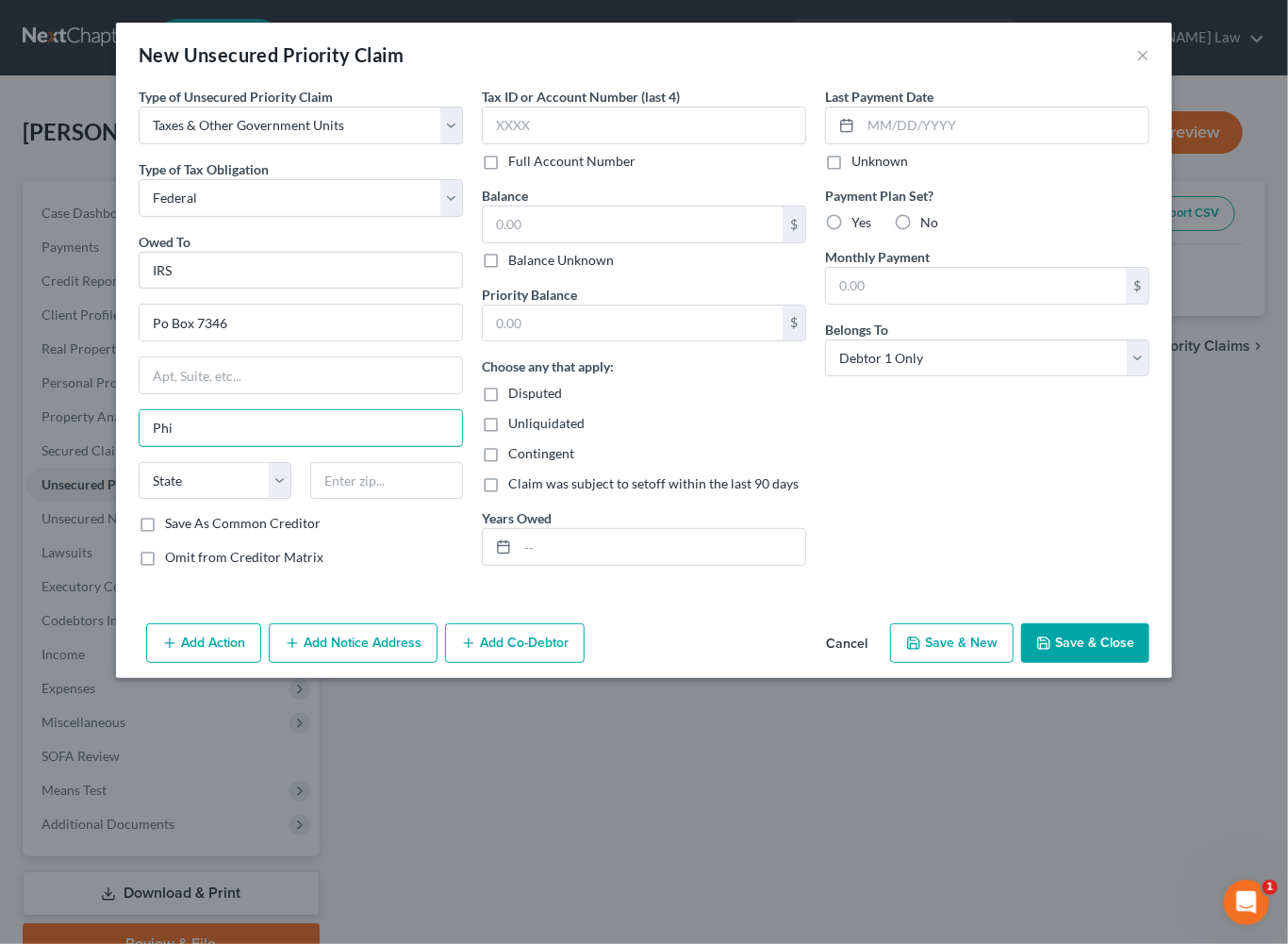
type input "Philadelphia"
select select "39"
type input "19101"
click at [522, 242] on input "text" at bounding box center [632, 224] width 300 height 35
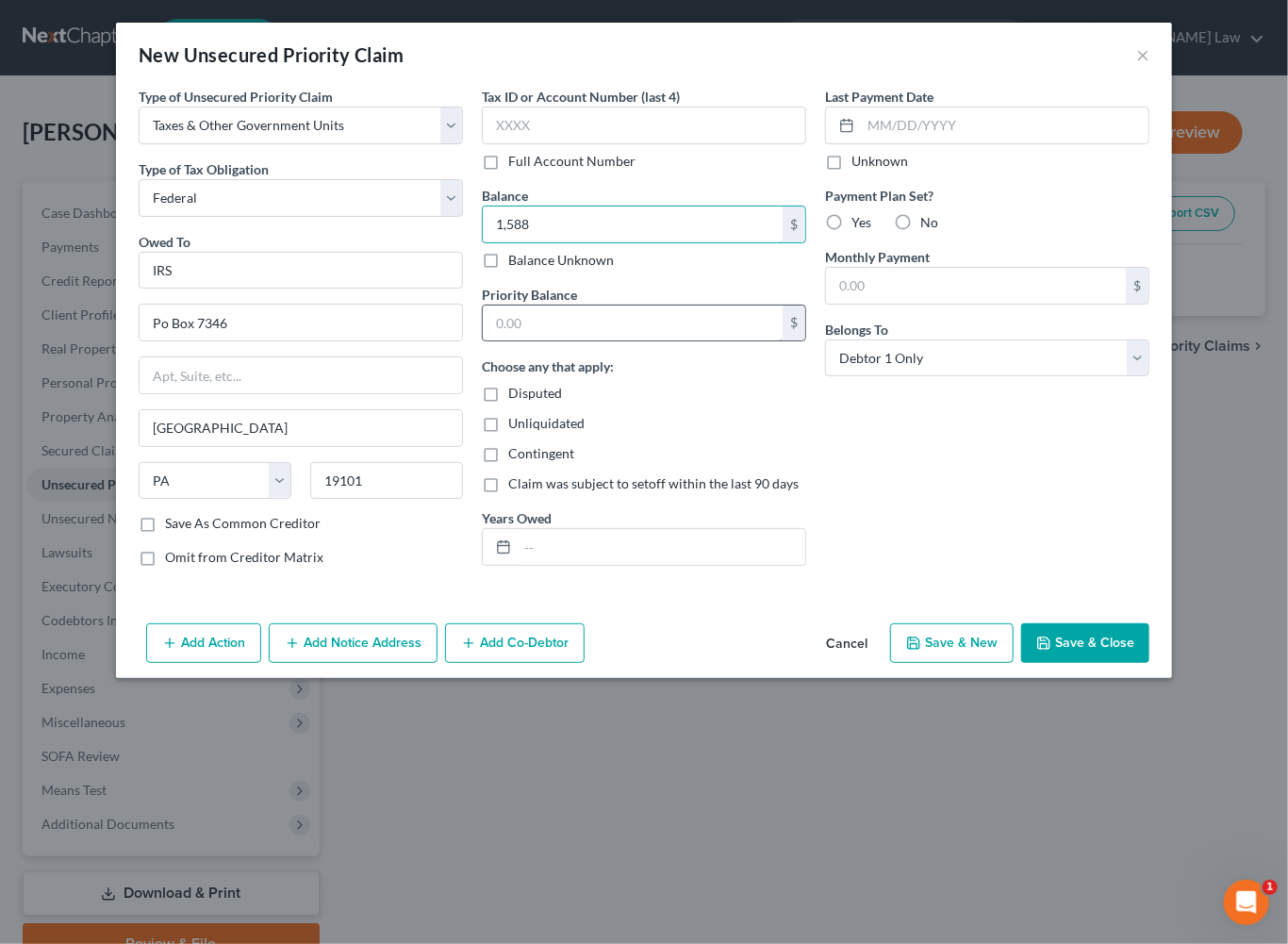
type input "1,588"
drag, startPoint x: 531, startPoint y: 410, endPoint x: 541, endPoint y: 403, distance: 12.2
click at [539, 342] on input "text" at bounding box center [632, 323] width 300 height 35
type input "1,588"
click at [1149, 663] on button "Save & Close" at bounding box center [1085, 642] width 128 height 39
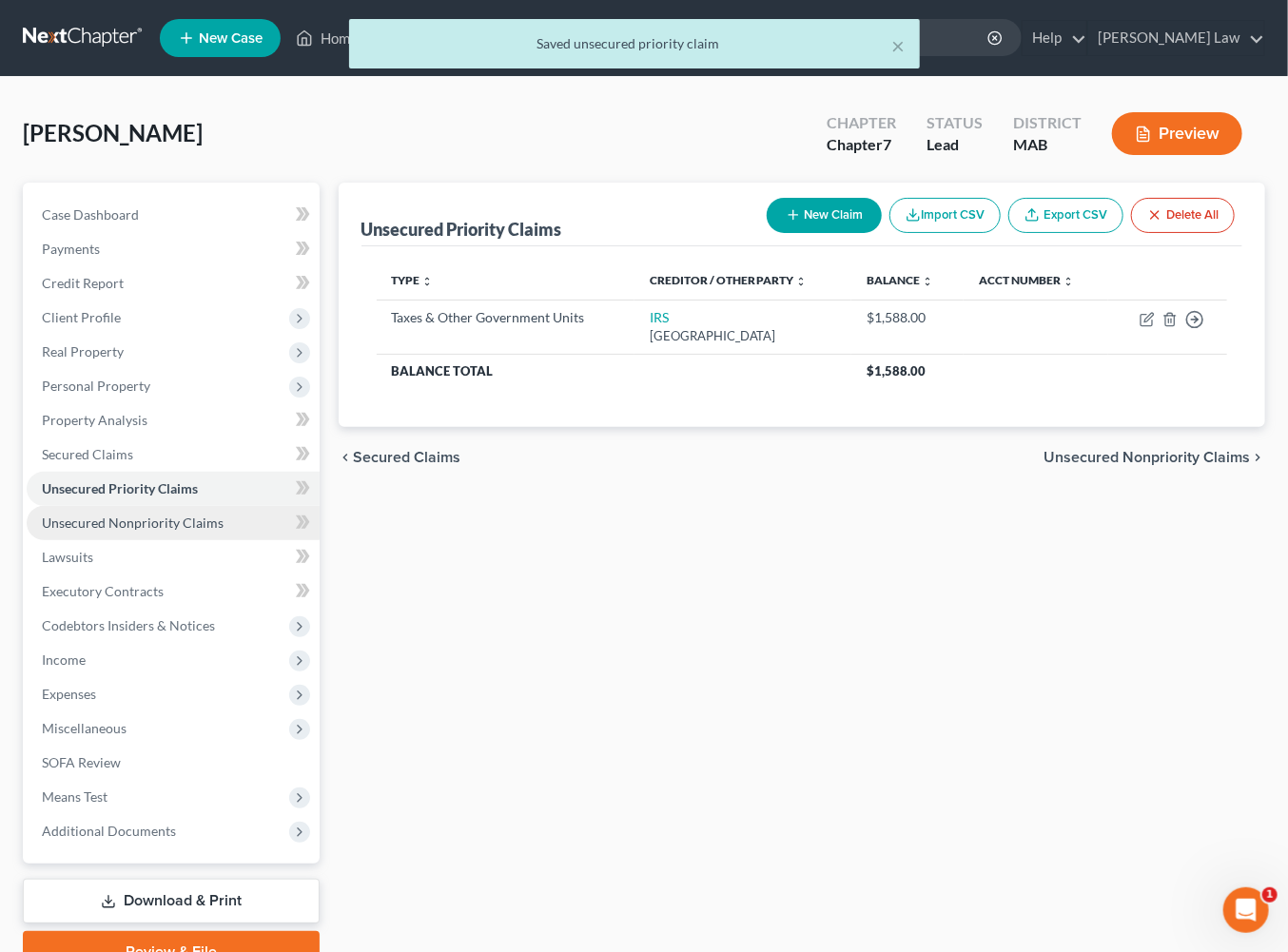
click at [192, 531] on span "Unsecured Nonpriority Claims" at bounding box center [132, 522] width 182 height 16
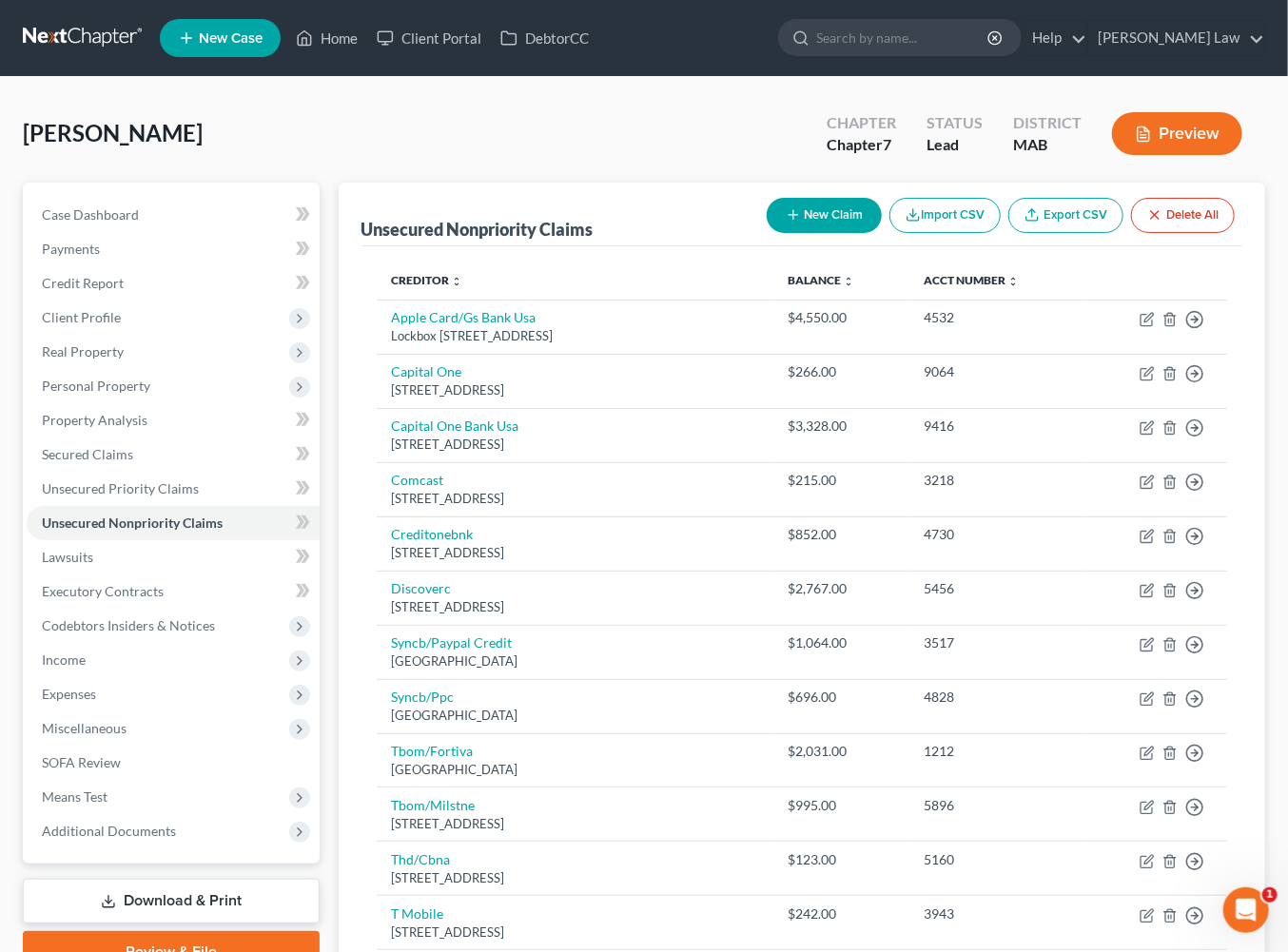
click at [767, 233] on button "New Claim" at bounding box center [824, 215] width 115 height 35
select select "0"
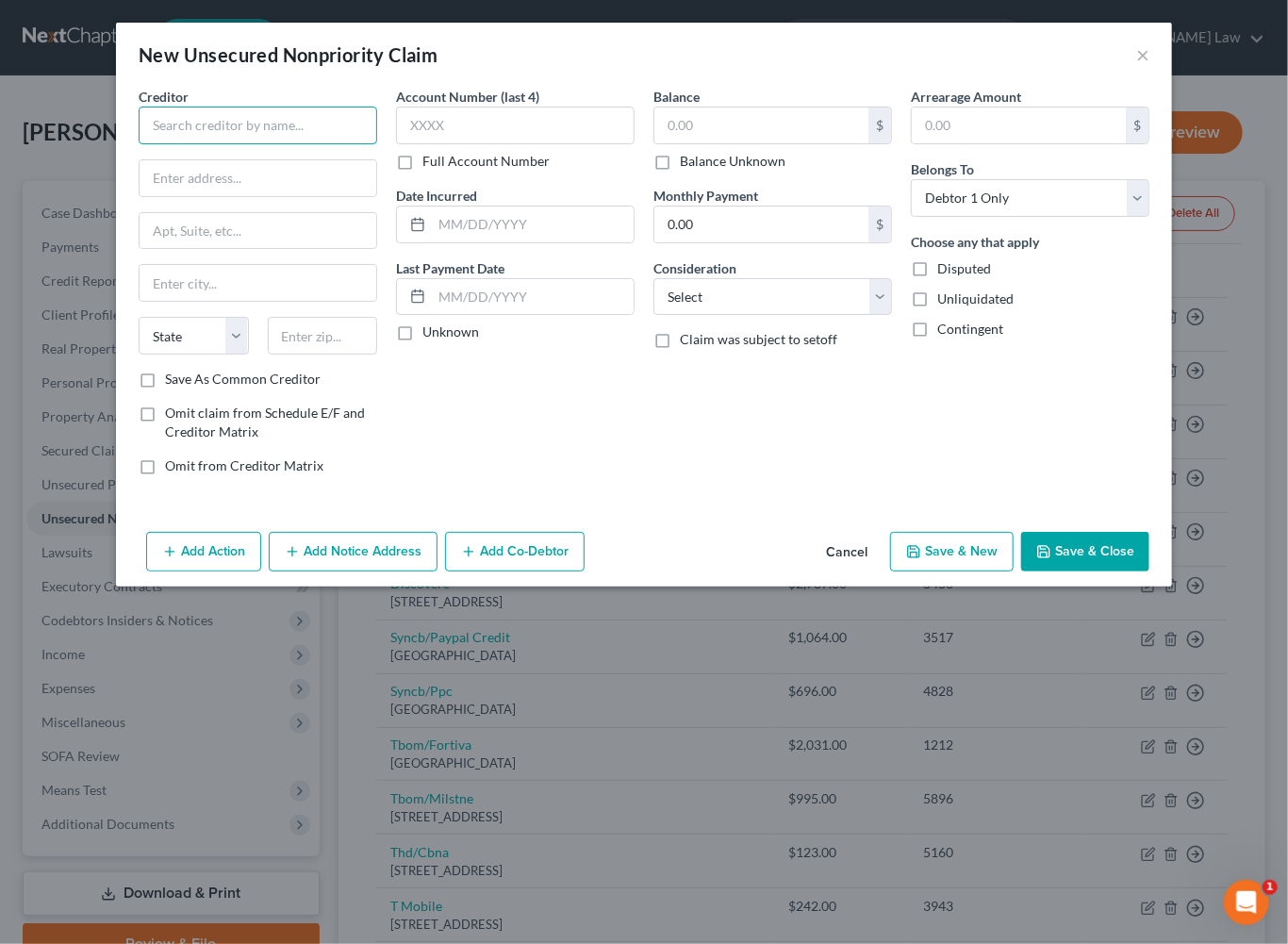
click at [265, 145] on input "text" at bounding box center [257, 124] width 238 height 37
type input "Light"
click at [1096, 572] on button "Save & Close" at bounding box center [1085, 551] width 128 height 39
type input "0.00"
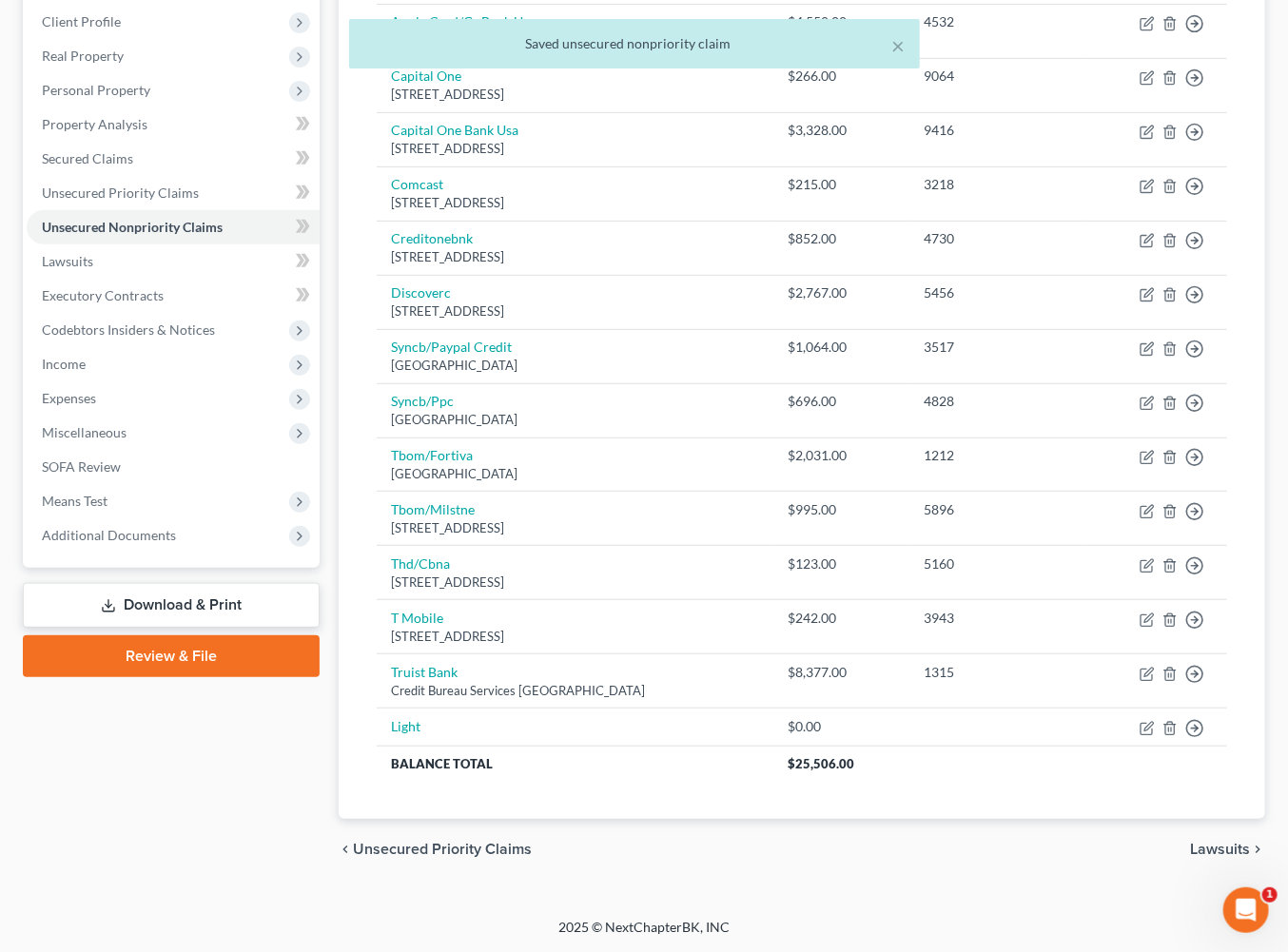
scroll to position [620, 0]
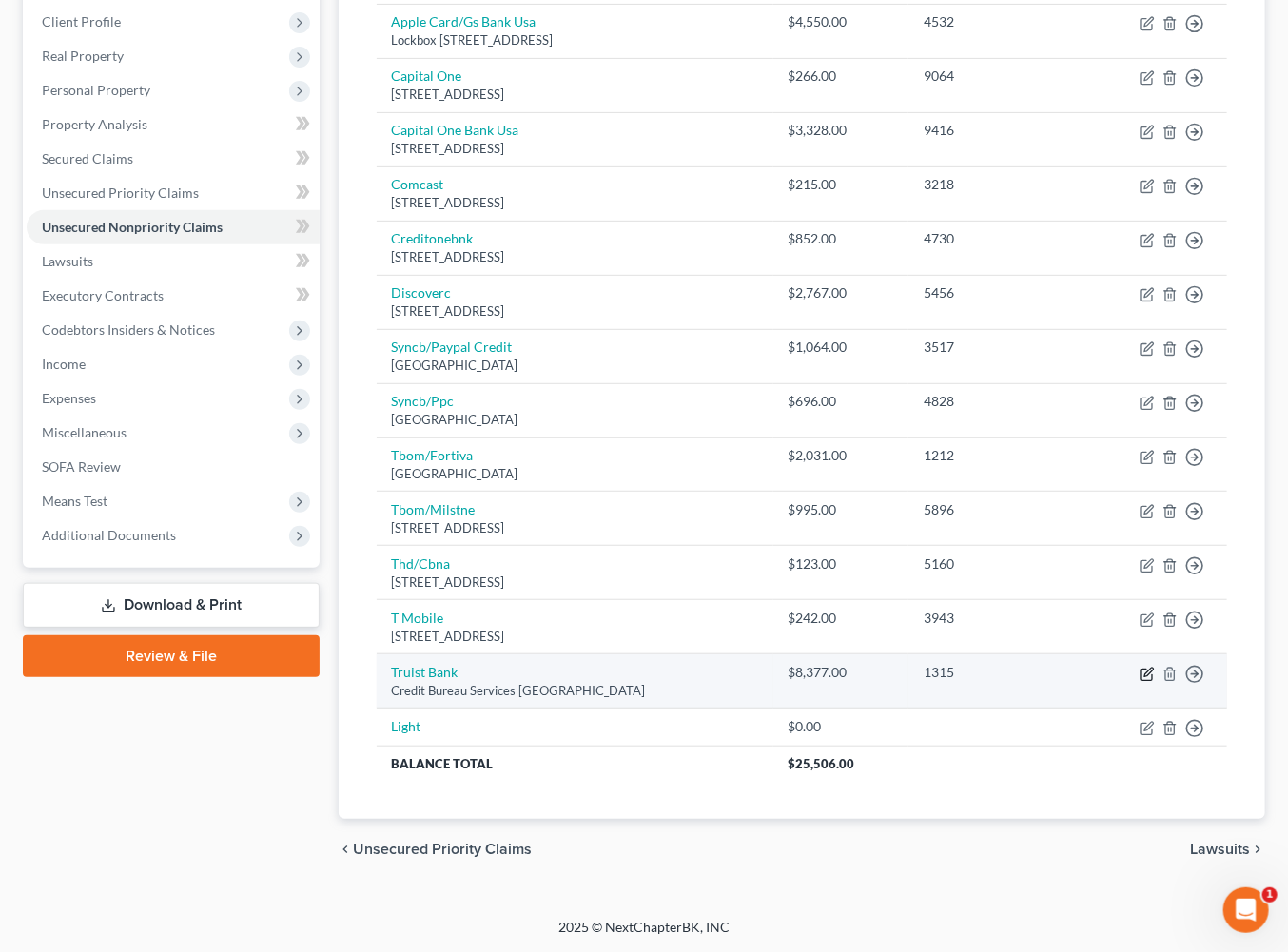
click at [1139, 667] on icon "button" at bounding box center [1147, 675] width 15 height 15
select select "28"
select select "1"
select select "0"
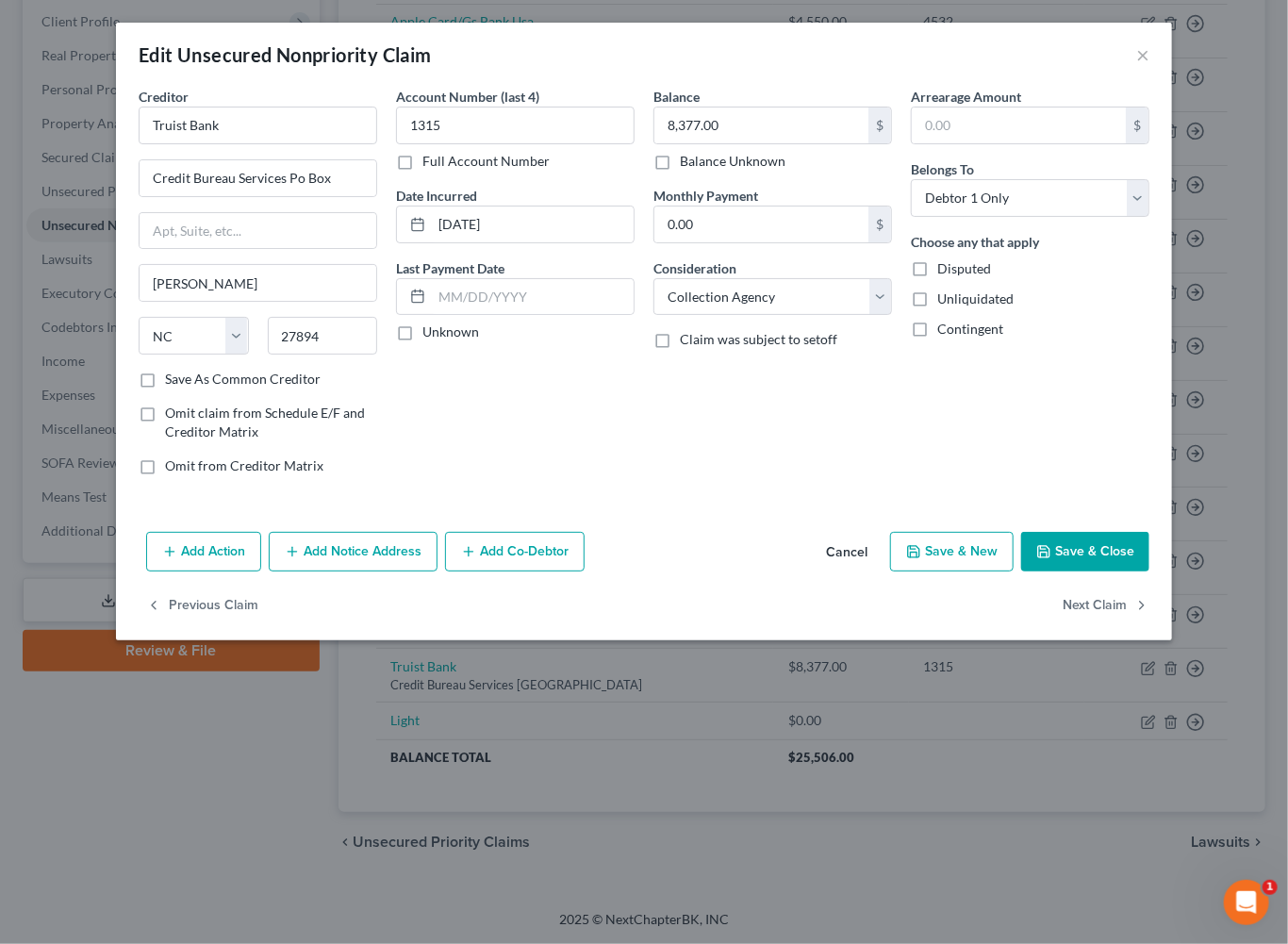
click at [1149, 572] on button "Save & Close" at bounding box center [1085, 551] width 128 height 39
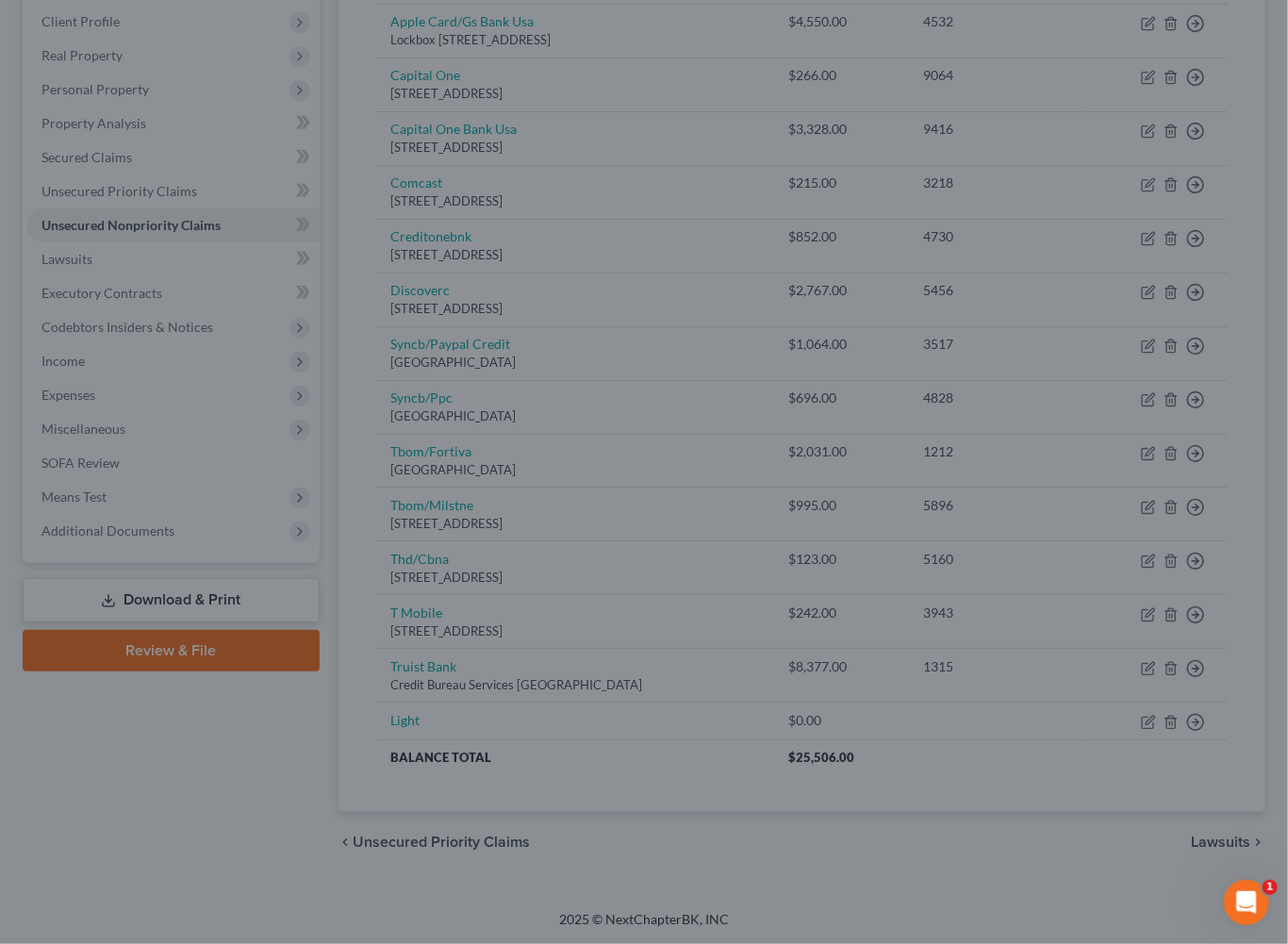
type input "0"
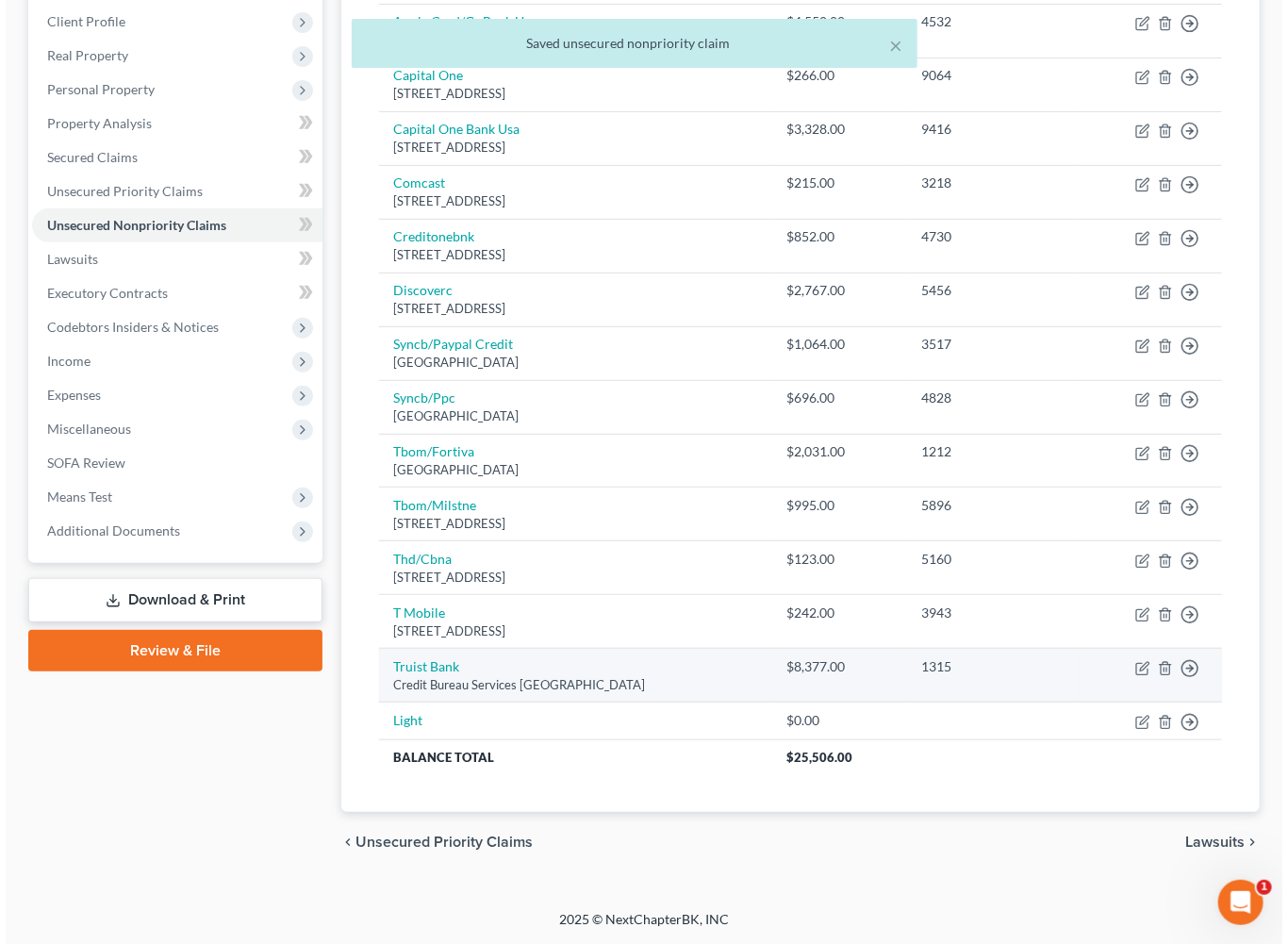
scroll to position [594, 0]
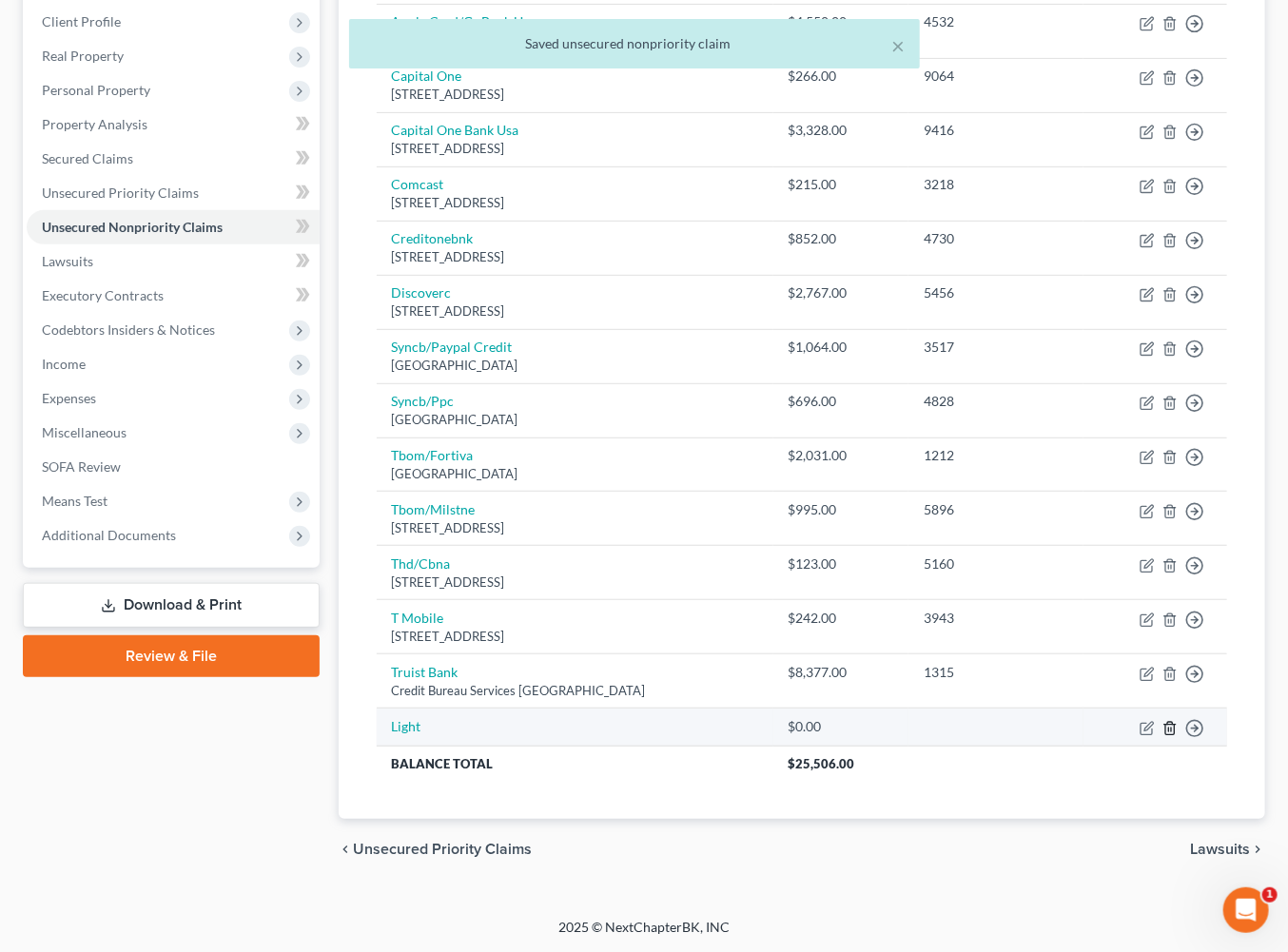
click at [1162, 721] on icon "button" at bounding box center [1170, 729] width 15 height 15
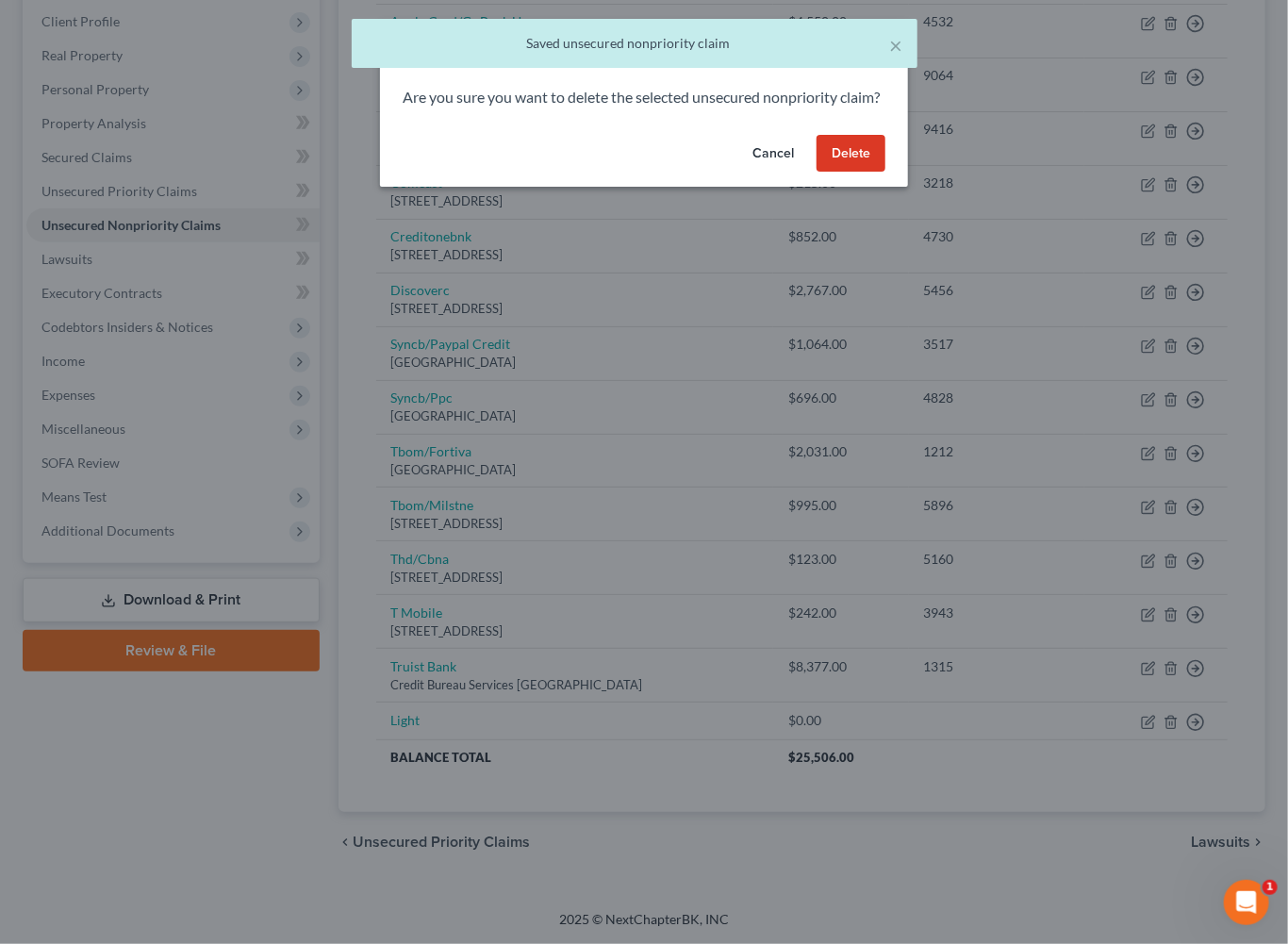
click at [885, 172] on button "Delete" at bounding box center [851, 153] width 69 height 37
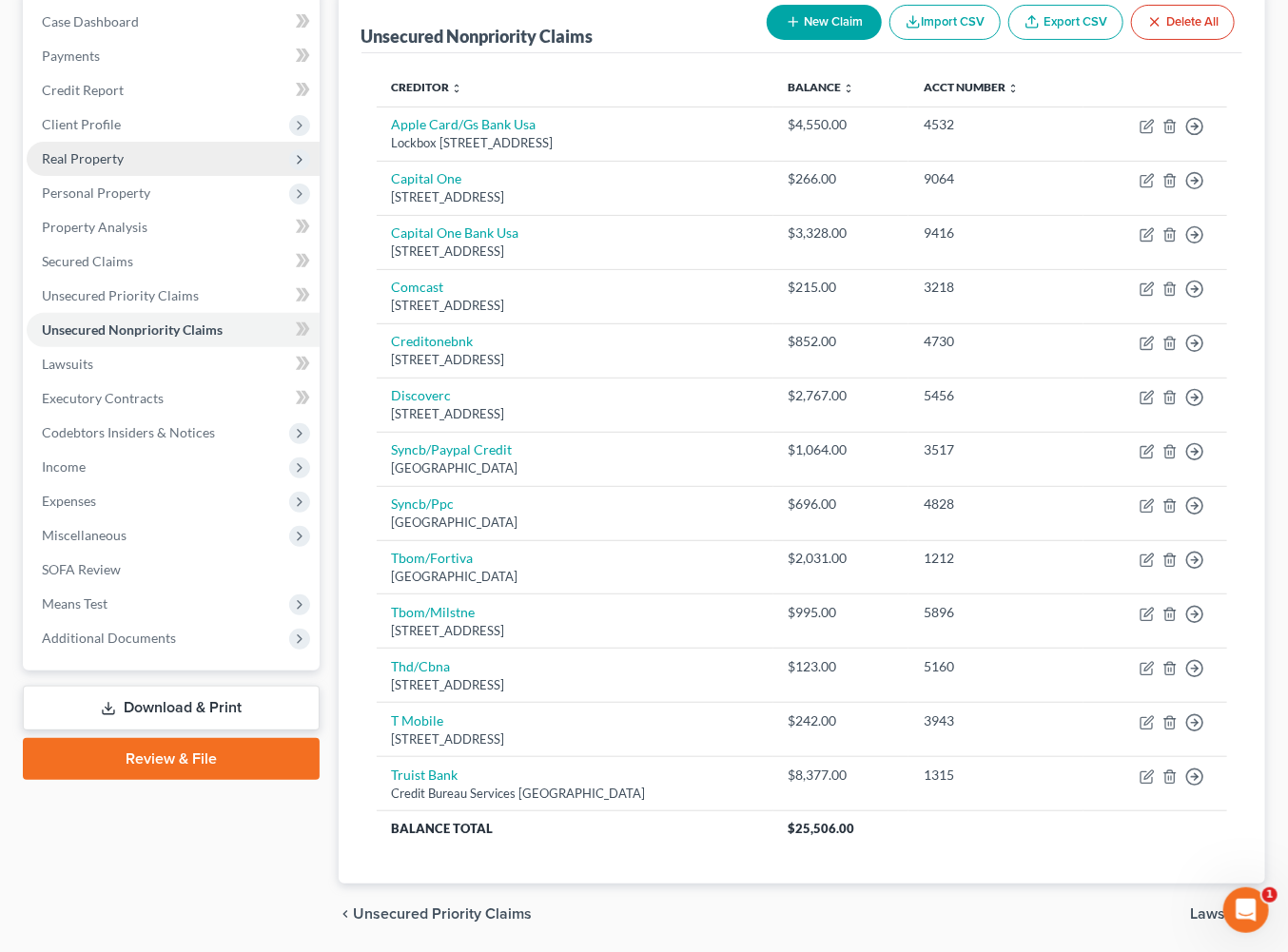
scroll to position [278, 0]
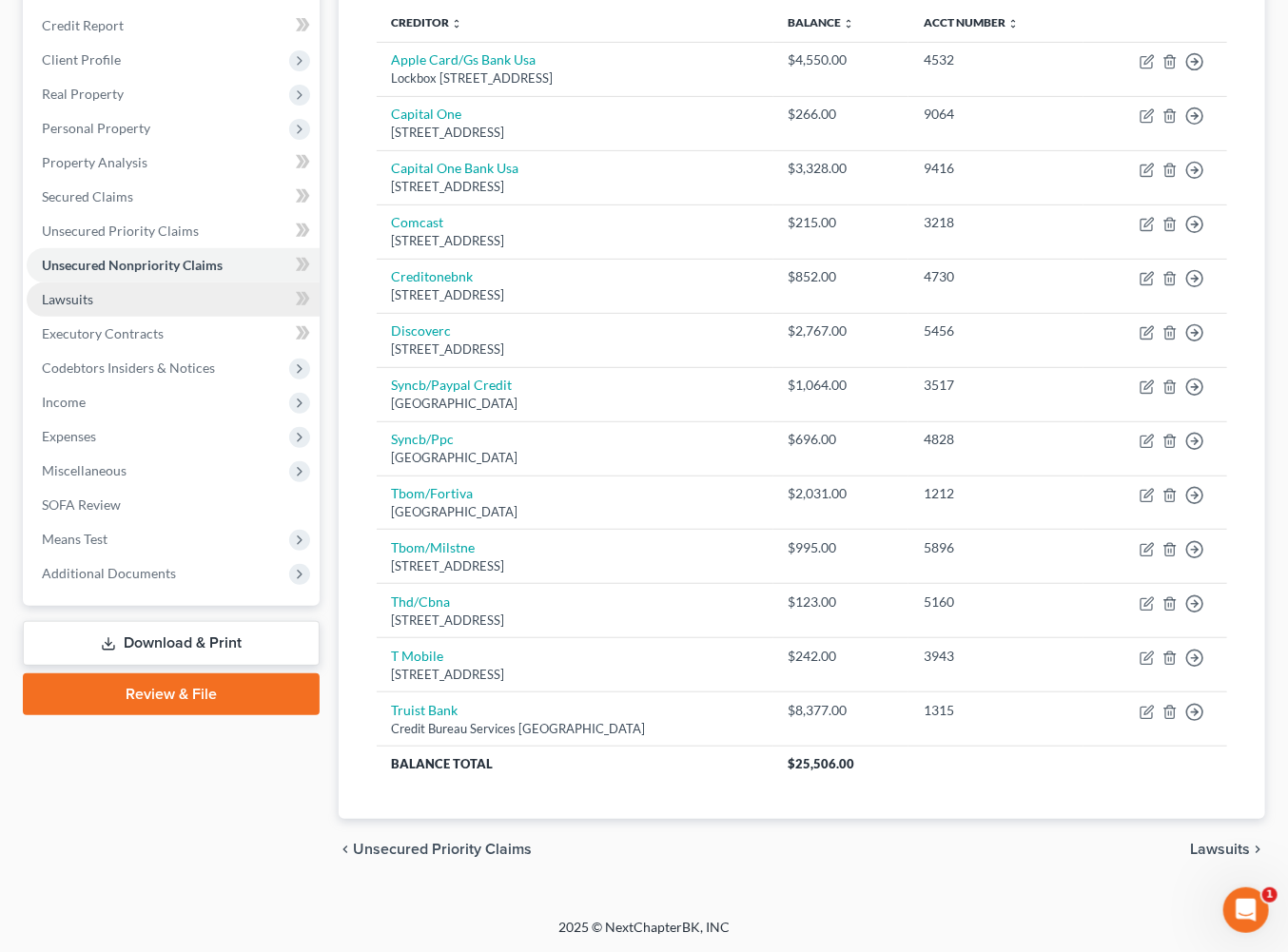
click at [94, 307] on span "Lawsuits" at bounding box center [67, 298] width 51 height 16
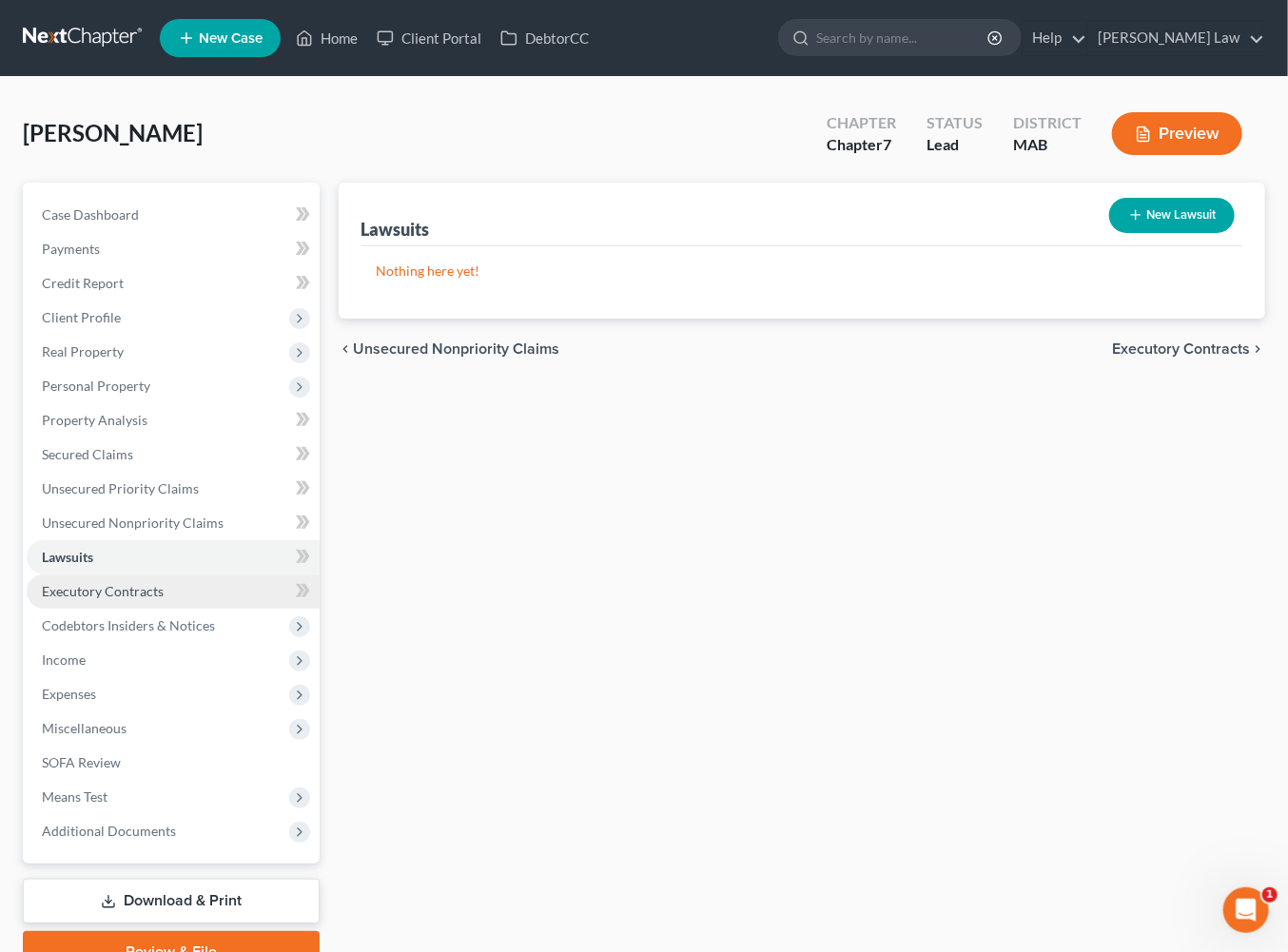
click at [115, 600] on span "Executory Contracts" at bounding box center [102, 591] width 122 height 16
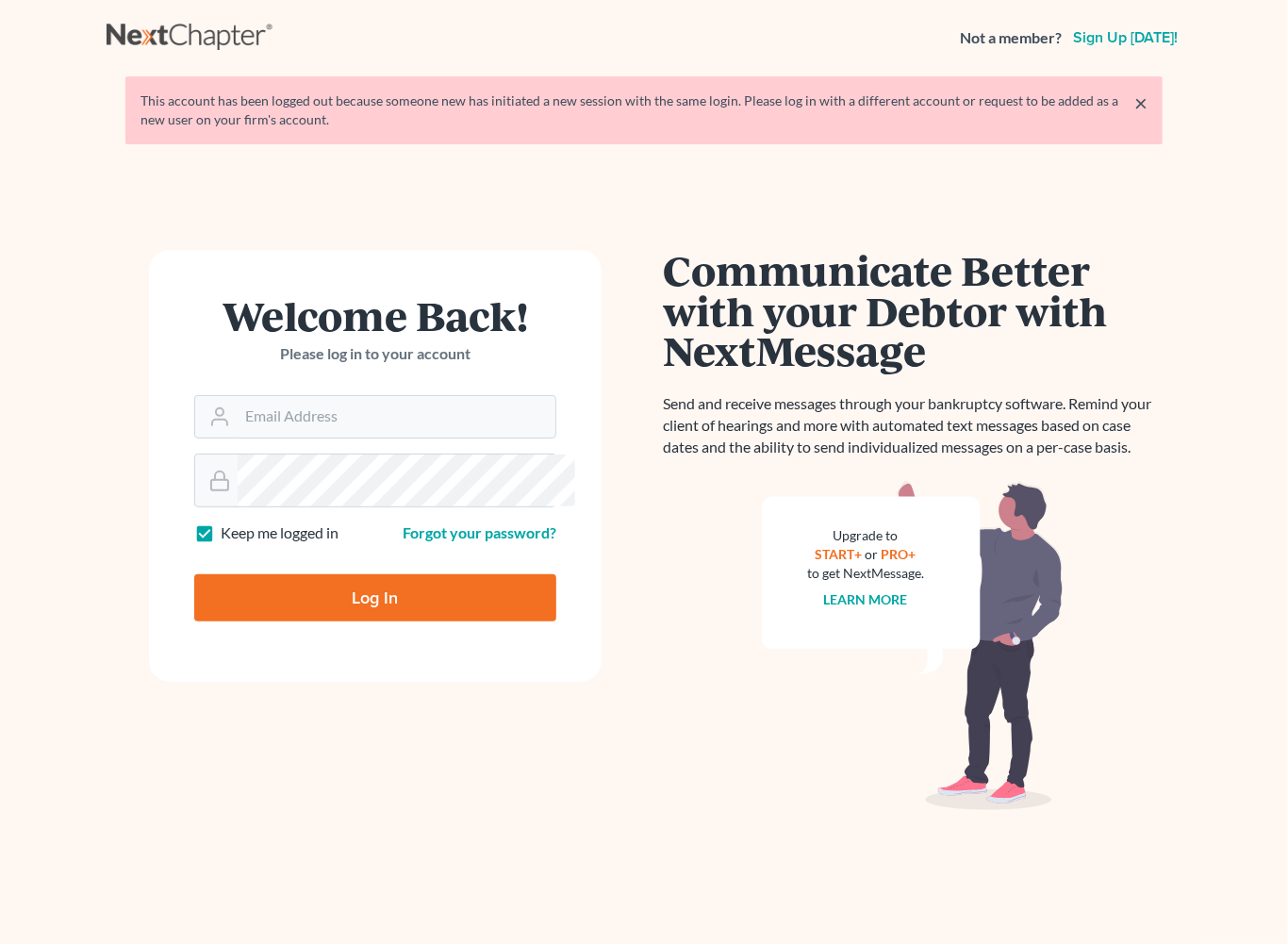
click at [122, 775] on div "Welcome Back! Please log in to your account Email Address Password Keep me logg…" at bounding box center [375, 571] width 538 height 642
type input "tbenner@tbennerlaw.com"
click at [404, 621] on input "Log In" at bounding box center [375, 597] width 362 height 47
type input "Thinking..."
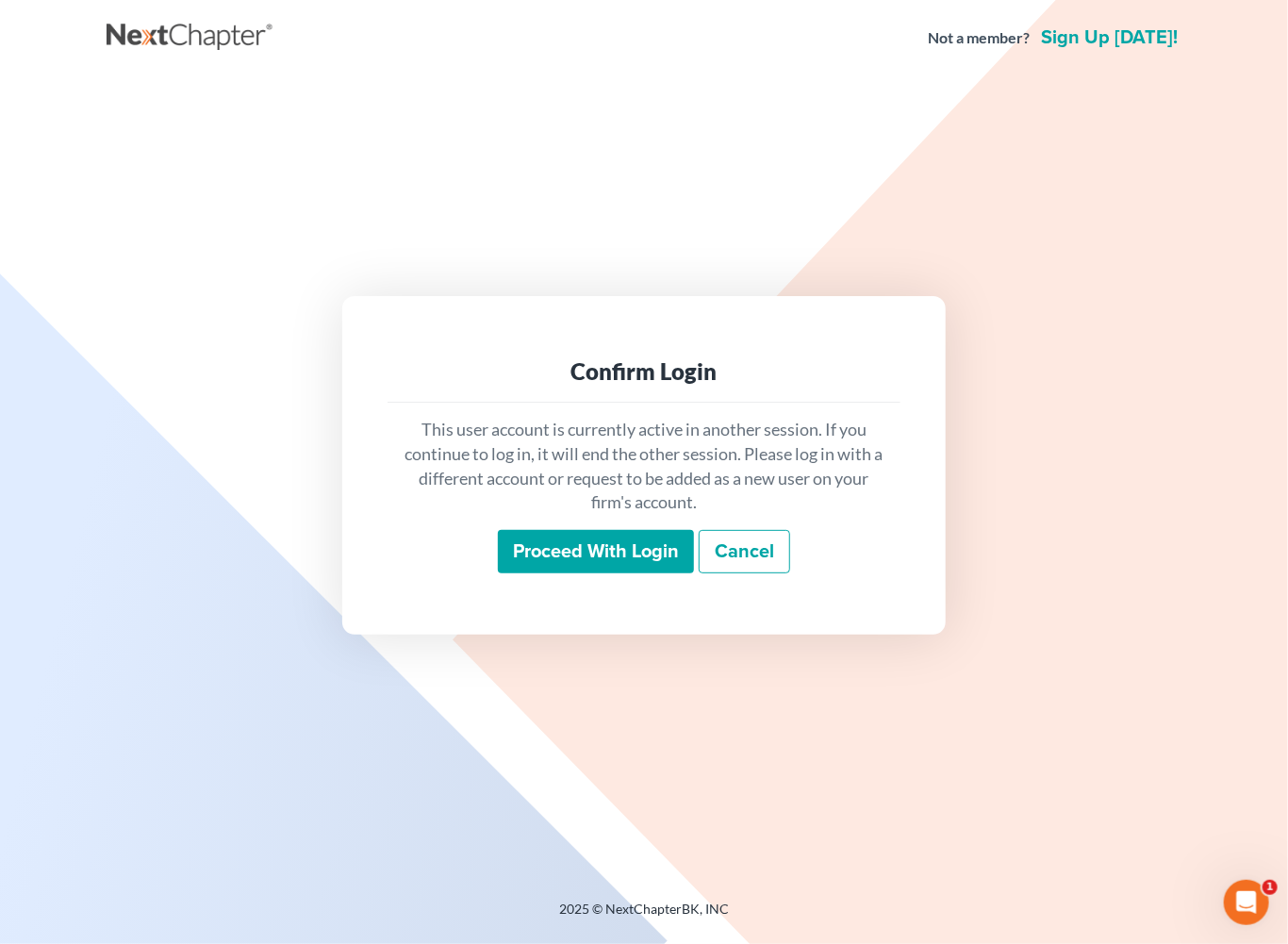
click at [584, 568] on input "Proceed with login" at bounding box center [595, 551] width 196 height 43
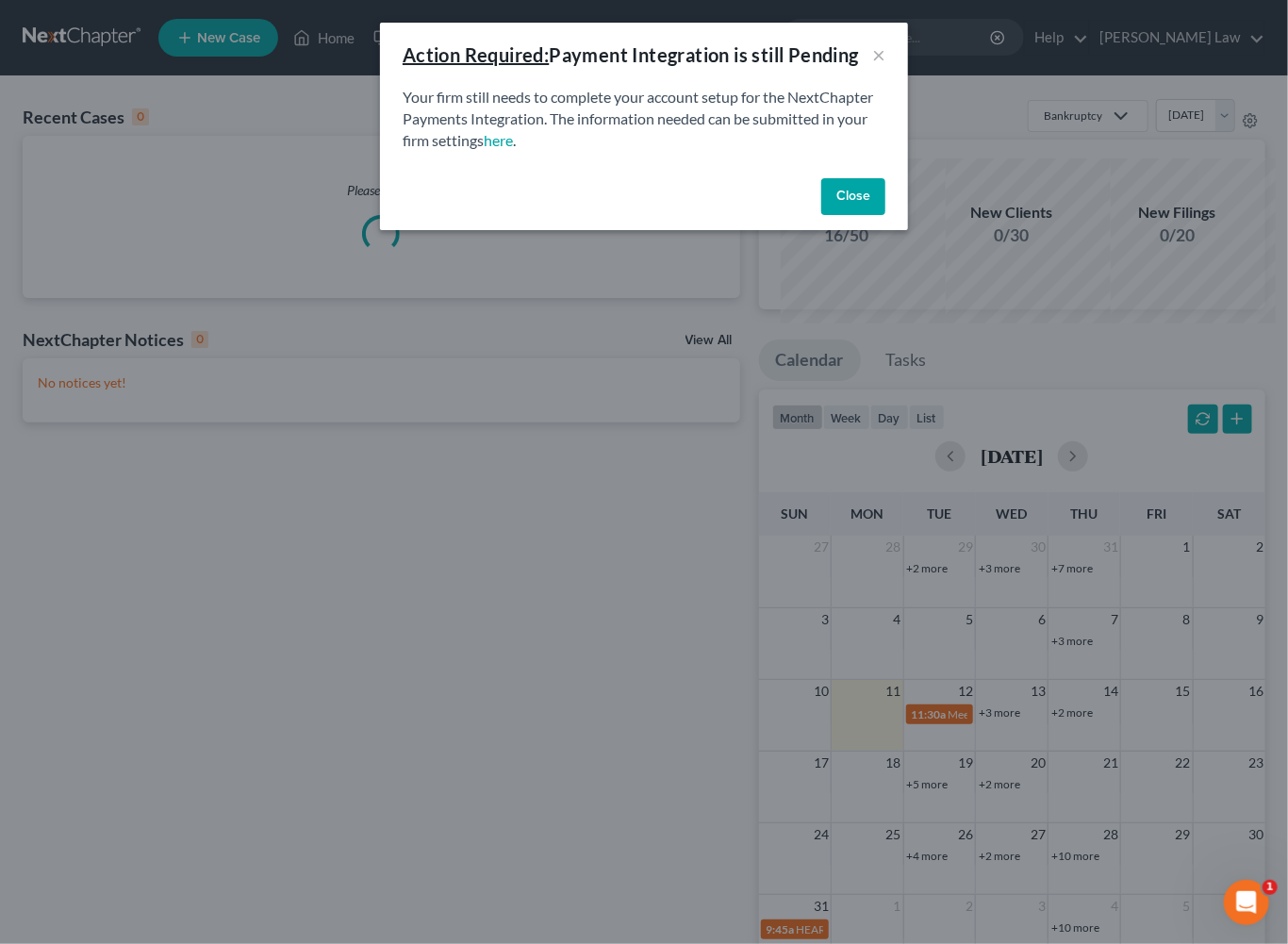
click at [885, 216] on button "Close" at bounding box center [853, 196] width 64 height 37
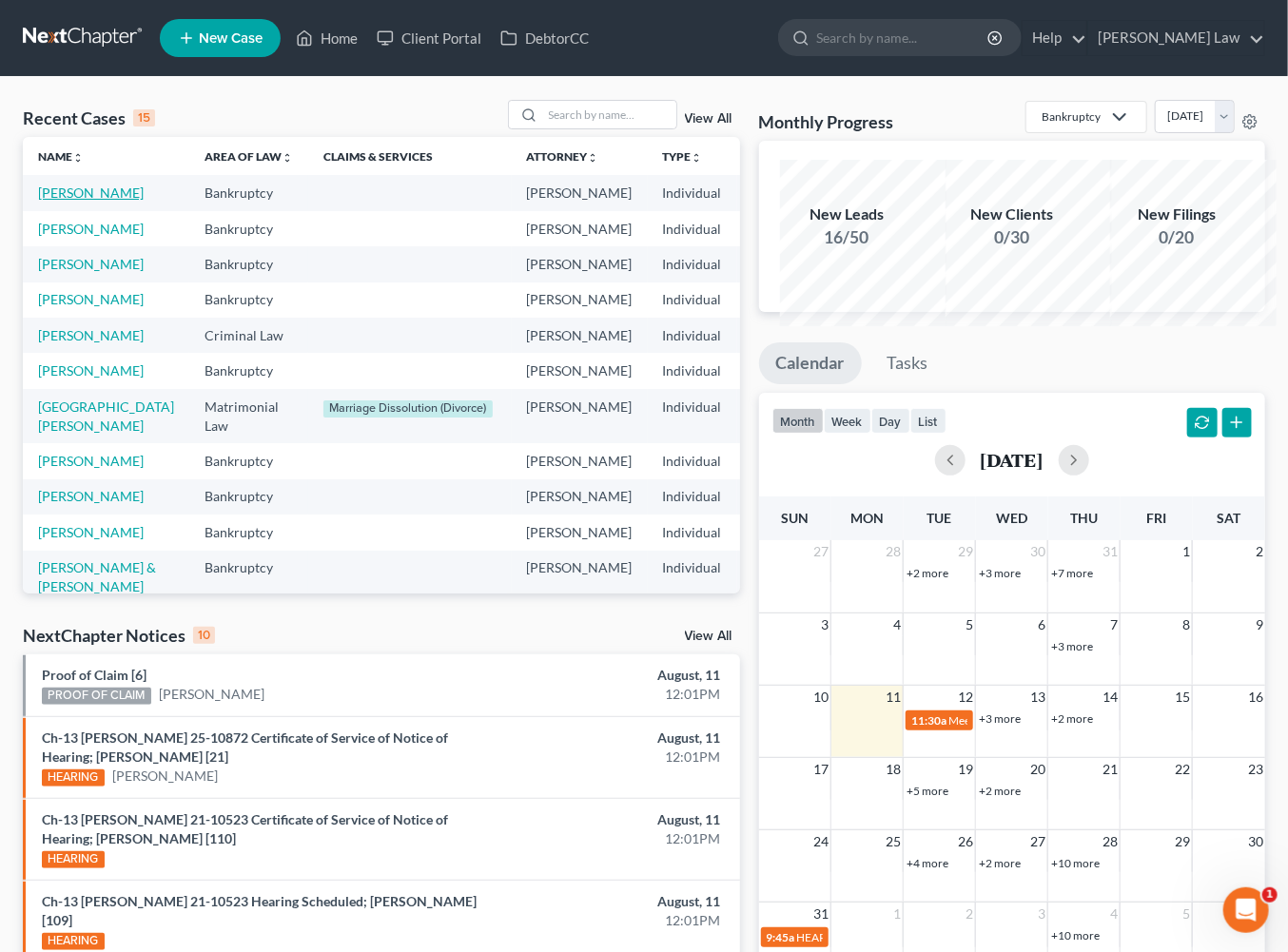
click at [80, 201] on link "[PERSON_NAME]" at bounding box center [90, 192] width 105 height 16
click at [80, 201] on link "Valentino, Christopher" at bounding box center [90, 192] width 105 height 16
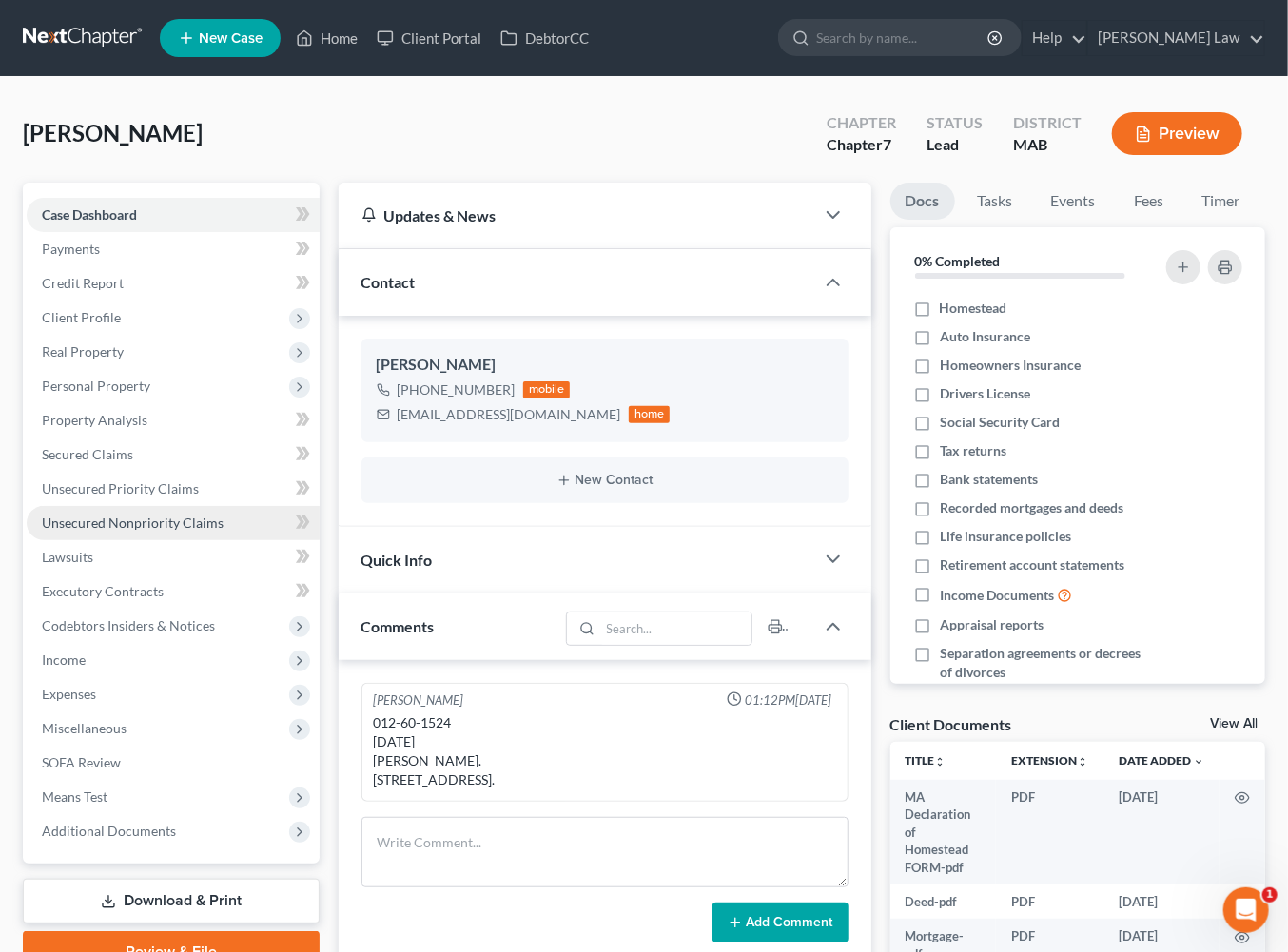
click at [180, 531] on span "Unsecured Nonpriority Claims" at bounding box center [132, 522] width 182 height 16
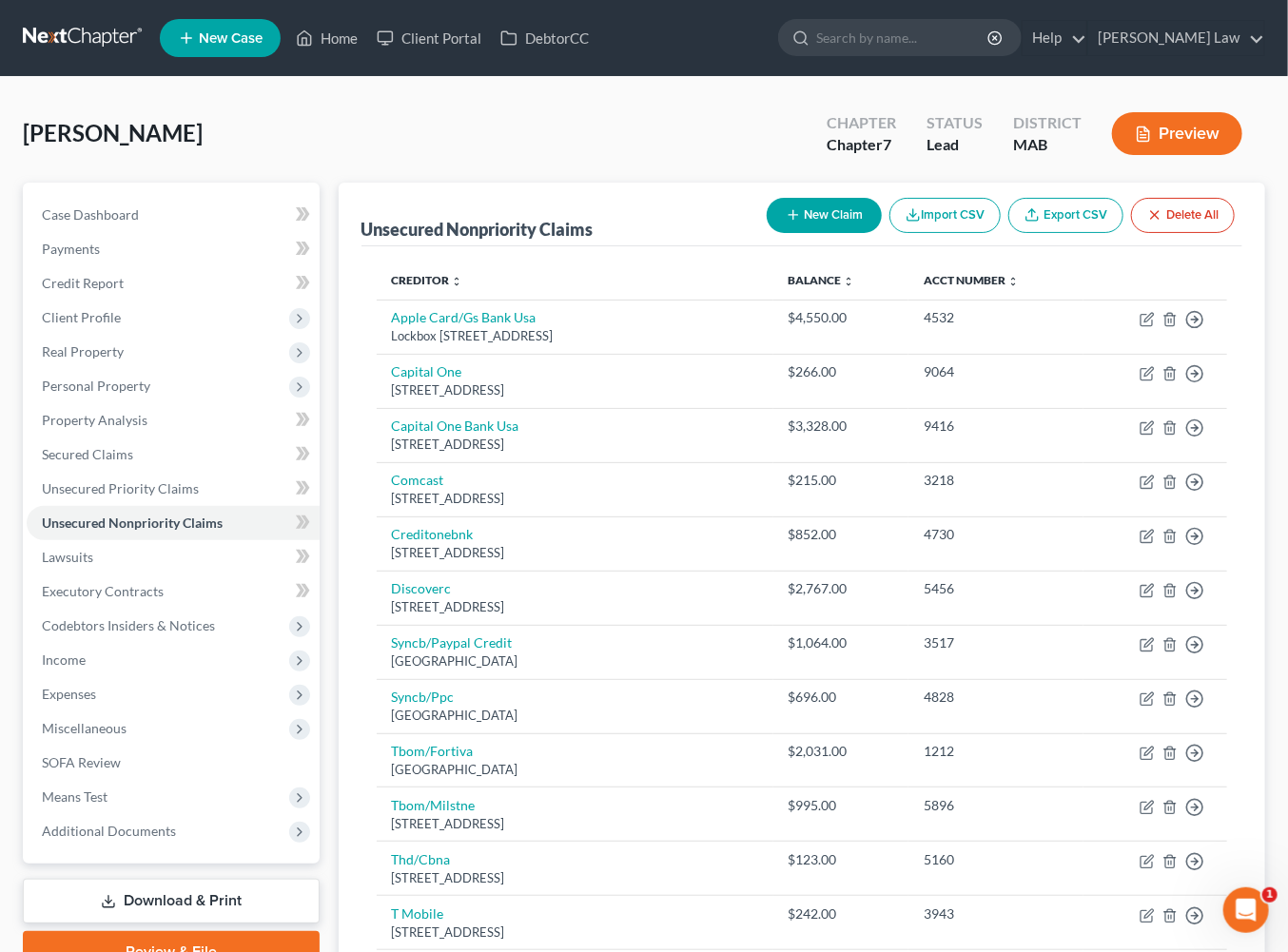
click at [767, 233] on button "New Claim" at bounding box center [824, 215] width 115 height 35
select select "0"
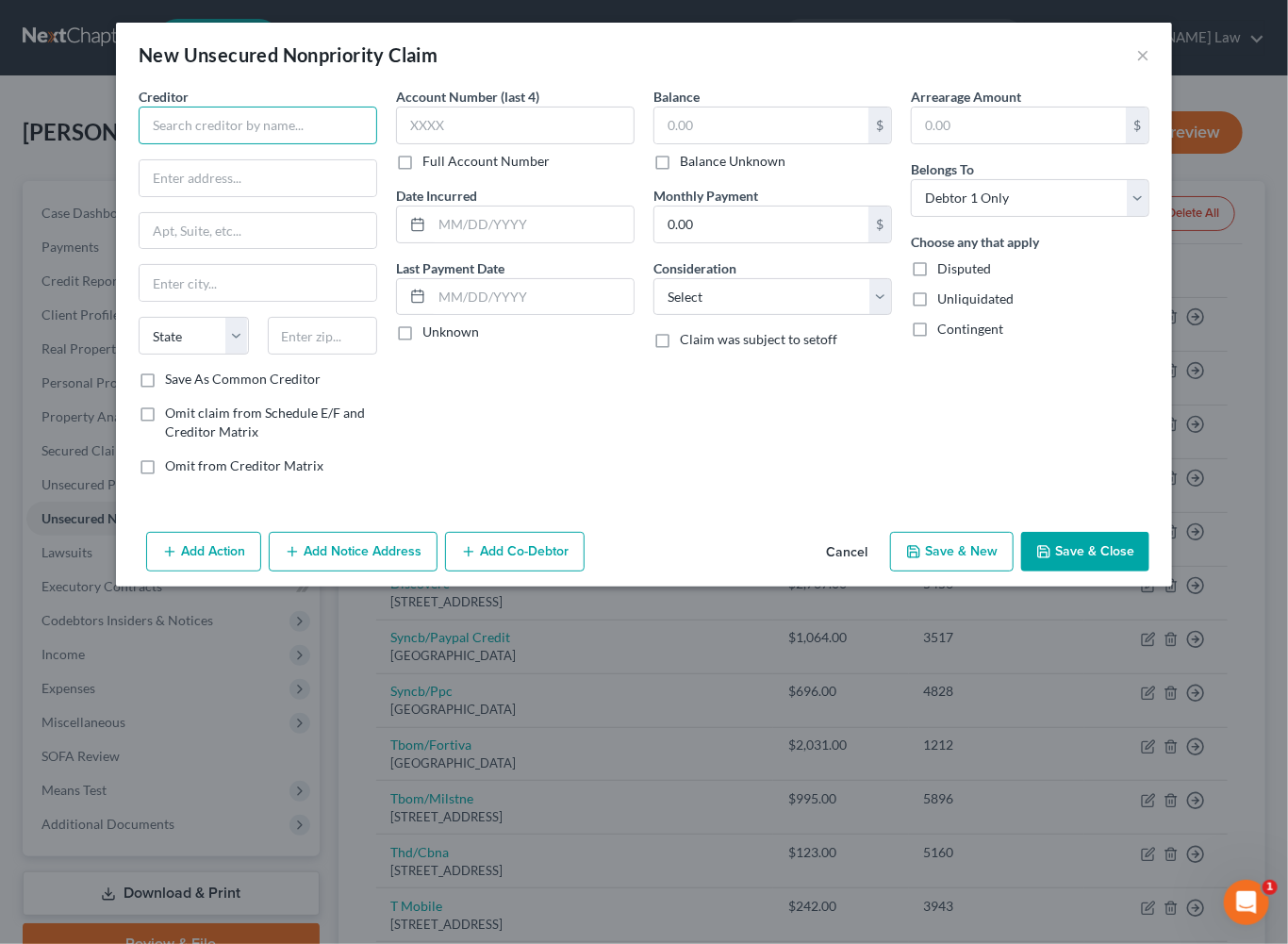
click at [190, 145] on input "text" at bounding box center [257, 124] width 238 height 37
click at [163, 196] on input "text" at bounding box center [257, 177] width 236 height 35
click at [298, 145] on input "South Coast Hospital-Tobey" at bounding box center [257, 124] width 238 height 37
click at [140, 196] on input "text" at bounding box center [257, 177] width 236 height 35
type input "South Coast Hospital-Tobey Hospital"
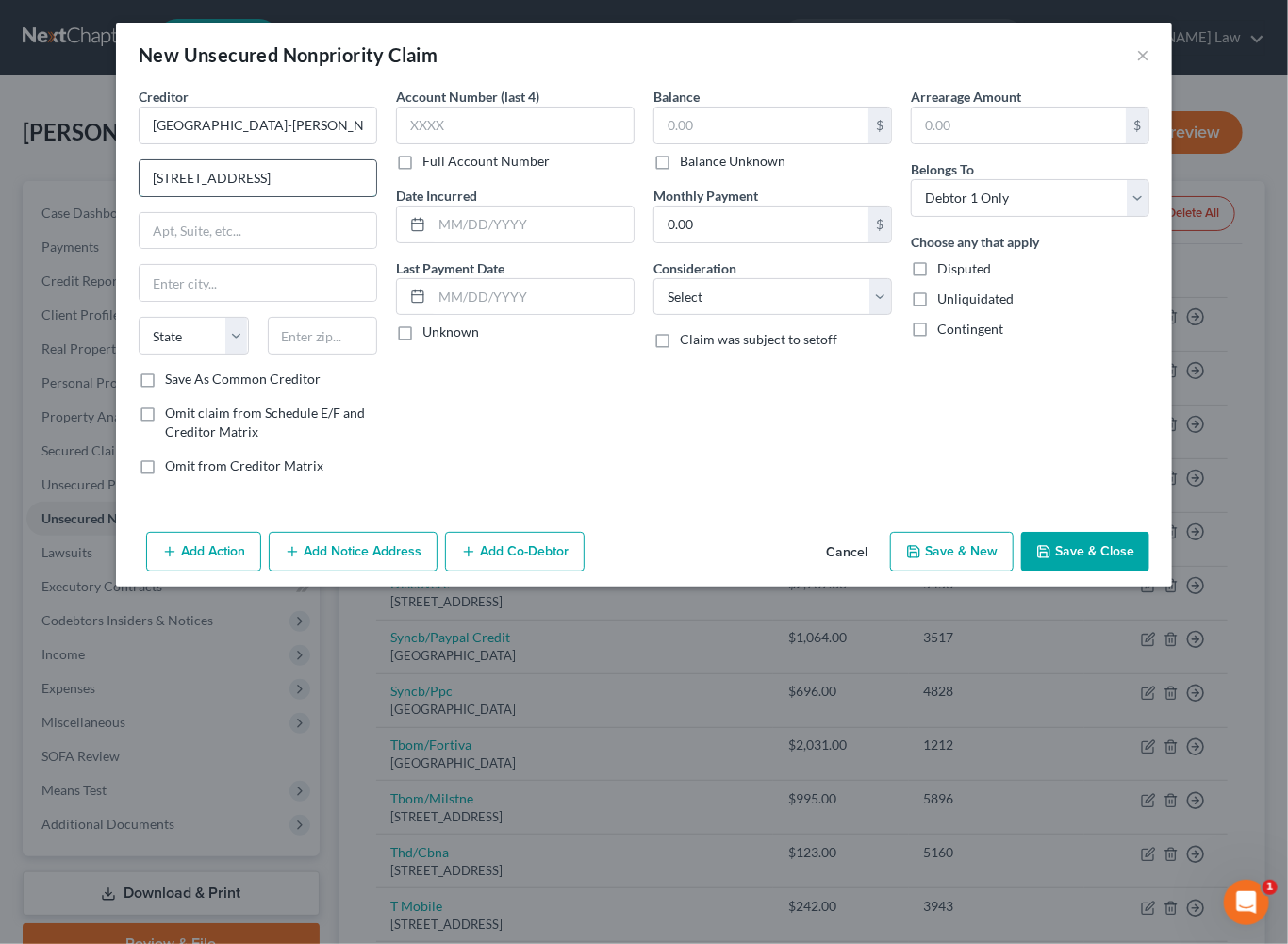
type input "43 High Street"
type input "Wareham"
select select "22"
type input "02571"
click at [459, 242] on input "text" at bounding box center [532, 224] width 202 height 35
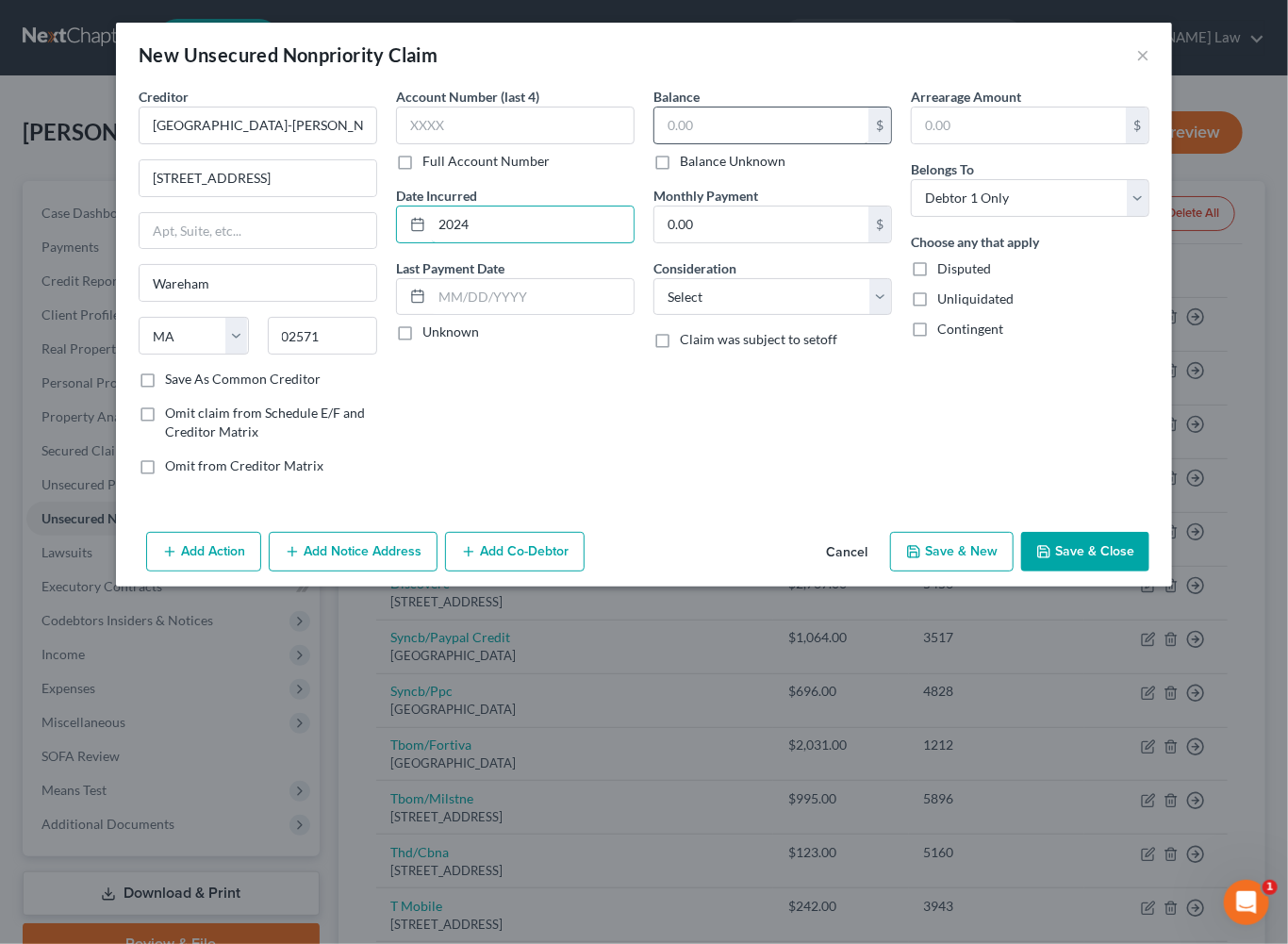
type input "2024"
click at [706, 144] on input "text" at bounding box center [762, 124] width 214 height 35
type input "7,621"
click at [329, 572] on button "Add Notice Address" at bounding box center [353, 551] width 168 height 39
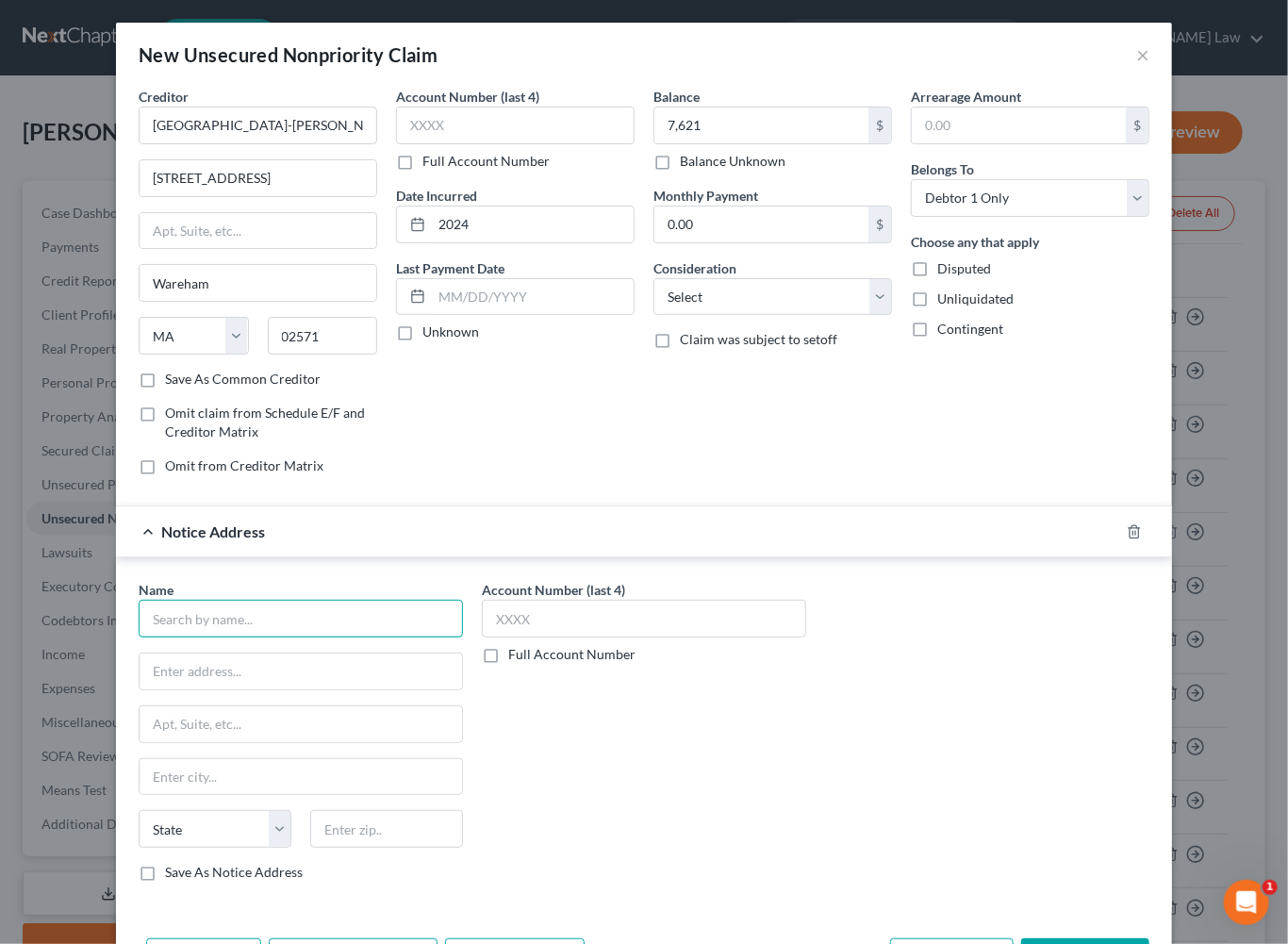
click at [149, 638] on input "text" at bounding box center [300, 618] width 324 height 37
type input "South Coast Physcian's Group"
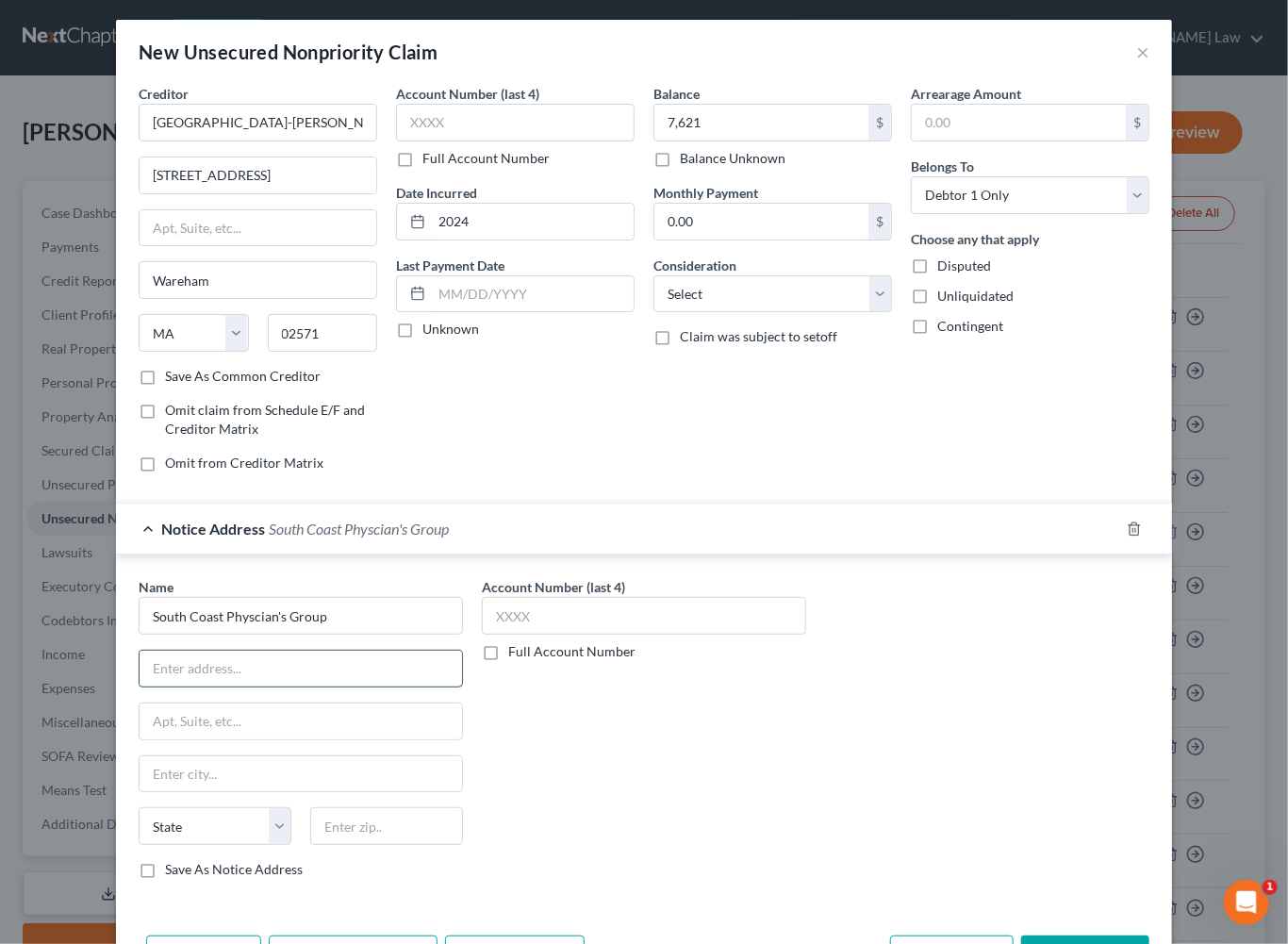
click at [192, 686] on input "text" at bounding box center [300, 668] width 322 height 35
type input "2421 Cranberry Highway"
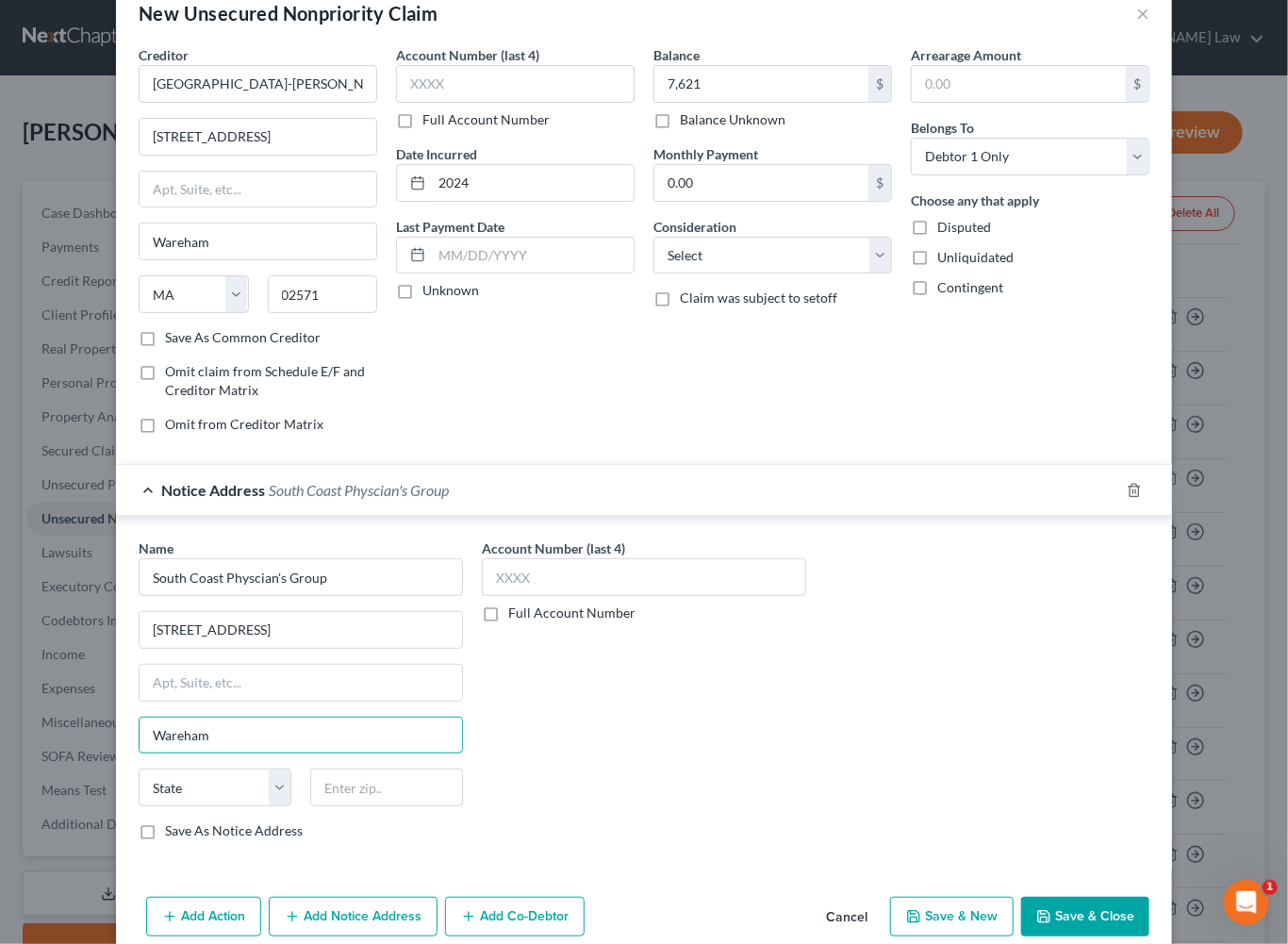
type input "Wareham"
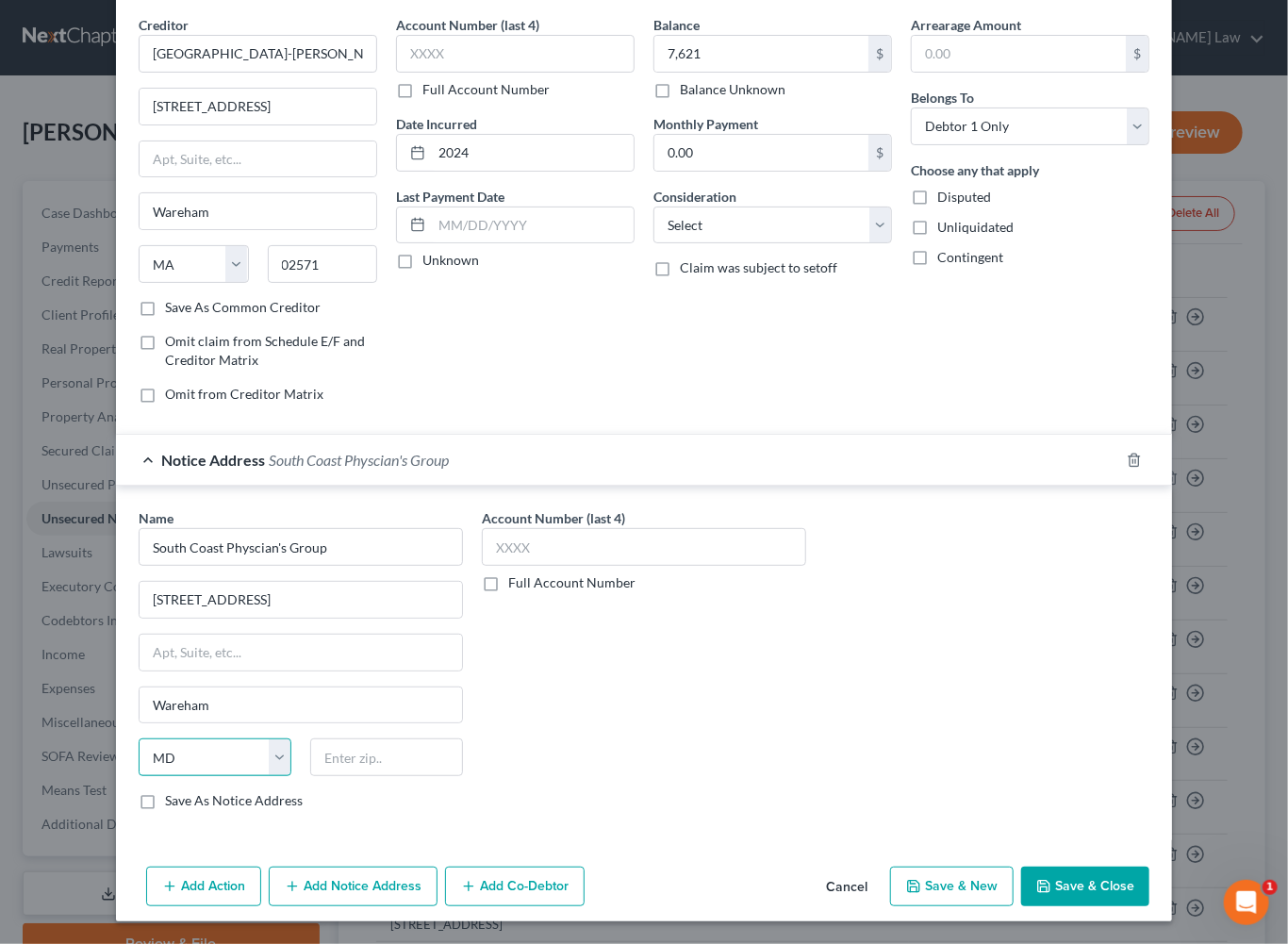
select select "22"
type input "02571"
click at [314, 878] on button "Add Notice Address" at bounding box center [353, 886] width 168 height 39
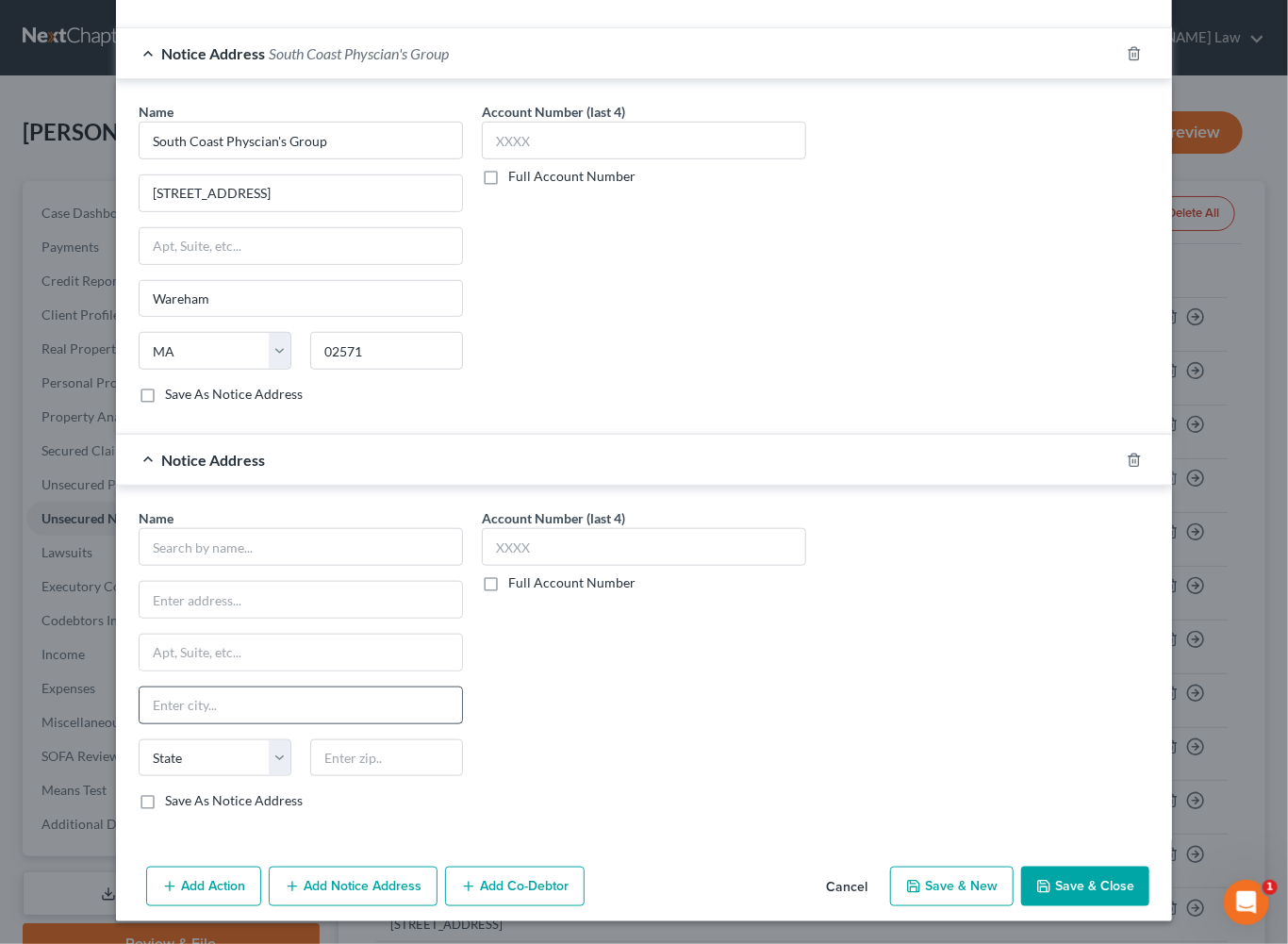
scroll to position [620, 0]
click at [159, 566] on input "text" at bounding box center [300, 547] width 324 height 37
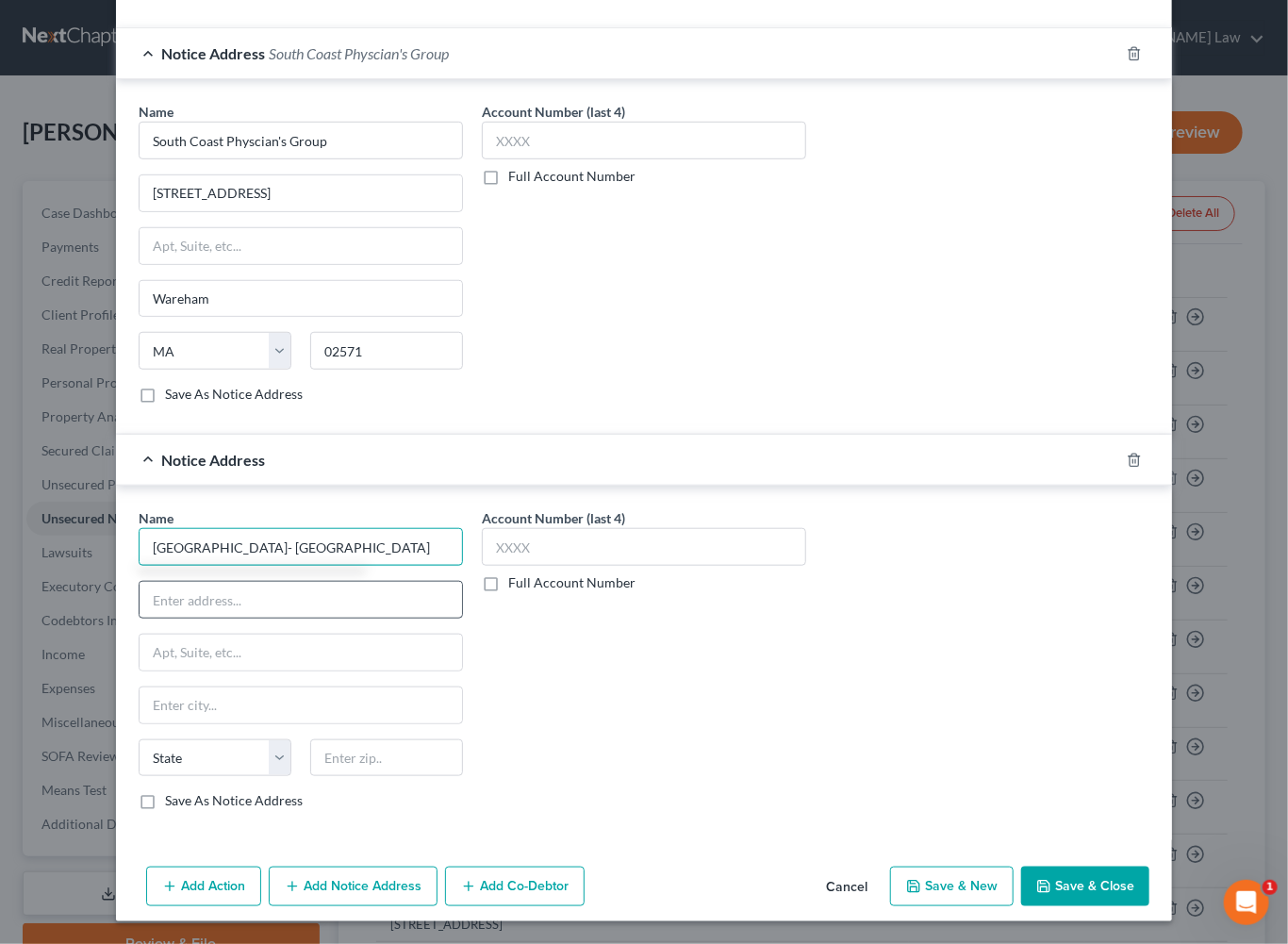
type input "South Coast Hospital- St. Luke's"
click at [140, 618] on input "text" at bounding box center [300, 599] width 322 height 35
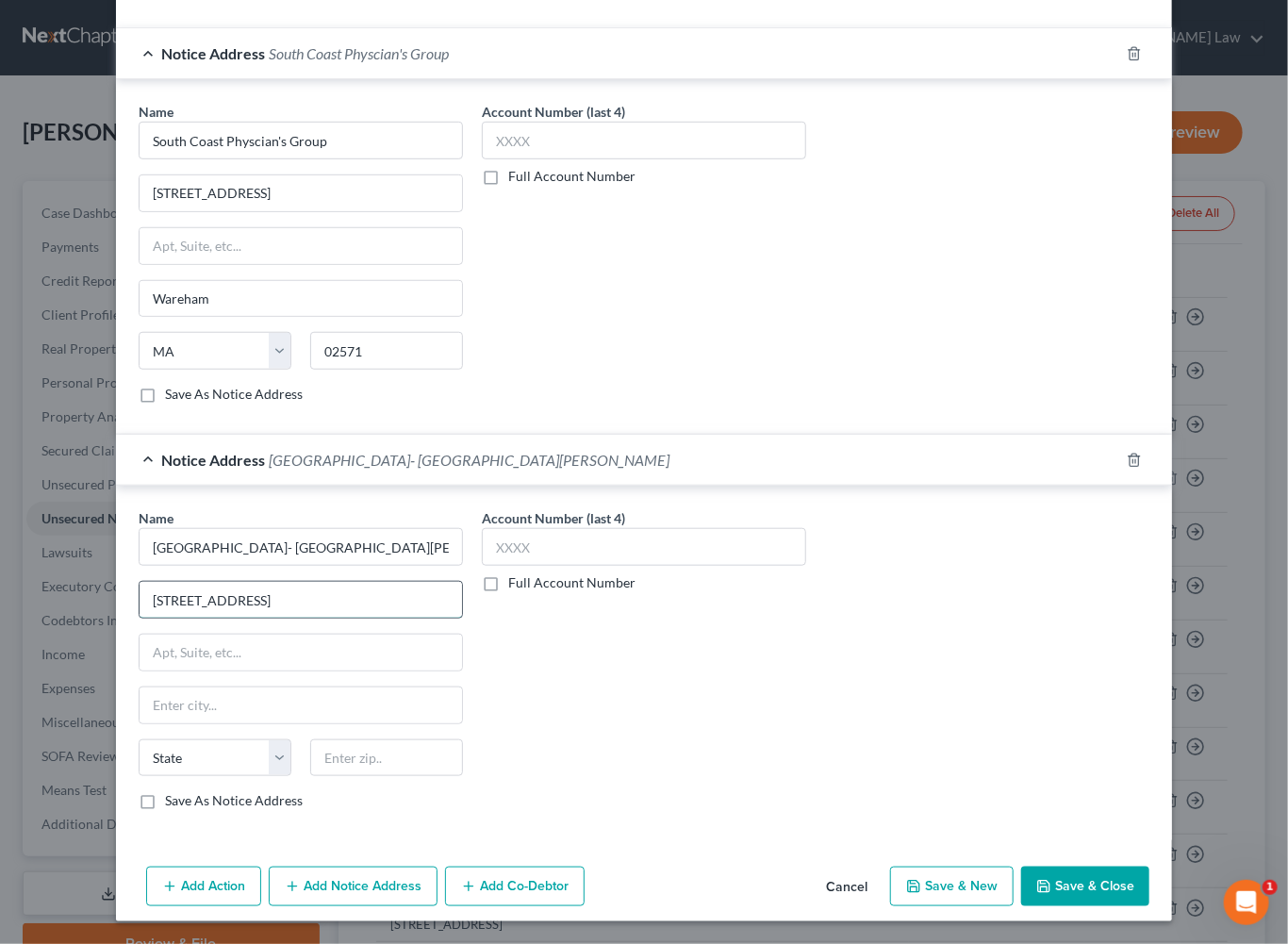
type input "101 Page Street"
type input "New Bedford"
select select "22"
type input "02740"
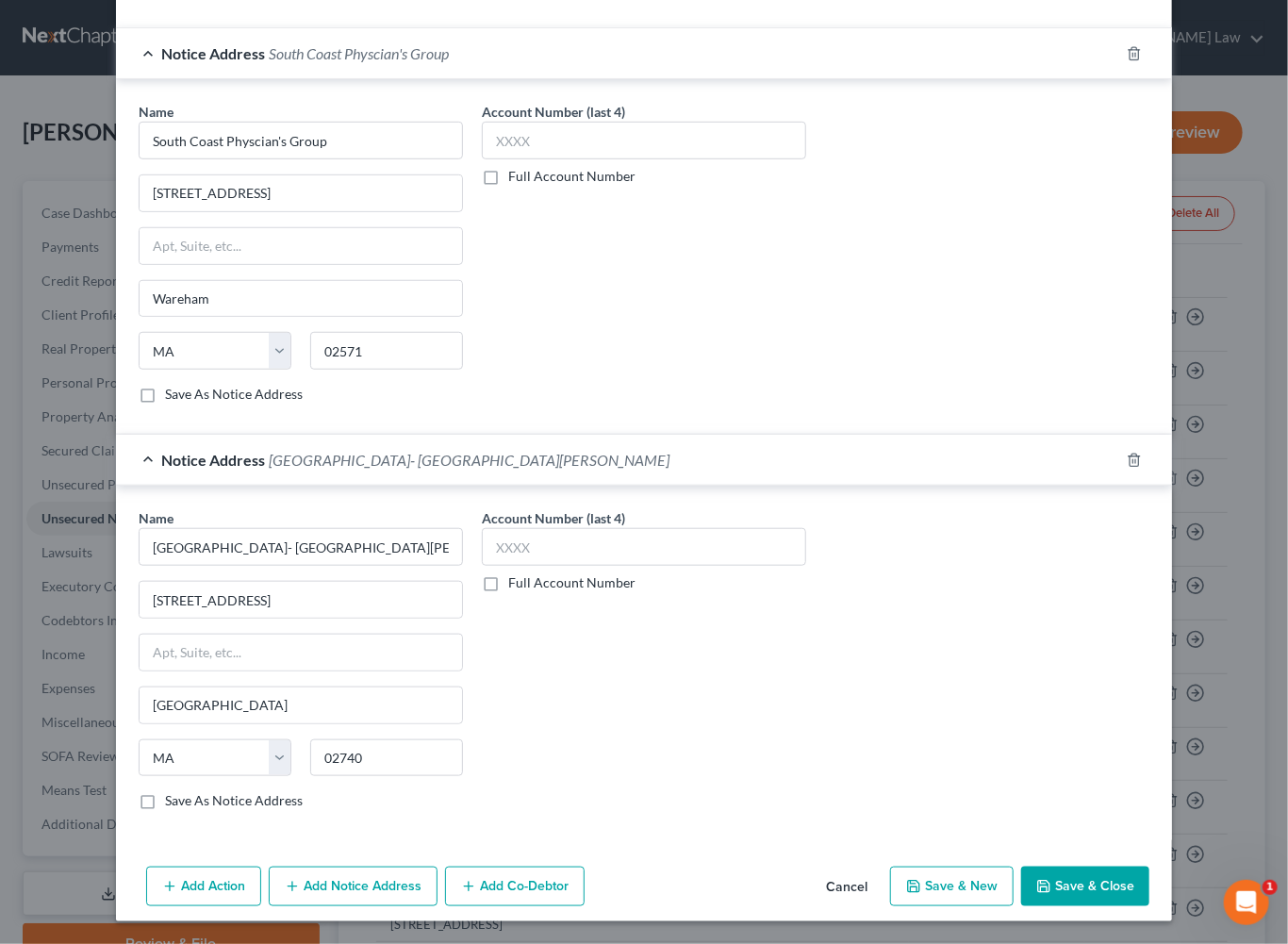
click at [1145, 879] on button "Save & Close" at bounding box center [1085, 886] width 128 height 39
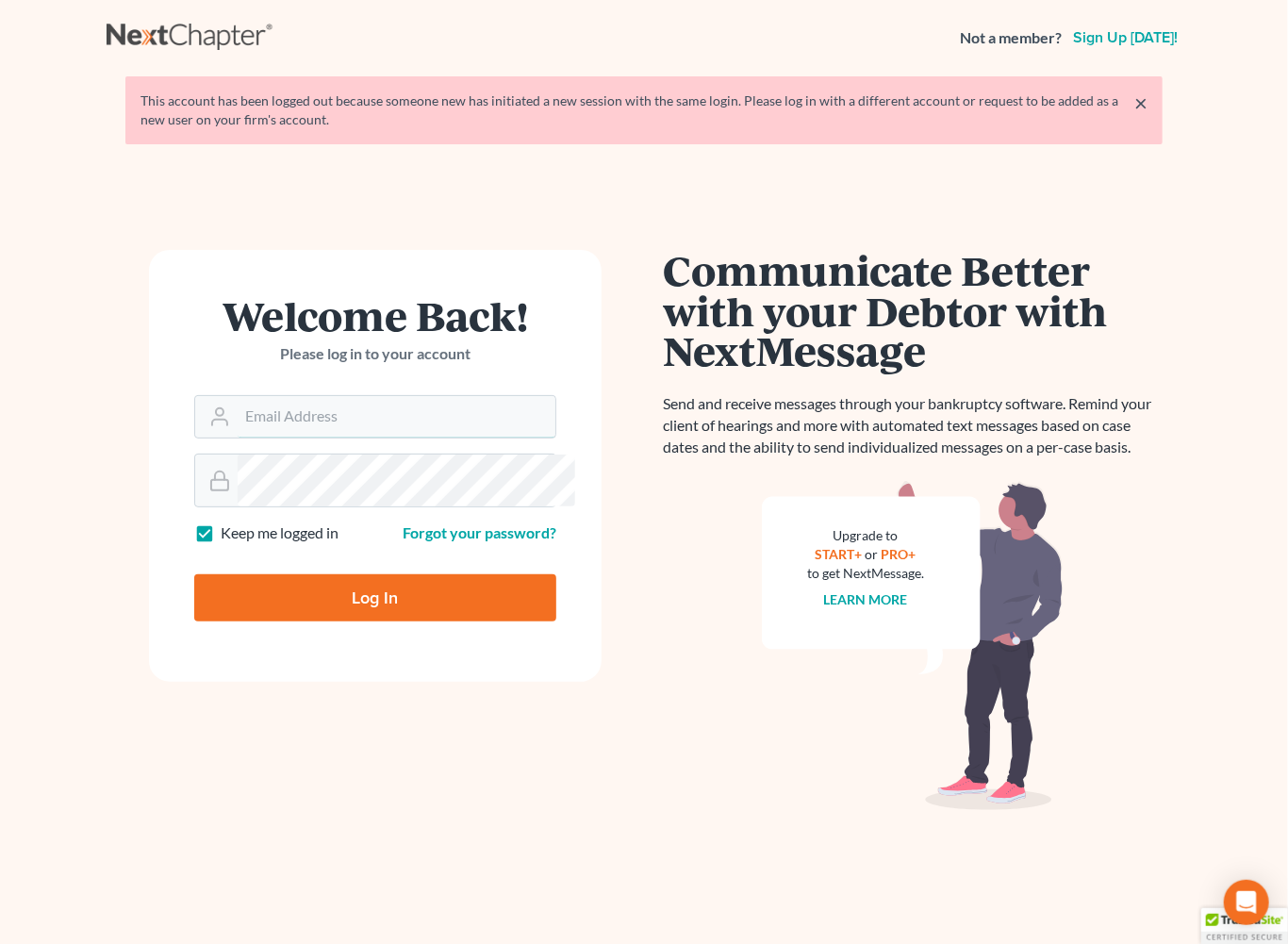
type input "[EMAIL_ADDRESS][DOMAIN_NAME]"
click at [418, 621] on input "Log In" at bounding box center [375, 597] width 362 height 47
type input "Thinking..."
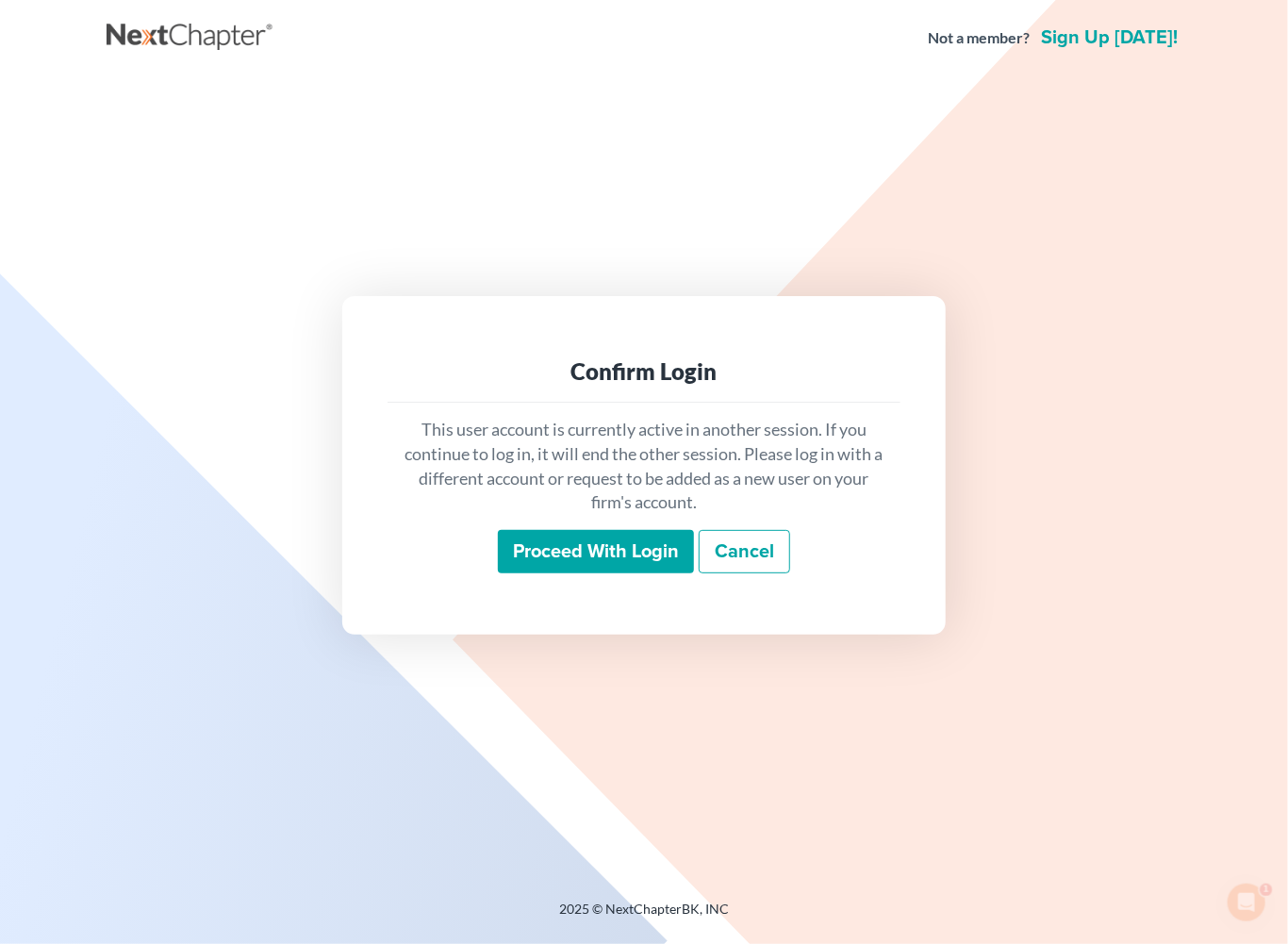
click at [540, 573] on input "Proceed with login" at bounding box center [595, 551] width 196 height 43
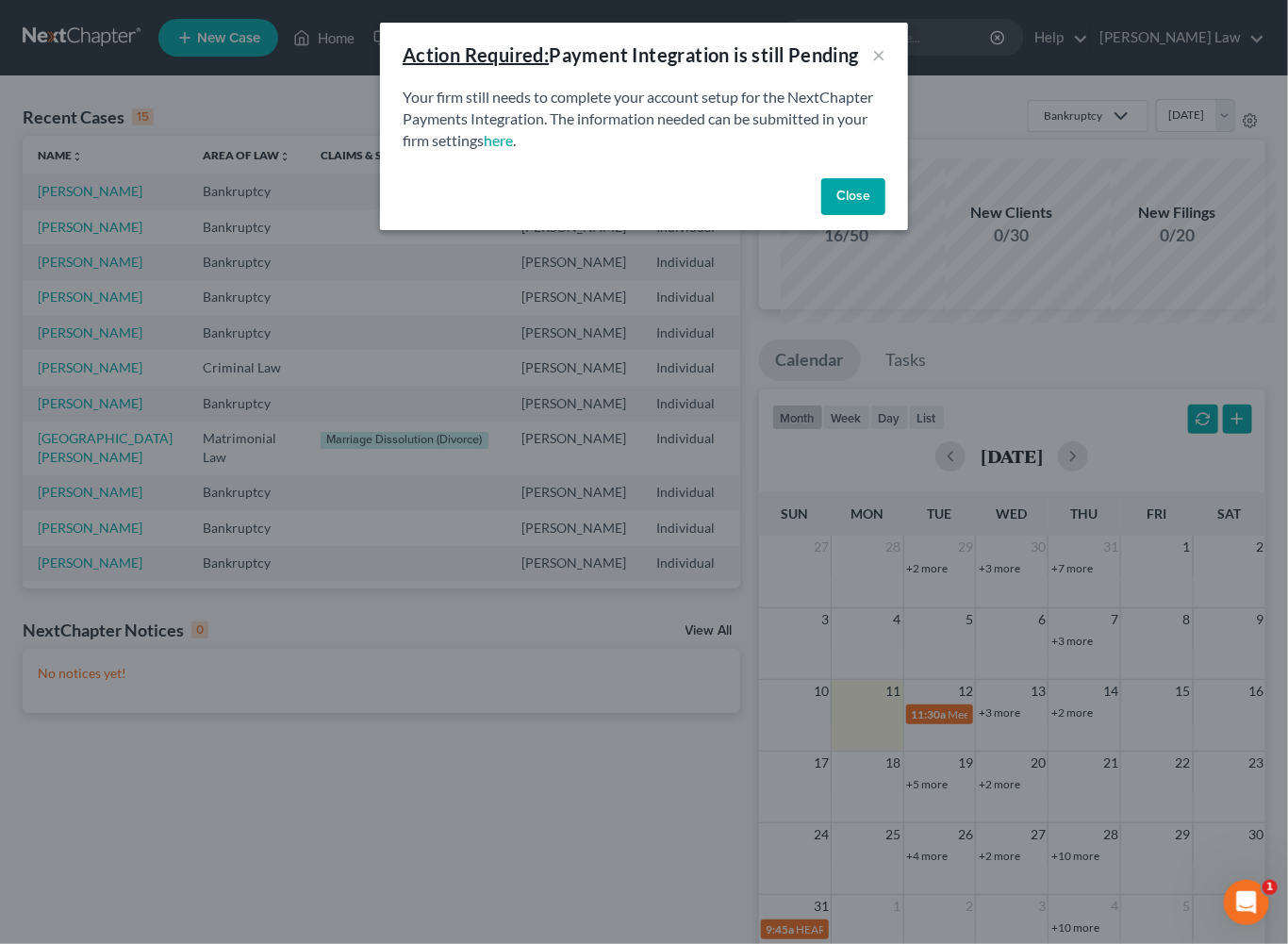
click at [885, 216] on button "Close" at bounding box center [853, 196] width 64 height 37
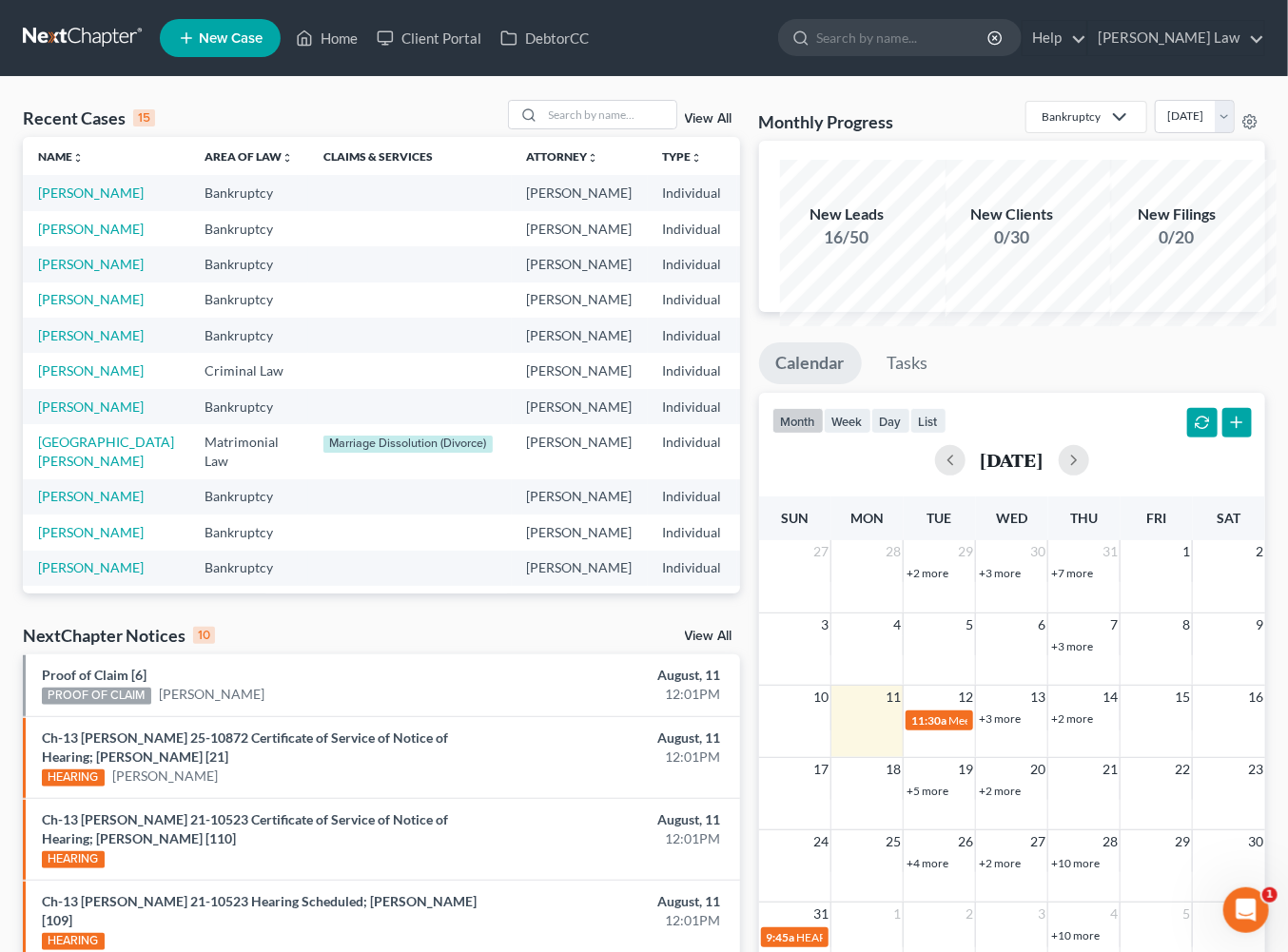
click at [94, 246] on td "Valentino, Christopher" at bounding box center [106, 229] width 166 height 35
click at [90, 237] on link "Valentino, Christopher" at bounding box center [90, 229] width 105 height 16
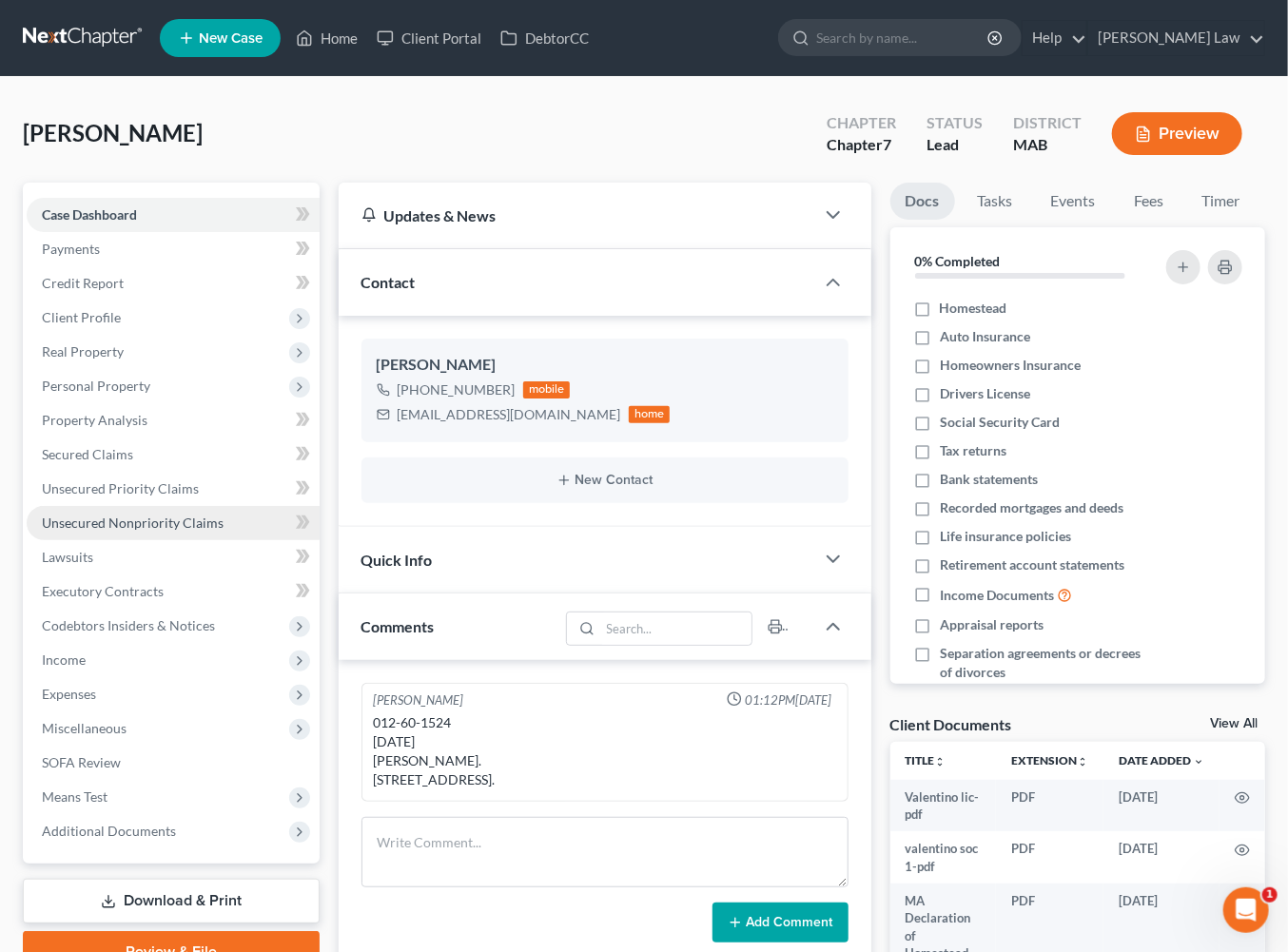
click at [177, 541] on link "Unsecured Nonpriority Claims" at bounding box center [173, 522] width 293 height 34
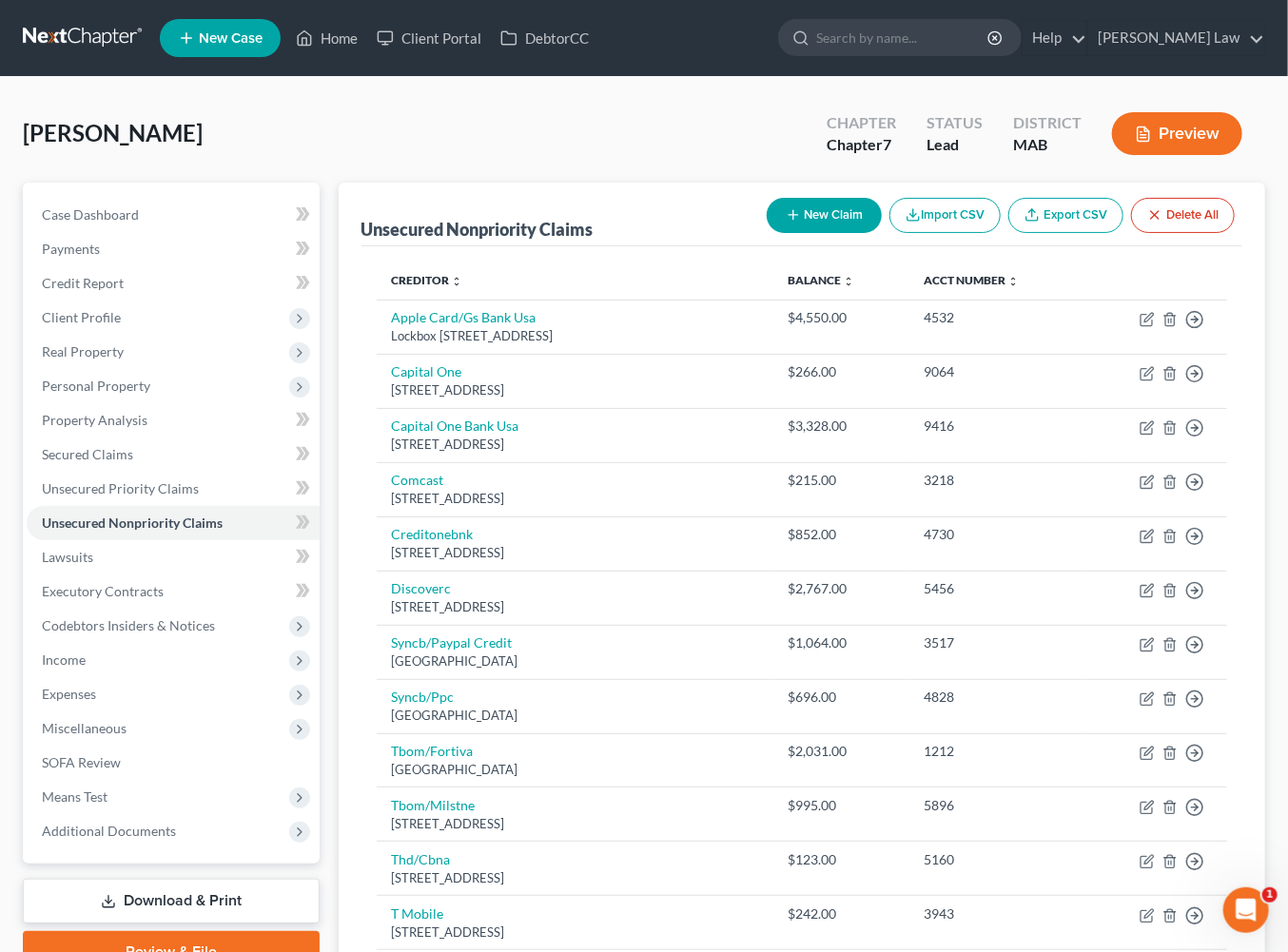
click at [767, 233] on button "New Claim" at bounding box center [824, 215] width 115 height 35
select select "0"
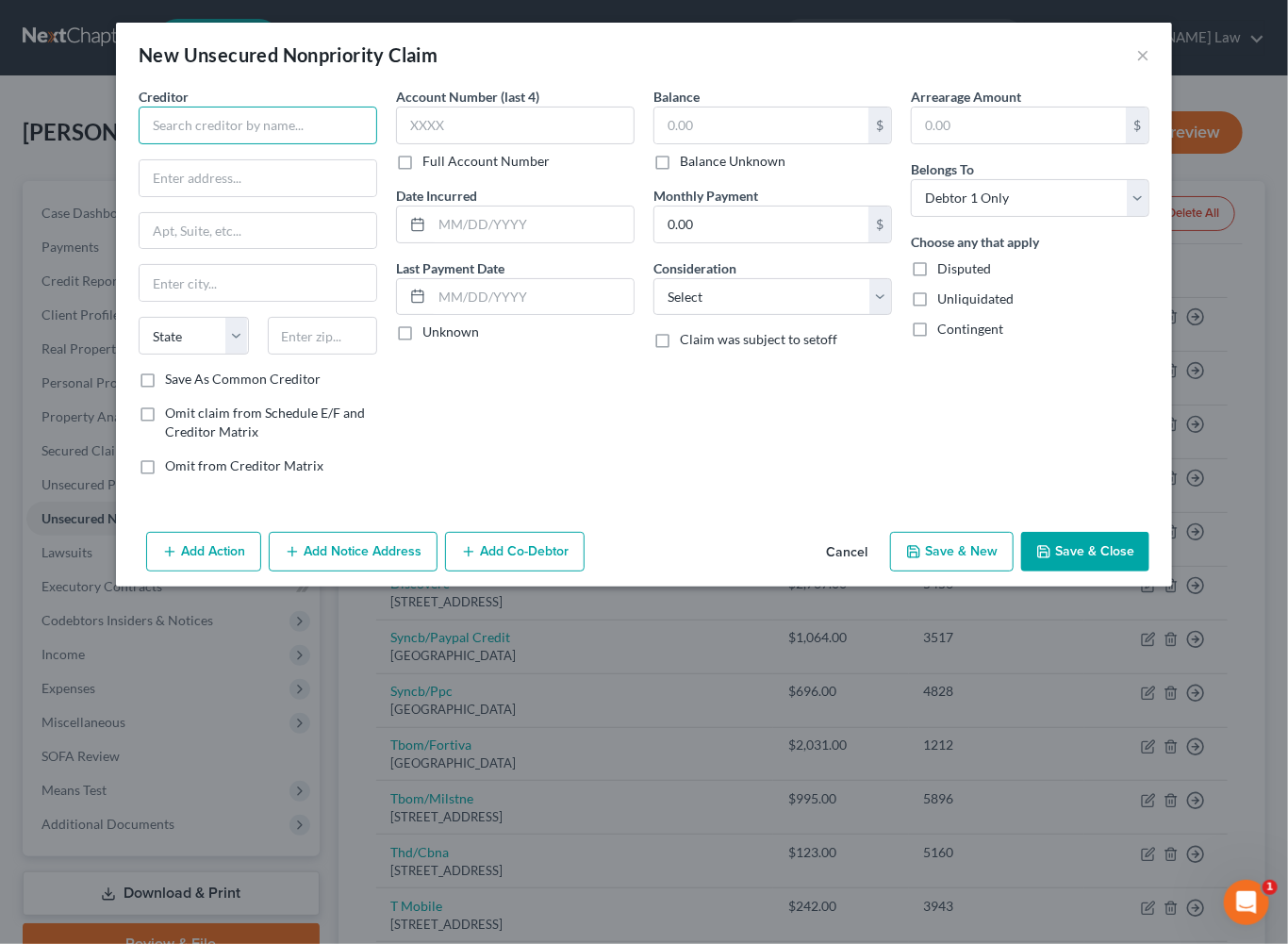
click at [203, 145] on input "text" at bounding box center [257, 124] width 238 height 37
click at [1134, 572] on button "Save & Close" at bounding box center [1085, 551] width 128 height 39
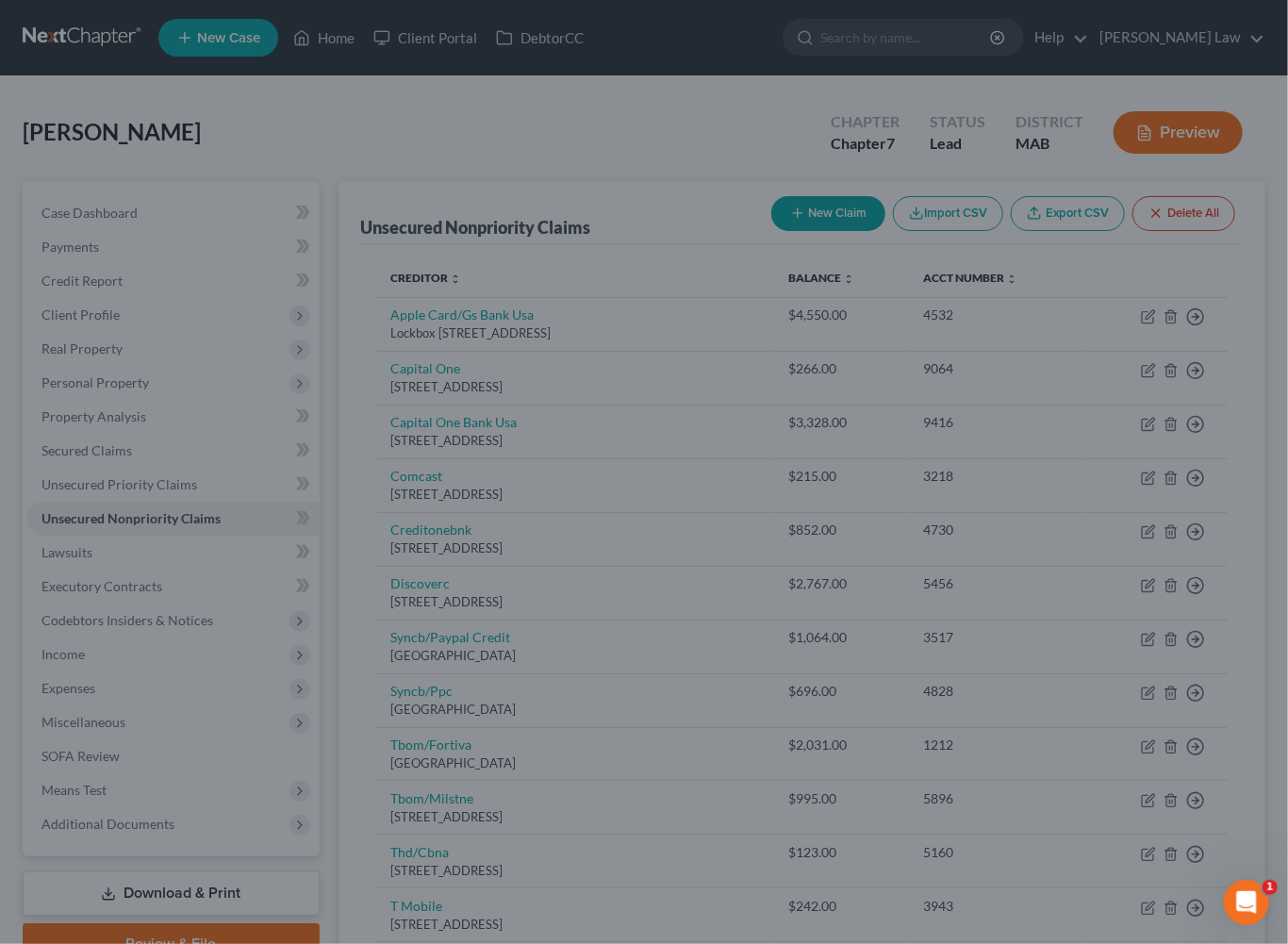
type input "will add two utility bills"
type input "0.00"
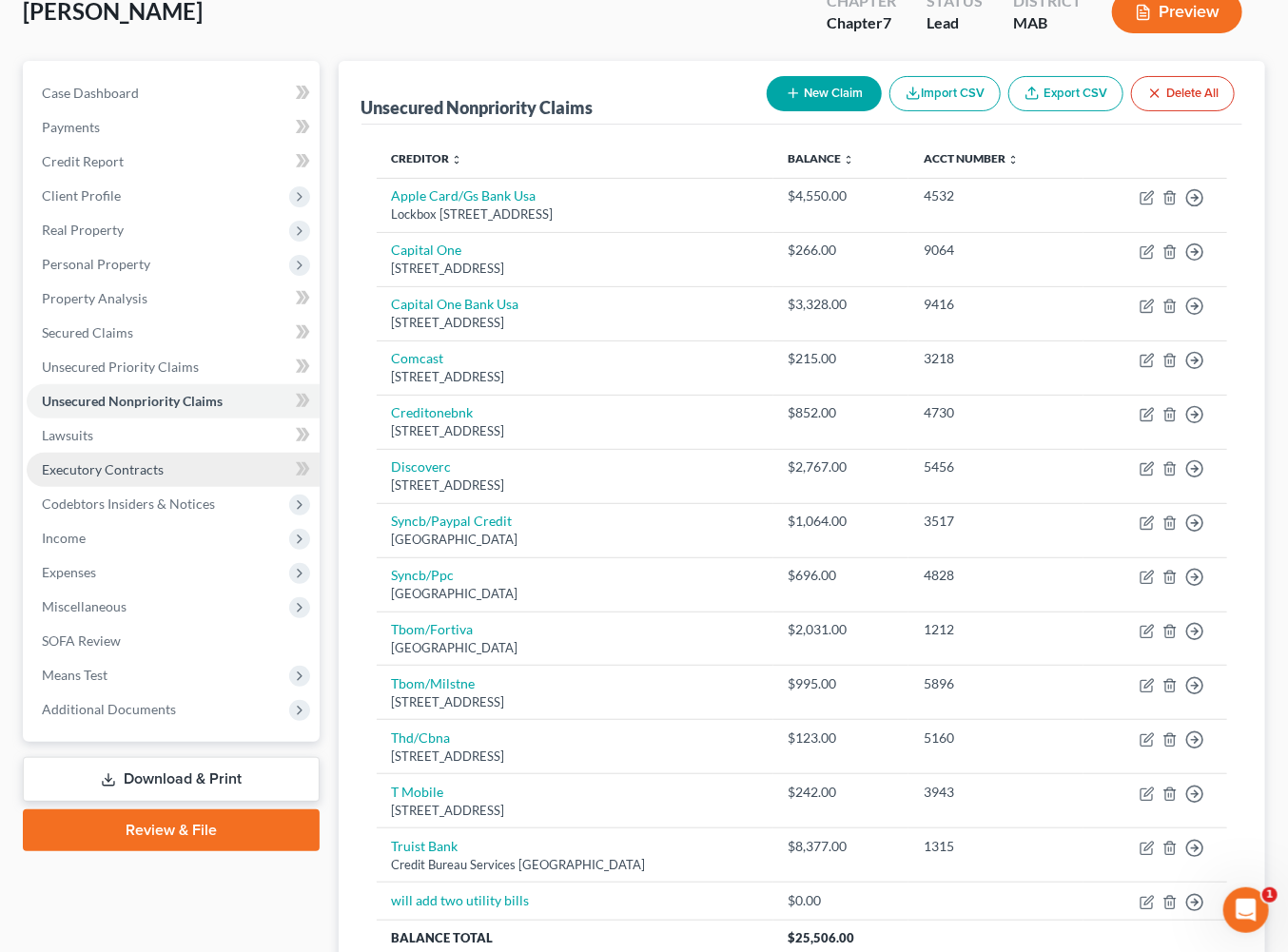
scroll to position [123, 0]
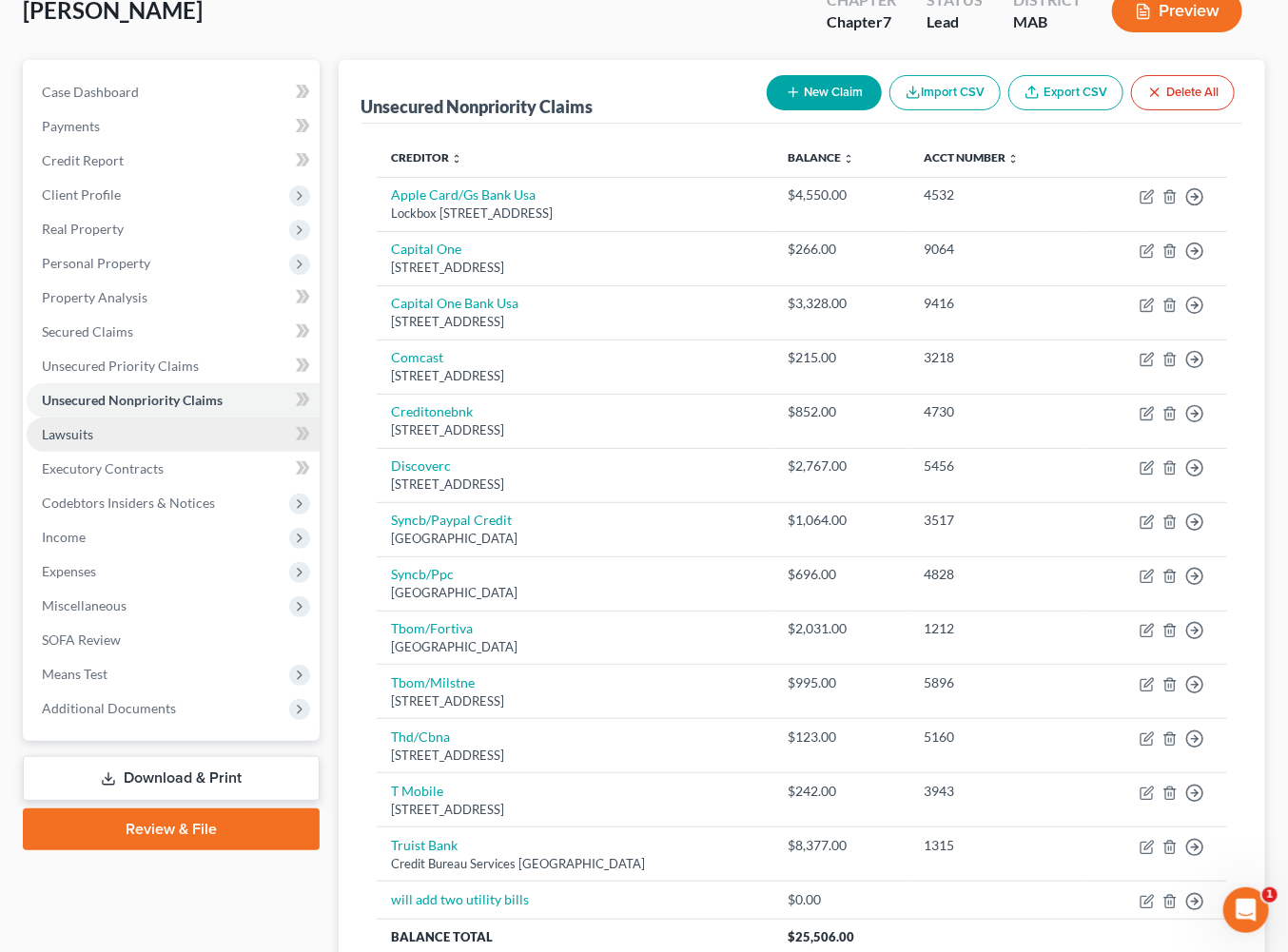
click at [94, 442] on span "Lawsuits" at bounding box center [67, 434] width 51 height 16
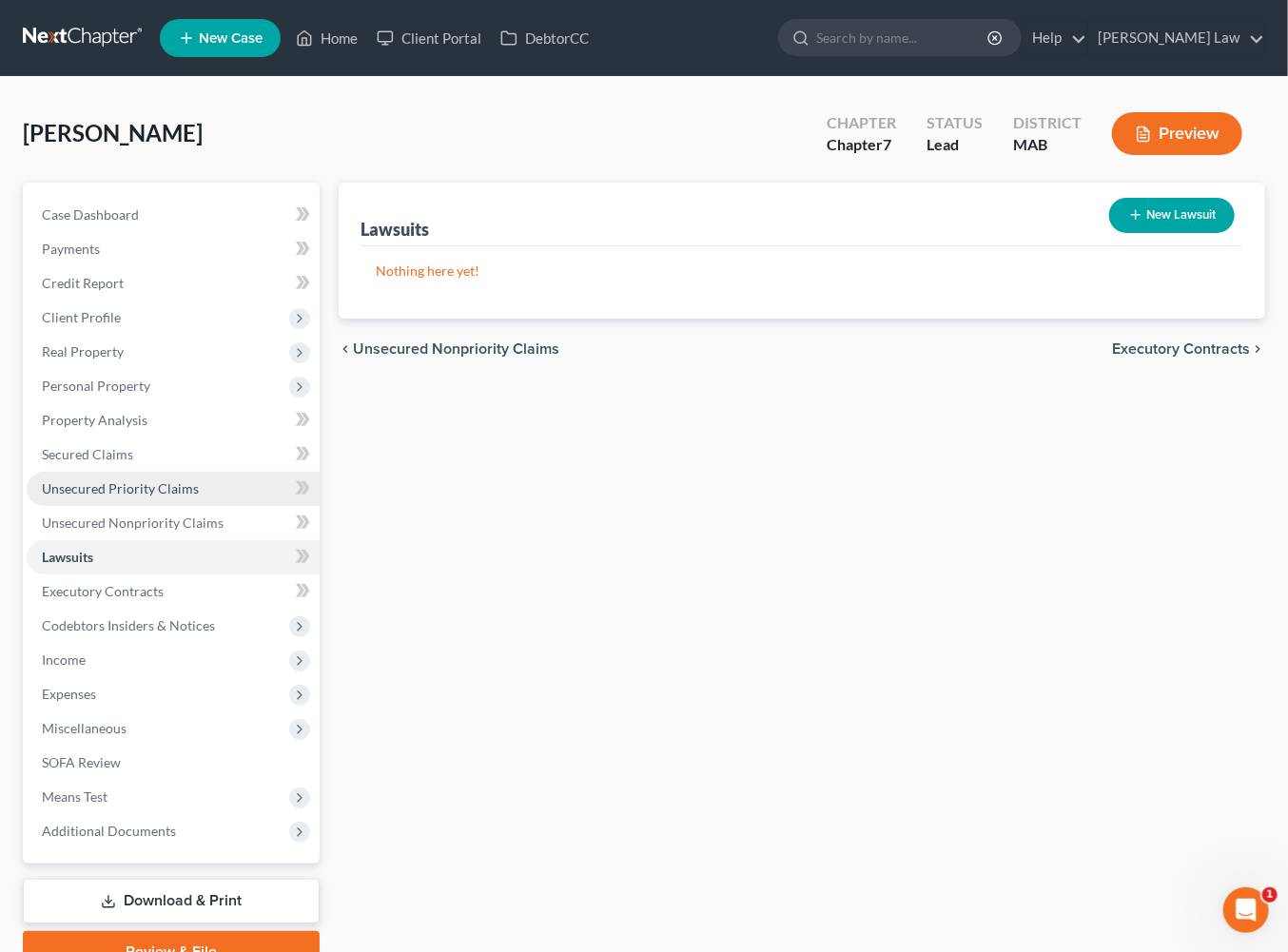
scroll to position [133, 0]
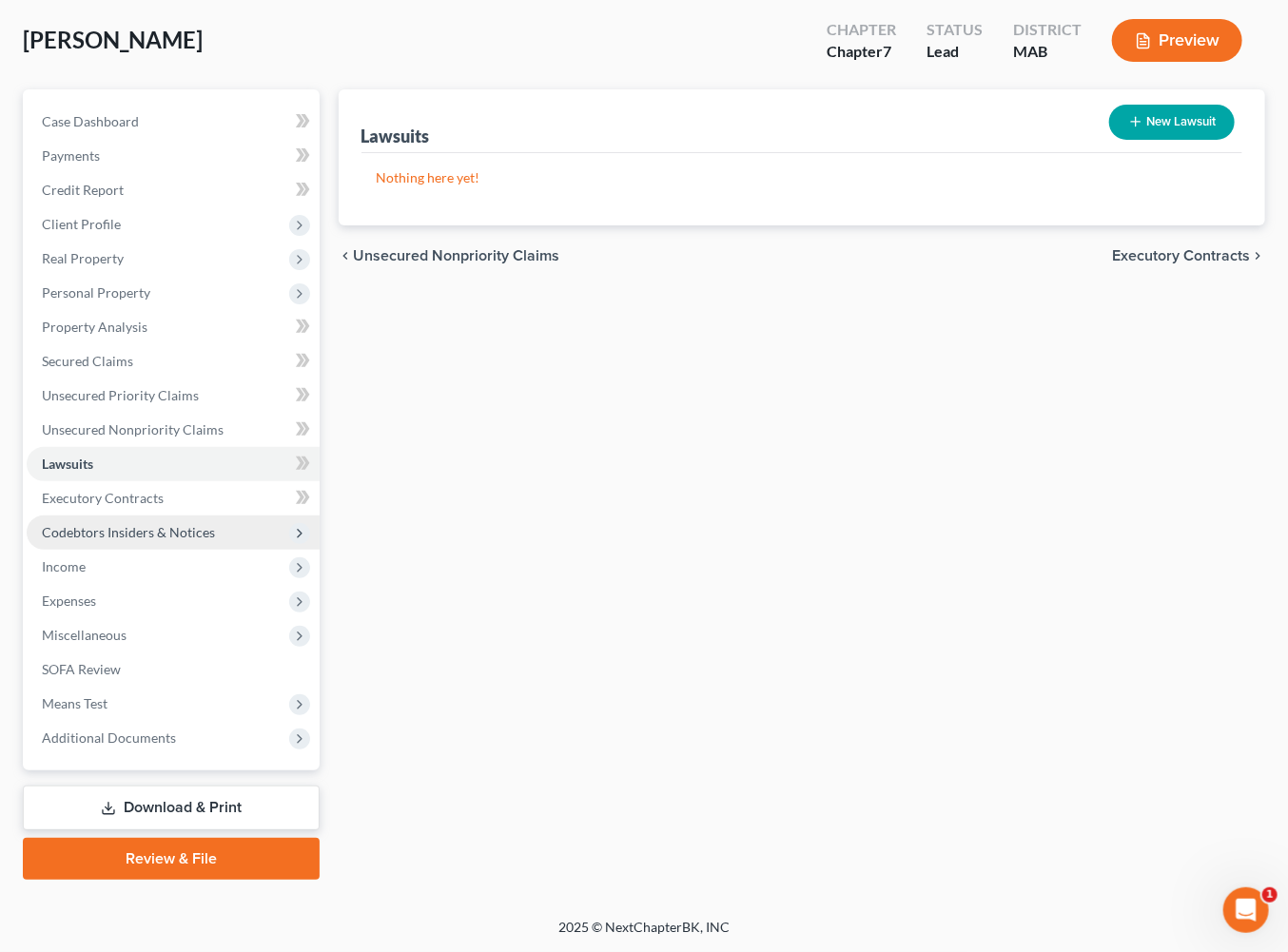
click at [119, 541] on span "Codebtors Insiders & Notices" at bounding box center [127, 532] width 173 height 16
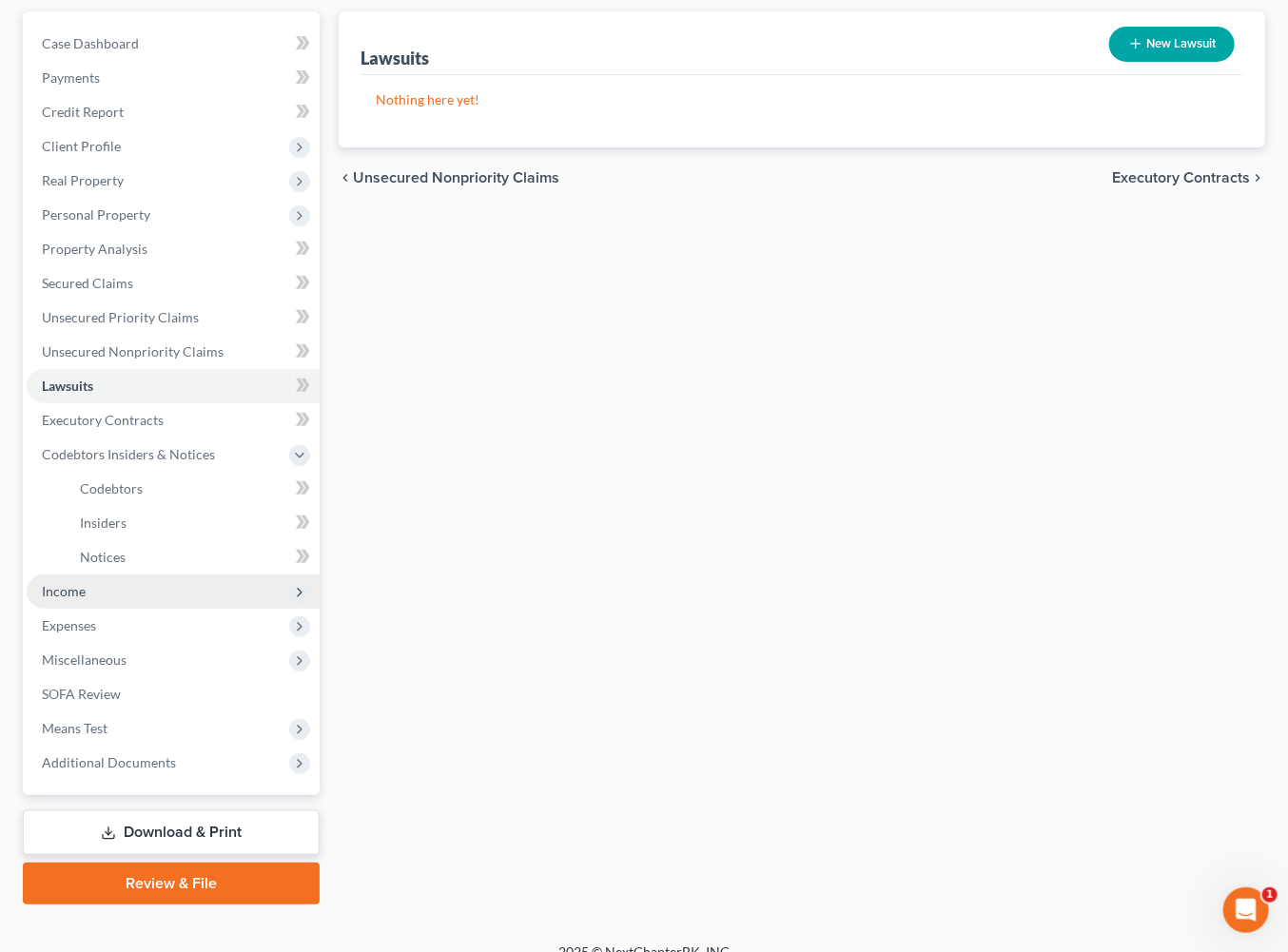
scroll to position [249, 0]
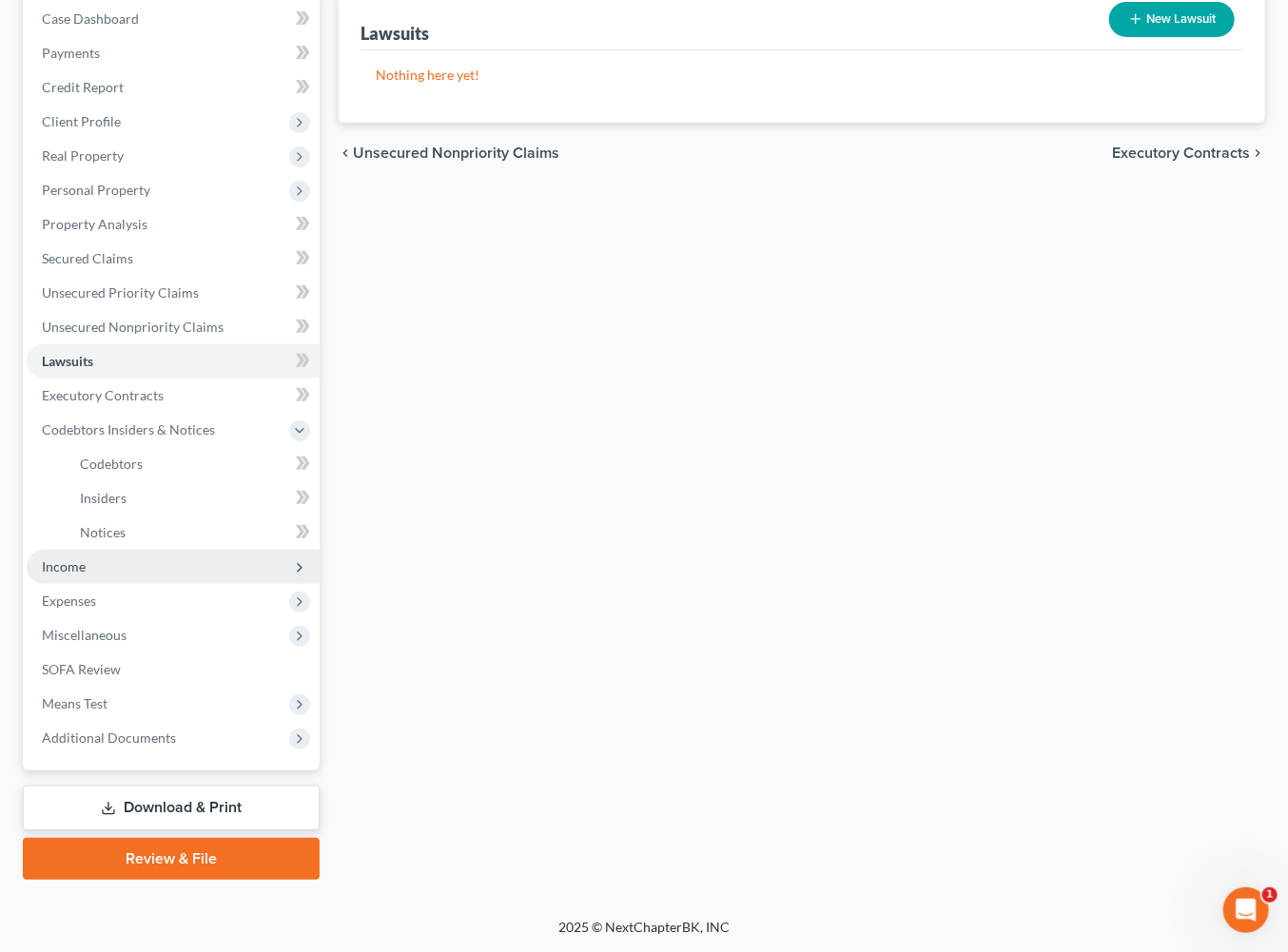
click at [109, 584] on span "Income" at bounding box center [173, 566] width 293 height 34
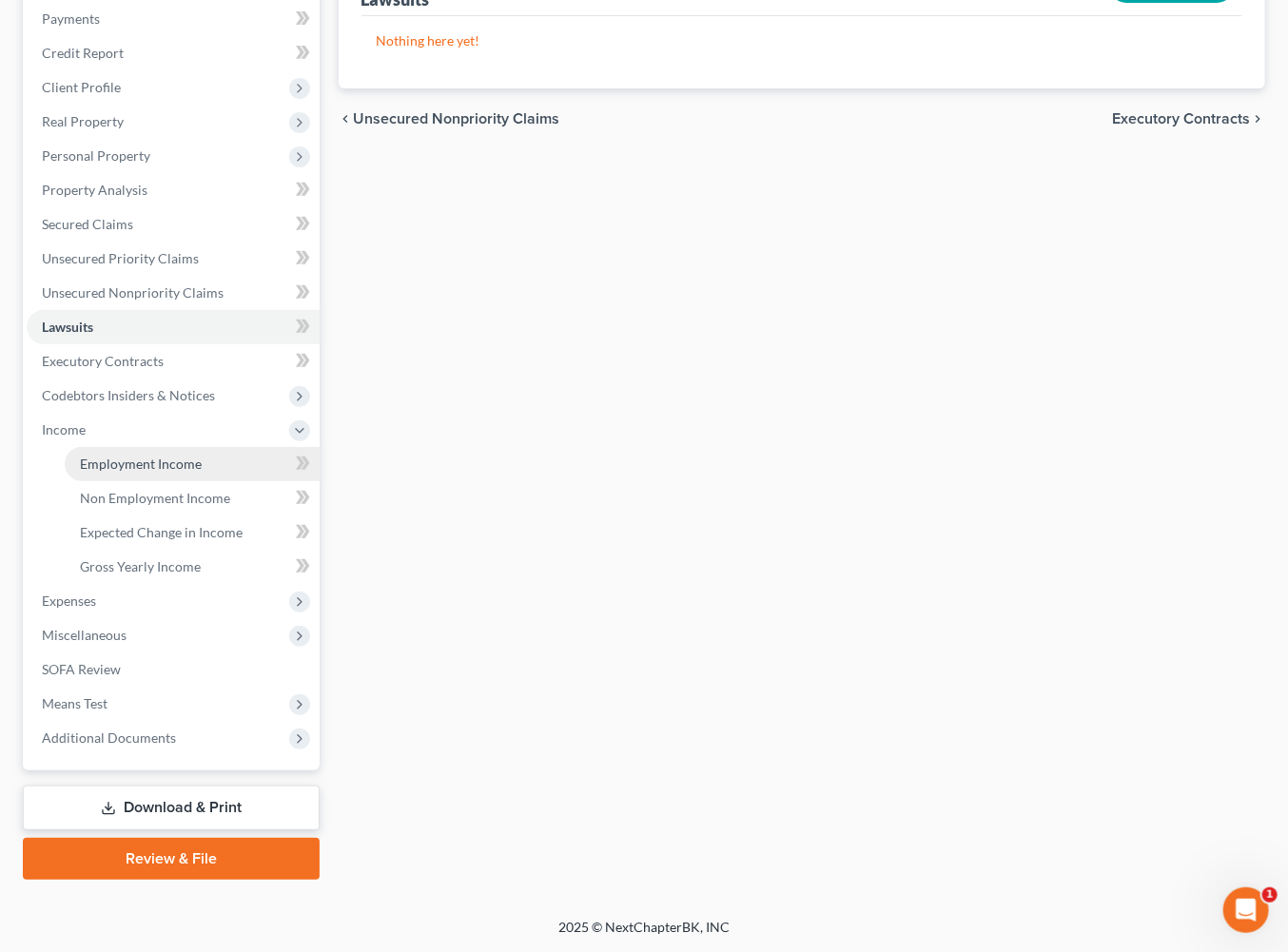
click at [153, 472] on span "Employment Income" at bounding box center [141, 463] width 122 height 16
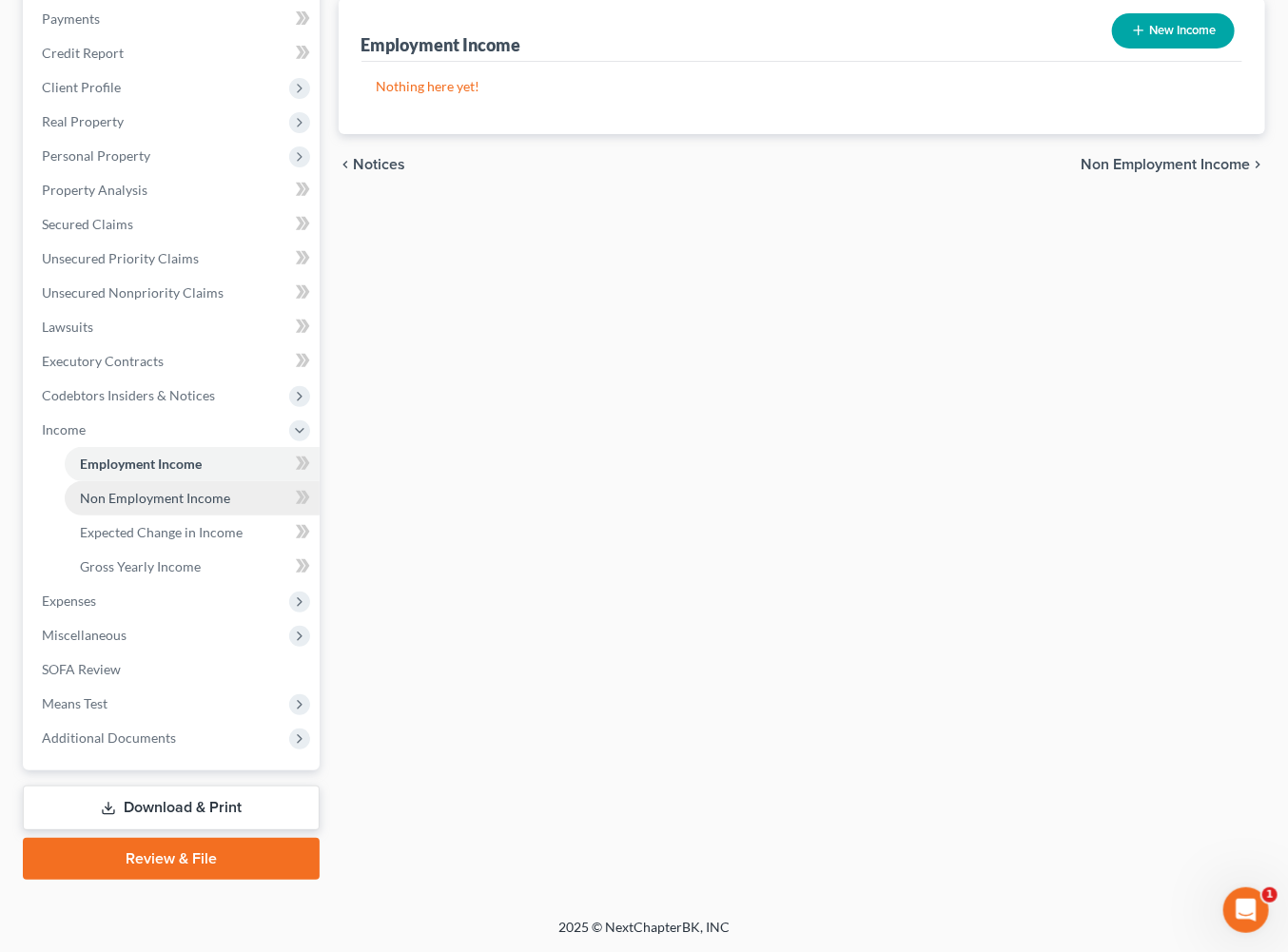
scroll to position [291, 0]
click at [158, 506] on span "Non Employment Income" at bounding box center [155, 497] width 151 height 16
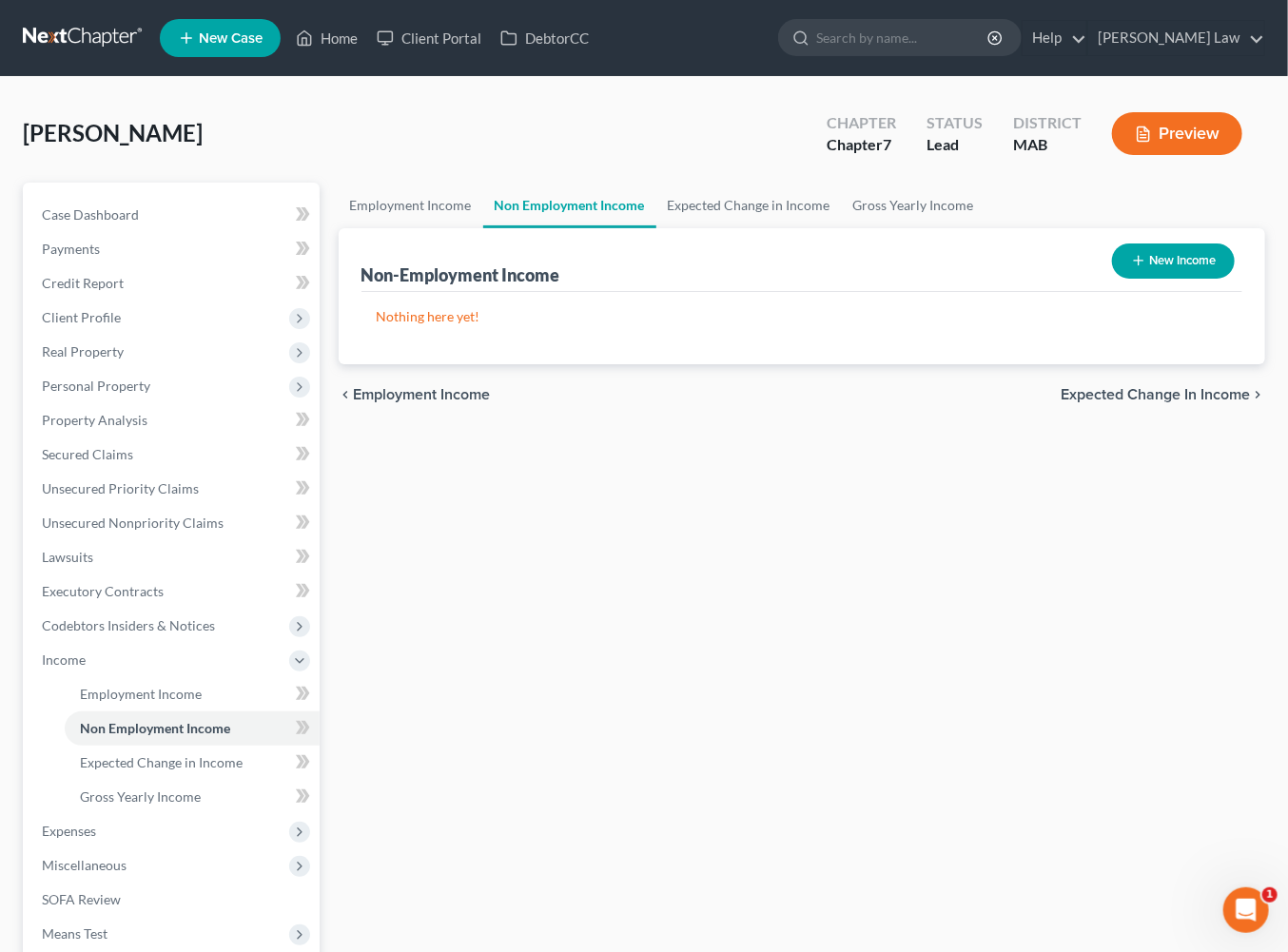
click at [1127, 279] on button "New Income" at bounding box center [1173, 261] width 123 height 35
select select "0"
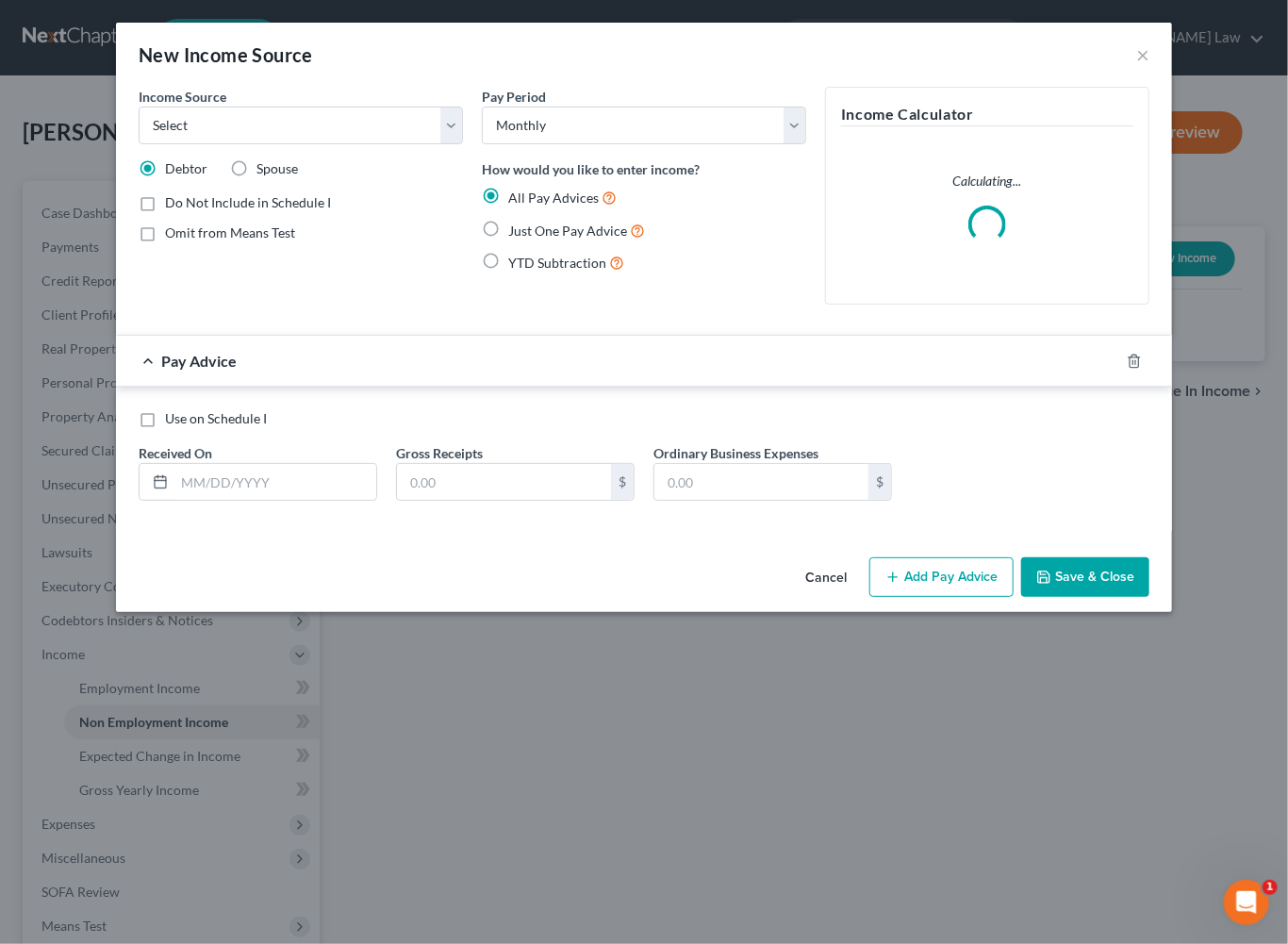
click at [508, 241] on label "Just One Pay Advice" at bounding box center [576, 231] width 137 height 22
click at [516, 232] on input "Just One Pay Advice" at bounding box center [522, 226] width 12 height 12
radio input "true"
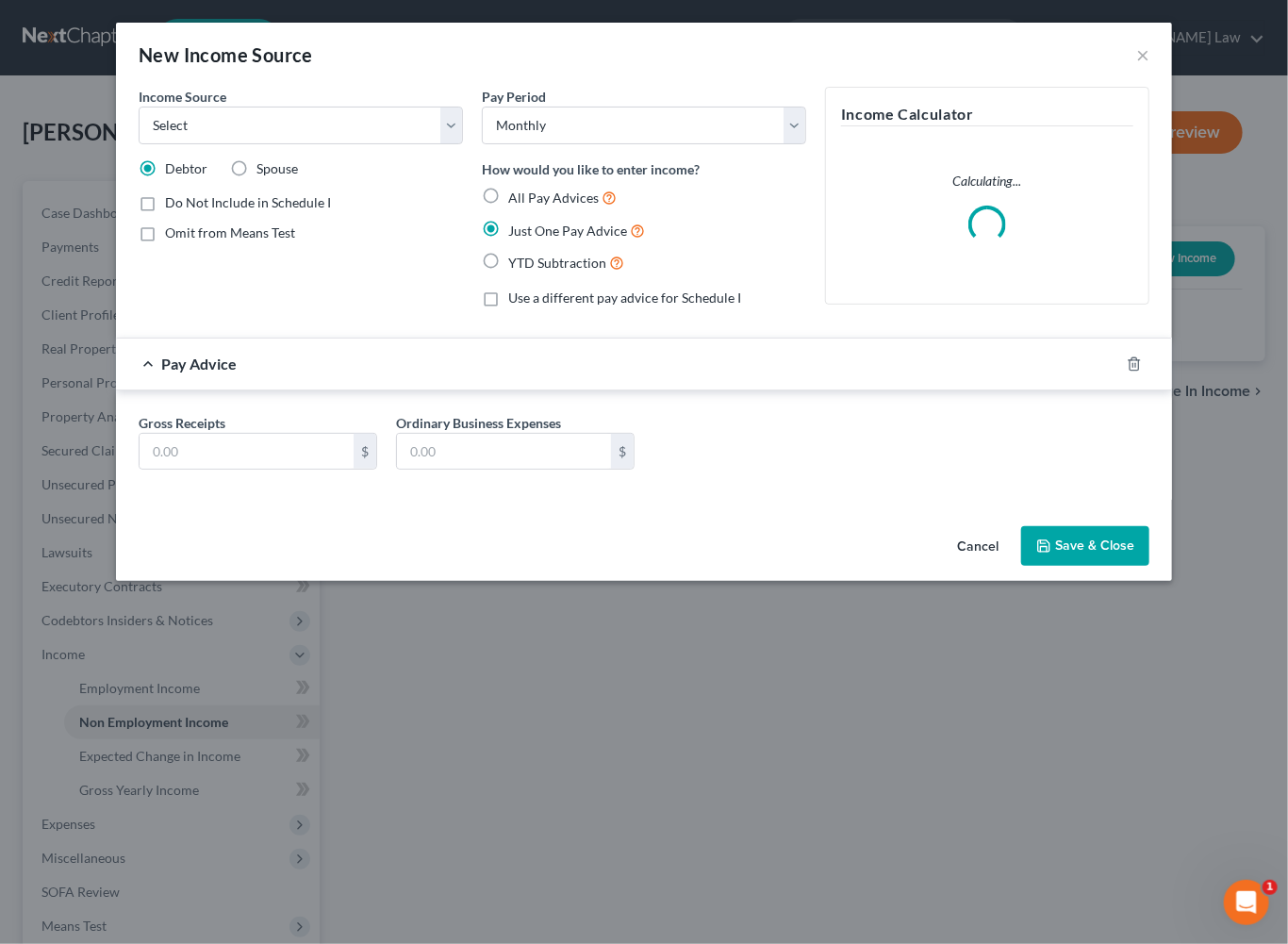
click at [165, 242] on label "Omit from Means Test" at bounding box center [230, 234] width 130 height 19
click at [172, 236] on input "Omit from Means Test" at bounding box center [178, 230] width 12 height 12
checkbox input "true"
click at [420, 145] on select "Select Unemployment Disability (from employer) Pension Retirement Social Securi…" at bounding box center [300, 124] width 324 height 37
select select "4"
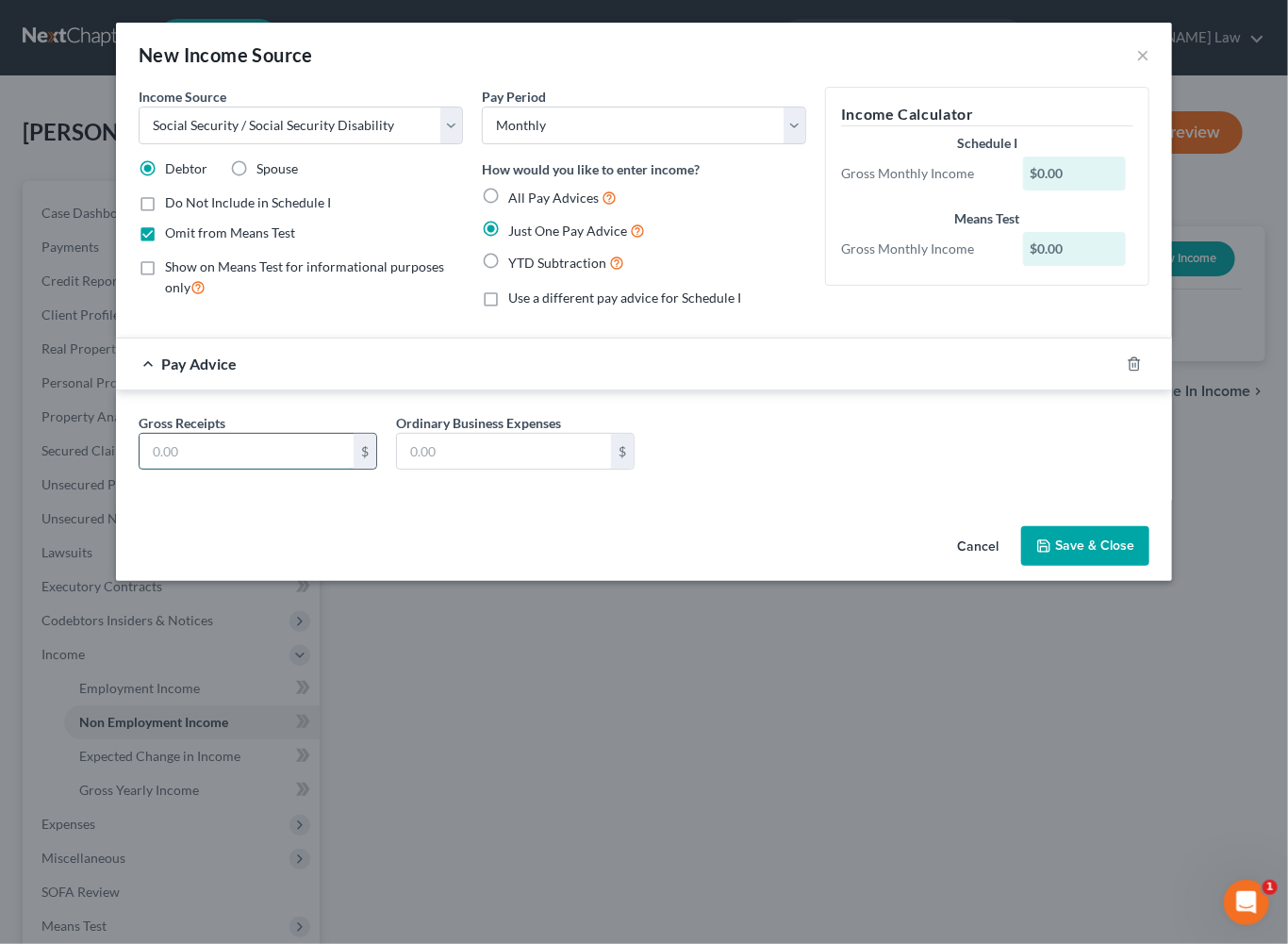
click at [140, 470] on input "text" at bounding box center [247, 451] width 214 height 35
type input "2,745"
click at [1149, 566] on button "Save & Close" at bounding box center [1085, 546] width 128 height 39
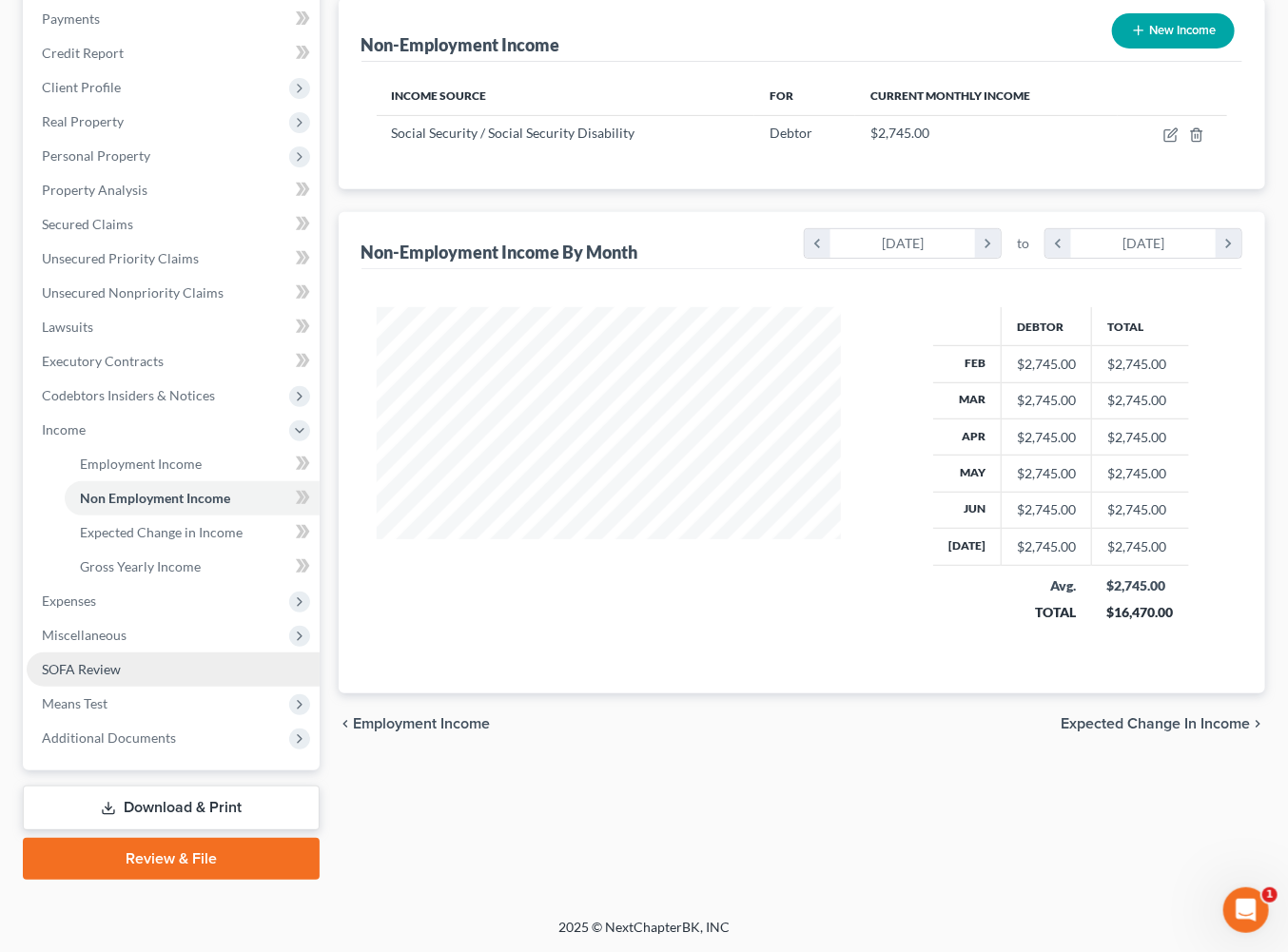
scroll to position [462, 0]
click at [97, 593] on span "Expenses" at bounding box center [69, 601] width 54 height 16
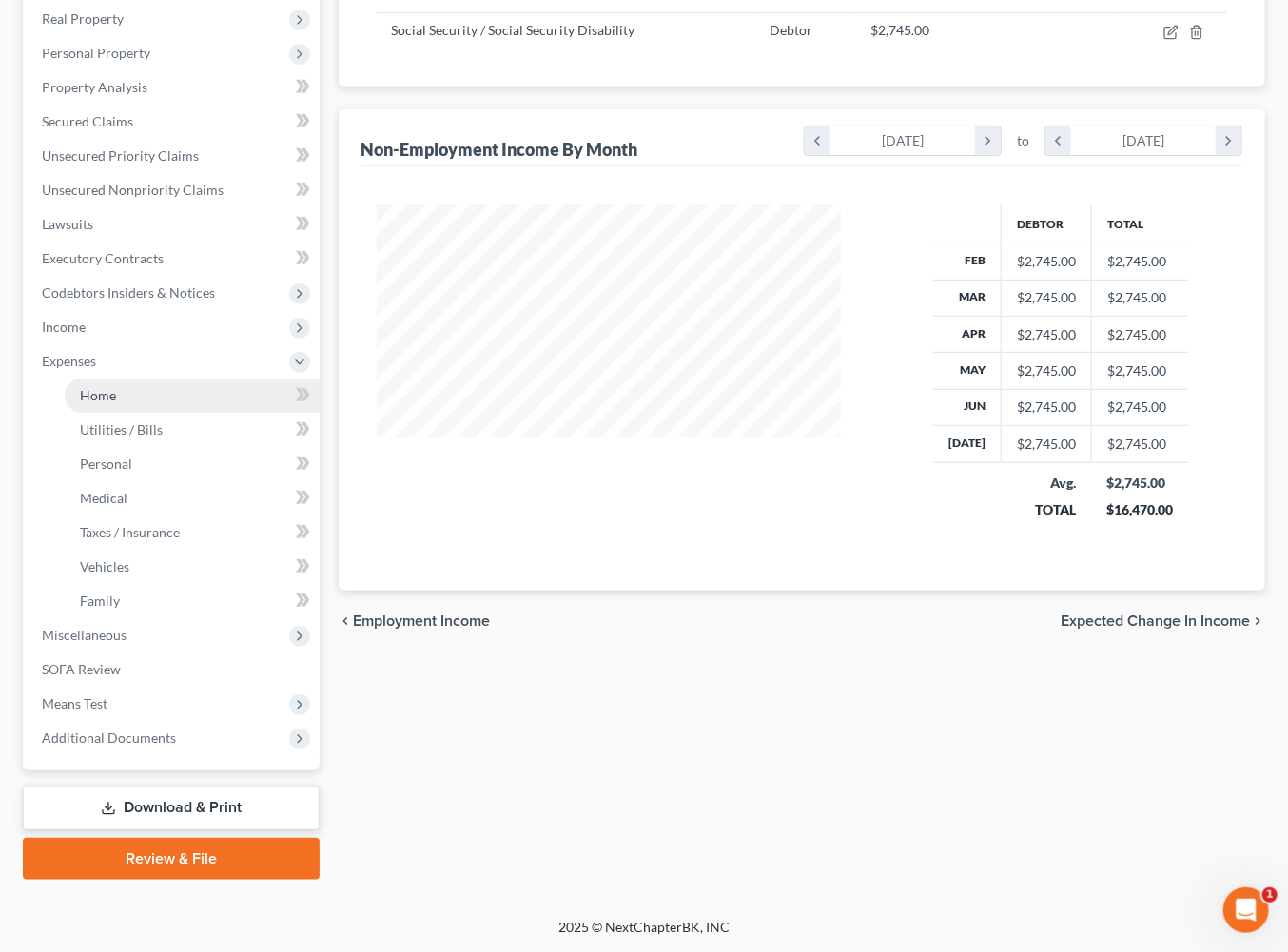
click at [116, 404] on span "Home" at bounding box center [98, 395] width 36 height 16
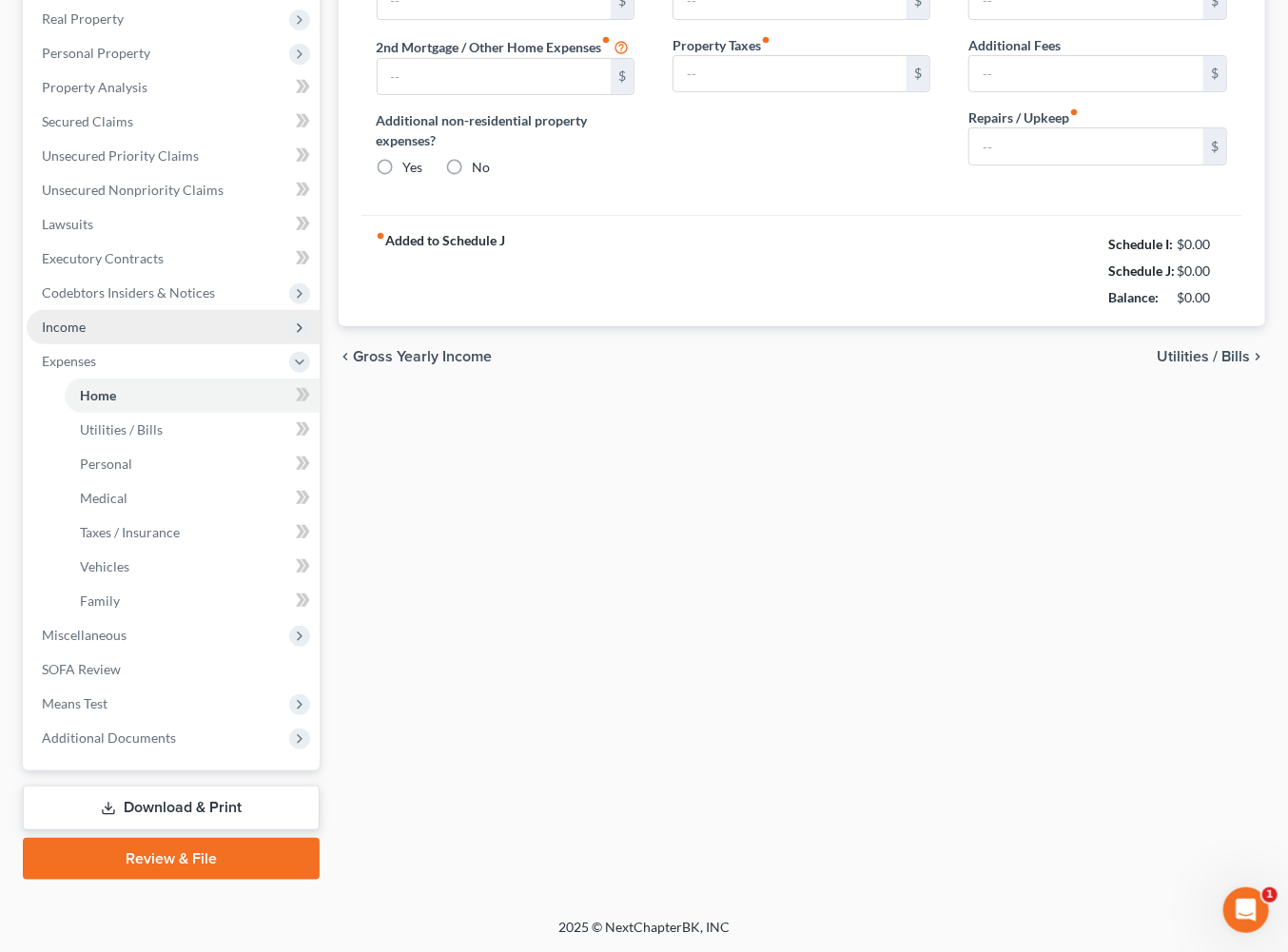
type input "0.00"
radio input "true"
type input "0.00"
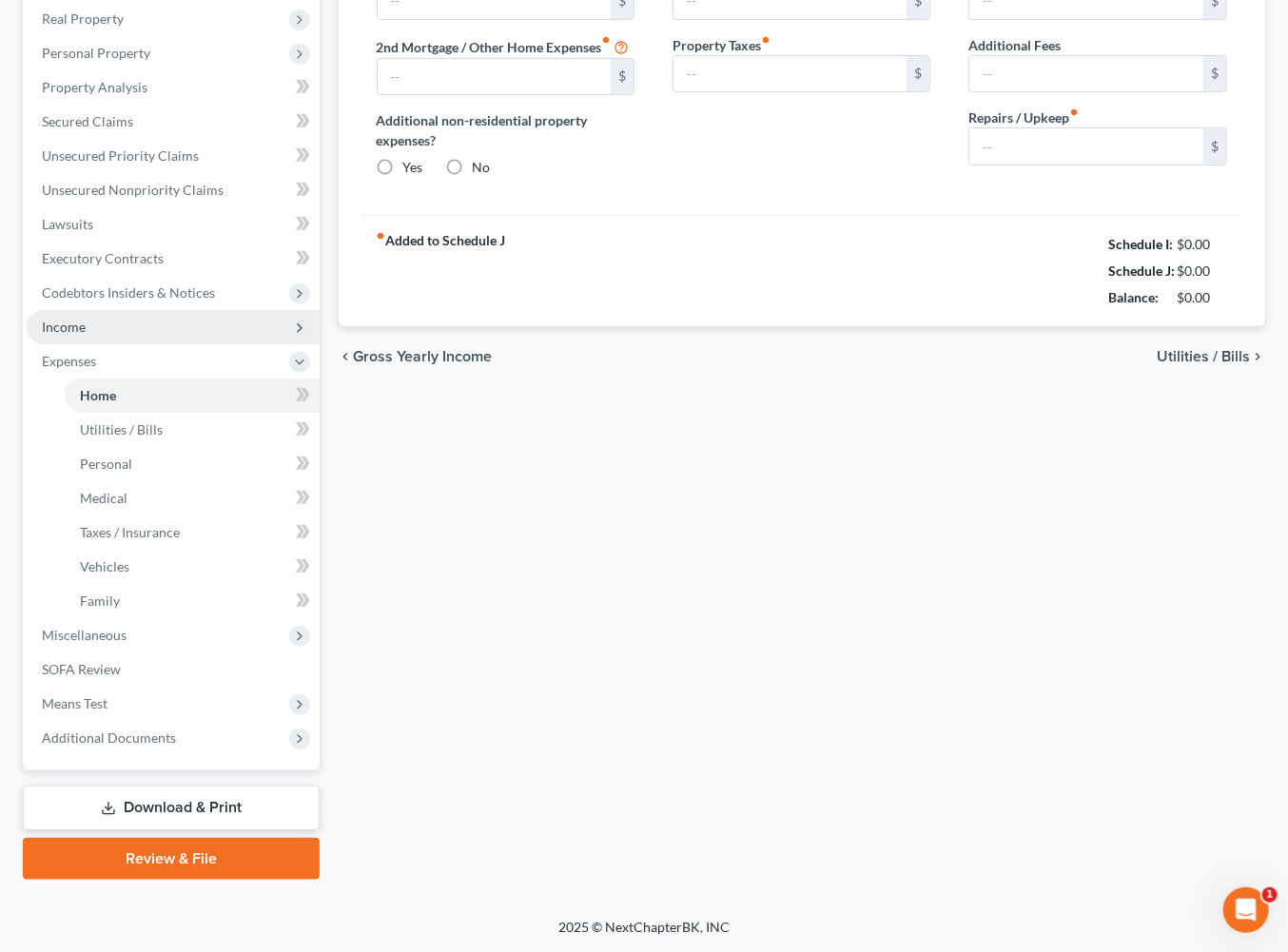
type input "0.00"
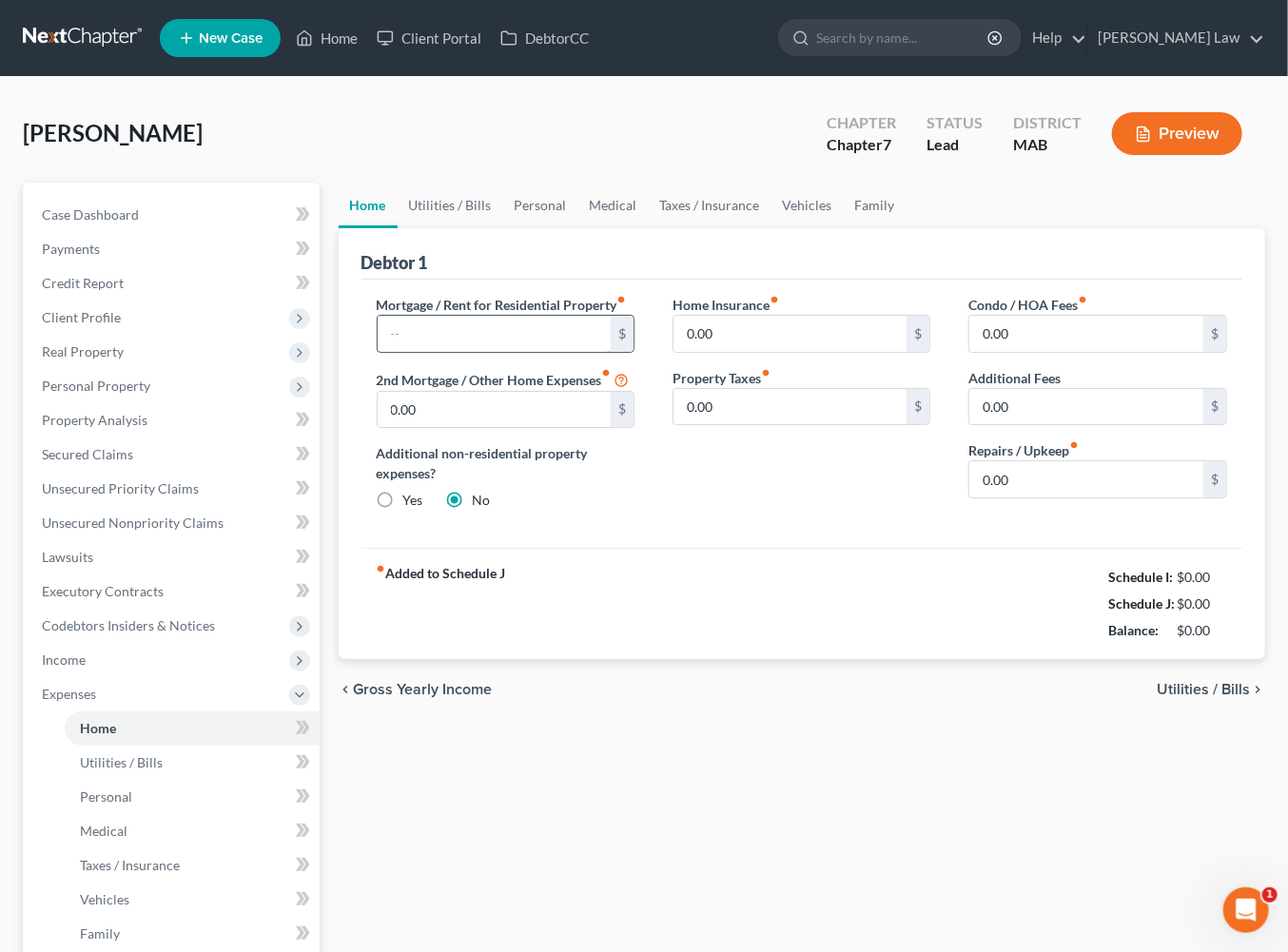
click at [428, 352] on input "text" at bounding box center [494, 333] width 234 height 36
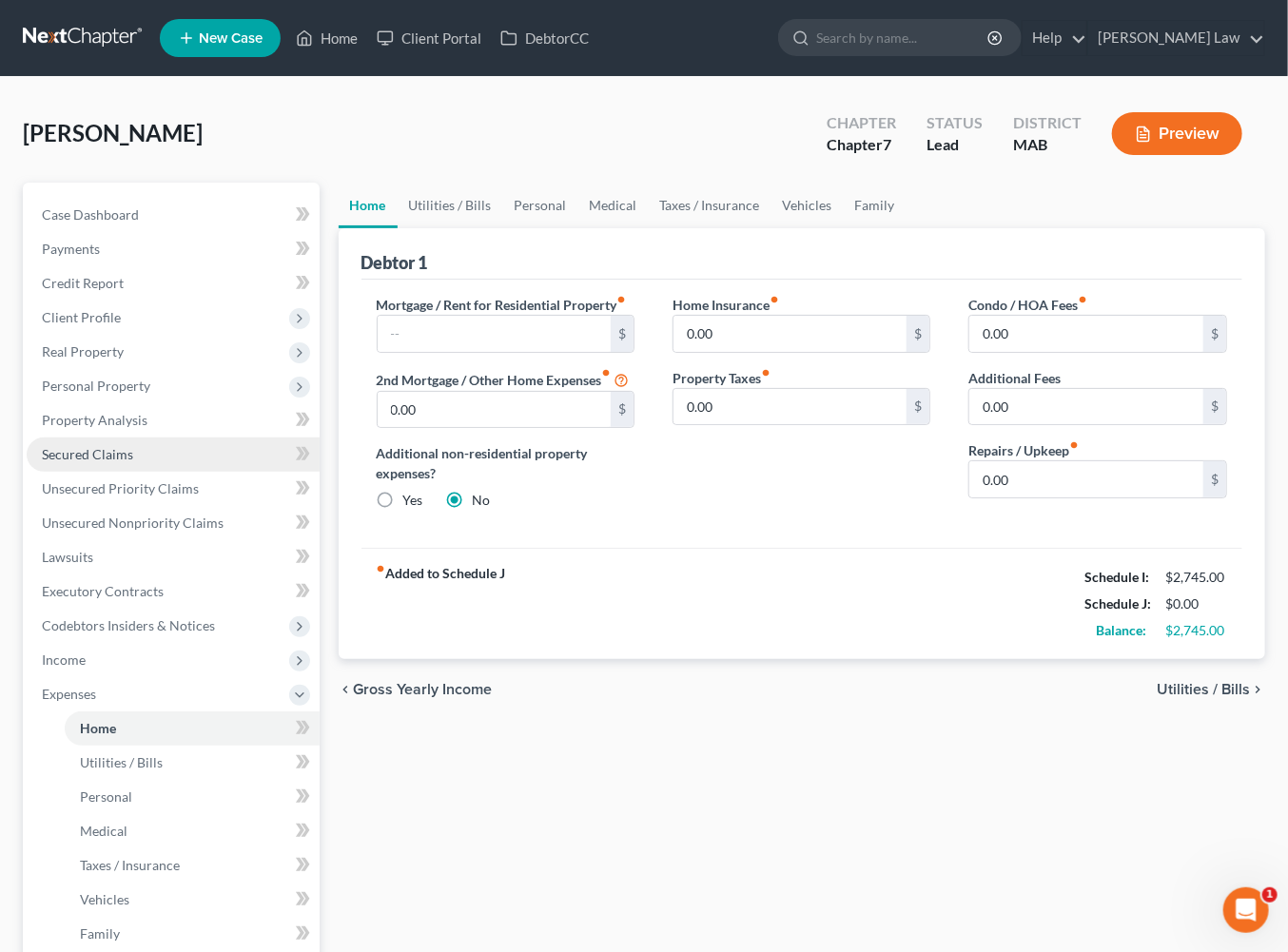
click at [120, 462] on span "Secured Claims" at bounding box center [87, 454] width 92 height 16
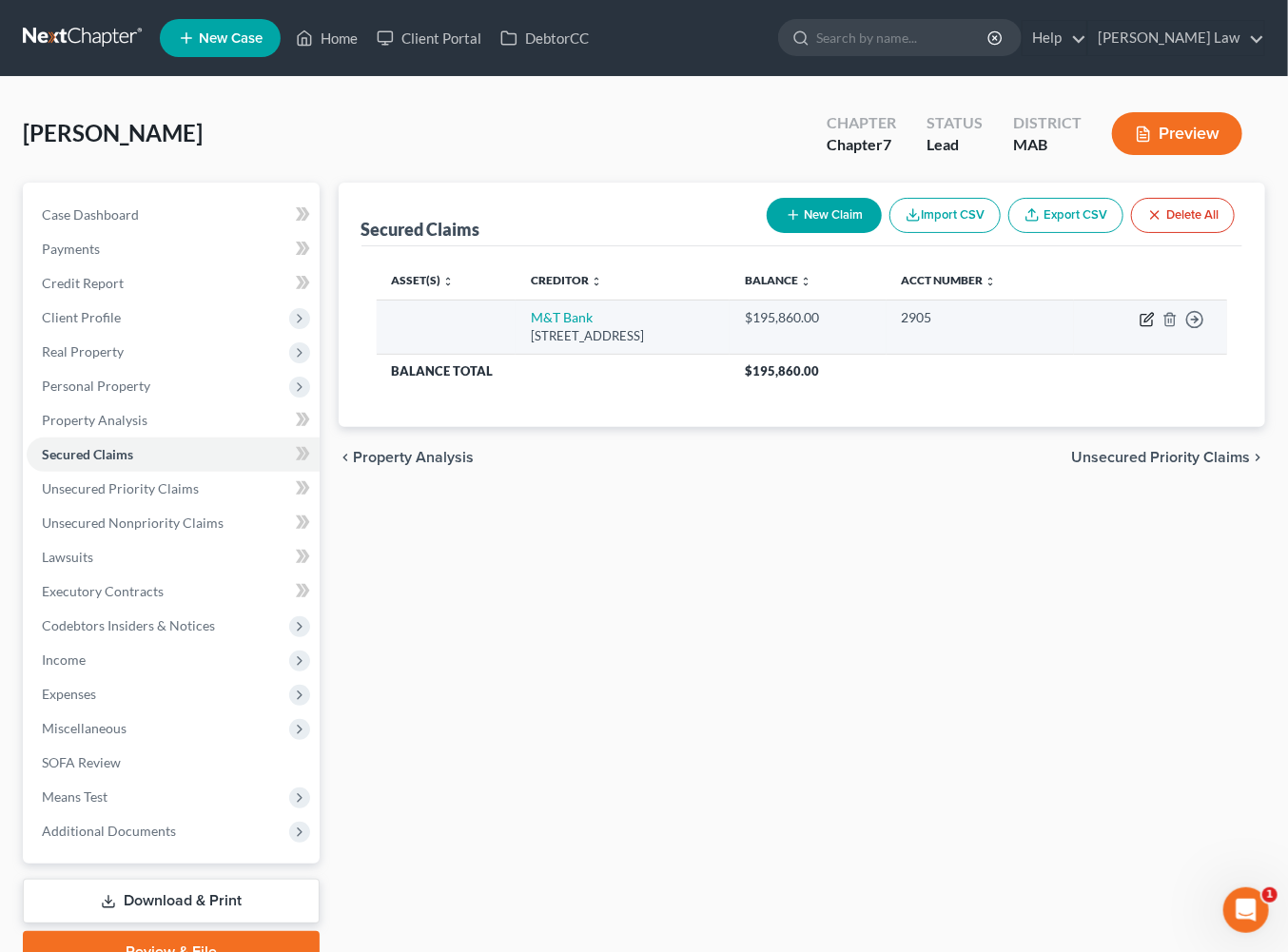
click at [1139, 327] on icon "button" at bounding box center [1147, 320] width 15 height 15
select select "35"
select select "0"
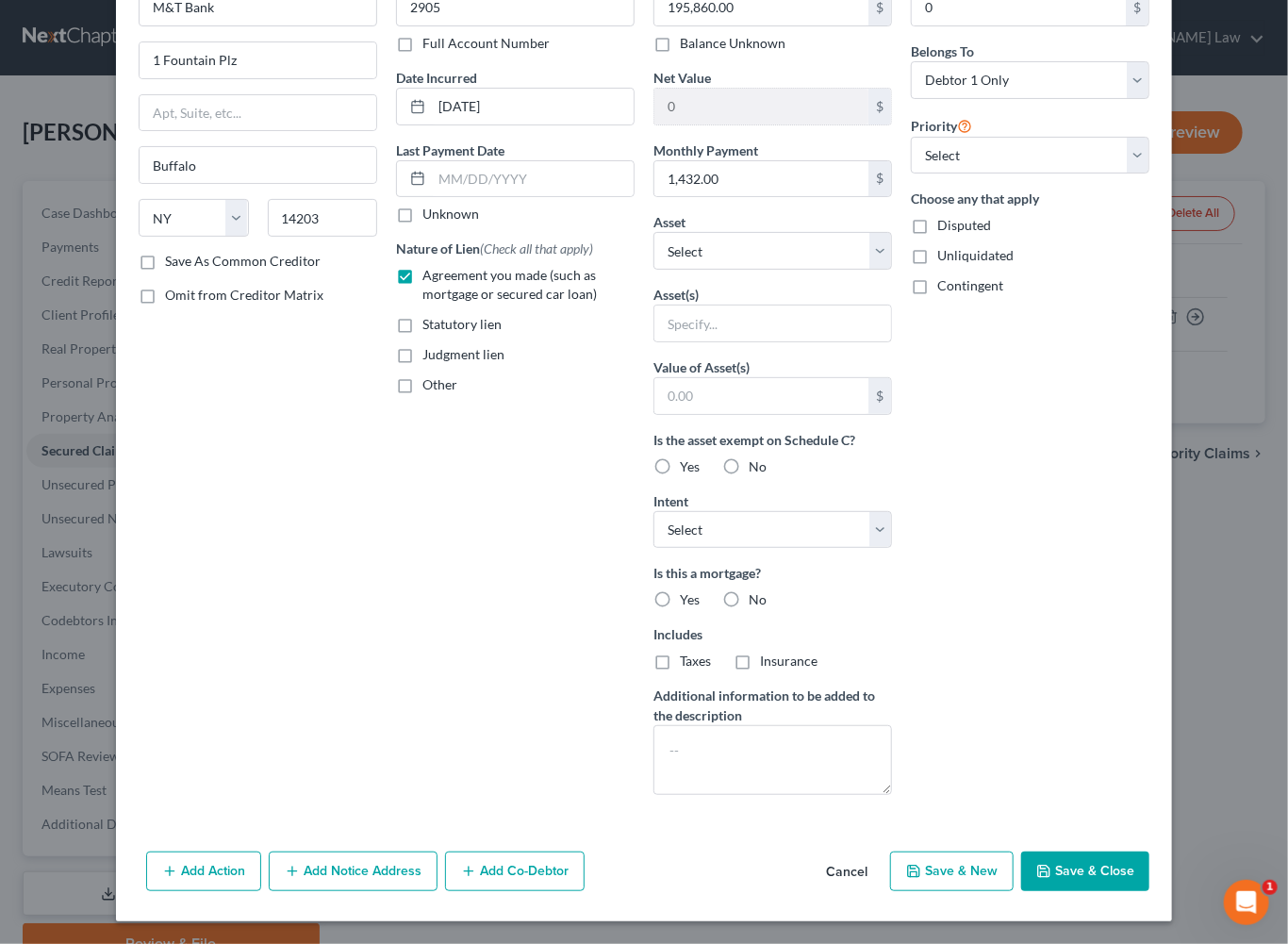
click at [1126, 861] on button "Save & Close" at bounding box center [1085, 871] width 128 height 39
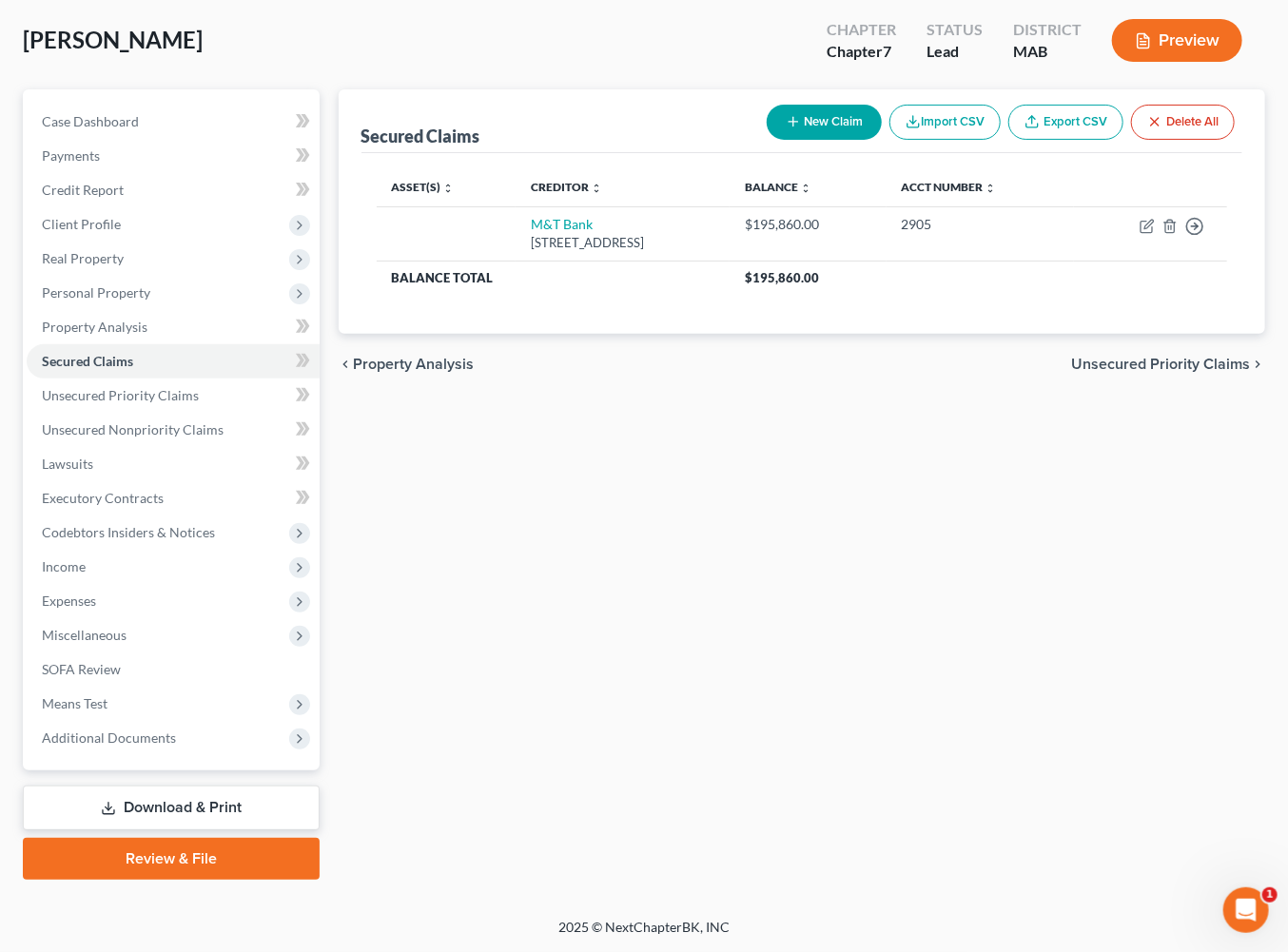
scroll to position [314, 0]
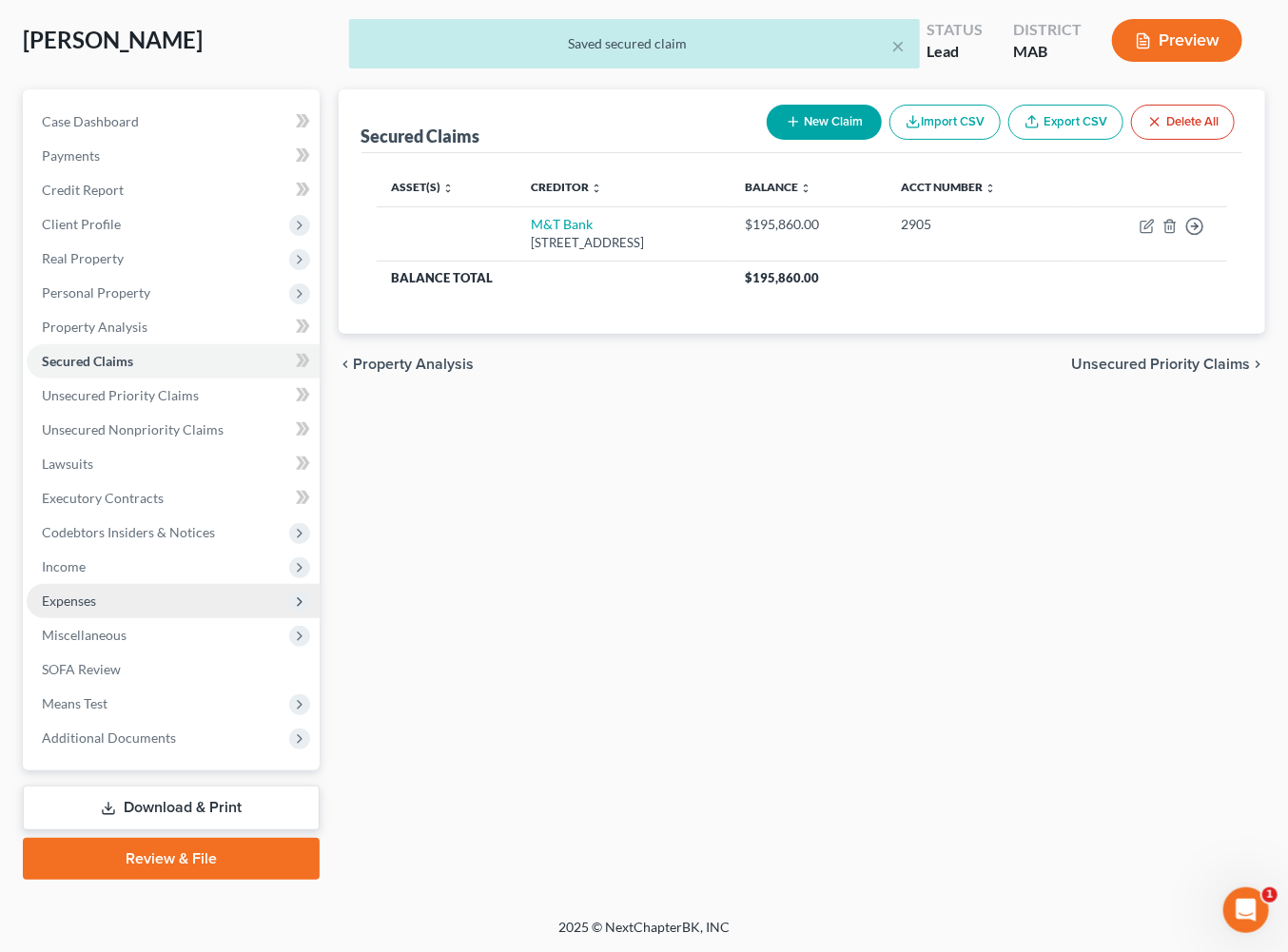
click at [84, 593] on span "Expenses" at bounding box center [69, 601] width 54 height 16
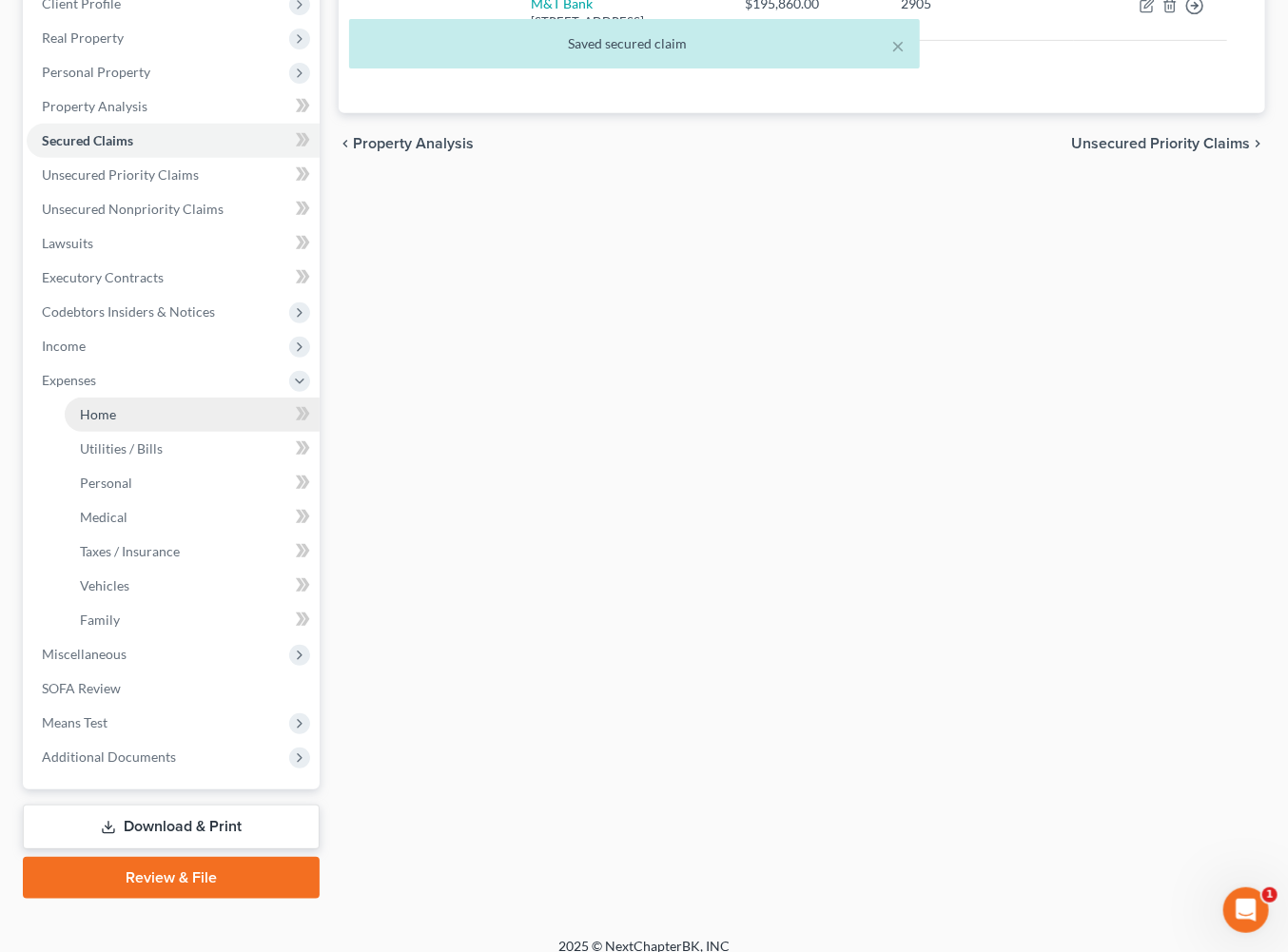
click at [112, 422] on span "Home" at bounding box center [98, 414] width 36 height 16
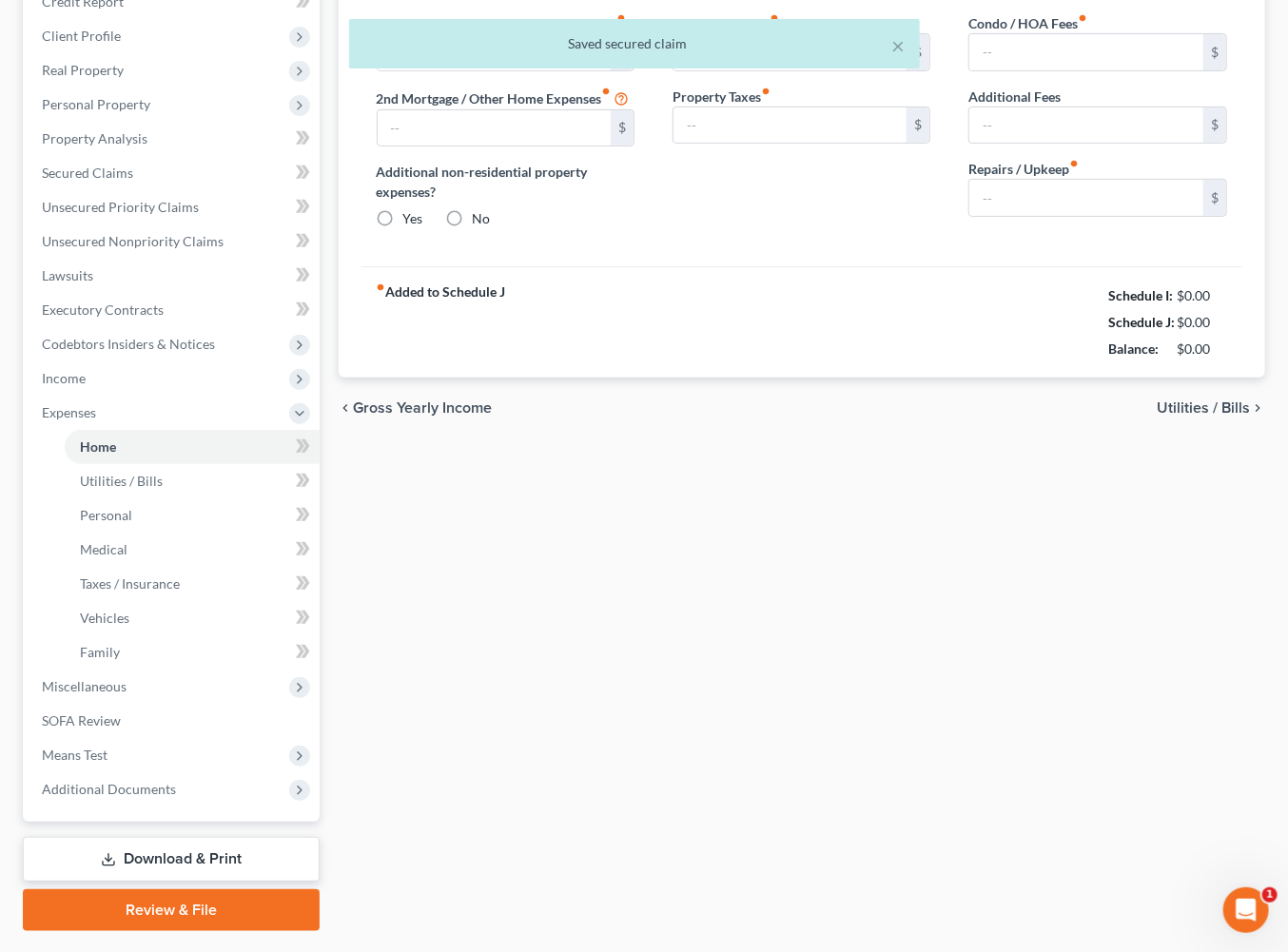
scroll to position [97, 0]
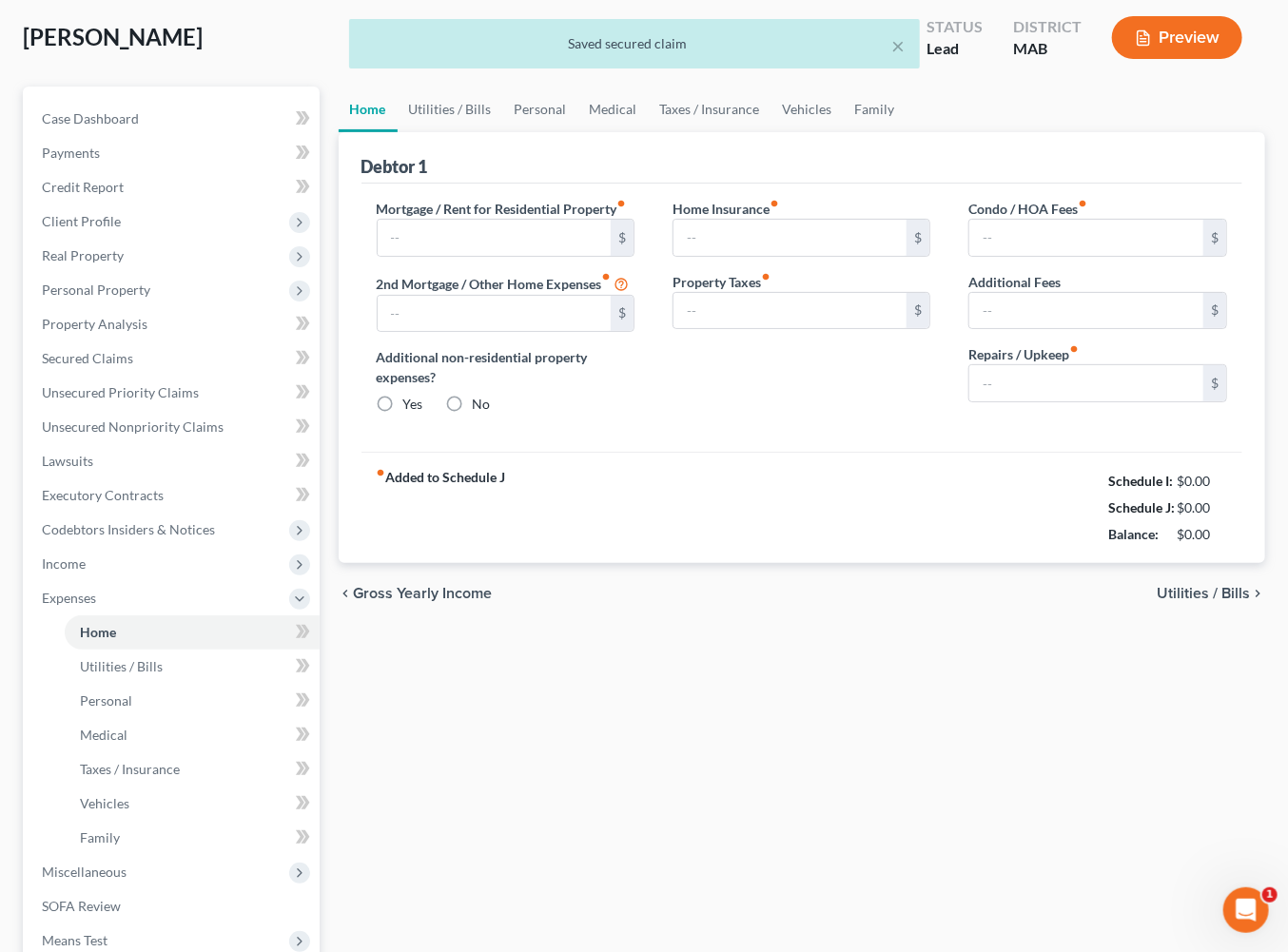
type input "0.00"
radio input "true"
type input "0.00"
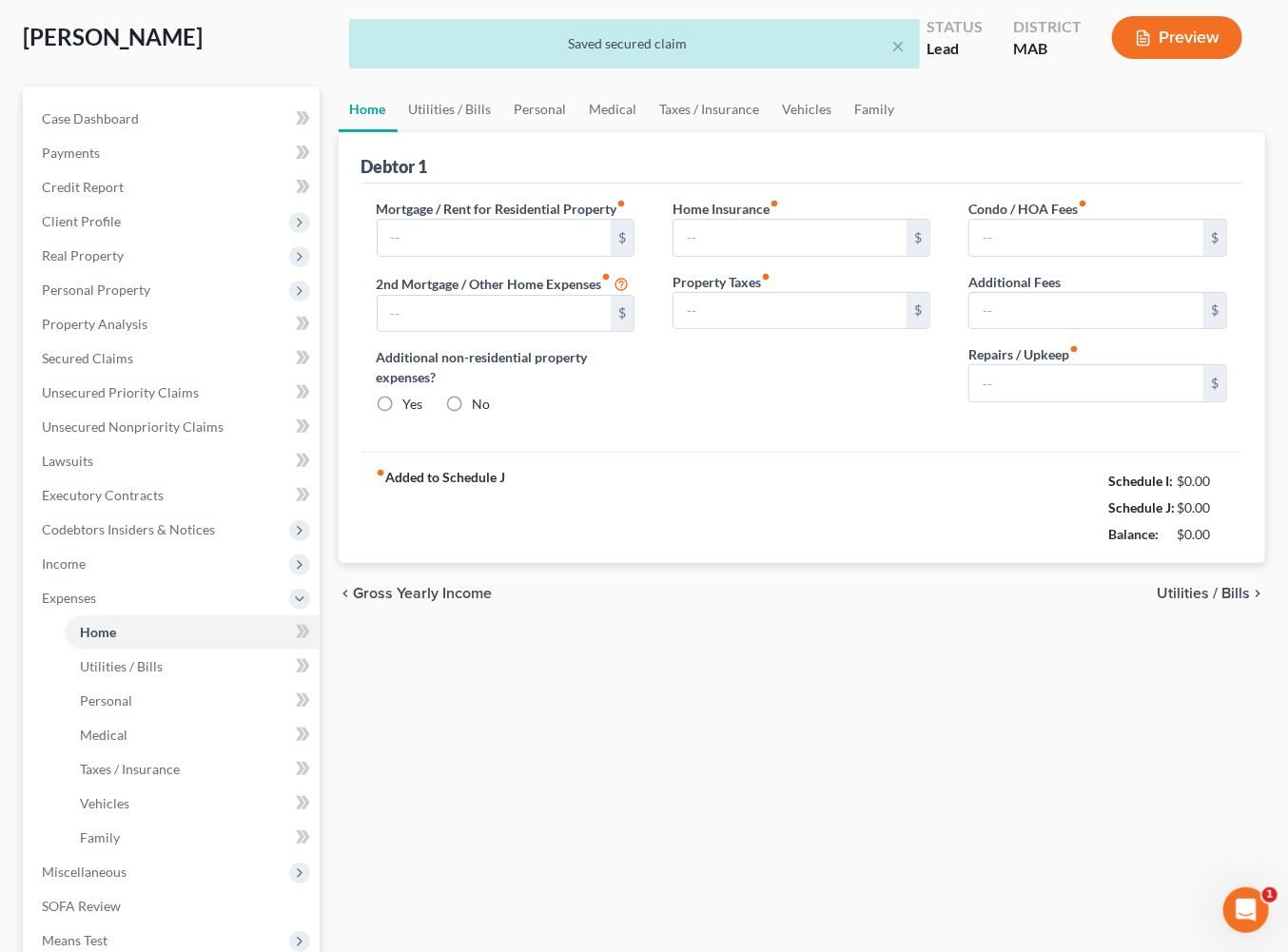
type input "0.00"
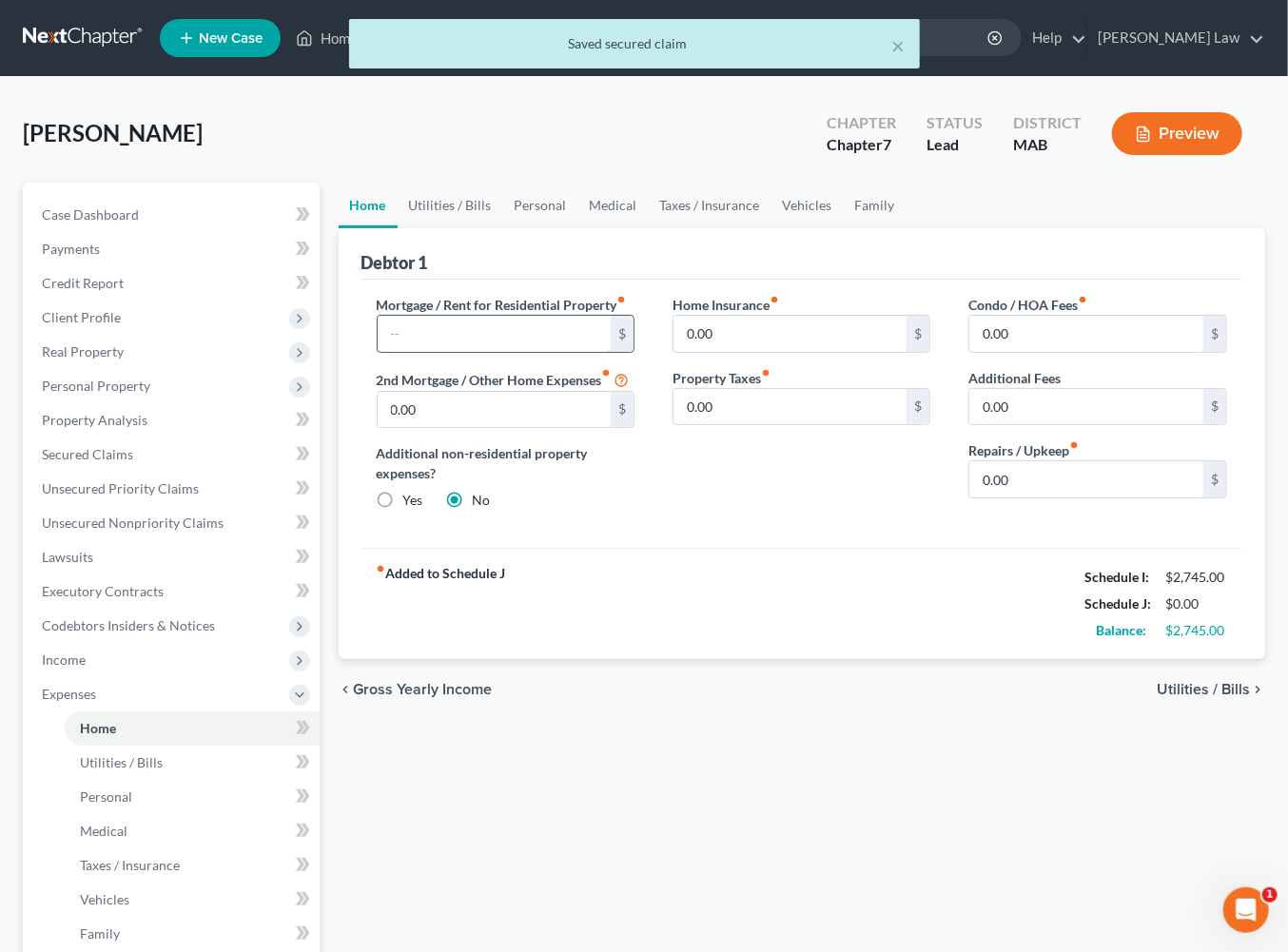
click at [460, 352] on input "text" at bounding box center [494, 333] width 234 height 36
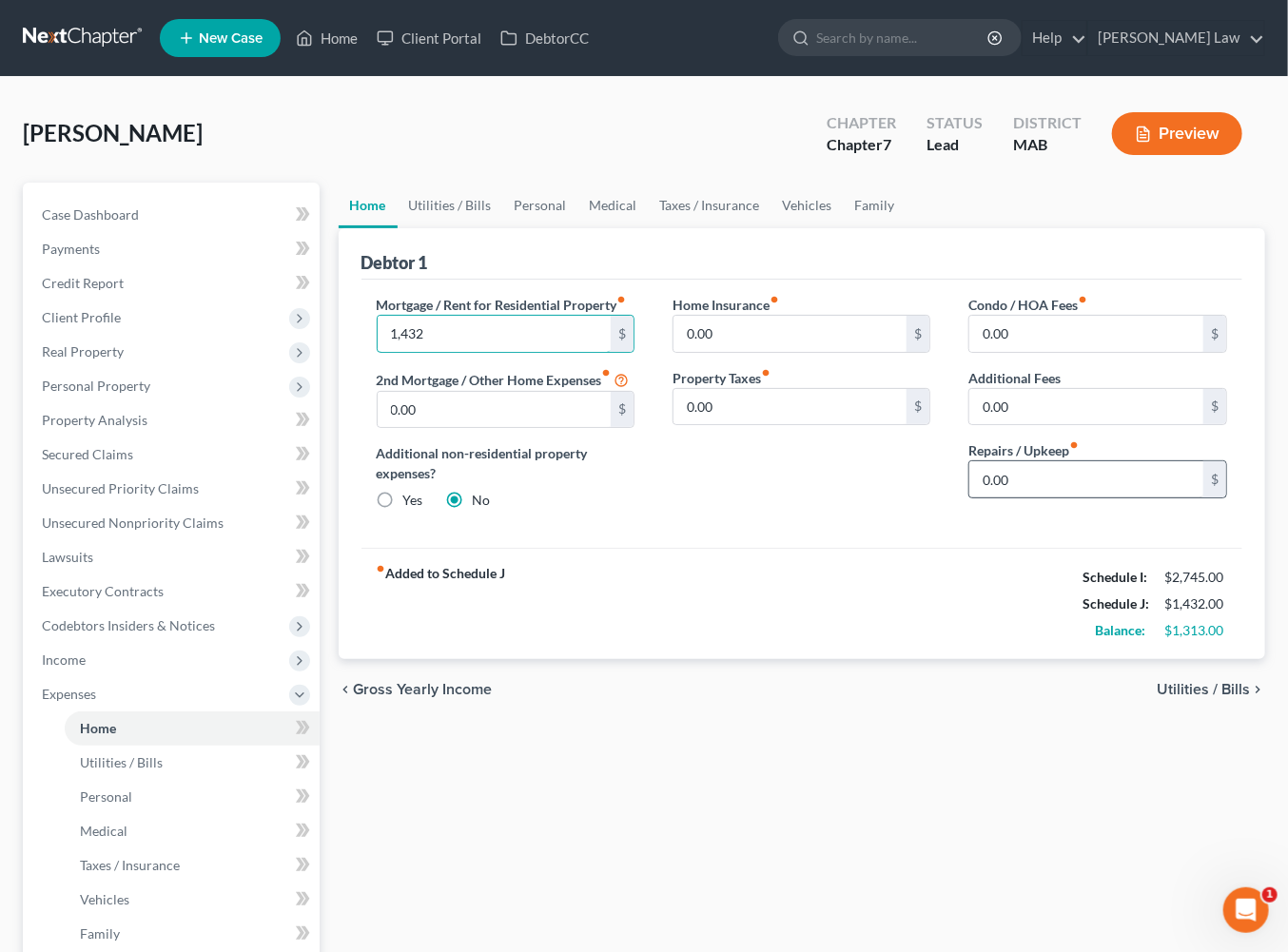
type input "1,432"
click at [1066, 497] on input "0.00" at bounding box center [1086, 479] width 234 height 36
type input "100.00"
click at [438, 228] on link "Utilities / Bills" at bounding box center [450, 205] width 105 height 45
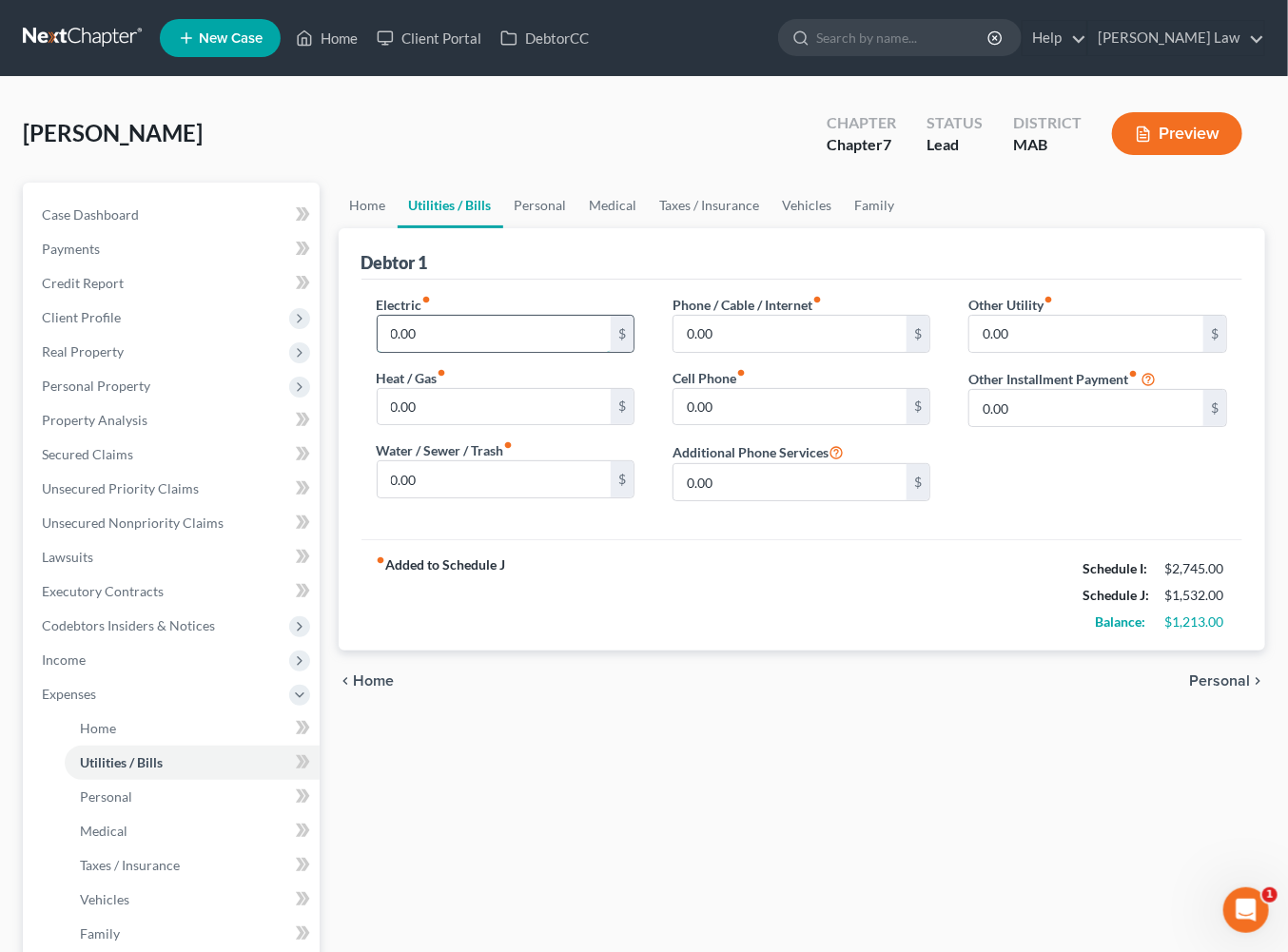
click at [473, 352] on input "0.00" at bounding box center [494, 333] width 234 height 36
click at [458, 425] on input "0.00" at bounding box center [494, 406] width 234 height 36
type input "150.00"
click at [482, 352] on input "0.00" at bounding box center [494, 333] width 234 height 36
type input "125.00"
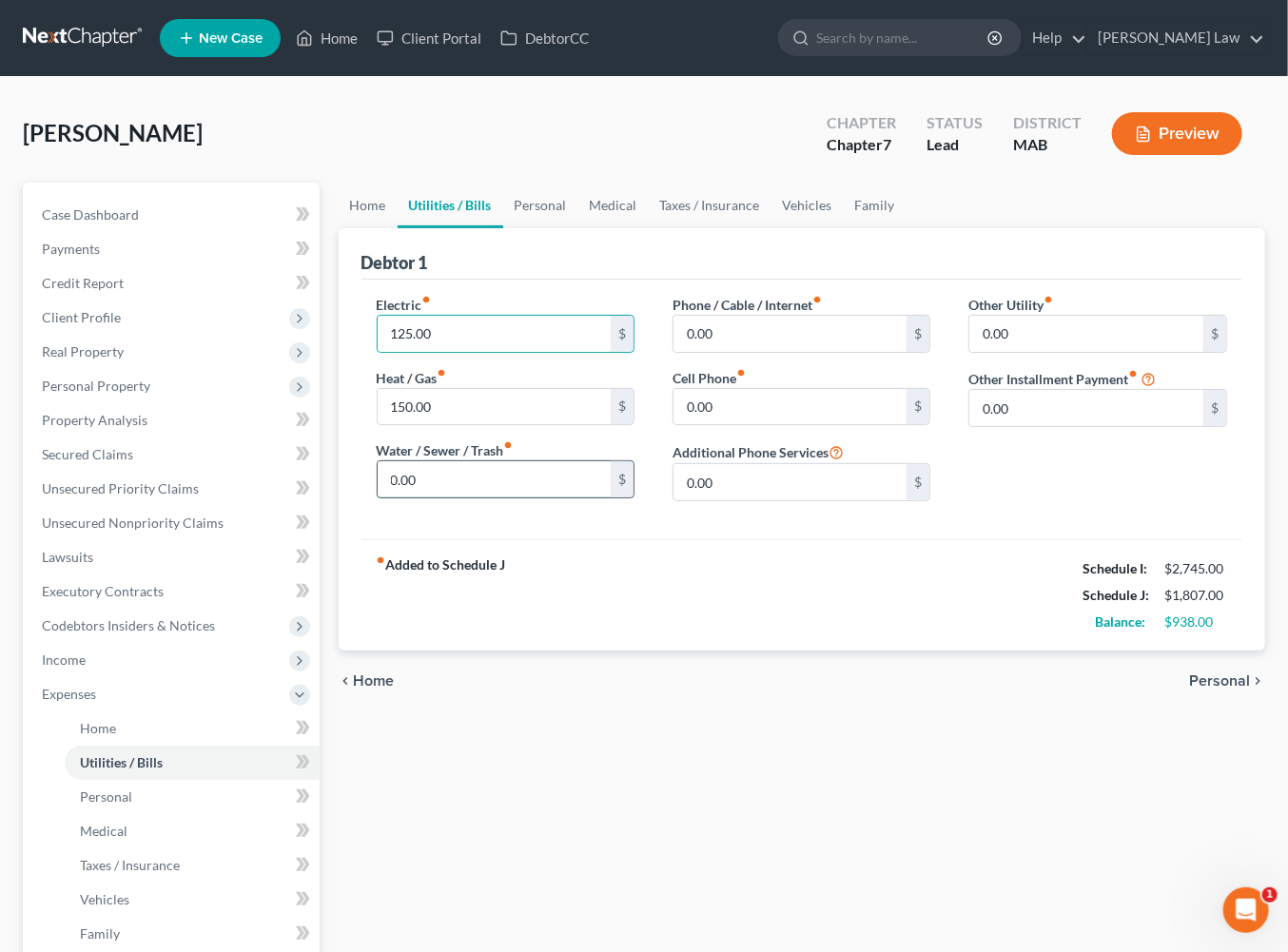
click at [469, 497] on input "0.00" at bounding box center [494, 479] width 234 height 36
type input "25.00"
click at [742, 425] on input "0.00" at bounding box center [791, 406] width 234 height 36
type input "69.00"
click at [731, 352] on input "0.00" at bounding box center [791, 333] width 234 height 36
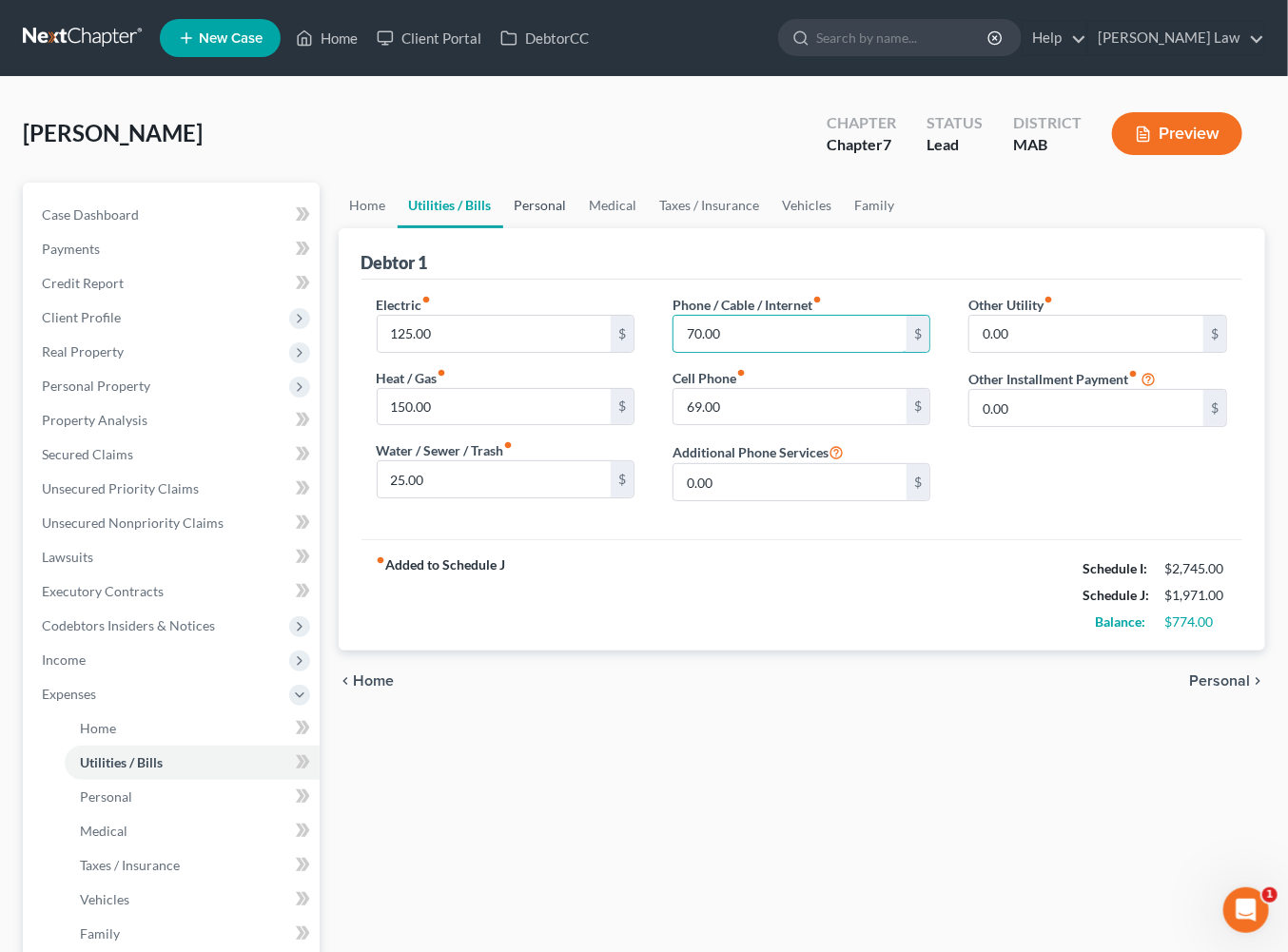
type input "70.00"
drag, startPoint x: 588, startPoint y: 242, endPoint x: 576, endPoint y: 261, distance: 22.5
click at [578, 228] on link "Personal" at bounding box center [541, 205] width 75 height 45
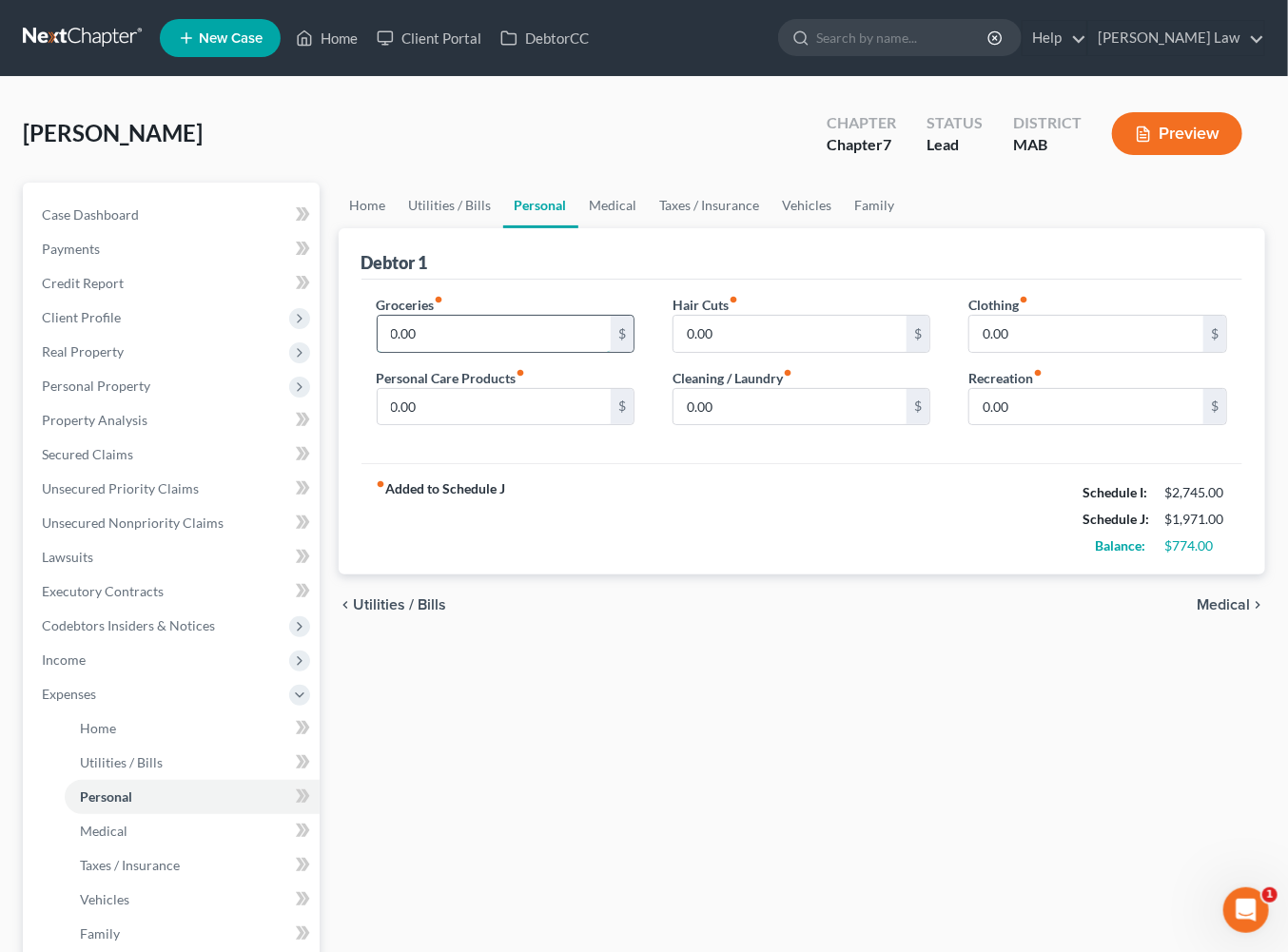
drag, startPoint x: 453, startPoint y: 409, endPoint x: 456, endPoint y: 399, distance: 10.4
click at [454, 352] on input "0.00" at bounding box center [494, 333] width 234 height 36
type input "500.00"
click at [473, 425] on input "0.00" at bounding box center [494, 406] width 234 height 36
click at [781, 425] on input "0.00" at bounding box center [791, 406] width 234 height 36
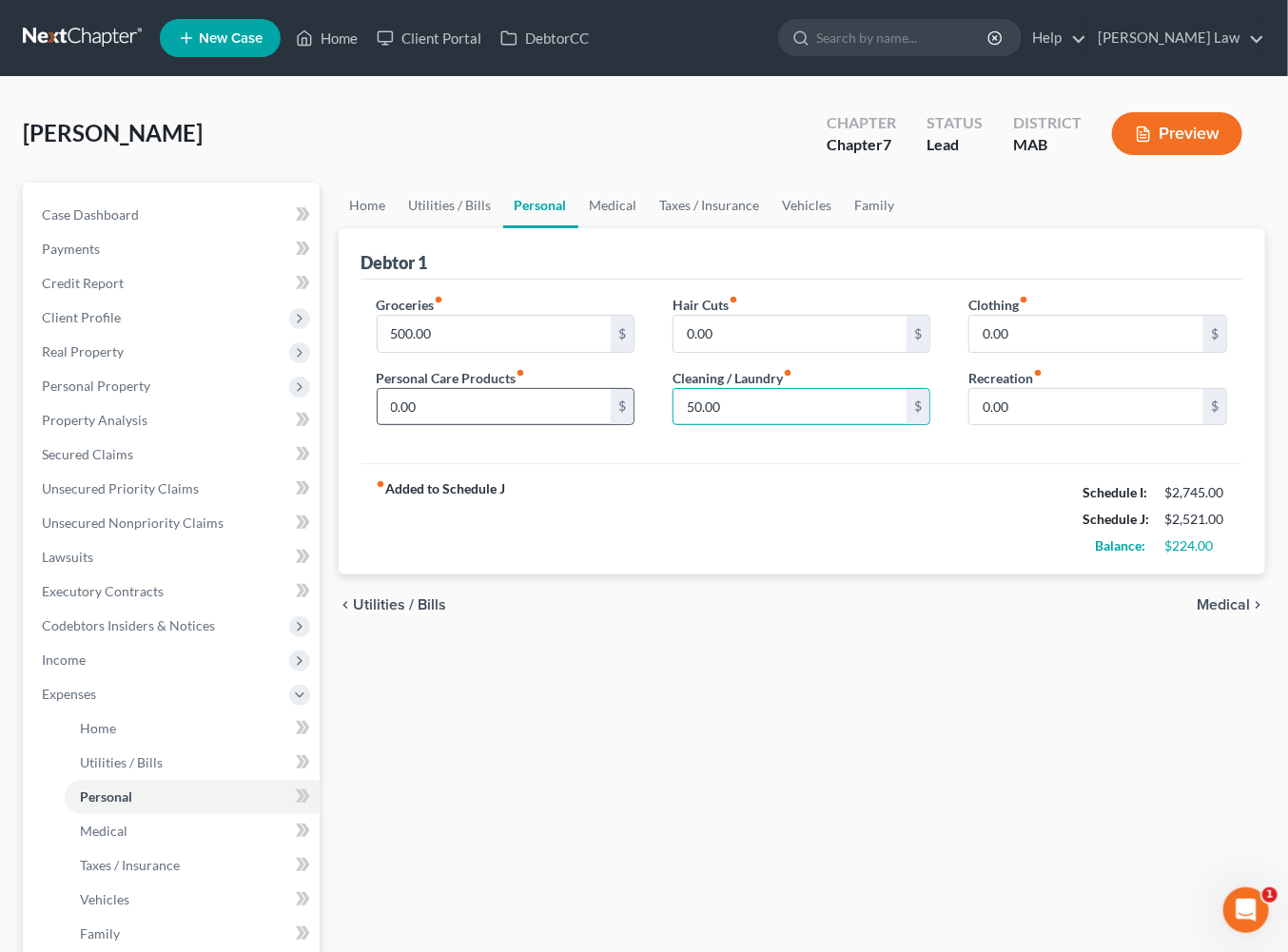
type input "50.00"
click at [455, 425] on input "0.00" at bounding box center [494, 406] width 234 height 36
type input "50.00"
click at [755, 352] on input "0.00" at bounding box center [791, 333] width 234 height 36
type input "25.00"
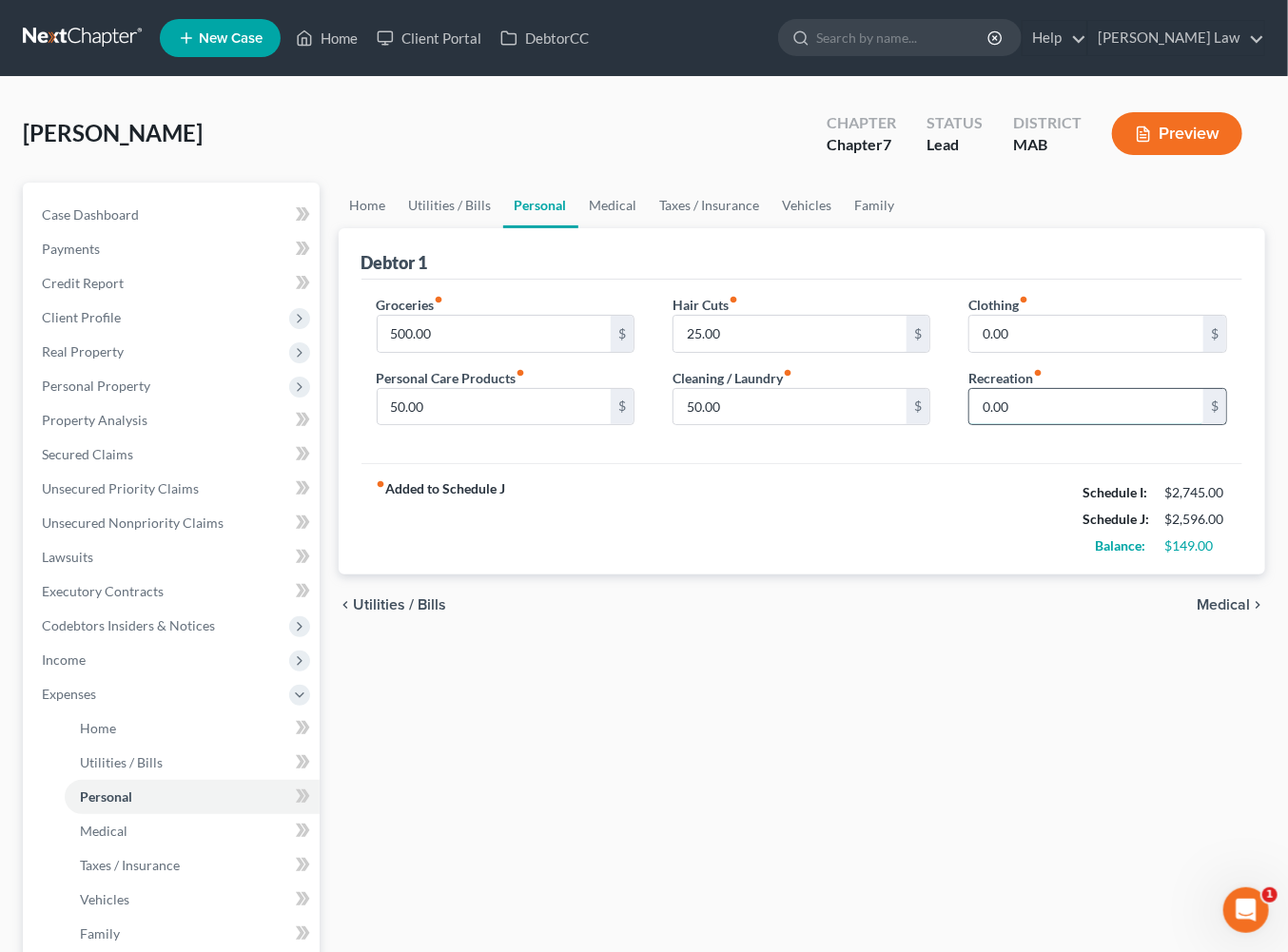
click at [1007, 425] on input "0.00" at bounding box center [1086, 406] width 234 height 36
drag, startPoint x: 1046, startPoint y: 512, endPoint x: 992, endPoint y: 507, distance: 54.2
click at [992, 425] on input "1,000" at bounding box center [1086, 406] width 234 height 36
type input "1"
click at [649, 228] on link "Medical" at bounding box center [613, 205] width 70 height 45
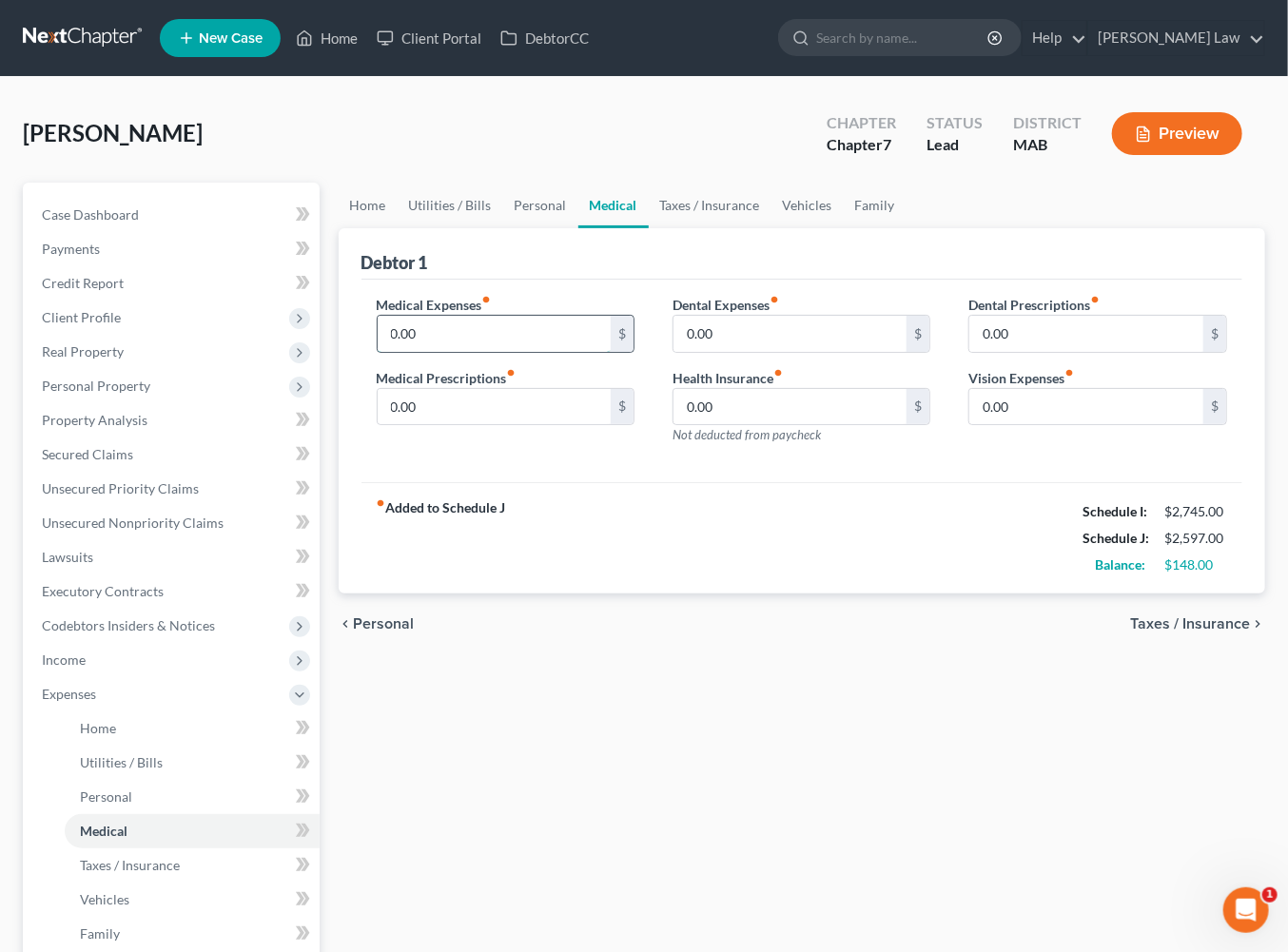
click at [471, 352] on input "0.00" at bounding box center [494, 333] width 234 height 36
type input "25.00"
click at [771, 228] on link "Taxes / Insurance" at bounding box center [710, 205] width 123 height 45
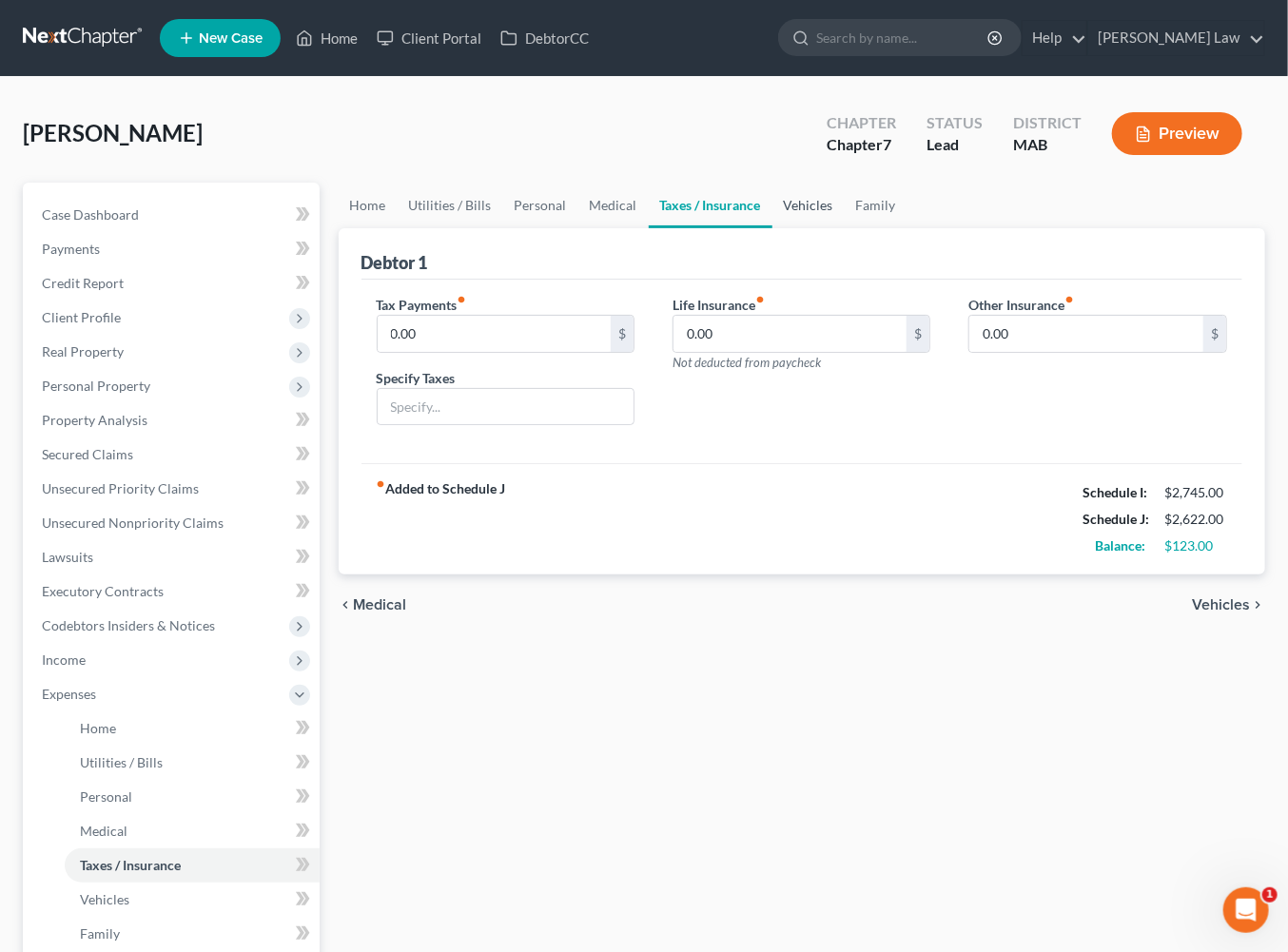
click at [845, 228] on link "Vehicles" at bounding box center [808, 205] width 72 height 45
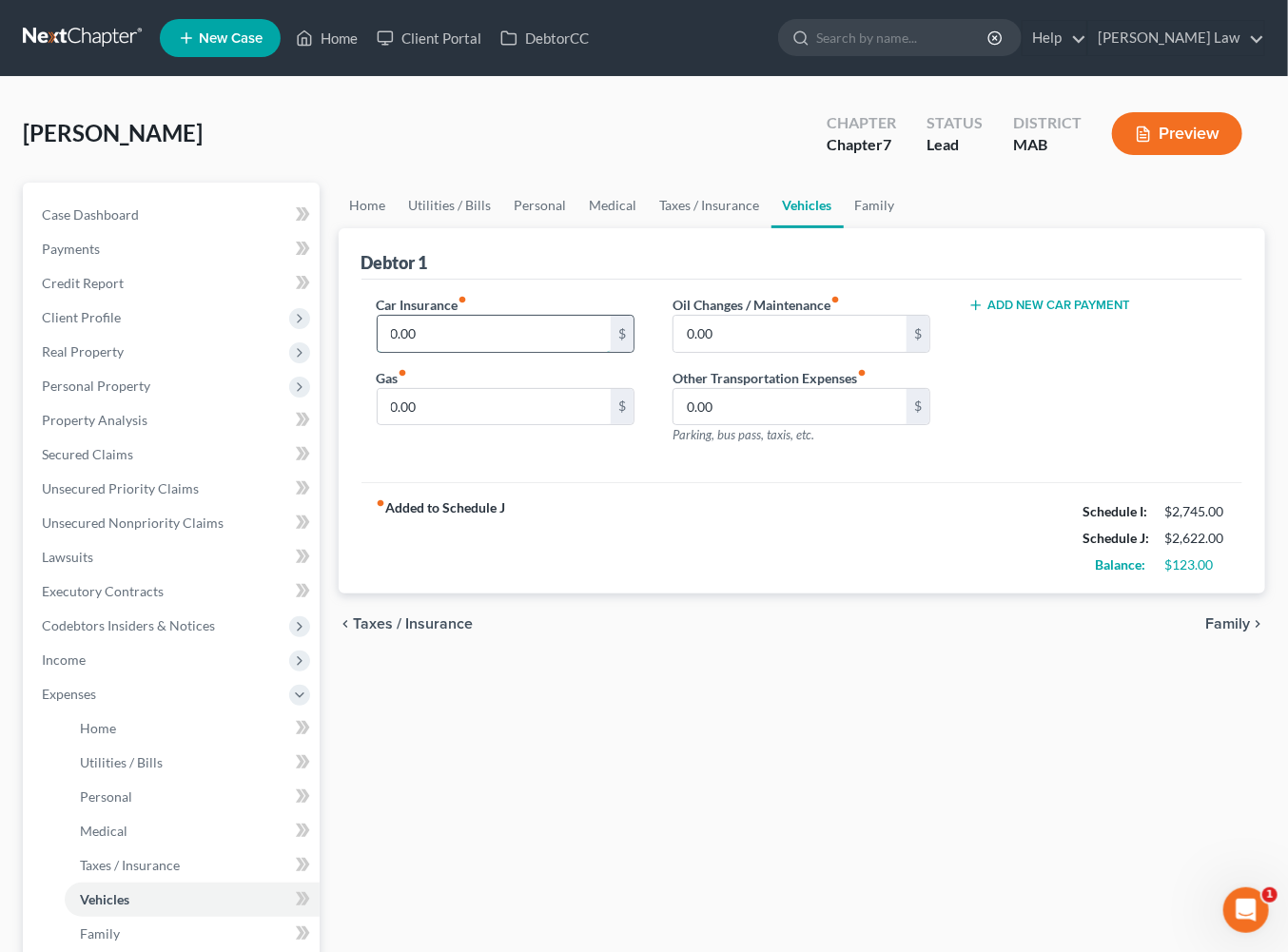
click at [471, 352] on input "0.00" at bounding box center [494, 333] width 234 height 36
type input "99.00"
click at [455, 425] on input "0.00" at bounding box center [494, 406] width 234 height 36
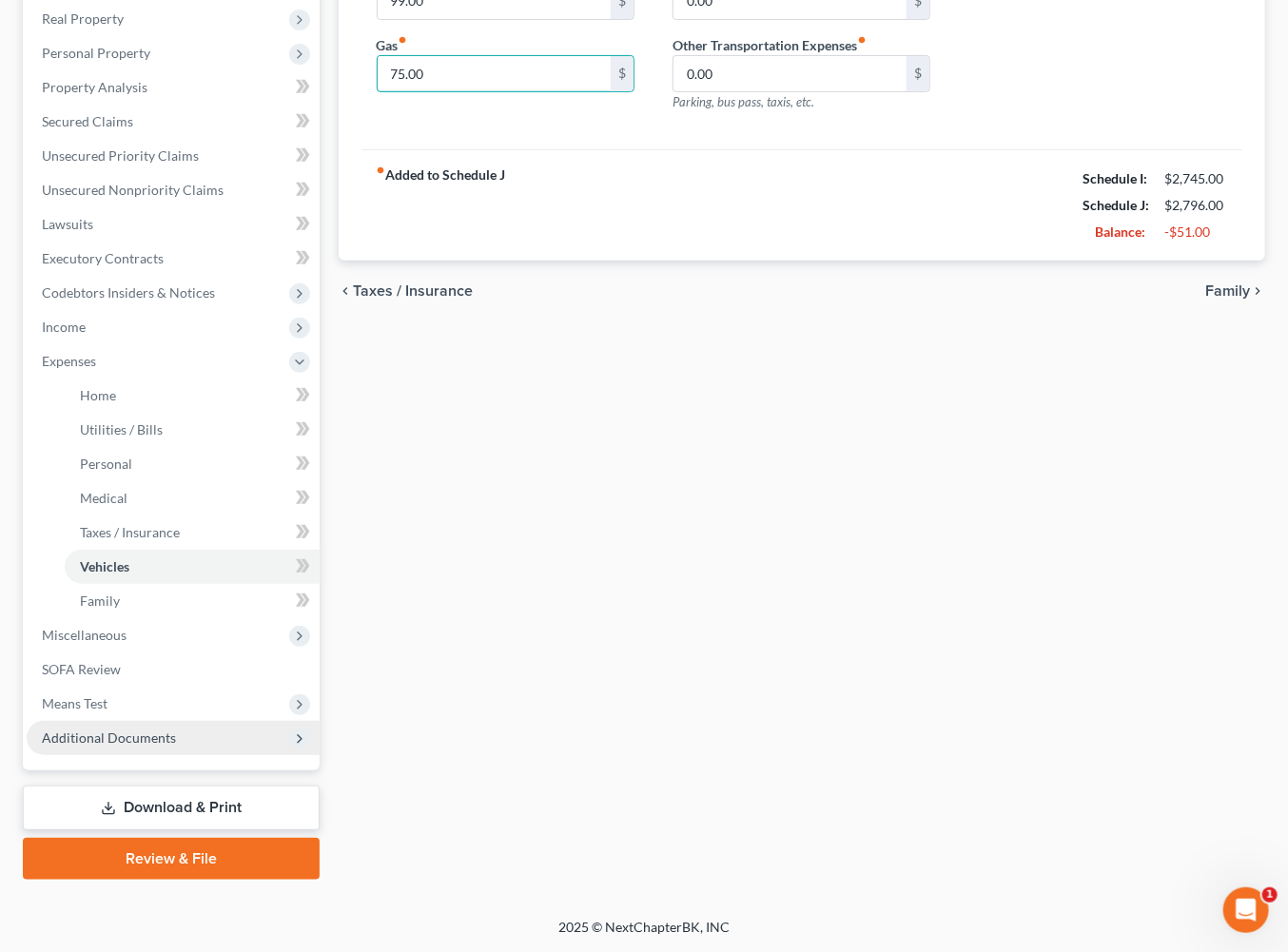
scroll to position [631, 0]
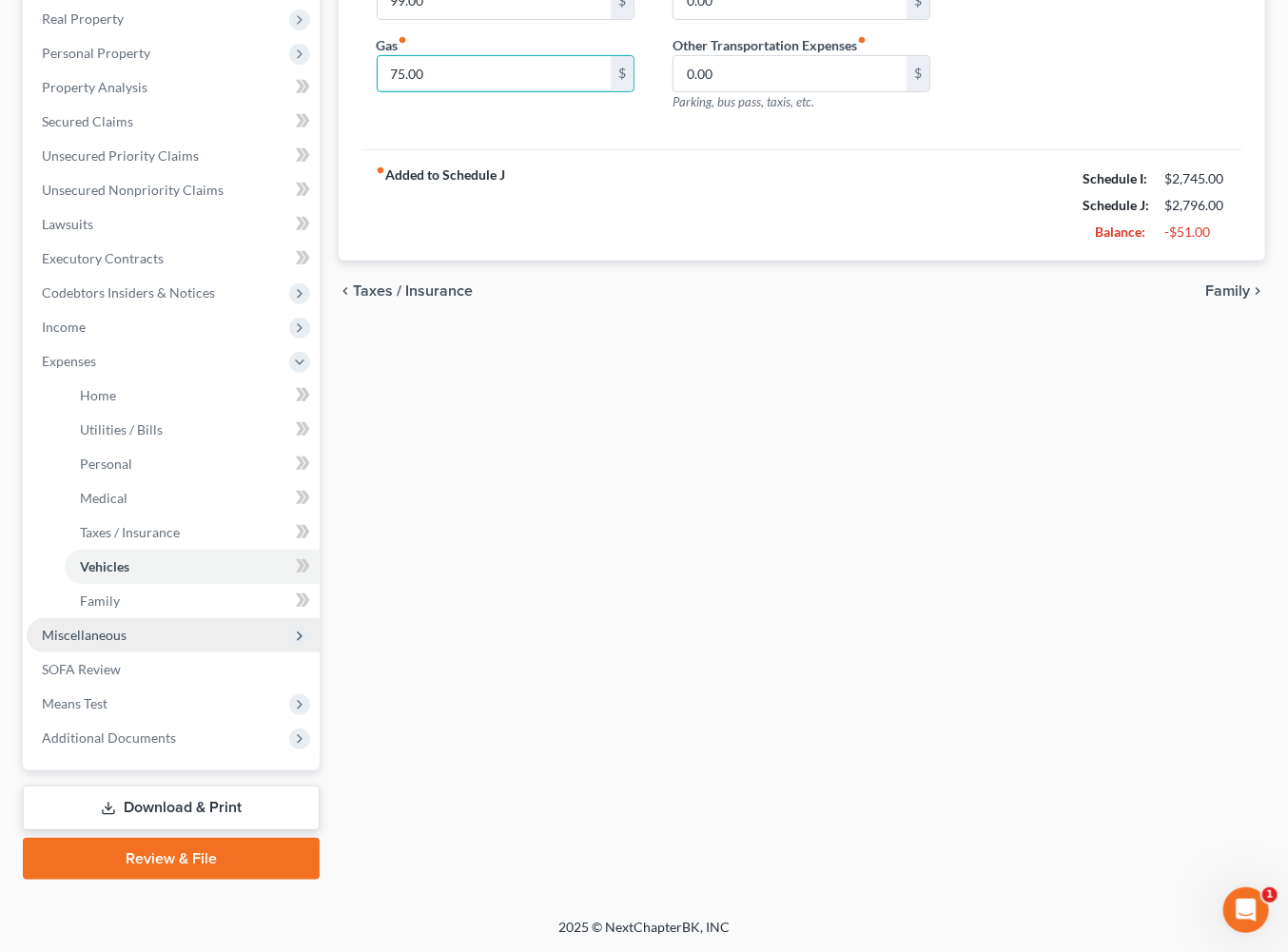
type input "75.00"
click at [126, 627] on span "Miscellaneous" at bounding box center [84, 634] width 85 height 16
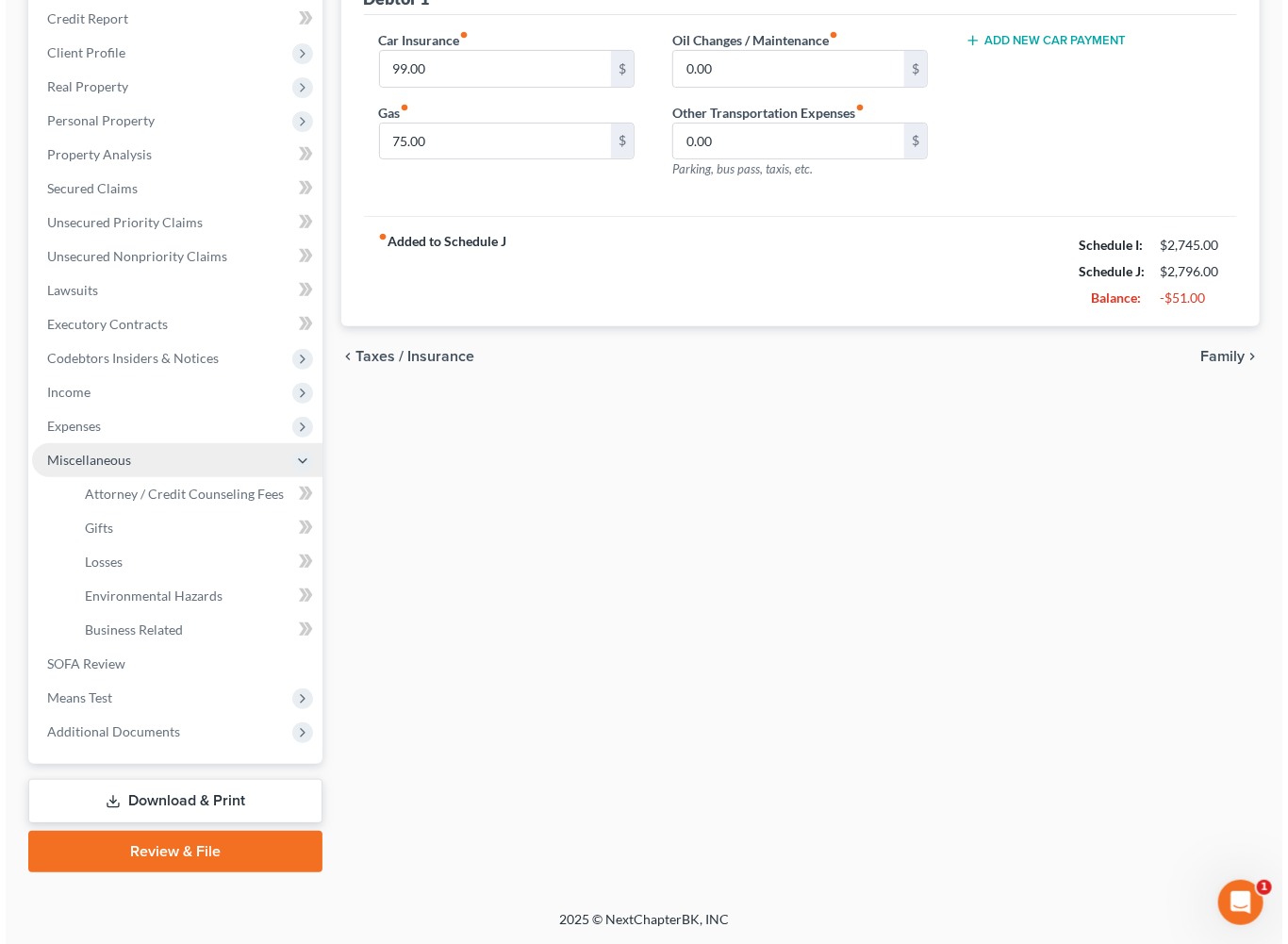
scroll to position [582, 0]
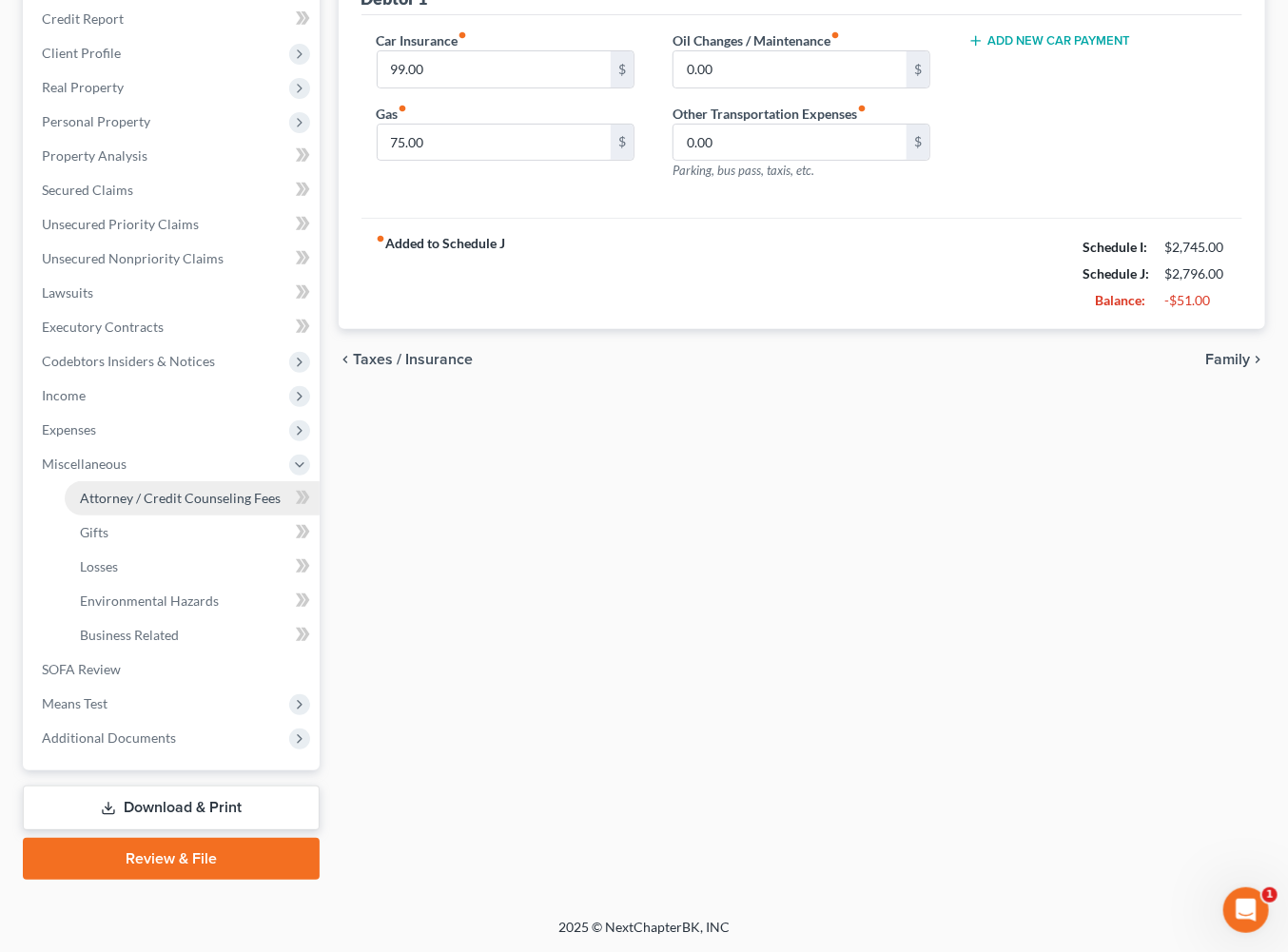
click at [160, 490] on span "Attorney / Credit Counseling Fees" at bounding box center [181, 497] width 201 height 16
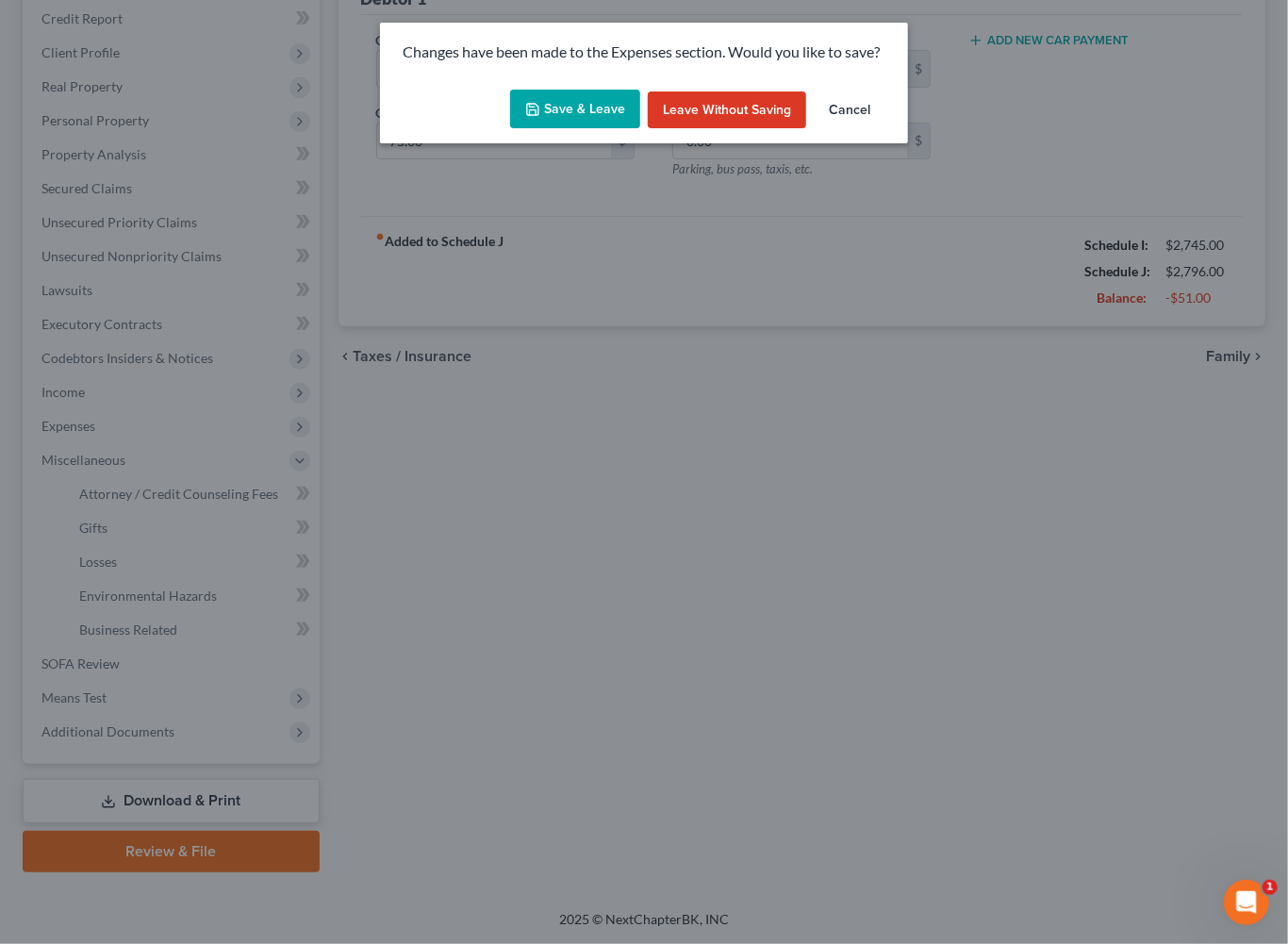
click at [528, 129] on button "Save & Leave" at bounding box center [575, 109] width 130 height 39
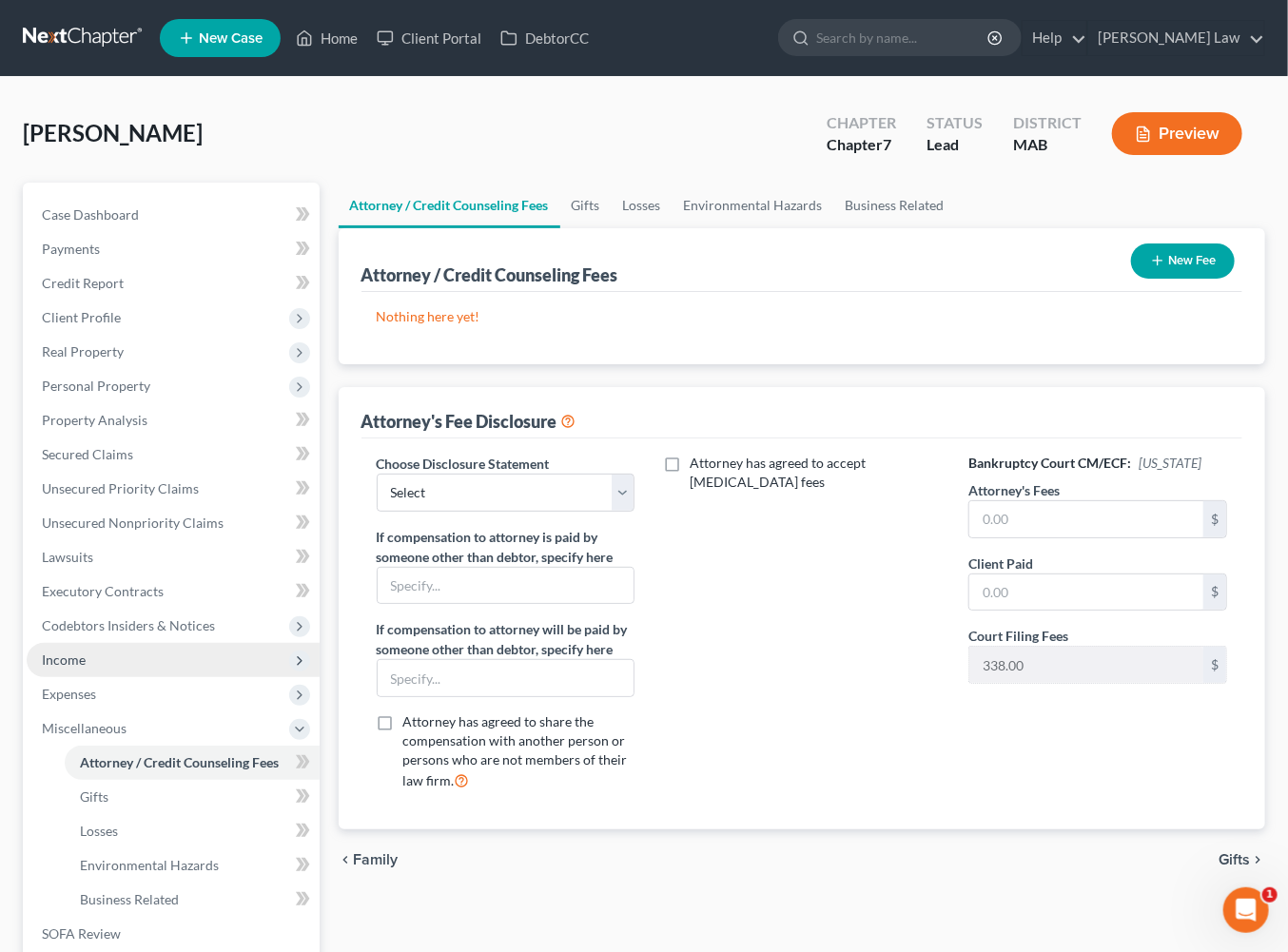
click at [96, 678] on span "Income" at bounding box center [173, 659] width 293 height 34
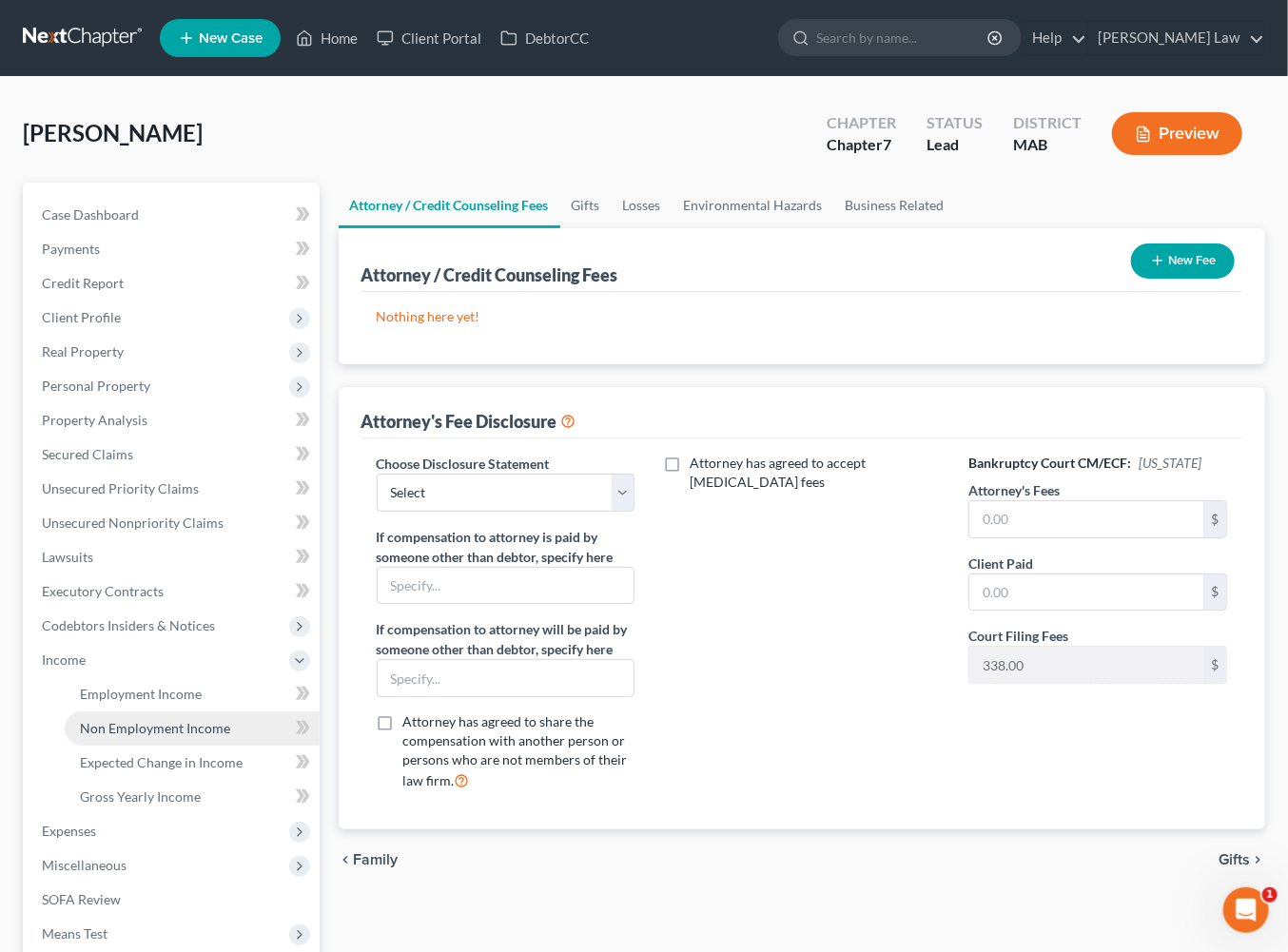
click at [184, 737] on span "Non Employment Income" at bounding box center [155, 728] width 151 height 16
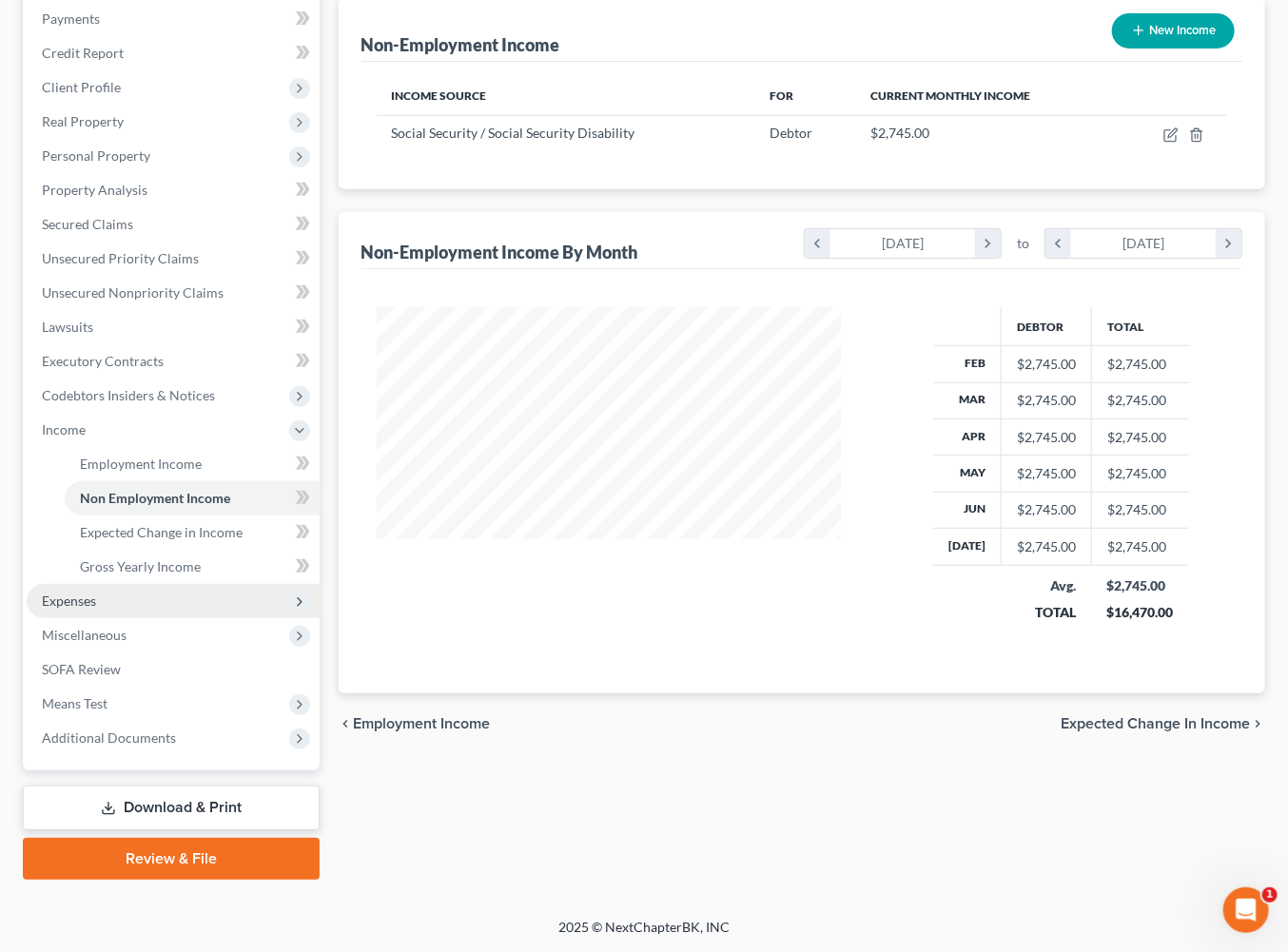
scroll to position [272, 0]
click at [123, 618] on span "Expenses" at bounding box center [173, 601] width 293 height 34
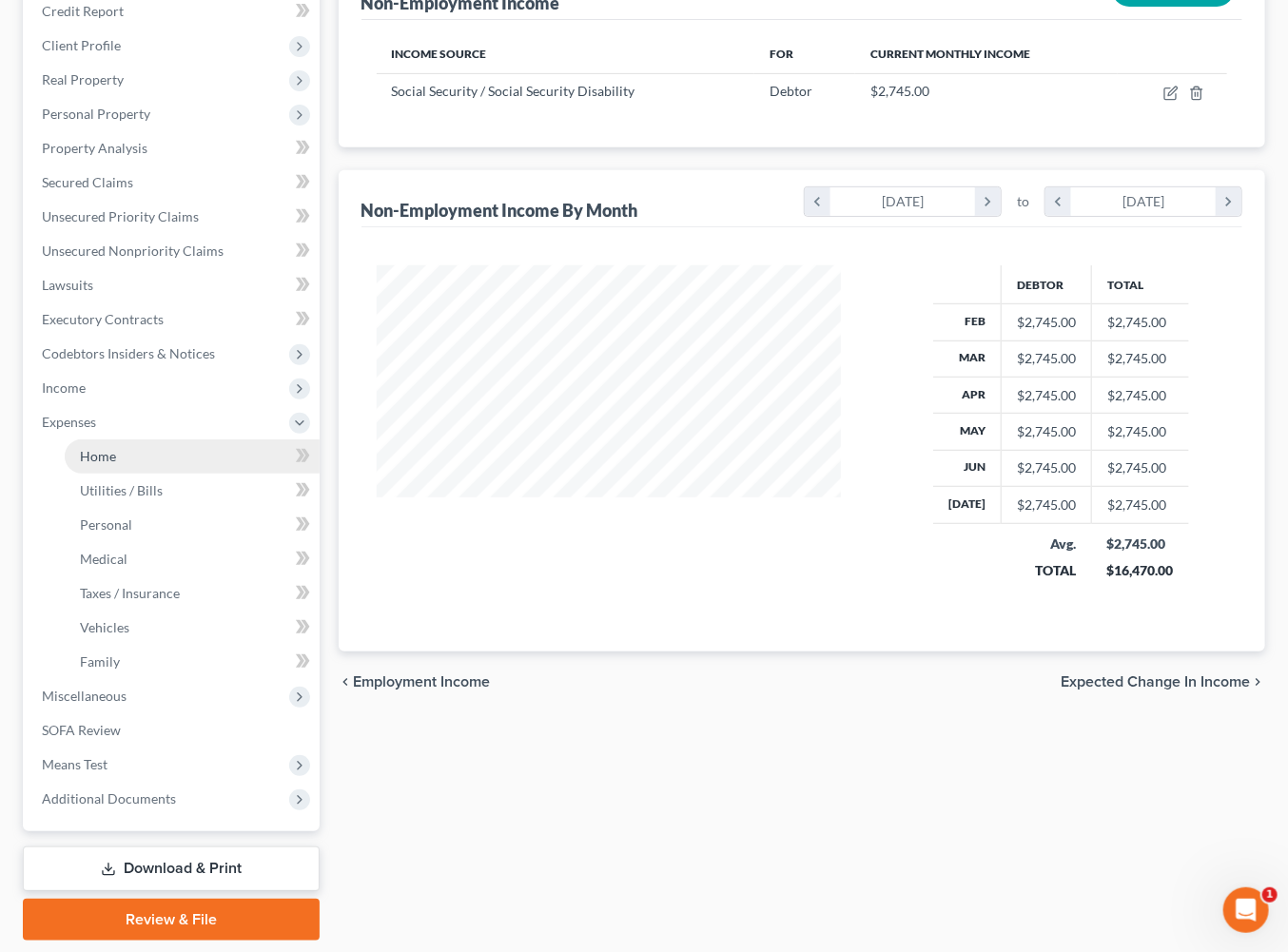
click at [116, 464] on span "Home" at bounding box center [98, 456] width 36 height 16
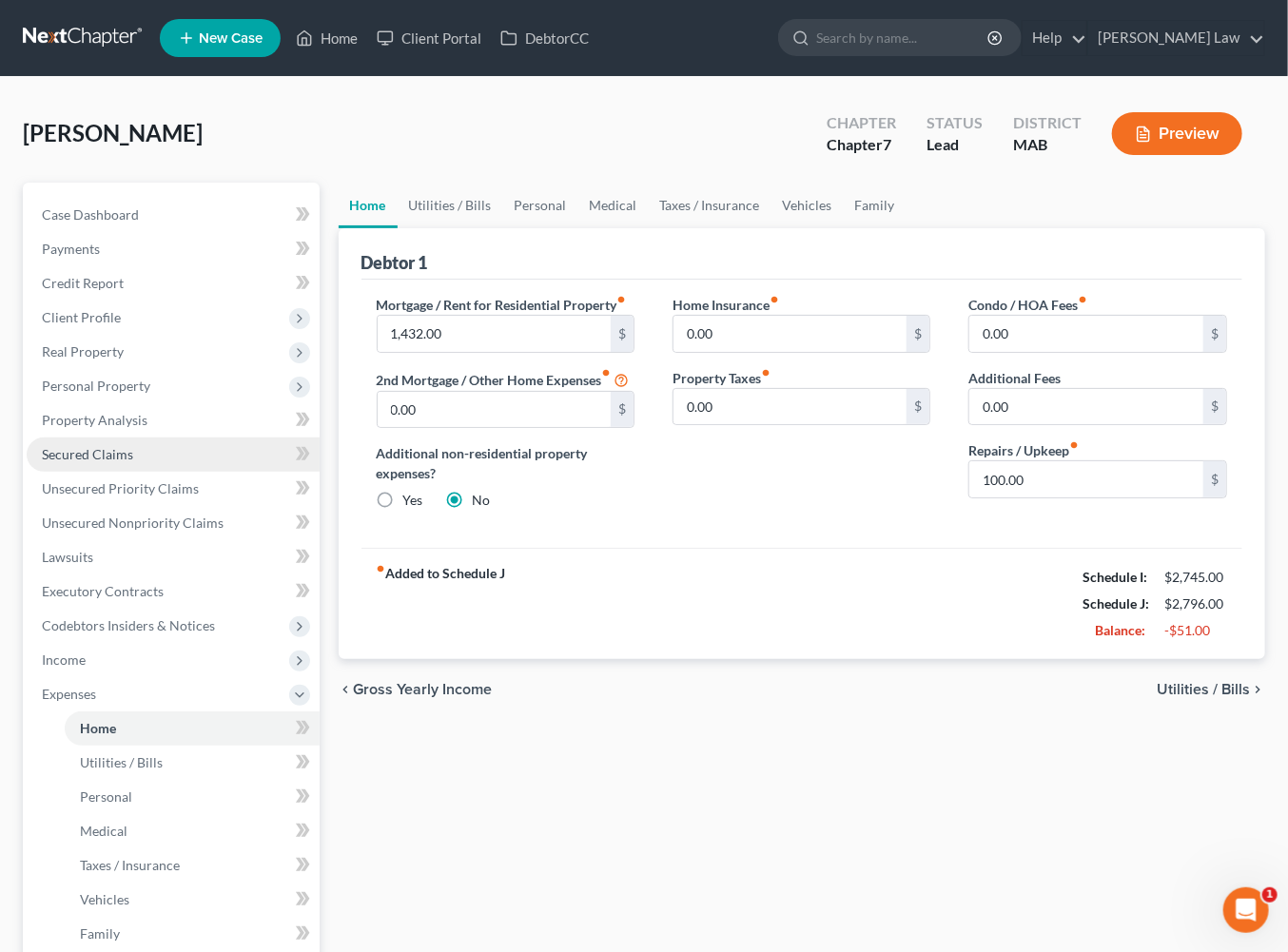
click at [66, 462] on span "Secured Claims" at bounding box center [87, 454] width 92 height 16
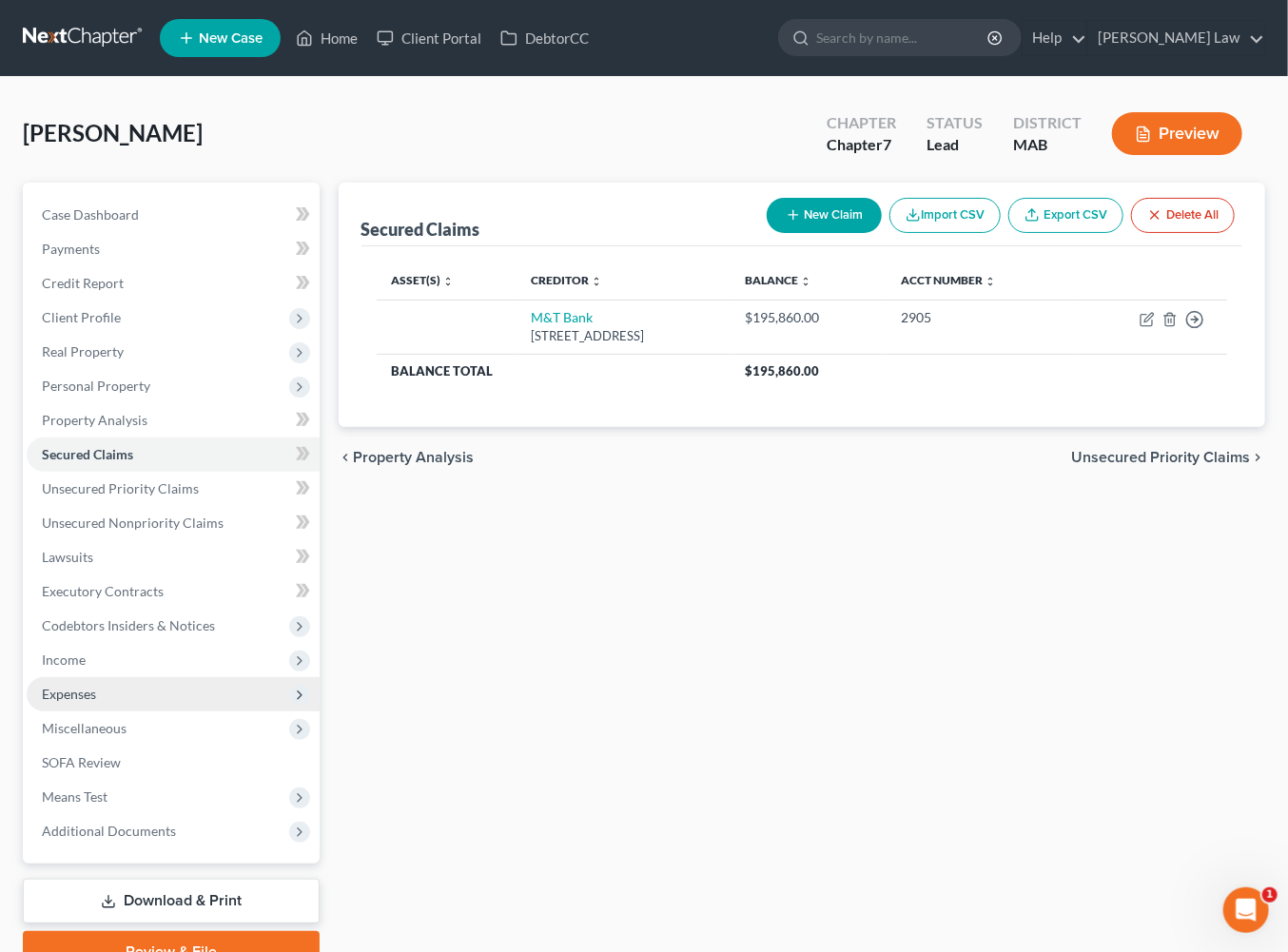
click at [97, 702] on span "Expenses" at bounding box center [69, 693] width 54 height 16
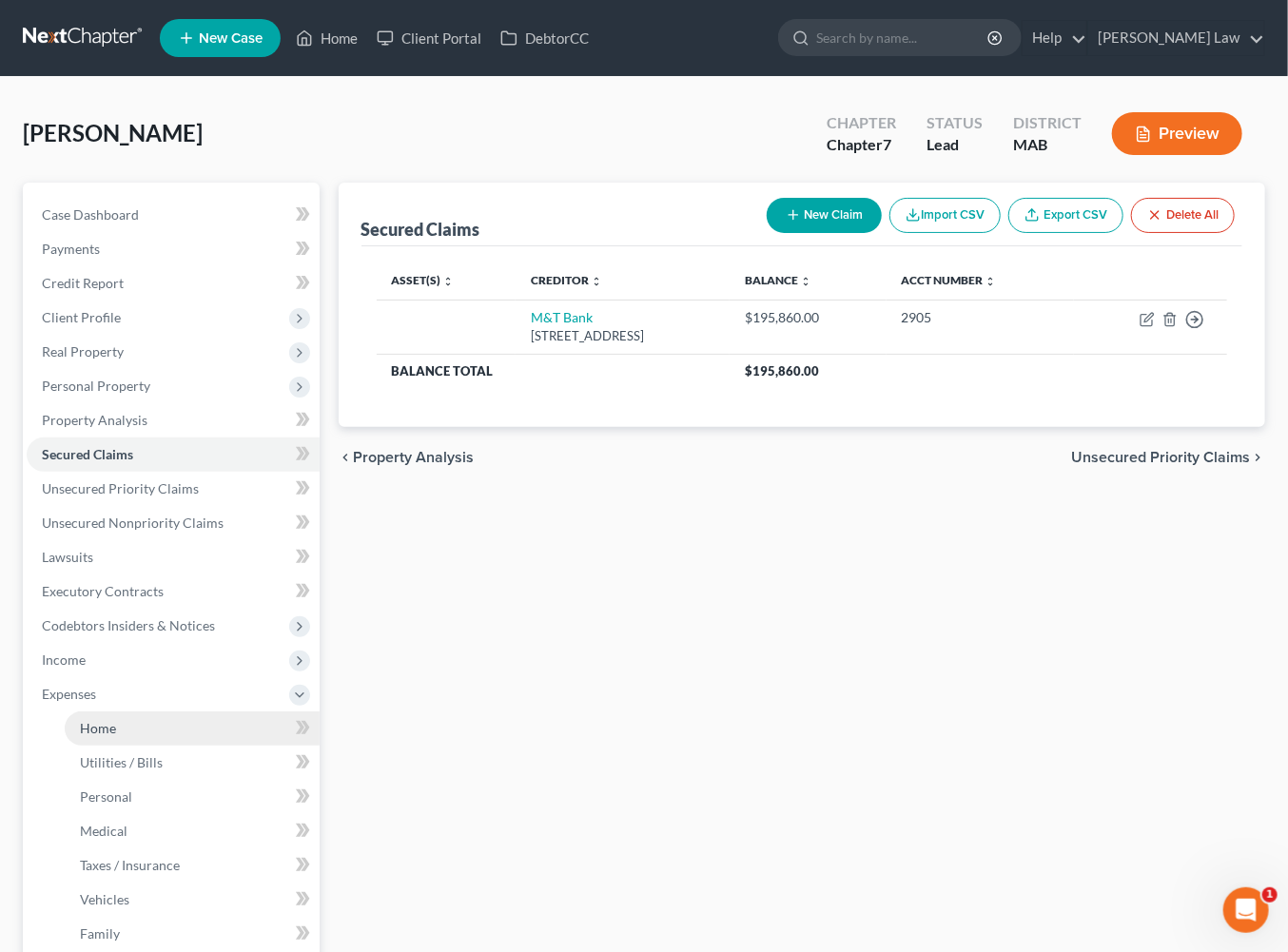
click at [106, 737] on span "Home" at bounding box center [98, 728] width 36 height 16
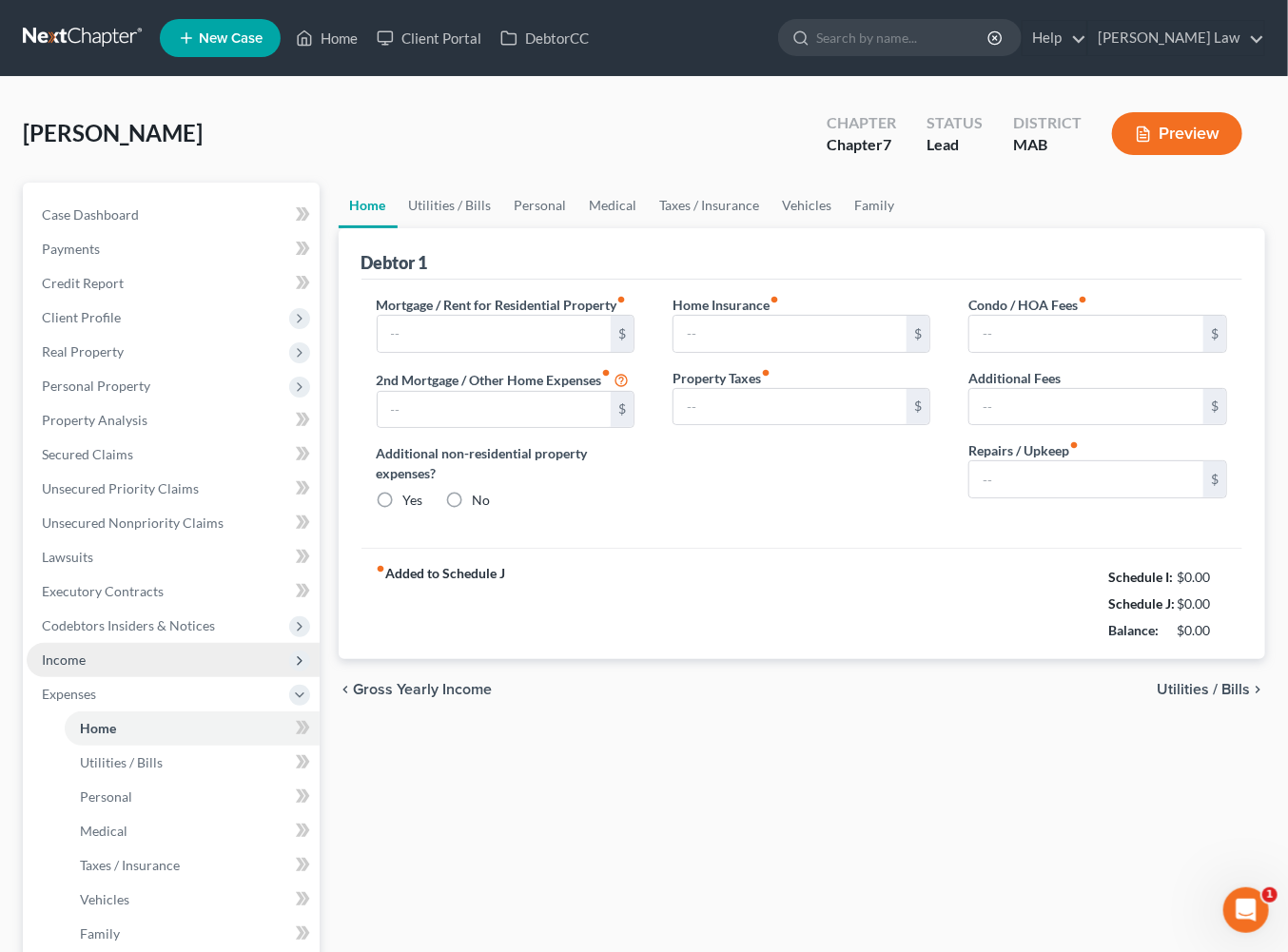
type input "1,432.00"
type input "0.00"
radio input "true"
type input "0.00"
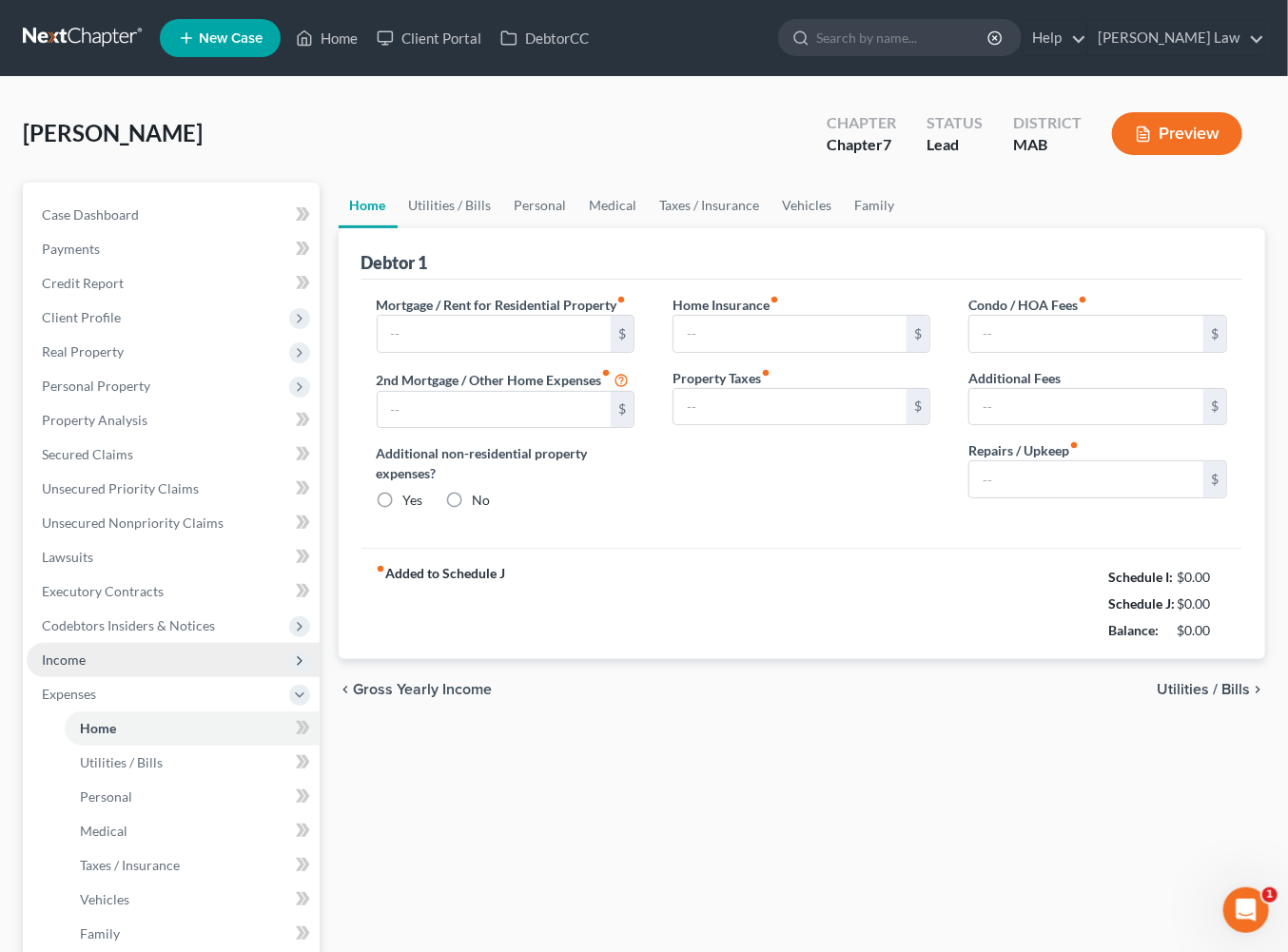
type input "0.00"
type input "100.00"
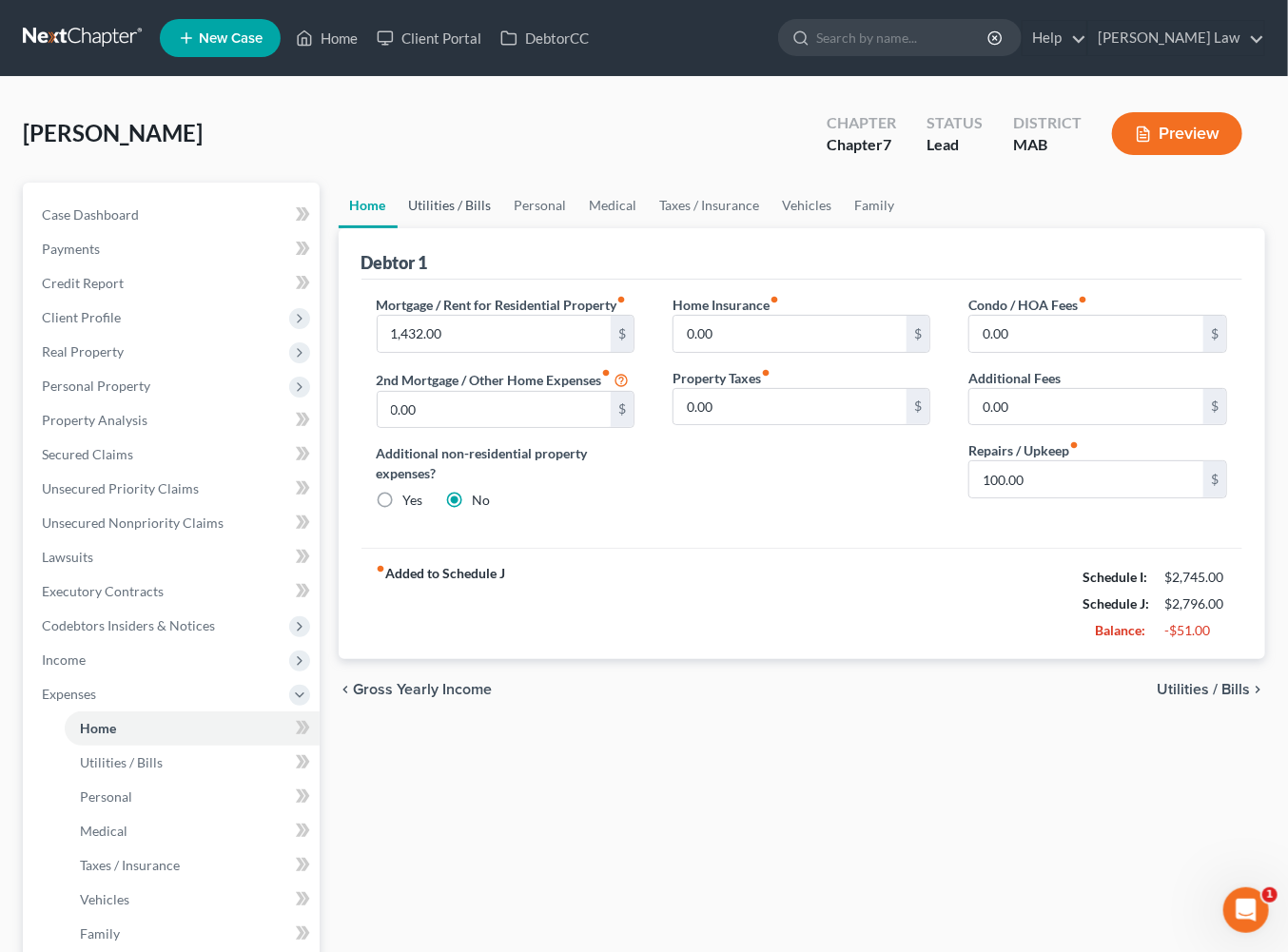
click at [497, 228] on link "Utilities / Bills" at bounding box center [450, 205] width 105 height 45
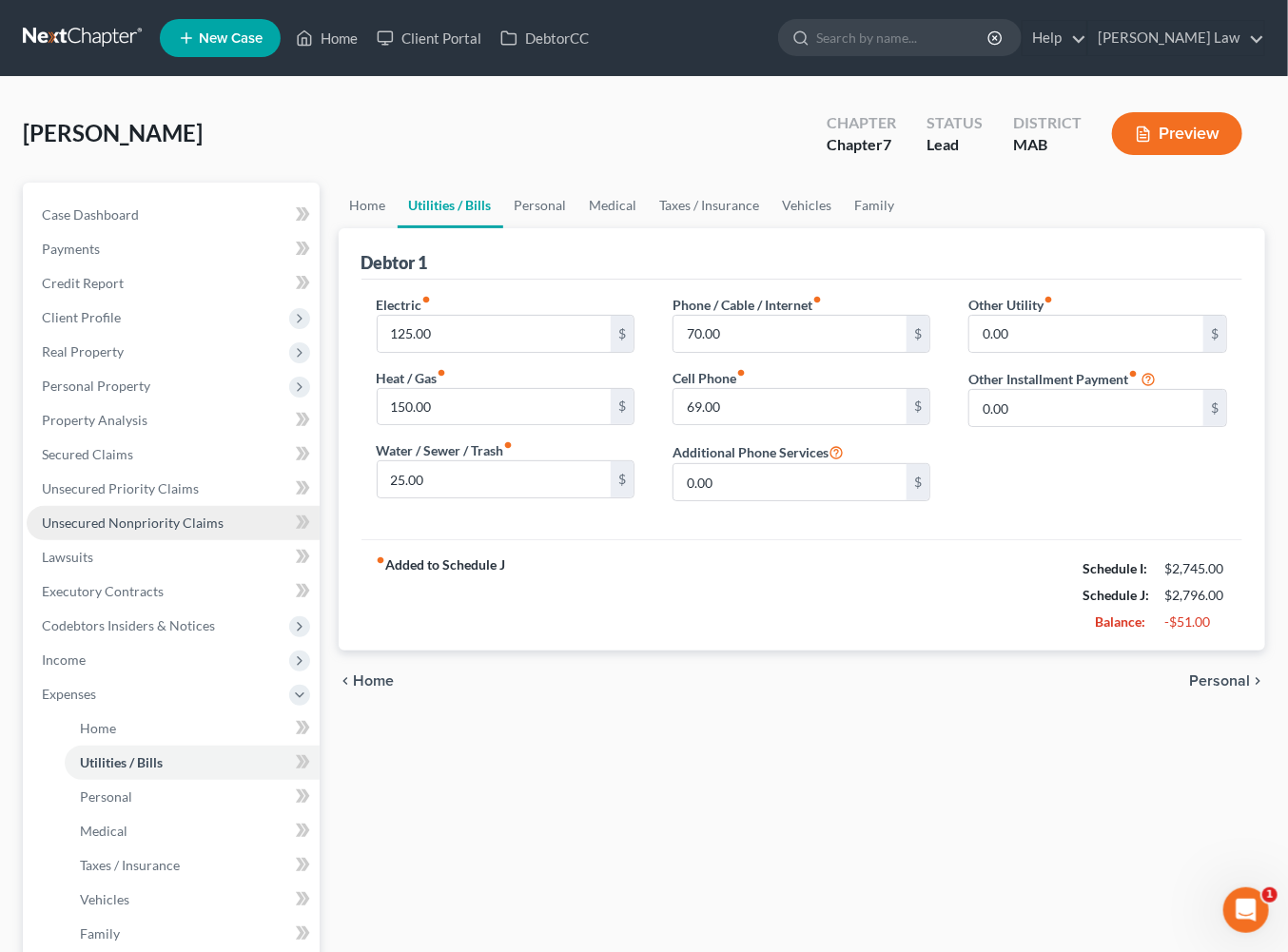
click at [224, 531] on span "Unsecured Nonpriority Claims" at bounding box center [132, 522] width 182 height 16
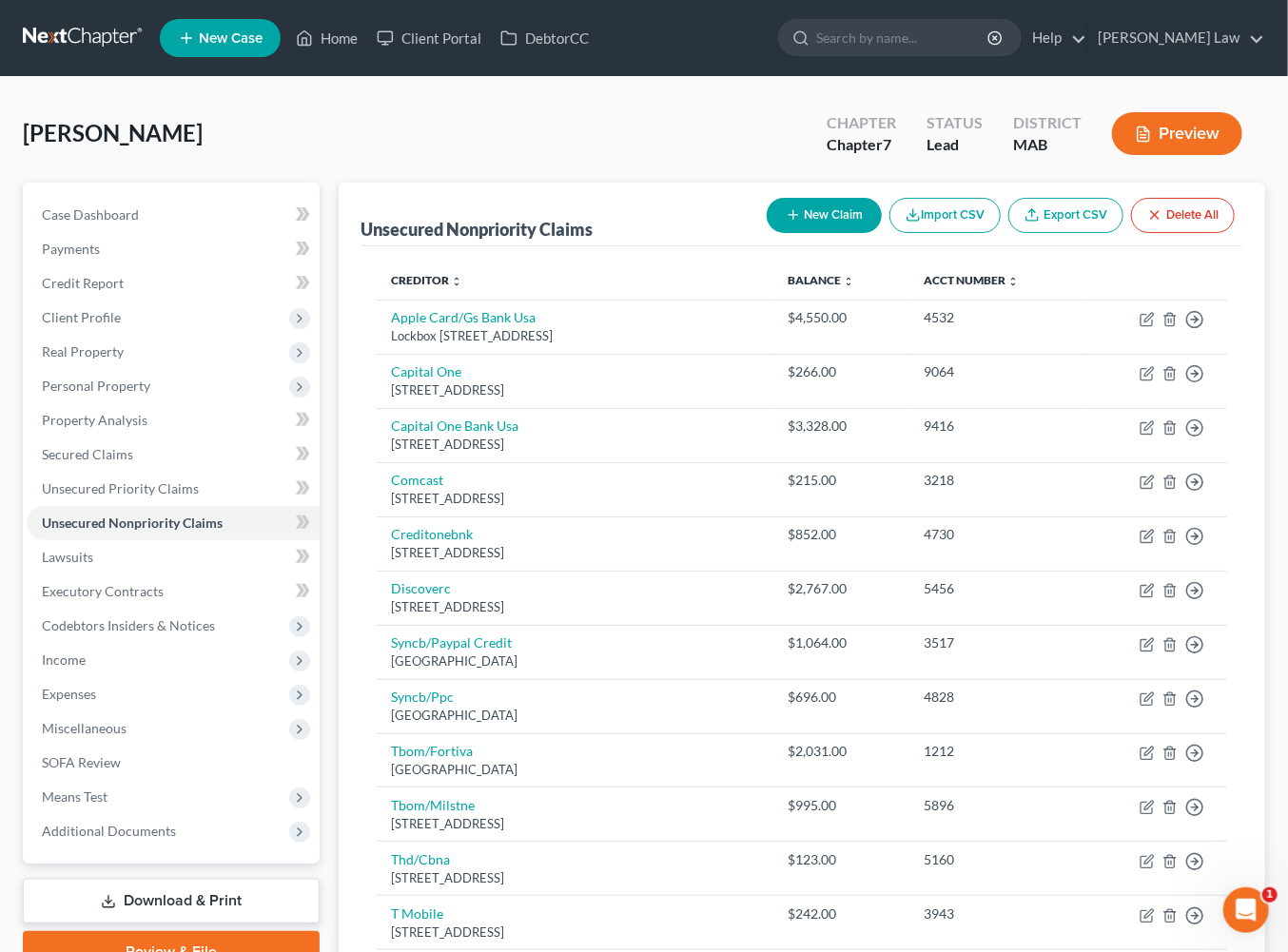
click at [767, 233] on button "New Claim" at bounding box center [824, 215] width 115 height 35
select select "0"
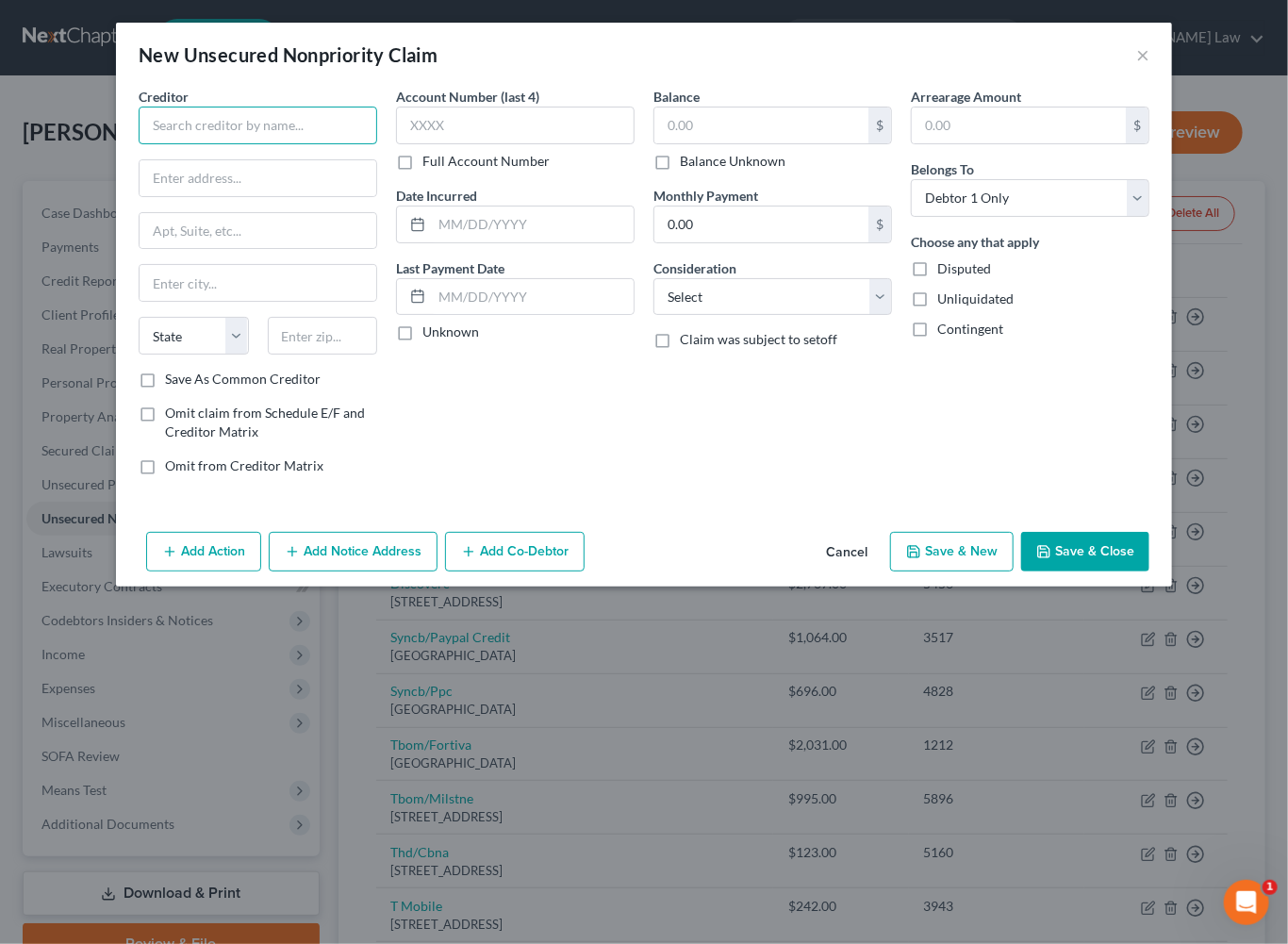
click at [139, 145] on input "text" at bounding box center [257, 124] width 238 height 37
type input "South Coast Health- Tobey Hospital"
click at [348, 572] on button "Add Notice Address" at bounding box center [353, 551] width 168 height 39
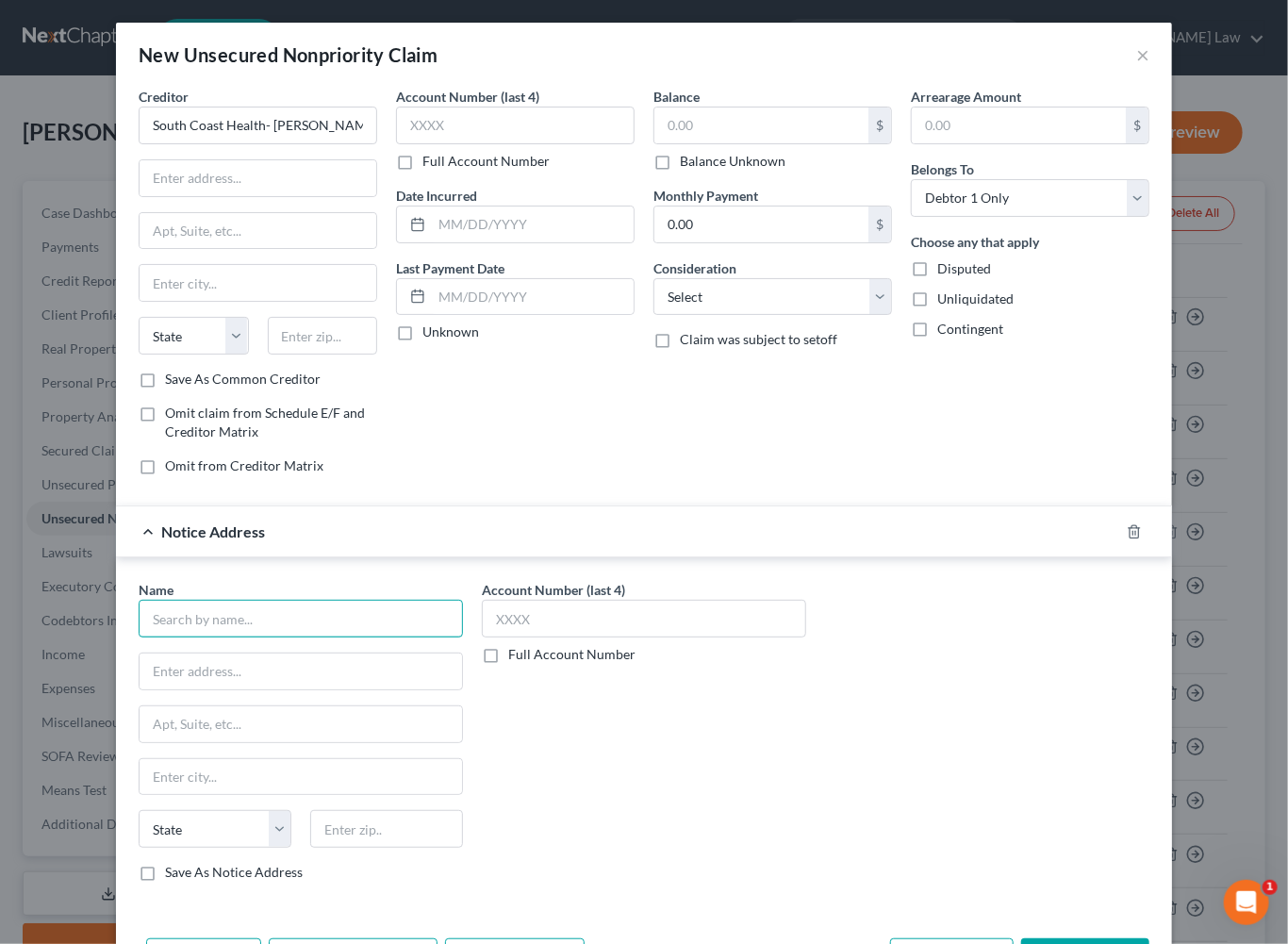
click at [149, 638] on input "text" at bounding box center [300, 618] width 324 height 37
type input "S"
click at [152, 196] on input "text" at bounding box center [257, 177] width 236 height 35
type input "43 High Street"
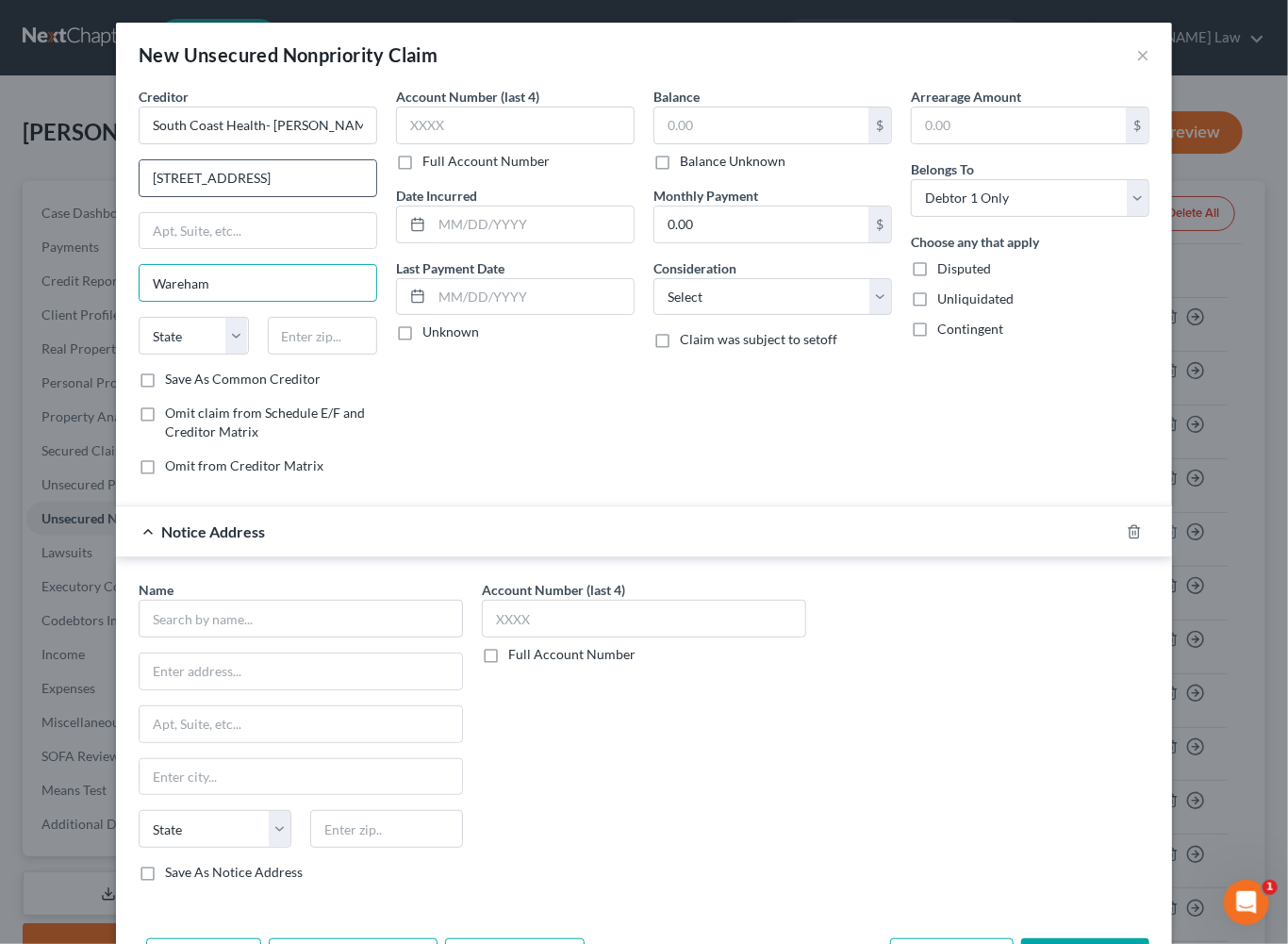
type input "Wareham"
select select "22"
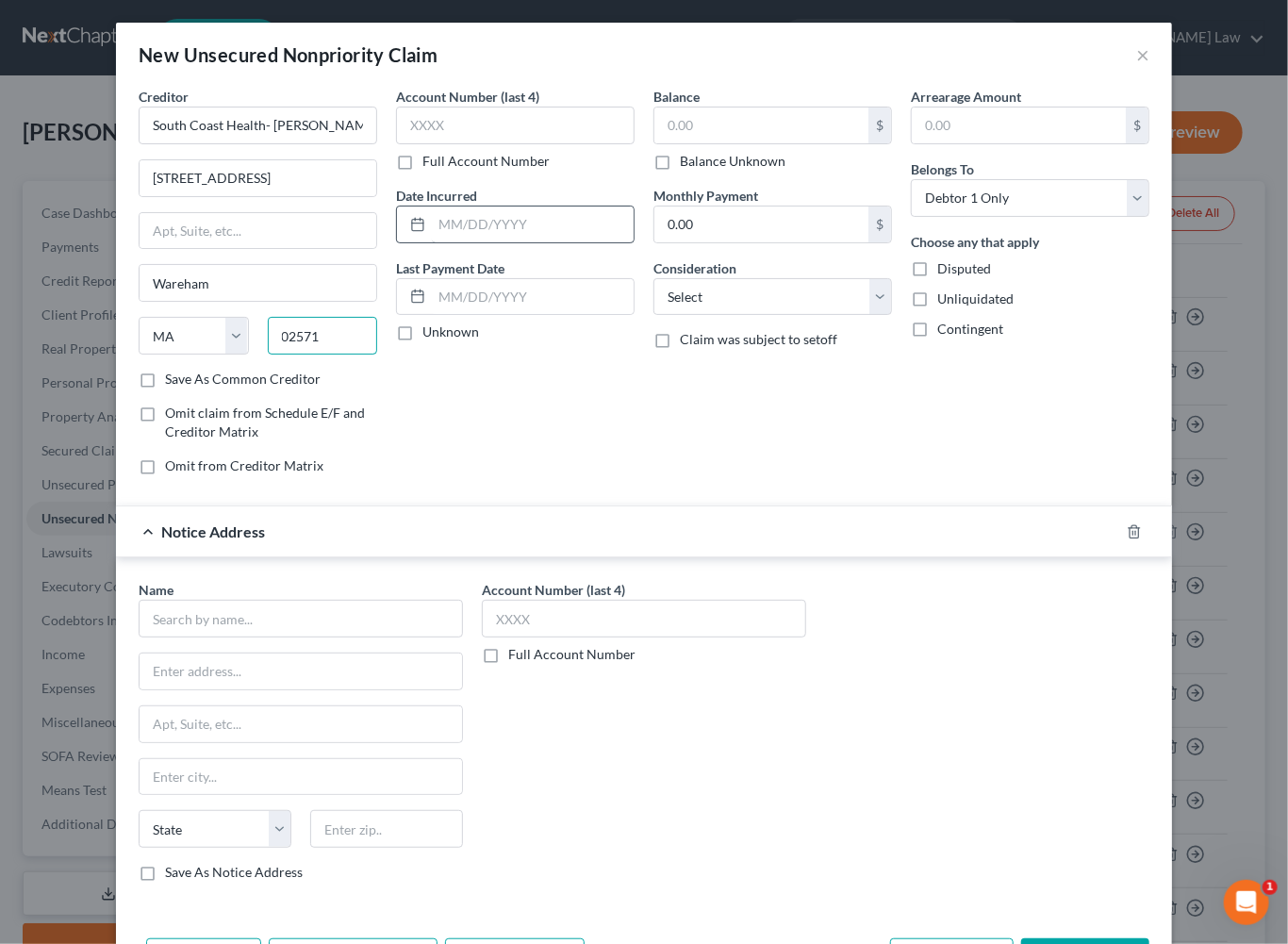
type input "02571"
click at [432, 242] on input "text" at bounding box center [532, 224] width 202 height 35
type input "2024"
click at [708, 144] on input "text" at bounding box center [762, 124] width 214 height 35
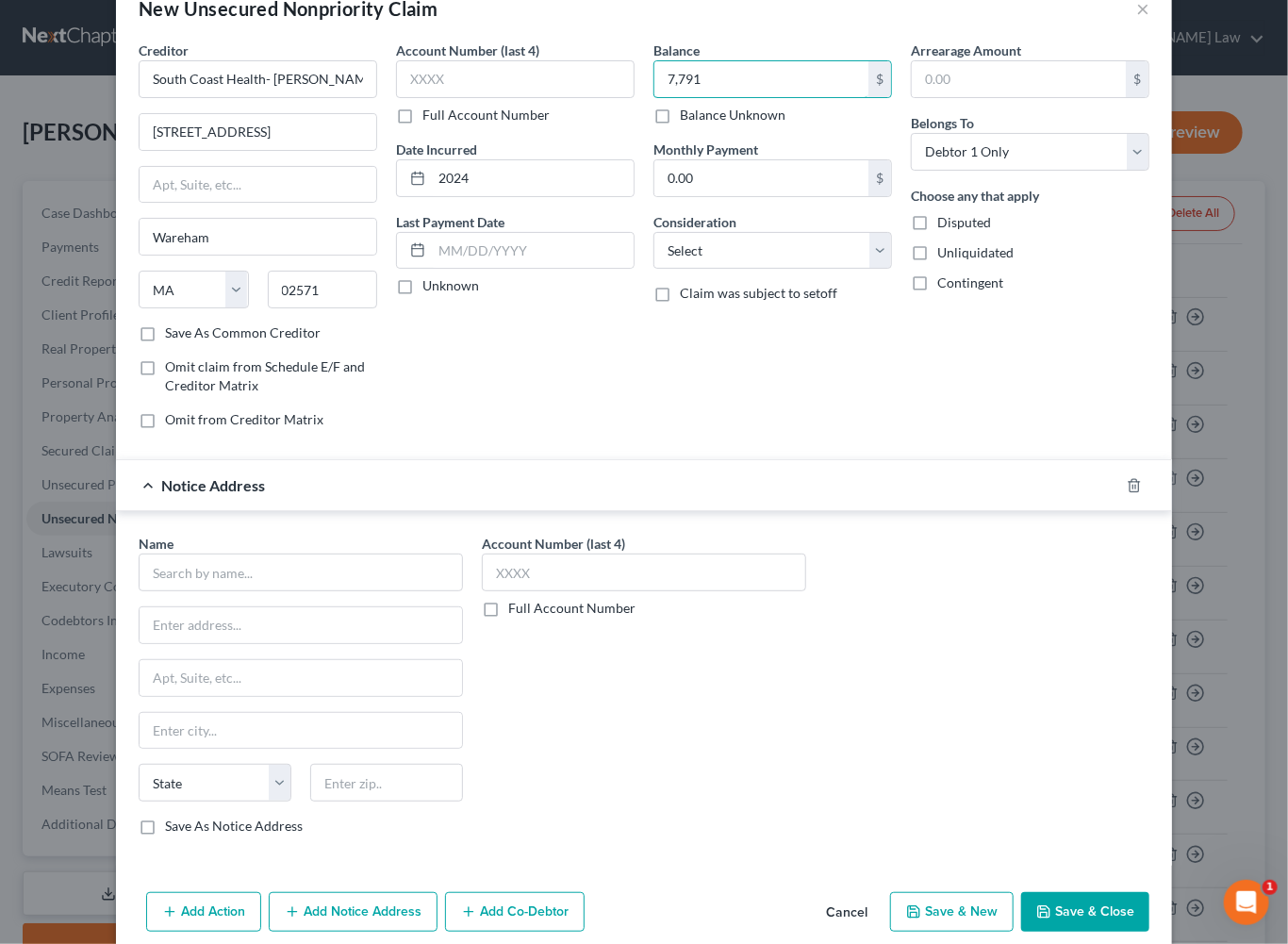
scroll to position [314, 0]
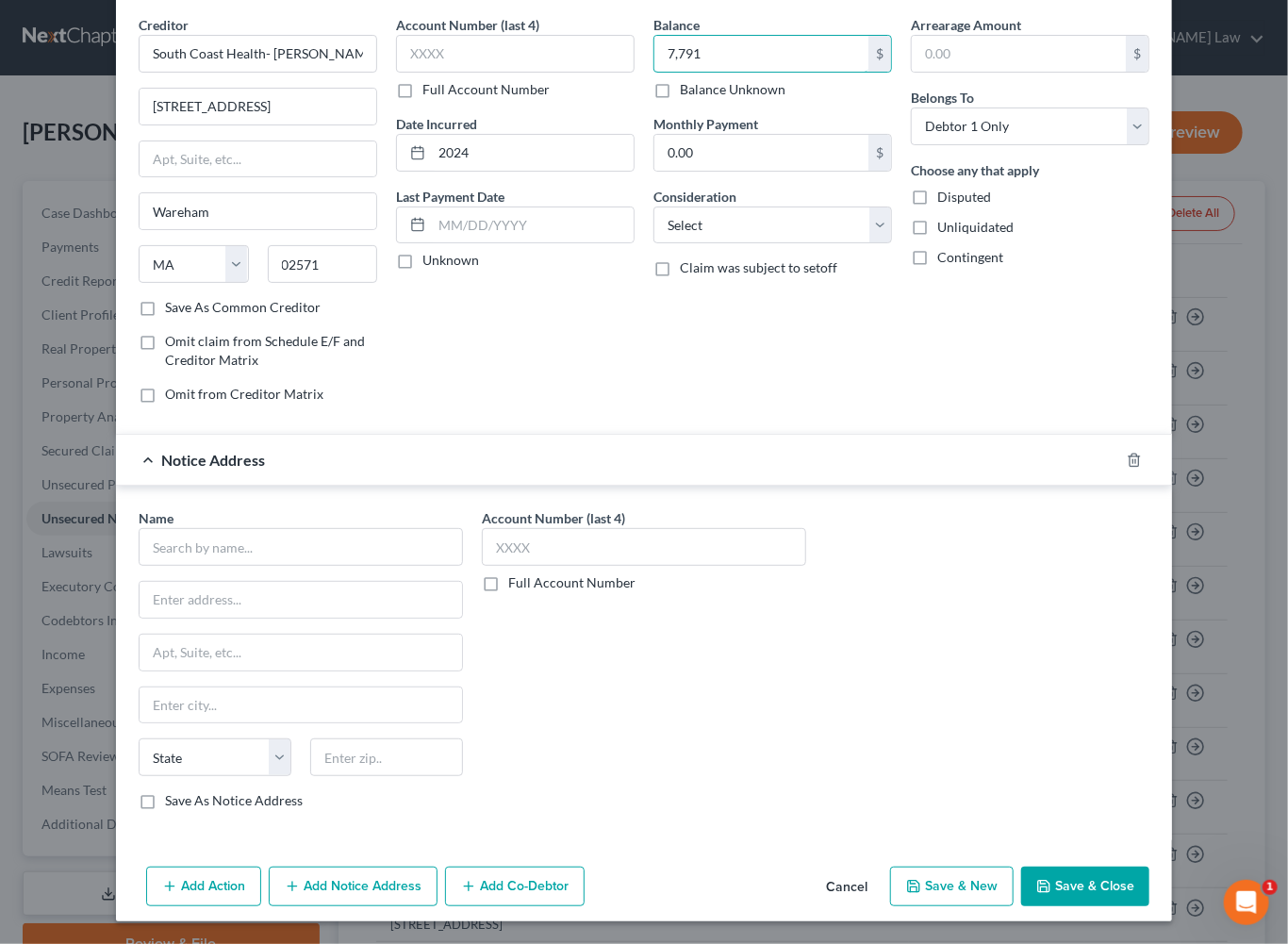
type input "7,791"
drag, startPoint x: 1121, startPoint y: 875, endPoint x: 1127, endPoint y: 865, distance: 11.7
click at [1121, 874] on button "Save & Close" at bounding box center [1085, 886] width 128 height 39
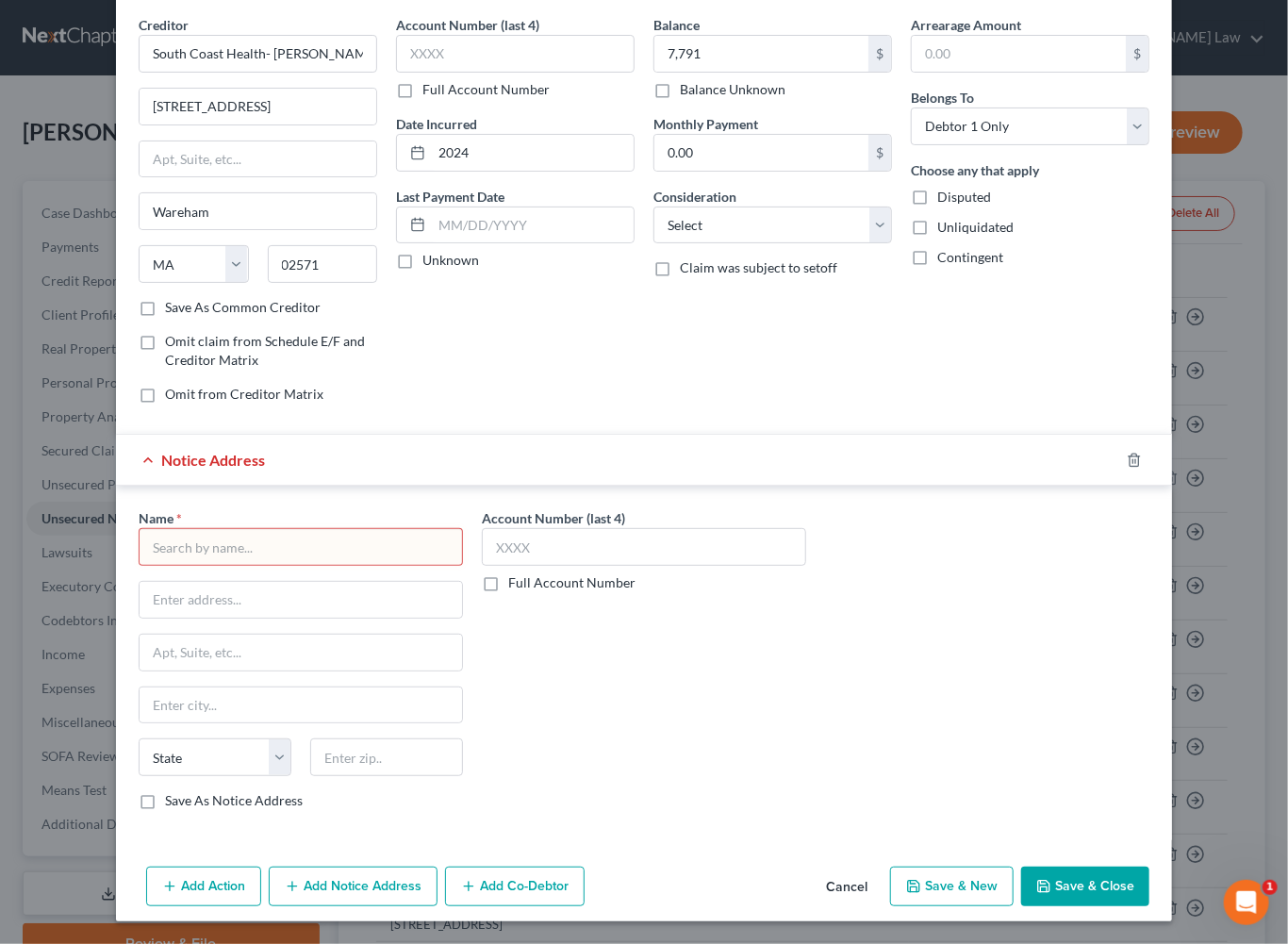
scroll to position [0, 0]
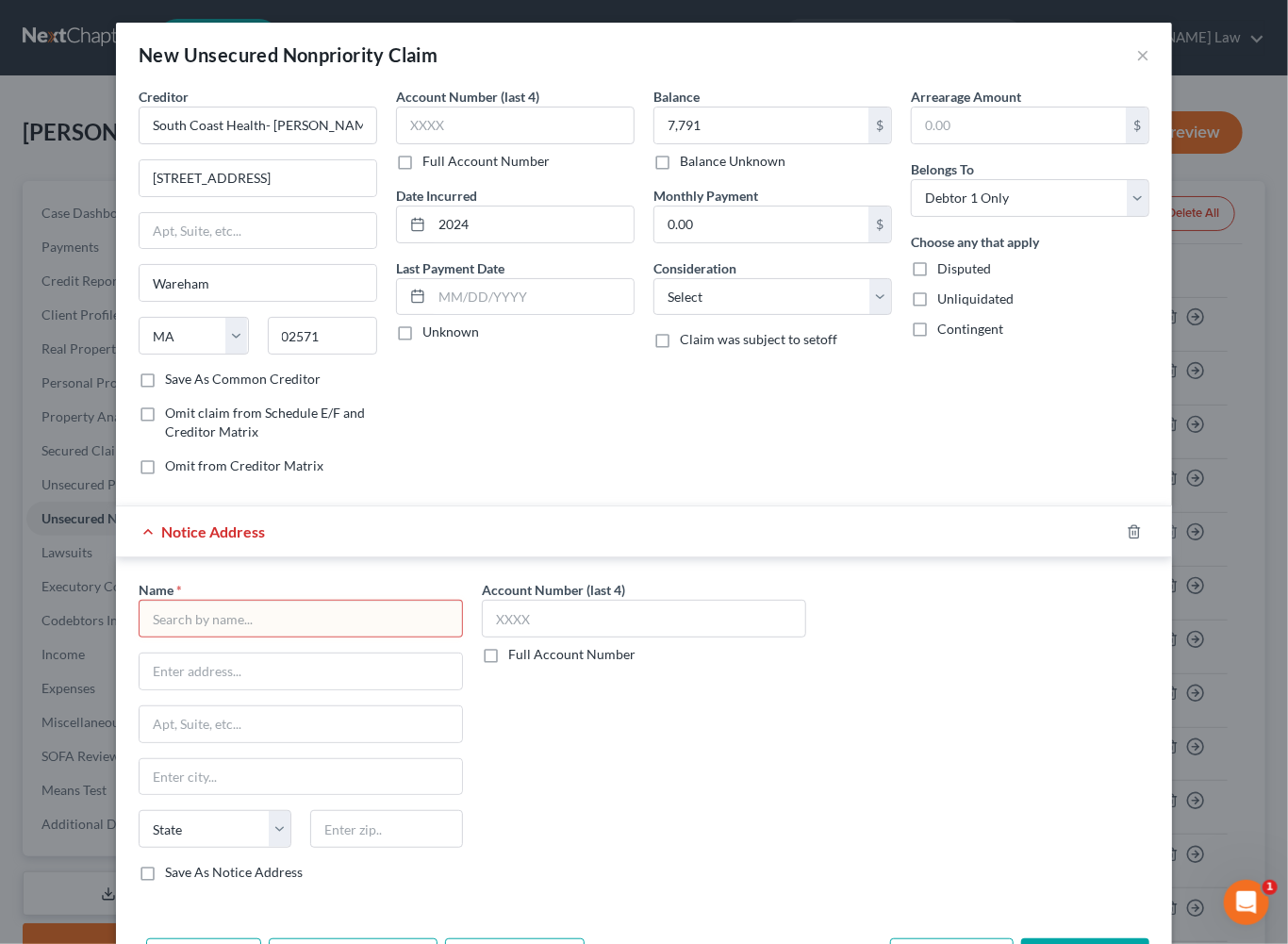
click at [251, 638] on input "text" at bounding box center [300, 618] width 324 height 37
type input "South Coast Physicians Group"
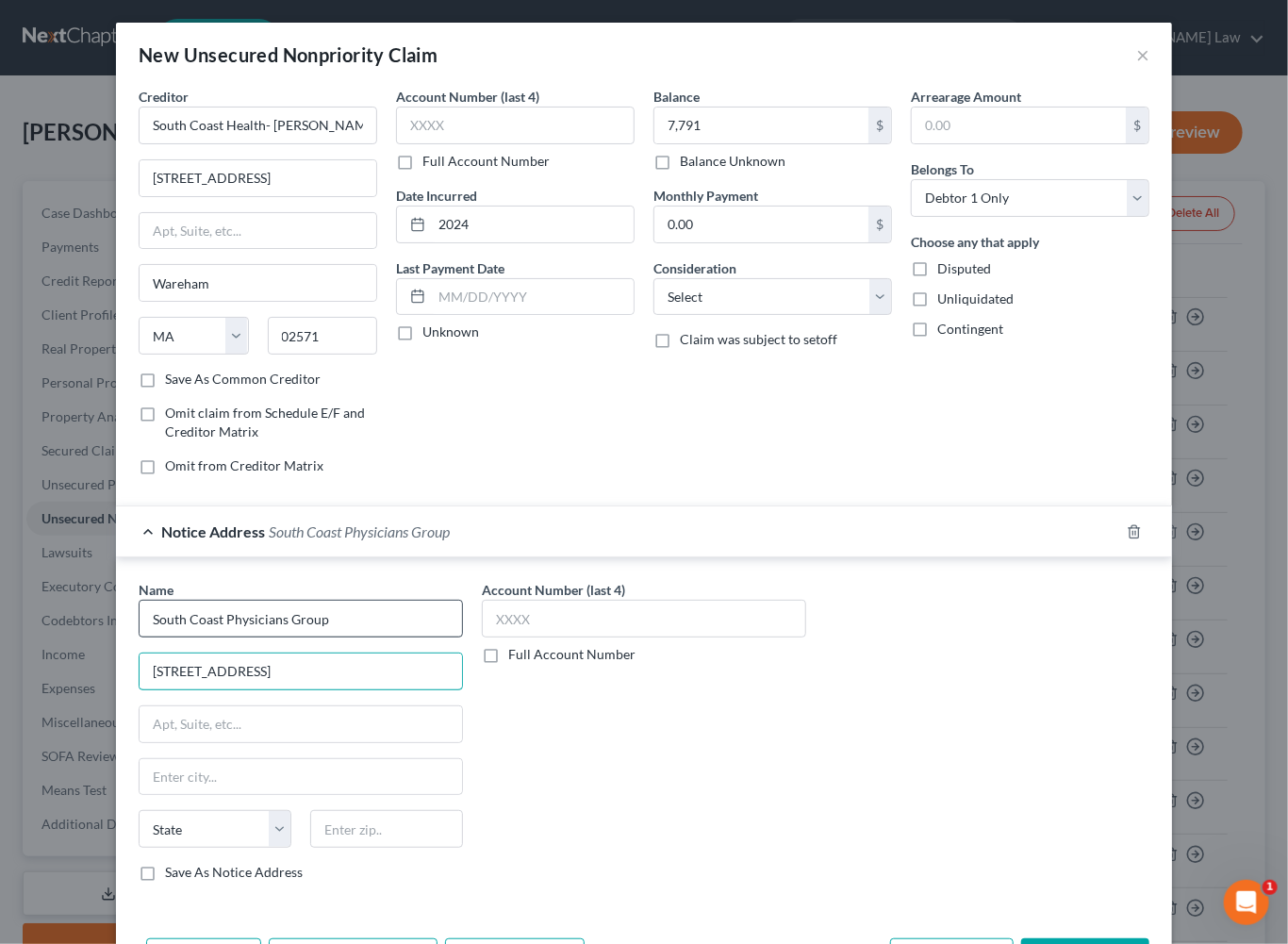
type input "43 High Street"
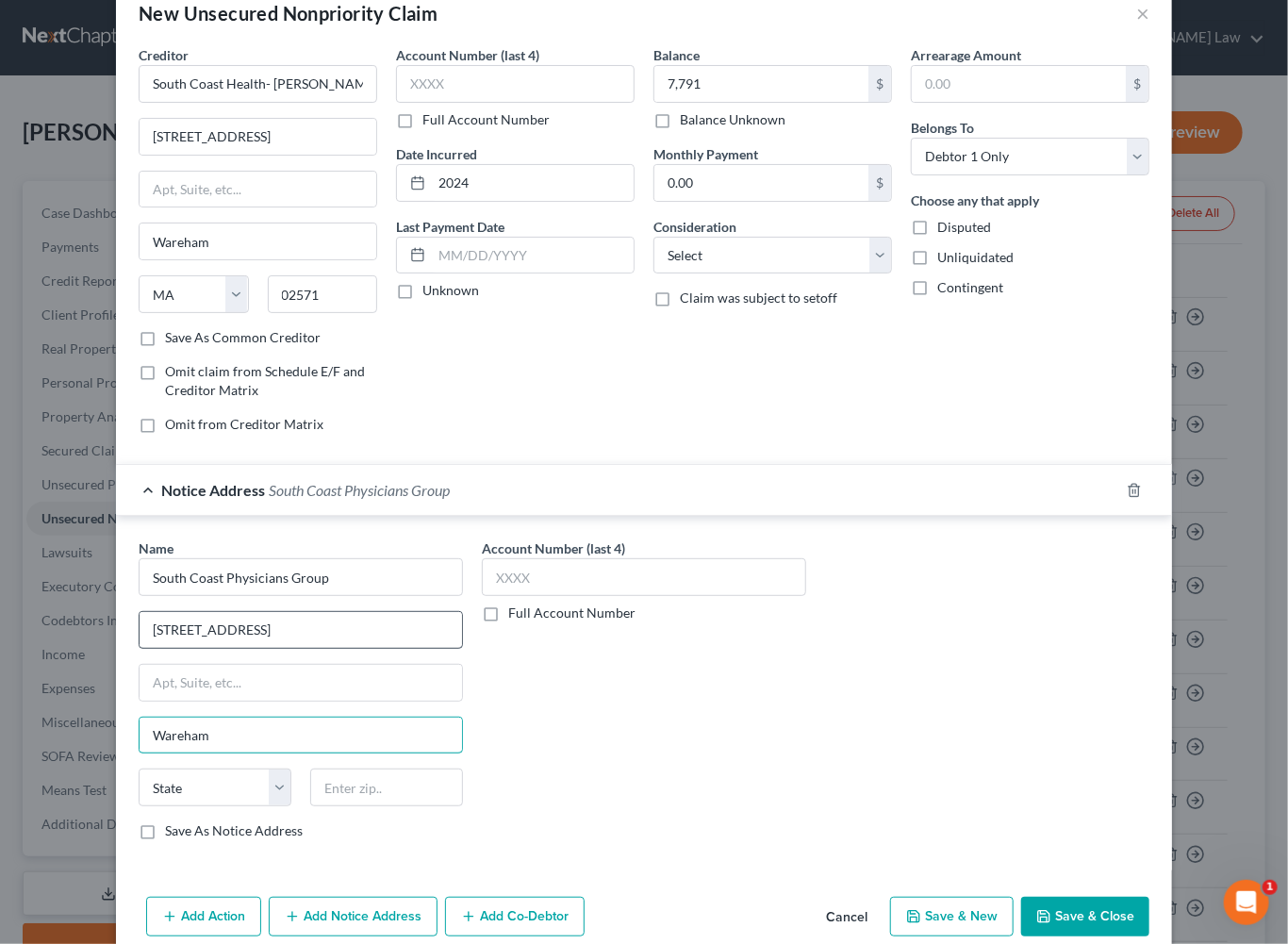
type input "Wareham"
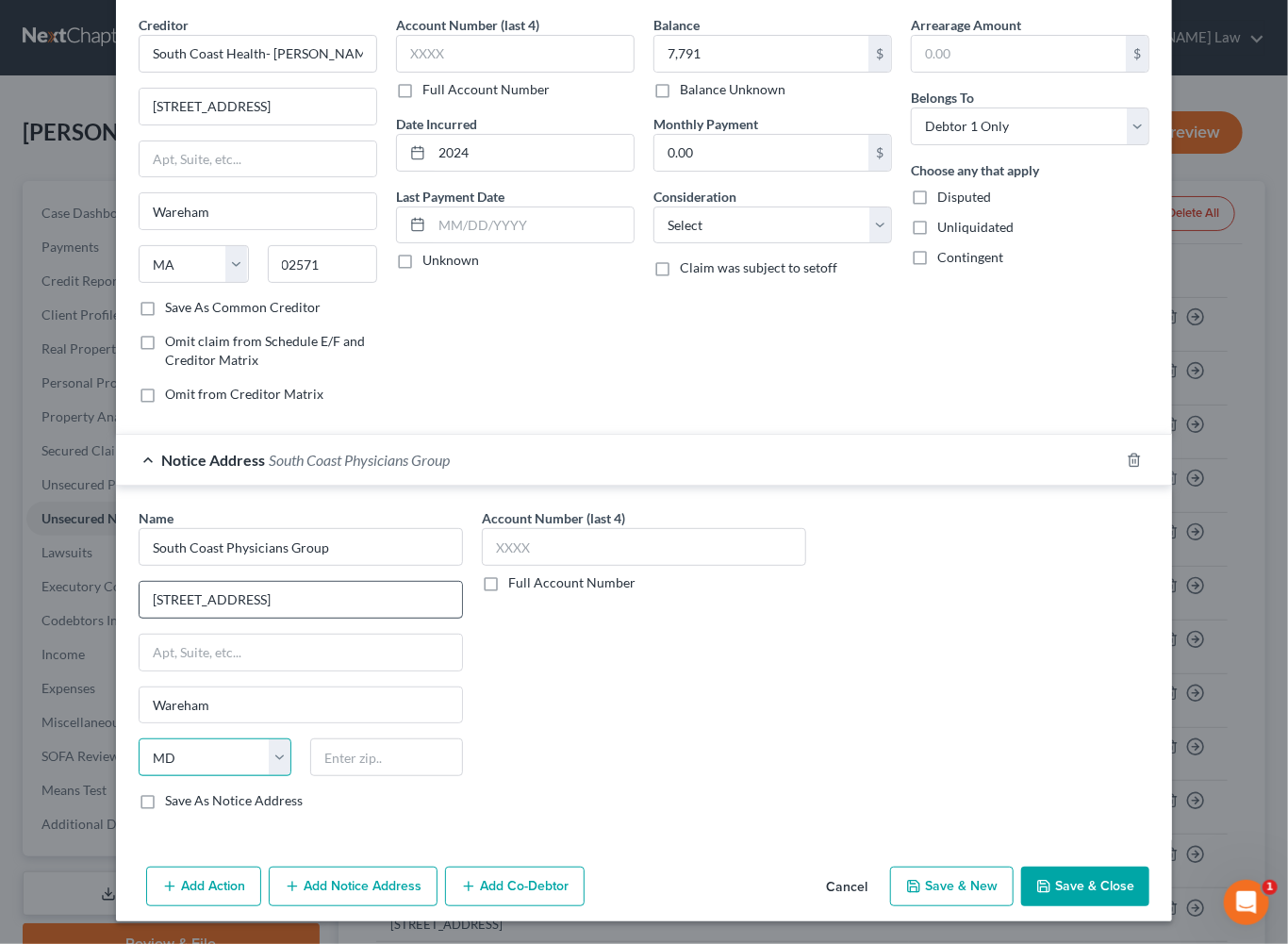
select select "22"
type input "02571"
click at [1132, 870] on button "Save & Close" at bounding box center [1085, 886] width 128 height 39
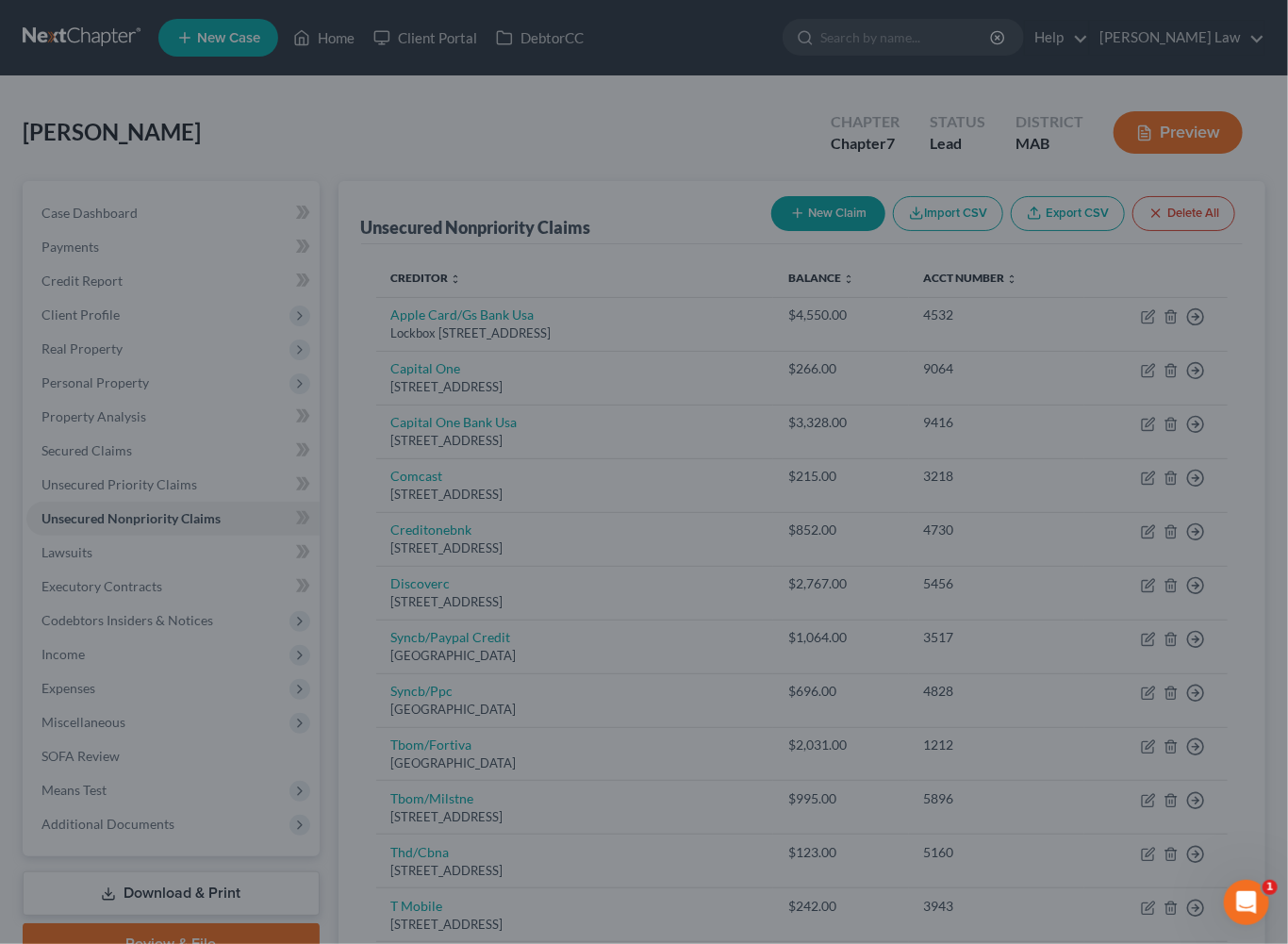
type input "7,791.00"
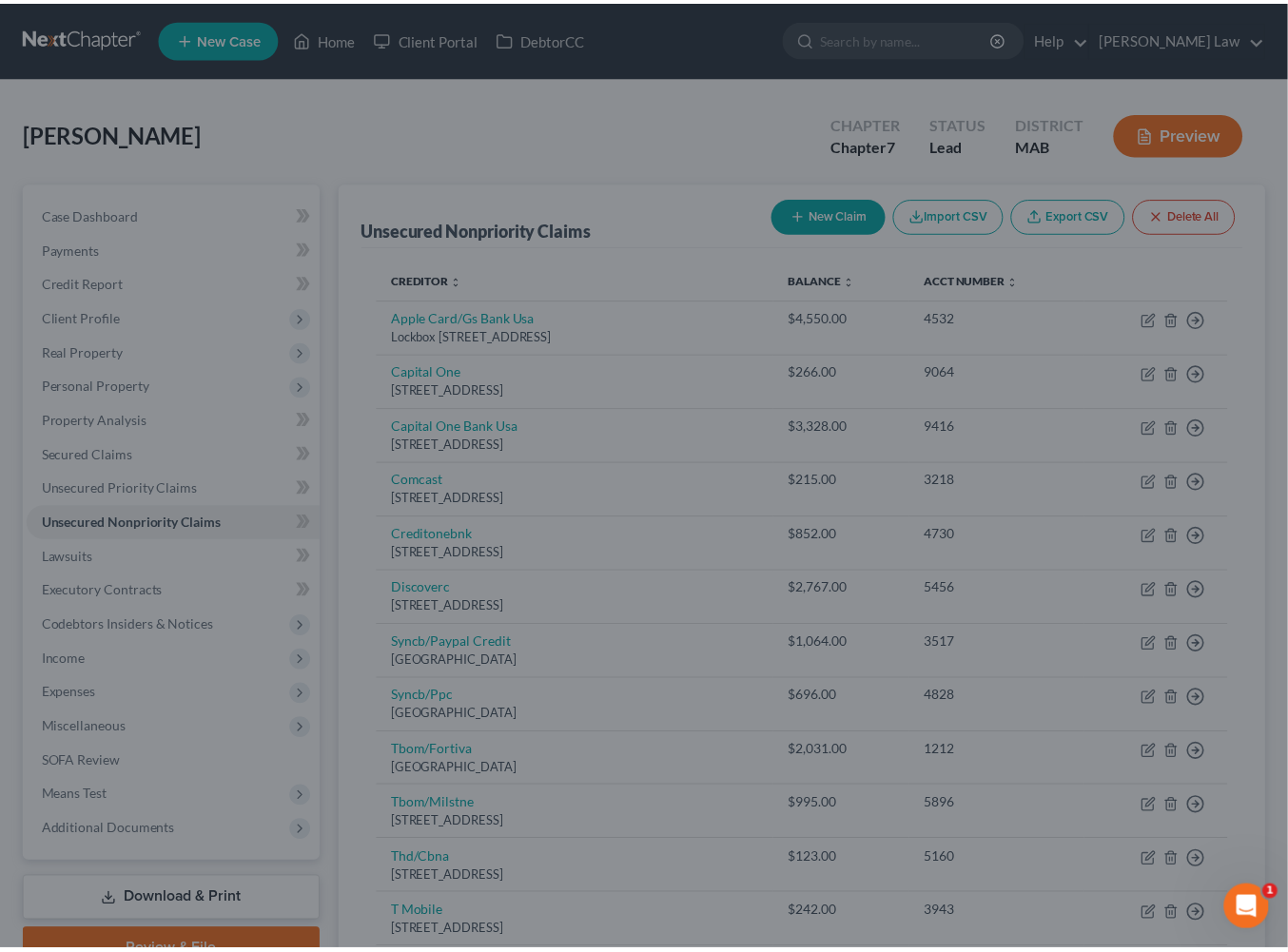
scroll to position [0, 0]
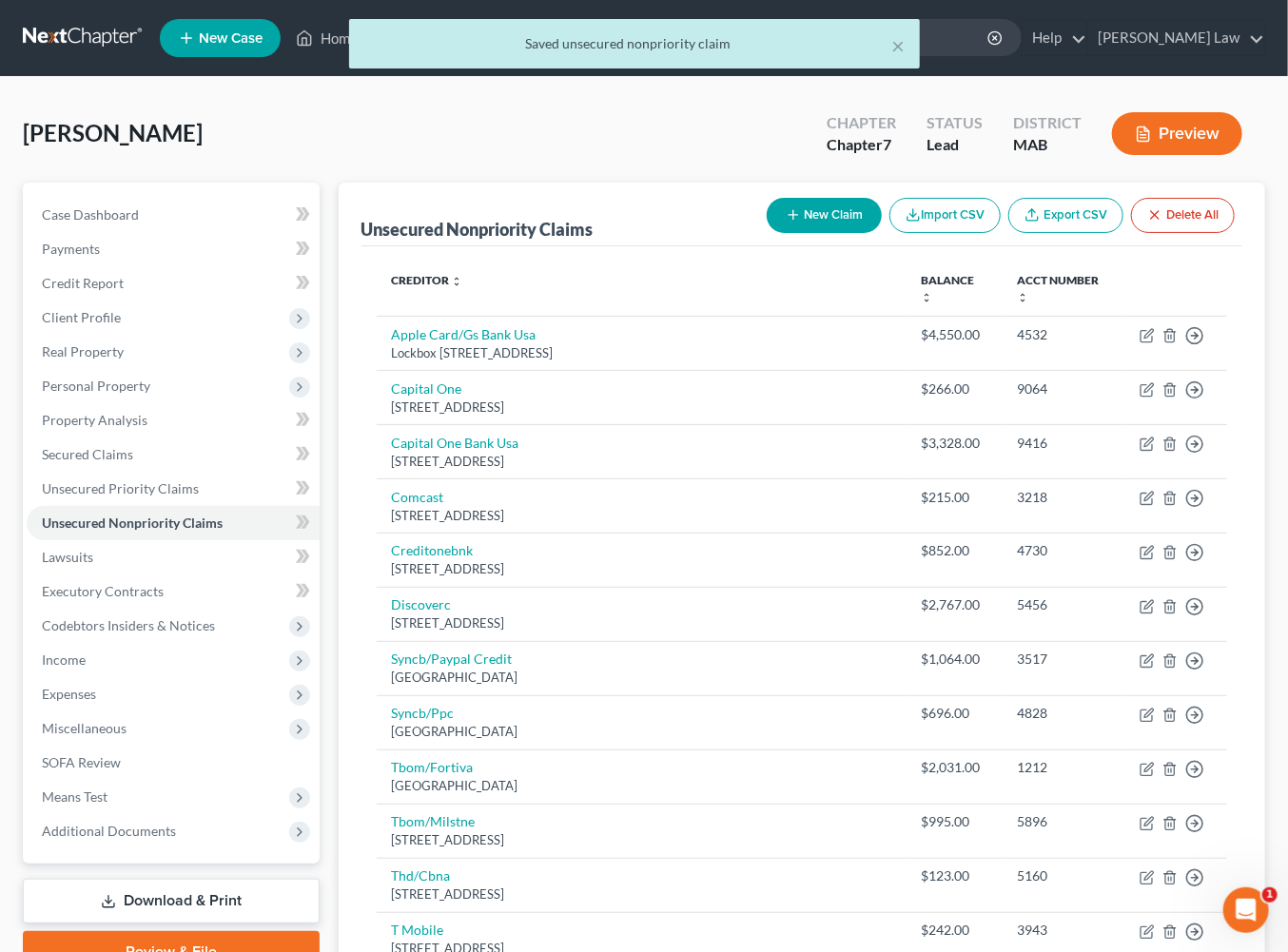
click at [767, 233] on button "New Claim" at bounding box center [824, 215] width 115 height 35
select select "0"
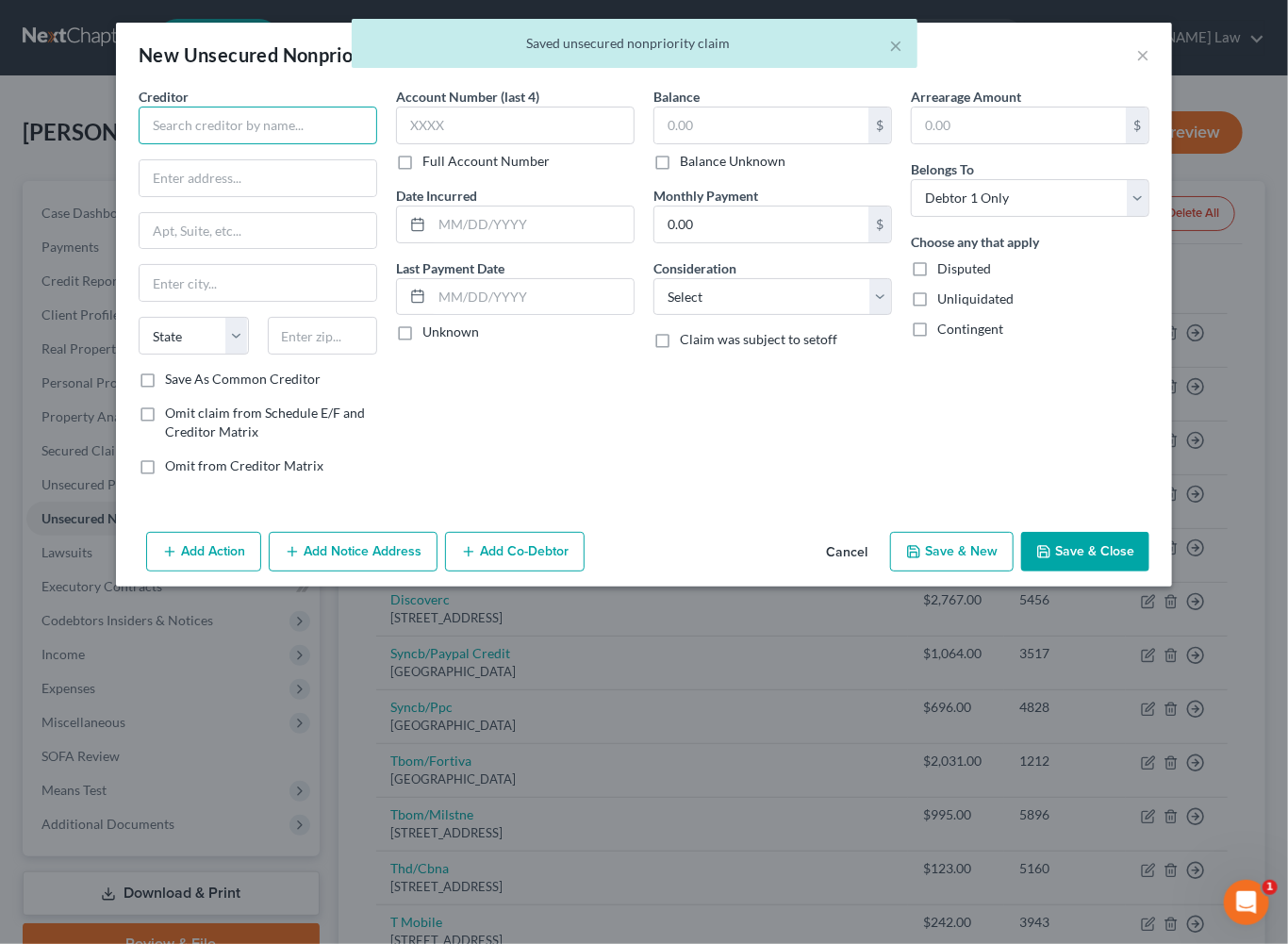
click at [224, 145] on input "text" at bounding box center [257, 124] width 238 height 37
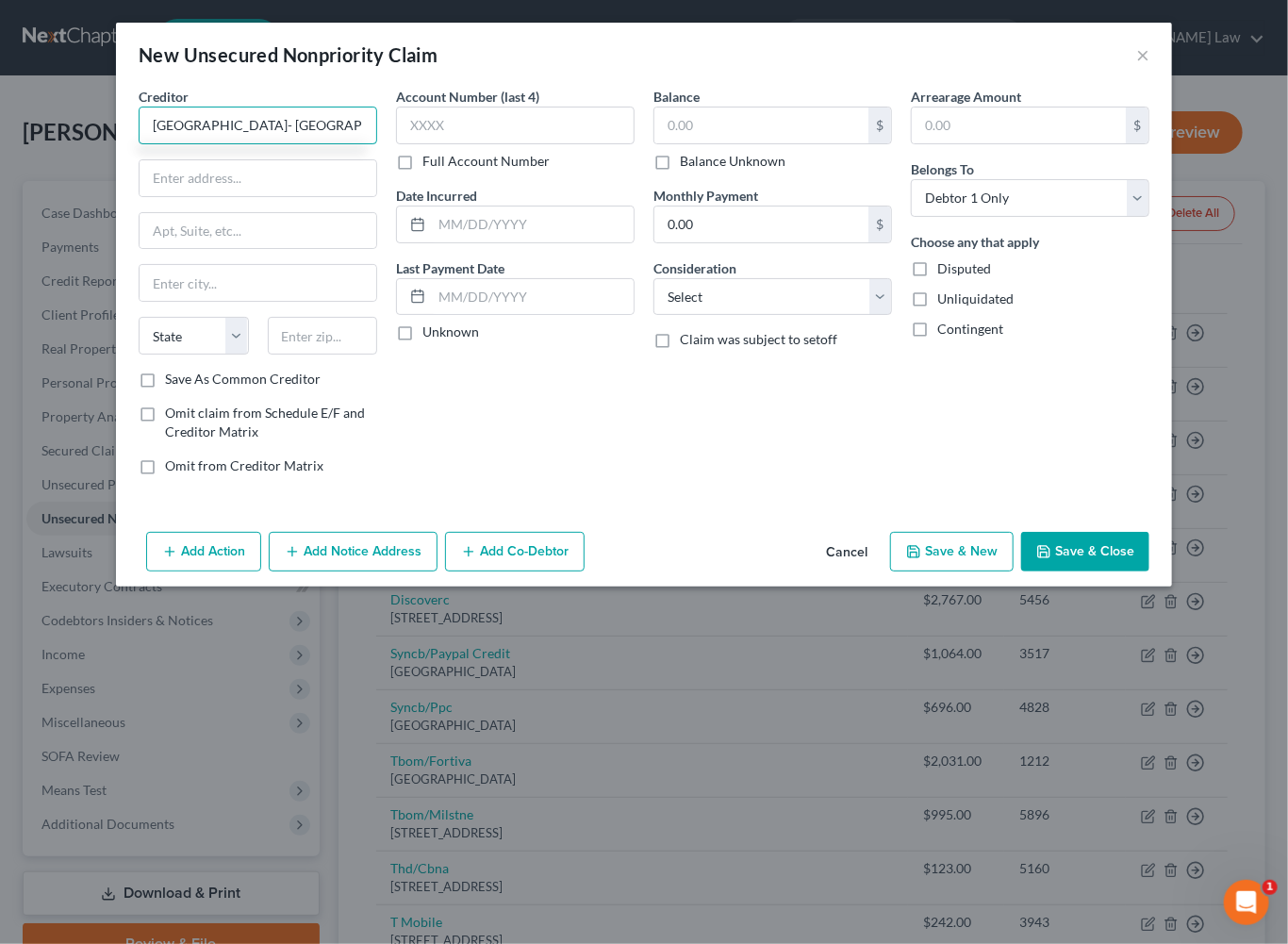
type input "South Coast Hospital- St. Lukes"
click at [167, 196] on input "text" at bounding box center [257, 177] width 236 height 35
type input "101 Page Street"
click at [157, 301] on input "text" at bounding box center [257, 282] width 236 height 35
type input "New Bedford"
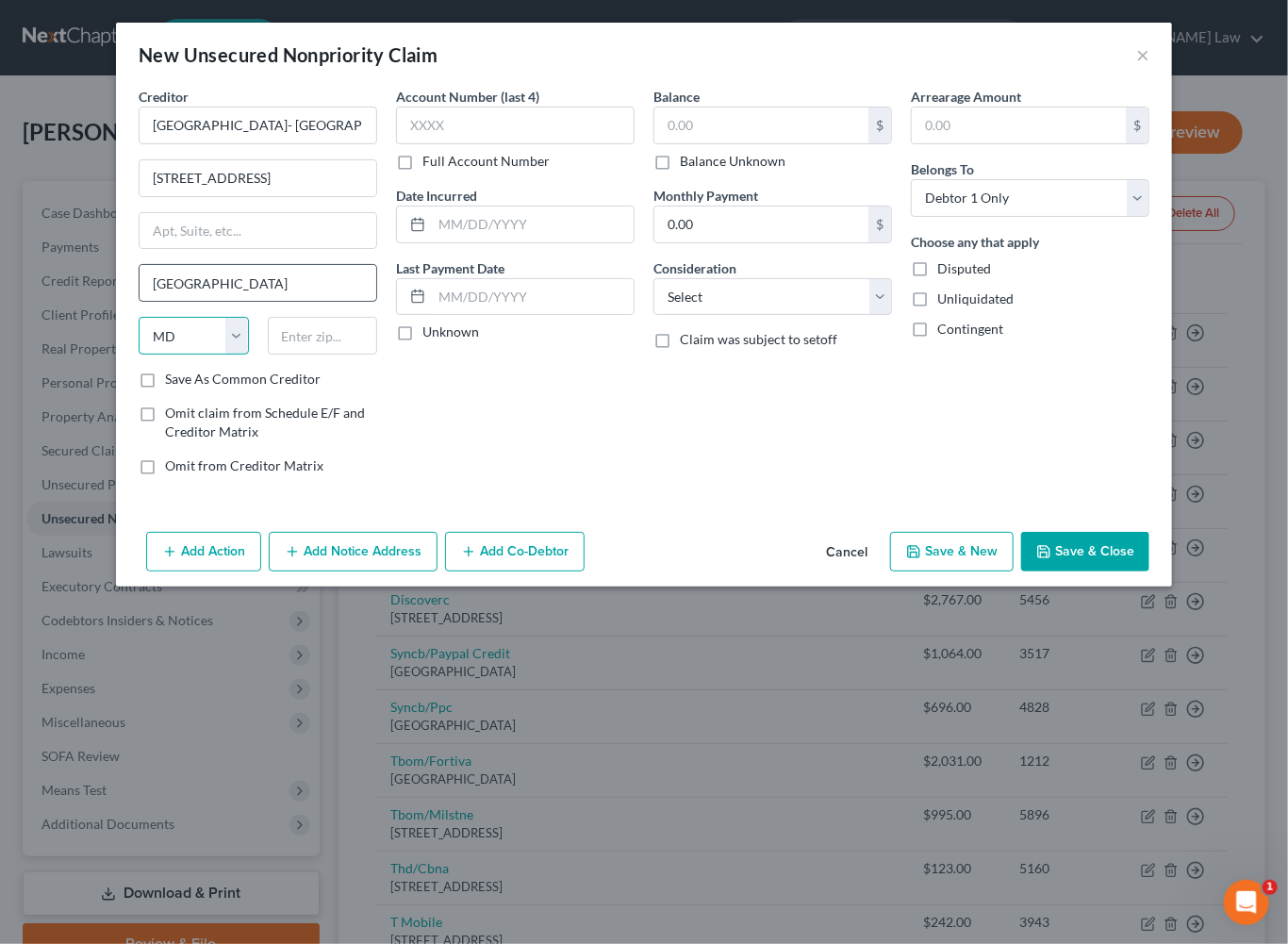
select select "22"
type input "02740"
click at [495, 242] on input "text" at bounding box center [532, 224] width 202 height 35
type input "2024"
drag, startPoint x: 787, startPoint y: 171, endPoint x: 784, endPoint y: 162, distance: 9.5
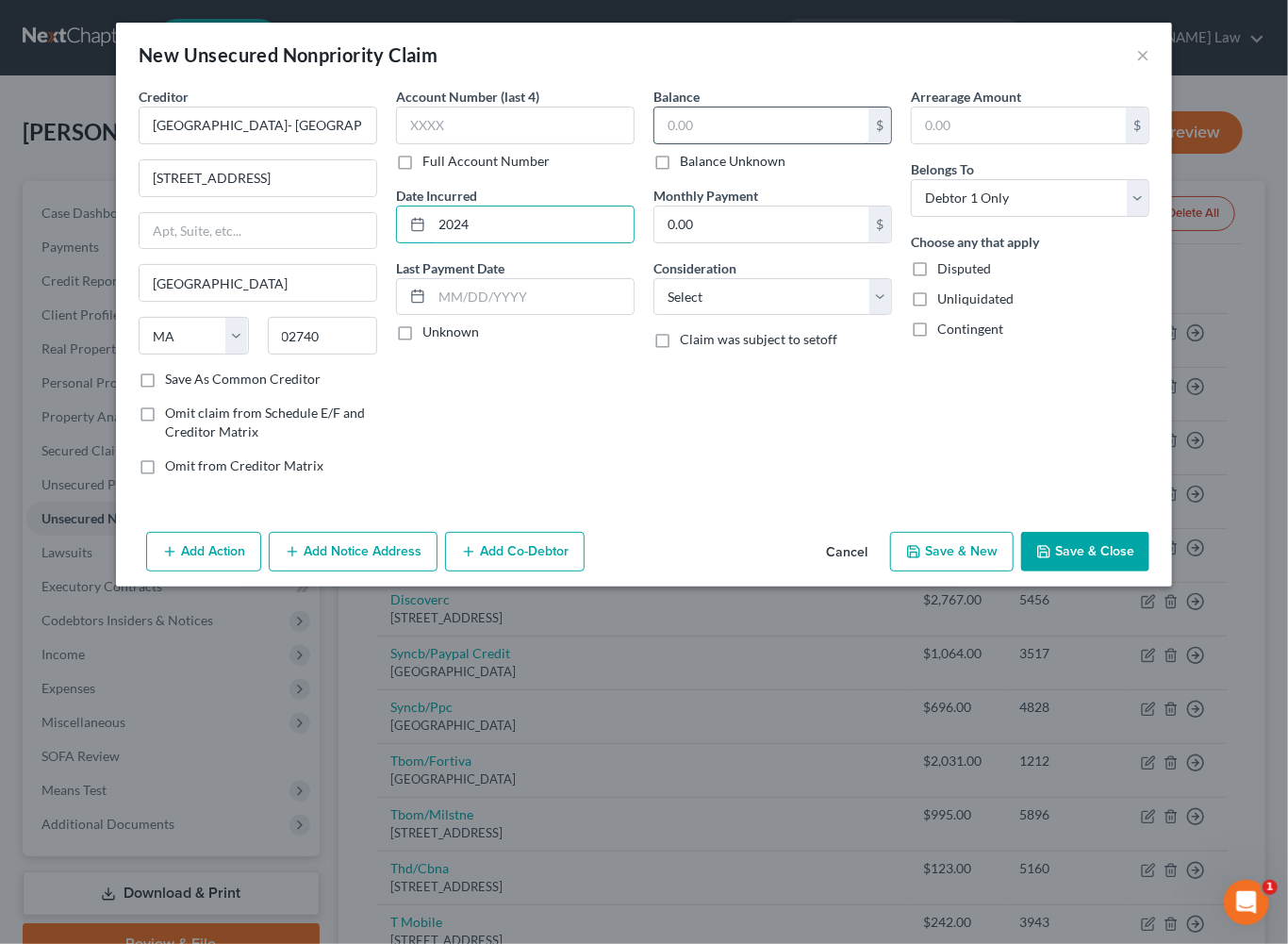
click at [786, 144] on input "text" at bounding box center [762, 124] width 214 height 35
type input "550.00"
click at [1142, 572] on button "Save & Close" at bounding box center [1085, 551] width 128 height 39
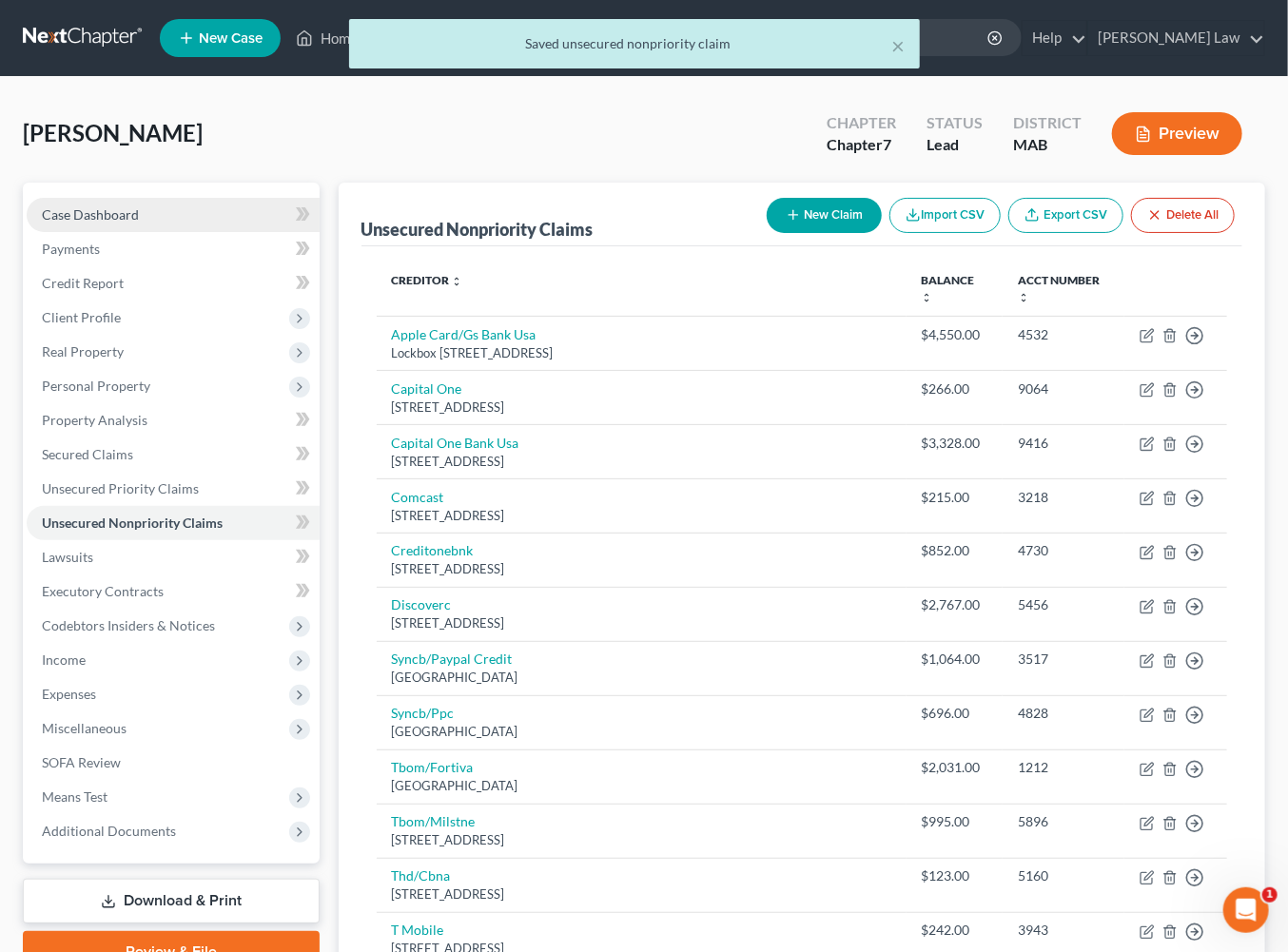
click at [139, 223] on span "Case Dashboard" at bounding box center [90, 214] width 97 height 16
